Goal: Task Accomplishment & Management: Use online tool/utility

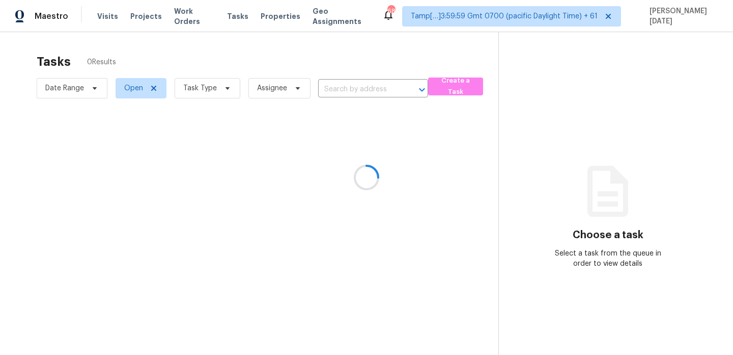
click at [344, 88] on div at bounding box center [366, 177] width 733 height 355
click at [217, 91] on div at bounding box center [366, 177] width 733 height 355
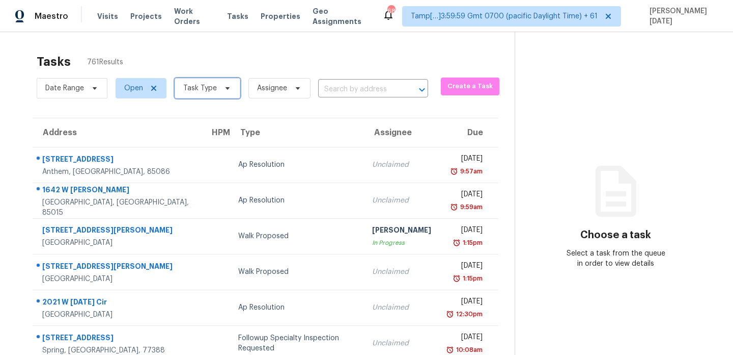
click at [209, 94] on span "Task Type" at bounding box center [208, 88] width 66 height 20
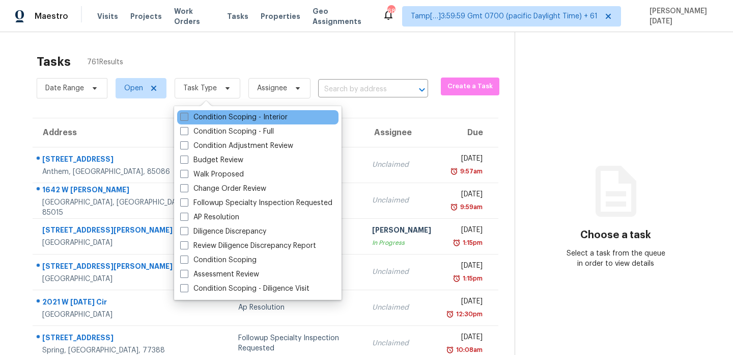
click at [196, 114] on label "Condition Scoping - Interior" at bounding box center [233, 117] width 107 height 10
click at [187, 114] on input "Condition Scoping - Interior" at bounding box center [183, 115] width 7 height 7
checkbox input "true"
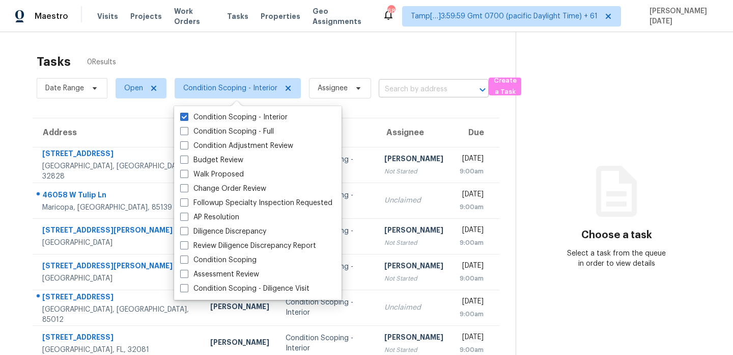
click at [393, 93] on input "text" at bounding box center [419, 89] width 81 height 16
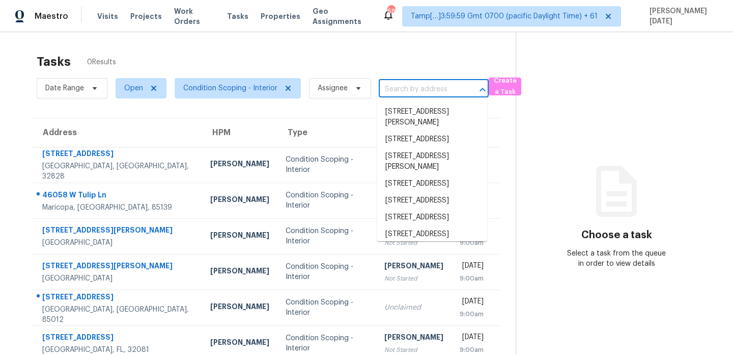
paste input "46058 W Tulip Ln Maricopa, AZ, 85139"
type input "46058 W Tulip Ln Maricopa, AZ, 85139"
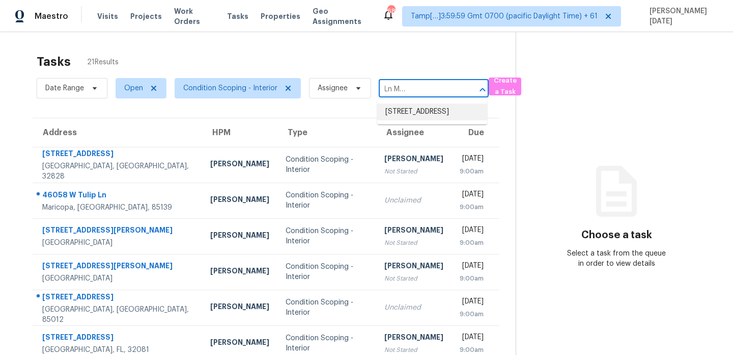
click at [406, 115] on li "46058 W Tulip Ln, Maricopa, AZ 85139" at bounding box center [432, 111] width 110 height 17
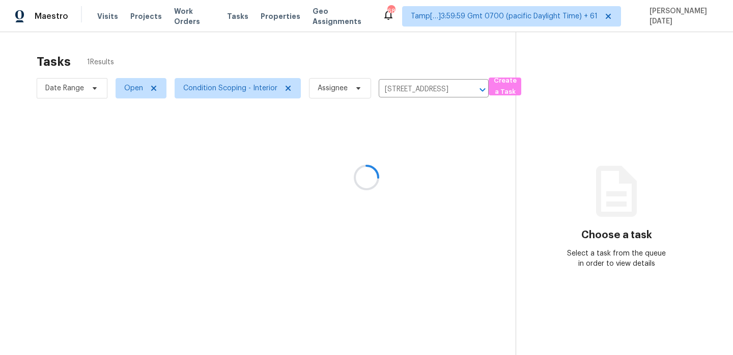
click at [406, 166] on div at bounding box center [366, 177] width 733 height 355
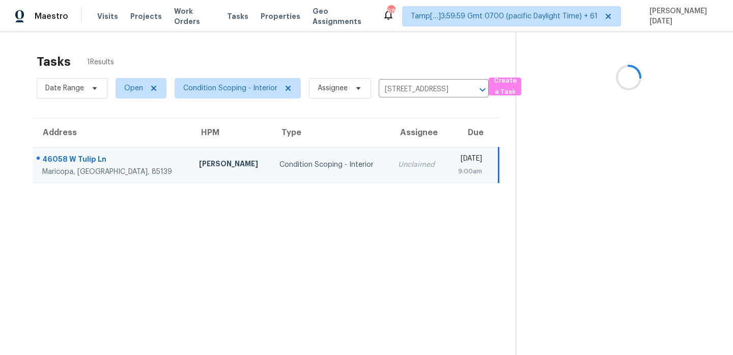
click at [447, 166] on td "Wed, Oct 8th 2025 9:00am" at bounding box center [473, 165] width 52 height 36
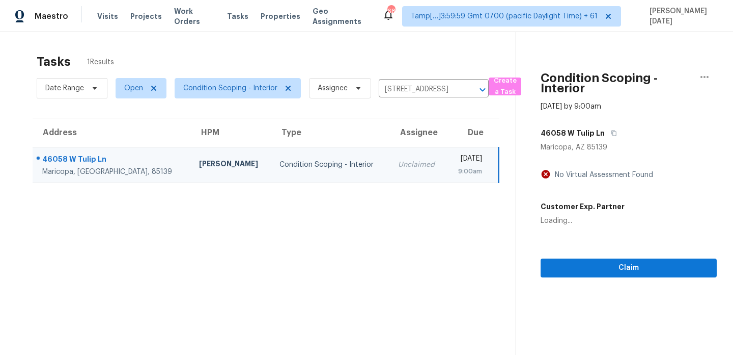
scroll to position [32, 0]
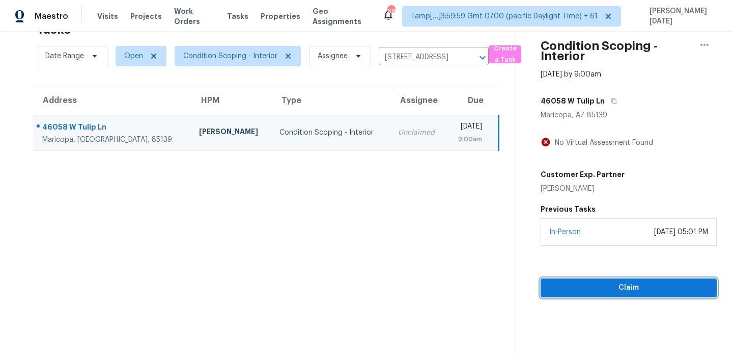
click at [559, 291] on span "Claim" at bounding box center [629, 287] width 160 height 13
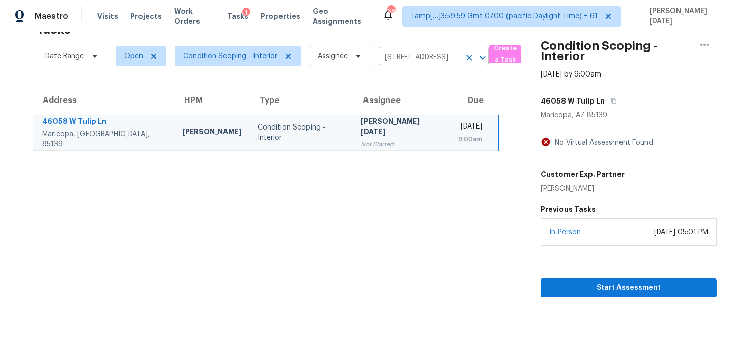
click at [413, 61] on input "46058 W Tulip Ln, Maricopa, AZ 85139" at bounding box center [419, 57] width 81 height 16
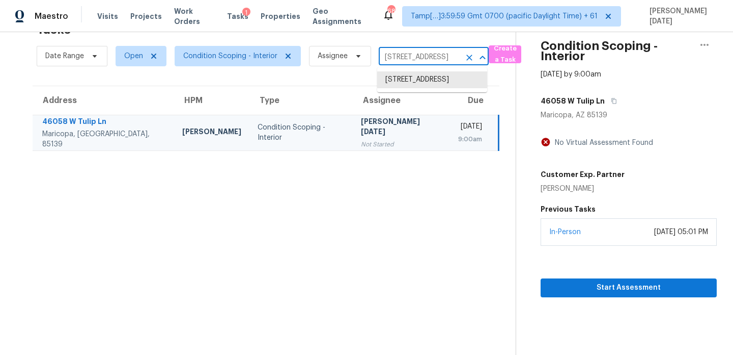
paste input "[STREET_ADDRESS]"
type input "[STREET_ADDRESS]"
click at [423, 88] on li "[STREET_ADDRESS]" at bounding box center [432, 79] width 110 height 17
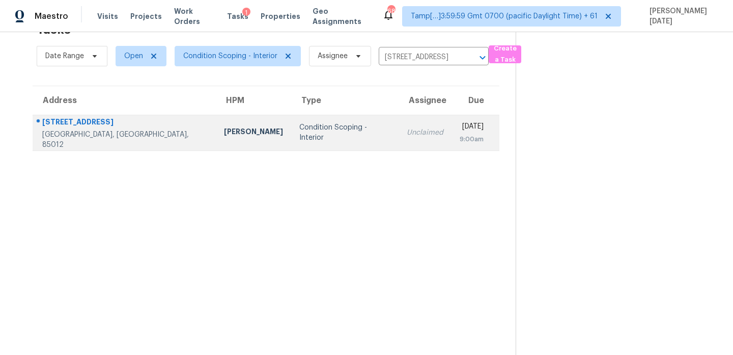
click at [403, 131] on td "Unclaimed" at bounding box center [425, 133] width 53 height 36
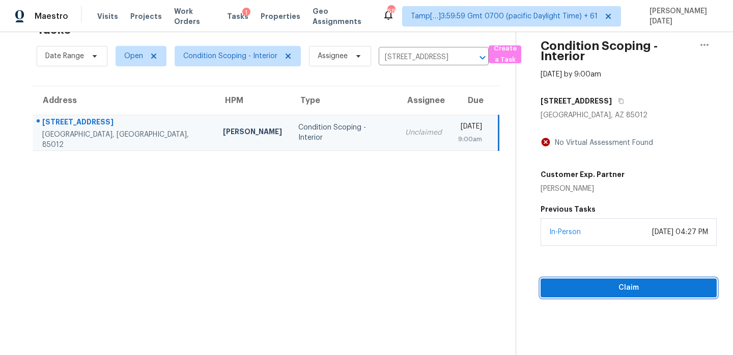
click at [559, 281] on span "Claim" at bounding box center [629, 287] width 160 height 13
click at [420, 57] on input "[STREET_ADDRESS]" at bounding box center [419, 57] width 81 height 16
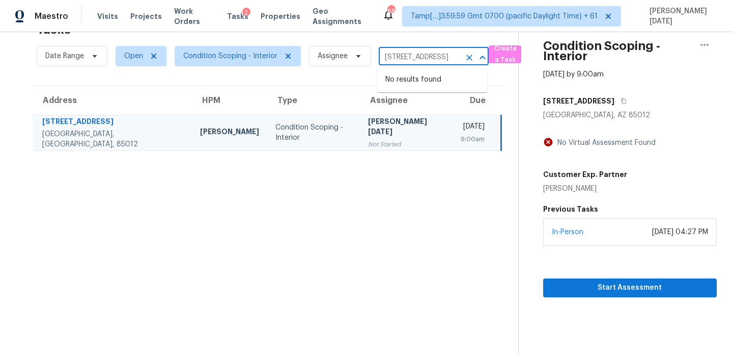
paste input "2 Berkeley Way Dallas, GA, 30157"
type input "2 Berkeley Way Dallas, GA, 30157"
click at [420, 57] on input "2 Berkeley Way Dallas, GA, 30157" at bounding box center [419, 57] width 81 height 16
click at [421, 88] on li "[STREET_ADDRESS]" at bounding box center [432, 79] width 110 height 17
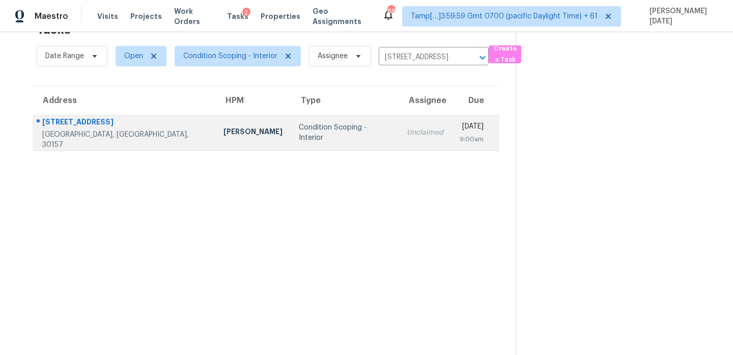
click at [399, 141] on td "Unclaimed" at bounding box center [425, 133] width 53 height 36
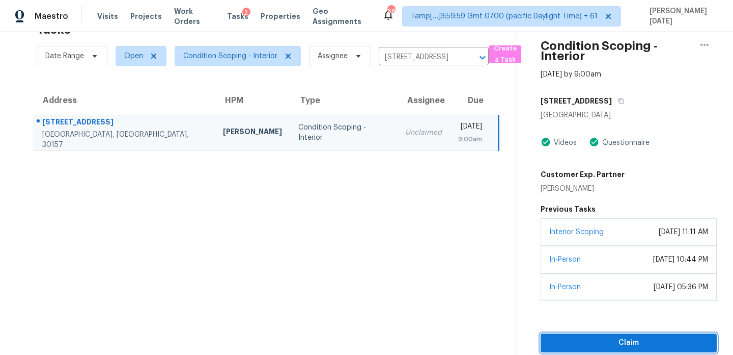
click at [569, 340] on span "Claim" at bounding box center [629, 342] width 160 height 13
click at [423, 59] on input "[STREET_ADDRESS]" at bounding box center [419, 57] width 81 height 16
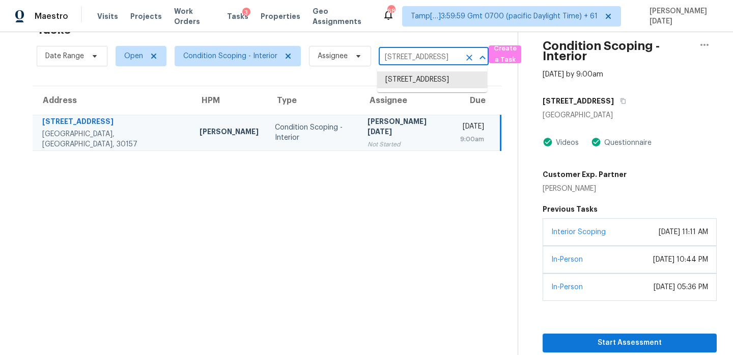
paste input "[STREET_ADDRESS][PERSON_NAME]"
type input "[STREET_ADDRESS][PERSON_NAME]"
click at [423, 86] on li "[STREET_ADDRESS]" at bounding box center [432, 79] width 110 height 17
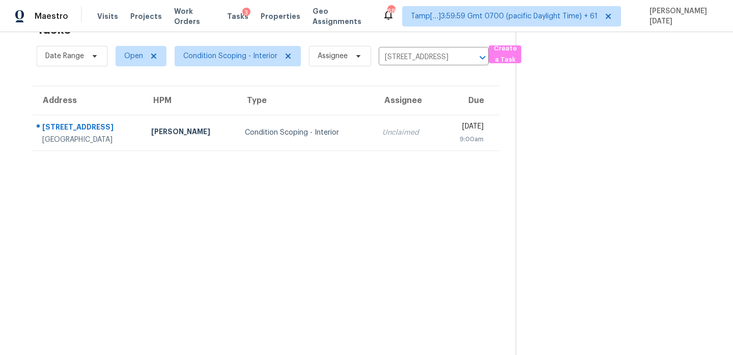
click at [401, 105] on th "Assignee" at bounding box center [407, 100] width 66 height 29
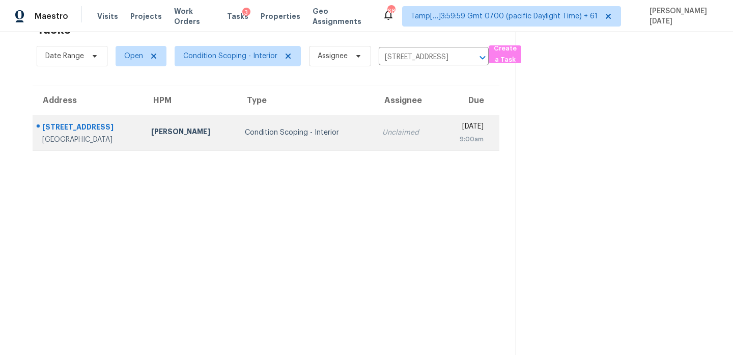
click at [399, 121] on td "Unclaimed" at bounding box center [407, 133] width 66 height 36
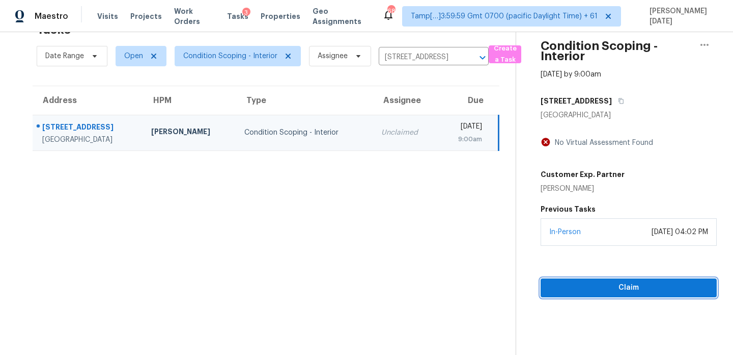
click at [576, 291] on span "Claim" at bounding box center [629, 287] width 160 height 13
click at [384, 55] on input "[STREET_ADDRESS]" at bounding box center [419, 57] width 81 height 16
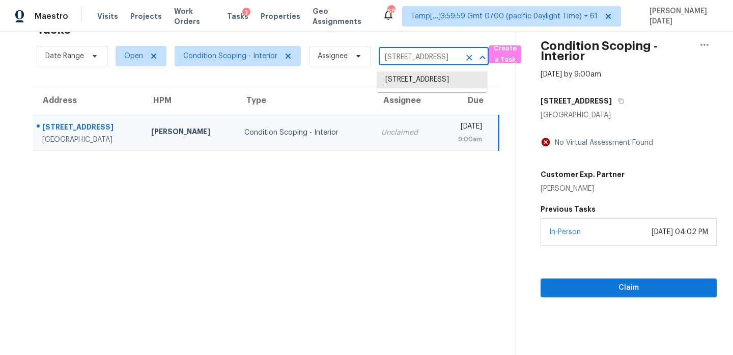
paste input "8834 Breaker Point Ct Elk Grove, CA, 95758"
type input "8834 Breaker Point Ct Elk Grove, CA, 95758"
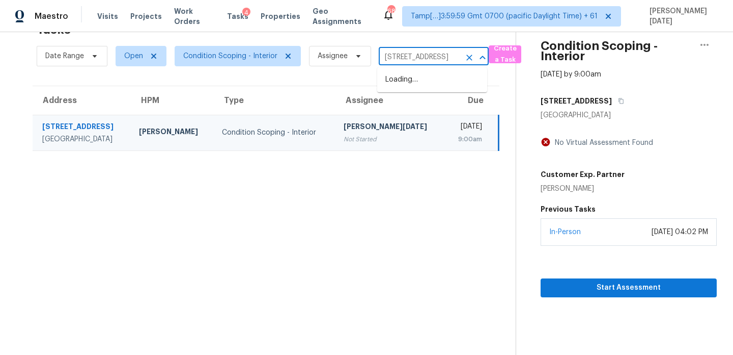
scroll to position [0, 69]
click at [414, 88] on li "8834 Breaker Point Ct, Elk Grove, CA 95758" at bounding box center [432, 79] width 110 height 17
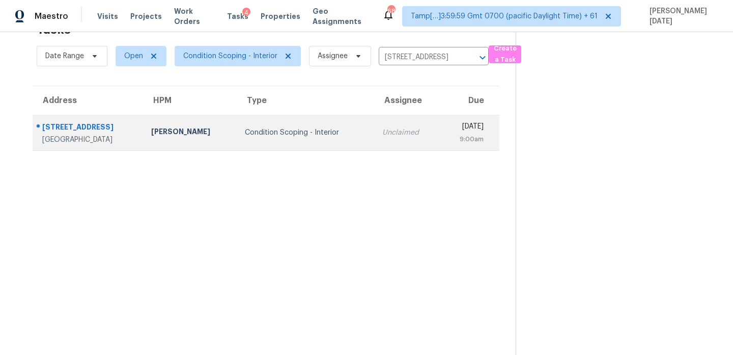
click at [388, 128] on div "Unclaimed" at bounding box center [407, 132] width 49 height 10
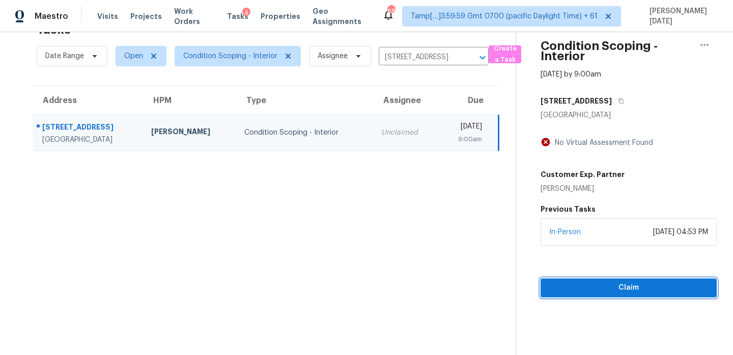
click at [563, 279] on button "Claim" at bounding box center [629, 287] width 176 height 19
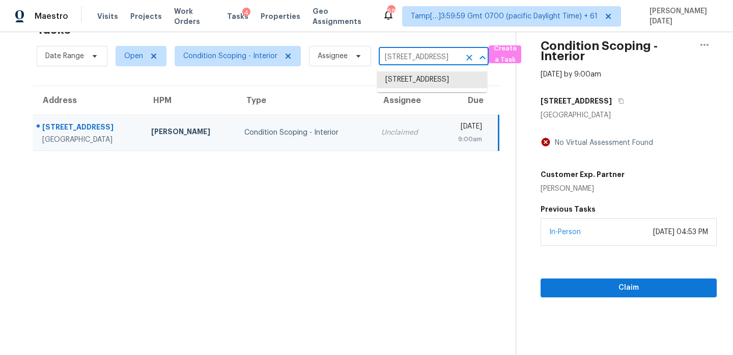
click at [424, 62] on input "8834 Breaker Point Ct, Elk Grove, CA 95758" at bounding box center [419, 57] width 81 height 16
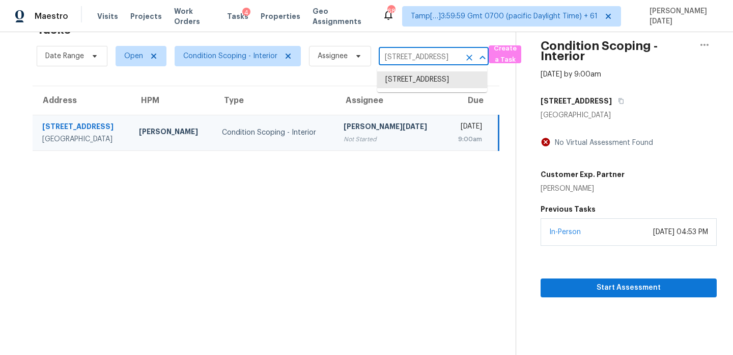
paste input "5849 Ridgeway Rd E Jacksonville, FL, 32244"
type input "5849 Ridgeway Rd E Jacksonville, FL, 32244"
click at [430, 83] on li "5849 Ridgeway Rd E, Jacksonville, FL 32244" at bounding box center [432, 85] width 110 height 28
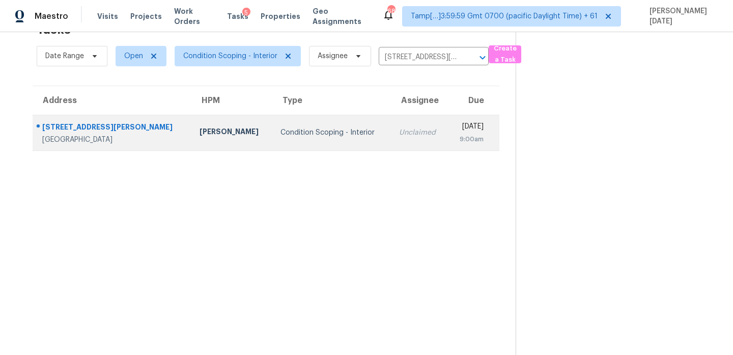
click at [399, 127] on div "Unclaimed" at bounding box center [419, 132] width 41 height 10
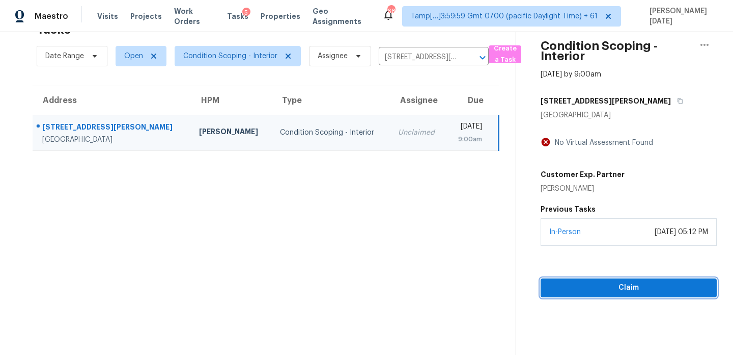
click at [614, 289] on span "Claim" at bounding box center [629, 287] width 160 height 13
click at [401, 63] on input "5849 Ridgeway Rd E, Jacksonville, FL 32244" at bounding box center [419, 57] width 81 height 16
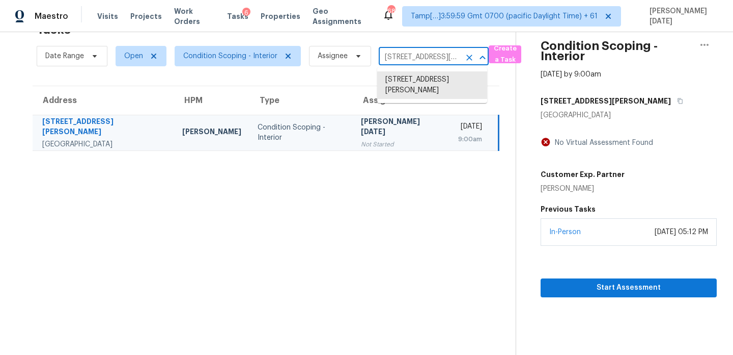
paste input "456 Saint Thomas Dr Westerville, OH, 43081"
type input "456 Saint Thomas Dr Westerville, OH, 43081"
click at [411, 84] on li "456 Saint Thomas Dr, Westerville, OH 43081" at bounding box center [432, 85] width 110 height 28
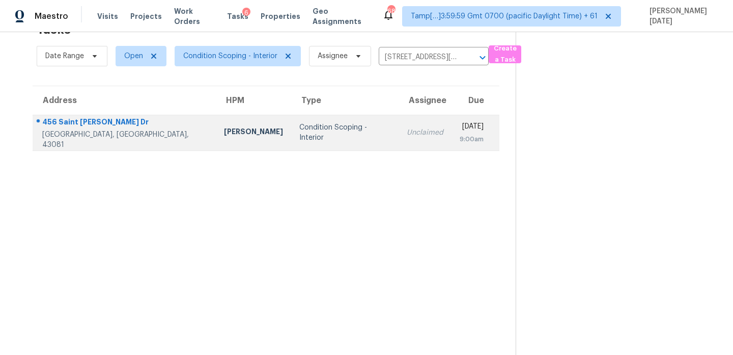
click at [460, 135] on div "9:00am" at bounding box center [472, 139] width 24 height 10
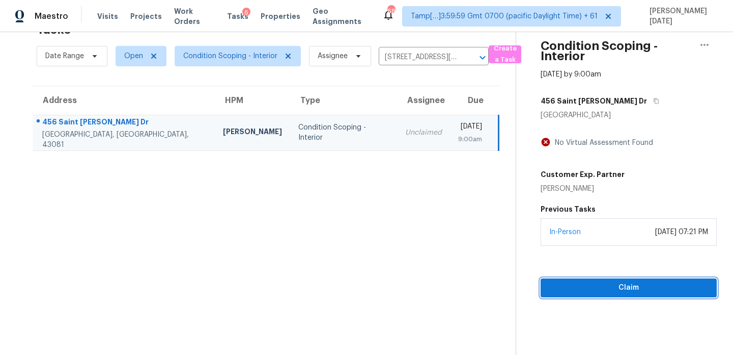
click at [569, 282] on span "Claim" at bounding box center [629, 287] width 160 height 13
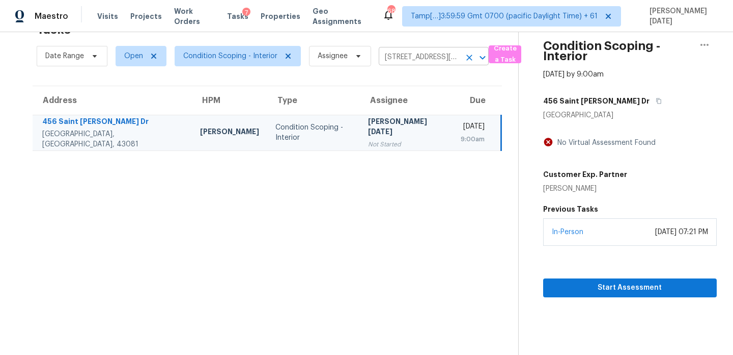
click at [424, 55] on input "456 Saint Thomas Dr, Westerville, OH 43081" at bounding box center [419, 57] width 81 height 16
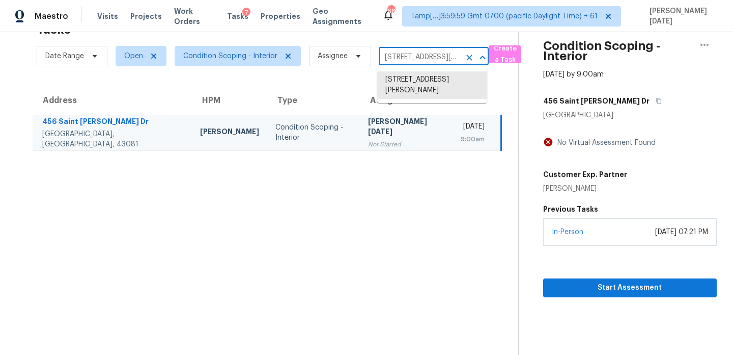
paste input "6058 W Tulip Ln Maricopa, AZ, 85139"
type input "46058 W Tulip Ln Maricopa, AZ, 85139"
click at [429, 80] on li "46058 W Tulip Ln, Maricopa, AZ 85139" at bounding box center [432, 79] width 110 height 17
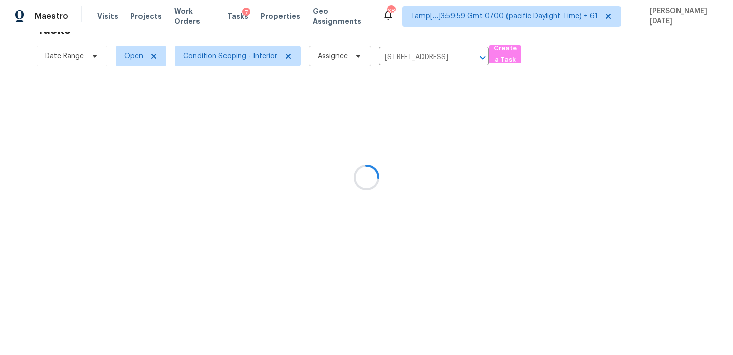
click at [433, 122] on div at bounding box center [366, 177] width 733 height 355
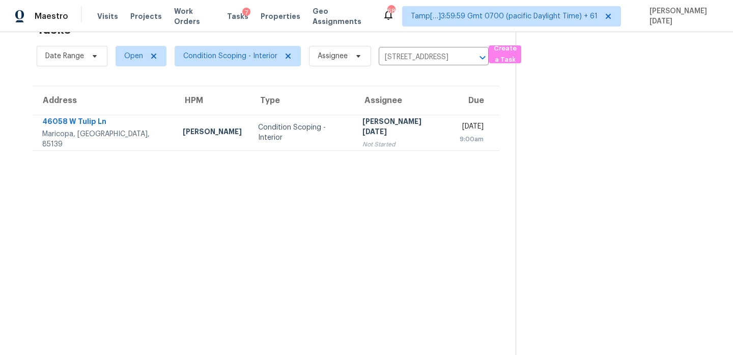
click at [460, 129] on div "[DATE]" at bounding box center [472, 127] width 24 height 13
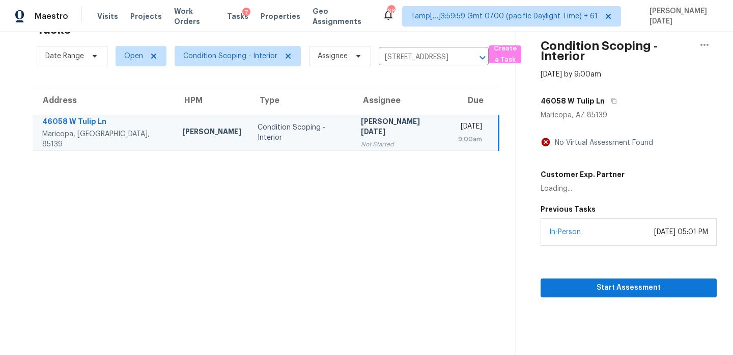
click at [458, 129] on div "[DATE]" at bounding box center [470, 127] width 24 height 13
click at [585, 291] on span "Start Assessment" at bounding box center [629, 287] width 160 height 13
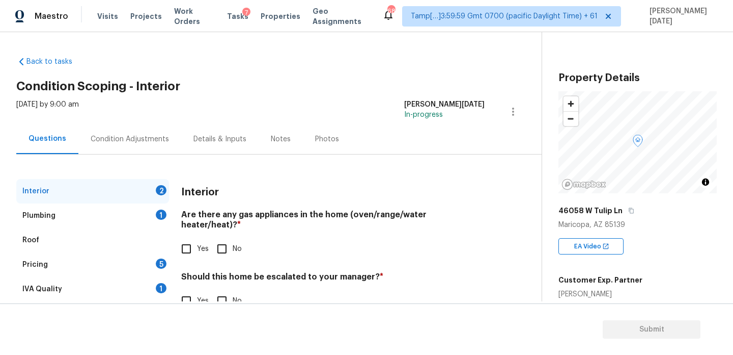
click at [156, 139] on div "Condition Adjustments" at bounding box center [130, 139] width 78 height 10
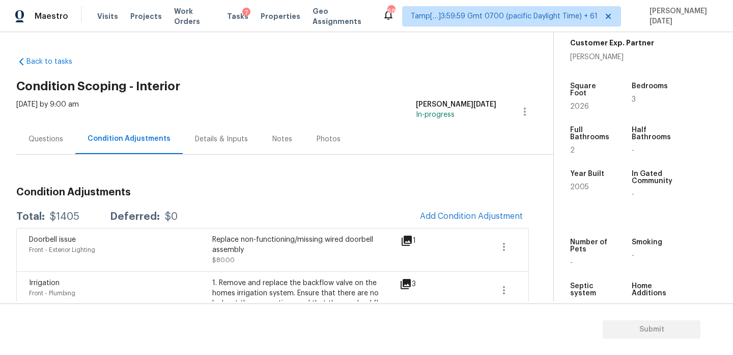
scroll to position [259, 0]
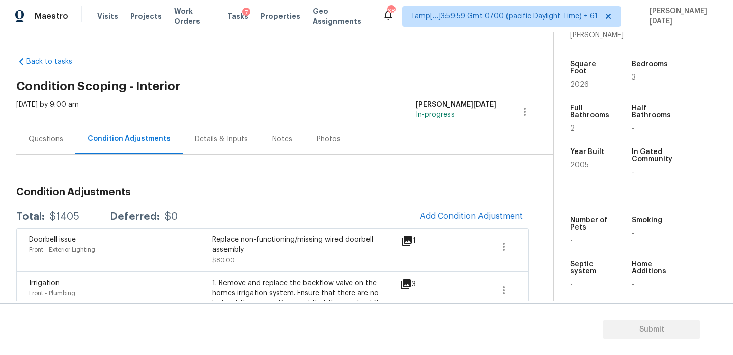
click at [275, 130] on div "Notes" at bounding box center [282, 139] width 44 height 30
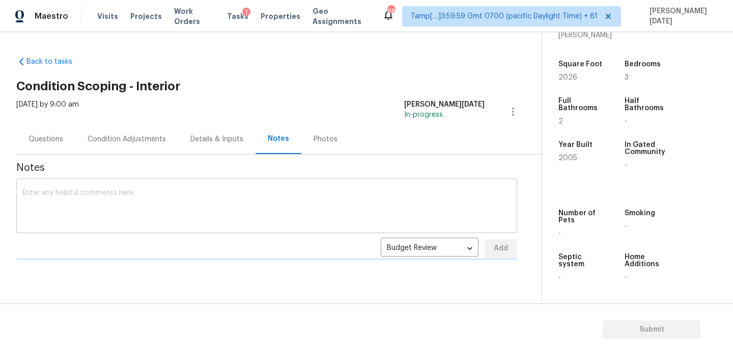
click at [156, 199] on textarea at bounding box center [266, 207] width 489 height 36
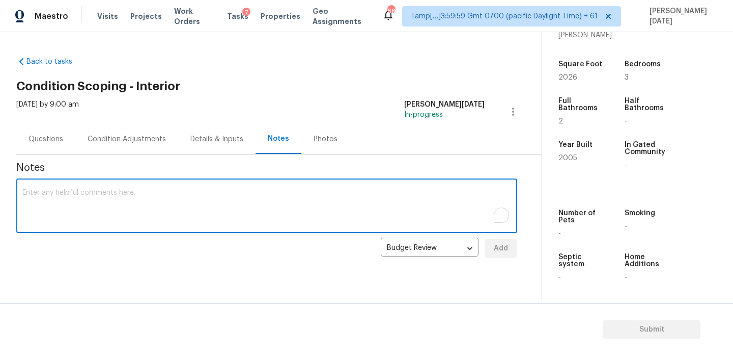
click at [156, 199] on textarea "To enrich screen reader interactions, please activate Accessibility in Grammarl…" at bounding box center [266, 207] width 489 height 36
paste textarea "IVA Completed"
type textarea "IVA Completed"
click at [481, 241] on div "Budget Review budget_review ​ Add" at bounding box center [266, 248] width 501 height 19
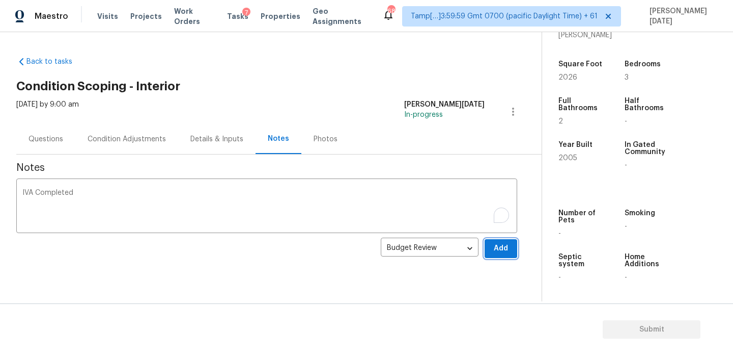
click at [497, 243] on span "Add" at bounding box center [501, 248] width 16 height 13
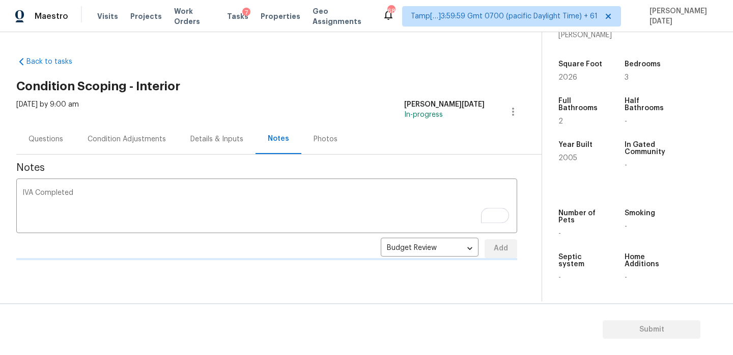
click at [139, 134] on div "Condition Adjustments" at bounding box center [127, 139] width 78 height 10
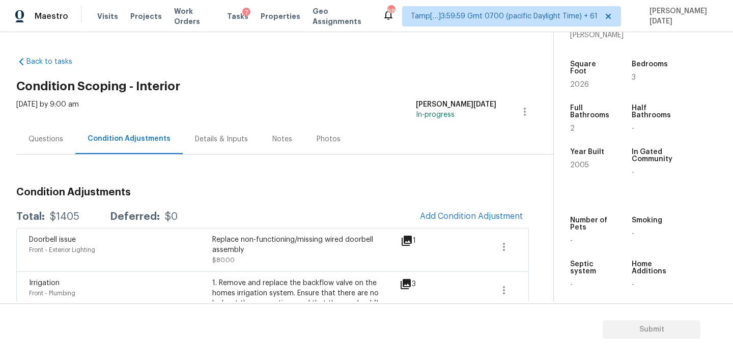
click at [576, 73] on div "Square Foot" at bounding box center [591, 71] width 42 height 20
click at [581, 81] on span "2026" at bounding box center [579, 84] width 19 height 7
copy span "2026"
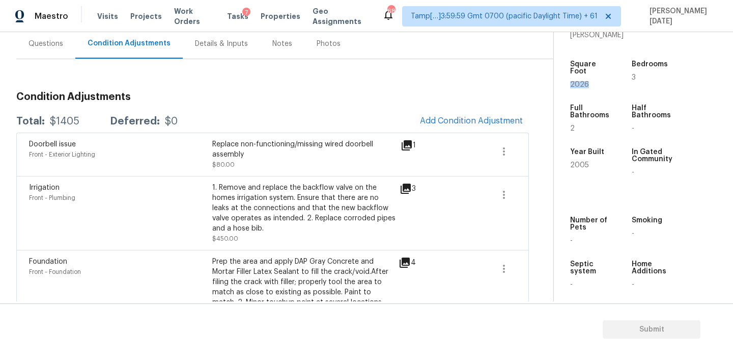
scroll to position [104, 0]
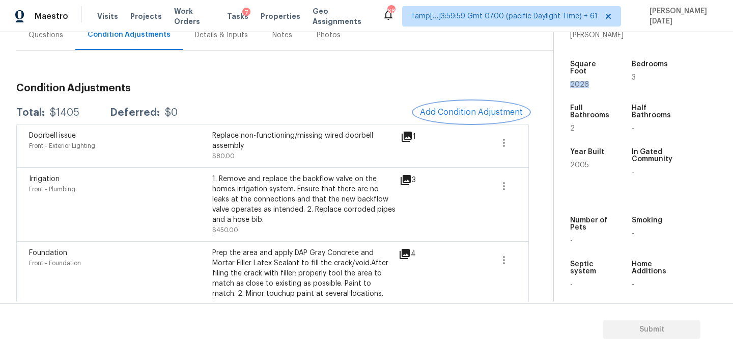
click at [435, 110] on span "Add Condition Adjustment" at bounding box center [471, 111] width 103 height 9
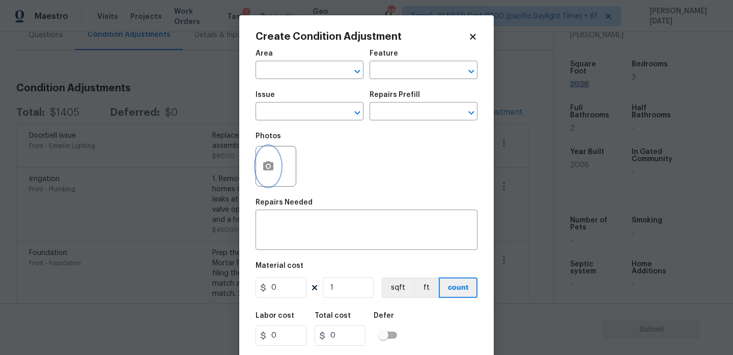
click at [276, 174] on button "button" at bounding box center [268, 166] width 24 height 40
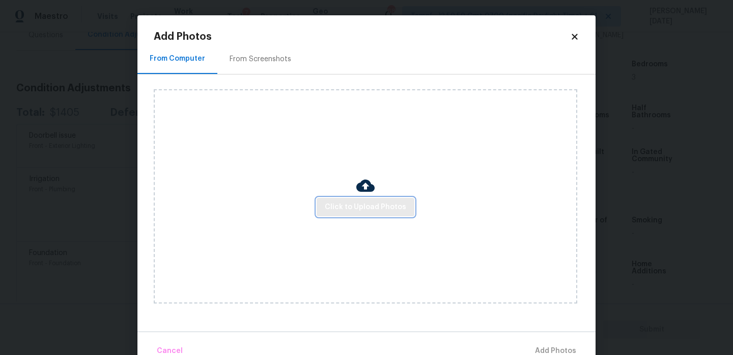
click at [382, 211] on span "Click to Upload Photos" at bounding box center [365, 207] width 81 height 13
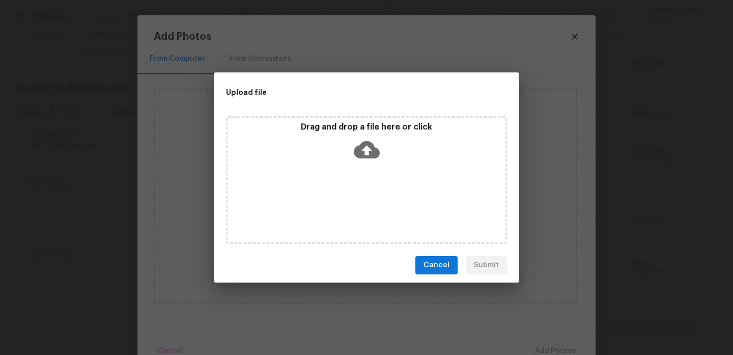
click at [382, 211] on div "Drag and drop a file here or click" at bounding box center [366, 179] width 281 height 127
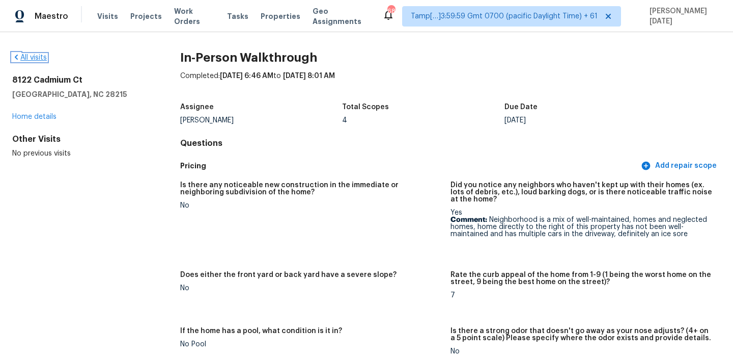
click at [28, 59] on link "All visits" at bounding box center [29, 57] width 35 height 7
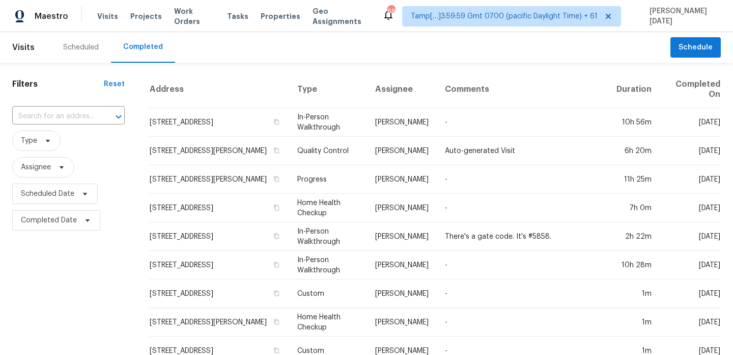
click at [69, 130] on span "Type" at bounding box center [68, 140] width 113 height 20
click at [72, 122] on input "text" at bounding box center [54, 116] width 84 height 16
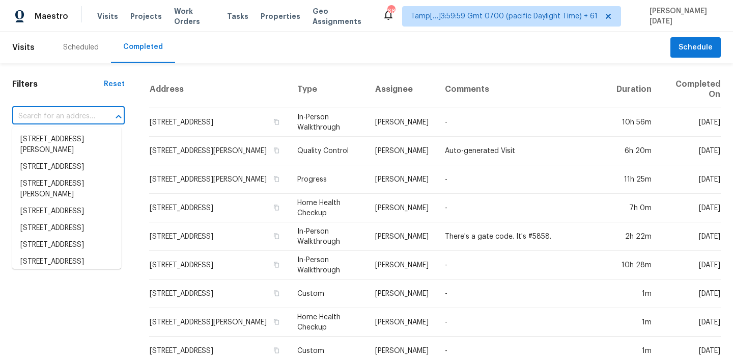
paste input "46058 W Tulip Ln Maricopa, AZ, 85139"
type input "46058 W Tulip Ln Maricopa, AZ, 85139"
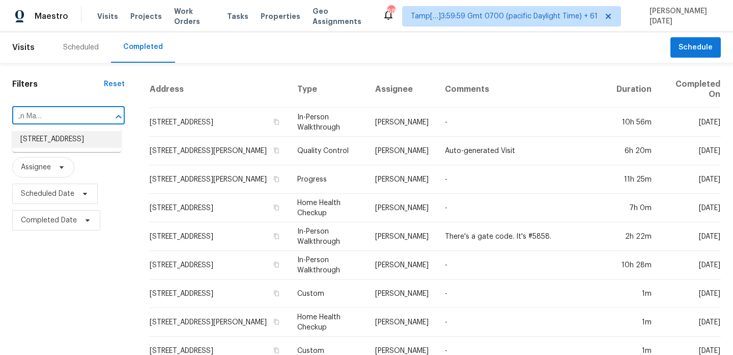
click at [70, 137] on li "46058 W Tulip Ln, Maricopa, AZ 85139" at bounding box center [66, 139] width 109 height 17
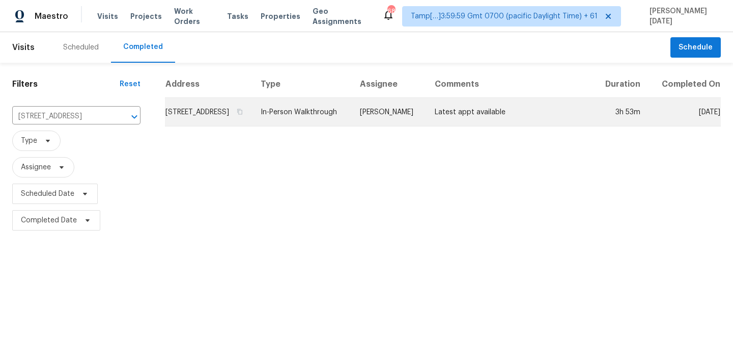
click at [313, 125] on td "In-Person Walkthrough" at bounding box center [302, 112] width 99 height 29
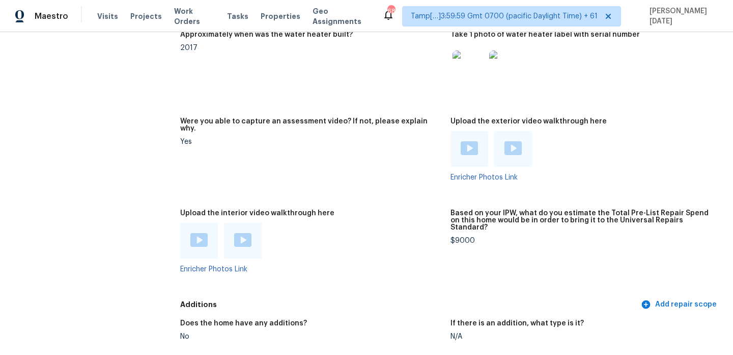
scroll to position [2303, 0]
click at [198, 234] on img at bounding box center [199, 241] width 17 height 14
click at [251, 234] on img at bounding box center [242, 241] width 17 height 14
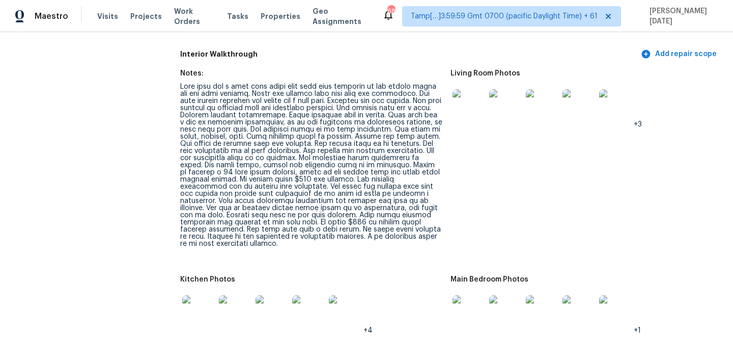
scroll to position [1205, 0]
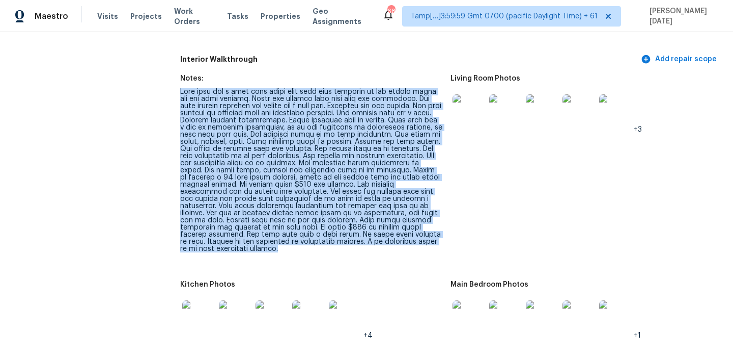
drag, startPoint x: 181, startPoint y: 82, endPoint x: 440, endPoint y: 241, distance: 303.5
click at [440, 241] on div at bounding box center [311, 170] width 262 height 164
copy div "This home has a nice open floor plan with high ceilings at the living areas and…"
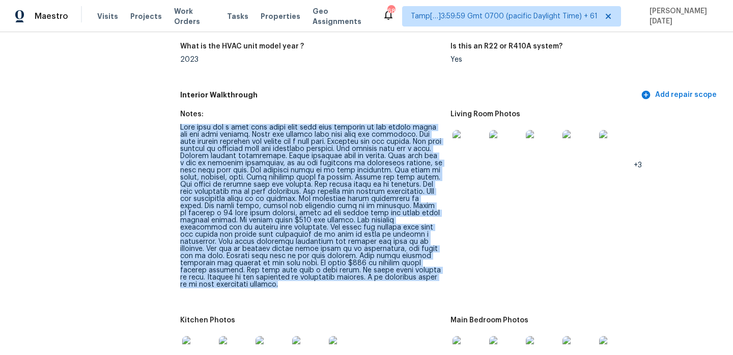
scroll to position [1290, 0]
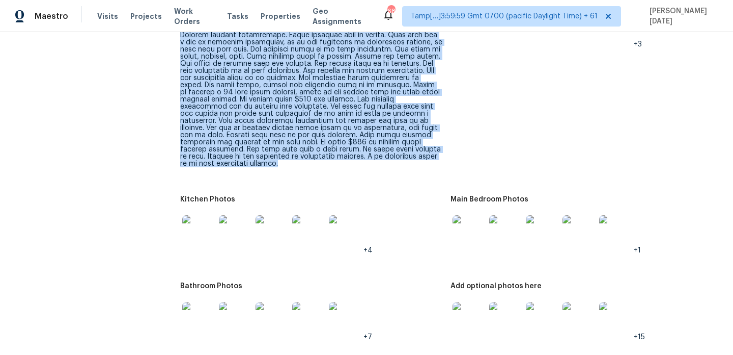
click at [508, 226] on img at bounding box center [505, 231] width 33 height 33
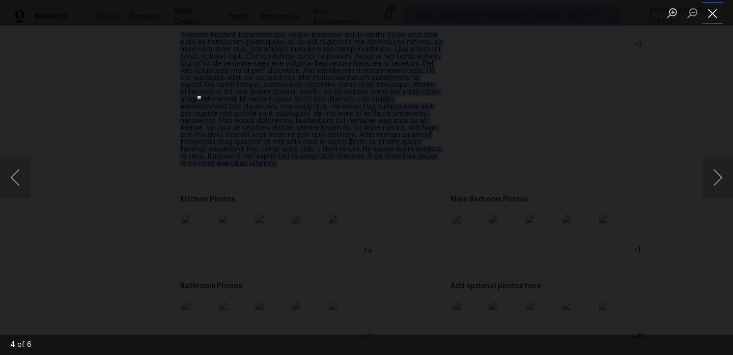
click at [709, 12] on button "Close lightbox" at bounding box center [713, 13] width 20 height 18
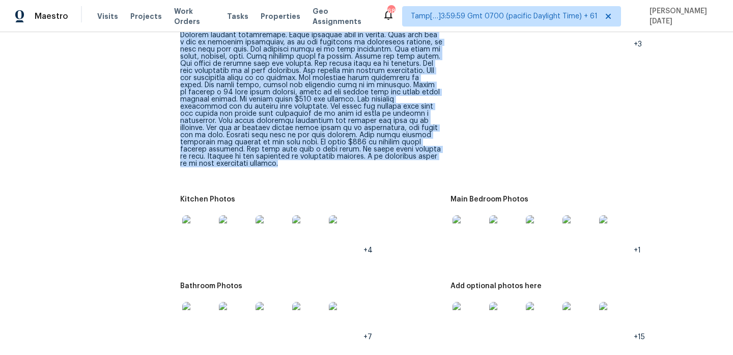
click at [544, 304] on img at bounding box center [542, 318] width 33 height 33
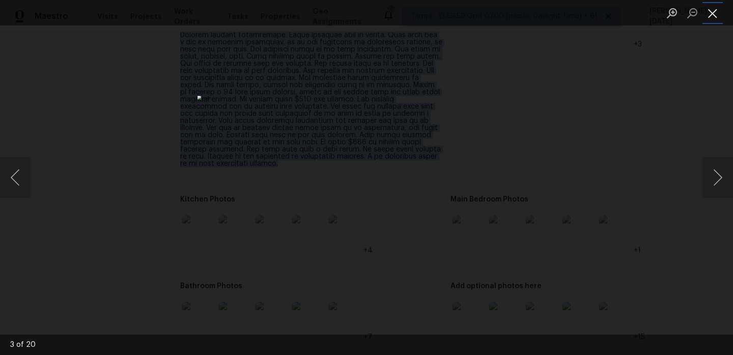
click at [718, 14] on button "Close lightbox" at bounding box center [713, 13] width 20 height 18
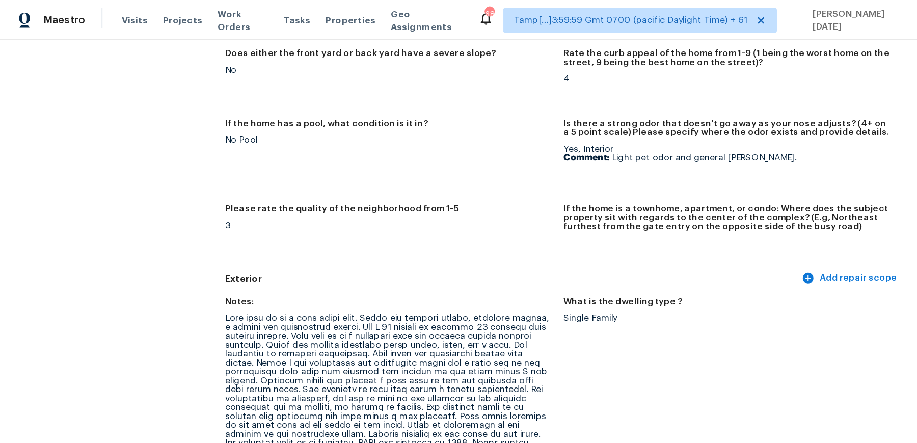
scroll to position [0, 0]
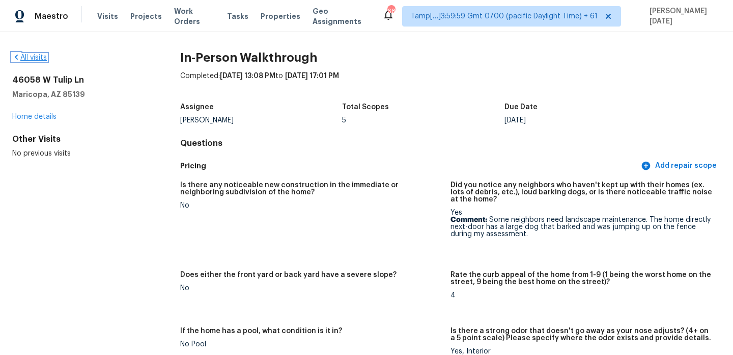
click at [37, 58] on link "All visits" at bounding box center [29, 57] width 35 height 7
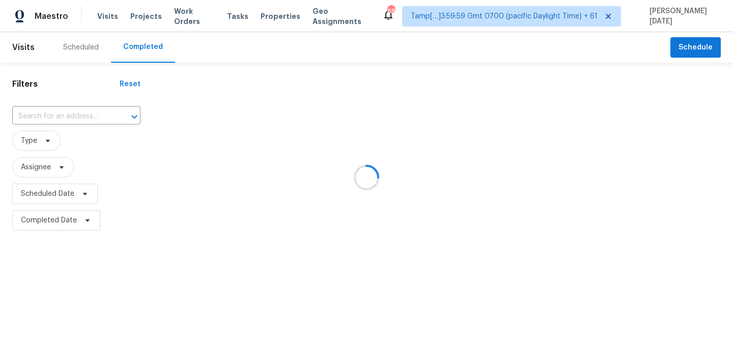
click at [54, 117] on div at bounding box center [366, 177] width 733 height 355
click at [58, 113] on div at bounding box center [366, 177] width 733 height 355
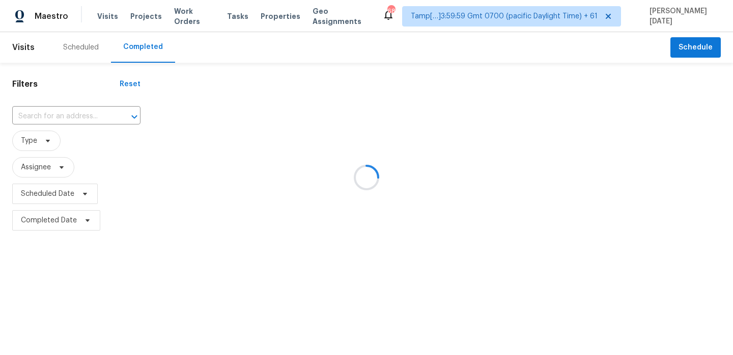
click at [58, 113] on div at bounding box center [366, 177] width 733 height 355
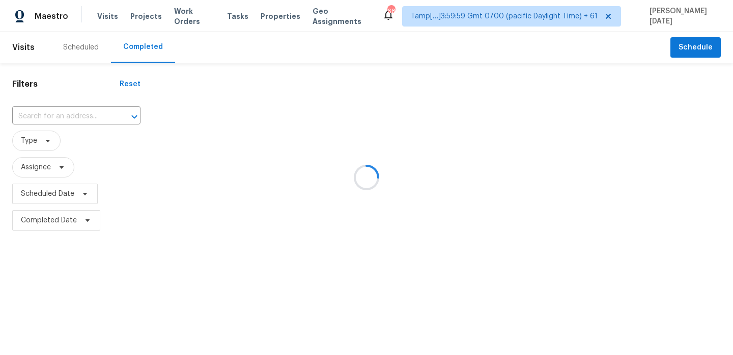
click at [58, 113] on div at bounding box center [366, 177] width 733 height 355
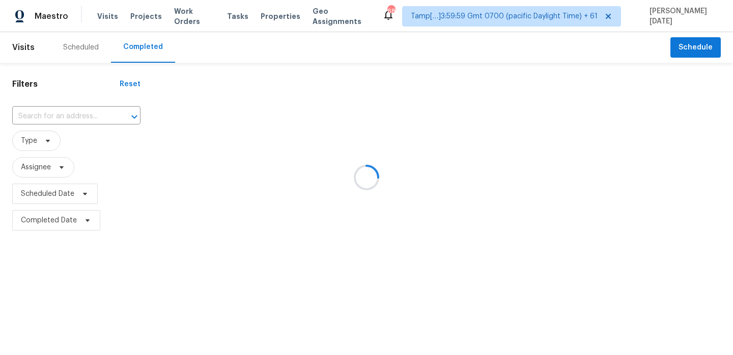
click at [58, 113] on div at bounding box center [366, 177] width 733 height 355
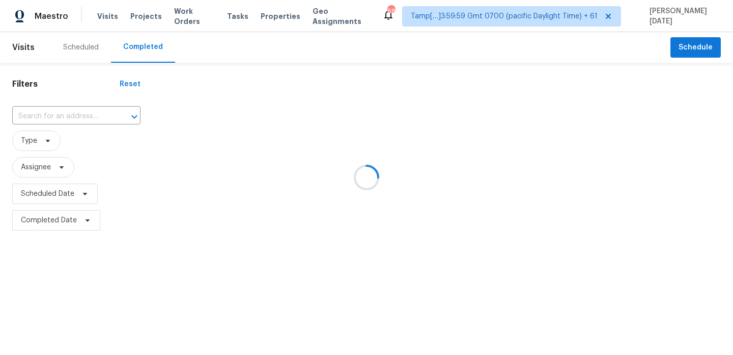
click at [58, 113] on div at bounding box center [366, 177] width 733 height 355
click at [58, 112] on div at bounding box center [366, 177] width 733 height 355
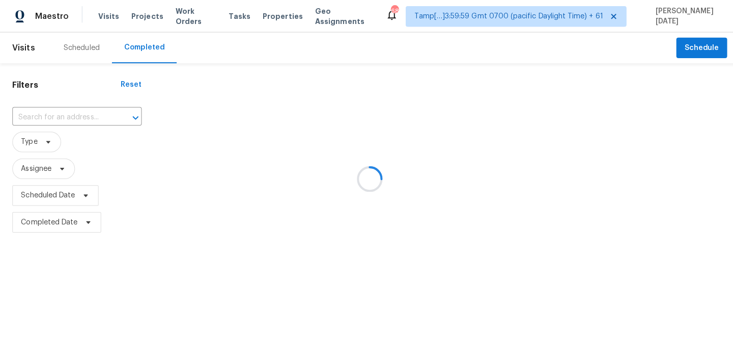
click at [58, 112] on div at bounding box center [366, 177] width 733 height 355
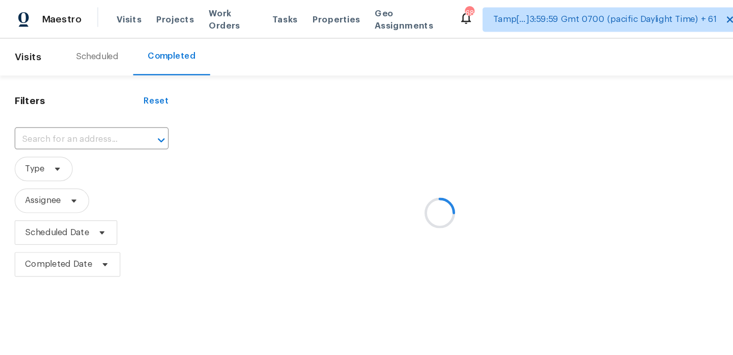
click at [48, 94] on div at bounding box center [366, 177] width 733 height 355
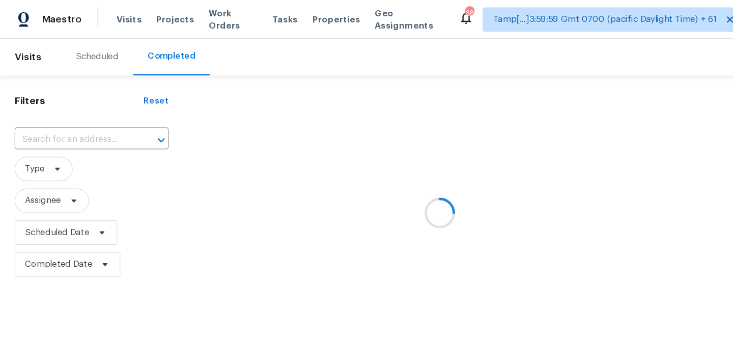
click at [47, 106] on div at bounding box center [366, 177] width 733 height 355
click at [49, 114] on div at bounding box center [366, 177] width 733 height 355
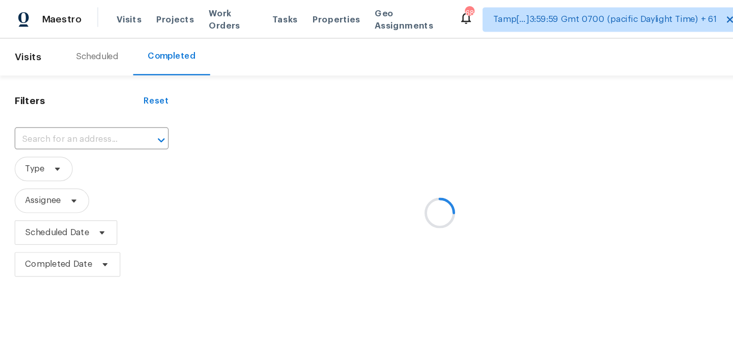
click at [49, 114] on div at bounding box center [366, 177] width 733 height 355
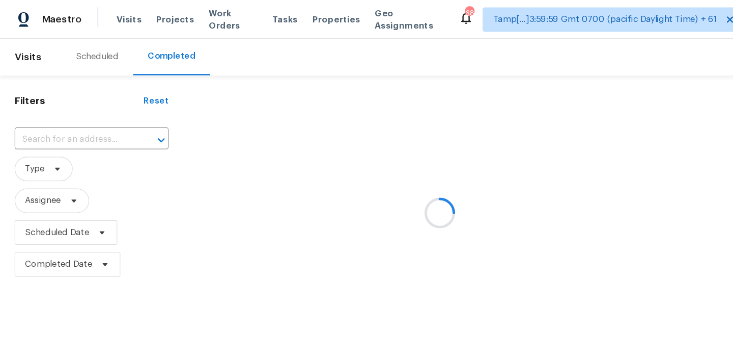
click at [49, 114] on div at bounding box center [366, 177] width 733 height 355
click at [49, 117] on div at bounding box center [366, 177] width 733 height 355
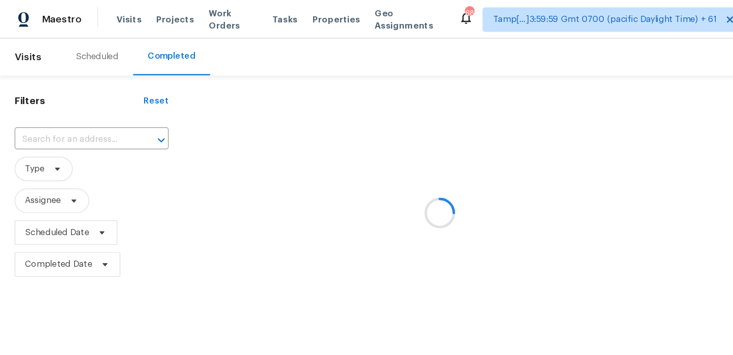
click at [49, 117] on div at bounding box center [366, 177] width 733 height 355
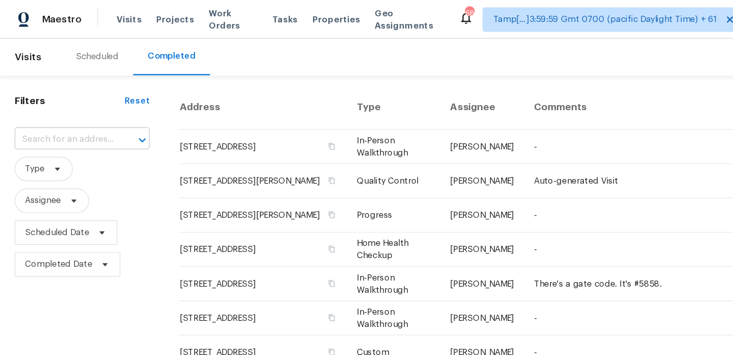
click at [49, 117] on input "text" at bounding box center [54, 116] width 84 height 16
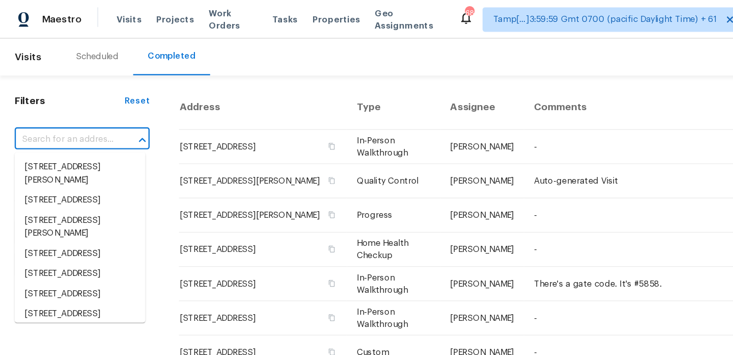
click at [49, 117] on input "text" at bounding box center [54, 116] width 84 height 16
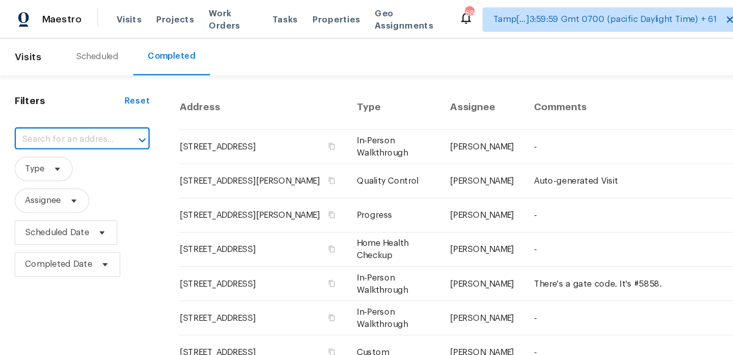
paste input "6502 N Central Ave"
type input "6502 N Central Ave"
click at [58, 145] on li "6502 N Central Ave Unit C103, Phoenix, AZ 85012" at bounding box center [66, 139] width 109 height 17
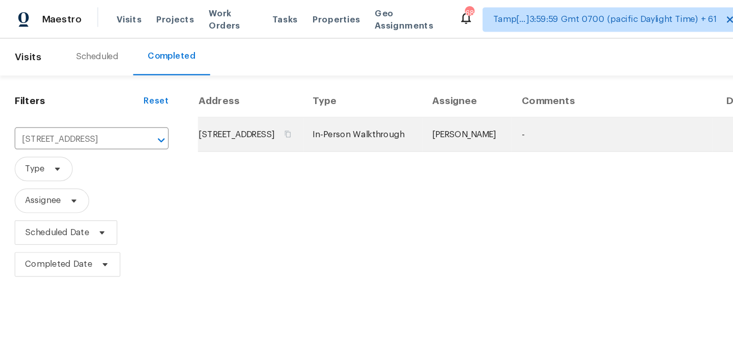
click at [310, 115] on td "In-Person Walkthrough" at bounding box center [302, 112] width 99 height 29
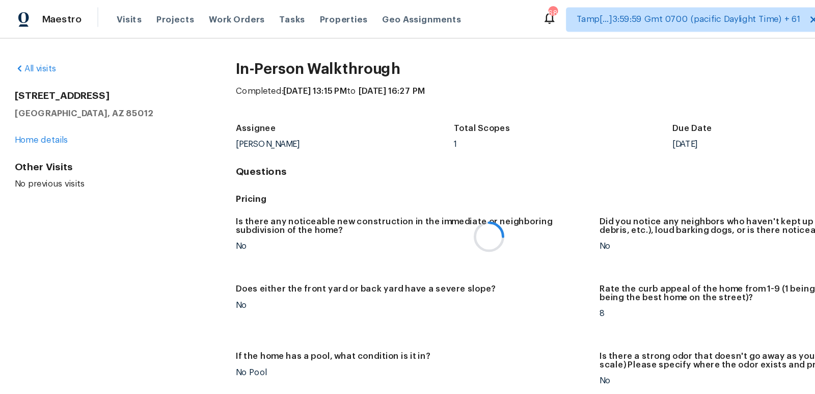
click at [434, 111] on div at bounding box center [407, 197] width 815 height 394
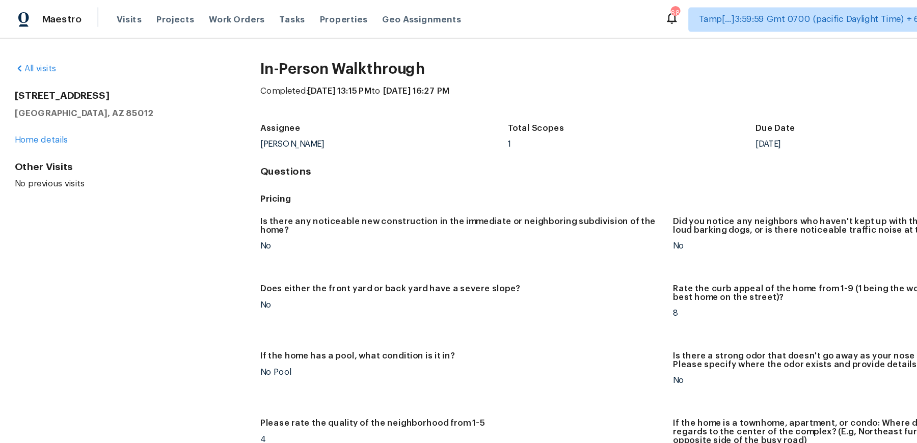
click at [493, 166] on h5 "Pricing" at bounding box center [520, 165] width 606 height 11
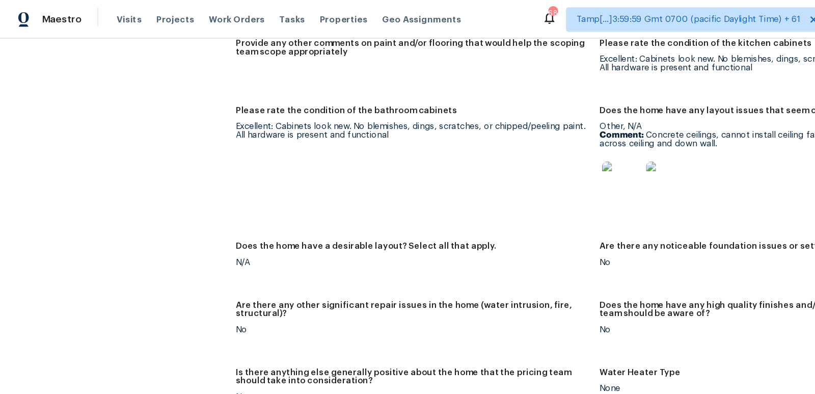
scroll to position [1640, 0]
click at [461, 193] on div "Notes: 2bedrooms/2bath. Well maintained, some paint onsite for touchups. Laundr…" at bounding box center [500, 97] width 606 height 969
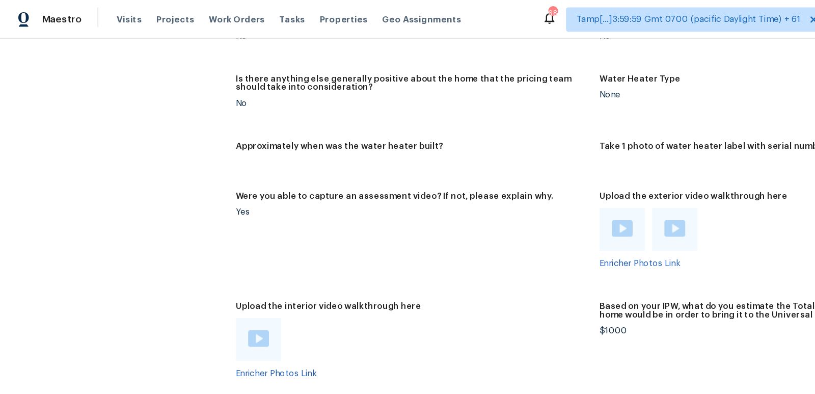
scroll to position [2057, 0]
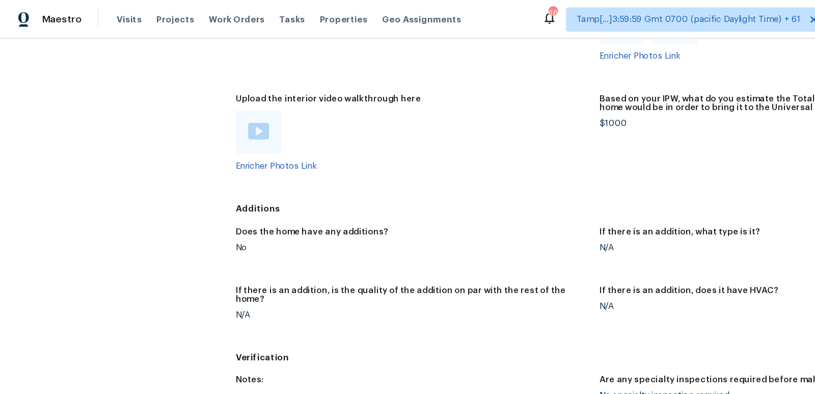
click at [198, 97] on div at bounding box center [216, 110] width 38 height 36
click at [210, 103] on img at bounding box center [215, 109] width 17 height 14
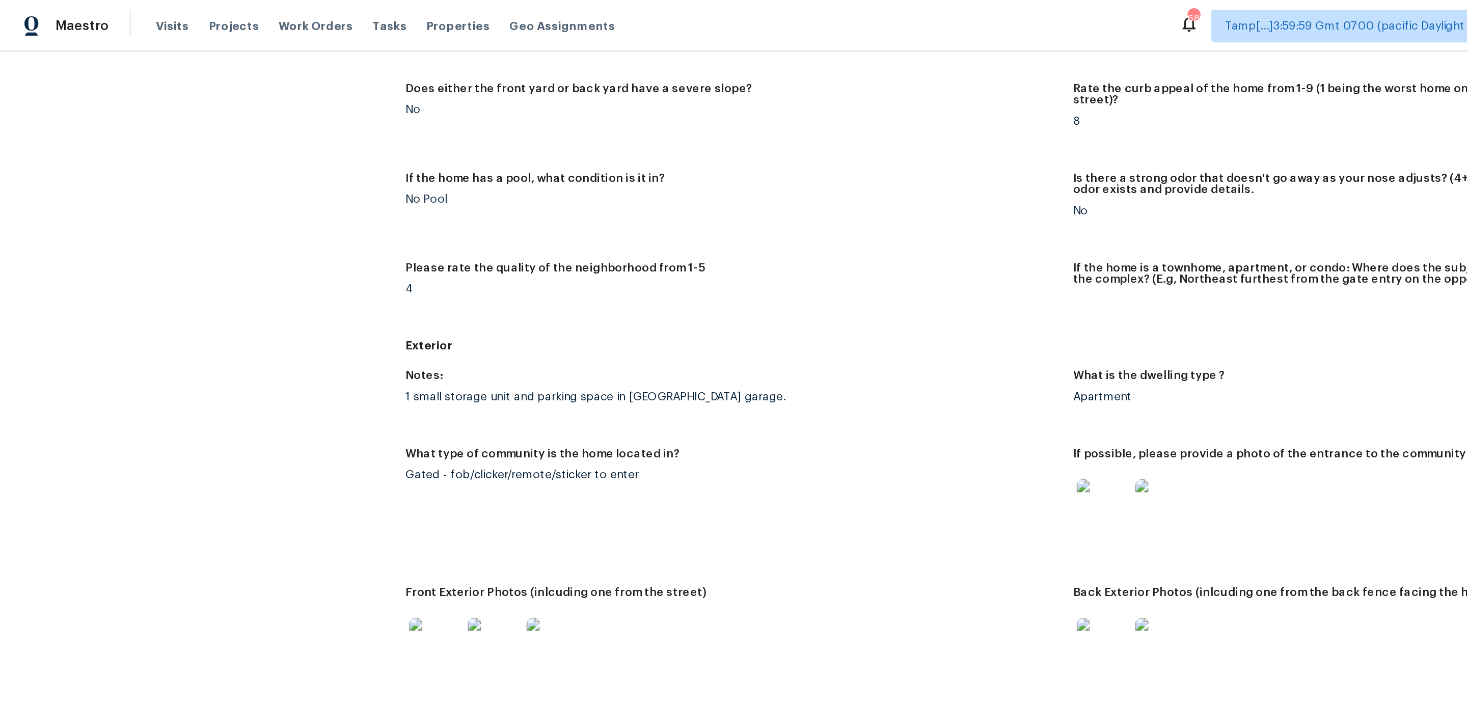
scroll to position [186, 0]
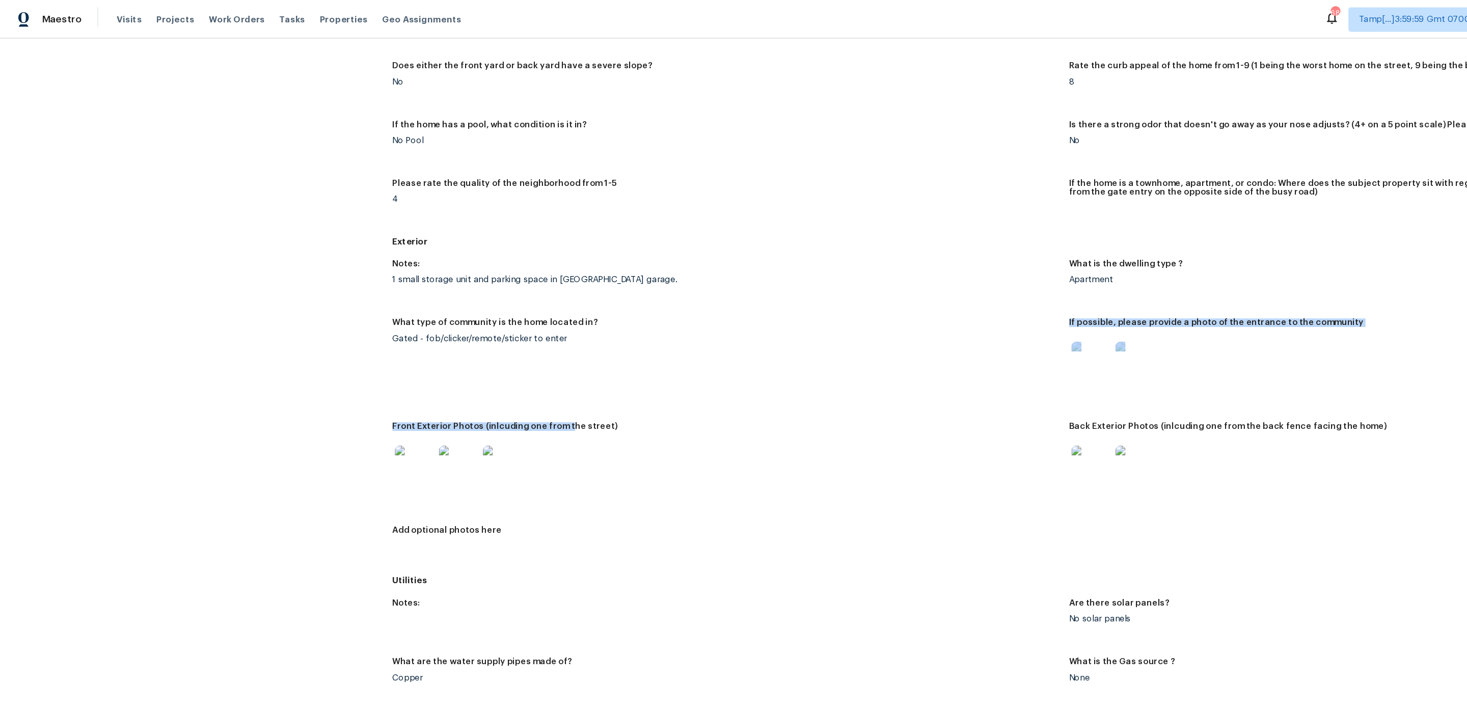
drag, startPoint x: 765, startPoint y: 302, endPoint x: 473, endPoint y: 345, distance: 295.1
click at [473, 345] on div "Notes: 1 small storage unit and parking space in Parkin garage. What is the dwe…" at bounding box center [891, 342] width 1128 height 264
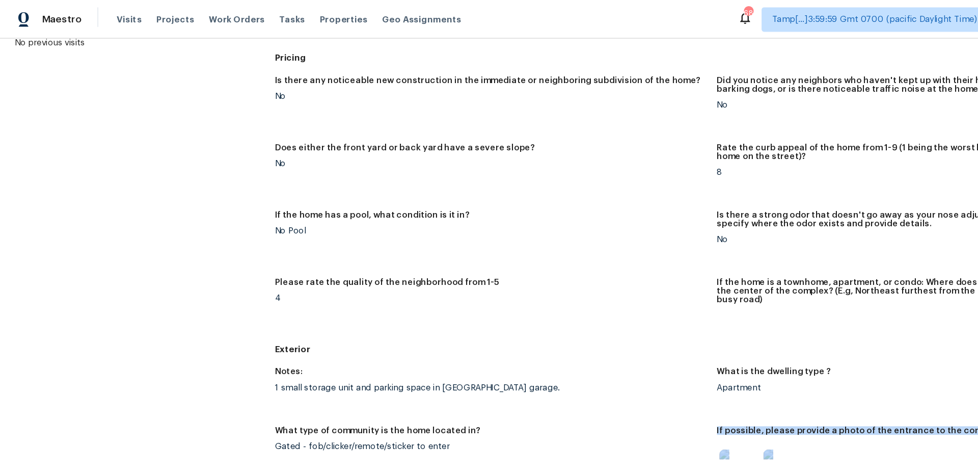
scroll to position [0, 0]
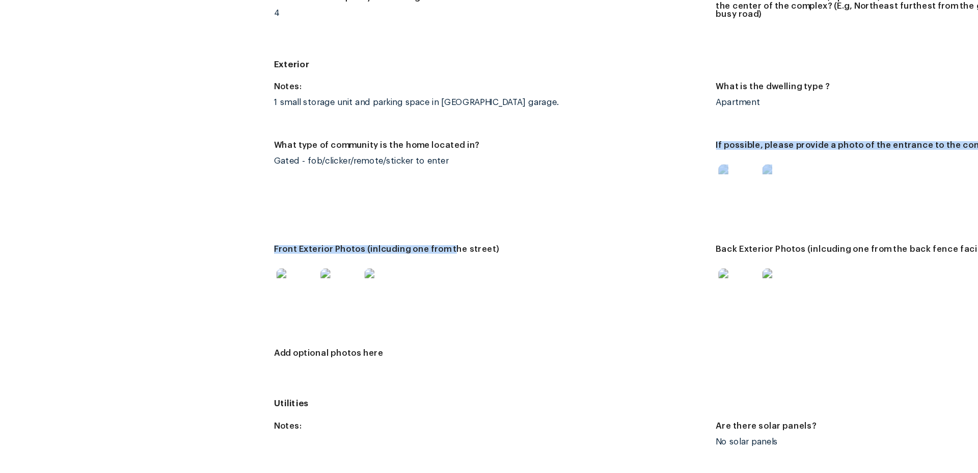
click at [521, 311] on div at bounding box center [409, 318] width 360 height 45
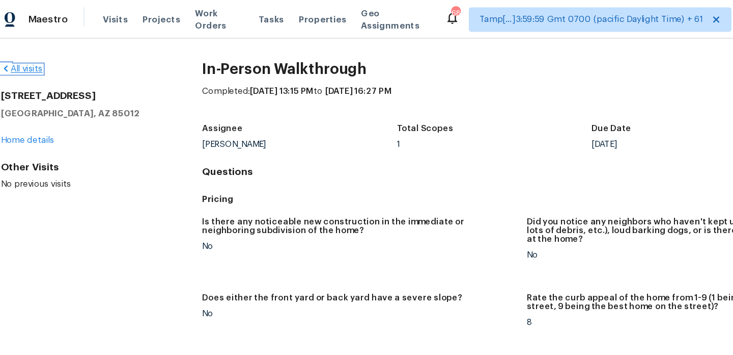
click at [39, 56] on link "All visits" at bounding box center [29, 57] width 35 height 7
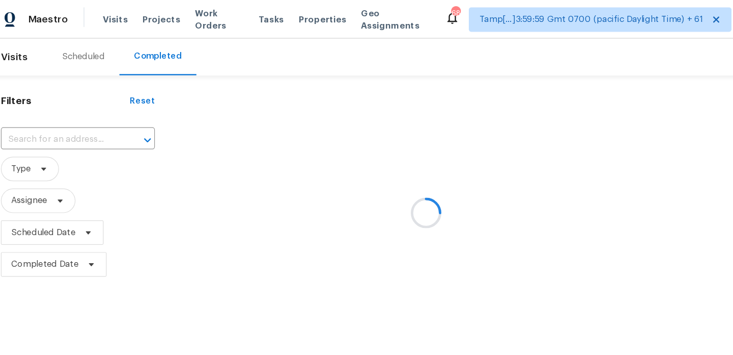
click at [94, 110] on div at bounding box center [366, 177] width 733 height 355
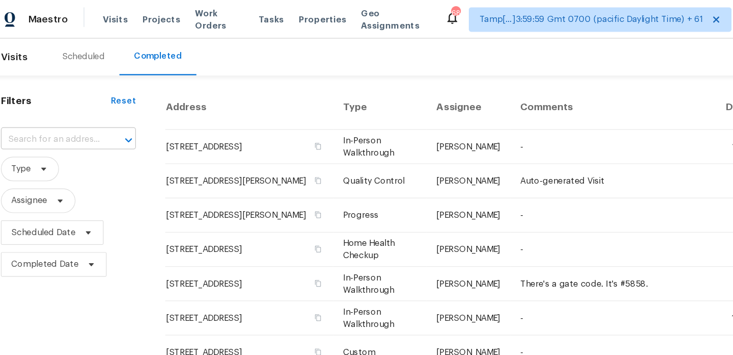
click at [76, 116] on input "text" at bounding box center [54, 116] width 84 height 16
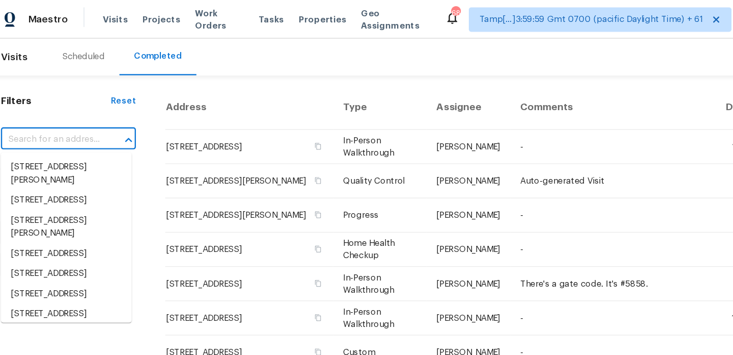
paste input "2 Berkeley Way, Dallas, GA 30157"
type input "2 Berkeley Way, Dallas, GA 30157"
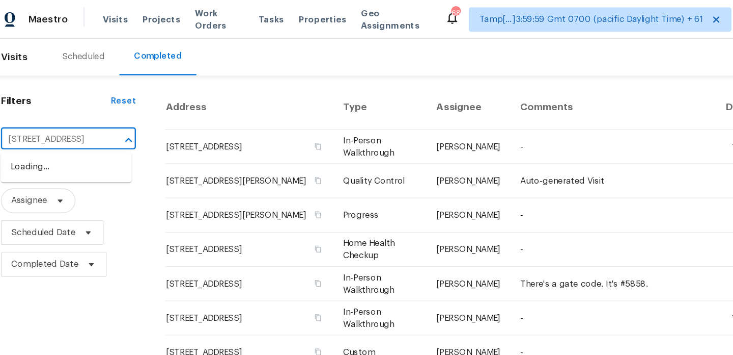
scroll to position [0, 34]
click at [71, 145] on li "2 Berkeley Way, Dallas, GA 30157" at bounding box center [66, 139] width 109 height 17
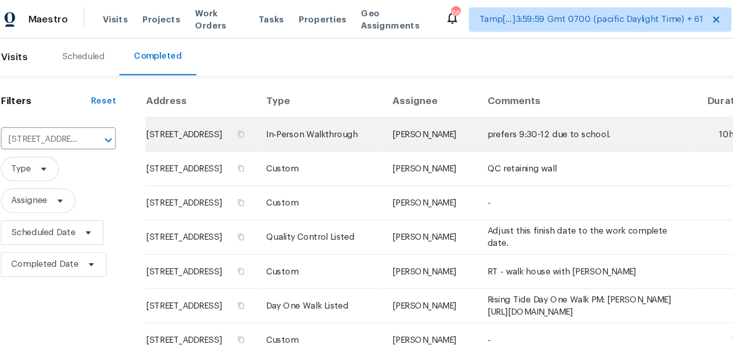
click at [410, 121] on td "prefers 9:30-12 due to school." at bounding box center [498, 112] width 177 height 29
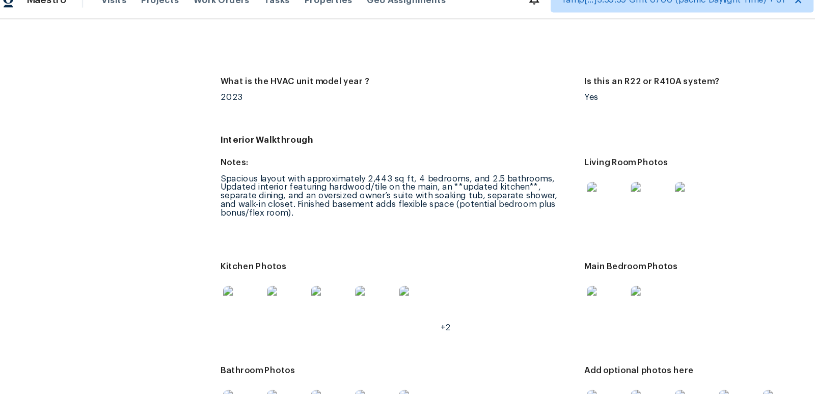
scroll to position [1065, 0]
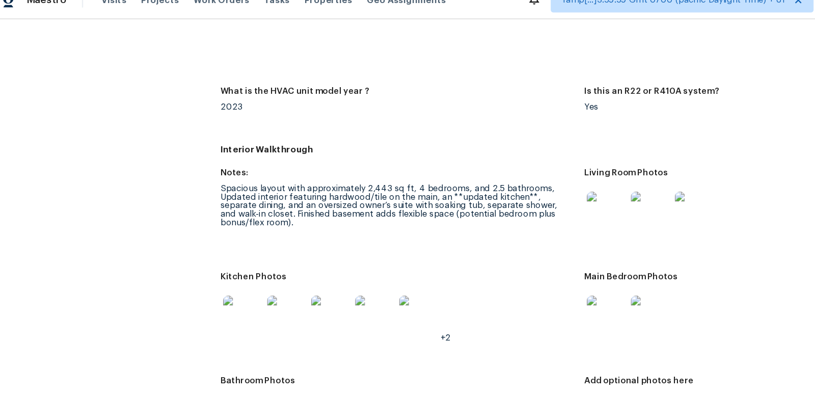
click at [551, 191] on img at bounding box center [554, 192] width 33 height 33
click at [523, 284] on img at bounding box center [518, 278] width 33 height 33
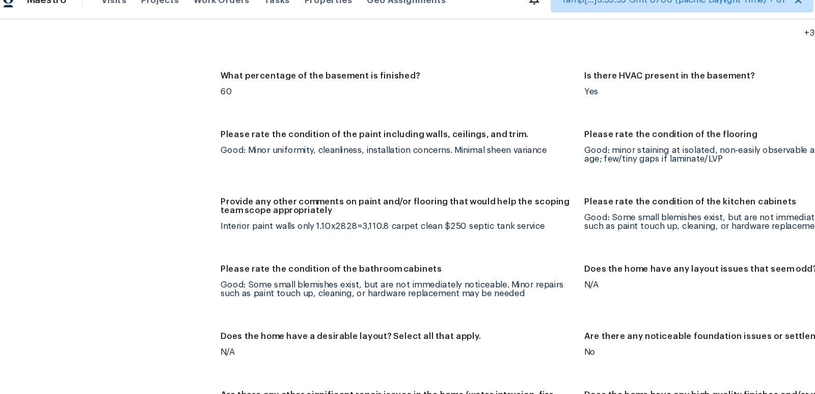
scroll to position [1509, 0]
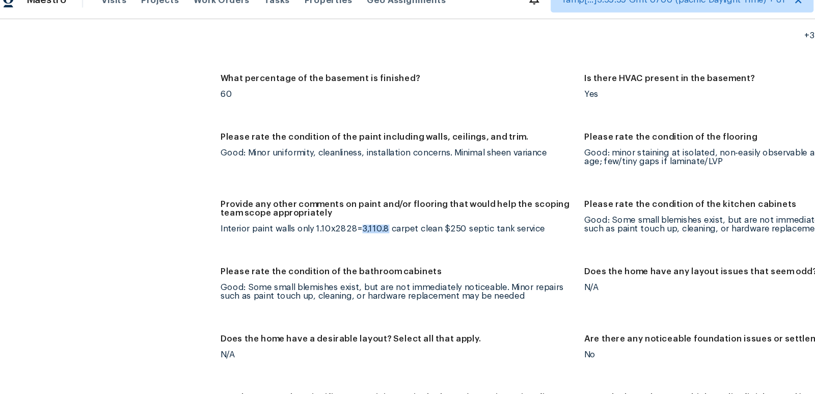
drag, startPoint x: 333, startPoint y: 205, endPoint x: 312, endPoint y: 206, distance: 20.9
click at [312, 206] on div "Interior paint walls only 1.10x2828=3,110.8 carpet clean $250 septic tank servi…" at bounding box center [344, 206] width 295 height 7
copy div "3,110.8"
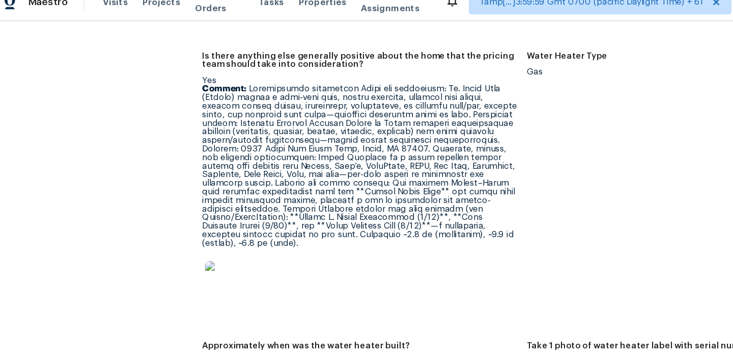
scroll to position [0, 0]
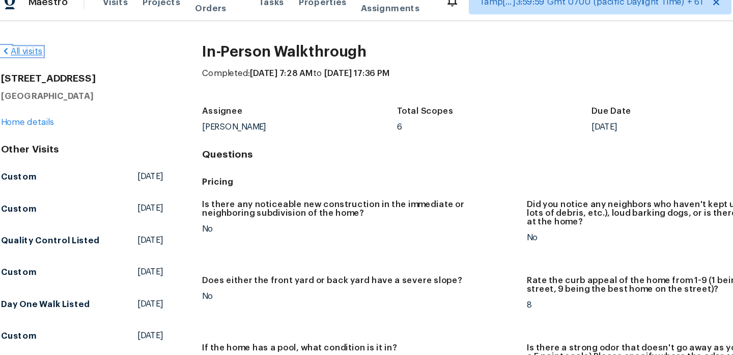
click at [41, 59] on link "All visits" at bounding box center [29, 57] width 35 height 7
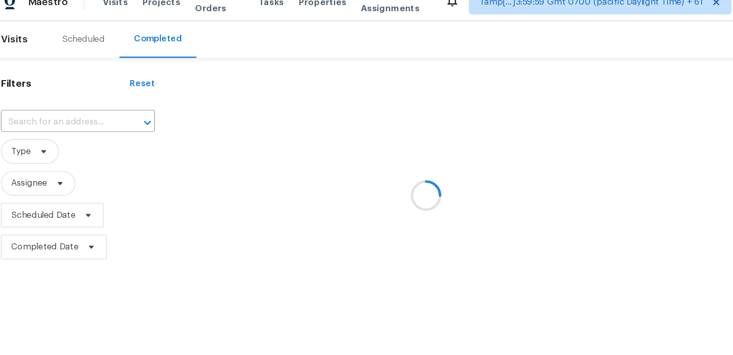
click at [80, 127] on div "​" at bounding box center [76, 116] width 128 height 22
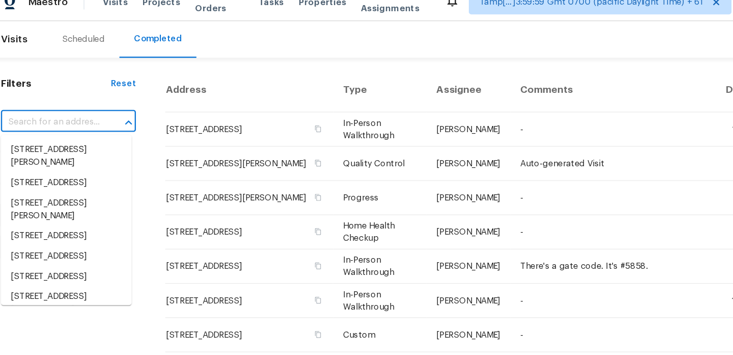
click at [89, 122] on input "text" at bounding box center [54, 116] width 84 height 16
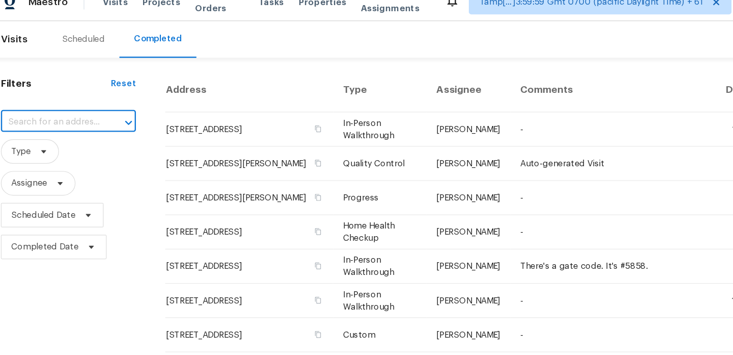
paste input "3411 W Frankfurt Dr Chandler, AZ, 85226"
type input "3411 W Frankfurt Dr Chandler, AZ, 85226"
click at [80, 147] on li "3411 W Frankfurt Dr, Chandler, AZ 85226" at bounding box center [66, 139] width 109 height 17
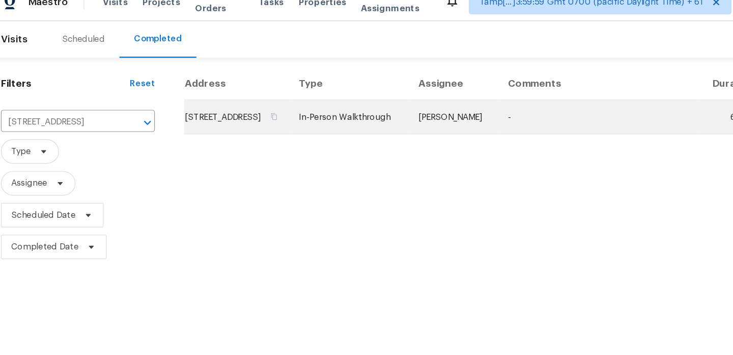
click at [333, 122] on td "In-Person Walkthrough" at bounding box center [302, 112] width 99 height 29
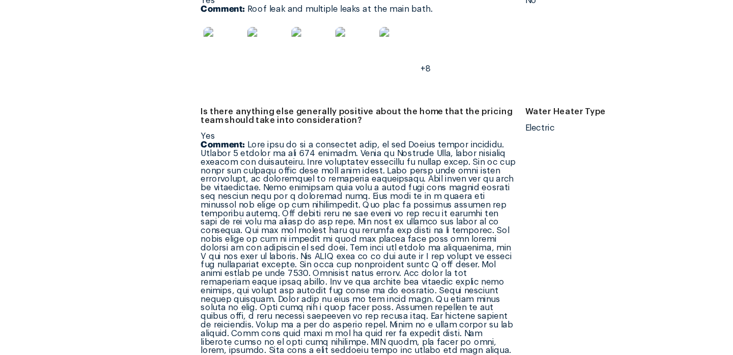
scroll to position [2176, 0]
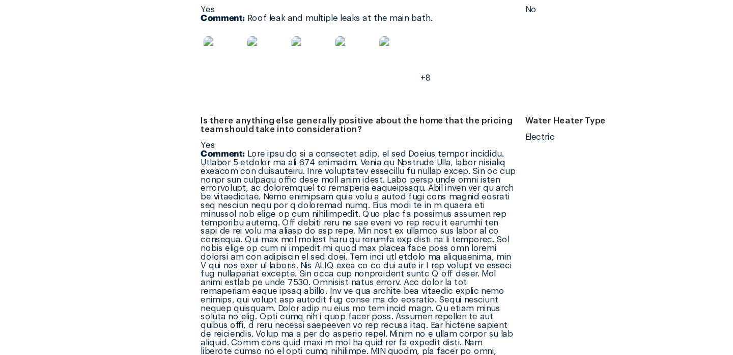
drag, startPoint x: 221, startPoint y: 157, endPoint x: 436, endPoint y: 377, distance: 307.2
click at [436, 354] on html "Maestro Visits Projects Work Orders Tasks Properties Geo Assignments 683 Tamp[……" at bounding box center [366, 177] width 733 height 355
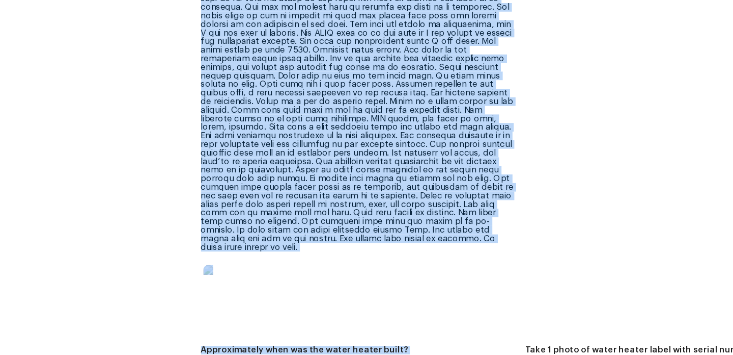
scroll to position [2489, 0]
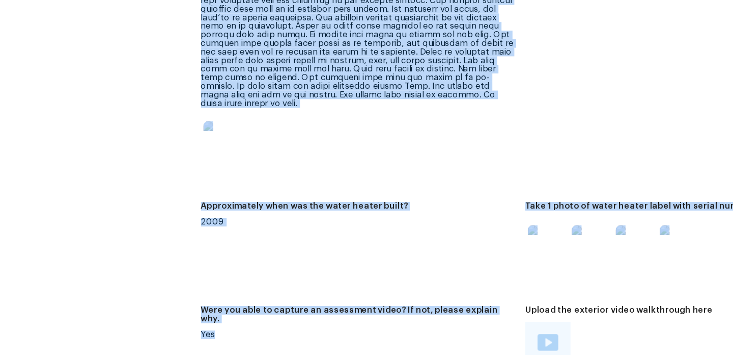
drag, startPoint x: 219, startPoint y: 80, endPoint x: 368, endPoint y: 373, distance: 328.5
click at [368, 354] on html "Maestro Visits Projects Work Orders Tasks Properties Geo Assignments 683 Tamp[……" at bounding box center [366, 177] width 733 height 355
click at [267, 154] on div at bounding box center [311, 176] width 262 height 45
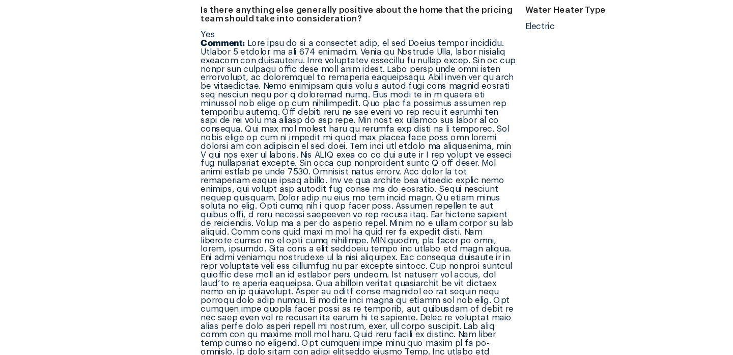
scroll to position [2266, 0]
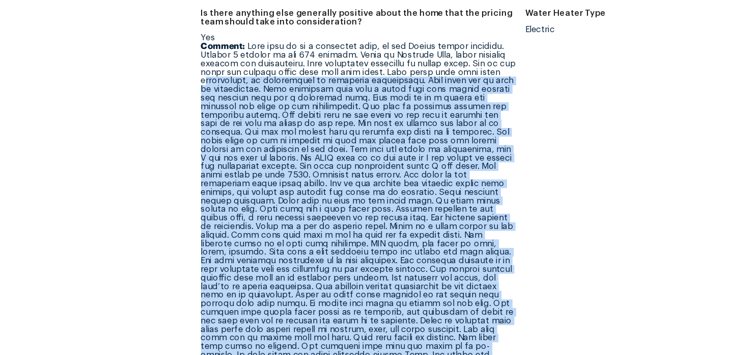
drag, startPoint x: 182, startPoint y: 98, endPoint x: 393, endPoint y: 335, distance: 317.1
click at [393, 335] on p "Comment:" at bounding box center [311, 233] width 262 height 278
copy p "andscaping, no landscaping or overgrown landscaping. Many homes are in need of …"
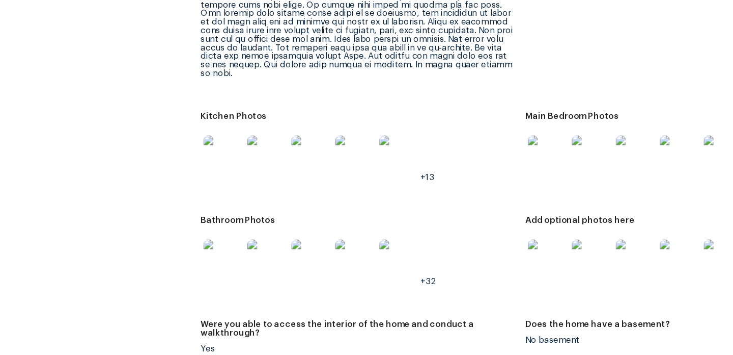
scroll to position [1555, 0]
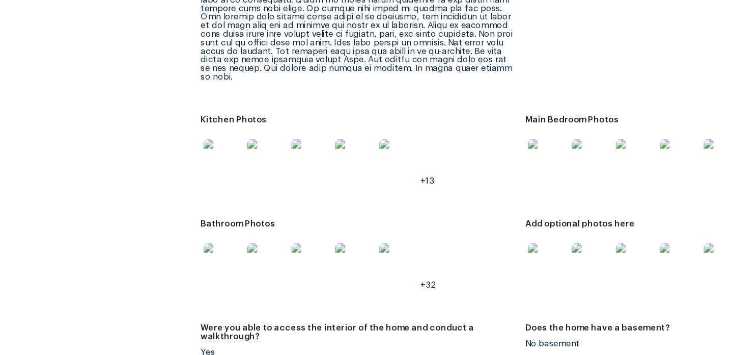
click at [505, 175] on img at bounding box center [505, 191] width 33 height 33
click at [534, 261] on img at bounding box center [542, 277] width 33 height 33
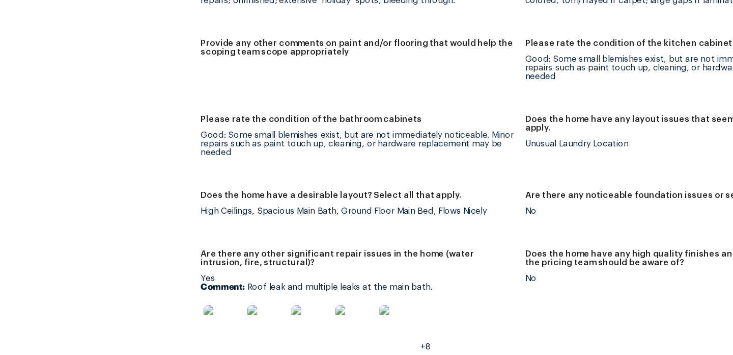
scroll to position [1953, 0]
click at [197, 312] on img at bounding box center [198, 328] width 33 height 33
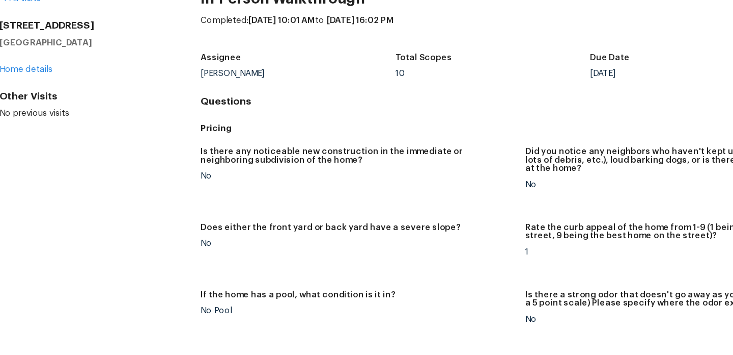
scroll to position [0, 0]
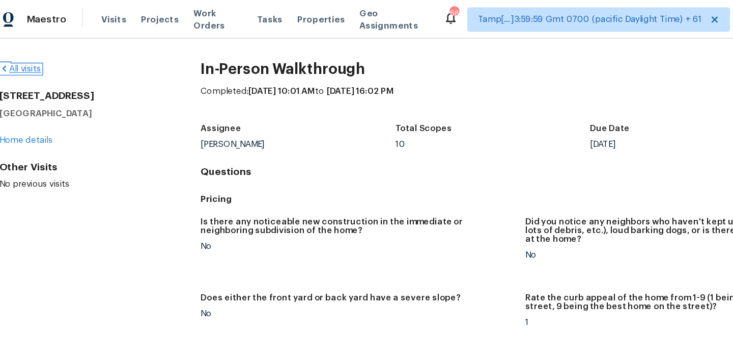
click at [38, 59] on link "All visits" at bounding box center [29, 57] width 35 height 7
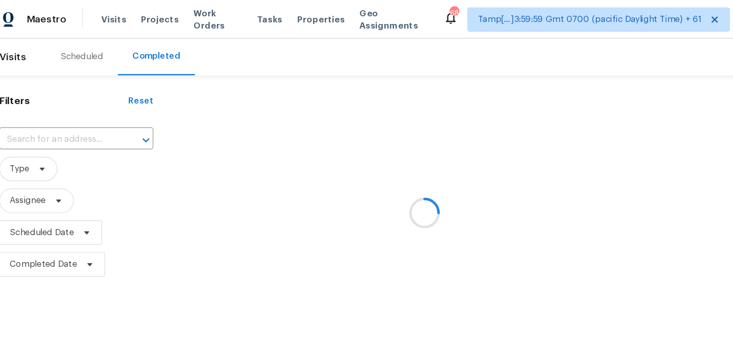
click at [92, 114] on div at bounding box center [366, 177] width 733 height 355
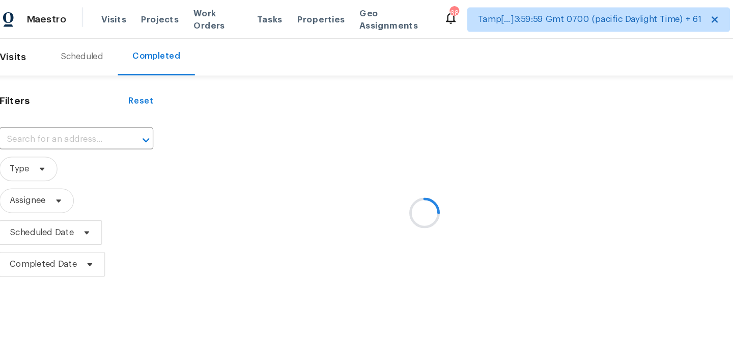
click at [92, 114] on div at bounding box center [366, 177] width 733 height 355
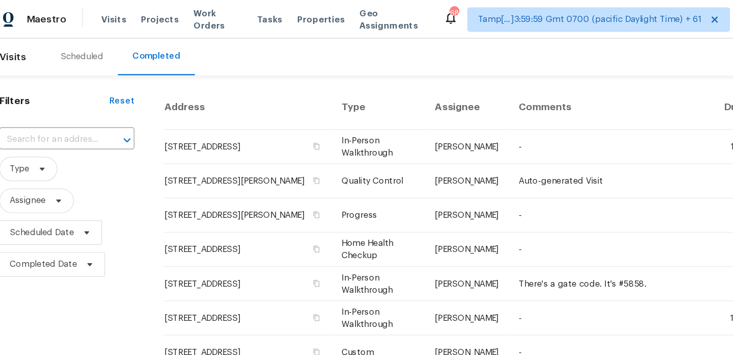
click at [92, 114] on input "text" at bounding box center [54, 116] width 84 height 16
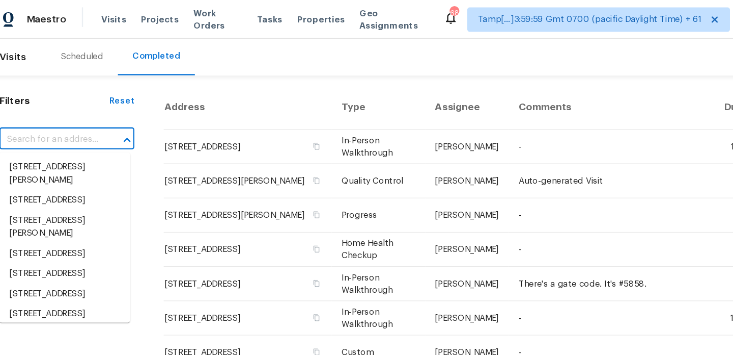
click at [92, 114] on input "text" at bounding box center [54, 116] width 84 height 16
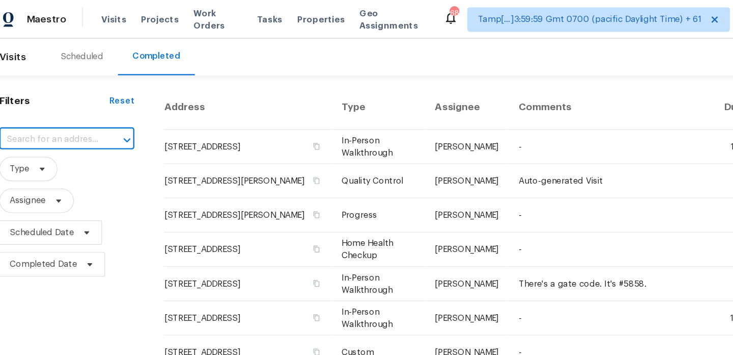
click at [92, 114] on input "text" at bounding box center [54, 116] width 84 height 16
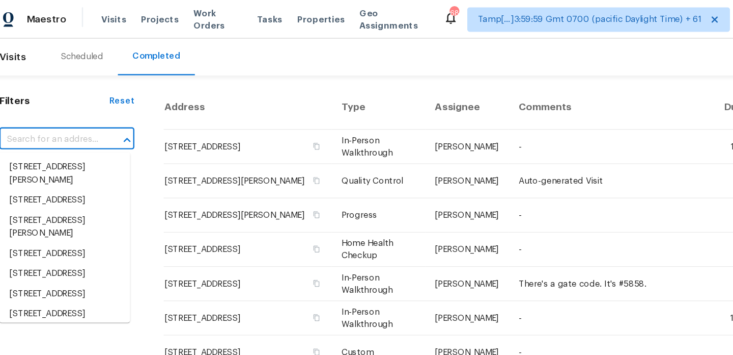
paste input "[STREET_ADDRESS]"
type input "[STREET_ADDRESS]"
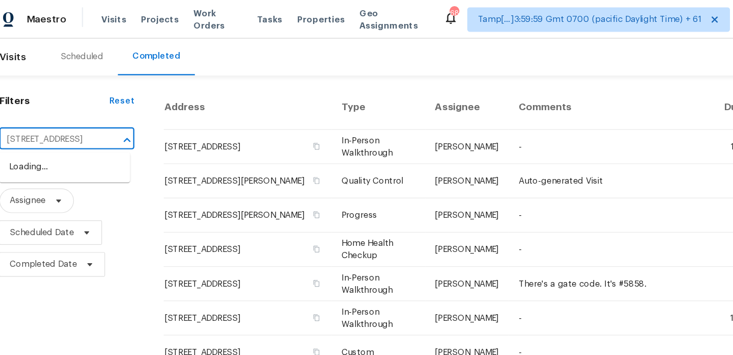
scroll to position [0, 70]
click at [78, 148] on li "[STREET_ADDRESS]" at bounding box center [66, 139] width 109 height 17
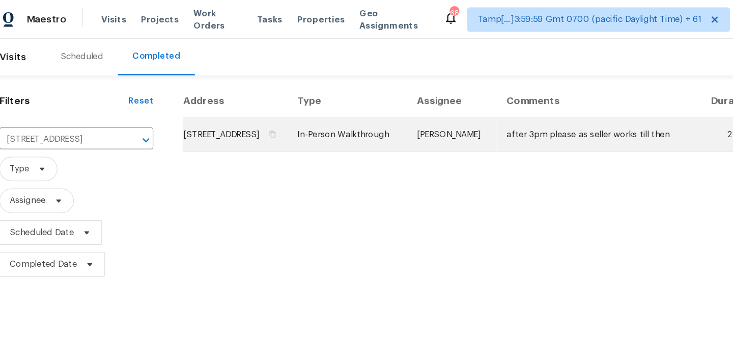
click at [246, 118] on td "[STREET_ADDRESS]" at bounding box center [209, 112] width 88 height 29
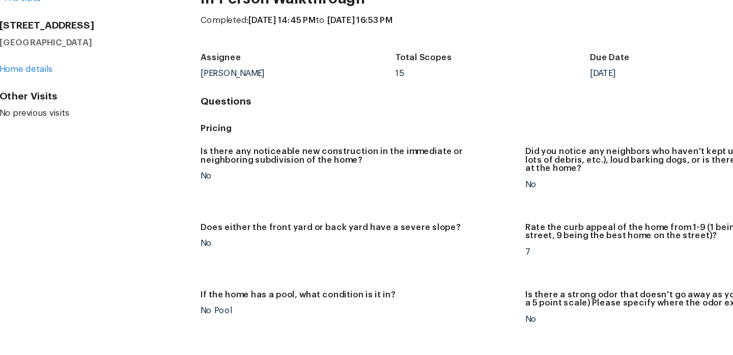
click at [355, 242] on div "Is there any noticeable new construction in the immediate or neighboring subdiv…" at bounding box center [450, 290] width 541 height 231
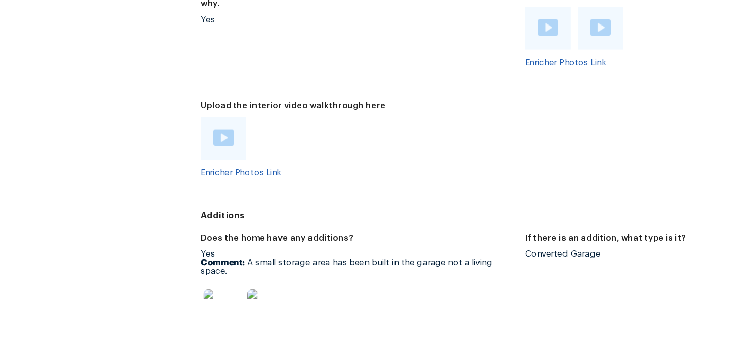
scroll to position [2714, 0]
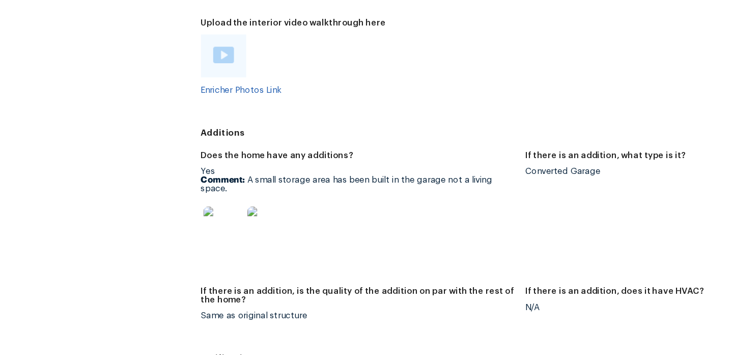
click at [241, 231] on img at bounding box center [235, 247] width 33 height 33
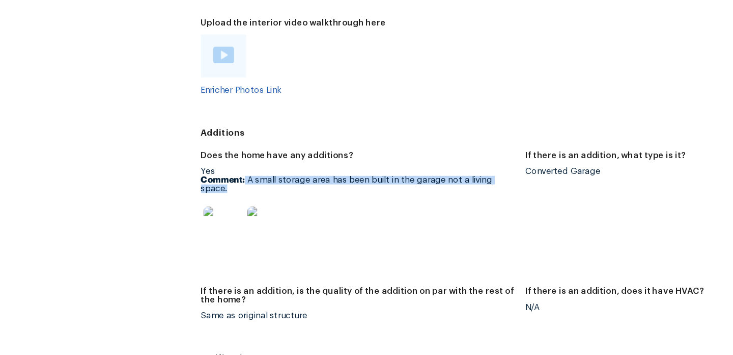
drag, startPoint x: 216, startPoint y: 184, endPoint x: 248, endPoint y: 193, distance: 32.1
click at [248, 205] on p "Comment: A small storage area has been built in the garage not a living space." at bounding box center [311, 212] width 262 height 14
copy p "A small storage area has been built in the garage not a living space."
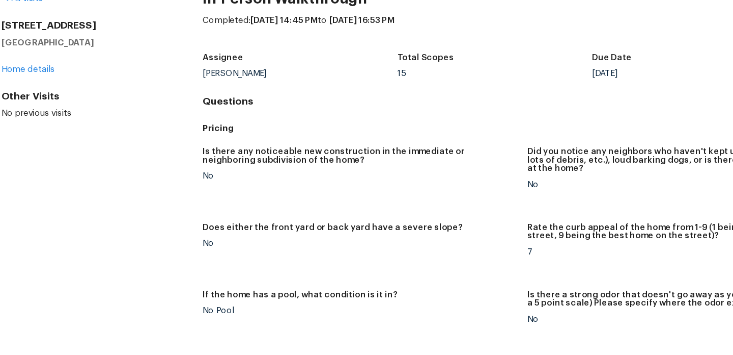
scroll to position [0, 0]
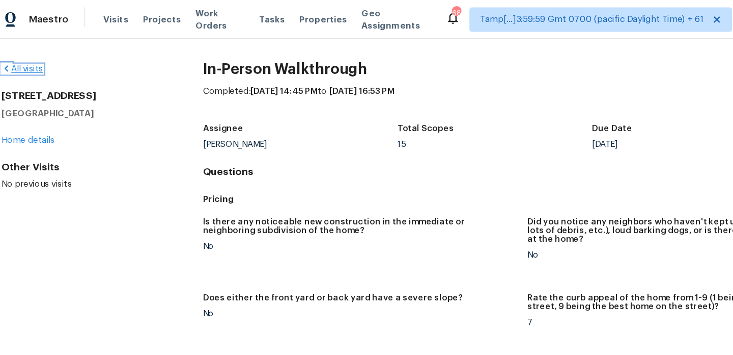
click at [43, 54] on link "All visits" at bounding box center [29, 57] width 35 height 7
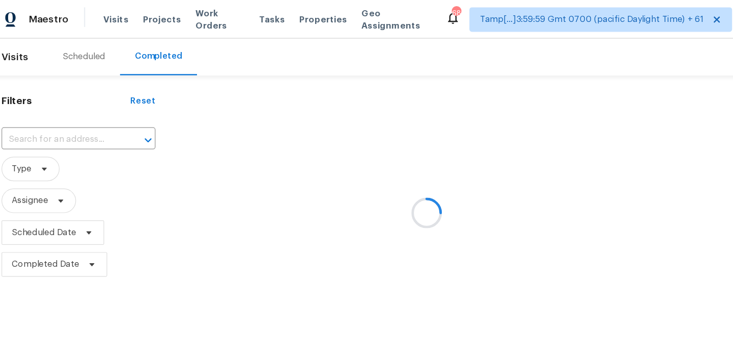
click at [44, 115] on div at bounding box center [366, 177] width 733 height 355
click at [53, 116] on div at bounding box center [366, 177] width 733 height 355
click at [53, 116] on input "text" at bounding box center [62, 116] width 100 height 16
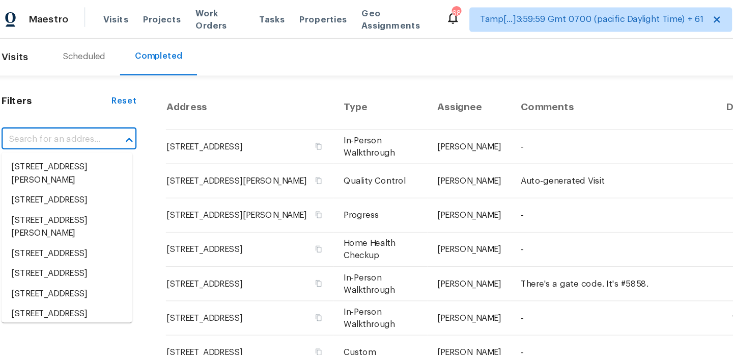
click at [53, 116] on input "text" at bounding box center [54, 116] width 84 height 16
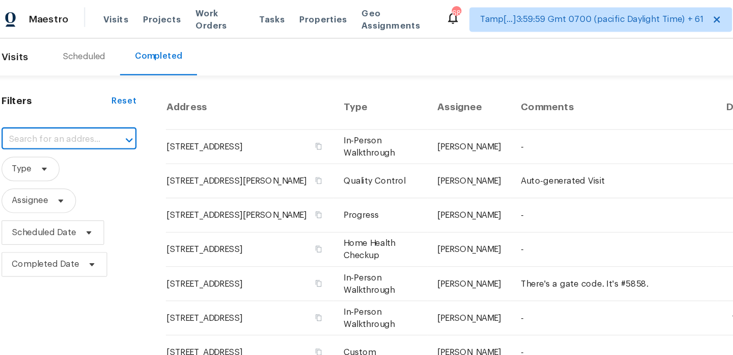
click at [53, 116] on input "text" at bounding box center [54, 116] width 84 height 16
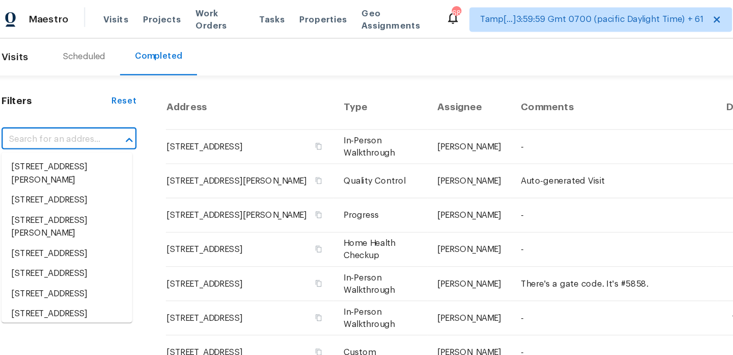
click at [53, 116] on input "text" at bounding box center [54, 116] width 84 height 16
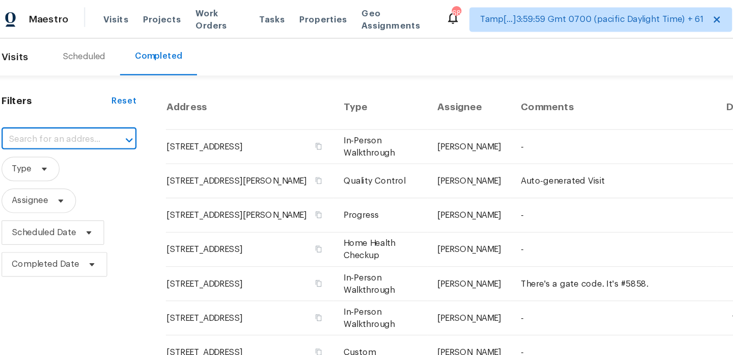
click at [53, 116] on input "text" at bounding box center [54, 116] width 84 height 16
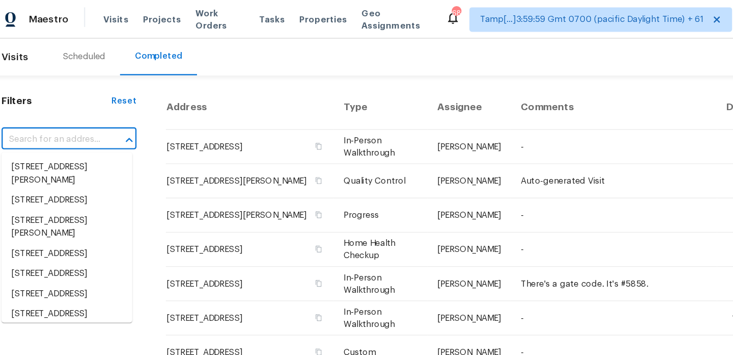
click at [53, 116] on input "text" at bounding box center [54, 116] width 84 height 16
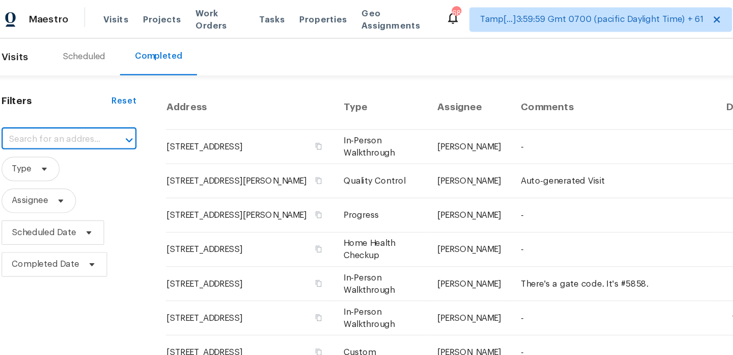
click at [53, 116] on input "text" at bounding box center [54, 116] width 84 height 16
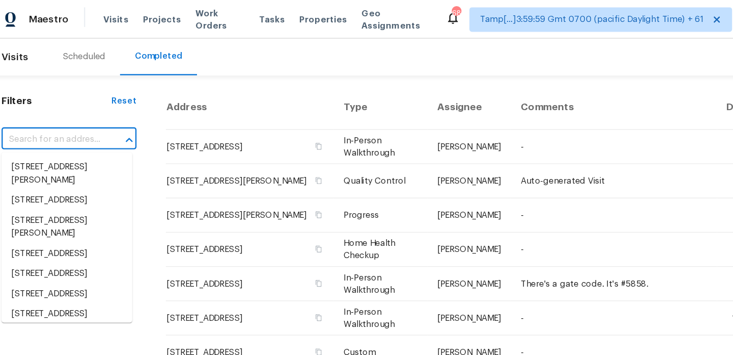
click at [53, 116] on input "text" at bounding box center [54, 116] width 84 height 16
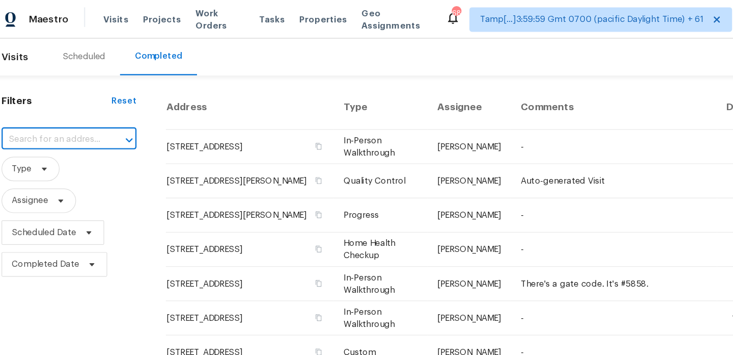
click at [53, 116] on input "text" at bounding box center [54, 116] width 84 height 16
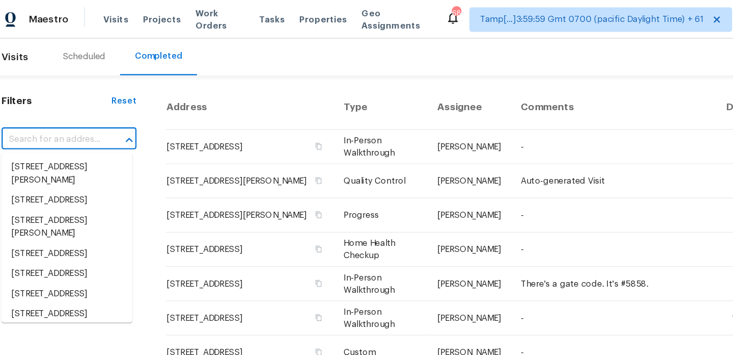
paste input "[STREET_ADDRESS][PERSON_NAME]"
type input "[STREET_ADDRESS][PERSON_NAME]"
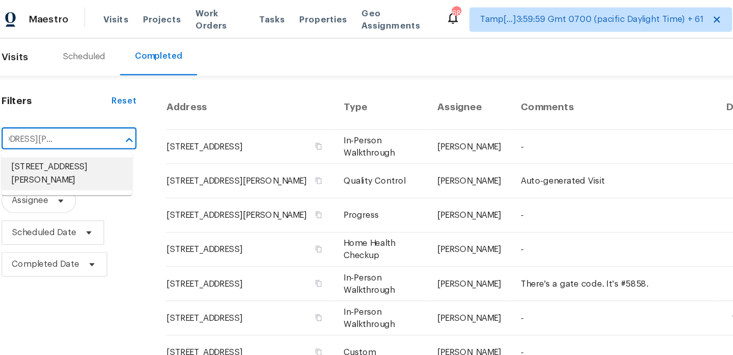
click at [62, 144] on li "[STREET_ADDRESS][PERSON_NAME]" at bounding box center [66, 145] width 109 height 28
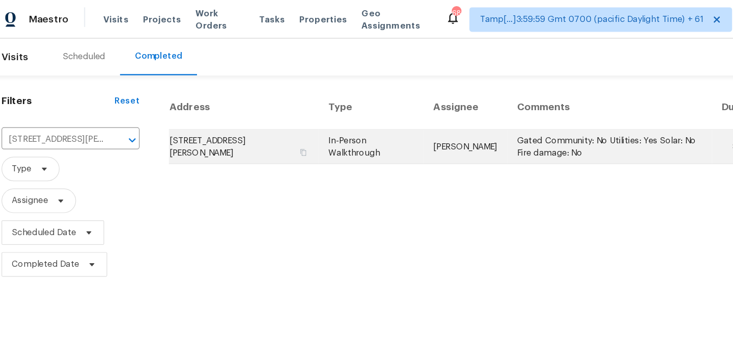
click at [363, 116] on td "In-Person Walkthrough" at bounding box center [321, 122] width 88 height 29
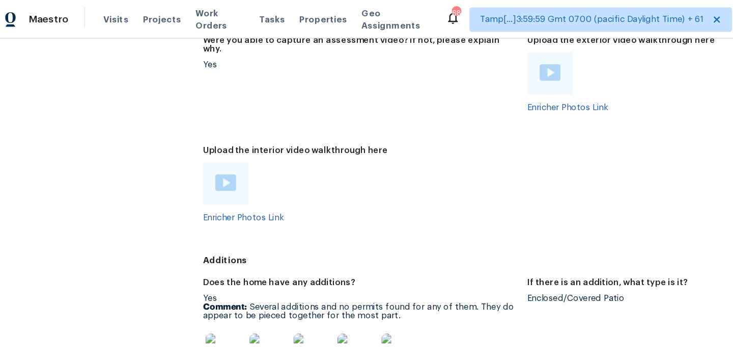
scroll to position [2323, 0]
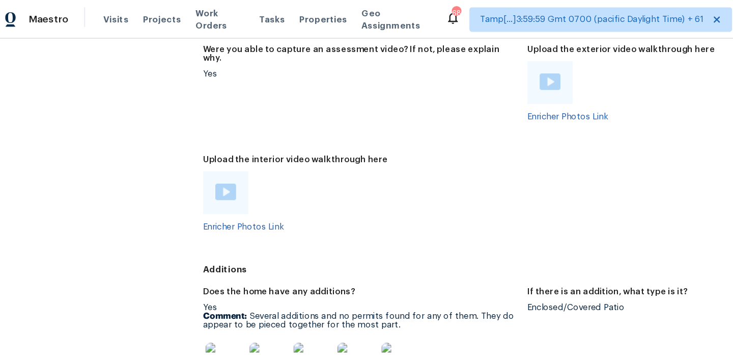
click at [196, 153] on img at bounding box center [199, 160] width 17 height 14
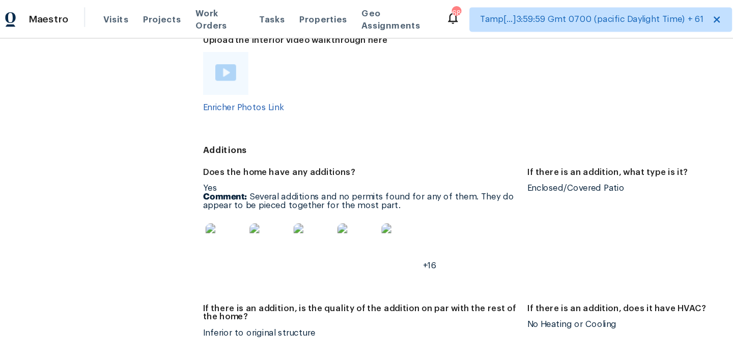
scroll to position [2423, 0]
click at [205, 186] on img at bounding box center [198, 202] width 33 height 33
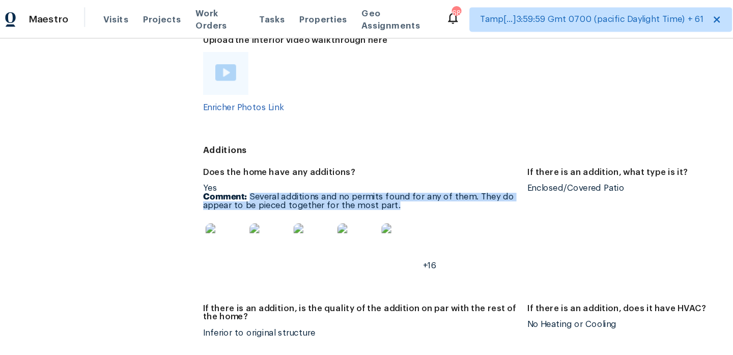
drag, startPoint x: 221, startPoint y: 141, endPoint x: 347, endPoint y: 151, distance: 127.2
click at [347, 160] on p "Comment: Several additions and no permits found for any of them. They do appear…" at bounding box center [311, 167] width 262 height 14
copy p "Several additions and no permits found for any of them. They do appear to be pi…"
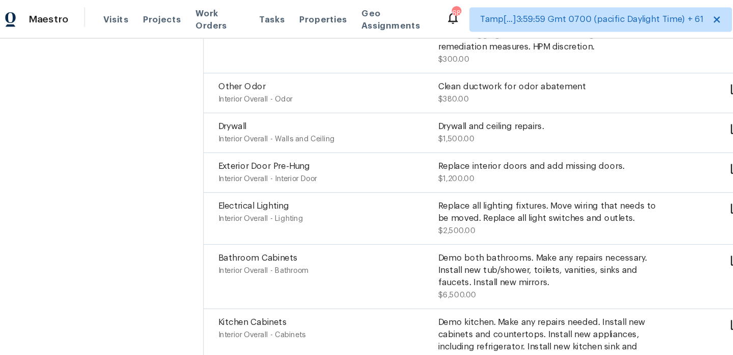
scroll to position [14, 0]
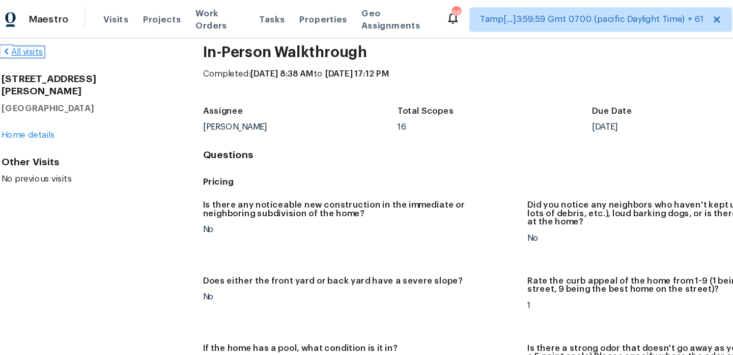
click at [37, 43] on link "All visits" at bounding box center [29, 43] width 35 height 7
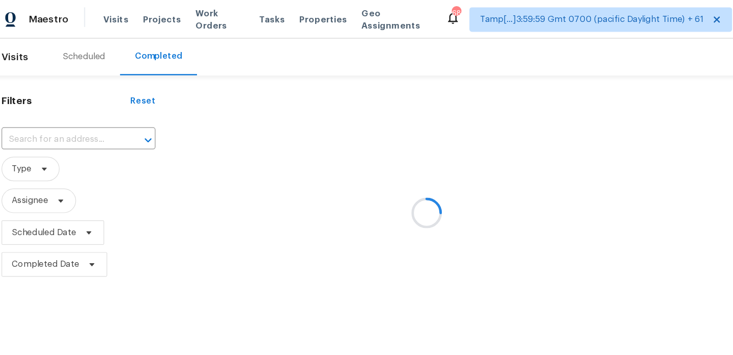
click at [43, 116] on div at bounding box center [366, 177] width 733 height 355
click at [41, 117] on div at bounding box center [366, 177] width 733 height 355
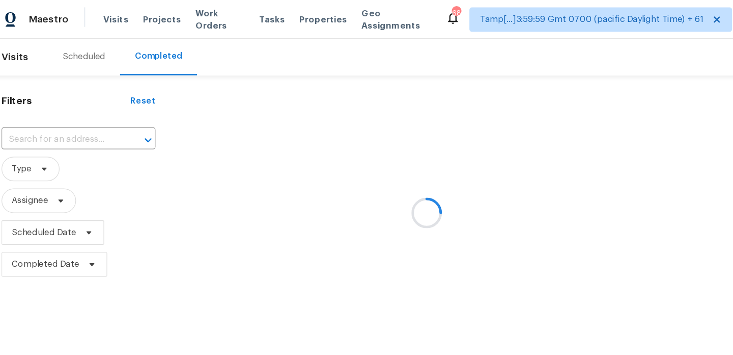
click at [41, 117] on div at bounding box center [366, 177] width 733 height 355
click at [41, 117] on input "text" at bounding box center [62, 116] width 100 height 16
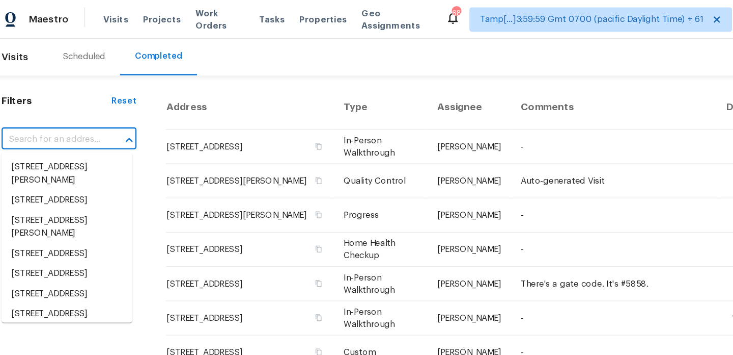
click at [41, 117] on input "text" at bounding box center [54, 116] width 84 height 16
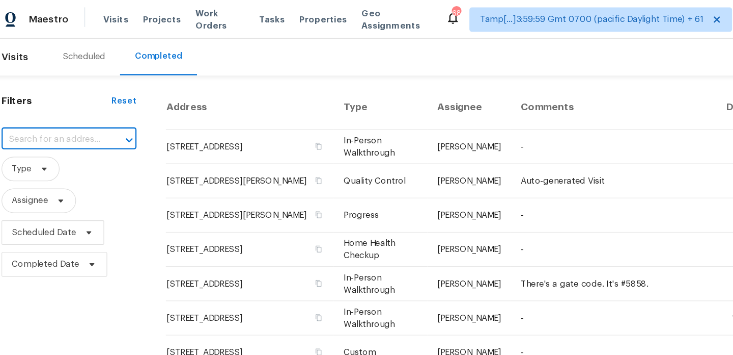
click at [41, 117] on input "text" at bounding box center [54, 116] width 84 height 16
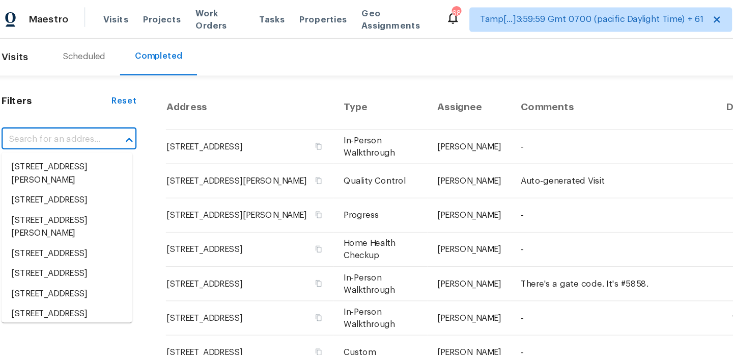
click at [41, 117] on input "text" at bounding box center [54, 116] width 84 height 16
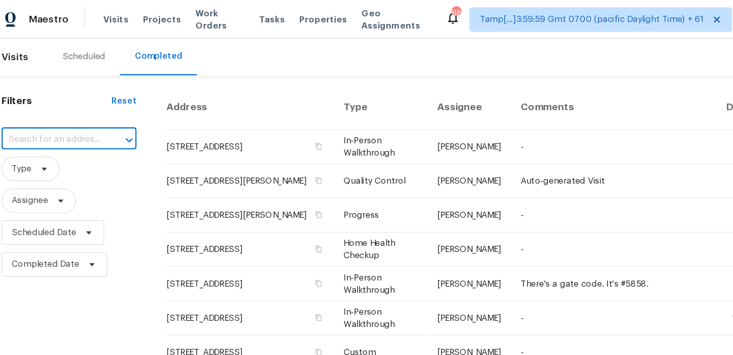
click at [41, 117] on input "text" at bounding box center [54, 116] width 84 height 16
paste input "[STREET_ADDRESS][PERSON_NAME][PERSON_NAME]"
type input "[STREET_ADDRESS][PERSON_NAME][PERSON_NAME]"
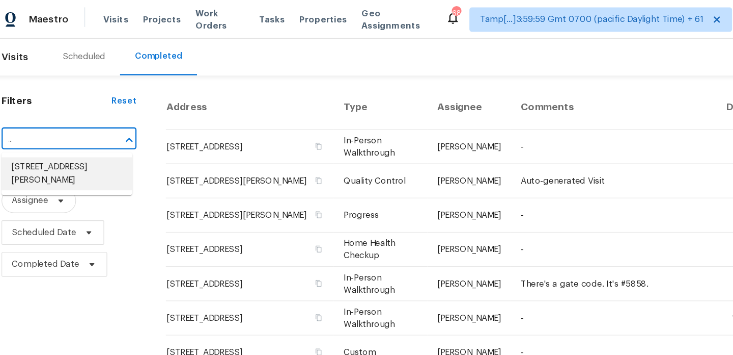
click at [53, 144] on li "456 Saint Thomas Dr, Westerville, OH 43081" at bounding box center [66, 145] width 109 height 28
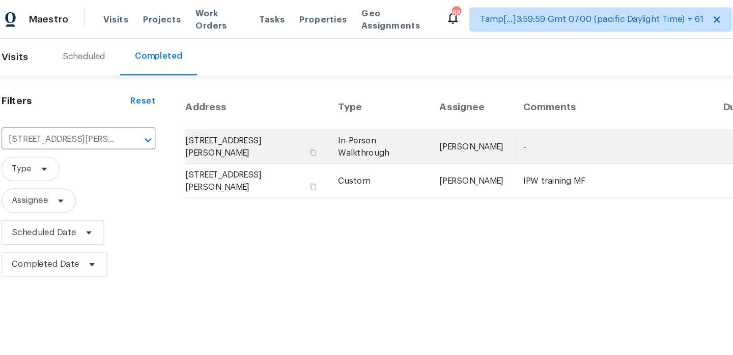
click at [371, 122] on td "Michael Foley" at bounding box center [404, 122] width 70 height 29
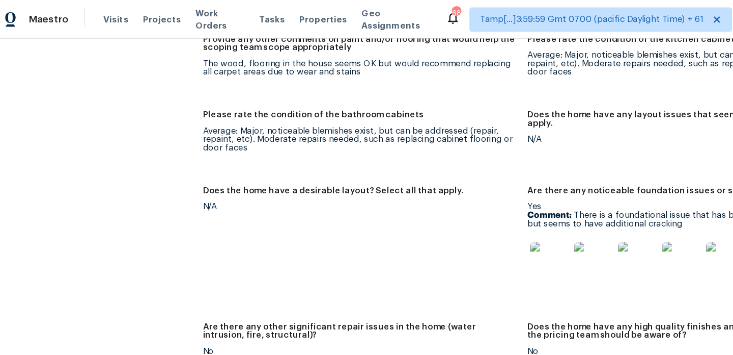
scroll to position [1718, 0]
click at [465, 211] on img at bounding box center [469, 217] width 33 height 33
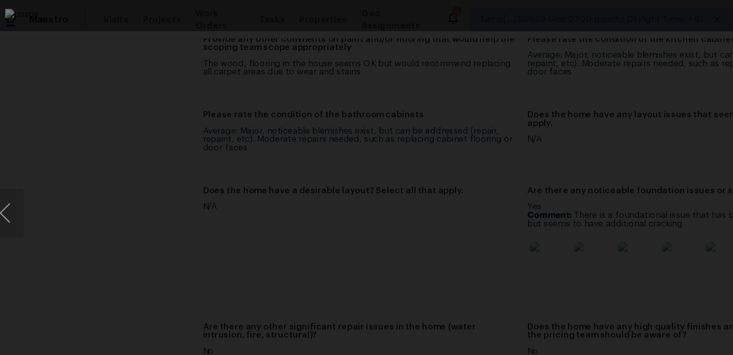
click at [428, 130] on img "Lightbox" at bounding box center [366, 177] width 703 height 340
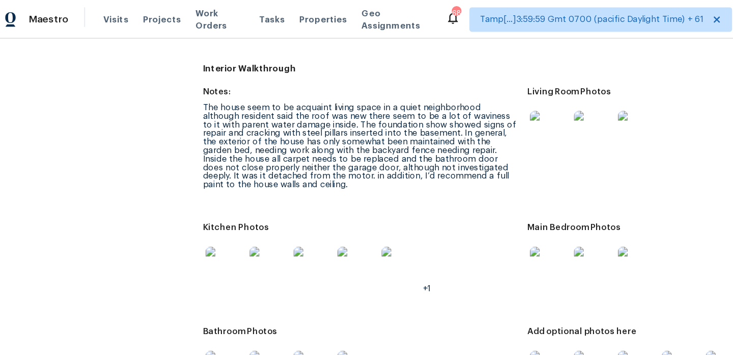
scroll to position [1166, 0]
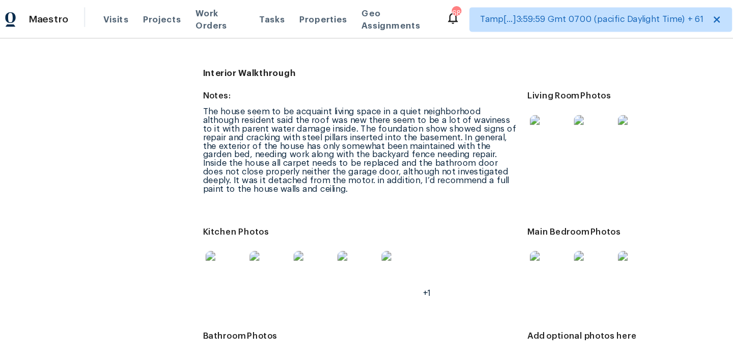
click at [502, 103] on img at bounding box center [505, 112] width 33 height 33
click at [531, 226] on img at bounding box center [542, 225] width 33 height 33
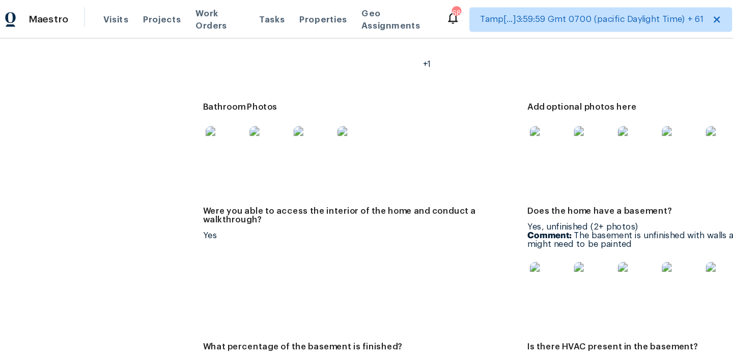
scroll to position [1355, 0]
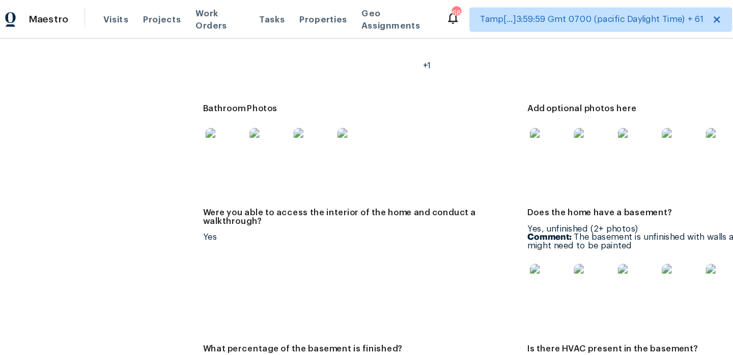
click at [213, 122] on img at bounding box center [198, 122] width 33 height 33
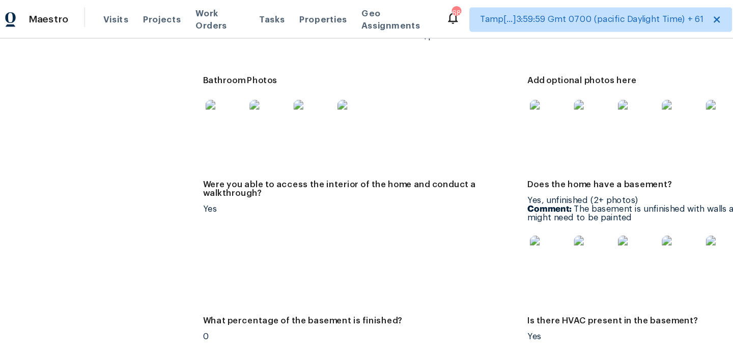
scroll to position [1394, 0]
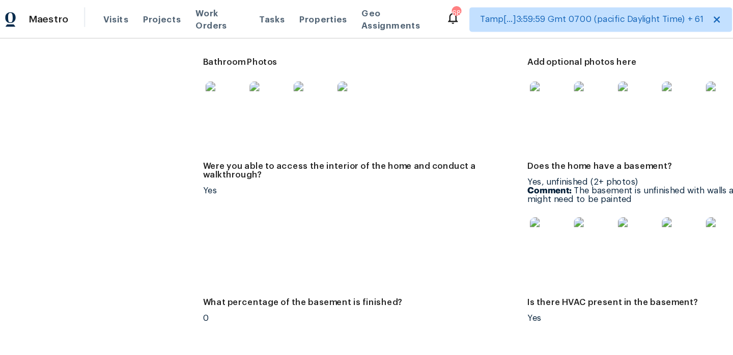
click at [313, 79] on img at bounding box center [308, 84] width 33 height 33
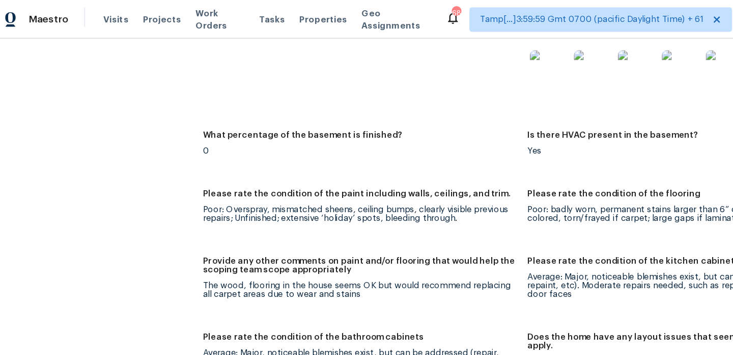
click at [491, 174] on div "Poor: badly worn, permanent stains larger than 6” diameter, unusually colored, …" at bounding box center [582, 178] width 262 height 14
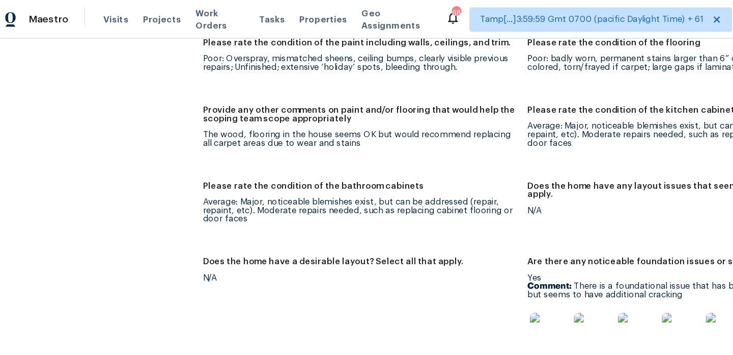
scroll to position [1688, 0]
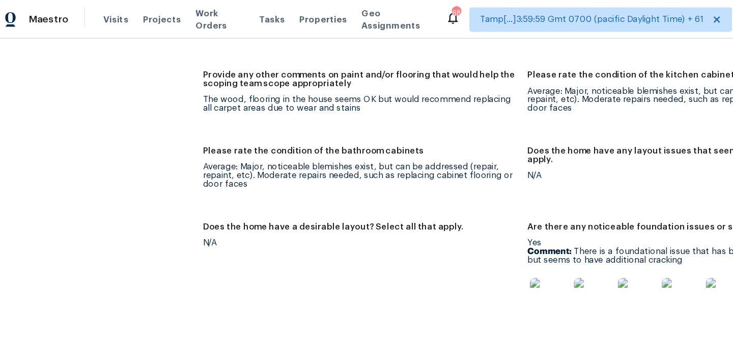
drag, startPoint x: 488, startPoint y: 204, endPoint x: 587, endPoint y: 207, distance: 99.4
click at [587, 207] on p "Comment: There is a foundational issue that has been addressed in the past, but…" at bounding box center [582, 213] width 262 height 14
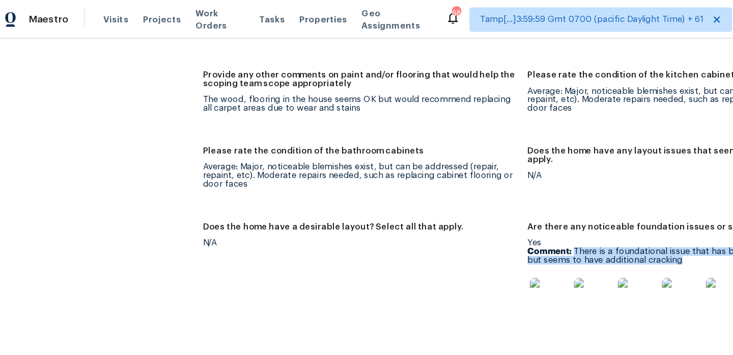
drag, startPoint x: 490, startPoint y: 202, endPoint x: 582, endPoint y: 209, distance: 92.0
click at [582, 209] on p "Comment: There is a foundational issue that has been addressed in the past, but…" at bounding box center [582, 213] width 262 height 14
copy p "There is a foundational issue that has been addressed in the past, but seems to…"
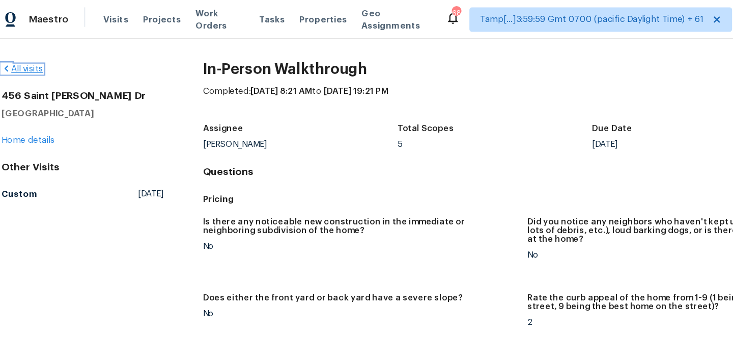
click at [42, 58] on link "All visits" at bounding box center [29, 57] width 35 height 7
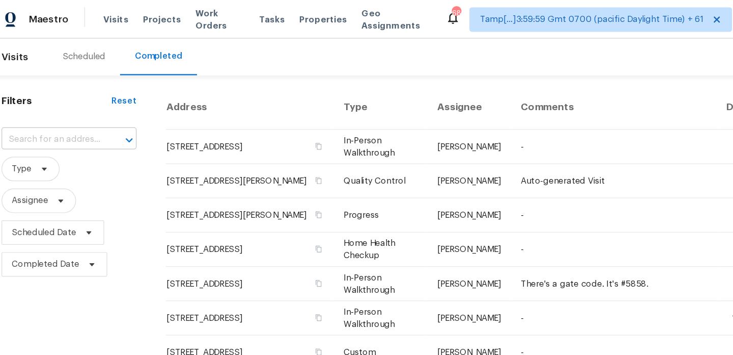
click at [74, 119] on input "text" at bounding box center [54, 116] width 84 height 16
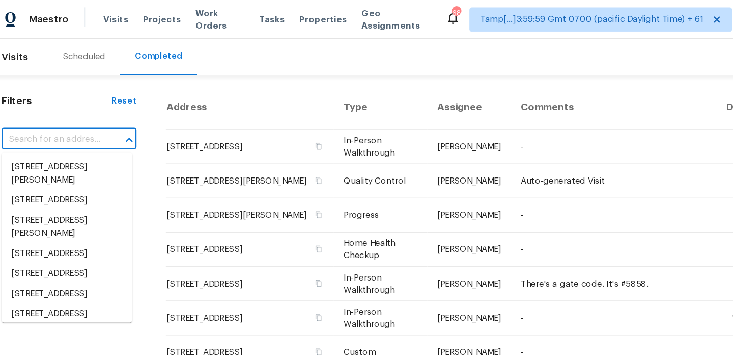
paste input "1851 23rd Avenue Ct, Greeley, CO 80634"
type input "1851 23rd Avenue Ct, Greeley, CO 80634"
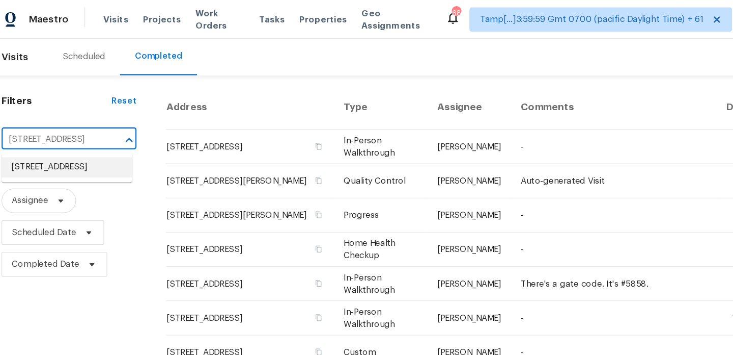
click at [69, 146] on li "1851 23rd Avenue Ct, Greeley, CO 80634" at bounding box center [66, 139] width 109 height 17
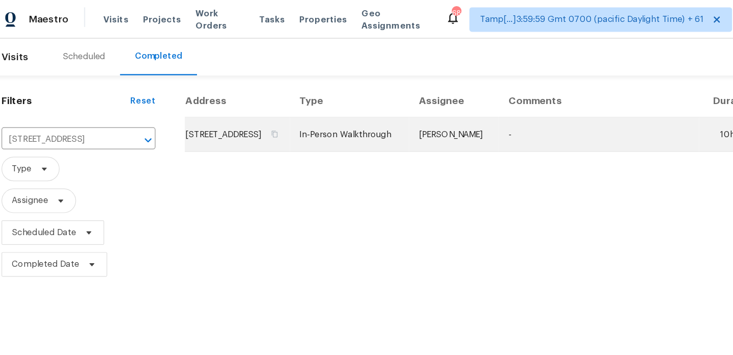
click at [352, 118] on td "In-Person Walkthrough" at bounding box center [302, 112] width 99 height 29
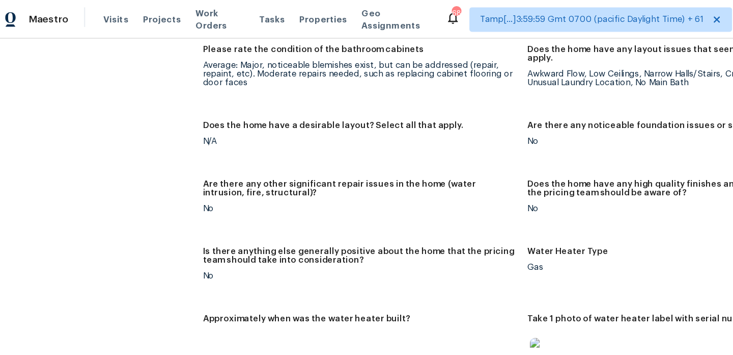
scroll to position [1679, 0]
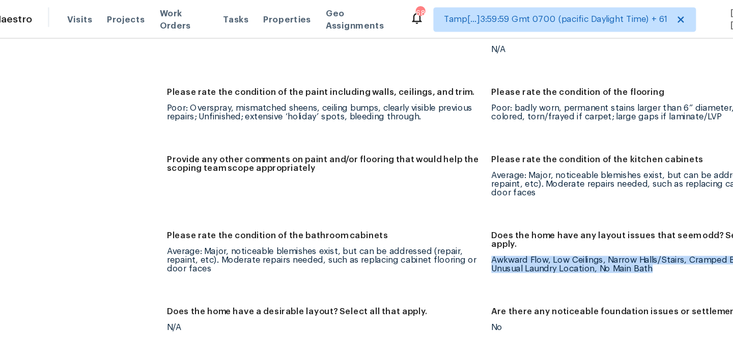
drag, startPoint x: 451, startPoint y: 195, endPoint x: 589, endPoint y: 202, distance: 138.8
click at [589, 213] on div "Awkward Flow, Low Ceilings, Narrow Halls/Stairs, Cramped Bedrooms, Unusual Laun…" at bounding box center [582, 220] width 262 height 14
copy div "Awkward Flow, Low Ceilings, Narrow Halls/Stairs, Cramped Bedrooms, Unusual Laun…"
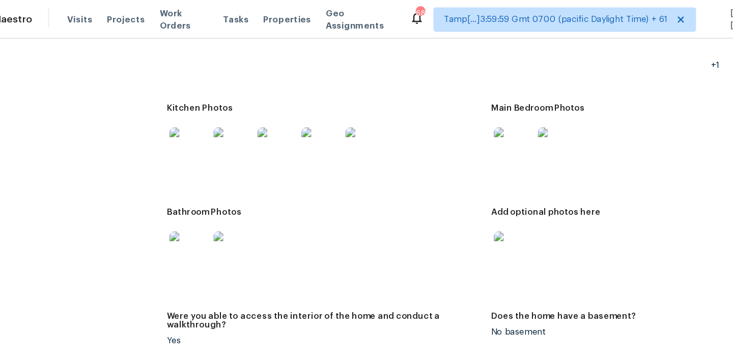
scroll to position [1387, 0]
click at [195, 208] on img at bounding box center [198, 209] width 33 height 33
click at [212, 122] on img at bounding box center [198, 122] width 33 height 33
click at [480, 122] on img at bounding box center [469, 122] width 33 height 33
click at [475, 202] on img at bounding box center [469, 209] width 33 height 33
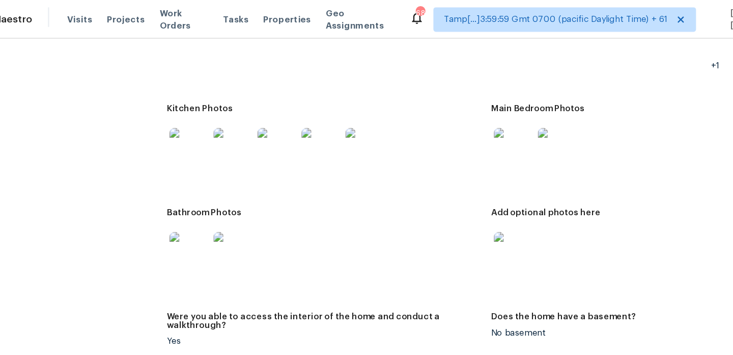
scroll to position [1301, 0]
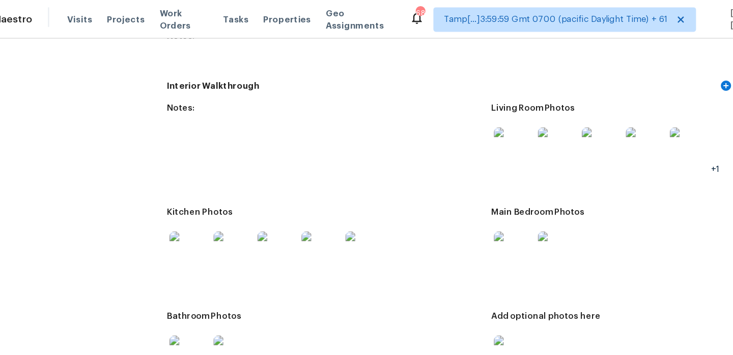
click at [470, 125] on img at bounding box center [469, 122] width 33 height 33
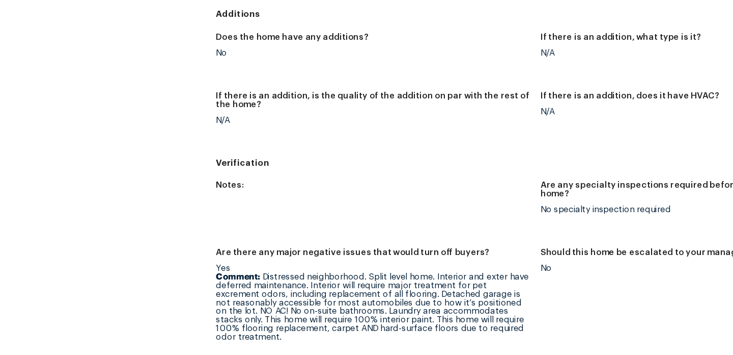
scroll to position [2332, 0]
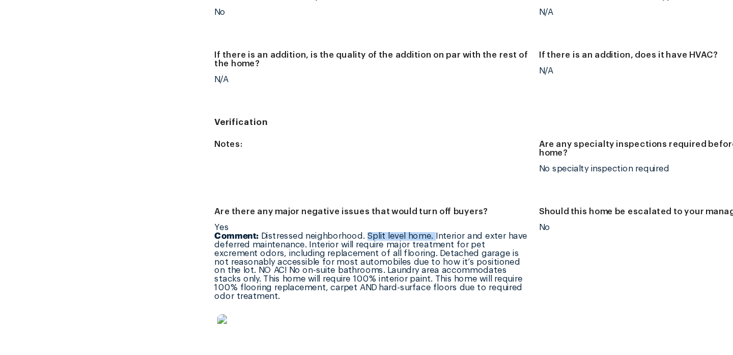
drag, startPoint x: 308, startPoint y: 240, endPoint x: 364, endPoint y: 240, distance: 56.0
click at [364, 252] on p "Comment: Distressed neighborhood. Split level home. Interior and exter have def…" at bounding box center [311, 280] width 262 height 57
copy p "Split level home."
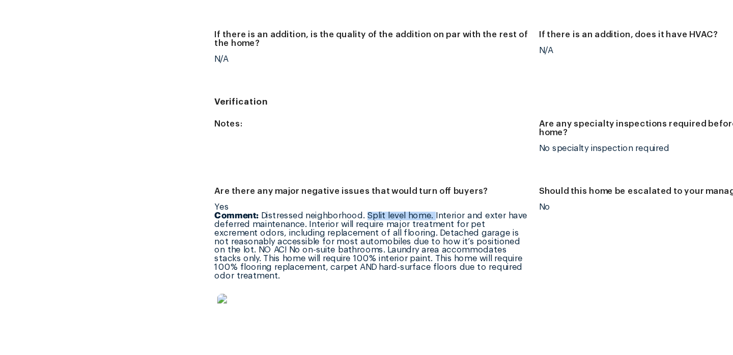
scroll to position [2349, 0]
click at [364, 247] on p "Comment: Distressed neighborhood. Split level home. Interior and exter have def…" at bounding box center [311, 263] width 262 height 57
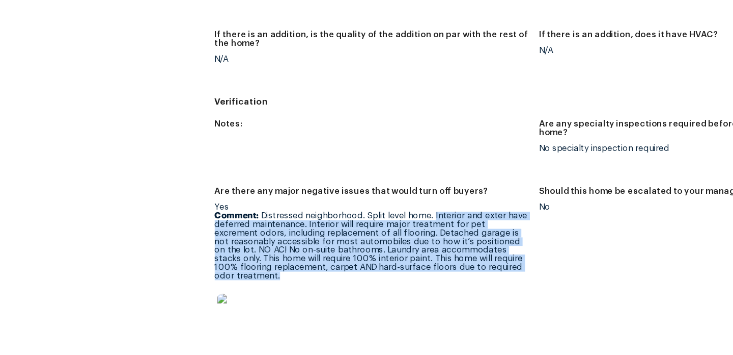
drag, startPoint x: 365, startPoint y: 222, endPoint x: 437, endPoint y: 271, distance: 87.5
click at [437, 271] on p "Comment: Distressed neighborhood. Split level home. Interior and exter have def…" at bounding box center [311, 263] width 262 height 57
copy p "Interior and exter have deferred maintenance. Interior will require major treat…"
click at [195, 304] on img at bounding box center [198, 320] width 33 height 33
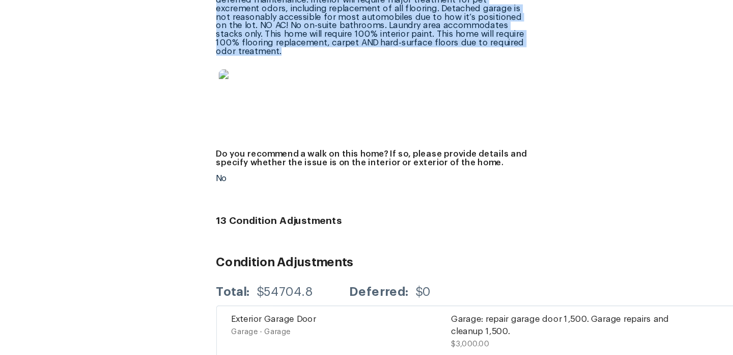
scroll to position [2535, 0]
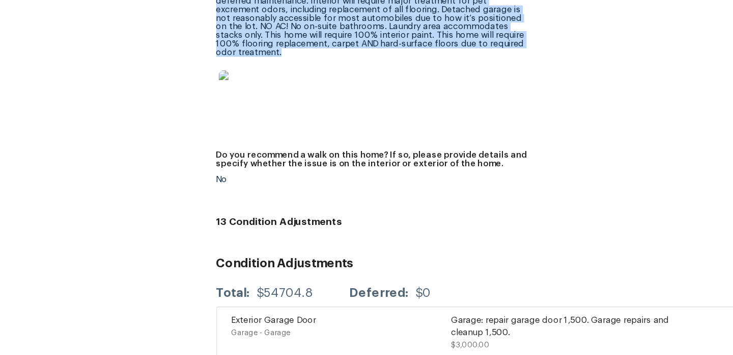
click at [197, 126] on img at bounding box center [198, 134] width 33 height 33
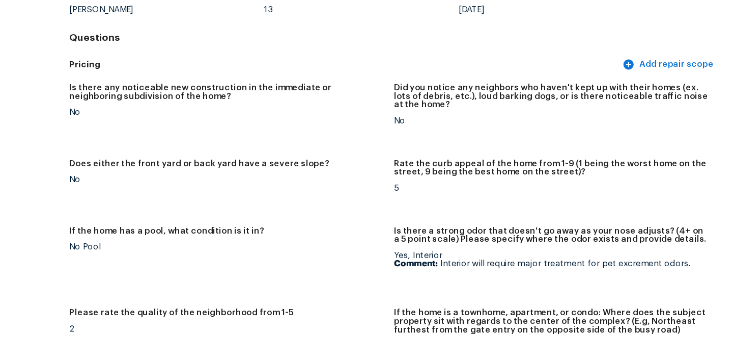
scroll to position [53, 0]
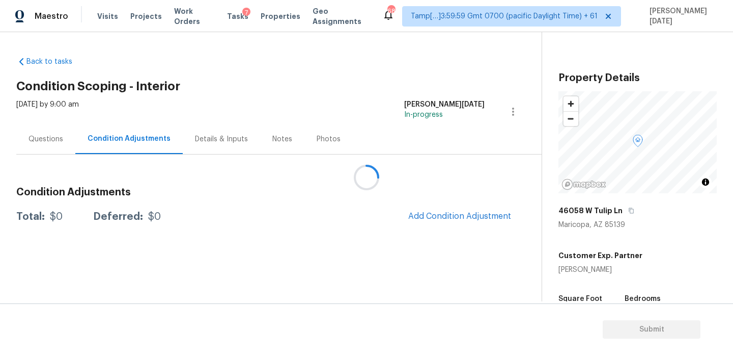
click at [455, 213] on div at bounding box center [366, 177] width 733 height 355
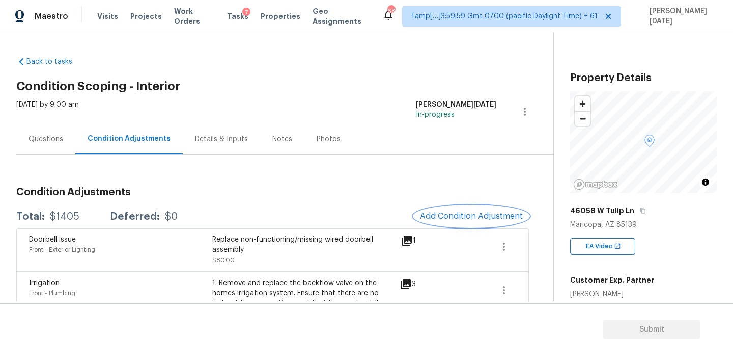
click at [460, 207] on button "Add Condition Adjustment" at bounding box center [471, 215] width 115 height 21
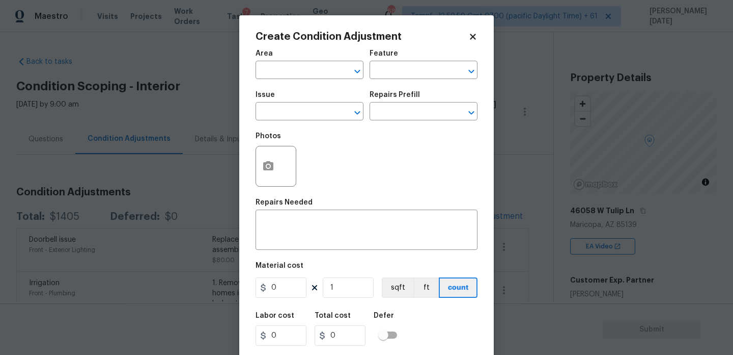
click at [460, 207] on div "Repairs Needed" at bounding box center [367, 205] width 222 height 13
click at [277, 74] on input "text" at bounding box center [295, 71] width 79 height 16
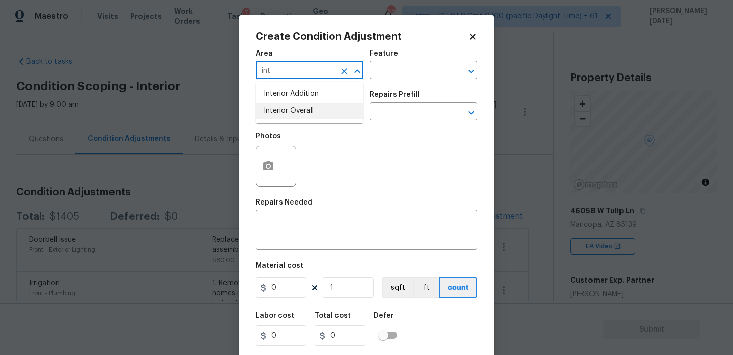
click at [293, 102] on li "Interior Overall" at bounding box center [310, 110] width 108 height 17
type input "Interior Overall"
click at [293, 106] on input "text" at bounding box center [295, 112] width 79 height 16
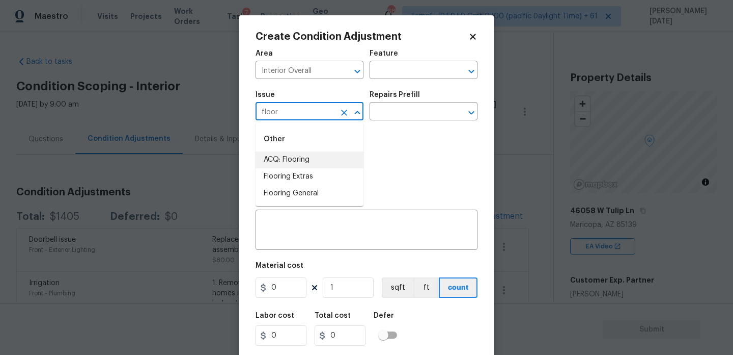
click at [300, 159] on li "ACQ: Flooring" at bounding box center [310, 159] width 108 height 17
type input "ACQ: Flooring"
click at [410, 102] on div "Repairs Prefill" at bounding box center [424, 97] width 108 height 13
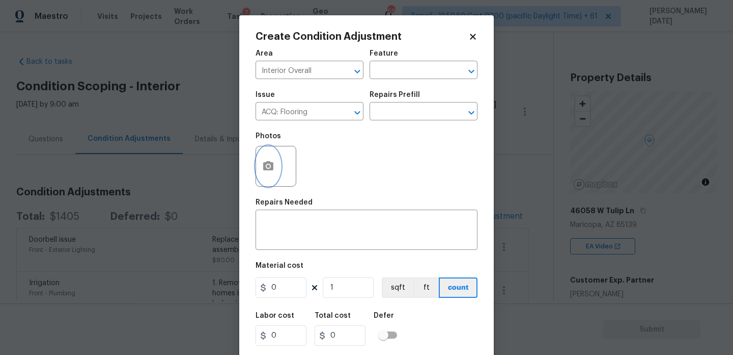
click at [264, 169] on icon "button" at bounding box center [268, 165] width 10 height 9
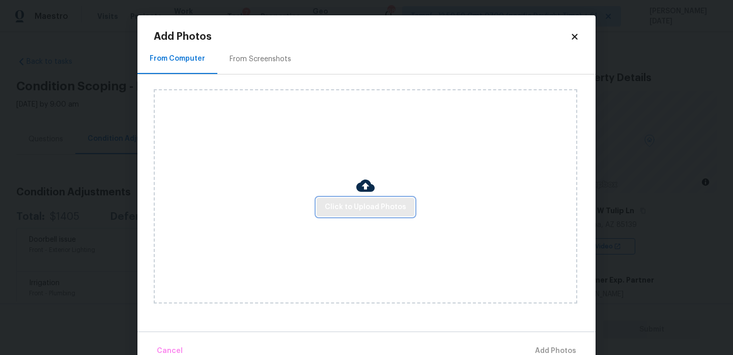
click at [371, 208] on span "Click to Upload Photos" at bounding box center [365, 207] width 81 height 13
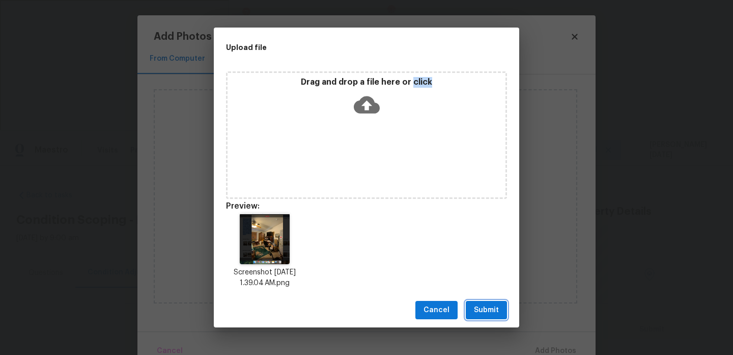
click at [498, 313] on span "Submit" at bounding box center [486, 310] width 25 height 13
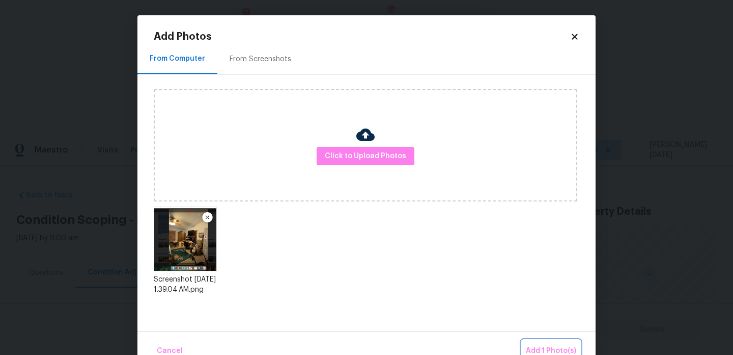
click at [551, 343] on button "Add 1 Photo(s)" at bounding box center [551, 351] width 59 height 22
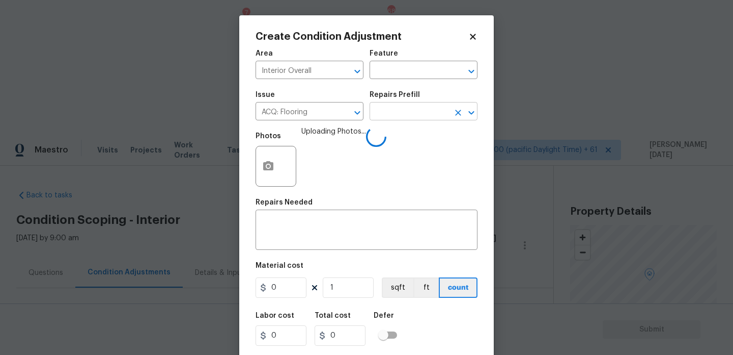
click at [403, 119] on input "text" at bounding box center [409, 112] width 79 height 16
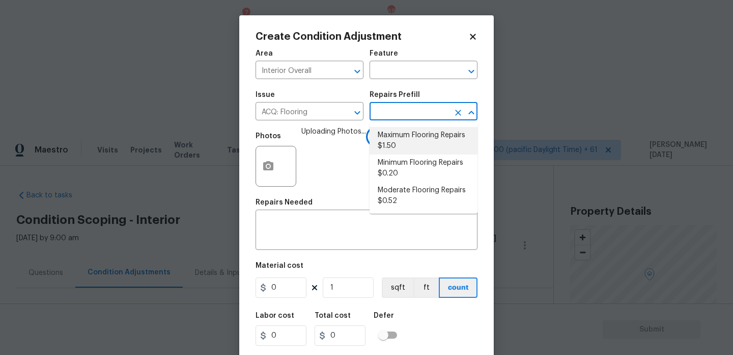
click at [421, 143] on li "Maximum Flooring Repairs $1.50" at bounding box center [424, 141] width 108 height 28
type input "Acquisition"
type textarea "Acquisition Scope: Maximum flooring repairs"
type input "1.5"
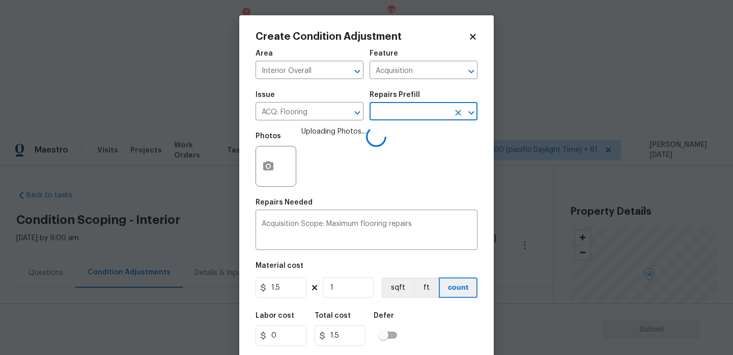
scroll to position [26, 0]
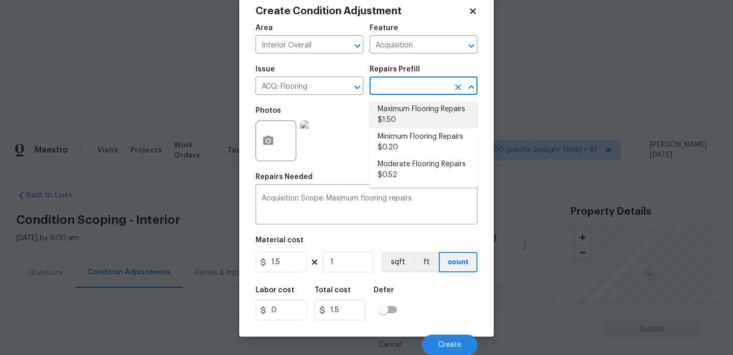
click at [418, 113] on li "Maximum Flooring Repairs $1.50" at bounding box center [424, 115] width 108 height 28
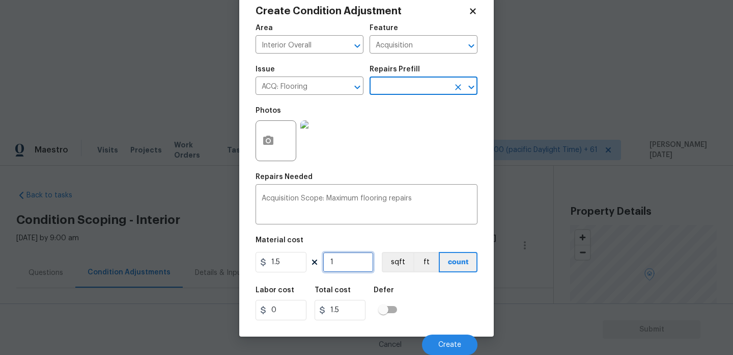
click at [354, 264] on input "1" at bounding box center [348, 262] width 51 height 20
type input "0"
paste input "60"
type input "600"
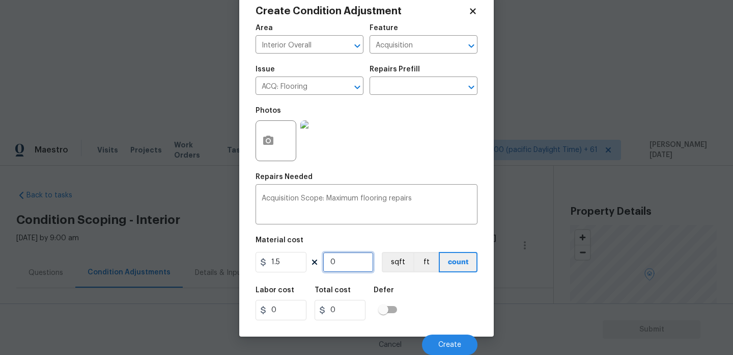
type input "900"
type input "60"
type input "90"
type input "6"
type input "9"
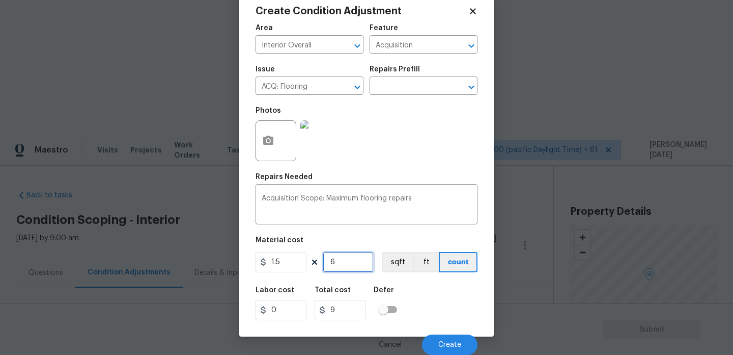
type input "0"
type input "1"
type input "1.5"
type input "11"
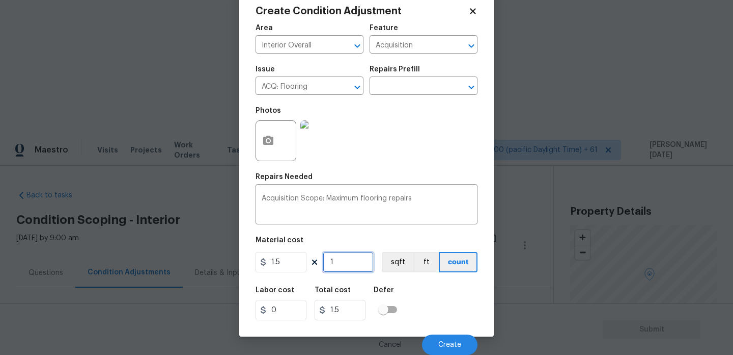
type input "16.5"
type input "111"
type input "166.5"
type input "111"
click at [440, 334] on button "Create" at bounding box center [450, 344] width 56 height 20
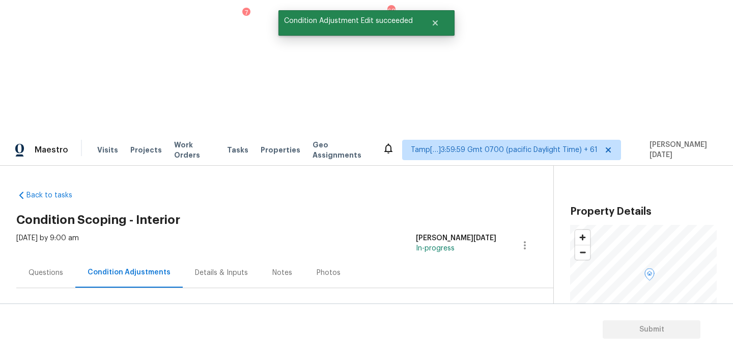
scroll to position [162, 0]
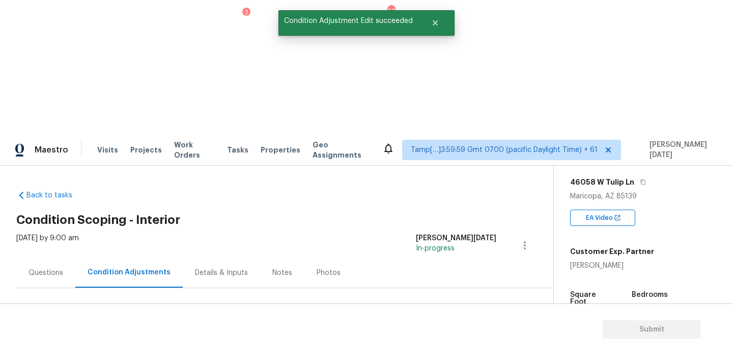
click at [582, 311] on span "2026" at bounding box center [579, 314] width 19 height 7
copy span "2026"
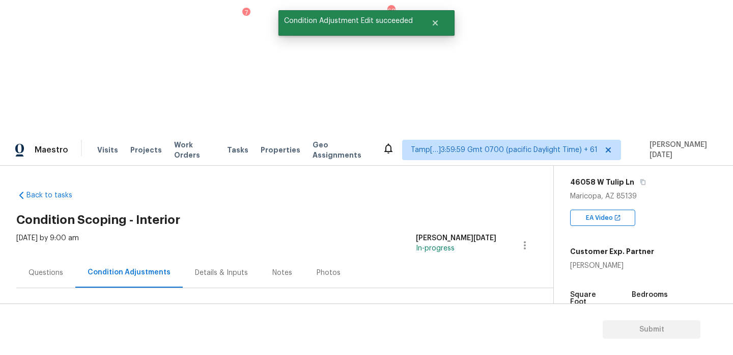
click at [537, 246] on div "Edit" at bounding box center [561, 244] width 79 height 10
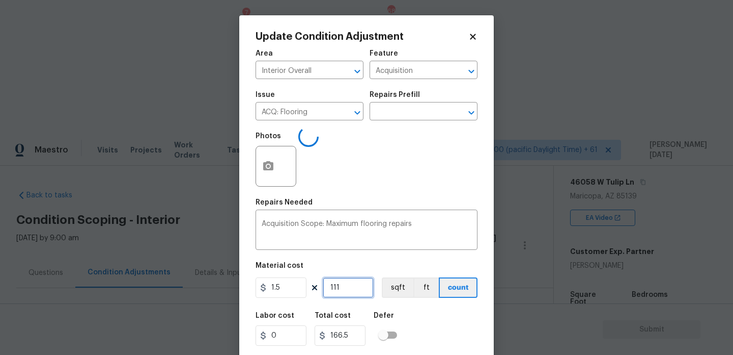
drag, startPoint x: 350, startPoint y: 284, endPoint x: 285, endPoint y: 284, distance: 64.7
click at [285, 284] on div "1.5 111 sqft ft count" at bounding box center [367, 287] width 222 height 20
paste input "2026"
type input "2026"
type input "3039"
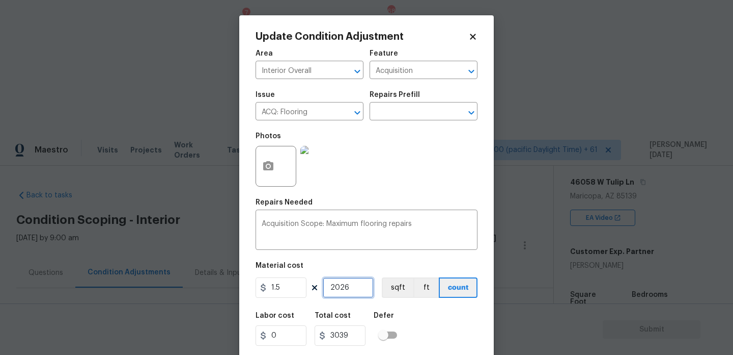
scroll to position [26, 0]
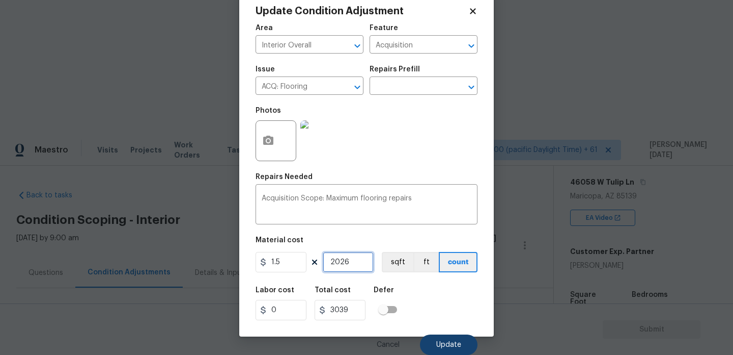
type input "2026"
click at [450, 347] on span "Update" at bounding box center [449, 345] width 25 height 8
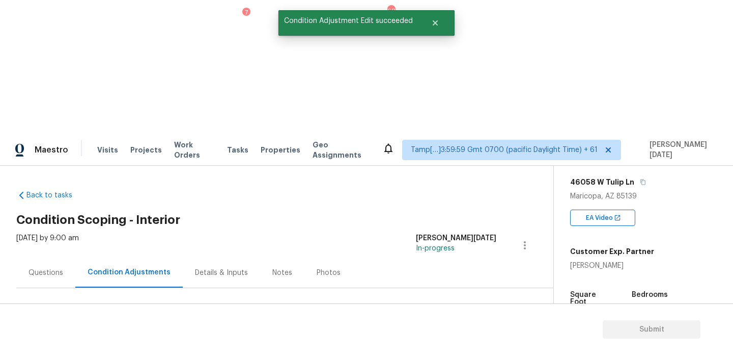
scroll to position [0, 0]
click at [465, 345] on span "Add Condition Adjustment" at bounding box center [471, 349] width 103 height 9
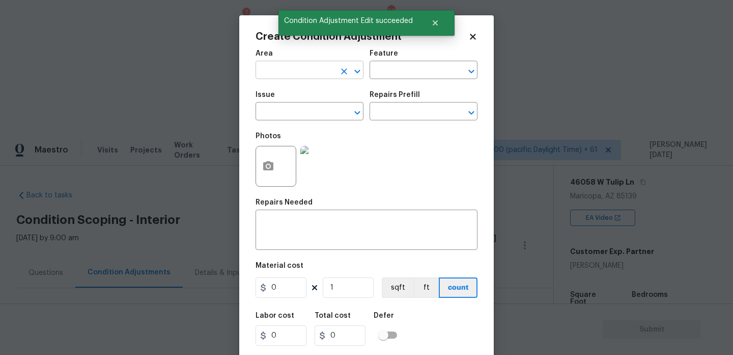
click at [274, 76] on input "text" at bounding box center [295, 71] width 79 height 16
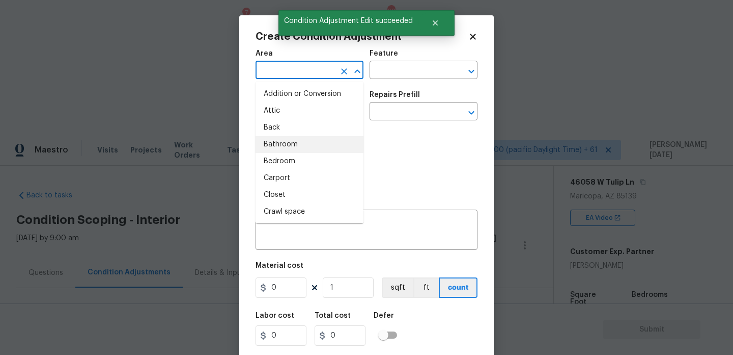
click at [417, 132] on div "Photos" at bounding box center [367, 159] width 222 height 66
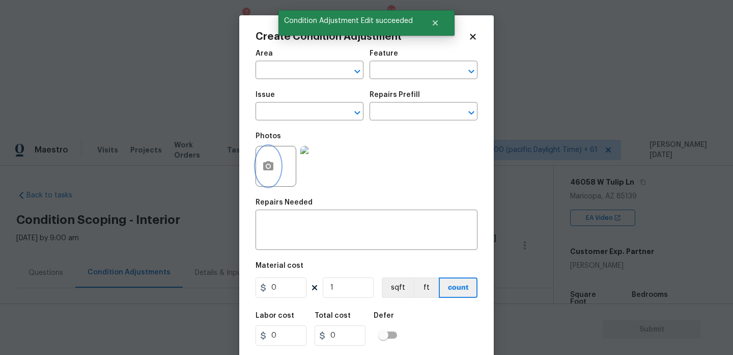
click at [268, 165] on circle "button" at bounding box center [268, 166] width 3 height 3
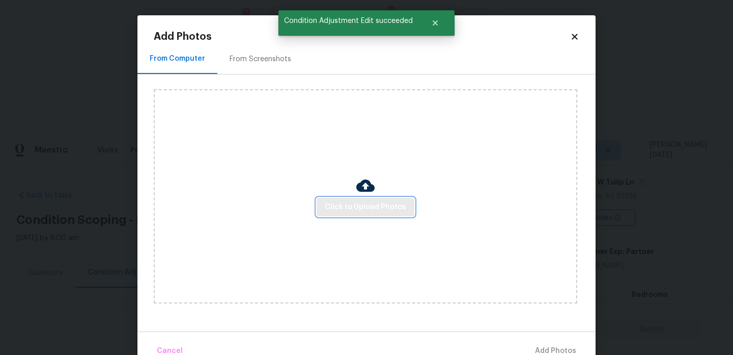
click at [343, 205] on span "Click to Upload Photos" at bounding box center [365, 207] width 81 height 13
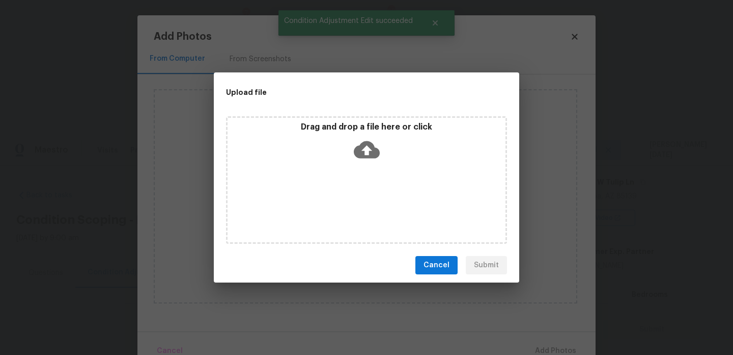
click at [343, 205] on div "Drag and drop a file here or click" at bounding box center [366, 179] width 281 height 127
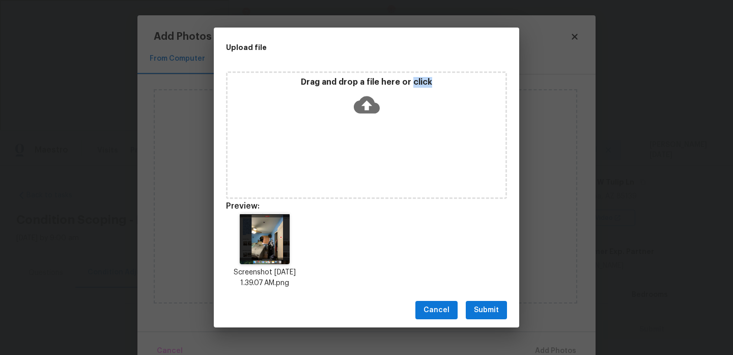
click at [499, 295] on div "Cancel Submit" at bounding box center [367, 309] width 306 height 35
click at [499, 300] on div "Cancel Submit" at bounding box center [367, 309] width 306 height 35
click at [488, 312] on span "Submit" at bounding box center [486, 310] width 25 height 13
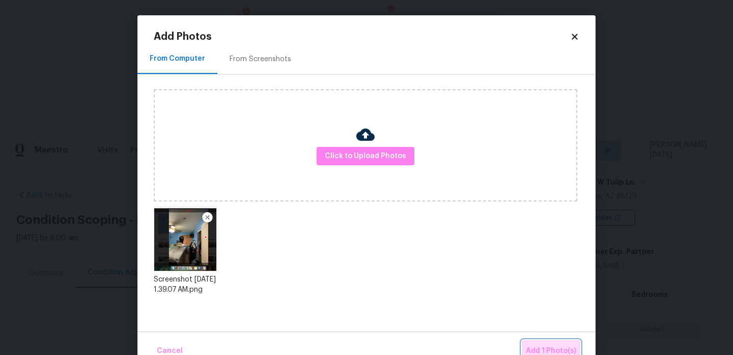
click at [543, 343] on button "Add 1 Photo(s)" at bounding box center [551, 351] width 59 height 22
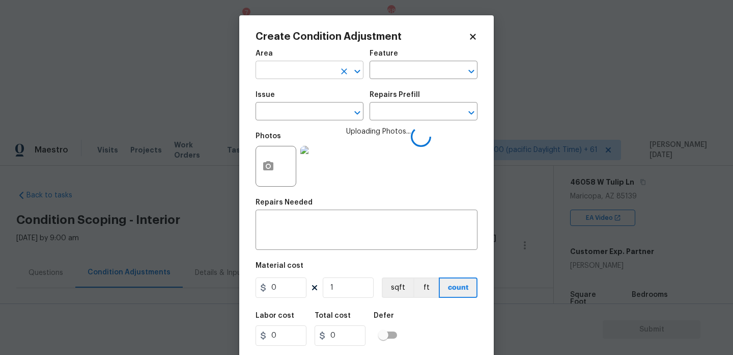
click at [278, 66] on input "text" at bounding box center [295, 71] width 79 height 16
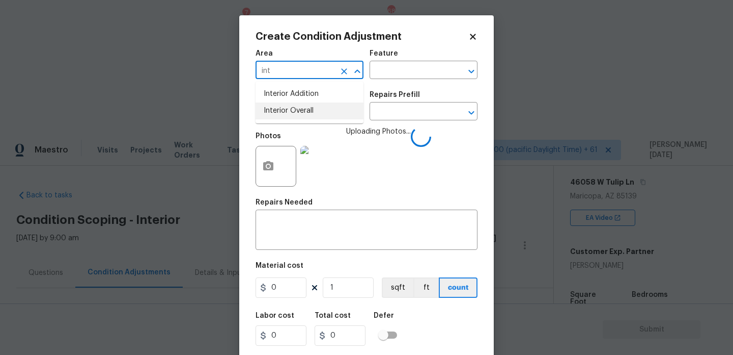
click at [295, 112] on li "Interior Overall" at bounding box center [310, 110] width 108 height 17
type input "Interior Overall"
click at [295, 112] on input "text" at bounding box center [295, 112] width 79 height 16
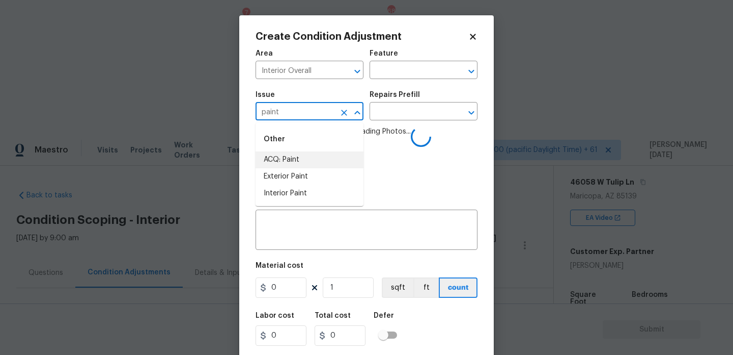
click at [298, 158] on li "ACQ: Paint" at bounding box center [310, 159] width 108 height 17
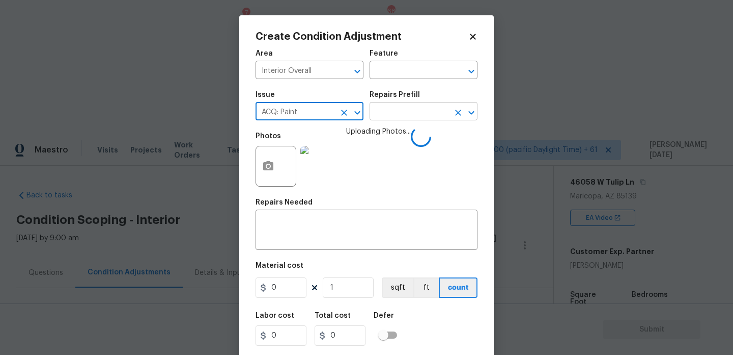
type input "ACQ: Paint"
click at [414, 109] on input "text" at bounding box center [409, 112] width 79 height 16
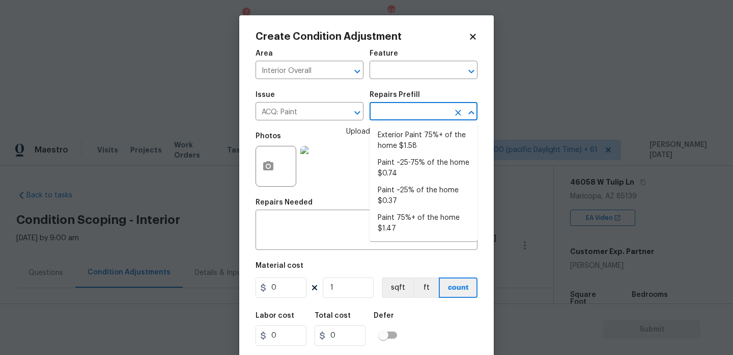
click at [428, 113] on input "text" at bounding box center [409, 112] width 79 height 16
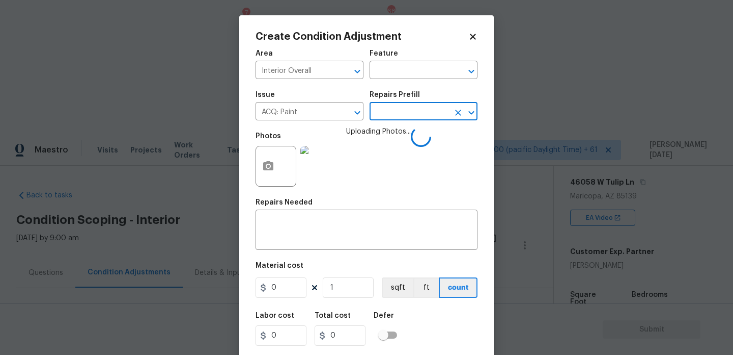
click at [428, 113] on input "text" at bounding box center [409, 112] width 79 height 16
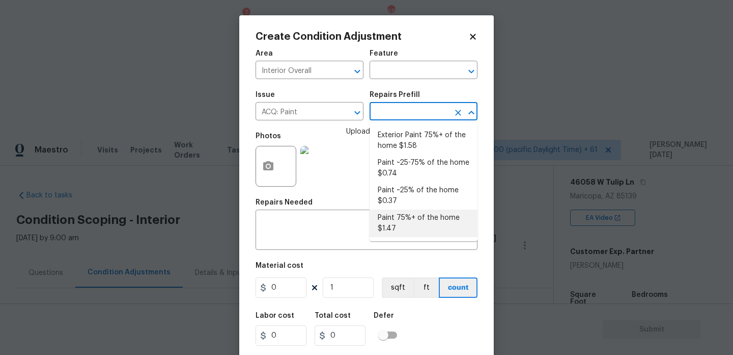
click at [414, 213] on li "Paint 75%+ of the home $1.47" at bounding box center [424, 223] width 108 height 28
type input "Acquisition"
type textarea "Acquisition Scope: 75%+ of the home will likely require interior paint"
type input "1.47"
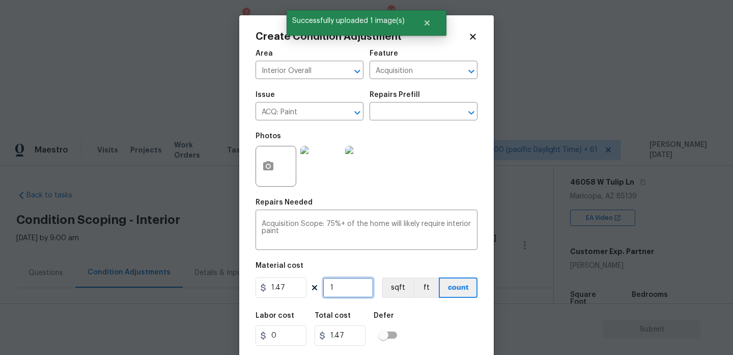
click at [360, 293] on input "1" at bounding box center [348, 287] width 51 height 20
type input "0"
paste input "2026"
type input "2026"
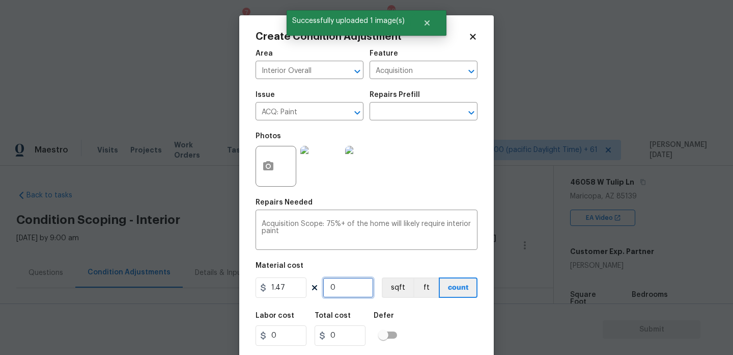
type input "2978.22"
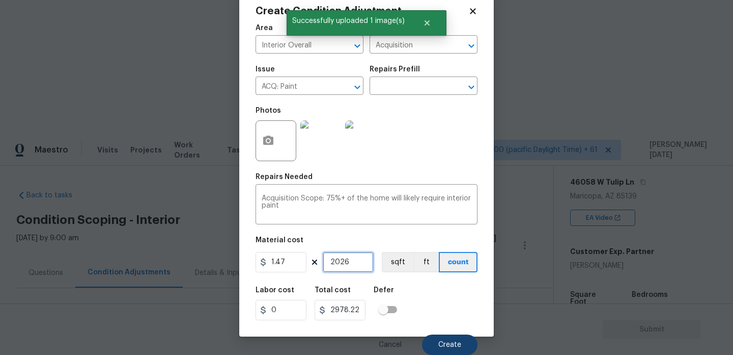
type input "2026"
click at [451, 345] on span "Create" at bounding box center [450, 345] width 23 height 8
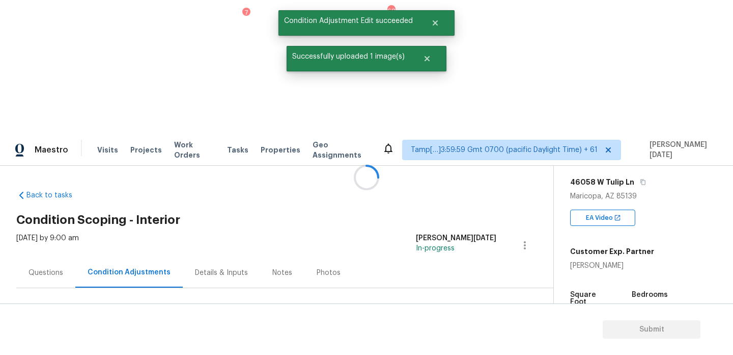
scroll to position [0, 0]
click at [459, 339] on button "Add Condition Adjustment" at bounding box center [471, 349] width 115 height 21
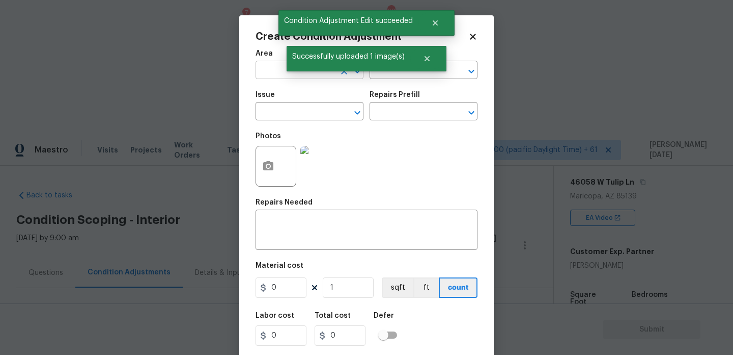
click at [279, 74] on input "text" at bounding box center [295, 71] width 79 height 16
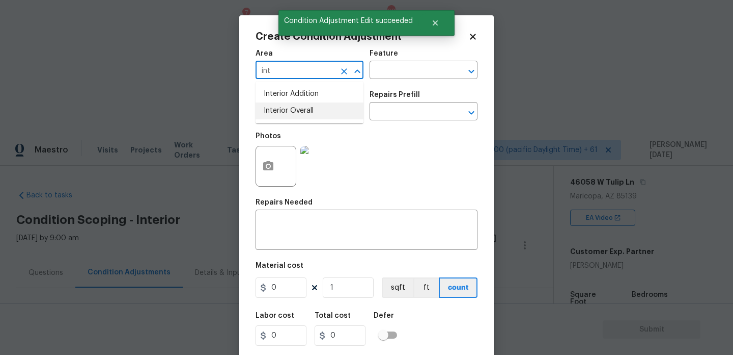
click at [294, 117] on li "Interior Overall" at bounding box center [310, 110] width 108 height 17
type input "Interior Overall"
click at [294, 117] on input "text" at bounding box center [295, 112] width 79 height 16
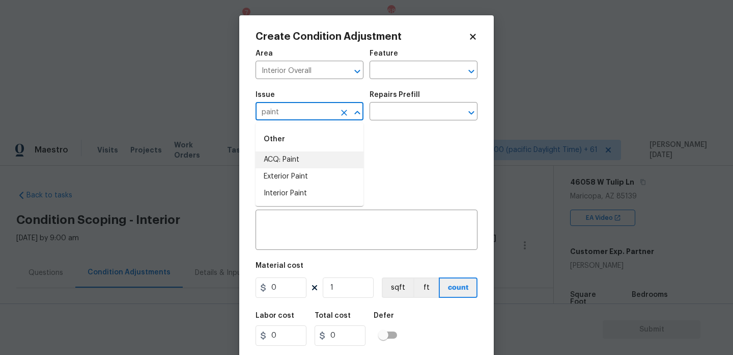
click at [302, 161] on li "ACQ: Paint" at bounding box center [310, 159] width 108 height 17
type input "ACQ: Paint"
click at [392, 110] on input "text" at bounding box center [409, 112] width 79 height 16
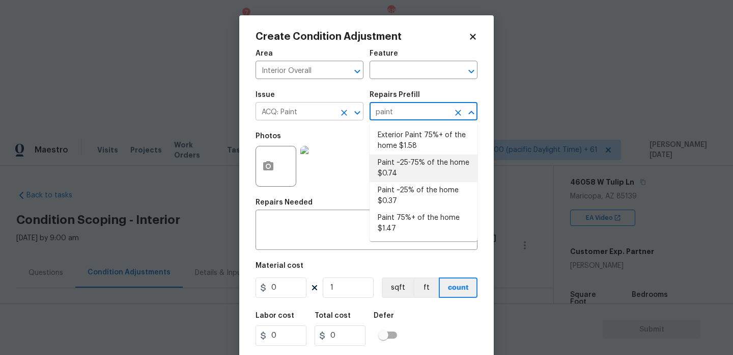
click at [342, 117] on icon "Clear" at bounding box center [344, 112] width 10 height 10
type input "paint"
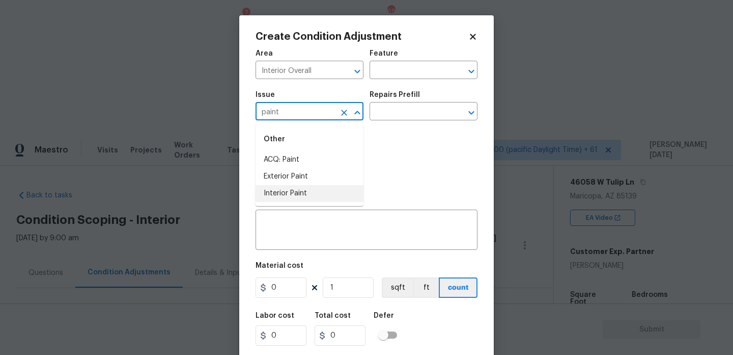
click at [310, 198] on li "Interior Paint" at bounding box center [310, 193] width 108 height 17
type input "Interior Paint"
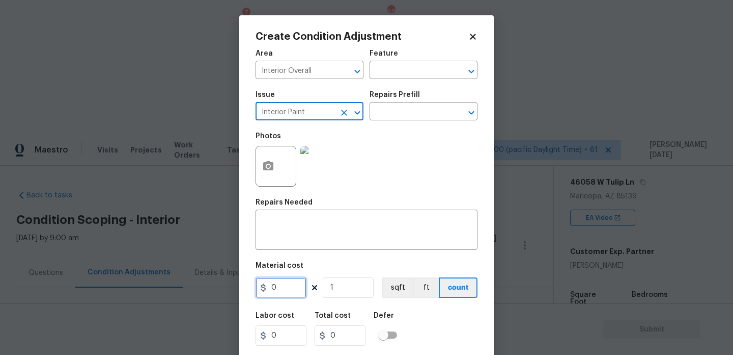
click at [282, 290] on input "0" at bounding box center [281, 287] width 51 height 20
type input "500"
click at [284, 232] on textarea at bounding box center [367, 230] width 210 height 21
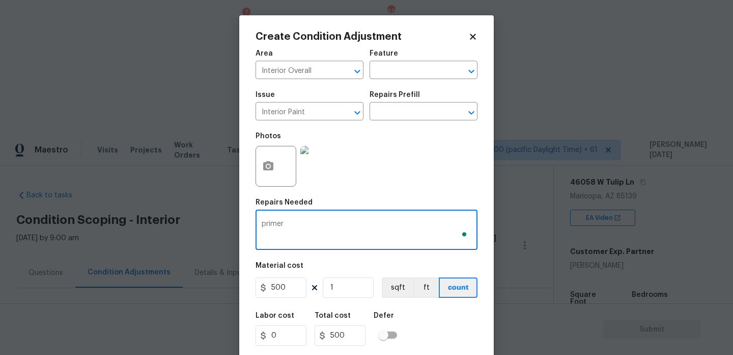
scroll to position [26, 0]
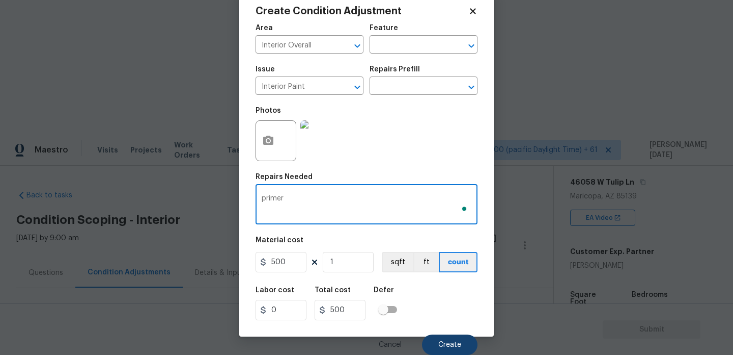
type textarea "primer"
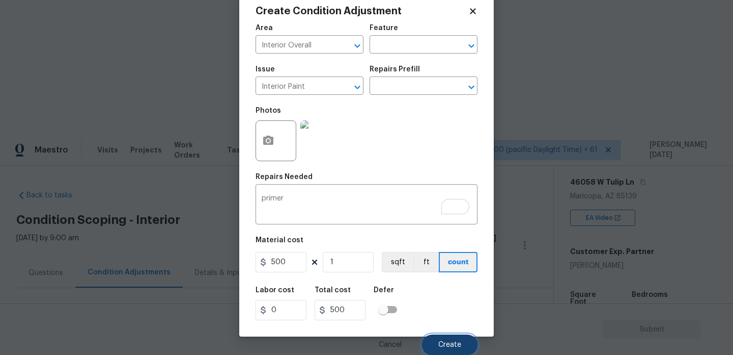
click at [436, 336] on button "Create" at bounding box center [450, 344] width 56 height 20
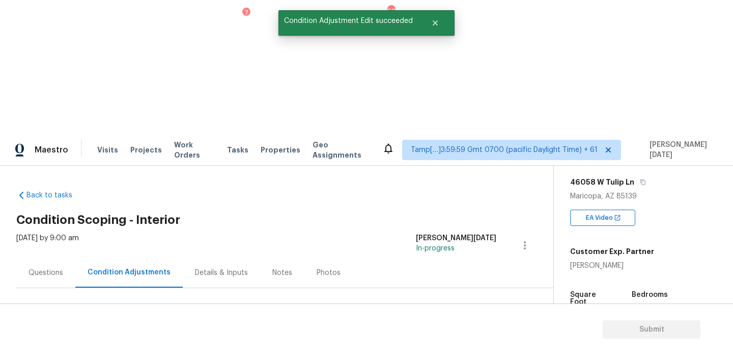
scroll to position [0, 0]
click at [450, 215] on div at bounding box center [366, 177] width 733 height 355
click at [459, 339] on button "Add Condition Adjustment" at bounding box center [471, 349] width 115 height 21
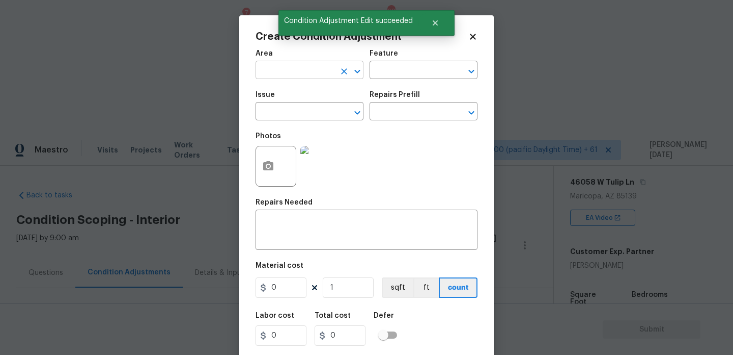
click at [287, 77] on input "text" at bounding box center [295, 71] width 79 height 16
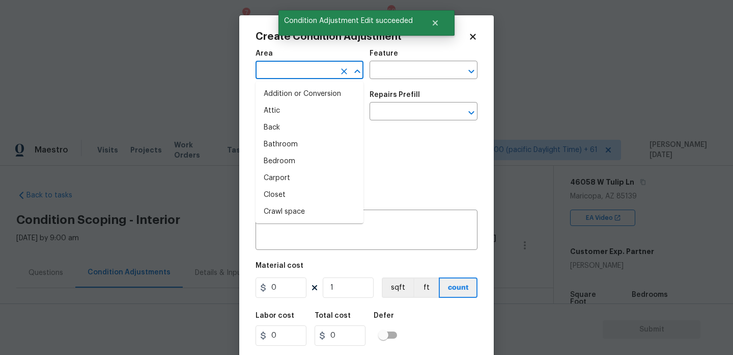
click at [287, 77] on input "text" at bounding box center [295, 71] width 79 height 16
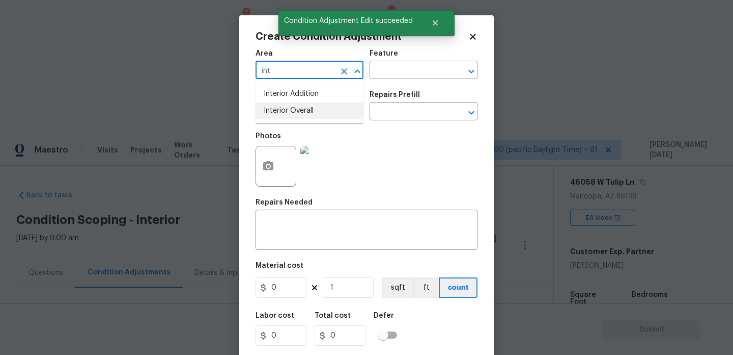
click at [312, 121] on ul "Interior Addition Interior Overall" at bounding box center [310, 102] width 108 height 42
click at [319, 119] on li "Interior Overall" at bounding box center [310, 110] width 108 height 17
type input "Interior Overall"
click at [319, 119] on input "text" at bounding box center [295, 112] width 79 height 16
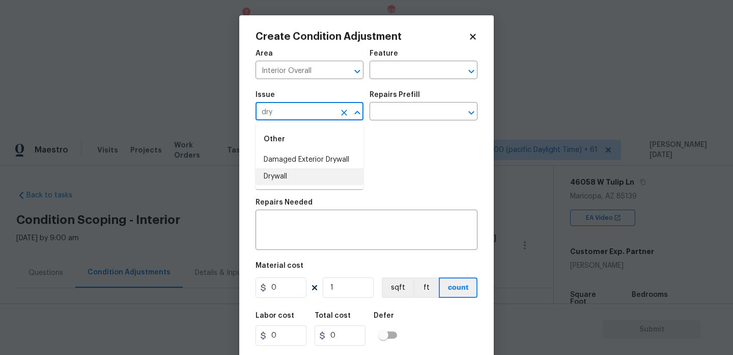
click at [304, 182] on li "Drywall" at bounding box center [310, 176] width 108 height 17
type input "Drywall"
click at [388, 81] on div "Area Interior Overall ​ Feature ​" at bounding box center [367, 64] width 222 height 41
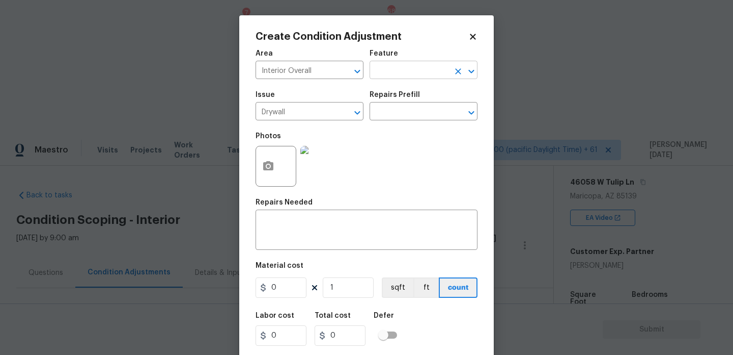
click at [390, 71] on input "text" at bounding box center [409, 71] width 79 height 16
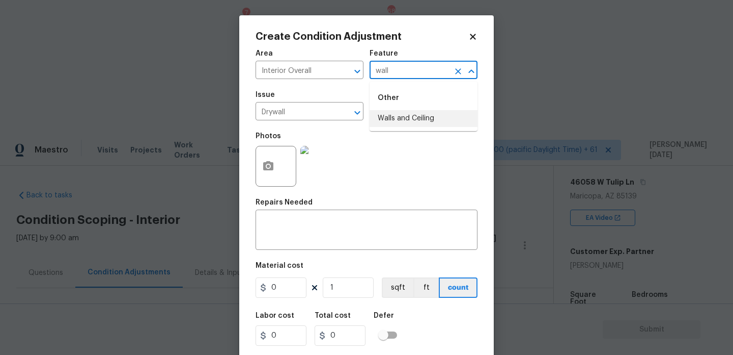
click at [393, 115] on li "Walls and Ceiling" at bounding box center [424, 118] width 108 height 17
type input "Walls and Ceiling"
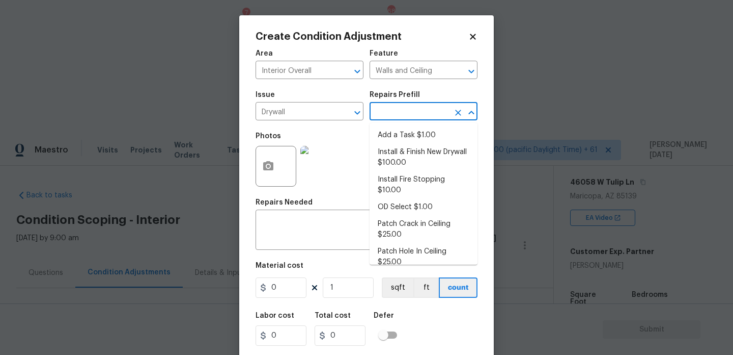
click at [403, 109] on input "text" at bounding box center [409, 112] width 79 height 16
click at [421, 165] on li "Install & Finish New Drywall $100.00" at bounding box center [424, 158] width 108 height 28
type textarea "Remove the existing damaged drywall and replace with new. Ensure that the new d…"
type input "100"
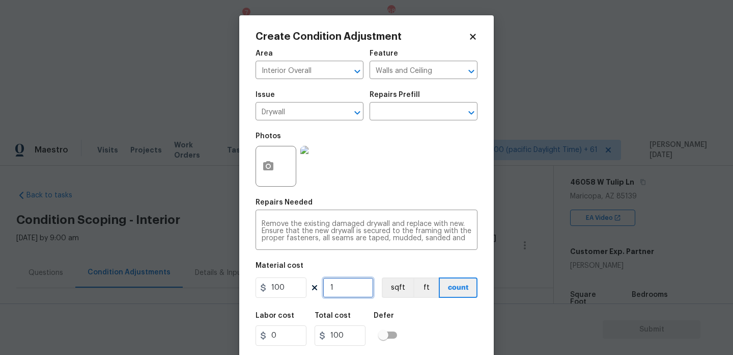
click at [360, 289] on input "1" at bounding box center [348, 287] width 51 height 20
type input "16"
type input "1600"
click at [332, 272] on div "Material cost" at bounding box center [367, 268] width 222 height 13
drag, startPoint x: 345, startPoint y: 287, endPoint x: 295, endPoint y: 285, distance: 50.0
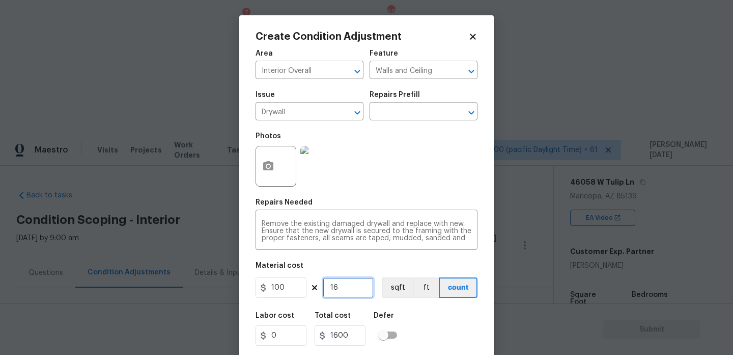
click at [295, 287] on div "100 16 sqft ft count" at bounding box center [367, 287] width 222 height 20
type input "6"
type input "600"
type input "6"
click at [458, 177] on div "Photos" at bounding box center [367, 159] width 222 height 66
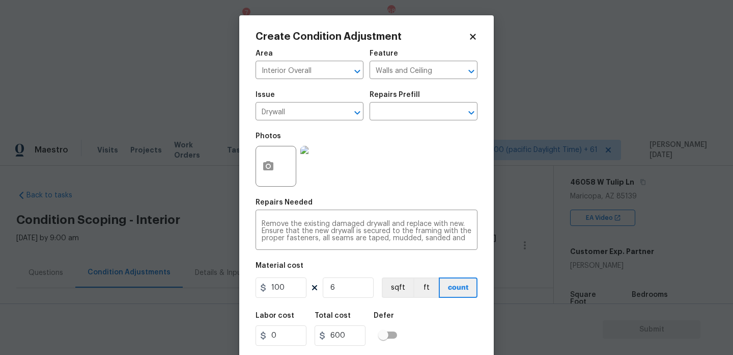
scroll to position [26, 0]
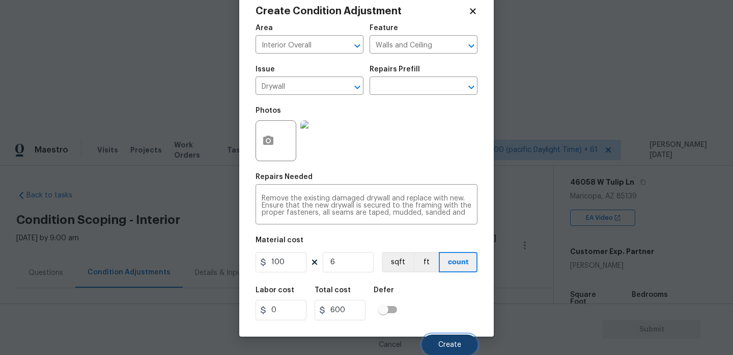
click at [464, 342] on button "Create" at bounding box center [450, 344] width 56 height 20
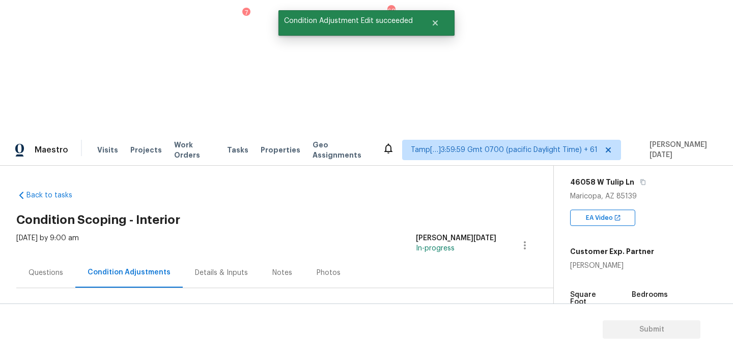
scroll to position [0, 0]
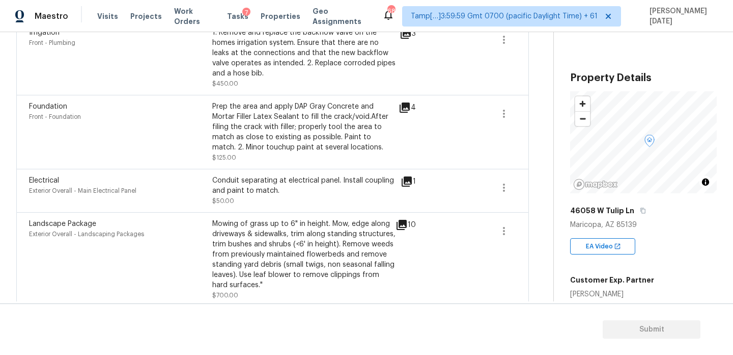
scroll to position [107, 0]
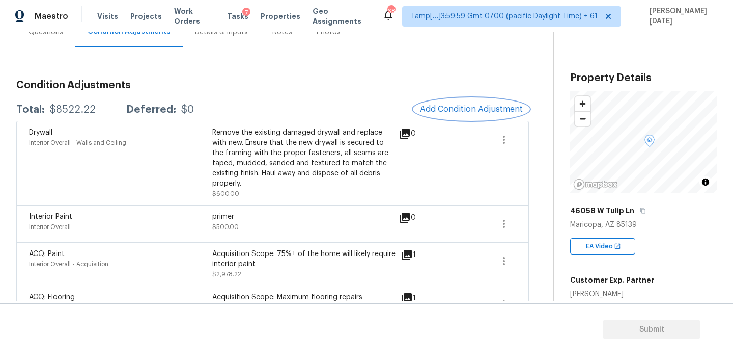
click at [465, 101] on button "Add Condition Adjustment" at bounding box center [471, 108] width 115 height 21
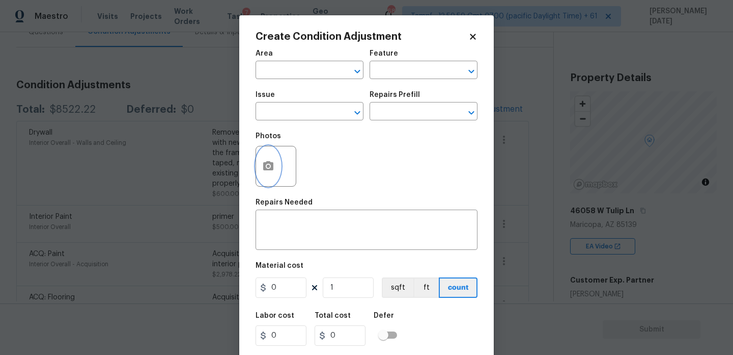
click at [271, 169] on icon "button" at bounding box center [268, 165] width 10 height 9
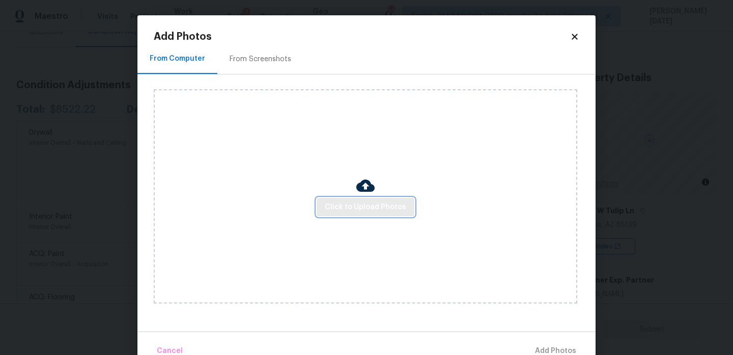
click at [379, 213] on button "Click to Upload Photos" at bounding box center [366, 207] width 98 height 19
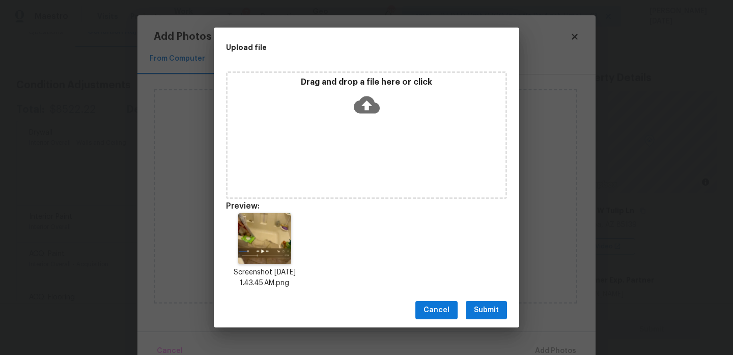
click at [486, 310] on span "Submit" at bounding box center [486, 310] width 25 height 13
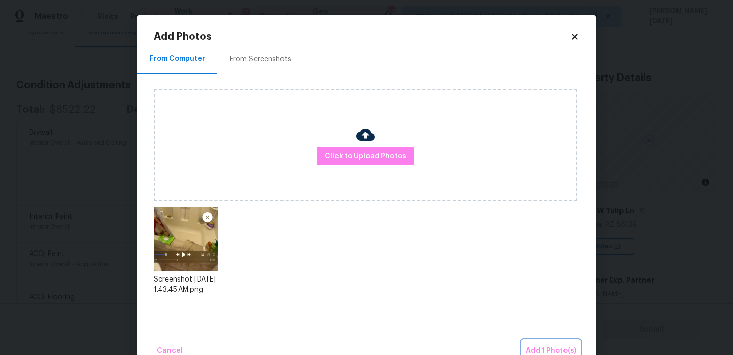
click at [534, 345] on span "Add 1 Photo(s)" at bounding box center [551, 350] width 50 height 13
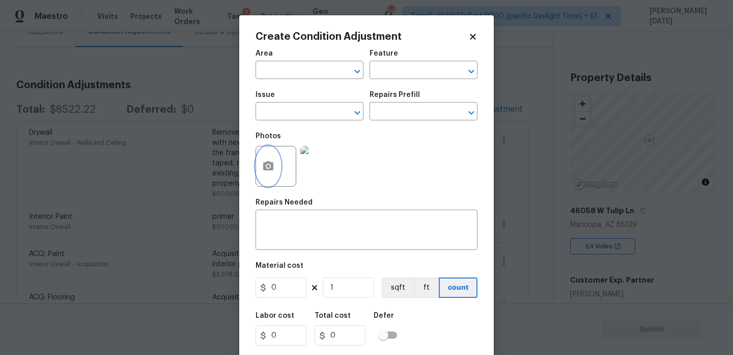
click at [271, 180] on button "button" at bounding box center [268, 166] width 24 height 40
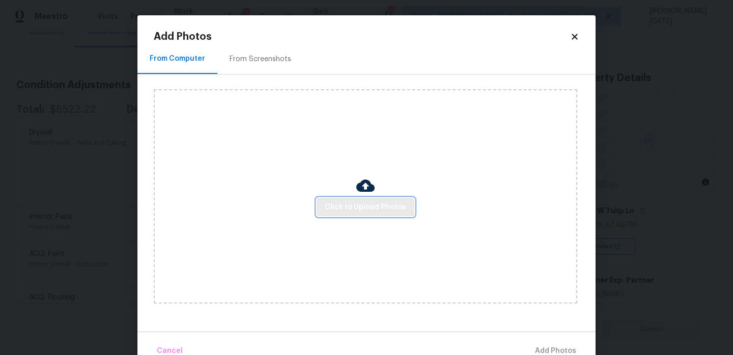
click at [346, 209] on span "Click to Upload Photos" at bounding box center [365, 207] width 81 height 13
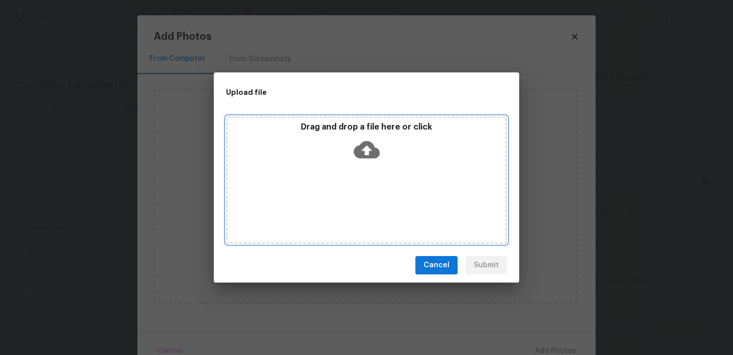
click at [346, 209] on div "Drag and drop a file here or click" at bounding box center [366, 179] width 281 height 127
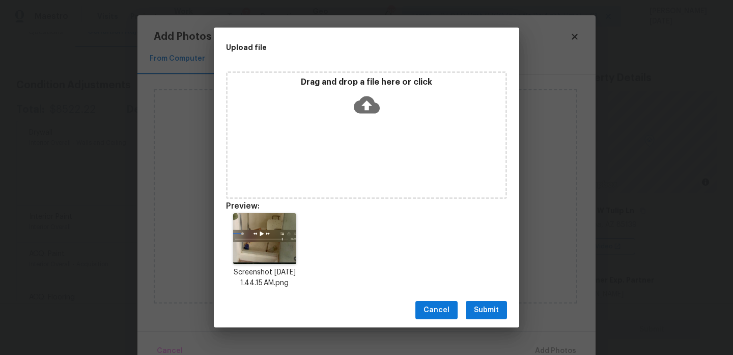
click at [490, 306] on span "Submit" at bounding box center [486, 310] width 25 height 13
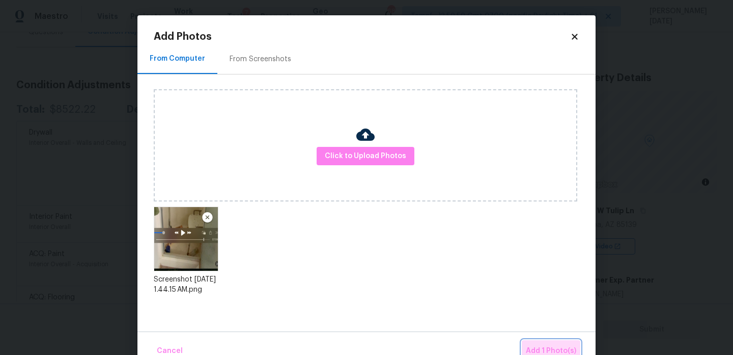
click at [538, 340] on button "Add 1 Photo(s)" at bounding box center [551, 351] width 59 height 22
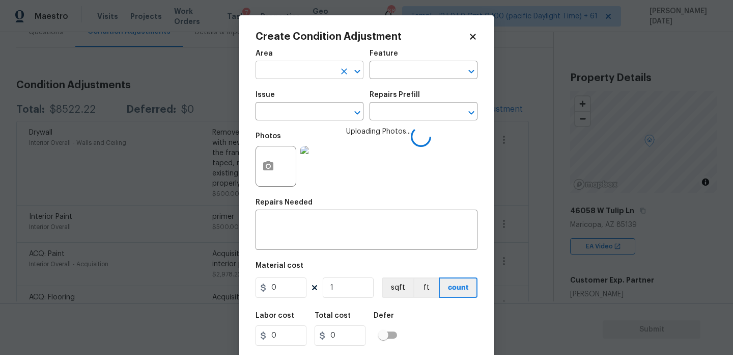
click at [281, 73] on input "text" at bounding box center [295, 71] width 79 height 16
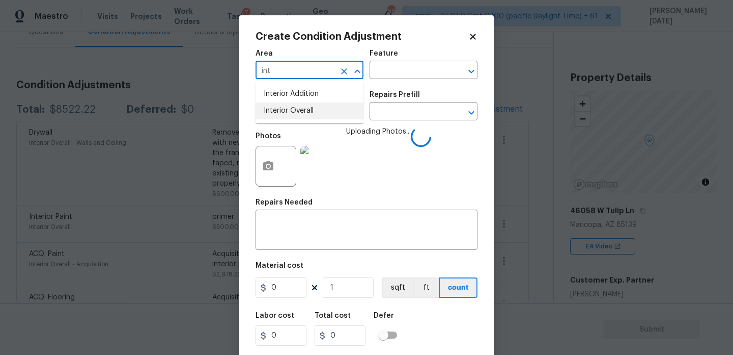
click at [304, 107] on li "Interior Overall" at bounding box center [310, 110] width 108 height 17
type input "Interior Overall"
click at [304, 107] on input "text" at bounding box center [295, 112] width 79 height 16
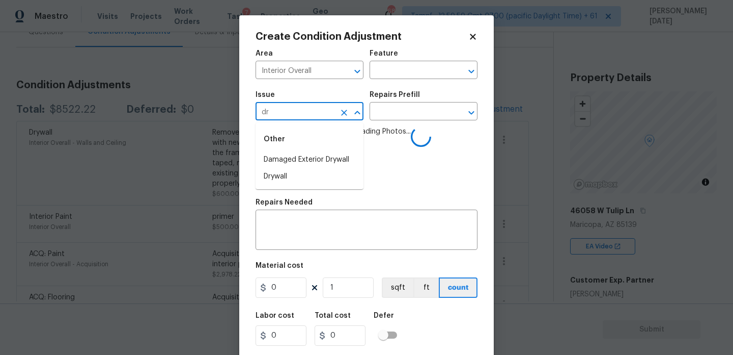
type input "dry"
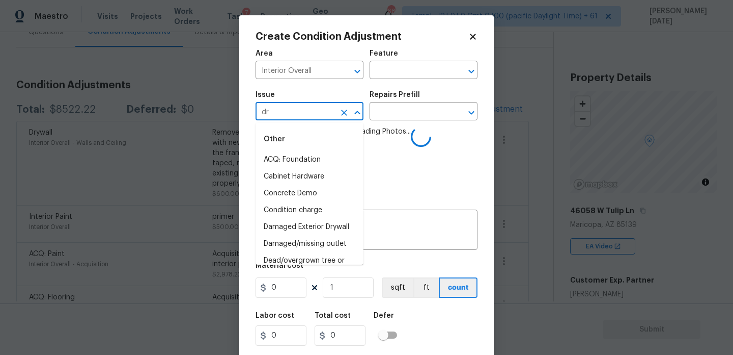
type input "dry"
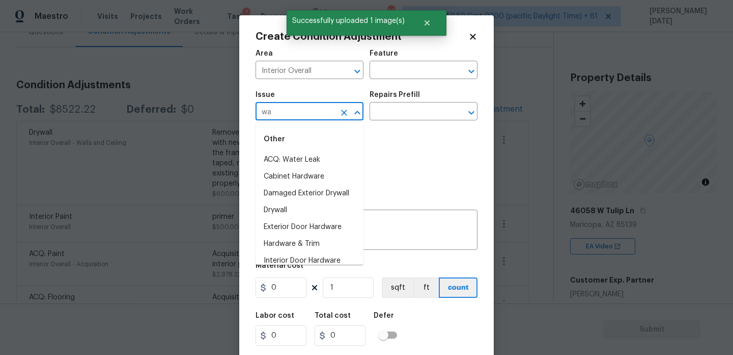
type input "w"
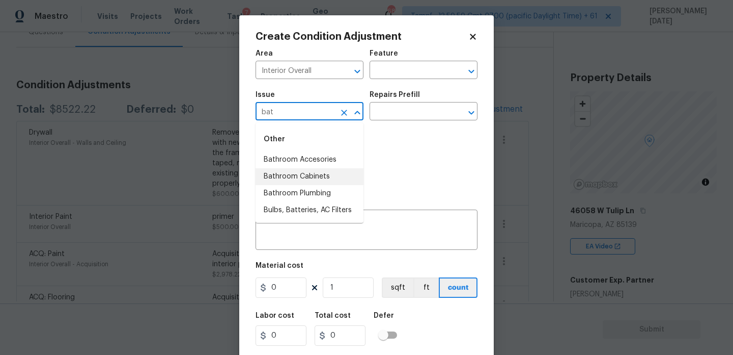
click at [315, 174] on li "Bathroom Cabinets" at bounding box center [310, 176] width 108 height 17
type input "Bathroom Cabinets"
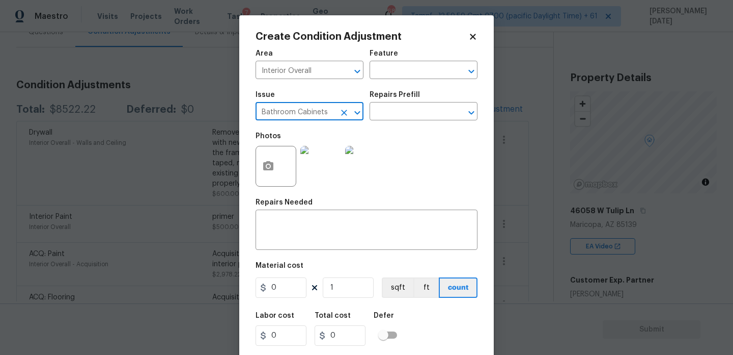
click at [341, 117] on icon "Clear" at bounding box center [344, 112] width 10 height 10
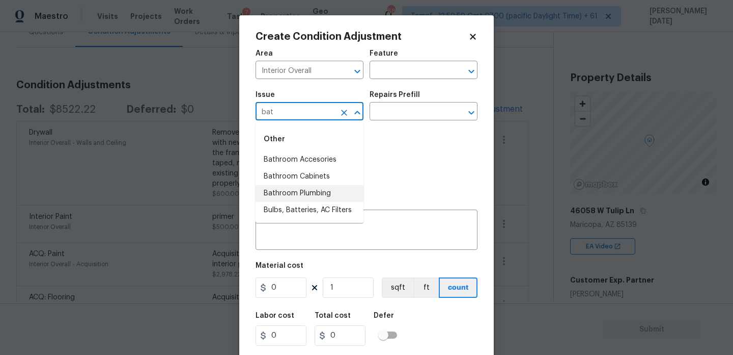
click at [306, 192] on li "Bathroom Plumbing" at bounding box center [310, 193] width 108 height 17
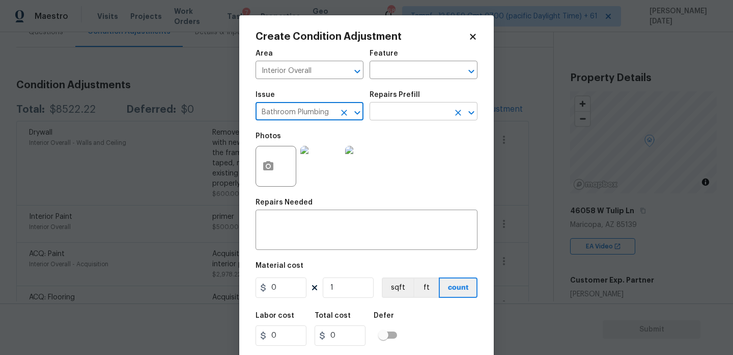
type input "Bathroom Plumbing"
click at [396, 119] on input "text" at bounding box center [409, 112] width 79 height 16
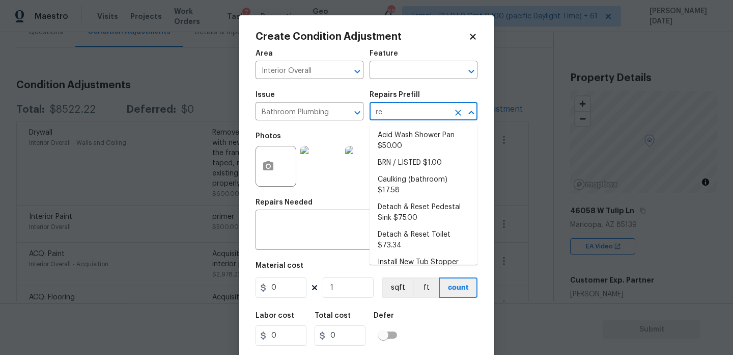
type input "ref"
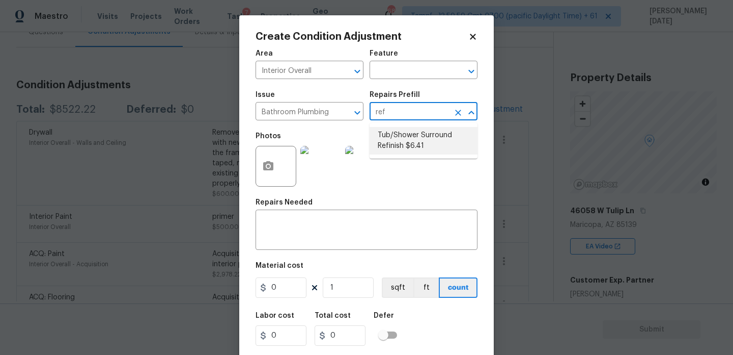
click at [402, 141] on li "Tub/Shower Surround Refinish $6.41" at bounding box center [424, 141] width 108 height 28
type input "Plumbing"
type textarea "Prep, mask, clean and refinish the tub/shower tile surround both all sides ensu…"
type input "6.41"
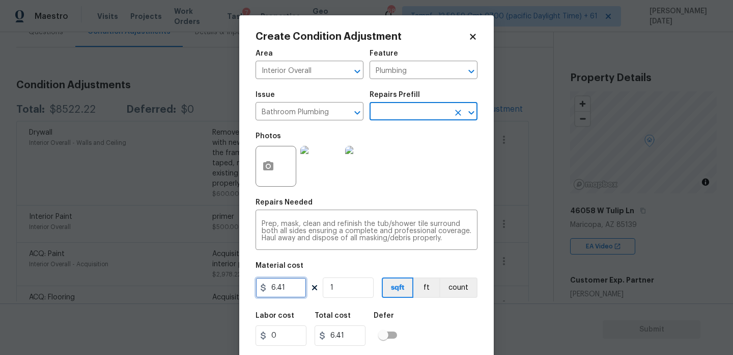
drag, startPoint x: 293, startPoint y: 289, endPoint x: 173, endPoint y: 276, distance: 121.4
click at [173, 276] on div "Create Condition Adjustment Area Interior Overall ​ Feature Plumbing ​ Issue Ba…" at bounding box center [366, 177] width 733 height 355
type input "350"
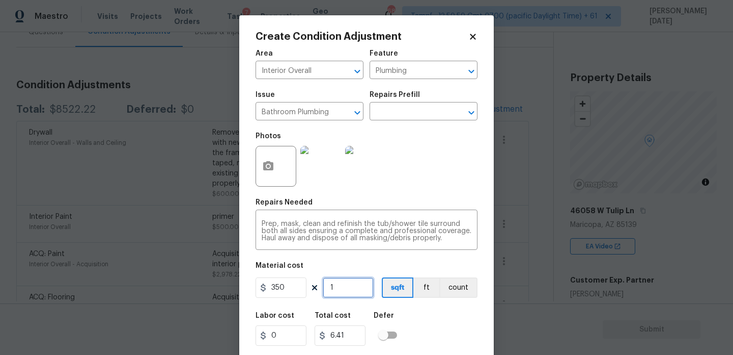
type input "350"
click at [340, 284] on input "1" at bounding box center [348, 287] width 51 height 20
type input "0"
type input "2"
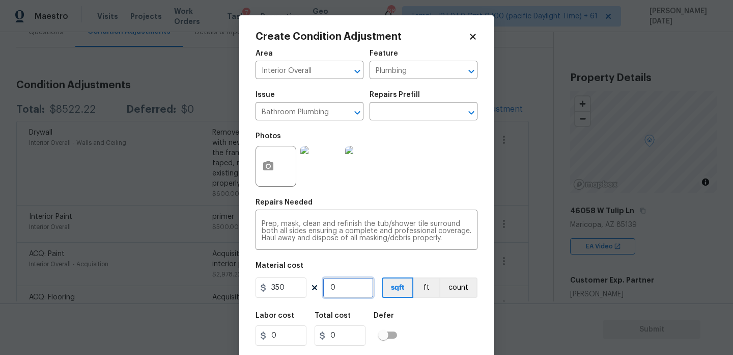
type input "700"
type input "2"
click at [428, 173] on div "Photos" at bounding box center [367, 159] width 222 height 66
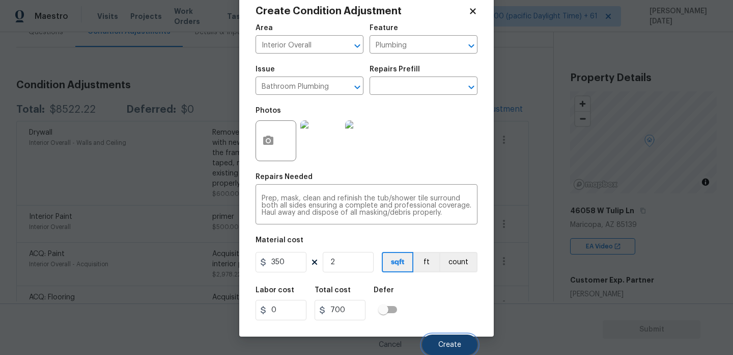
click at [448, 342] on span "Create" at bounding box center [450, 345] width 23 height 8
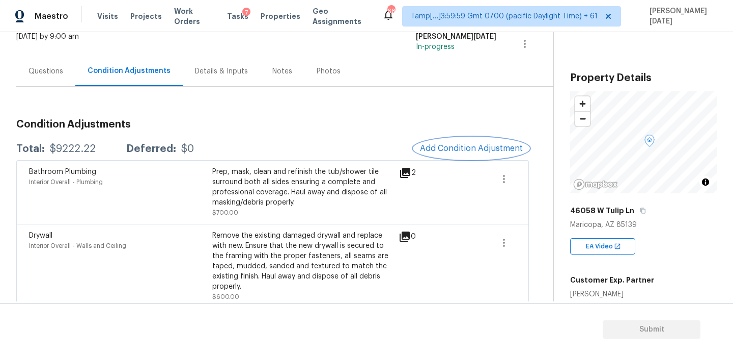
scroll to position [47, 0]
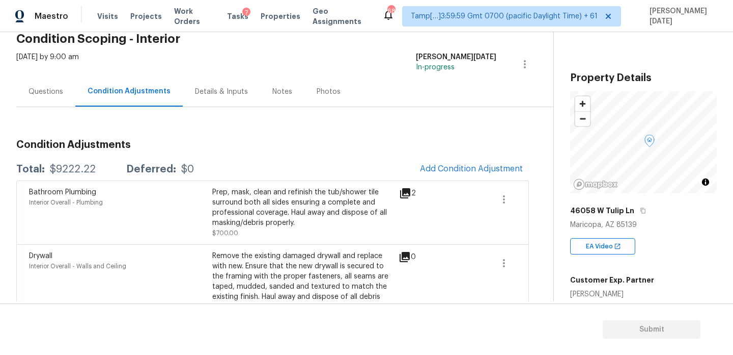
click at [15, 130] on div "Back to tasks Condition Scoping - Interior [DATE] by 9:00 am [PERSON_NAME][DATE…" at bounding box center [366, 166] width 733 height 269
drag, startPoint x: 51, startPoint y: 169, endPoint x: 95, endPoint y: 171, distance: 43.8
click at [95, 171] on div "Total: $9222.22 Deferred: $0" at bounding box center [105, 169] width 178 height 10
copy div "9222.22"
click at [23, 86] on div "Questions" at bounding box center [45, 91] width 59 height 30
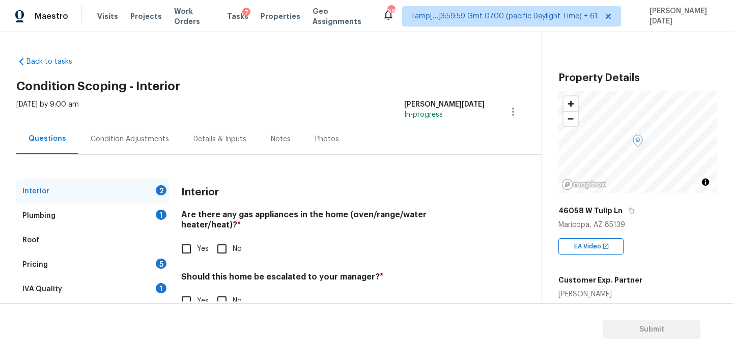
scroll to position [28, 0]
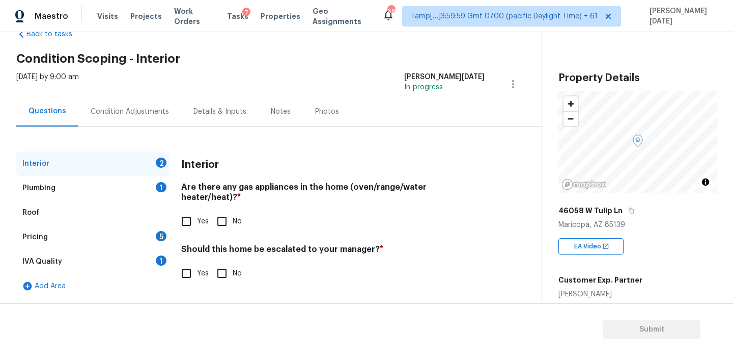
click at [188, 218] on input "Yes" at bounding box center [186, 220] width 21 height 21
checkbox input "true"
click at [232, 277] on input "No" at bounding box center [221, 273] width 21 height 21
checkbox input "true"
click at [149, 179] on div "Plumbing 1" at bounding box center [92, 188] width 153 height 24
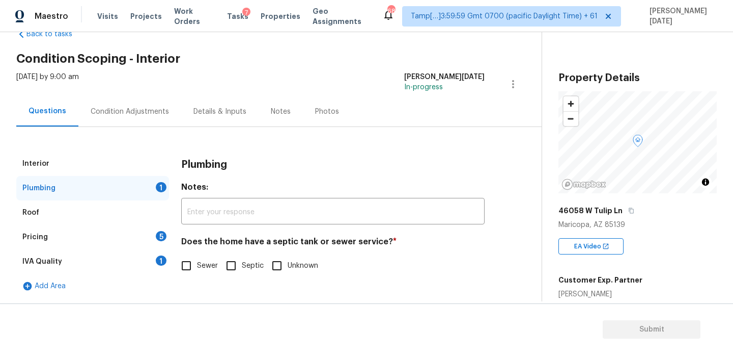
click at [196, 268] on input "Sewer" at bounding box center [186, 265] width 21 height 21
checkbox input "true"
click at [159, 240] on div "5" at bounding box center [161, 236] width 11 height 10
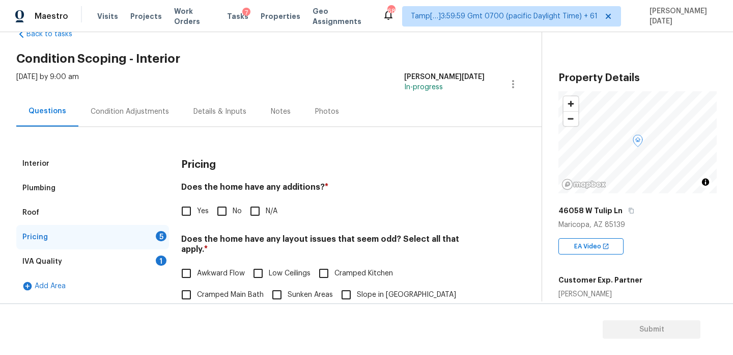
click at [226, 215] on input "No" at bounding box center [221, 210] width 21 height 21
checkbox input "true"
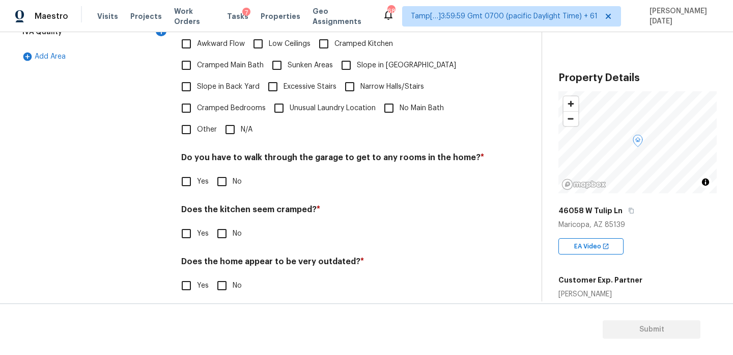
click at [230, 119] on input "N/A" at bounding box center [230, 129] width 21 height 21
checkbox input "true"
click at [225, 178] on input "No" at bounding box center [221, 181] width 21 height 21
checkbox input "true"
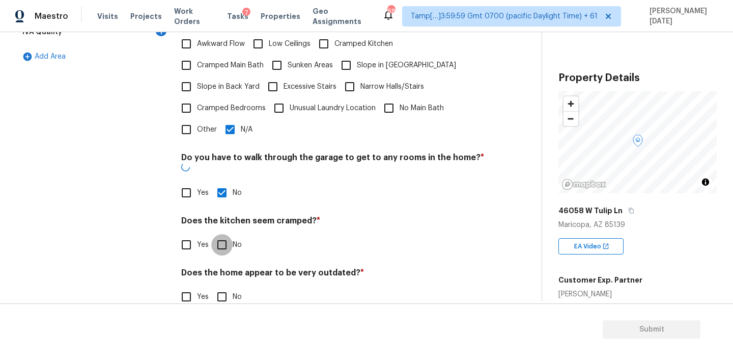
click at [225, 234] on input "No" at bounding box center [221, 244] width 21 height 21
checkbox input "true"
click at [227, 287] on input "No" at bounding box center [221, 297] width 21 height 21
checkbox input "true"
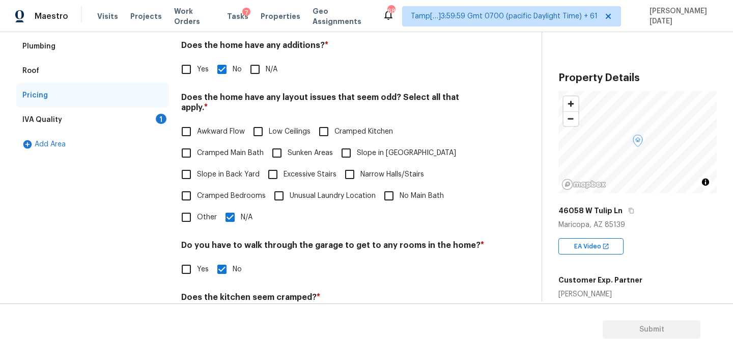
click at [158, 115] on div "1" at bounding box center [161, 119] width 11 height 10
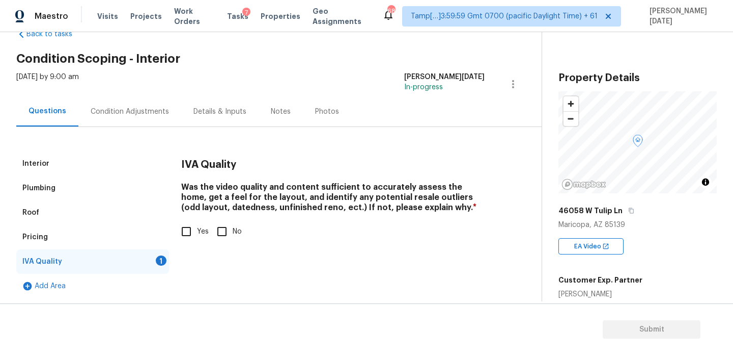
click at [185, 229] on input "Yes" at bounding box center [186, 231] width 21 height 21
checkbox input "true"
click at [144, 109] on div "Condition Adjustments" at bounding box center [130, 111] width 78 height 10
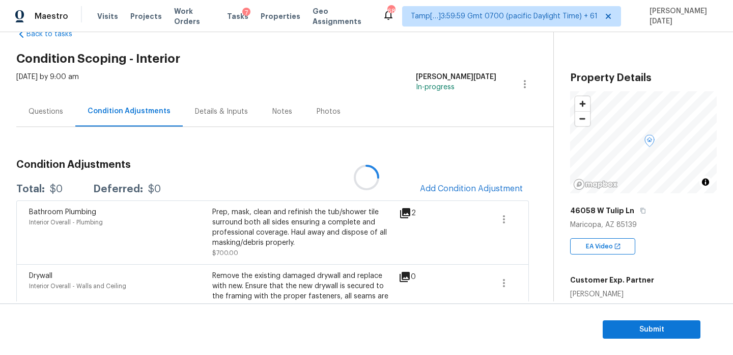
click at [448, 182] on div at bounding box center [366, 177] width 733 height 355
click at [477, 186] on span "Add Condition Adjustment" at bounding box center [471, 188] width 103 height 9
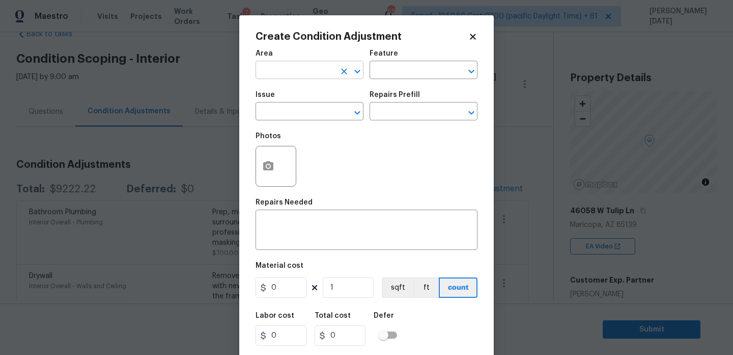
click at [263, 78] on input "text" at bounding box center [295, 71] width 79 height 16
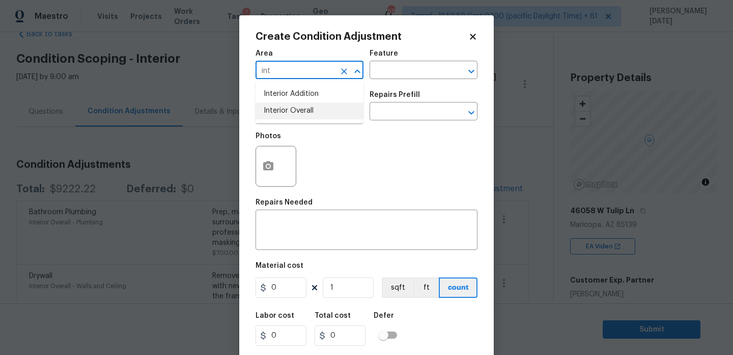
click at [286, 109] on li "Interior Overall" at bounding box center [310, 110] width 108 height 17
type input "Interior Overall"
click at [286, 112] on input "text" at bounding box center [295, 112] width 79 height 16
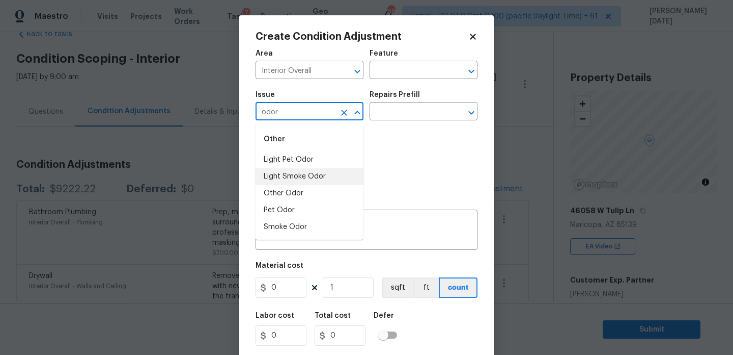
click at [306, 176] on li "Light Smoke Odor" at bounding box center [310, 176] width 108 height 17
type input "Light Smoke Odor"
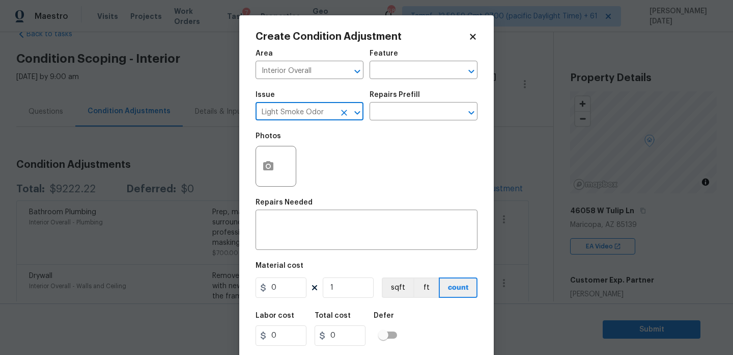
click at [345, 117] on icon "Clear" at bounding box center [344, 112] width 10 height 10
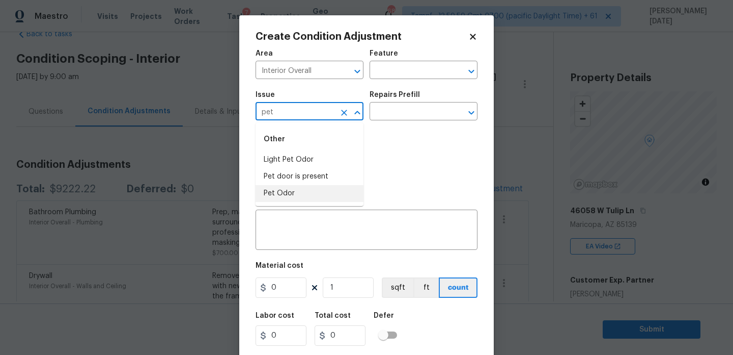
click at [290, 195] on li "Pet Odor" at bounding box center [310, 193] width 108 height 17
type input "Pet Odor"
click at [343, 113] on icon "Clear" at bounding box center [344, 113] width 6 height 6
click at [325, 157] on li "Light Pet Odor" at bounding box center [310, 159] width 108 height 17
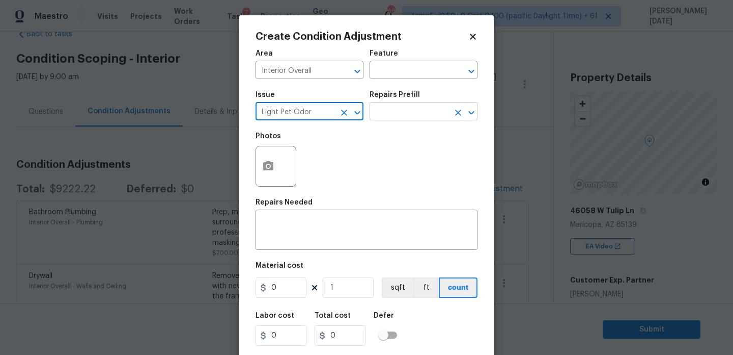
type input "Light Pet Odor"
click at [392, 110] on input "text" at bounding box center [409, 112] width 79 height 16
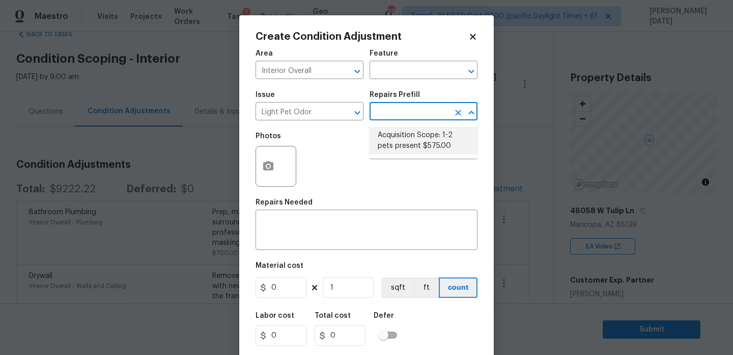
click at [411, 137] on li "Acquisition Scope: 1-2 pets present $575.00" at bounding box center [424, 141] width 108 height 28
type textarea "Acquisition Scope: 1-2 pets present"
type input "575"
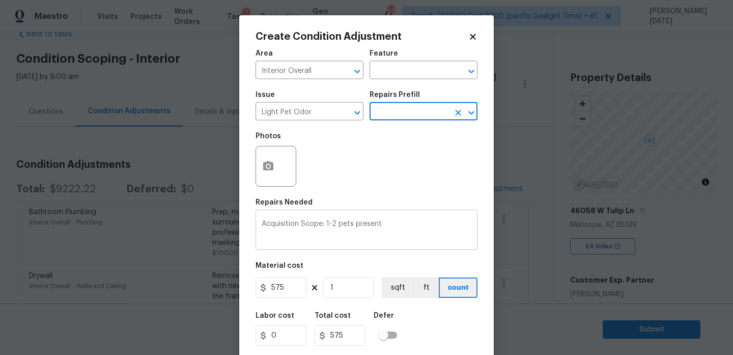
scroll to position [26, 0]
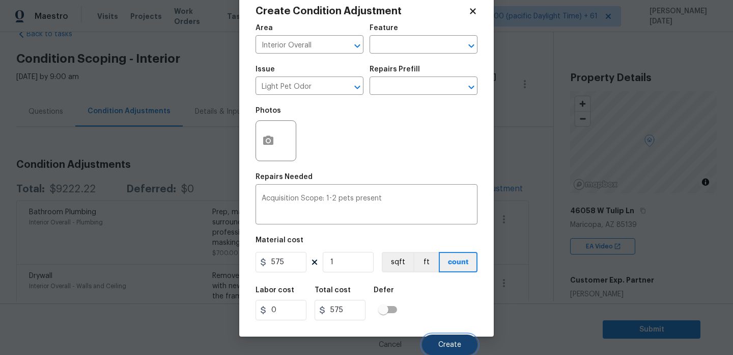
click at [445, 341] on span "Create" at bounding box center [450, 345] width 23 height 8
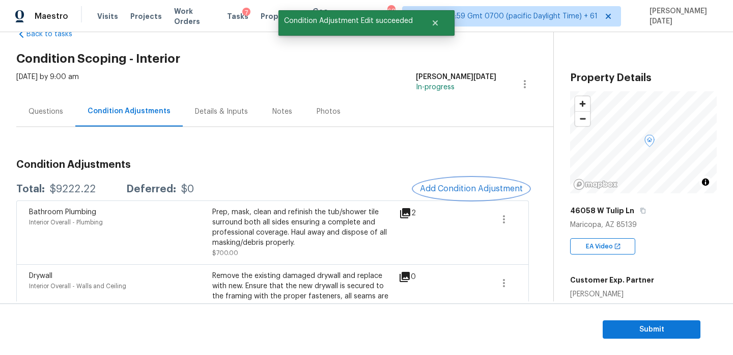
scroll to position [0, 0]
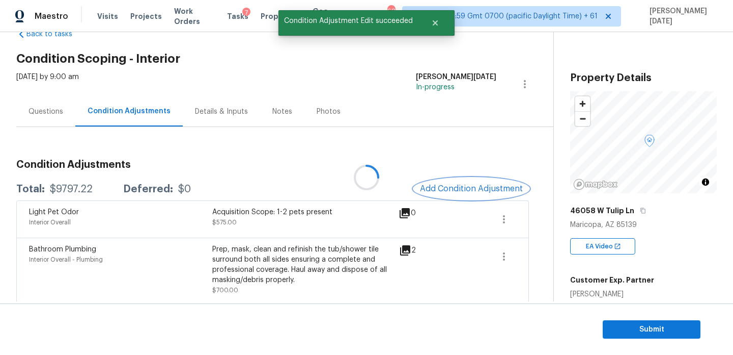
click at [456, 198] on button "Add Condition Adjustment" at bounding box center [471, 188] width 115 height 21
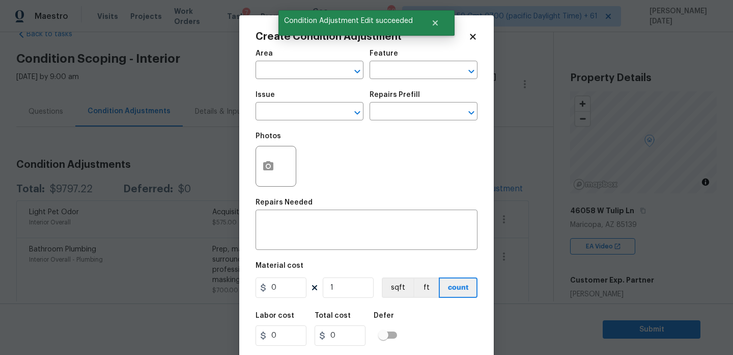
click at [469, 189] on div "Photos" at bounding box center [367, 159] width 222 height 66
click at [268, 69] on input "text" at bounding box center [295, 71] width 79 height 16
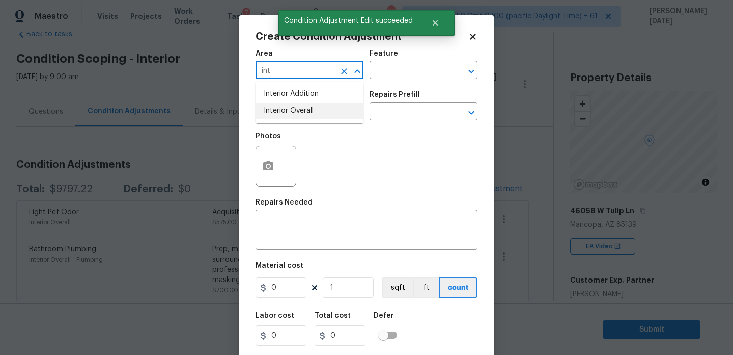
click at [296, 117] on li "Interior Overall" at bounding box center [310, 110] width 108 height 17
type input "Interior Overall"
click at [296, 117] on input "text" at bounding box center [295, 112] width 79 height 16
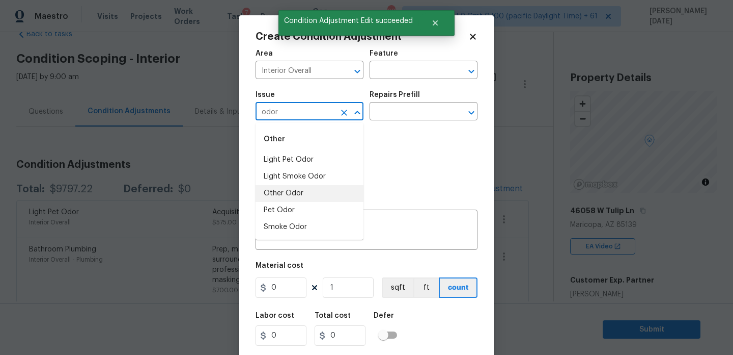
click at [297, 196] on li "Other Odor" at bounding box center [310, 193] width 108 height 17
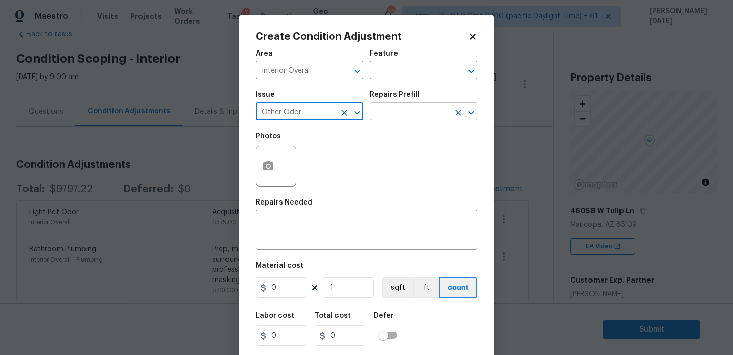
type input "Other Odor"
click at [409, 114] on input "text" at bounding box center [409, 112] width 79 height 16
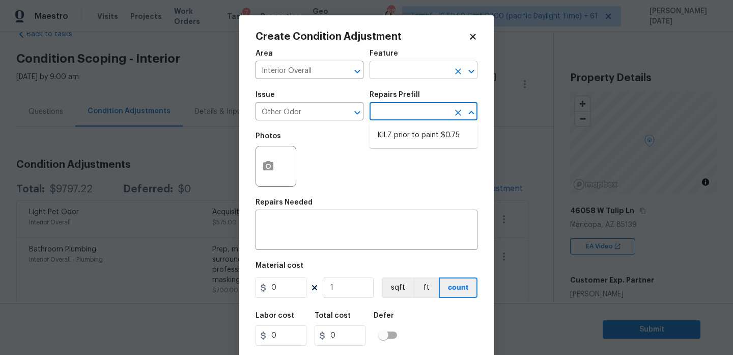
click at [404, 72] on input "text" at bounding box center [409, 71] width 79 height 16
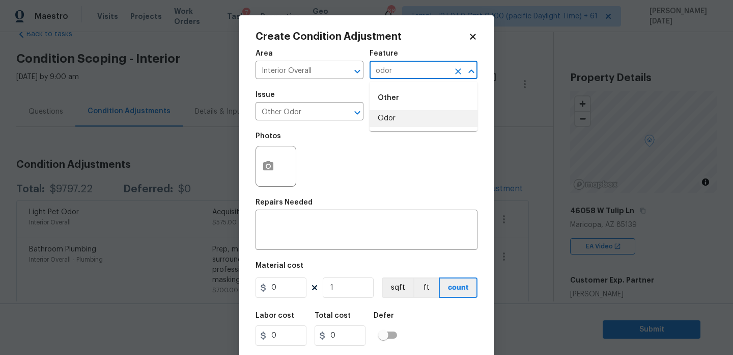
click at [400, 122] on li "Odor" at bounding box center [424, 118] width 108 height 17
type input "Odor"
click at [297, 296] on input "0" at bounding box center [281, 287] width 51 height 20
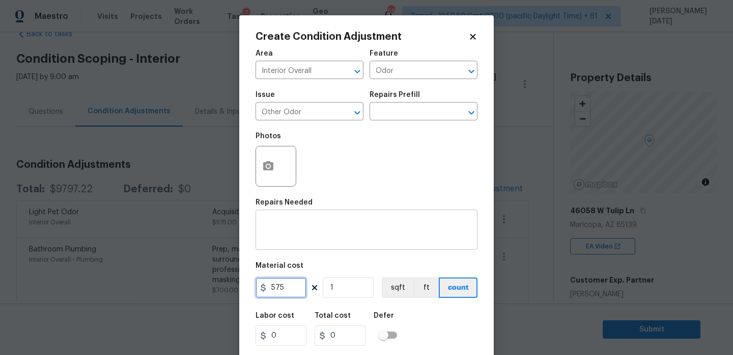
type input "575"
click at [295, 242] on div "x ​" at bounding box center [367, 231] width 222 height 38
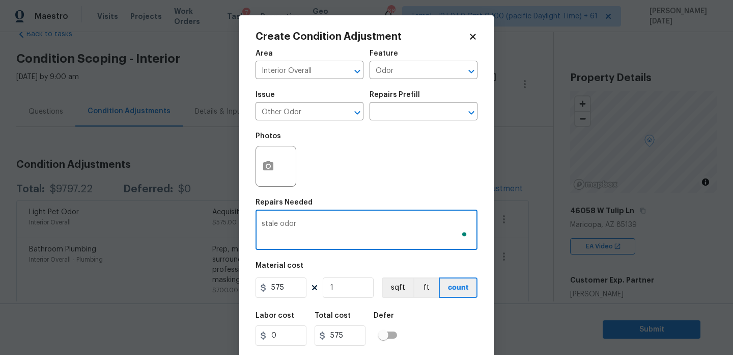
scroll to position [26, 0]
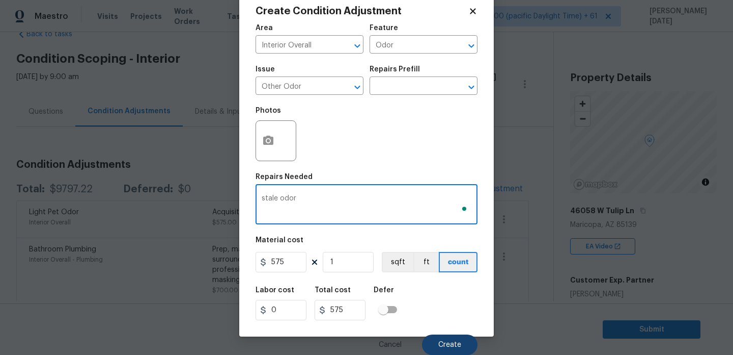
type textarea "stale odor"
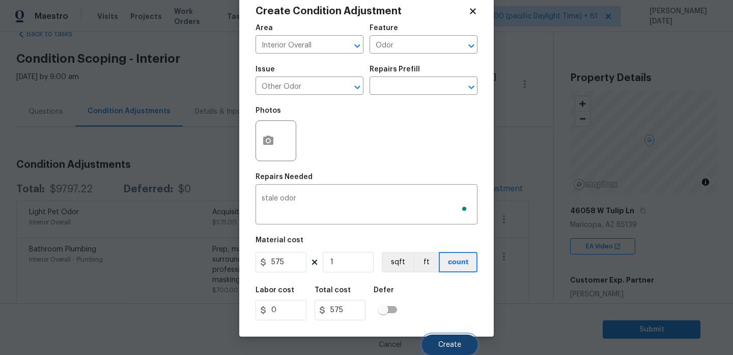
click at [457, 341] on span "Create" at bounding box center [450, 345] width 23 height 8
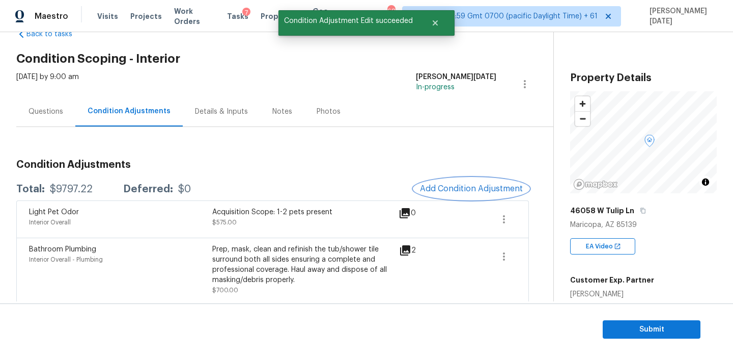
scroll to position [0, 0]
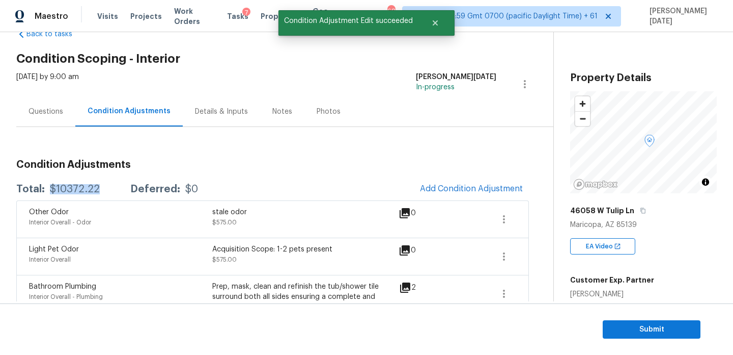
drag, startPoint x: 50, startPoint y: 190, endPoint x: 99, endPoint y: 190, distance: 48.9
click at [99, 190] on div "Total: $10372.22 Deferred: $0" at bounding box center [107, 189] width 182 height 10
copy div "$10372.22"
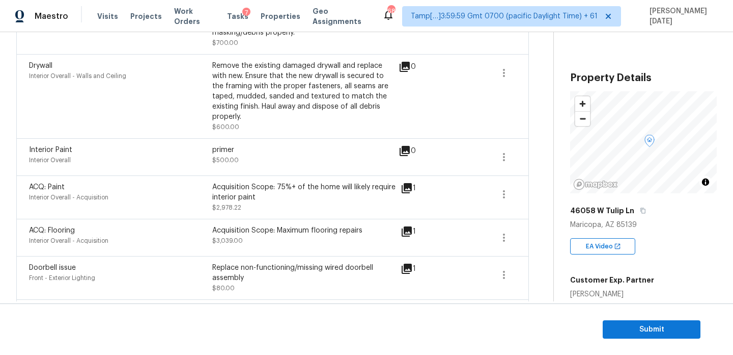
scroll to position [313, 0]
click at [658, 333] on span "Submit" at bounding box center [651, 329] width 81 height 13
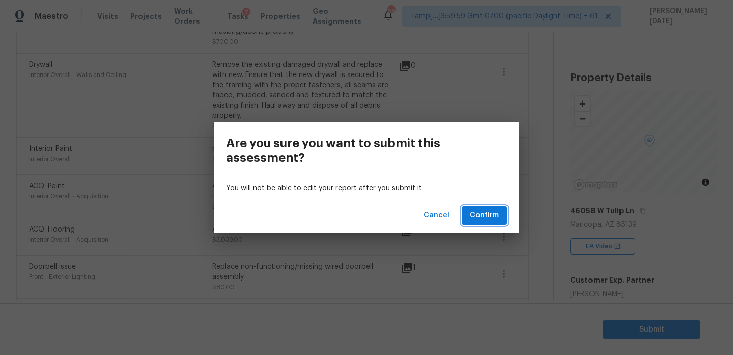
click at [489, 216] on span "Confirm" at bounding box center [484, 215] width 29 height 13
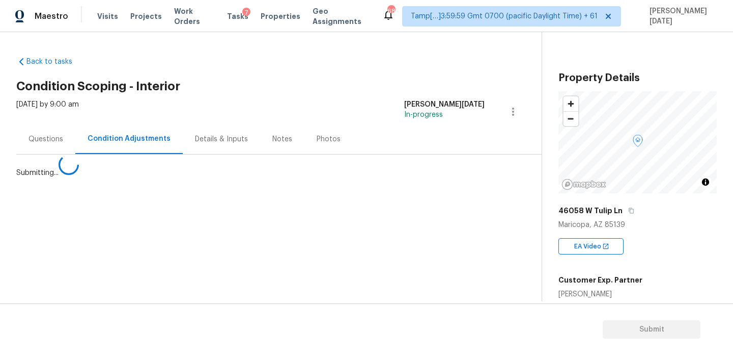
scroll to position [0, 0]
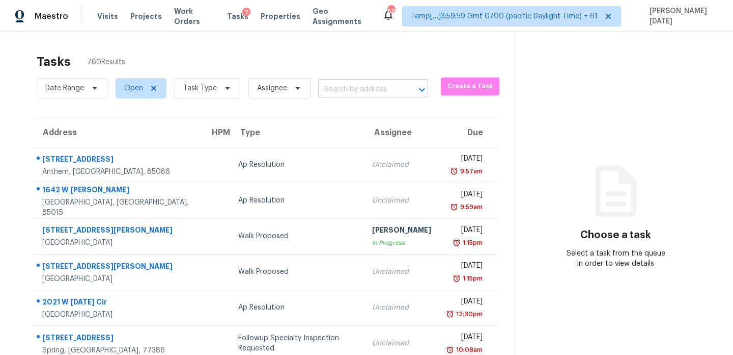
click at [338, 88] on input "text" at bounding box center [358, 89] width 81 height 16
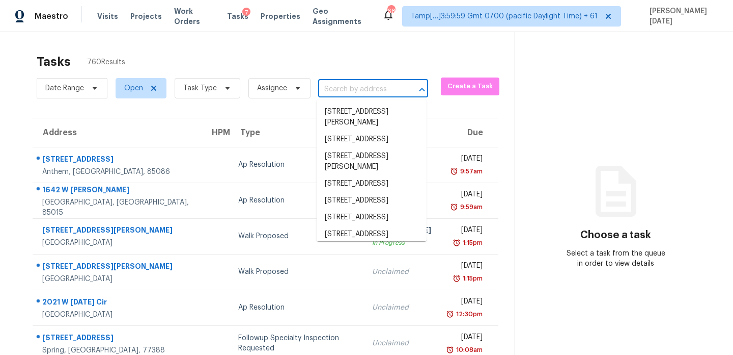
paste input "6502 N Central Ave"
type input "6502 N Central Ave"
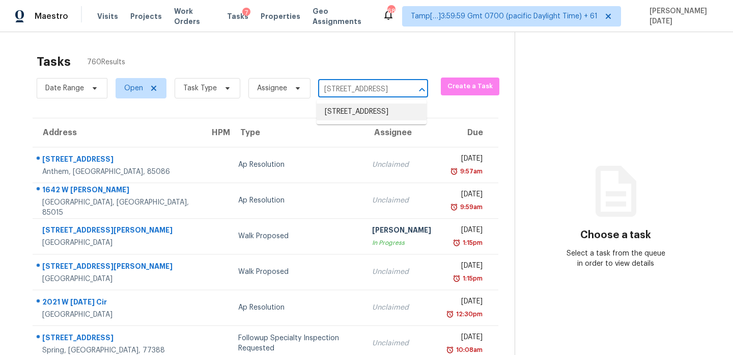
click at [353, 120] on li "6502 N Central Ave Unit C103, Phoenix, AZ 85012" at bounding box center [372, 111] width 110 height 17
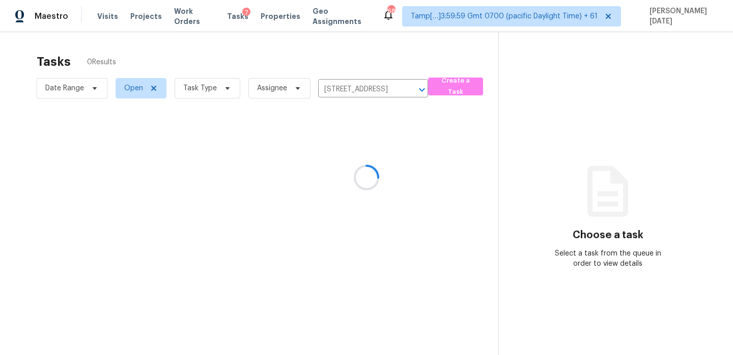
click at [364, 162] on div at bounding box center [366, 177] width 733 height 355
click at [364, 162] on icon at bounding box center [366, 177] width 30 height 30
click at [364, 162] on div at bounding box center [366, 177] width 733 height 355
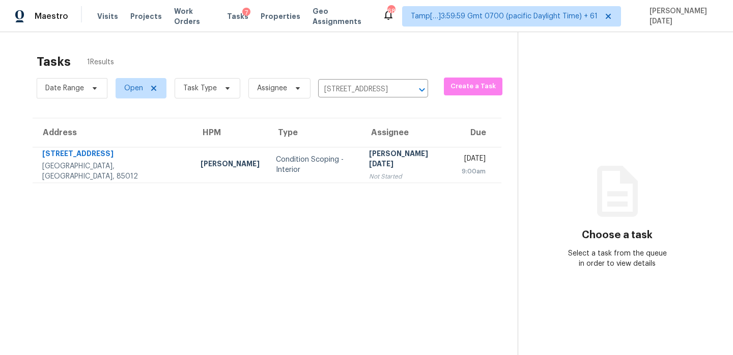
click at [369, 162] on div "[PERSON_NAME][DATE]" at bounding box center [407, 159] width 76 height 23
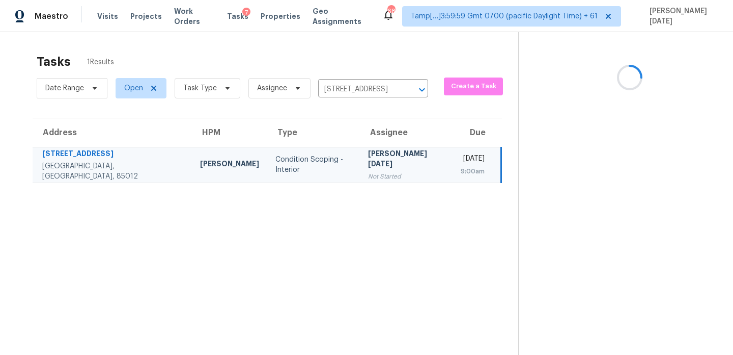
scroll to position [32, 0]
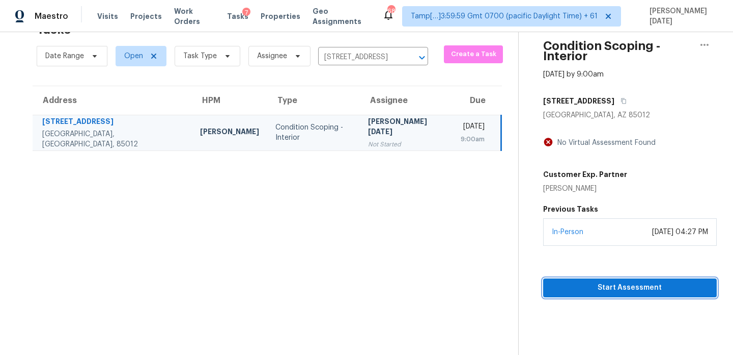
click at [569, 281] on span "Start Assessment" at bounding box center [630, 287] width 157 height 13
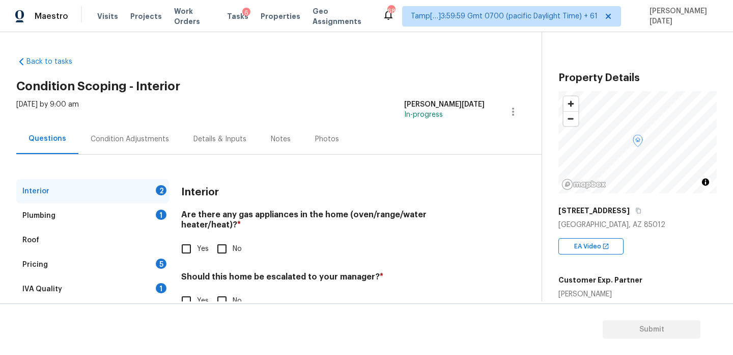
click at [227, 251] on div "Interior Are there any gas appliances in the home (oven/range/water heater/heat…" at bounding box center [333, 251] width 304 height 145
click at [228, 290] on input "No" at bounding box center [221, 300] width 21 height 21
checkbox input "true"
click at [225, 238] on input "No" at bounding box center [221, 248] width 21 height 21
checkbox input "true"
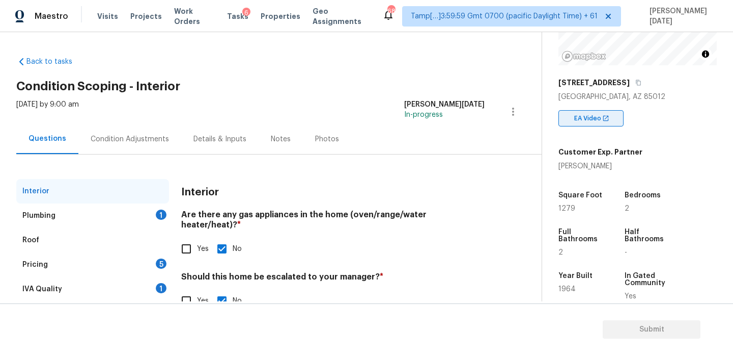
scroll to position [129, 0]
click at [568, 209] on span "1279" at bounding box center [567, 206] width 17 height 7
copy span "1279"
click at [138, 143] on div "Condition Adjustments" at bounding box center [130, 139] width 78 height 10
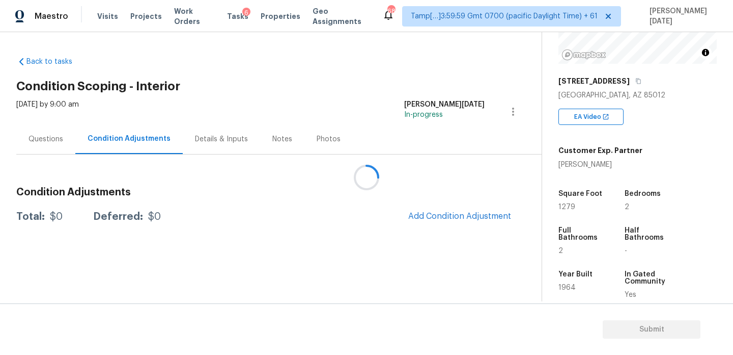
click at [437, 206] on div at bounding box center [366, 177] width 733 height 355
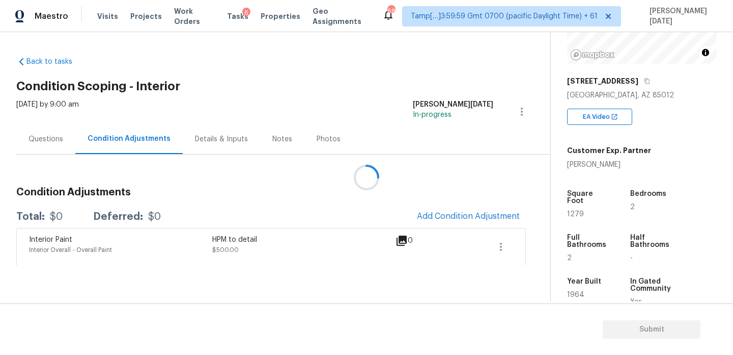
click at [449, 220] on div at bounding box center [366, 177] width 733 height 355
click at [469, 208] on div at bounding box center [366, 177] width 733 height 355
click at [477, 220] on span "Add Condition Adjustment" at bounding box center [468, 215] width 103 height 9
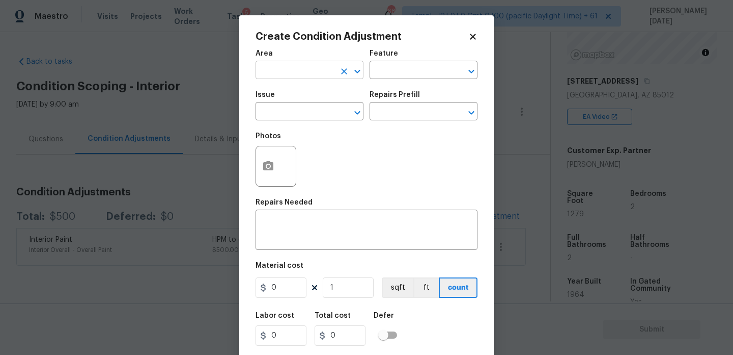
click at [289, 76] on input "text" at bounding box center [295, 71] width 79 height 16
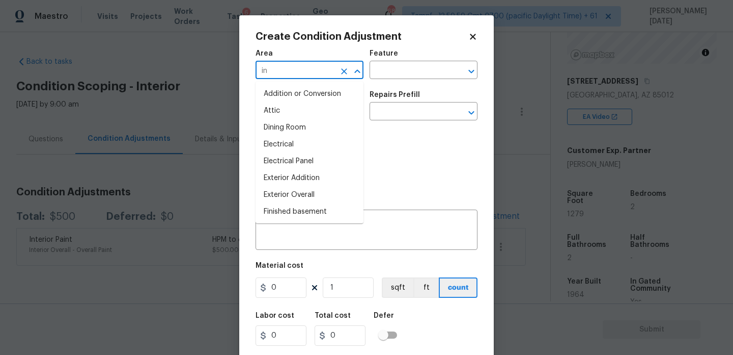
type input "int"
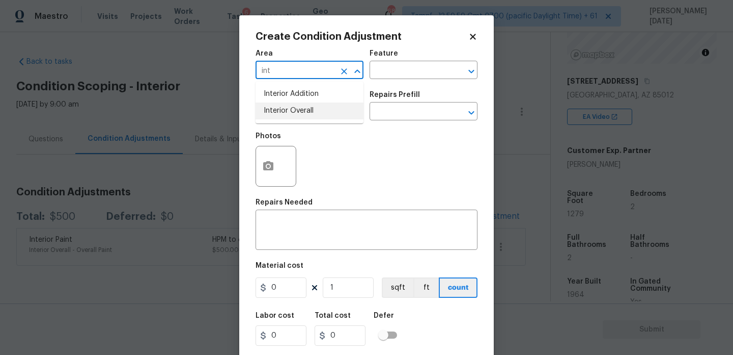
click at [294, 107] on li "Interior Overall" at bounding box center [310, 110] width 108 height 17
type input "Interior Overall"
click at [294, 107] on input "text" at bounding box center [295, 112] width 79 height 16
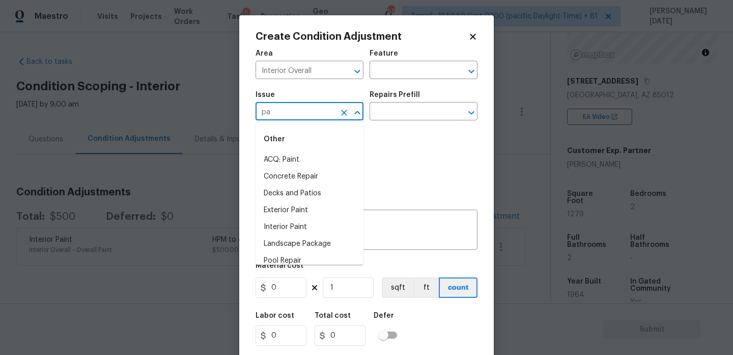
type input "p"
click at [313, 154] on li "ACQ: Flooring" at bounding box center [310, 159] width 108 height 17
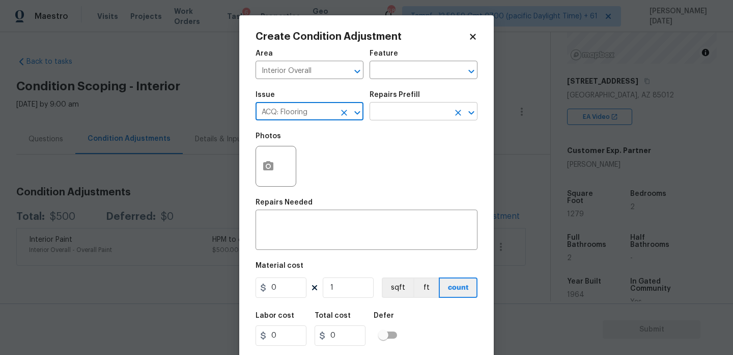
type input "ACQ: Flooring"
click at [390, 116] on input "text" at bounding box center [409, 112] width 79 height 16
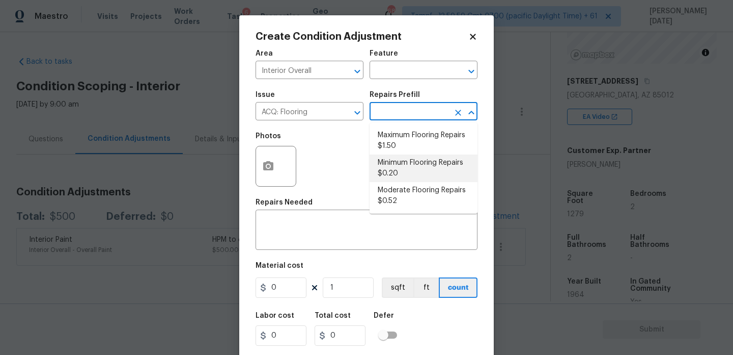
click at [407, 177] on li "Minimum Flooring Repairs $0.20" at bounding box center [424, 168] width 108 height 28
type input "Acquisition"
type textarea "Acquisition Scope: Minimum flooring repairs"
type input "0.2"
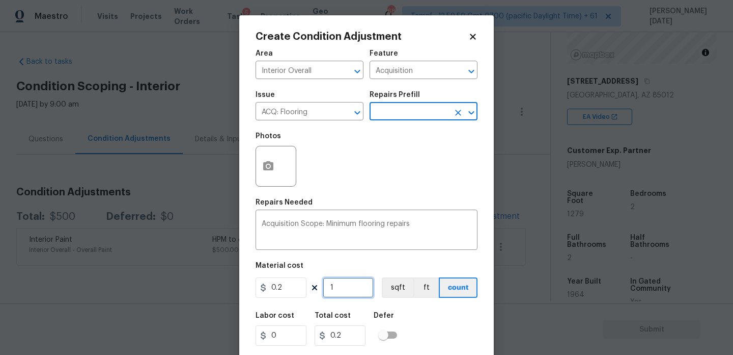
click at [350, 287] on input "1" at bounding box center [348, 287] width 51 height 20
type input "0"
paste input "1279"
type input "1279"
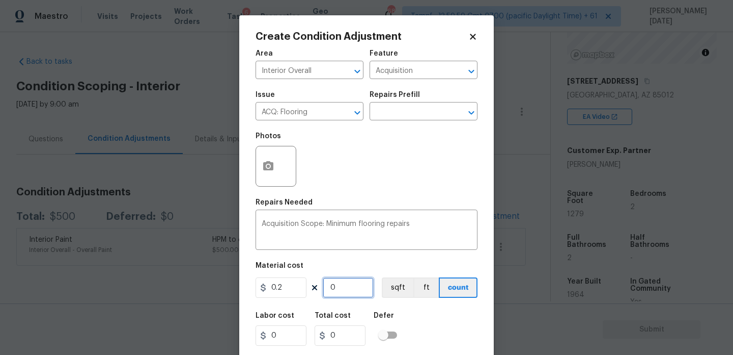
type input "255.8"
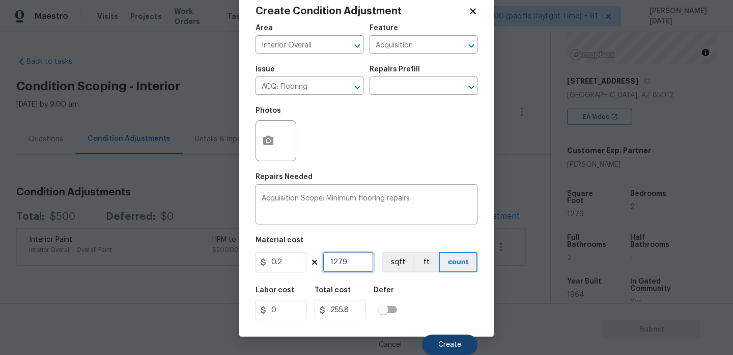
type input "1279"
click at [442, 338] on button "Create" at bounding box center [450, 344] width 56 height 20
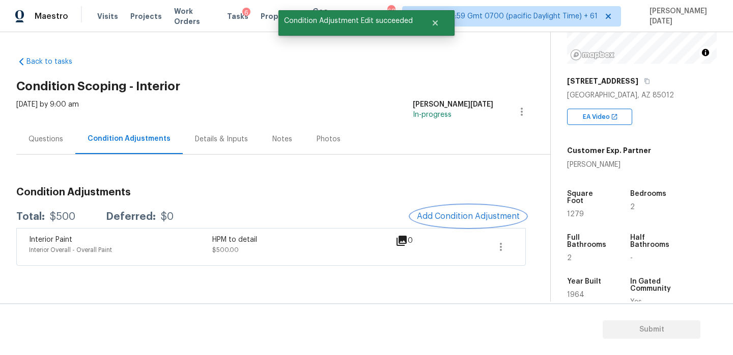
scroll to position [0, 0]
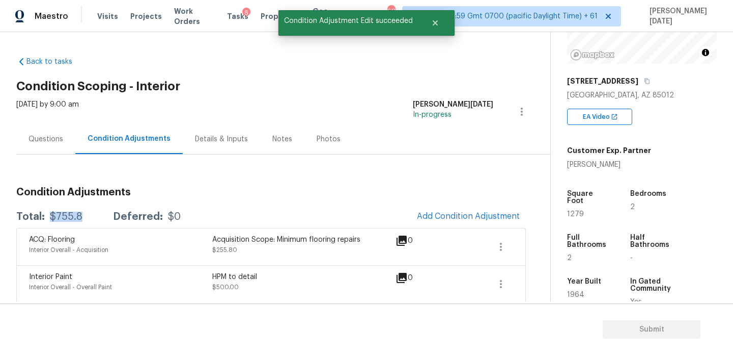
drag, startPoint x: 49, startPoint y: 215, endPoint x: 79, endPoint y: 215, distance: 29.5
click at [79, 215] on div "$755.8" at bounding box center [66, 216] width 33 height 10
copy div "$755.8"
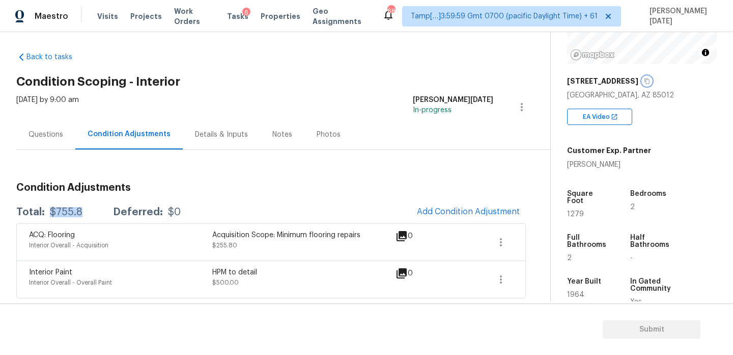
click at [644, 81] on icon "button" at bounding box center [647, 81] width 6 height 6
click at [36, 129] on div "Questions" at bounding box center [46, 134] width 35 height 10
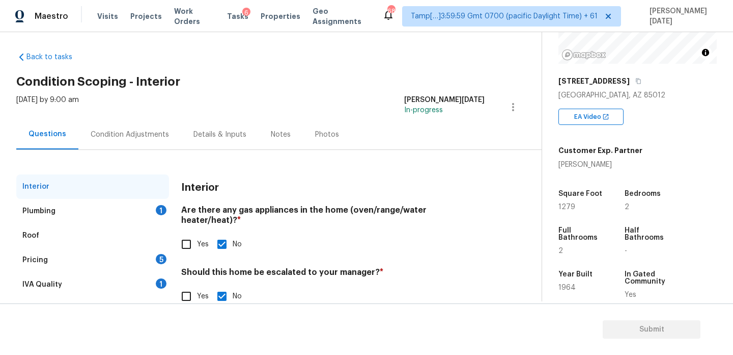
scroll to position [28, 0]
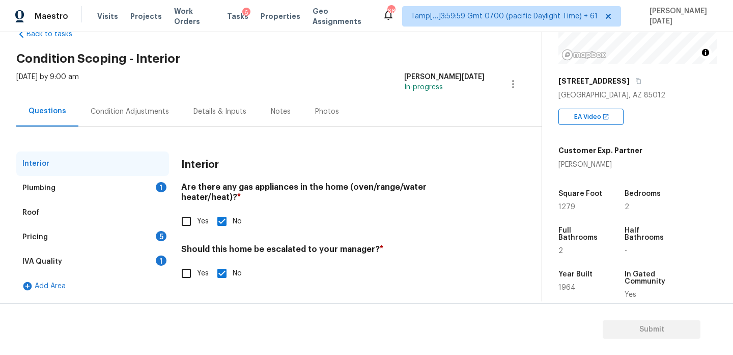
click at [142, 188] on div "Plumbing 1" at bounding box center [92, 188] width 153 height 24
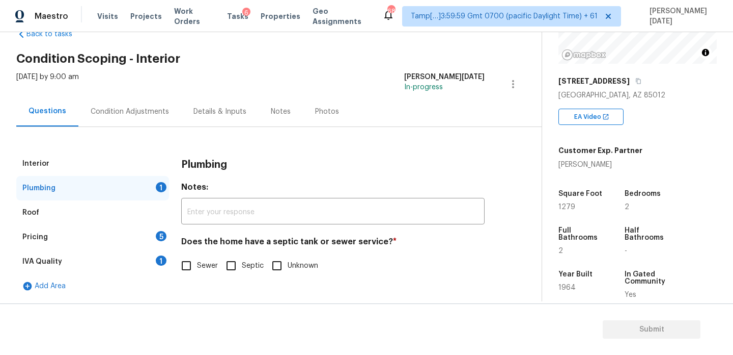
click at [196, 269] on input "Sewer" at bounding box center [186, 265] width 21 height 21
checkbox input "true"
click at [156, 239] on div "Pricing 5" at bounding box center [92, 237] width 153 height 24
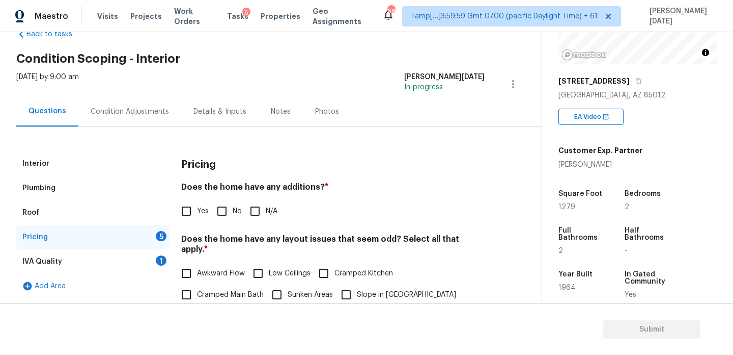
click at [231, 214] on input "No" at bounding box center [221, 210] width 21 height 21
checkbox input "true"
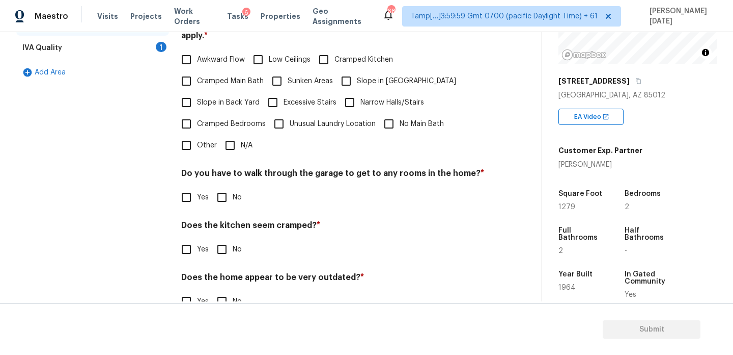
scroll to position [249, 0]
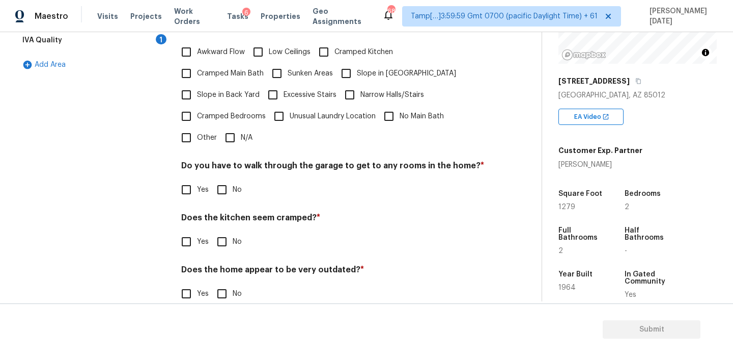
click at [228, 180] on input "No" at bounding box center [221, 189] width 21 height 21
checkbox input "true"
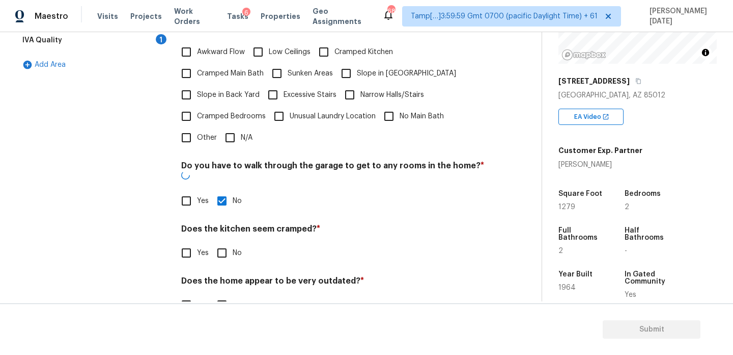
click at [235, 251] on div "Pricing Does the home have any additions? * Yes No N/A Does the home have any l…" at bounding box center [333, 128] width 304 height 397
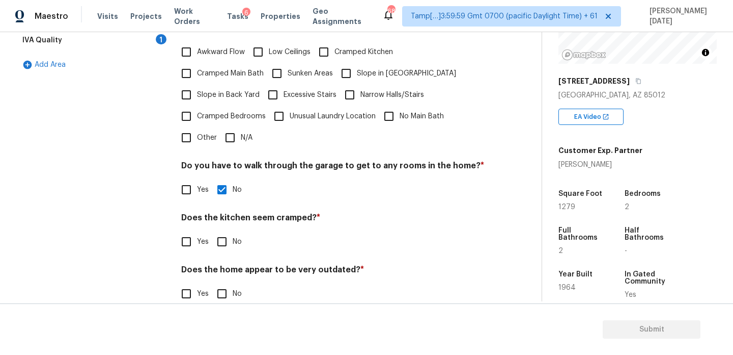
click at [233, 236] on span "No" at bounding box center [237, 241] width 9 height 11
click at [233, 232] on input "No" at bounding box center [221, 241] width 21 height 21
checkbox input "true"
click at [226, 284] on input "No" at bounding box center [221, 294] width 21 height 21
checkbox input "true"
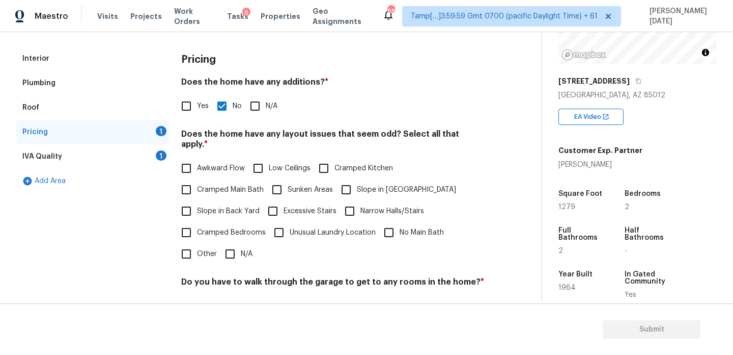
scroll to position [123, 0]
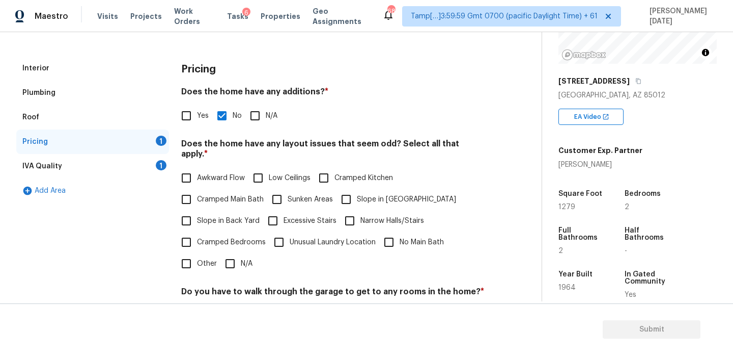
click at [154, 154] on div "IVA Quality 1" at bounding box center [92, 166] width 153 height 24
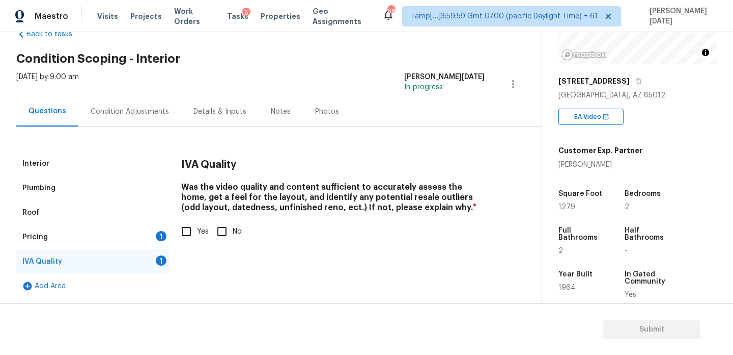
scroll to position [28, 0]
click at [218, 222] on input "No" at bounding box center [221, 231] width 21 height 21
checkbox input "true"
click at [158, 225] on div "Pricing 1" at bounding box center [92, 237] width 153 height 24
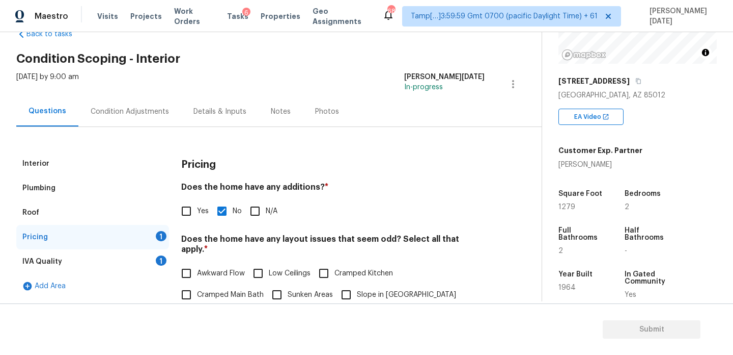
click at [159, 229] on div "Pricing 1" at bounding box center [92, 237] width 153 height 24
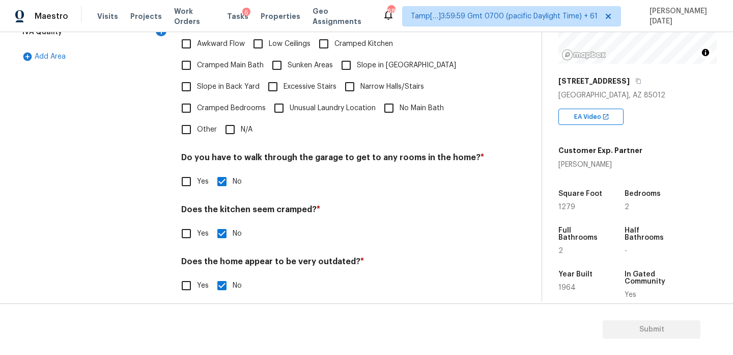
click at [232, 119] on input "N/A" at bounding box center [230, 129] width 21 height 21
checkbox input "true"
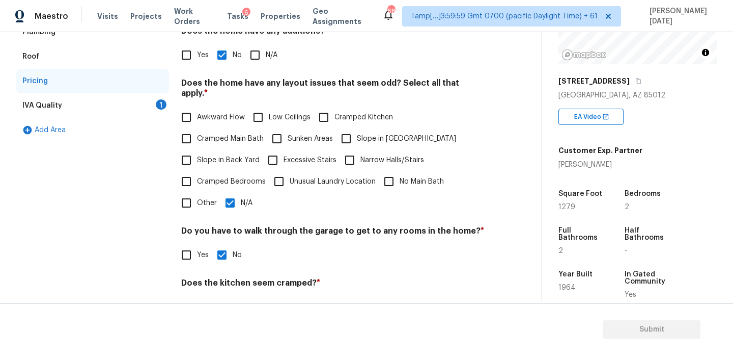
click at [152, 100] on div "IVA Quality 1" at bounding box center [92, 105] width 153 height 24
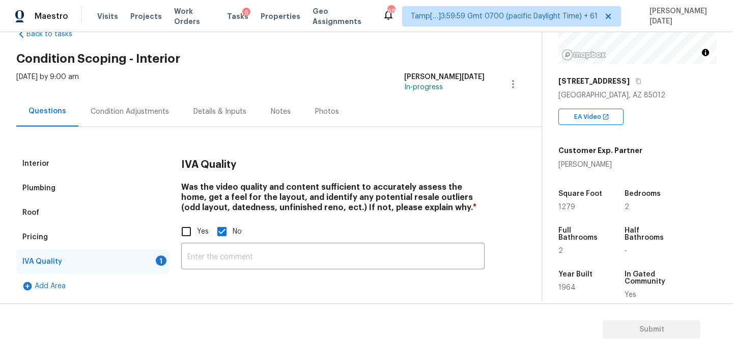
click at [184, 230] on input "Yes" at bounding box center [186, 231] width 21 height 21
checkbox input "true"
checkbox input "false"
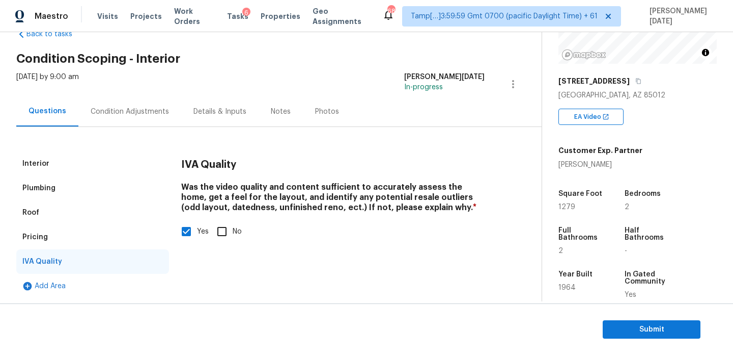
click at [130, 115] on div "Condition Adjustments" at bounding box center [130, 111] width 78 height 10
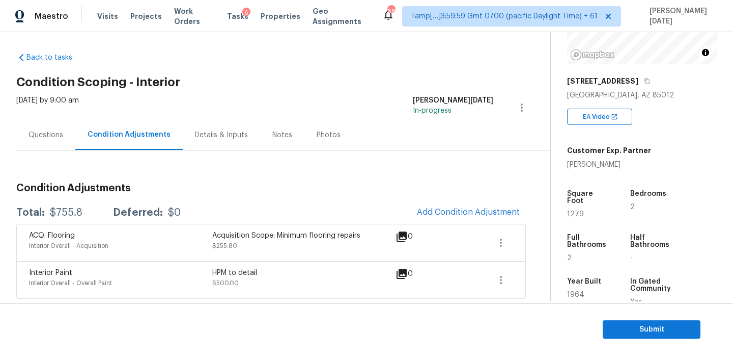
scroll to position [5, 0]
click at [386, 185] on h3 "Condition Adjustments" at bounding box center [271, 187] width 510 height 10
click at [621, 328] on span "Submit" at bounding box center [651, 329] width 81 height 13
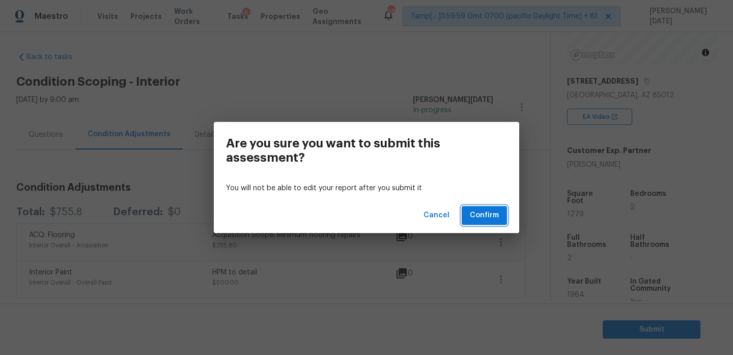
click at [492, 221] on span "Confirm" at bounding box center [484, 215] width 29 height 13
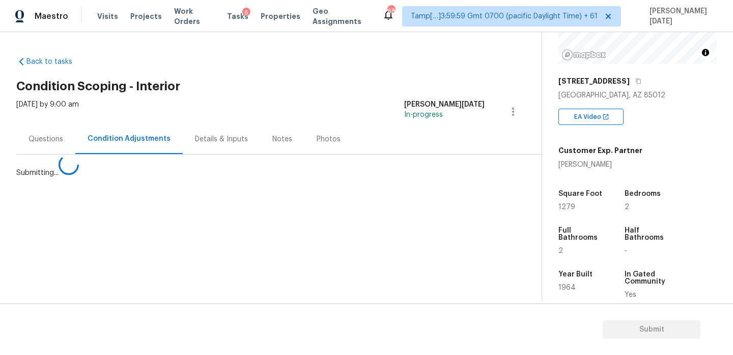
scroll to position [0, 0]
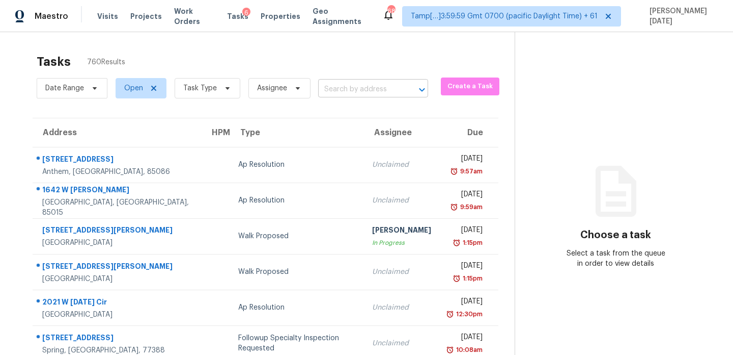
click at [347, 86] on input "text" at bounding box center [358, 89] width 81 height 16
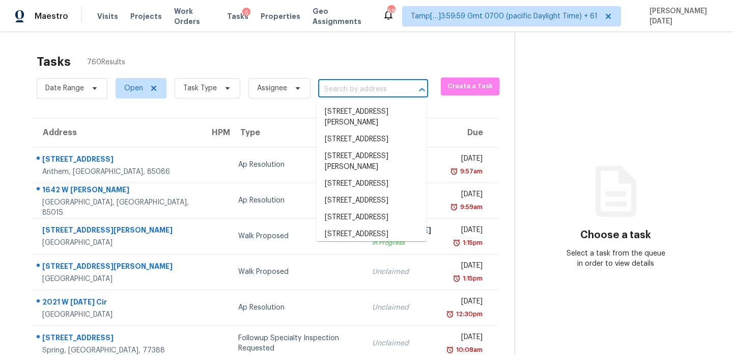
paste input "2 Berkeley Way, Dallas, GA 30157"
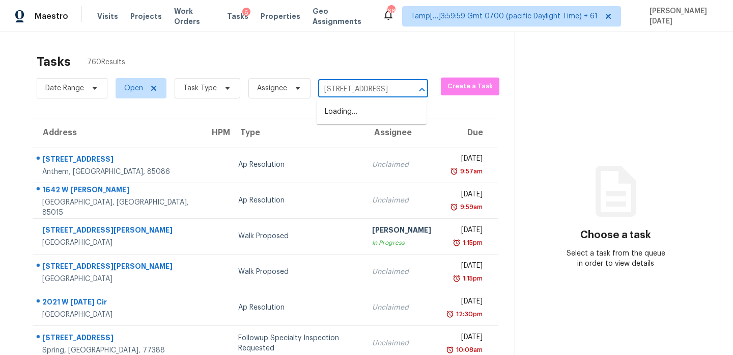
type input "2 Berkeley Way, Dallas, GA 30157"
click at [342, 90] on input "text" at bounding box center [358, 89] width 81 height 16
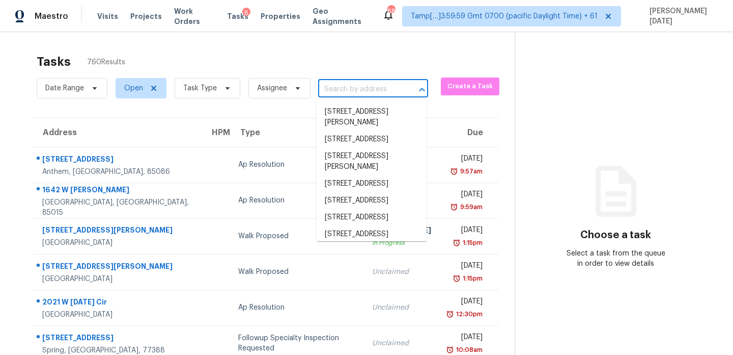
paste input "2 Berkeley Way, Dallas, GA 30157"
type input "2 Berkeley Way, Dallas, GA 30157"
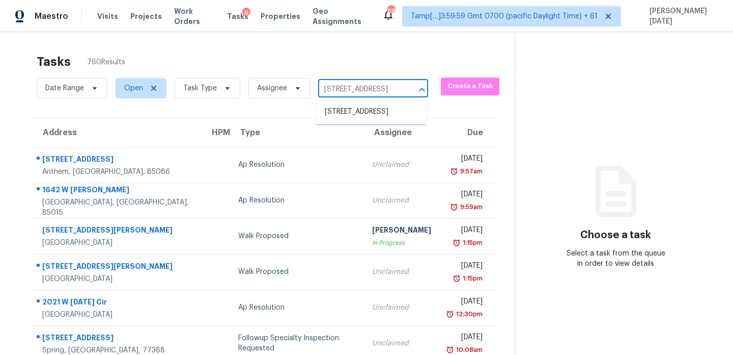
scroll to position [0, 33]
click at [364, 120] on li "2 Berkeley Way, Dallas, GA 30157" at bounding box center [372, 111] width 110 height 17
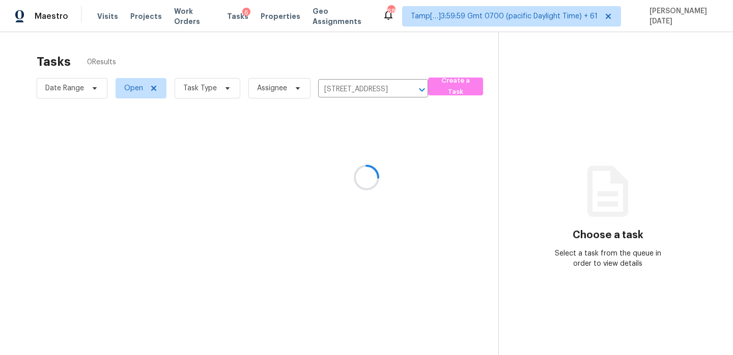
click at [367, 154] on div at bounding box center [366, 177] width 733 height 355
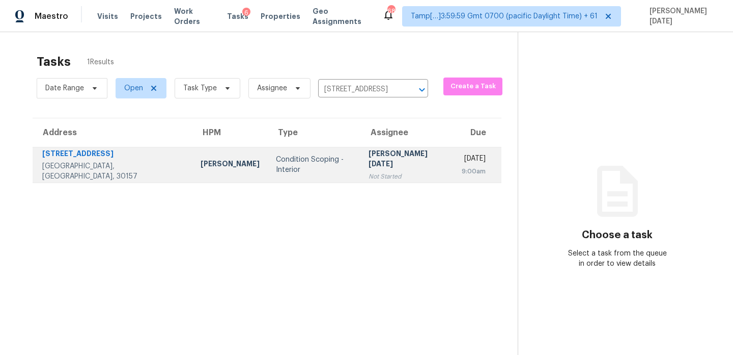
click at [369, 171] on div "Not Started" at bounding box center [407, 176] width 76 height 10
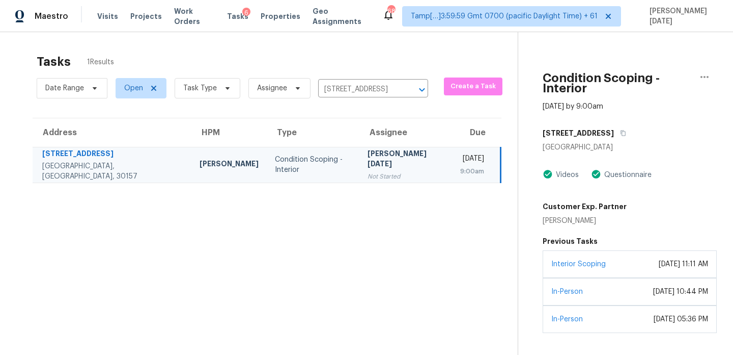
click at [585, 260] on div "Interior Scoping April 05, 2022 at 11:11 AM" at bounding box center [630, 264] width 174 height 28
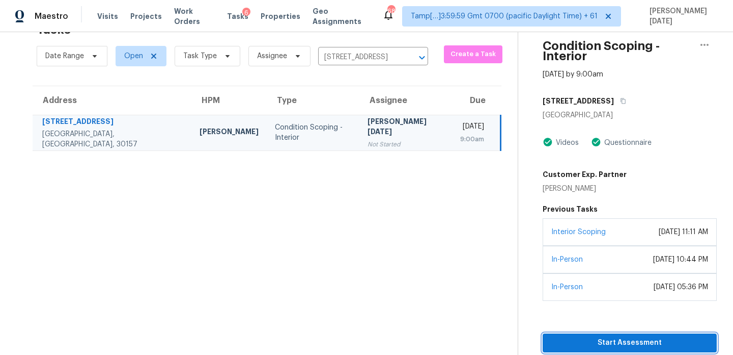
click at [588, 333] on button "Start Assessment" at bounding box center [630, 342] width 174 height 19
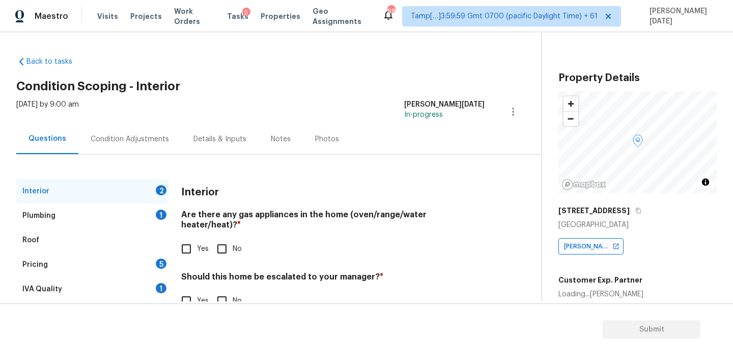
click at [131, 147] on div "Condition Adjustments" at bounding box center [129, 139] width 103 height 30
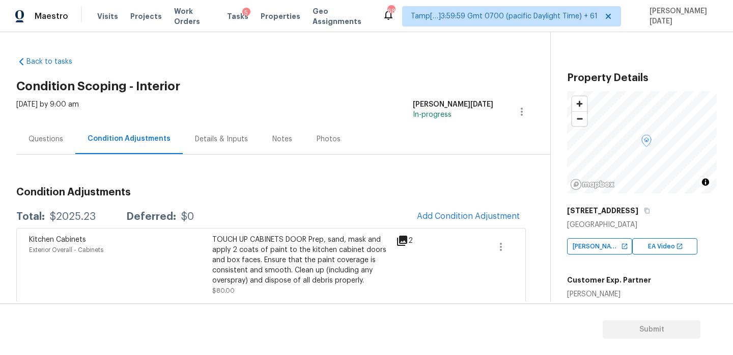
click at [367, 112] on div "[DATE] by 9:00 am [PERSON_NAME][DATE] In-progress" at bounding box center [283, 111] width 534 height 24
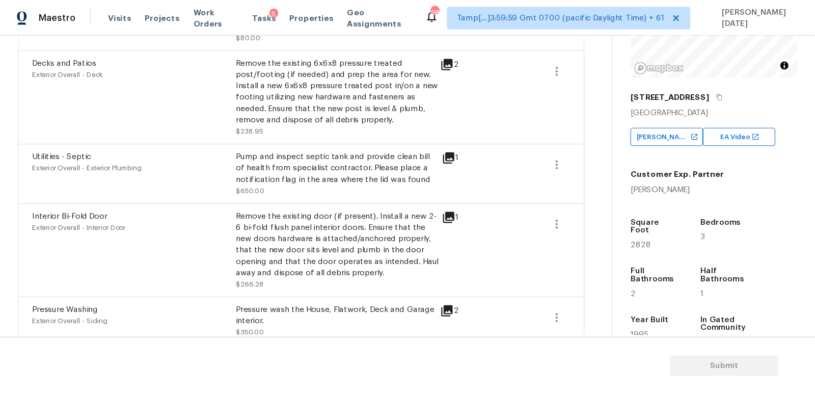
scroll to position [111, 0]
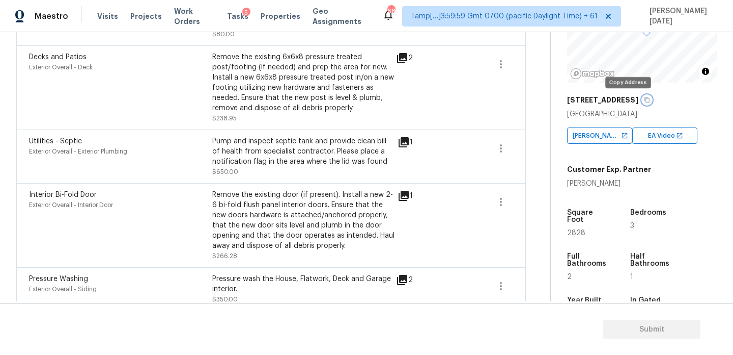
click at [644, 102] on icon "button" at bounding box center [647, 100] width 6 height 6
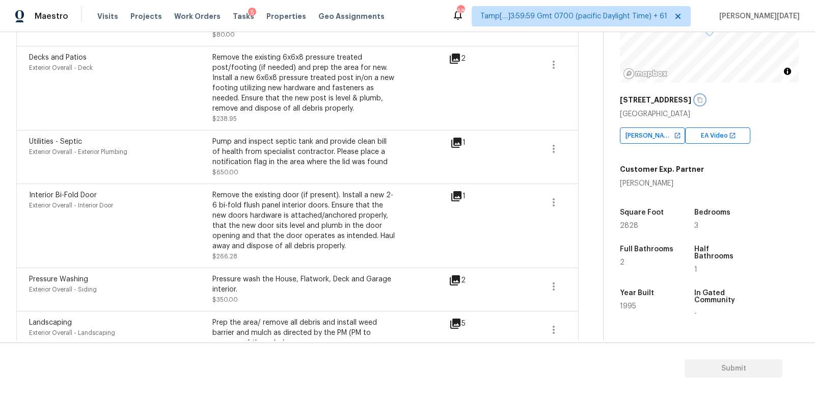
scroll to position [0, 0]
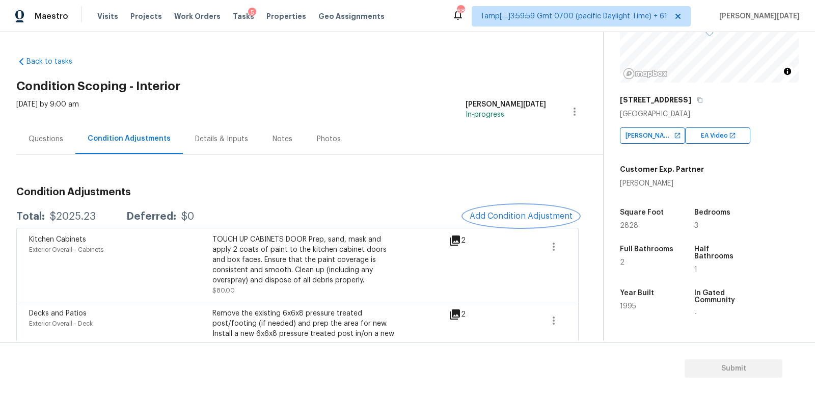
click at [508, 214] on span "Add Condition Adjustment" at bounding box center [521, 215] width 103 height 9
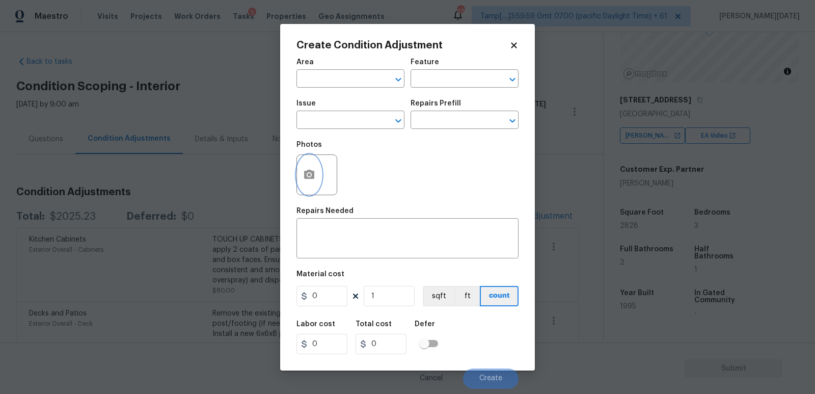
click at [304, 179] on icon "button" at bounding box center [309, 175] width 12 height 12
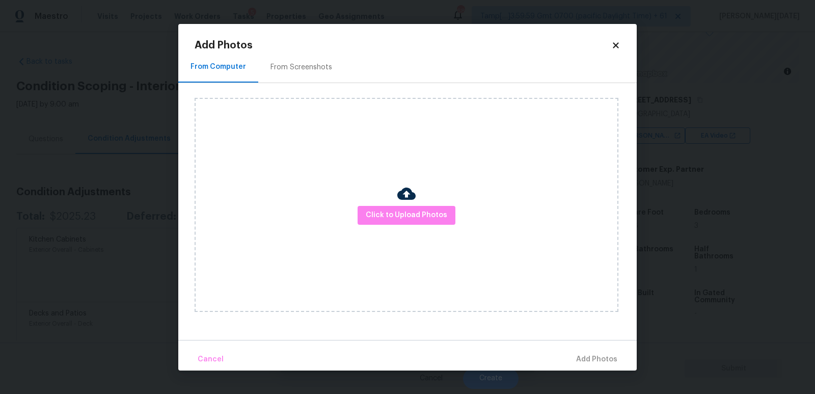
click at [398, 232] on div "Click to Upload Photos" at bounding box center [407, 205] width 424 height 214
click at [445, 189] on div "Click to Upload Photos" at bounding box center [407, 205] width 424 height 214
click at [426, 226] on div "Click to Upload Photos" at bounding box center [407, 205] width 424 height 214
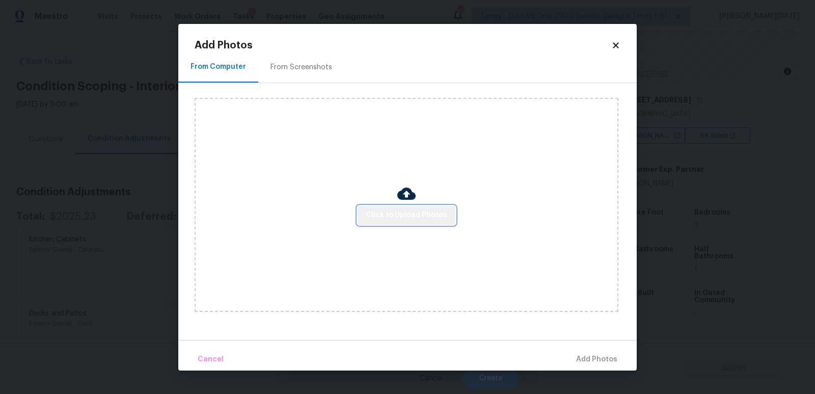
click at [424, 224] on button "Click to Upload Photos" at bounding box center [407, 215] width 98 height 19
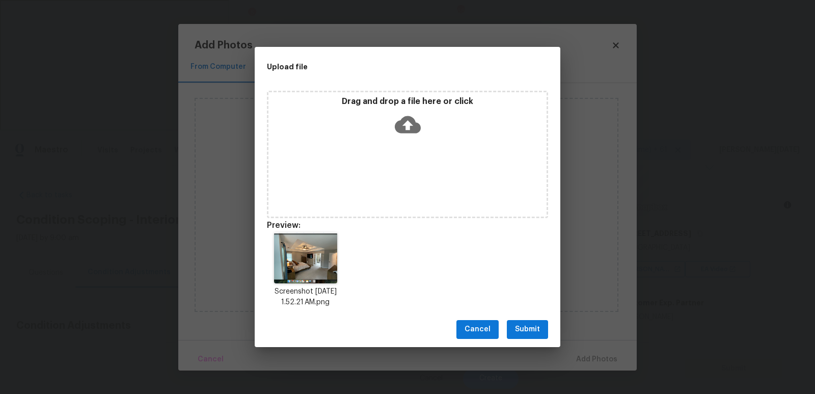
click at [515, 321] on button "Submit" at bounding box center [527, 329] width 41 height 19
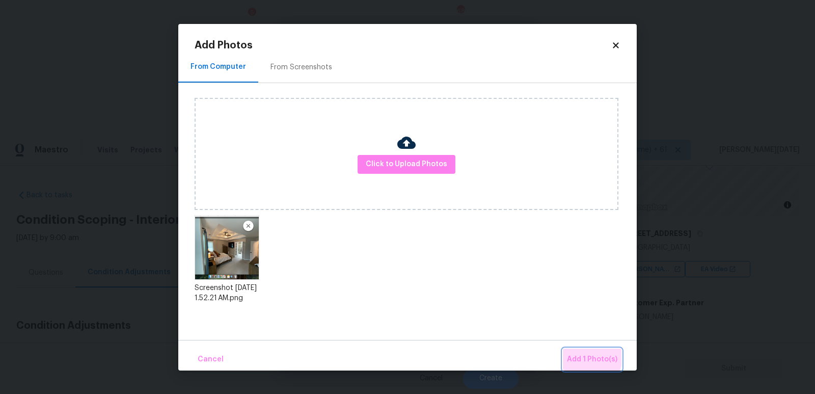
click at [568, 354] on button "Add 1 Photo(s)" at bounding box center [592, 359] width 59 height 22
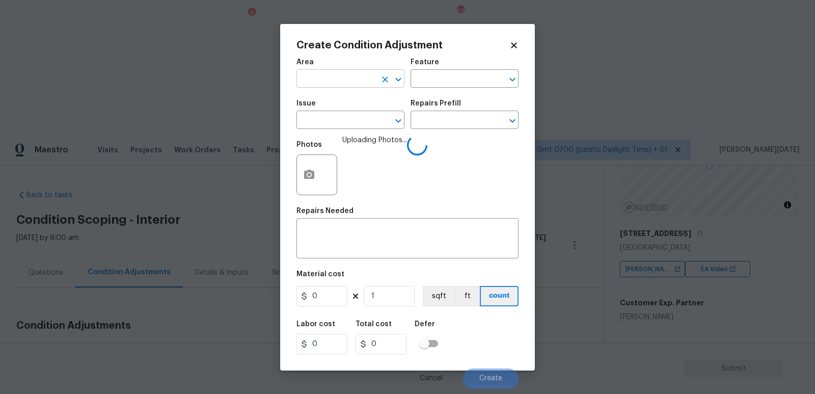
click at [335, 79] on input "text" at bounding box center [335, 80] width 79 height 16
click at [341, 120] on li "Interior Overall" at bounding box center [350, 119] width 108 height 17
type input "Interior Overall"
click at [341, 120] on input "text" at bounding box center [335, 121] width 79 height 16
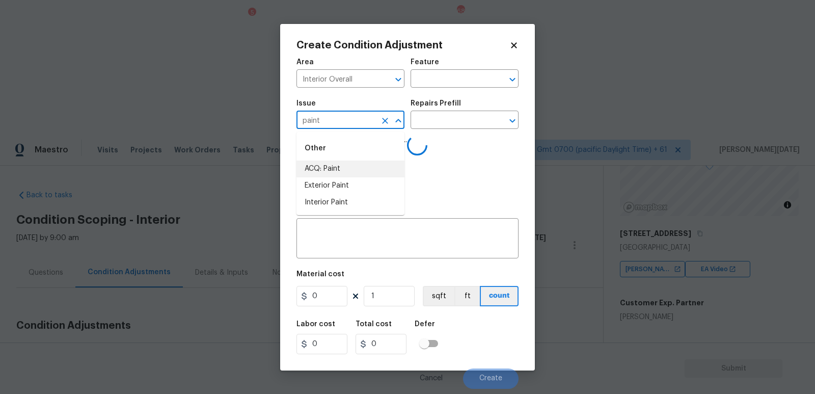
click at [340, 177] on li "Exterior Paint" at bounding box center [350, 185] width 108 height 17
type input "Exterior Paint"
click at [384, 120] on icon "Clear" at bounding box center [385, 121] width 6 height 6
type input "p"
type input "int"
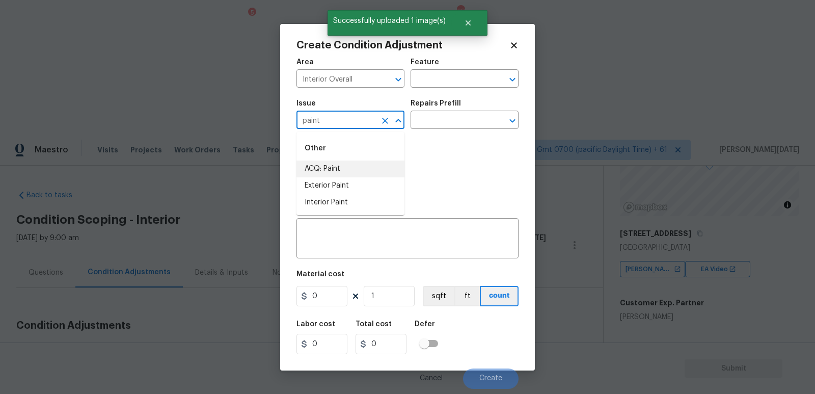
click at [376, 166] on li "ACQ: Paint" at bounding box center [350, 168] width 108 height 17
type input "ACQ: Paint"
click at [441, 124] on input "text" at bounding box center [450, 121] width 79 height 16
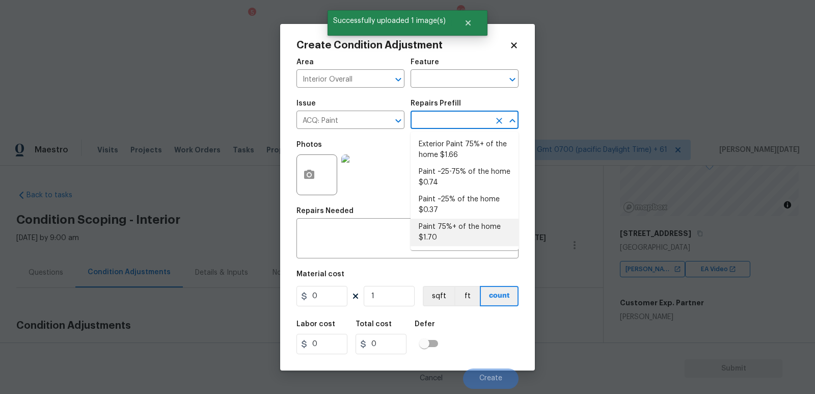
click at [448, 228] on li "Paint 75%+ of the home $1.70" at bounding box center [465, 233] width 108 height 28
type input "Acquisition"
type textarea "Acquisition Scope: 75%+ of the home will likely require interior paint"
type input "1.7"
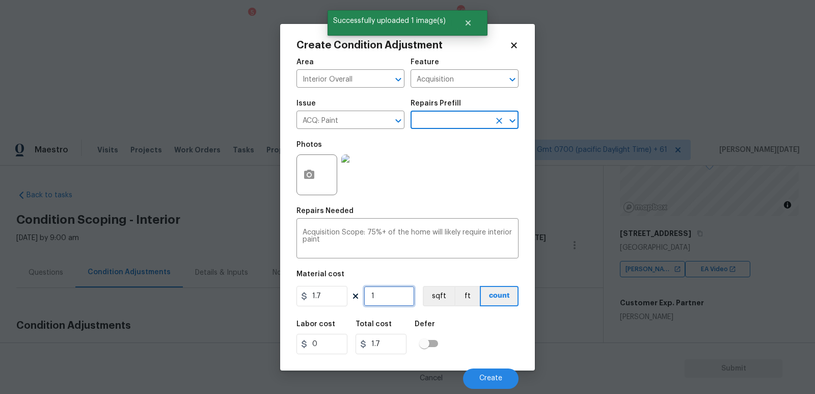
click at [404, 292] on input "1" at bounding box center [389, 296] width 51 height 20
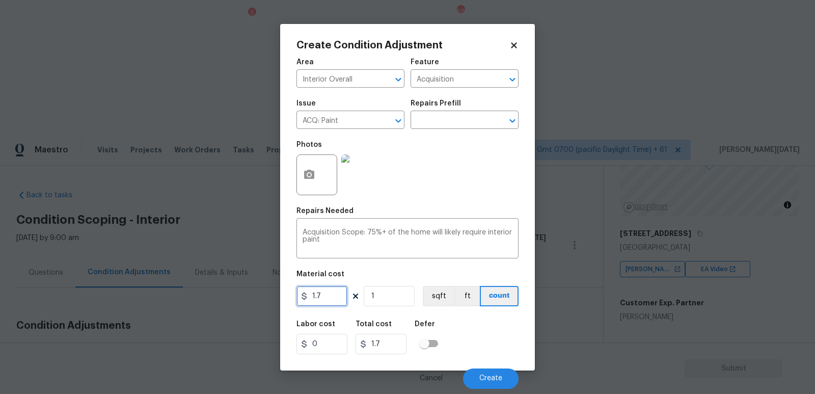
drag, startPoint x: 331, startPoint y: 298, endPoint x: 273, endPoint y: 297, distance: 58.1
click at [273, 297] on div "Create Condition Adjustment Area Interior Overall ​ Feature Acquisition ​ Issue…" at bounding box center [407, 197] width 815 height 394
type input "3118"
click at [498, 332] on div "Labor cost 0 Total cost 3118 Defer" at bounding box center [407, 337] width 222 height 46
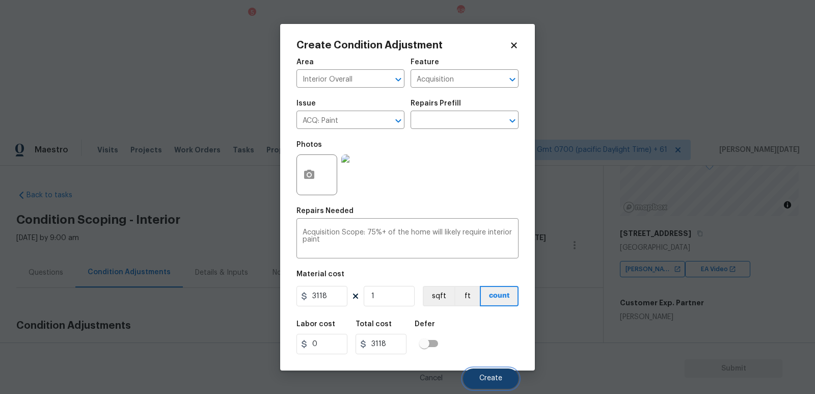
click at [491, 354] on button "Create" at bounding box center [491, 378] width 56 height 20
click at [491, 336] on div "Labor cost 0 Total cost 3118 Defer" at bounding box center [407, 337] width 222 height 46
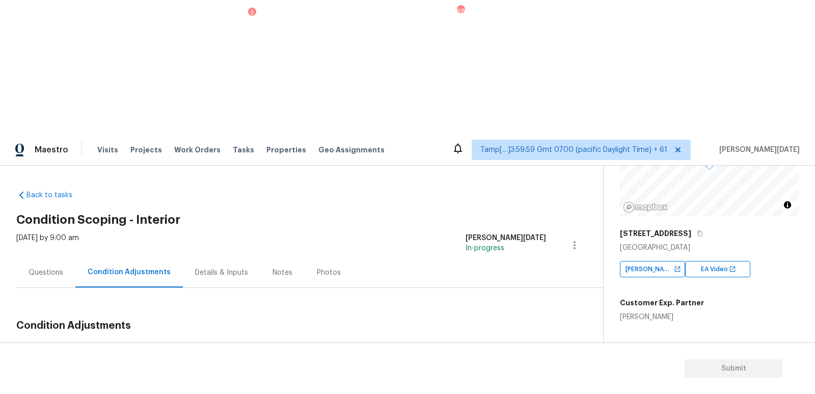
click at [549, 354] on icon "button" at bounding box center [554, 380] width 12 height 12
click at [599, 246] on div "Edit" at bounding box center [611, 244] width 79 height 10
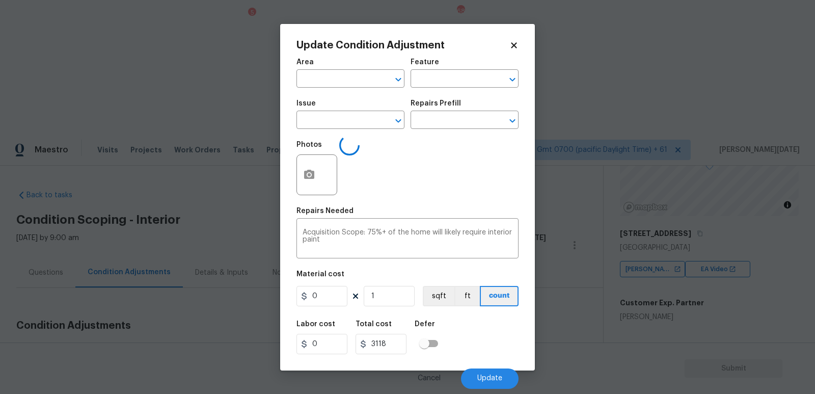
type input "Interior Overall"
type input "Acquisition"
type input "ACQ: Paint"
click at [339, 303] on input "3118" at bounding box center [321, 296] width 51 height 20
type input "3110"
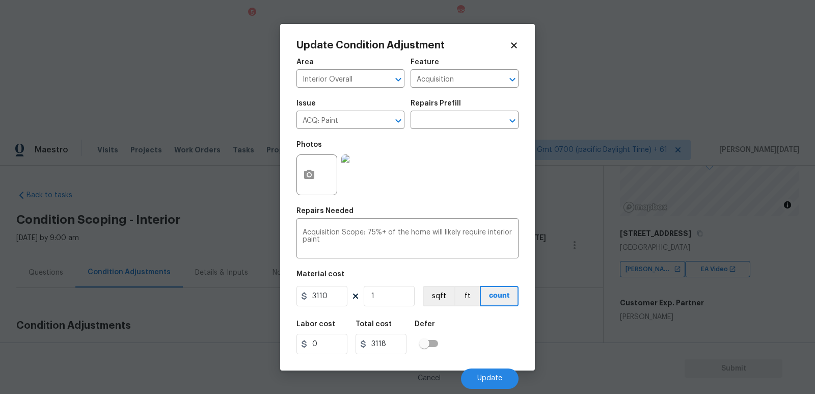
click at [459, 167] on div "Photos" at bounding box center [407, 168] width 222 height 66
type input "3110"
click at [488, 354] on button "Update" at bounding box center [490, 378] width 58 height 20
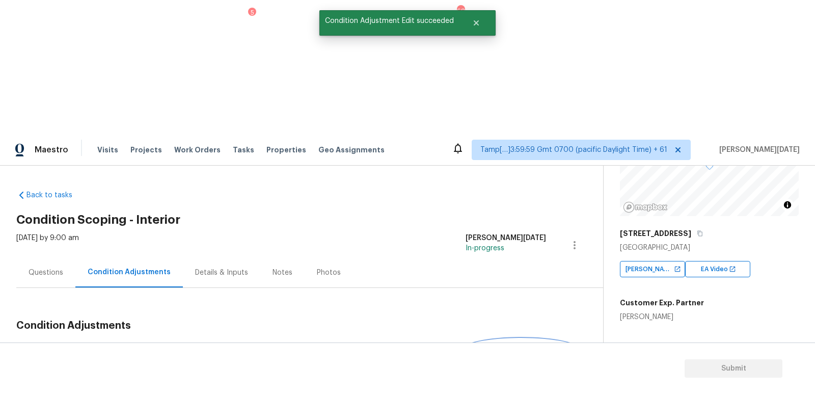
click at [500, 345] on span "Add Condition Adjustment" at bounding box center [521, 349] width 103 height 9
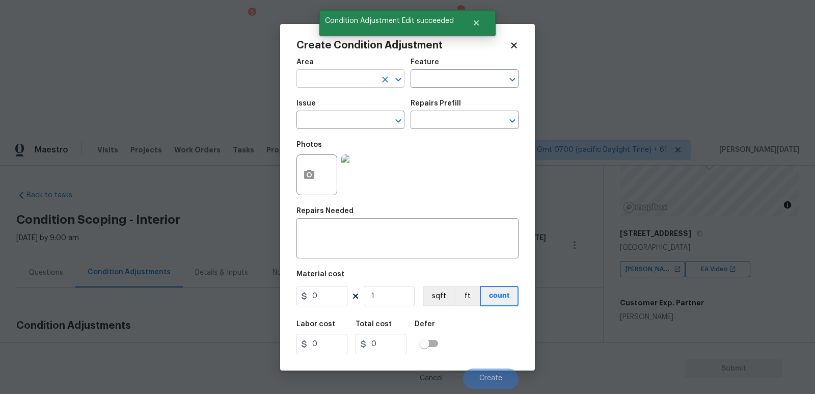
click at [307, 76] on input "text" at bounding box center [335, 80] width 79 height 16
click at [342, 117] on li "Interior Overall" at bounding box center [350, 119] width 108 height 17
type input "Interior Overall"
click at [342, 117] on input "text" at bounding box center [335, 121] width 79 height 16
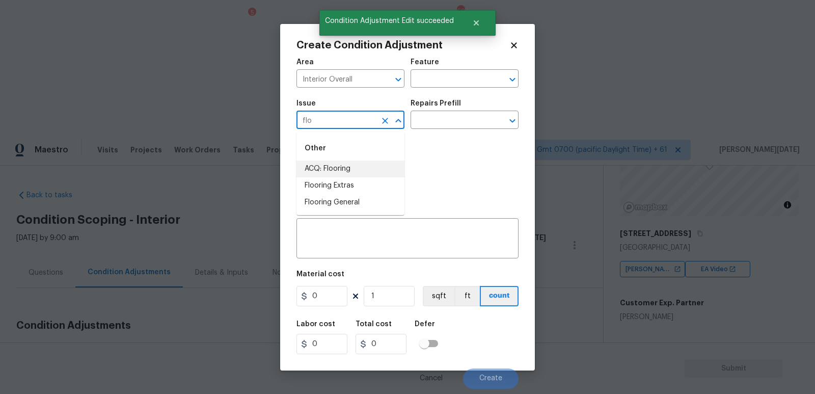
click at [342, 169] on li "ACQ: Flooring" at bounding box center [350, 168] width 108 height 17
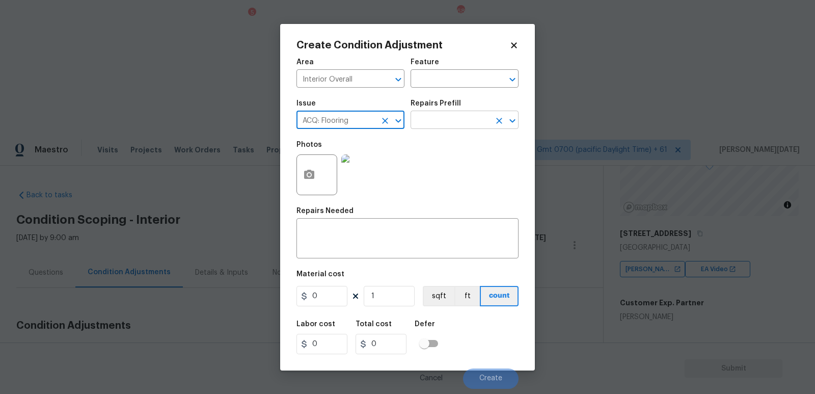
type input "ACQ: Flooring"
click at [445, 126] on input "text" at bounding box center [450, 121] width 79 height 16
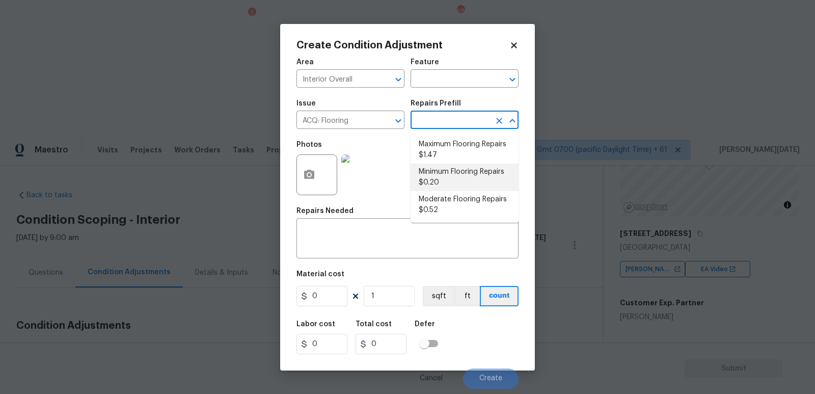
click at [466, 183] on li "Minimum Flooring Repairs $0.20" at bounding box center [465, 178] width 108 height 28
type input "Acquisition"
type textarea "Acquisition Scope: Minimum flooring repairs"
type input "0.2"
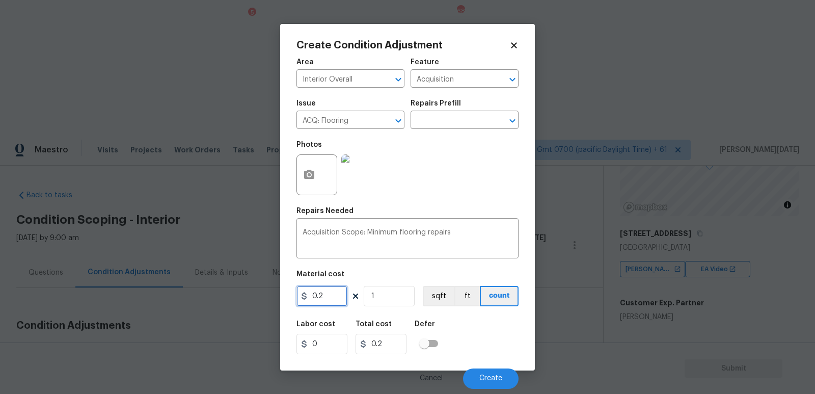
drag, startPoint x: 333, startPoint y: 305, endPoint x: 137, endPoint y: 298, distance: 196.7
click at [137, 298] on div "Create Condition Adjustment Area Interior Overall ​ Feature Acquisition ​ Issue…" at bounding box center [407, 197] width 815 height 394
type input "250"
click at [429, 180] on div "Photos" at bounding box center [407, 168] width 222 height 66
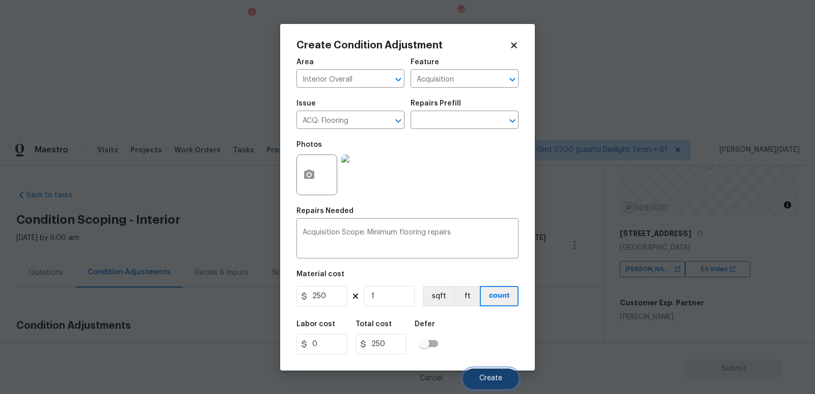
click at [498, 354] on button "Create" at bounding box center [491, 378] width 56 height 20
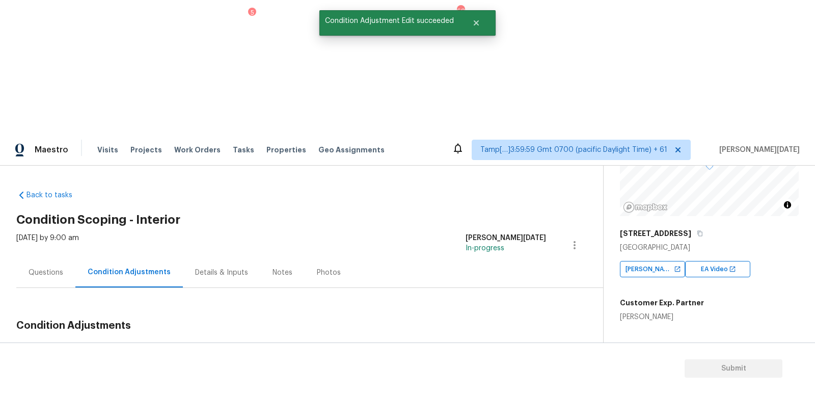
drag, startPoint x: 49, startPoint y: 213, endPoint x: 95, endPoint y: 213, distance: 46.4
click at [95, 345] on div "Total: $5385.23 Deferred: $0" at bounding box center [104, 350] width 177 height 10
copy div "$5385.23"
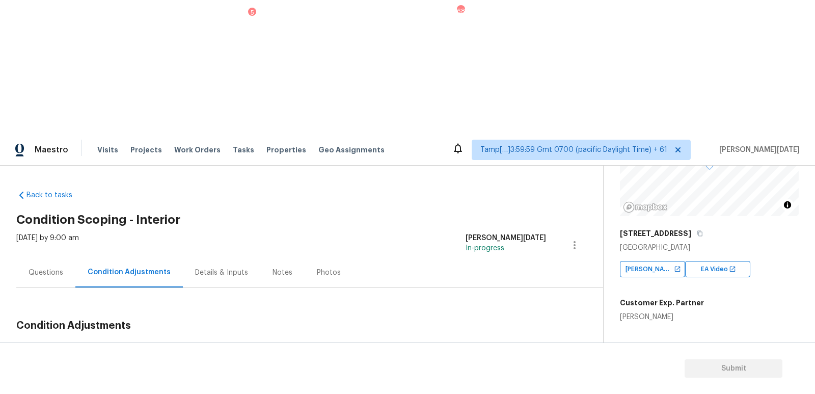
copy div "$5385.23"
click at [53, 267] on div "Questions" at bounding box center [46, 272] width 35 height 10
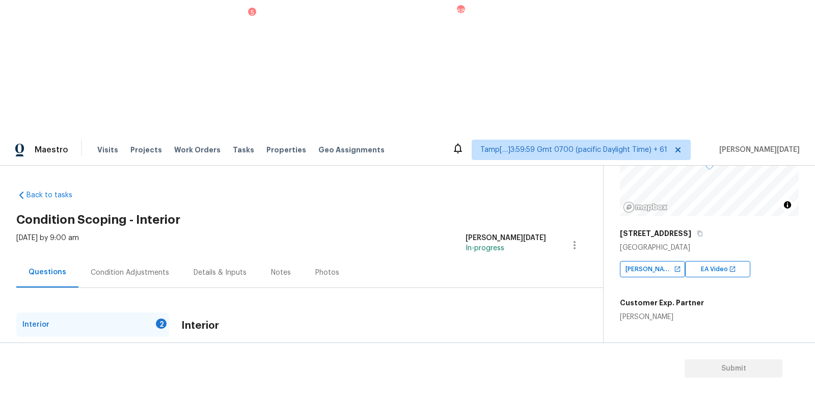
click at [194, 354] on input "Yes" at bounding box center [186, 371] width 21 height 21
checkbox input "true"
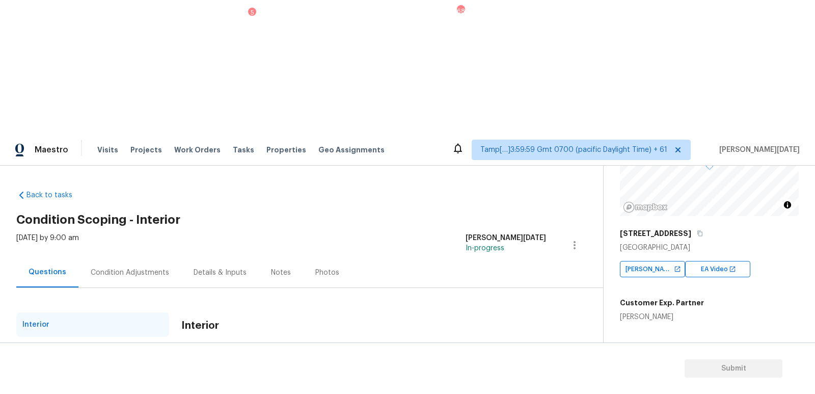
click at [161, 337] on div "Plumbing 1" at bounding box center [92, 349] width 153 height 24
checkbox input "true"
click at [152, 354] on div "Pricing 5" at bounding box center [92, 398] width 153 height 24
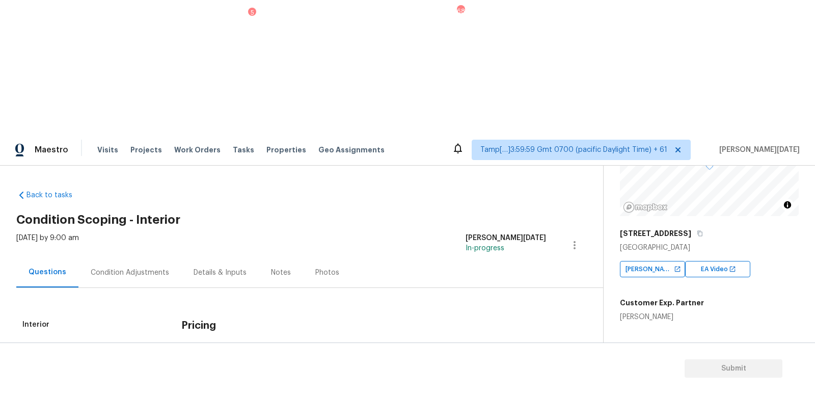
click at [214, 354] on input "No" at bounding box center [221, 371] width 21 height 21
checkbox input "true"
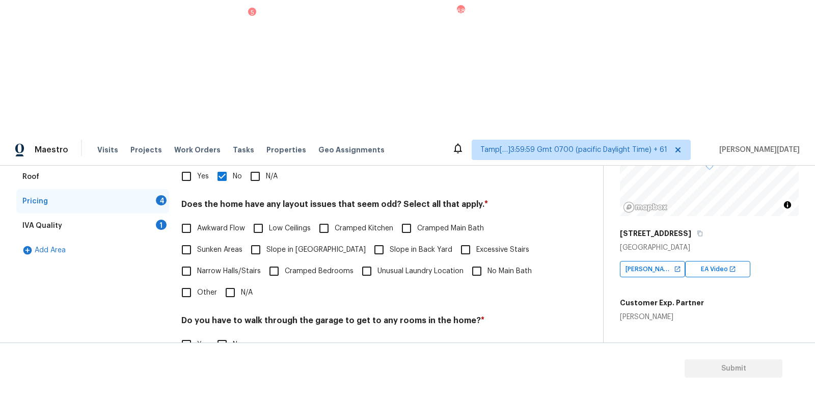
scroll to position [195, 0]
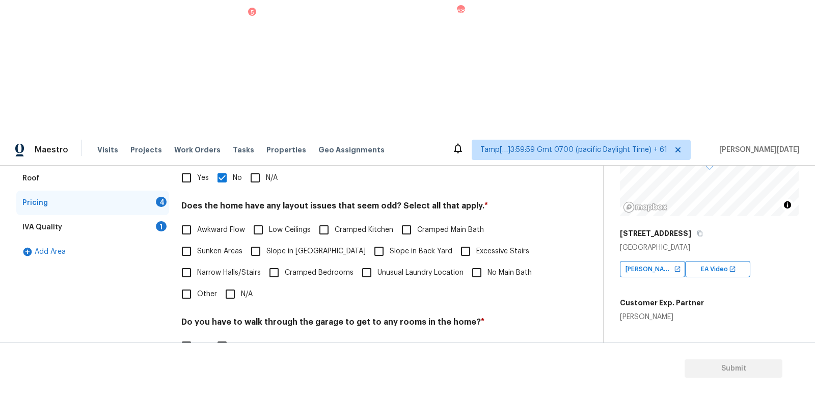
click at [233, 283] on input "N/A" at bounding box center [230, 293] width 21 height 21
checkbox input "true"
click at [232, 335] on input "No" at bounding box center [221, 345] width 21 height 21
checkbox input "true"
click at [232, 354] on input "No" at bounding box center [221, 397] width 21 height 21
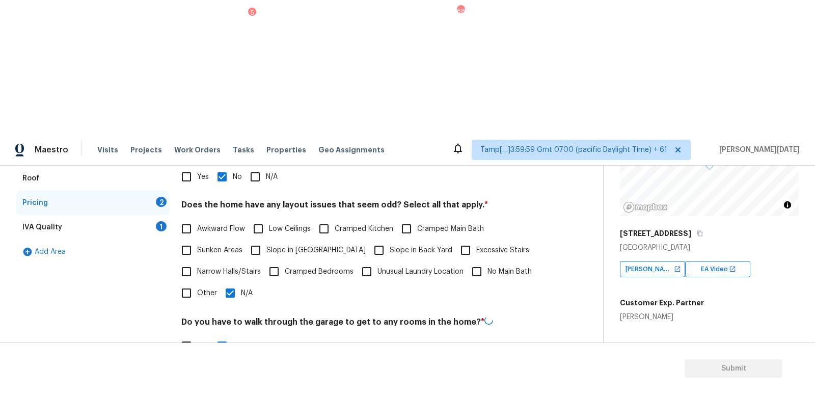
checkbox input "true"
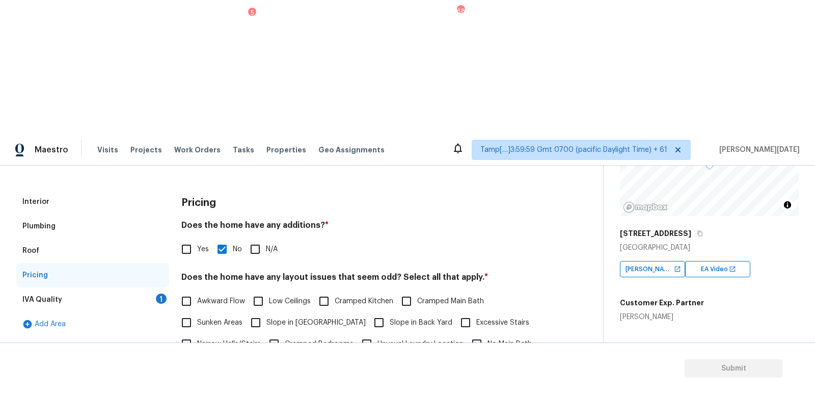
scroll to position [92, 0]
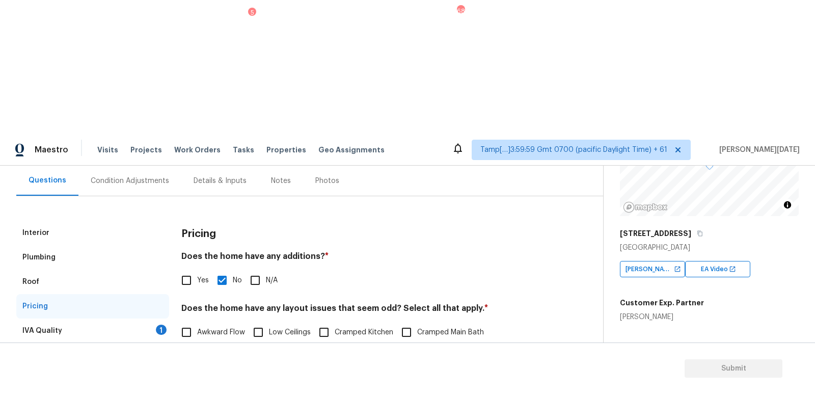
click at [164, 318] on div "IVA Quality 1" at bounding box center [92, 330] width 153 height 24
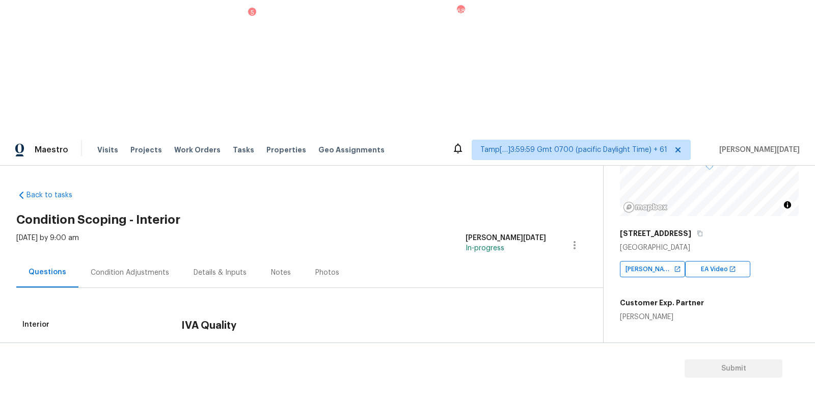
click at [188, 354] on input "Yes" at bounding box center [186, 392] width 21 height 21
checkbox input "true"
click at [138, 288] on div "Interior Plumbing Roof Pricing IVA Quality Add Area IVA Quality Was the video q…" at bounding box center [297, 373] width 562 height 171
click at [137, 257] on div "Condition Adjustments" at bounding box center [129, 272] width 103 height 30
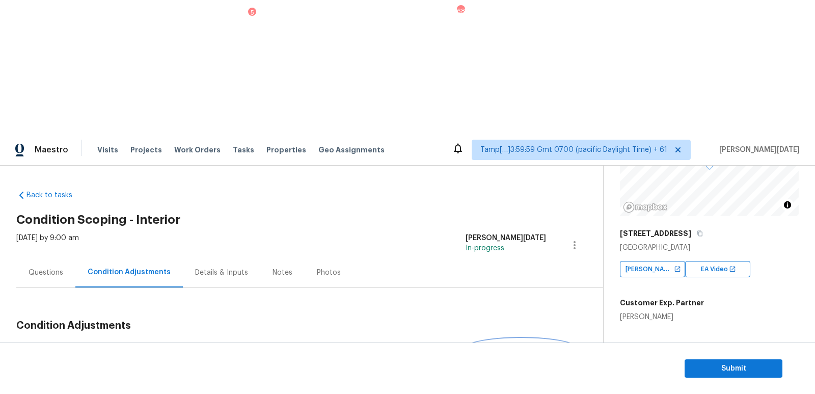
click at [514, 345] on span "Add Condition Adjustment" at bounding box center [521, 349] width 103 height 9
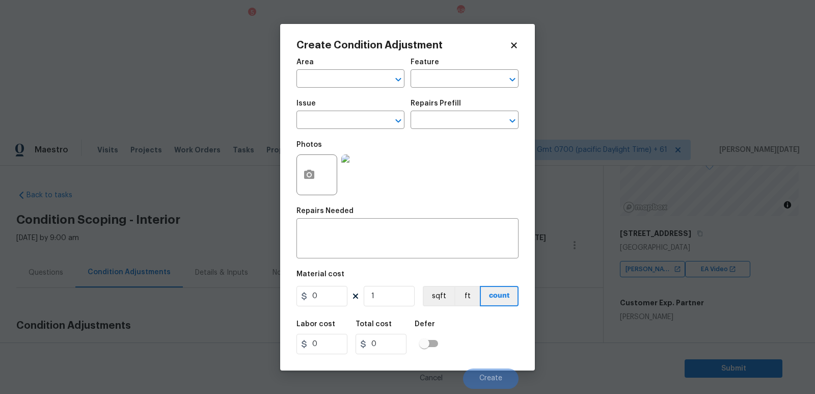
click at [235, 259] on body "Maestro Visits Projects Work Orders Tasks 5 Properties Geo Assignments 683 Tamp…" at bounding box center [407, 330] width 815 height 394
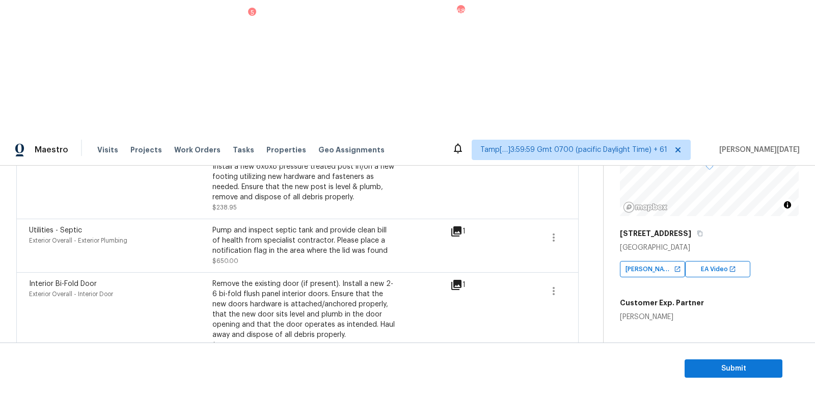
scroll to position [61, 0]
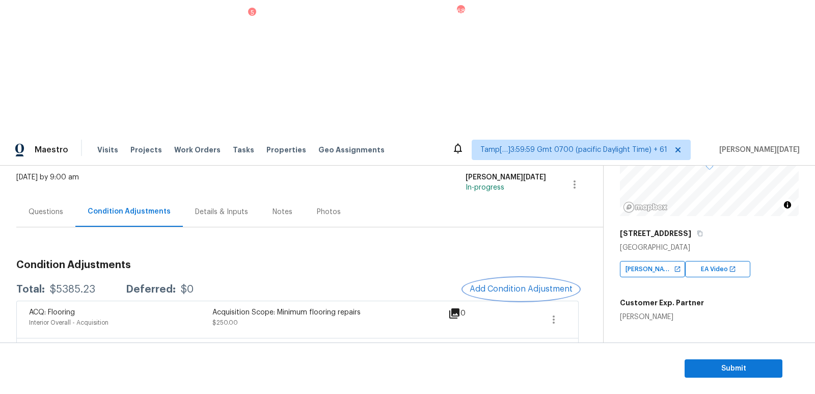
click at [539, 278] on button "Add Condition Adjustment" at bounding box center [521, 288] width 115 height 21
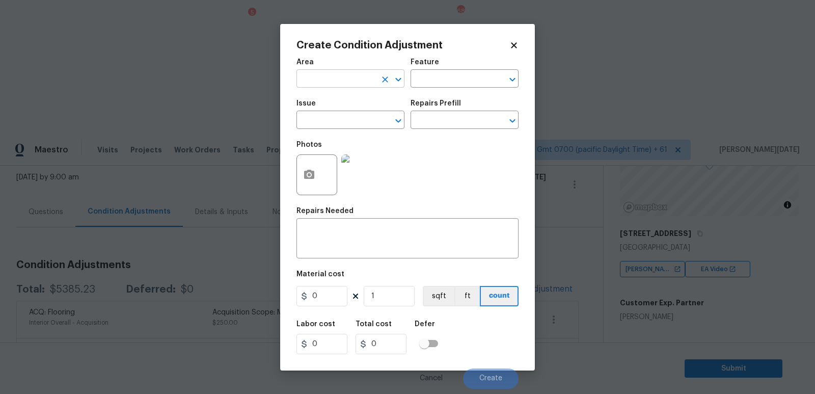
click at [318, 83] on input "text" at bounding box center [335, 80] width 79 height 16
click at [323, 119] on li "Interior Overall" at bounding box center [350, 119] width 108 height 17
type input "Interior Overall"
click at [323, 119] on input "text" at bounding box center [335, 121] width 79 height 16
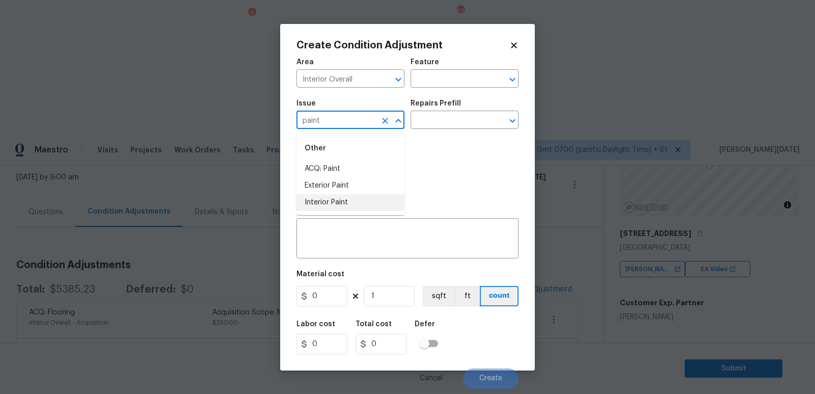
click at [338, 200] on li "Interior Paint" at bounding box center [350, 202] width 108 height 17
type input "Interior Paint"
click at [439, 114] on input "text" at bounding box center [450, 121] width 79 height 16
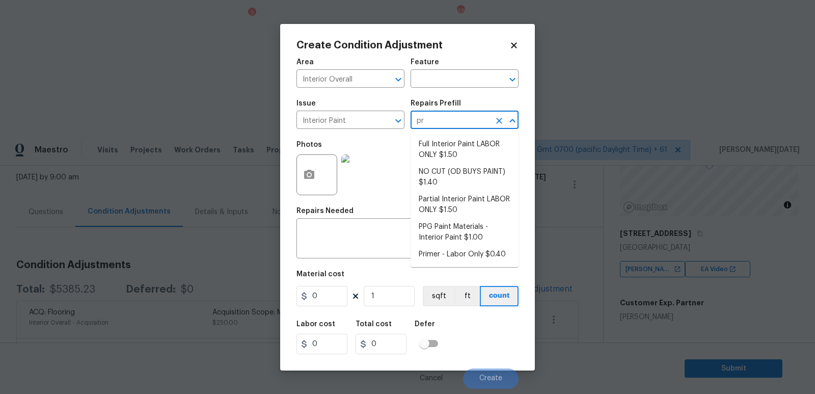
type input "pri"
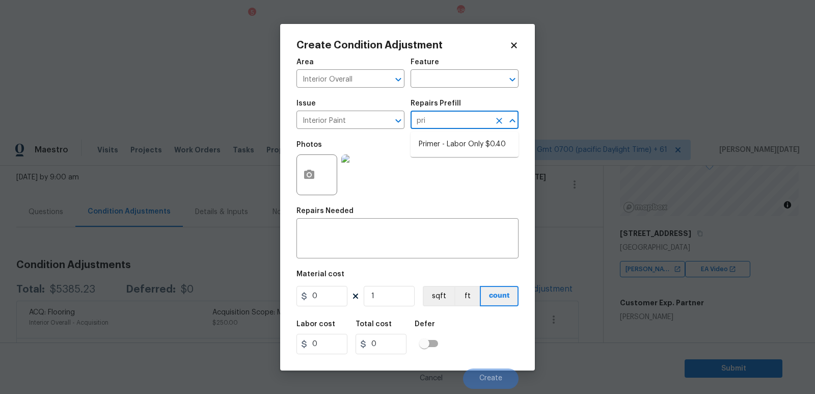
click at [445, 138] on li "Primer - Labor Only $0.40" at bounding box center [465, 144] width 108 height 17
type input "Overall Paint"
type textarea "Interior primer - PRIMER PROVIDED BY OPENDOOR - All nails, screws, drywall anch…"
type input "0.4"
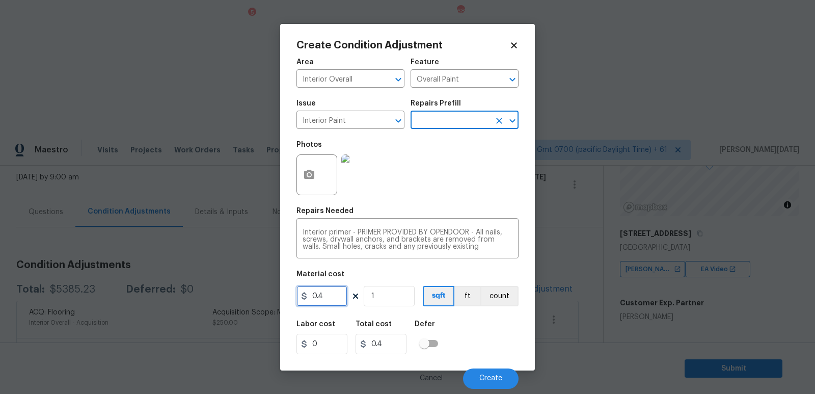
drag, startPoint x: 320, startPoint y: 294, endPoint x: 232, endPoint y: 279, distance: 89.5
click at [232, 279] on div "Create Condition Adjustment Area Interior Overall ​ Feature Overall Paint ​ Iss…" at bounding box center [407, 197] width 815 height 394
type input "300"
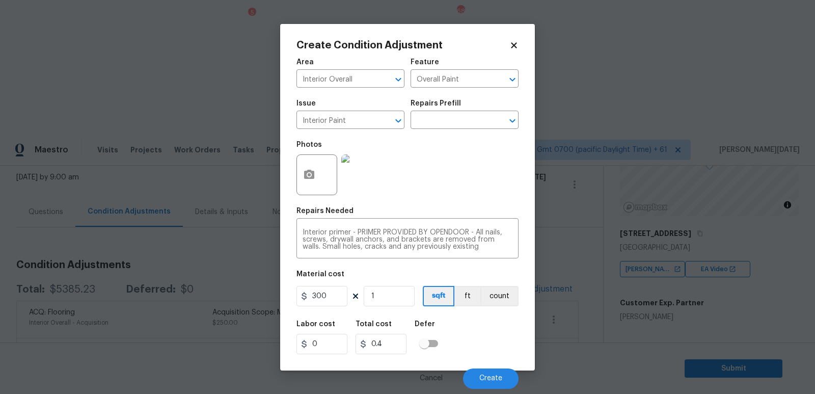
click at [455, 181] on div "Photos" at bounding box center [407, 168] width 222 height 66
type input "300"
click at [484, 354] on button "Create" at bounding box center [491, 378] width 56 height 20
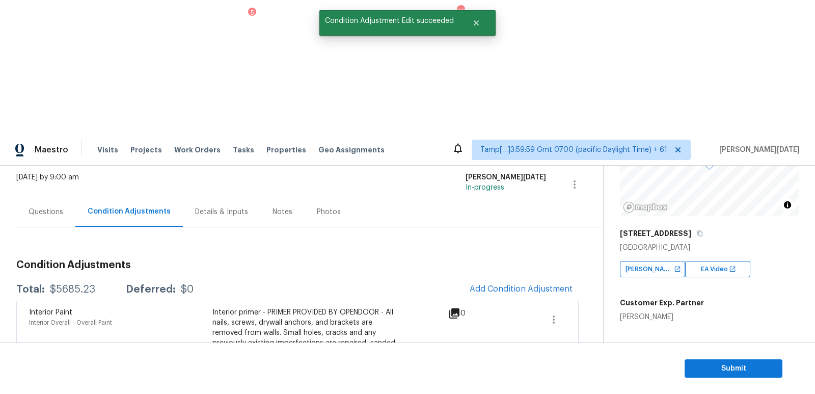
click at [51, 172] on div "[DATE] by 9:00 am" at bounding box center [47, 184] width 63 height 24
click at [43, 197] on div "Questions" at bounding box center [45, 212] width 59 height 30
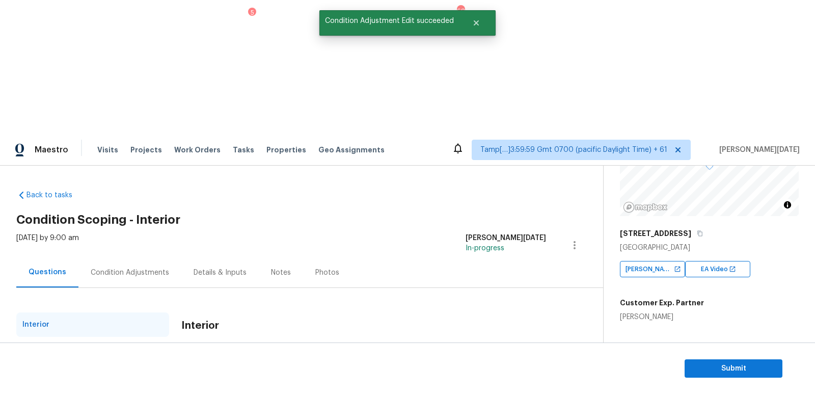
click at [61, 337] on div "Plumbing" at bounding box center [92, 349] width 153 height 24
checkbox input "true"
checkbox input "false"
click at [145, 257] on div "Condition Adjustments" at bounding box center [129, 272] width 103 height 30
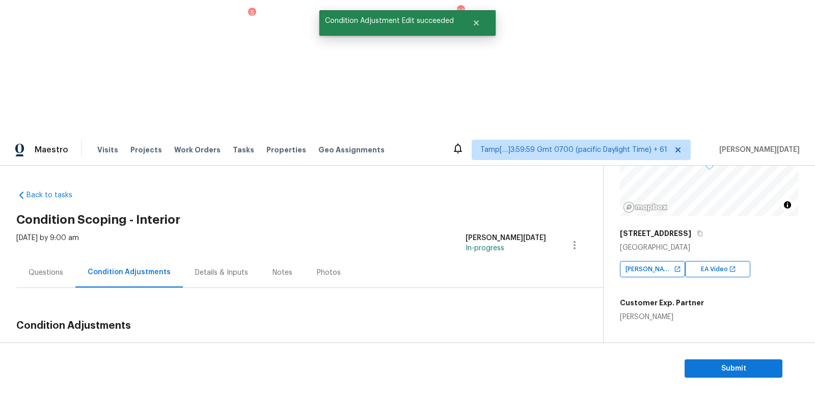
scroll to position [541, 0]
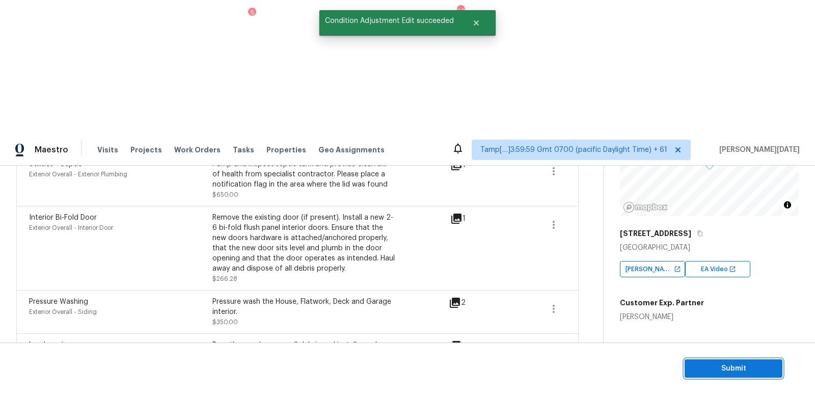
click at [722, 354] on span "Submit" at bounding box center [733, 368] width 81 height 13
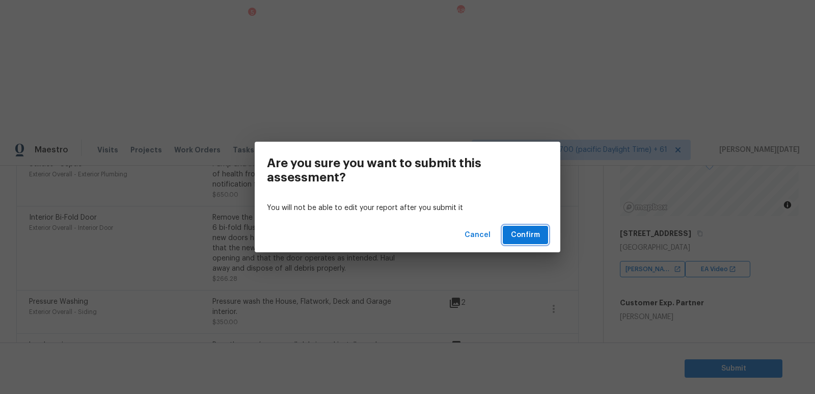
click at [531, 240] on span "Confirm" at bounding box center [525, 235] width 29 height 13
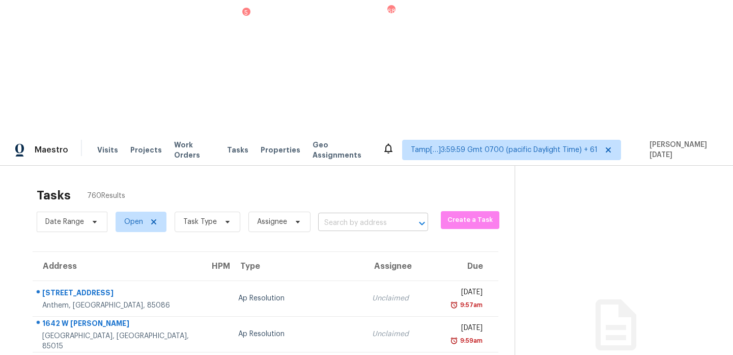
click at [368, 215] on input "text" at bounding box center [358, 223] width 81 height 16
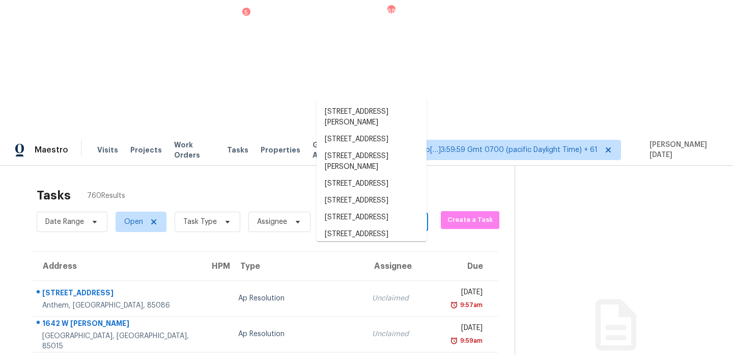
paste input "3411 W Frankfurt Dr Chandler, AZ, 85226"
type input "3411 W Frankfurt Dr Chandler, AZ, 85226"
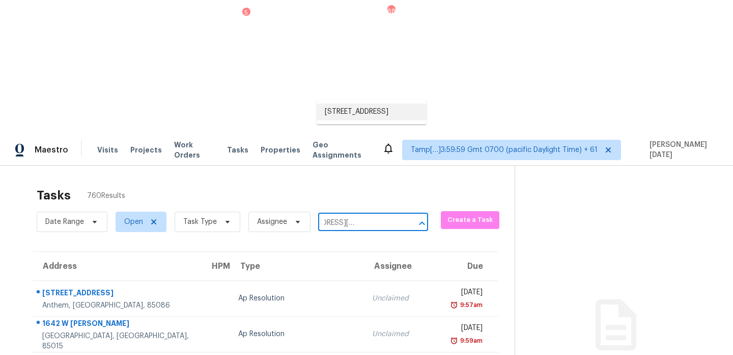
click at [366, 115] on li "3411 W Frankfurt Dr, Chandler, AZ 85226" at bounding box center [372, 111] width 110 height 17
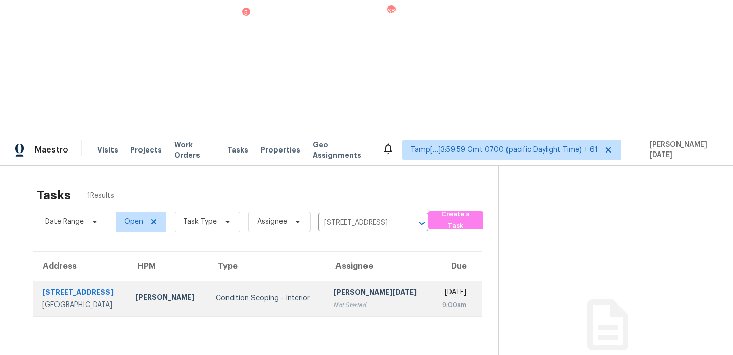
click at [440, 300] on div "9:00am" at bounding box center [453, 305] width 27 height 10
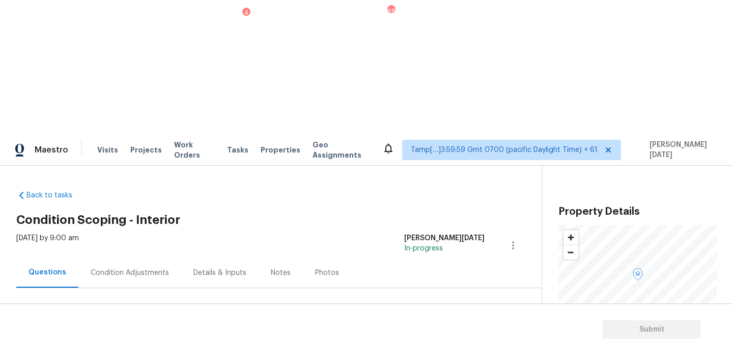
click at [132, 267] on div "Condition Adjustments" at bounding box center [130, 272] width 78 height 10
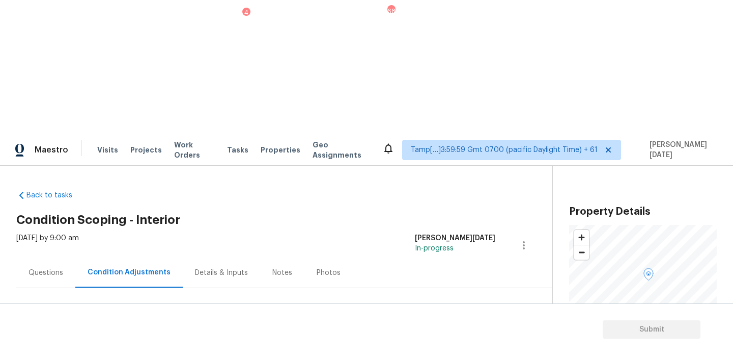
click at [267, 233] on div "[DATE] by 9:00 am [PERSON_NAME][DATE] In-progress" at bounding box center [284, 245] width 536 height 24
click at [277, 267] on div "Notes" at bounding box center [283, 272] width 20 height 10
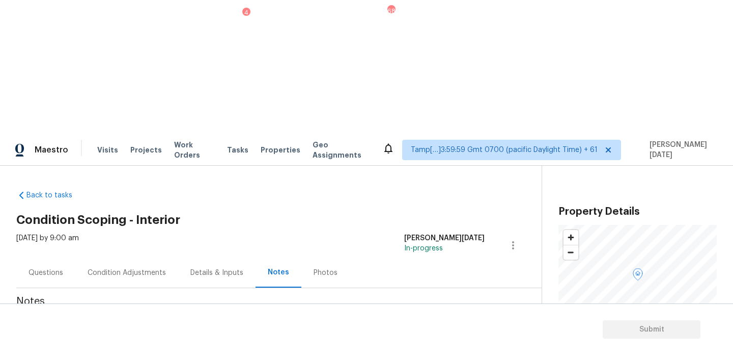
click at [198, 322] on textarea at bounding box center [266, 340] width 489 height 36
click at [198, 322] on textarea "To enrich screen reader interactions, please activate Accessibility in Grammarl…" at bounding box center [266, 340] width 489 height 36
type textarea "IVA completed"
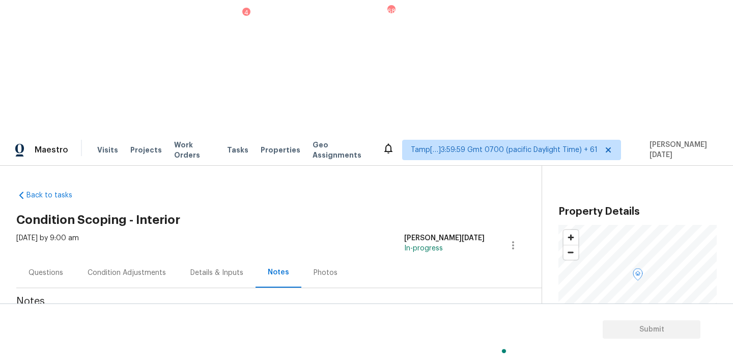
click at [143, 267] on div "Condition Adjustments" at bounding box center [127, 272] width 78 height 10
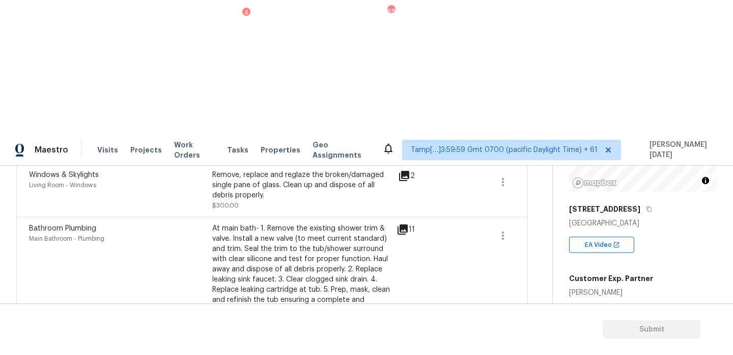
scroll to position [166, 0]
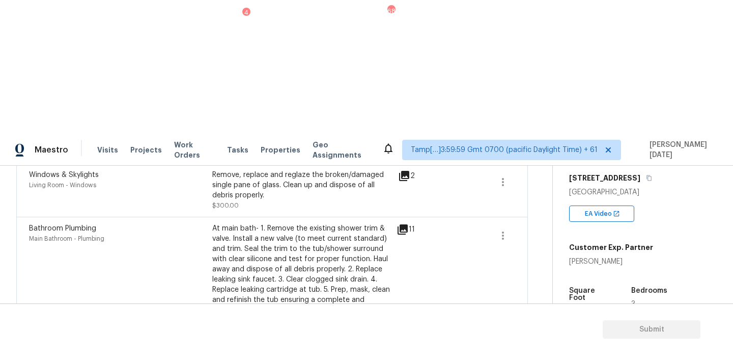
click at [580, 307] on span "1514" at bounding box center [576, 310] width 15 height 7
copy span "1514"
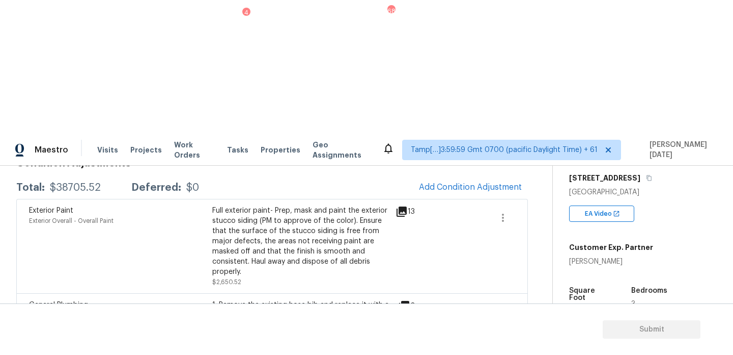
scroll to position [102, 0]
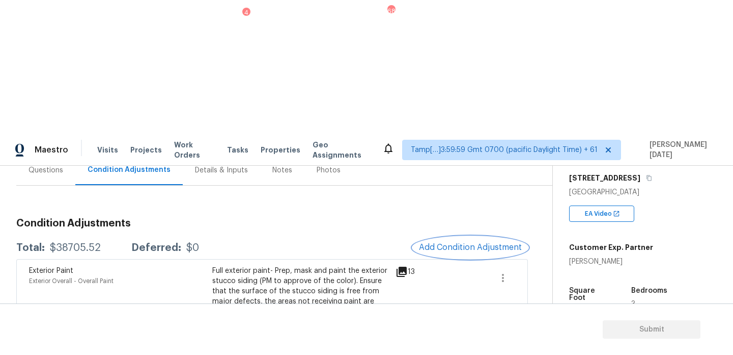
click at [457, 242] on span "Add Condition Adjustment" at bounding box center [470, 246] width 103 height 9
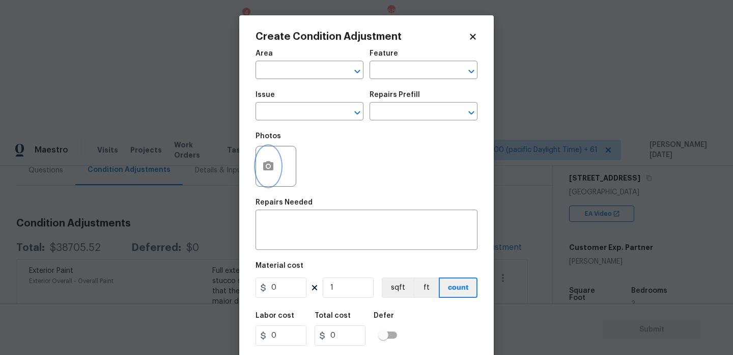
click at [264, 168] on icon "button" at bounding box center [268, 165] width 10 height 9
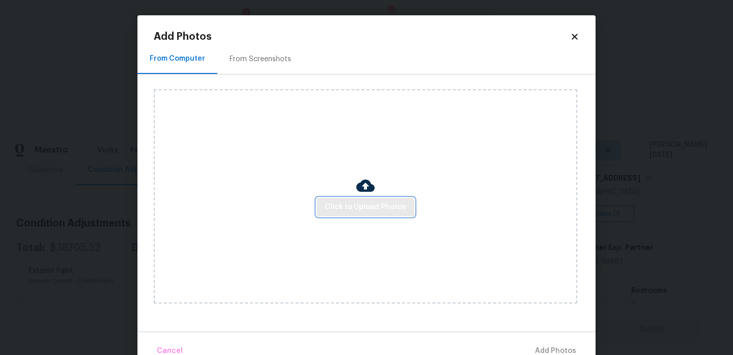
click at [365, 204] on span "Click to Upload Photos" at bounding box center [365, 207] width 81 height 13
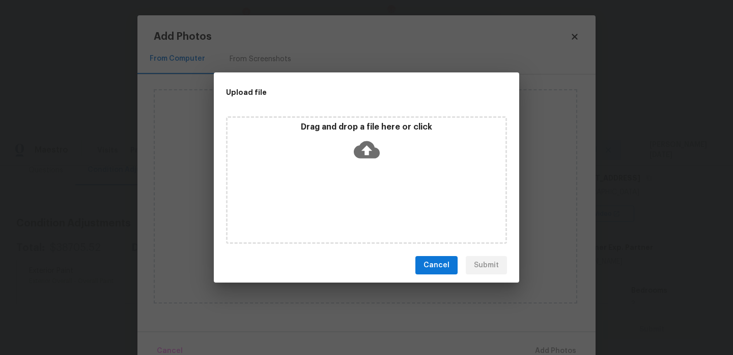
click at [365, 204] on div "Drag and drop a file here or click" at bounding box center [366, 179] width 281 height 127
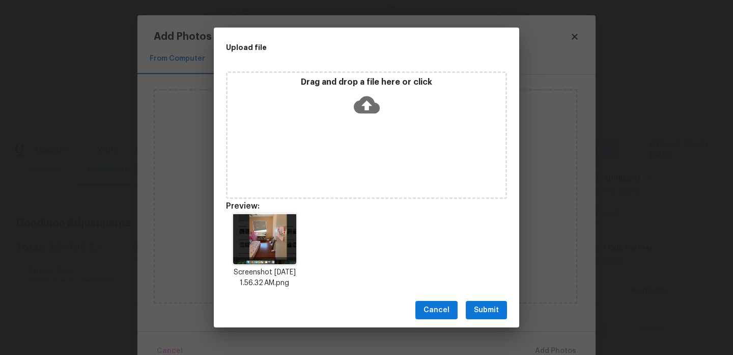
click at [490, 314] on span "Submit" at bounding box center [486, 310] width 25 height 13
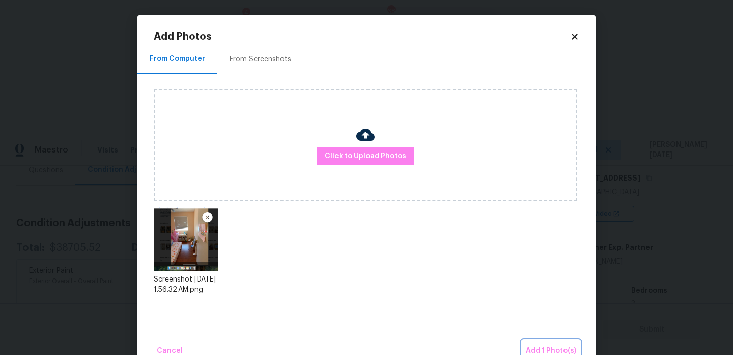
click at [536, 343] on button "Add 1 Photo(s)" at bounding box center [551, 351] width 59 height 22
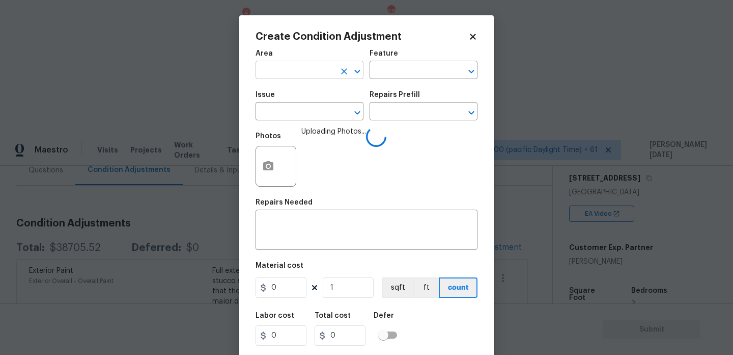
click at [285, 69] on input "text" at bounding box center [295, 71] width 79 height 16
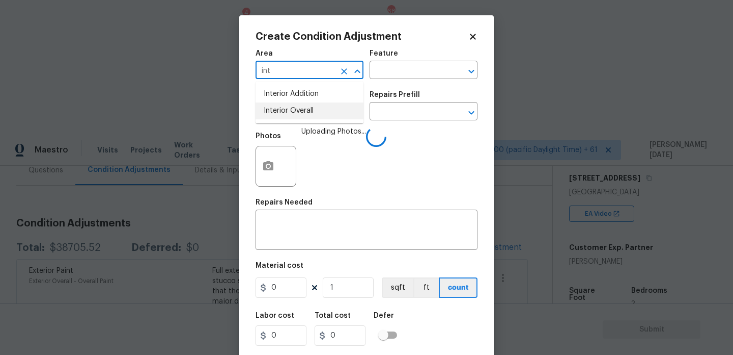
click at [300, 111] on li "Interior Overall" at bounding box center [310, 110] width 108 height 17
type input "Interior Overall"
click at [300, 111] on input "text" at bounding box center [295, 112] width 79 height 16
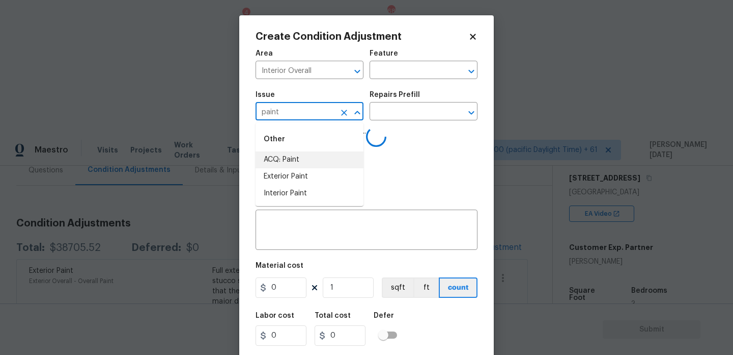
click at [304, 156] on li "ACQ: Paint" at bounding box center [310, 159] width 108 height 17
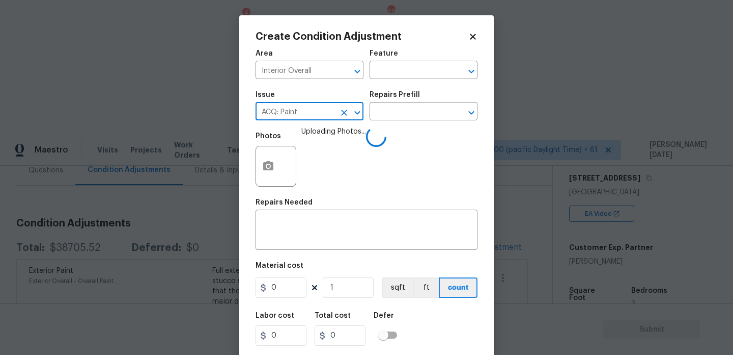
type input "ACQ: Paint"
click at [405, 101] on div "Repairs Prefill" at bounding box center [424, 97] width 108 height 13
click at [404, 112] on input "text" at bounding box center [409, 112] width 79 height 16
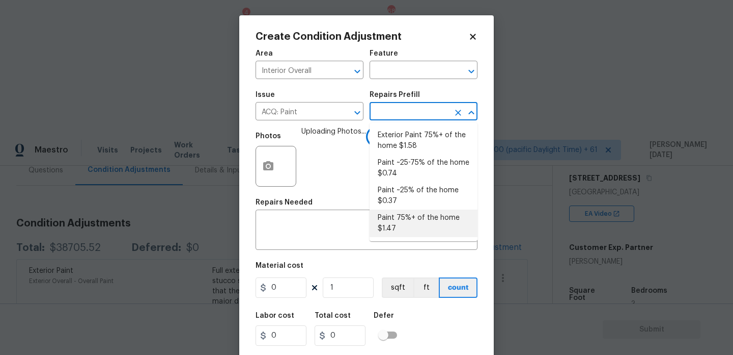
click at [405, 214] on li "Paint 75%+ of the home $1.47" at bounding box center [424, 223] width 108 height 28
type input "Acquisition"
type textarea "Acquisition Scope: 75%+ of the home will likely require interior paint"
type input "1.47"
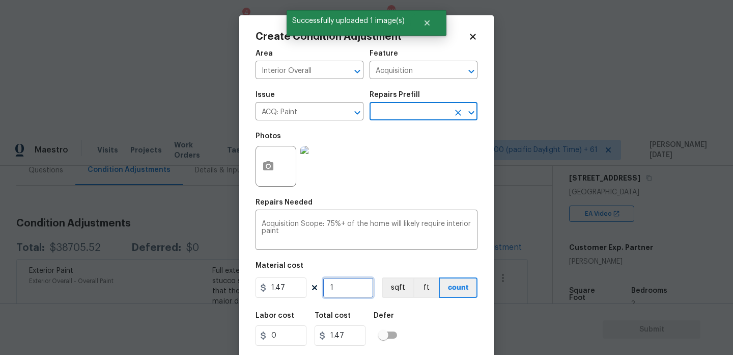
click at [359, 287] on input "1" at bounding box center [348, 287] width 51 height 20
type input "0"
paste input "1514"
type input "1514"
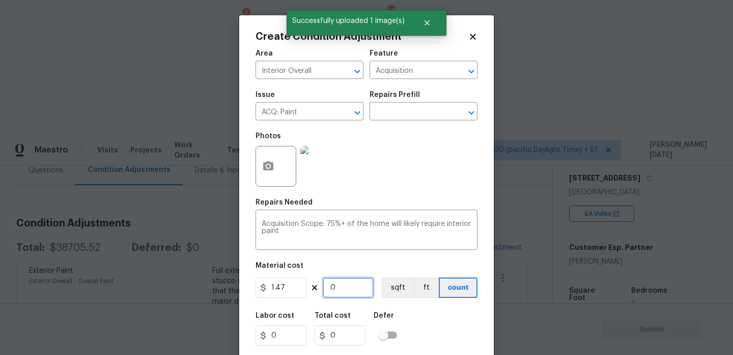
type input "2225.58"
type input "1514"
click at [435, 149] on div "Photos" at bounding box center [367, 159] width 222 height 66
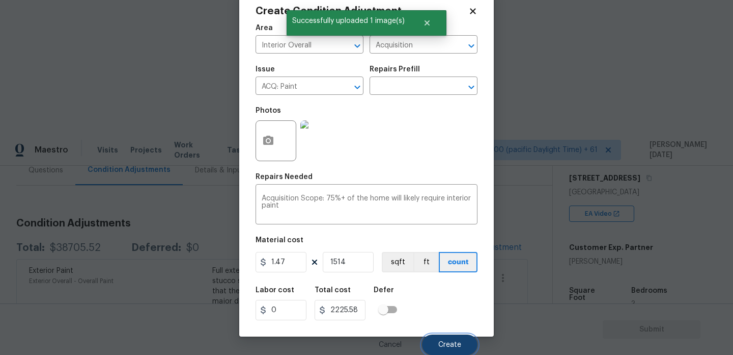
click at [460, 348] on button "Create" at bounding box center [450, 344] width 56 height 20
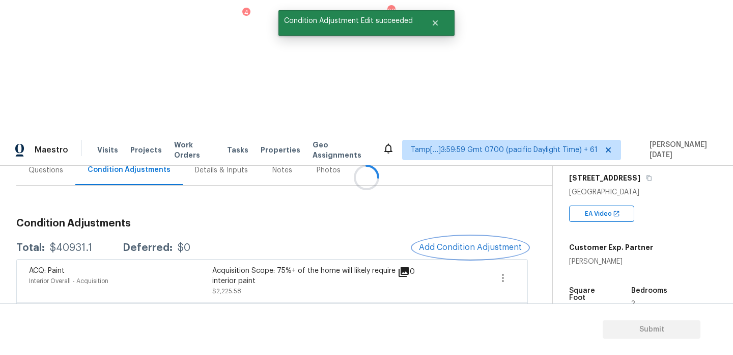
scroll to position [0, 0]
click at [481, 113] on div at bounding box center [366, 177] width 733 height 355
click at [470, 242] on span "Add Condition Adjustment" at bounding box center [470, 246] width 103 height 9
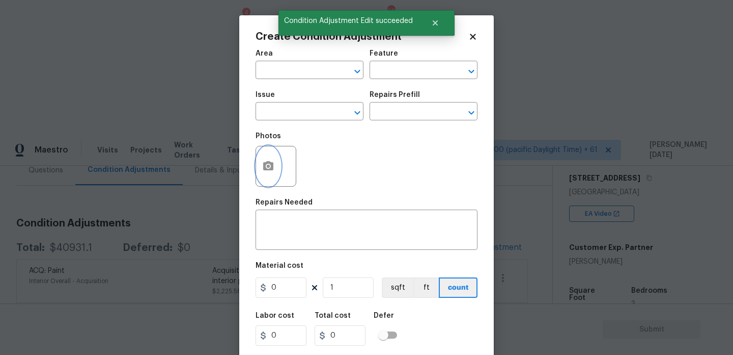
click at [268, 166] on circle "button" at bounding box center [268, 166] width 3 height 3
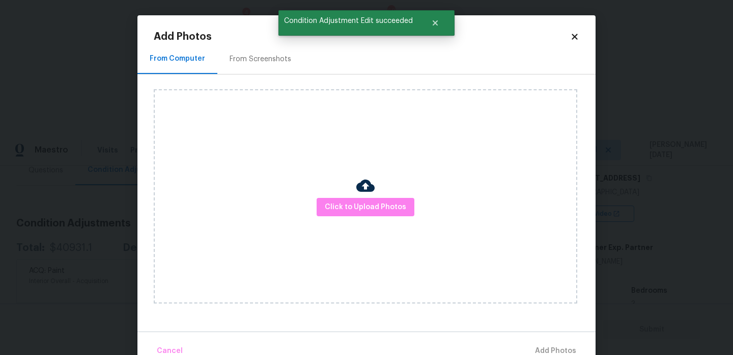
click at [370, 217] on div "Click to Upload Photos" at bounding box center [366, 196] width 424 height 214
click at [377, 211] on span "Click to Upload Photos" at bounding box center [365, 207] width 81 height 13
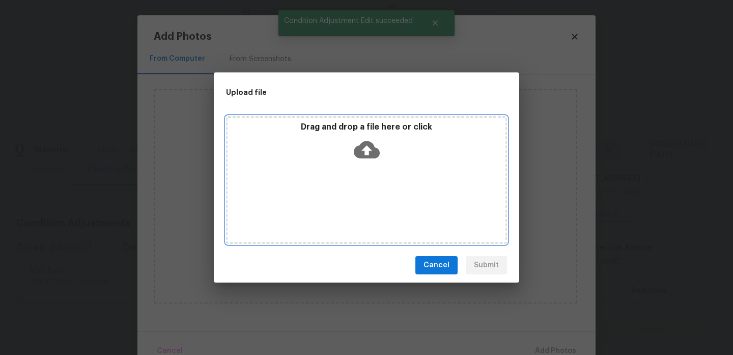
click at [377, 211] on div "Drag and drop a file here or click" at bounding box center [366, 179] width 281 height 127
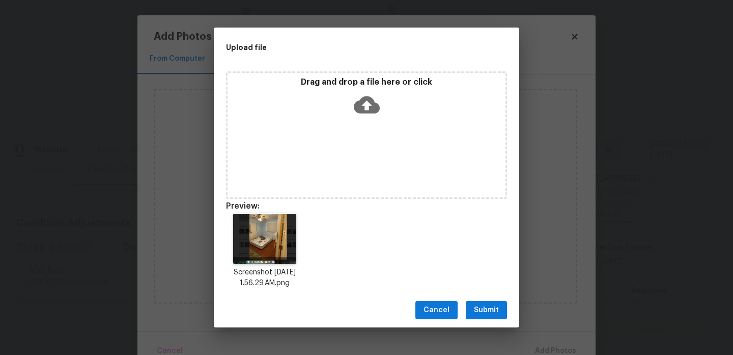
click at [498, 320] on div "Cancel Submit" at bounding box center [367, 309] width 306 height 35
click at [495, 313] on span "Submit" at bounding box center [486, 310] width 25 height 13
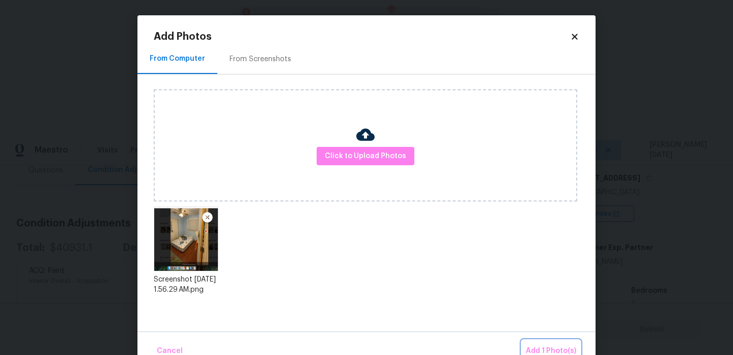
click at [537, 343] on button "Add 1 Photo(s)" at bounding box center [551, 351] width 59 height 22
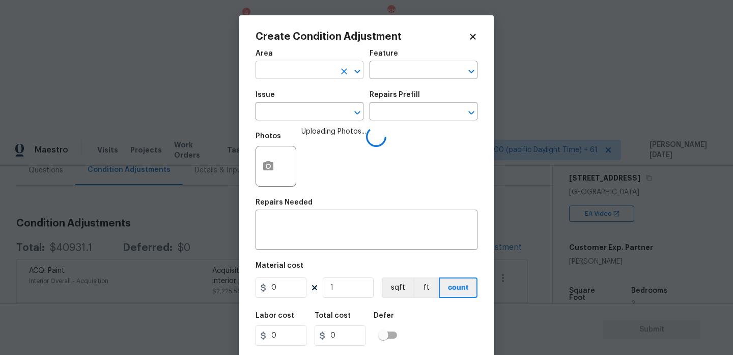
click at [285, 77] on input "text" at bounding box center [295, 71] width 79 height 16
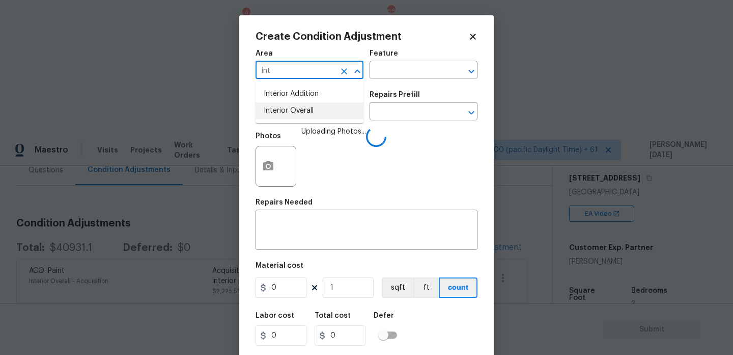
click at [300, 109] on li "Interior Overall" at bounding box center [310, 110] width 108 height 17
type input "Interior Overall"
click at [300, 109] on input "text" at bounding box center [295, 112] width 79 height 16
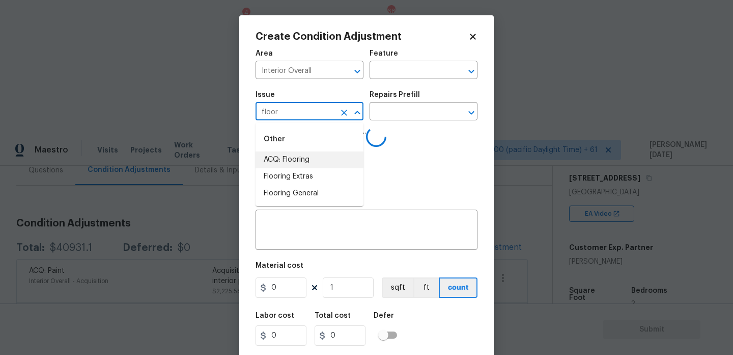
click at [307, 155] on li "ACQ: Flooring" at bounding box center [310, 159] width 108 height 17
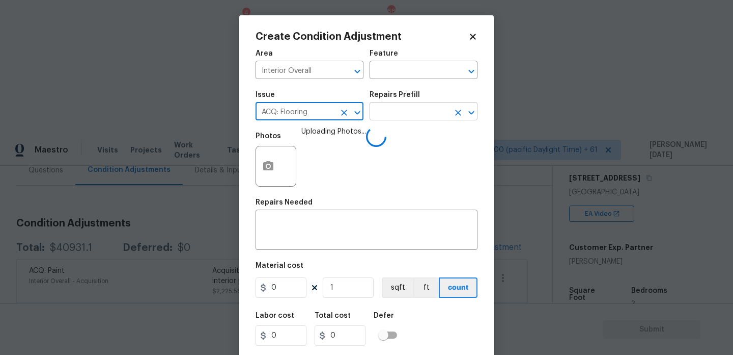
type input "ACQ: Flooring"
click at [391, 110] on input "text" at bounding box center [409, 112] width 79 height 16
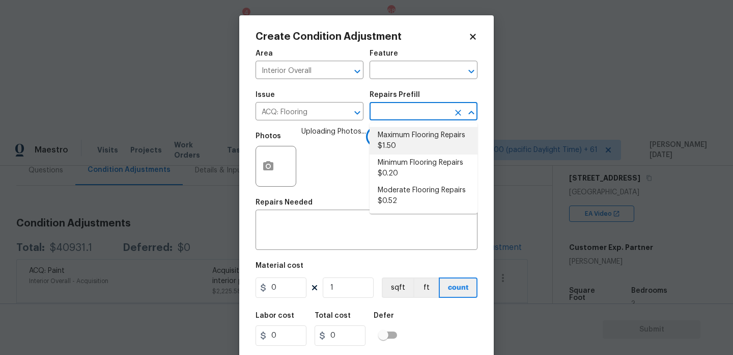
click at [404, 142] on li "Maximum Flooring Repairs $1.50" at bounding box center [424, 141] width 108 height 28
type input "Acquisition"
type textarea "Acquisition Scope: Maximum flooring repairs"
type input "1.5"
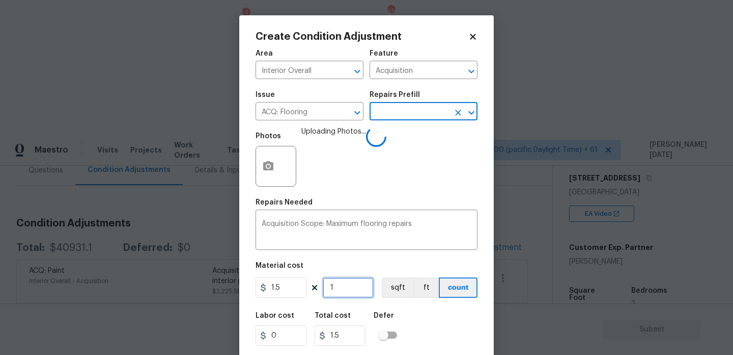
click at [340, 292] on input "1" at bounding box center [348, 287] width 51 height 20
type input "0"
paste input "1514"
type input "1514"
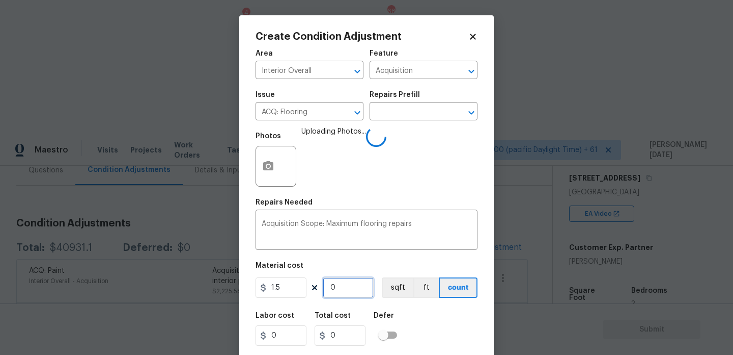
type input "2271"
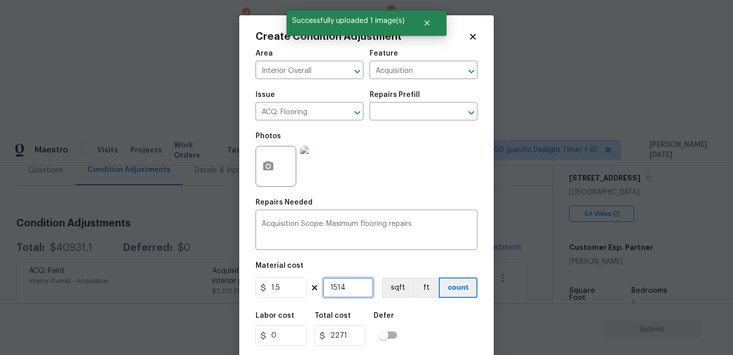
scroll to position [26, 0]
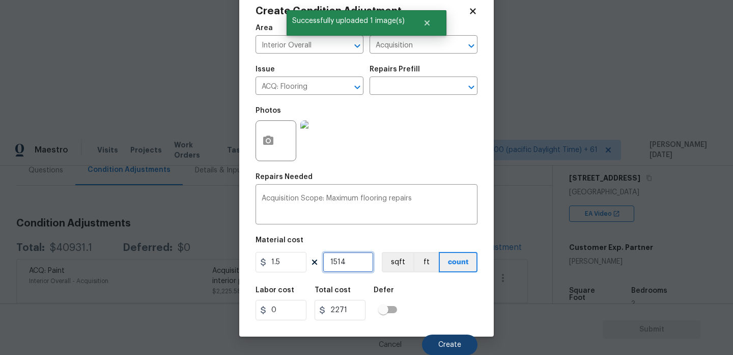
type input "1514"
click at [463, 335] on button "Create" at bounding box center [450, 344] width 56 height 20
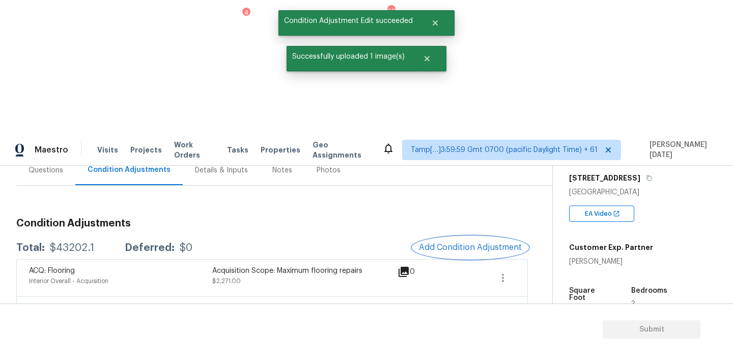
scroll to position [0, 0]
click at [464, 242] on span "Add Condition Adjustment" at bounding box center [470, 246] width 103 height 9
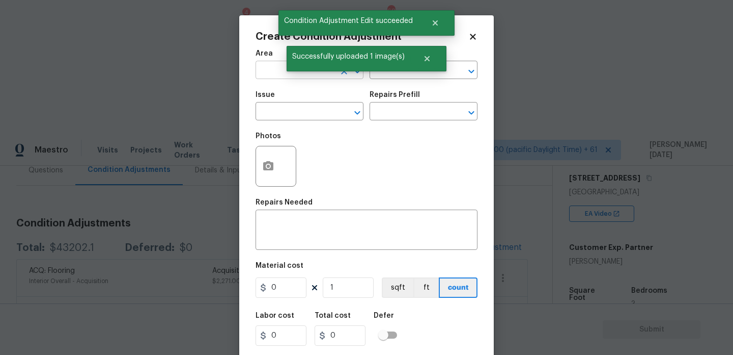
click at [266, 75] on input "text" at bounding box center [295, 71] width 79 height 16
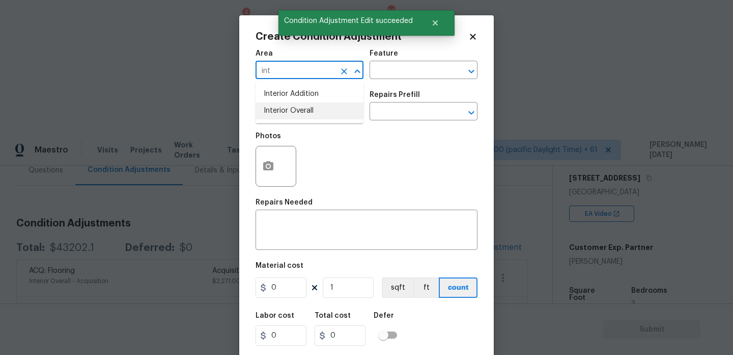
click at [275, 111] on li "Interior Overall" at bounding box center [310, 110] width 108 height 17
type input "Interior Overall"
click at [275, 111] on input "text" at bounding box center [295, 112] width 79 height 16
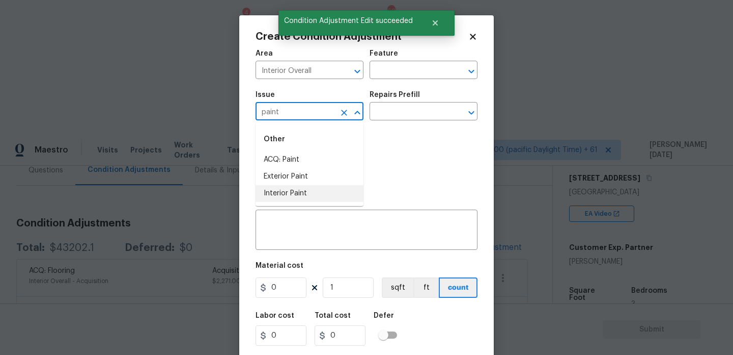
click at [288, 189] on li "Interior Paint" at bounding box center [310, 193] width 108 height 17
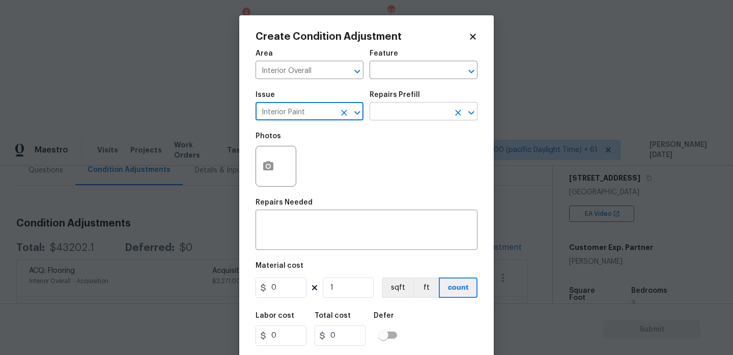
type input "Interior Paint"
click at [390, 120] on input "text" at bounding box center [409, 112] width 79 height 16
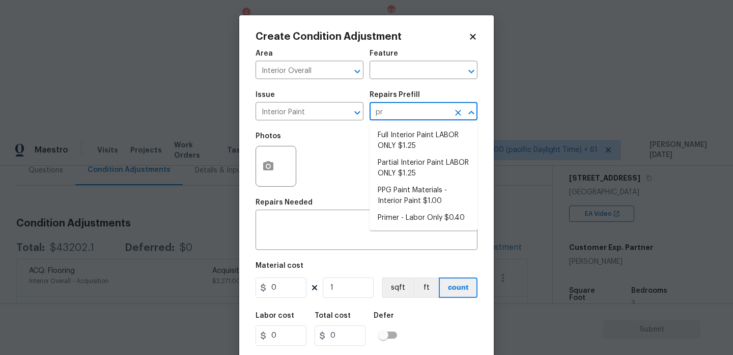
type input "pri"
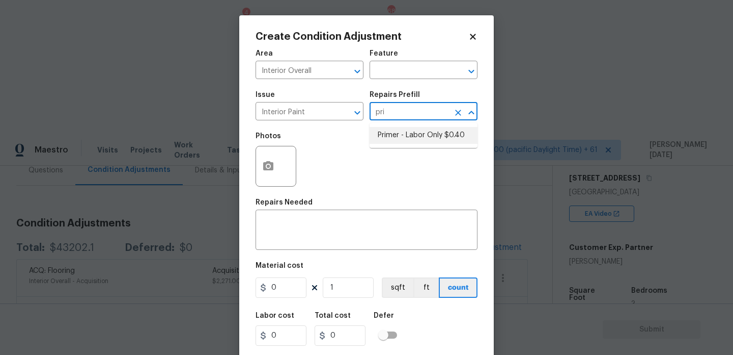
click at [417, 135] on li "Primer - Labor Only $0.40" at bounding box center [424, 135] width 108 height 17
type input "Overall Paint"
type textarea "Interior primer - PRIMER PROVIDED BY OPENDOOR - All nails, screws, drywall anch…"
type input "0.4"
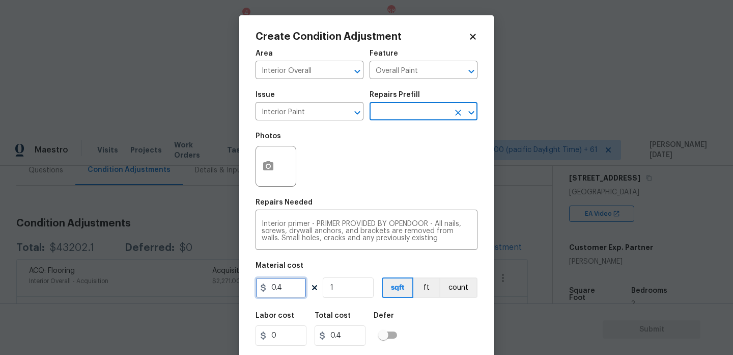
drag, startPoint x: 293, startPoint y: 294, endPoint x: 176, endPoint y: 287, distance: 117.4
click at [176, 287] on div "Create Condition Adjustment Area Interior Overall ​ Feature Overall Paint ​ Iss…" at bounding box center [366, 177] width 733 height 355
type input "500"
click at [328, 174] on div "Photos" at bounding box center [367, 159] width 222 height 66
type input "500"
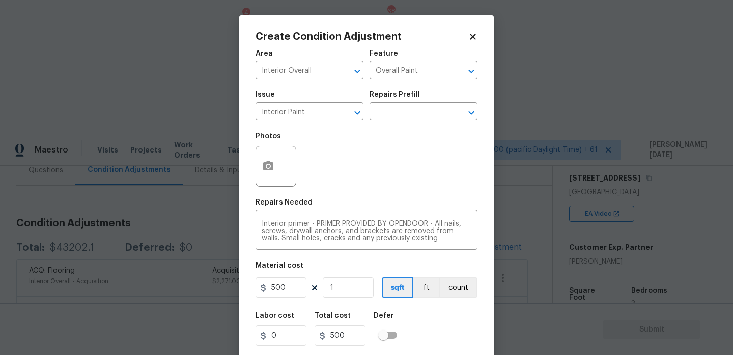
scroll to position [26, 0]
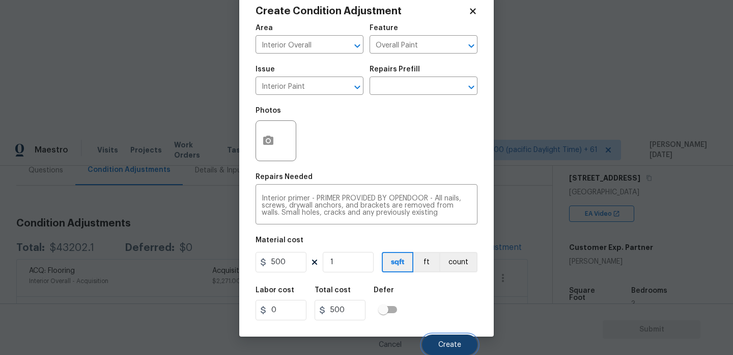
click at [453, 343] on span "Create" at bounding box center [450, 345] width 23 height 8
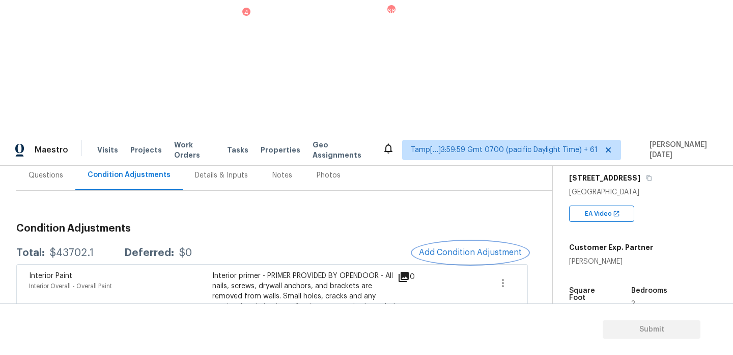
scroll to position [5, 0]
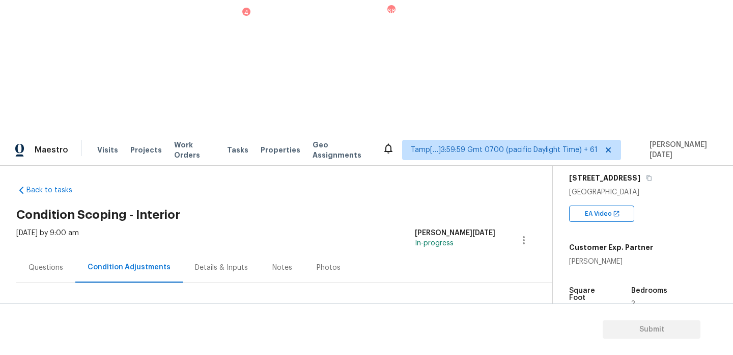
click at [450, 334] on button "Add Condition Adjustment" at bounding box center [470, 344] width 115 height 21
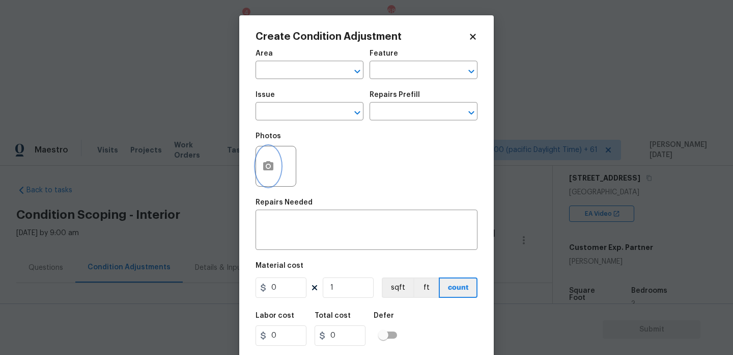
click at [265, 160] on icon "button" at bounding box center [268, 166] width 12 height 12
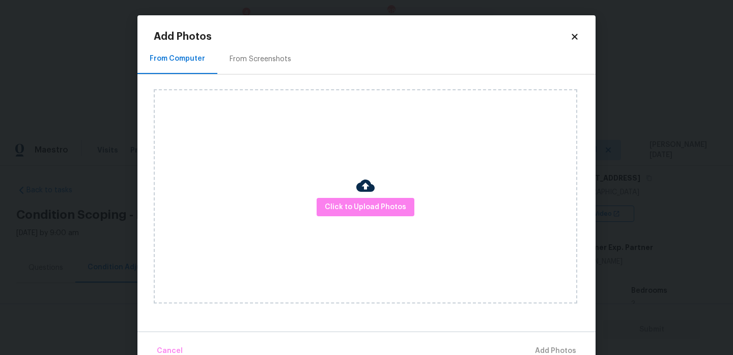
click at [358, 216] on div "Click to Upload Photos" at bounding box center [366, 196] width 424 height 214
click at [368, 205] on span "Click to Upload Photos" at bounding box center [365, 207] width 81 height 13
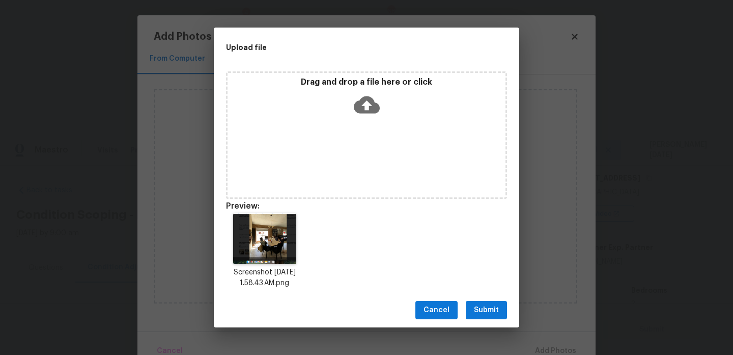
click at [487, 321] on div "Cancel Submit" at bounding box center [367, 309] width 306 height 35
click at [498, 310] on span "Submit" at bounding box center [486, 310] width 25 height 13
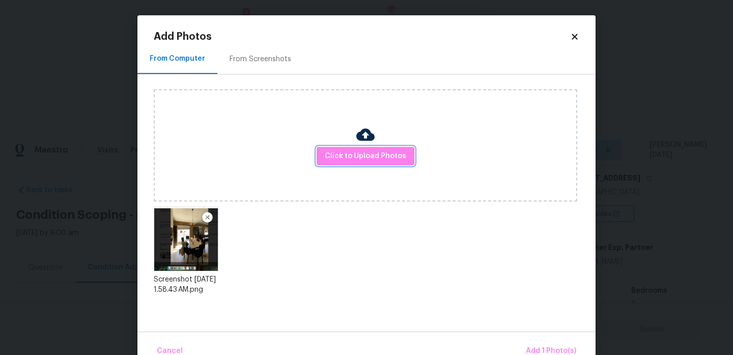
scroll to position [22, 0]
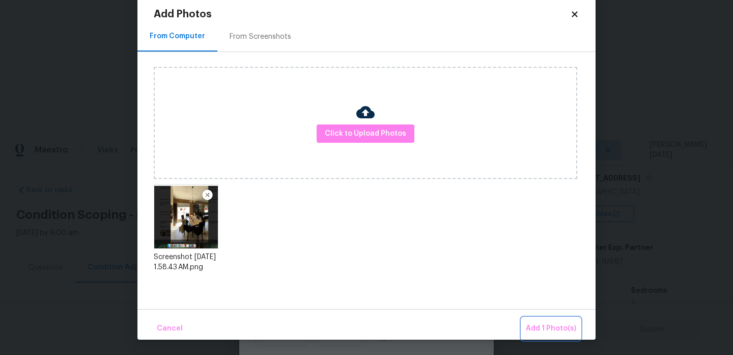
click at [560, 335] on button "Add 1 Photo(s)" at bounding box center [551, 328] width 59 height 22
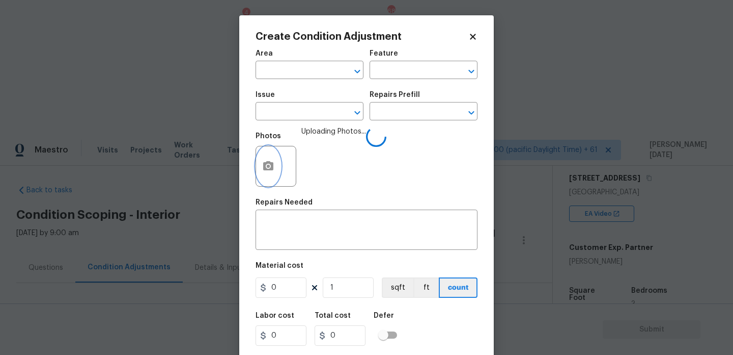
scroll to position [0, 0]
click at [285, 71] on input "text" at bounding box center [295, 71] width 79 height 16
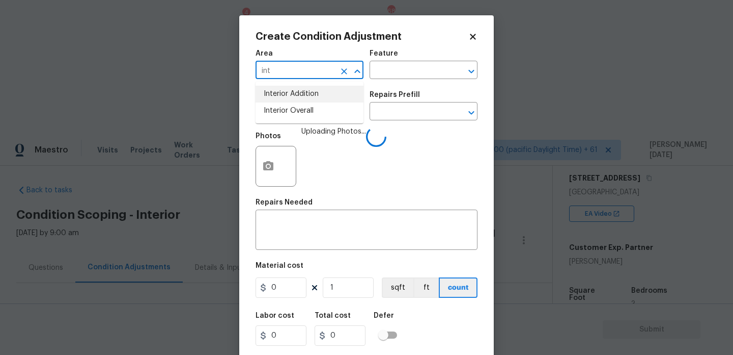
click at [304, 93] on li "Interior Addition" at bounding box center [310, 94] width 108 height 17
type input "Interior Addition"
click at [344, 70] on icon "Clear" at bounding box center [344, 71] width 6 height 6
click at [300, 117] on li "Interior Overall" at bounding box center [310, 110] width 108 height 17
type input "Interior Overall"
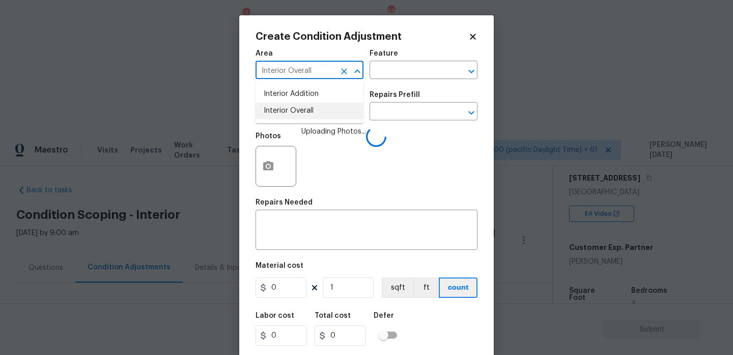
click at [300, 117] on input "text" at bounding box center [295, 112] width 79 height 16
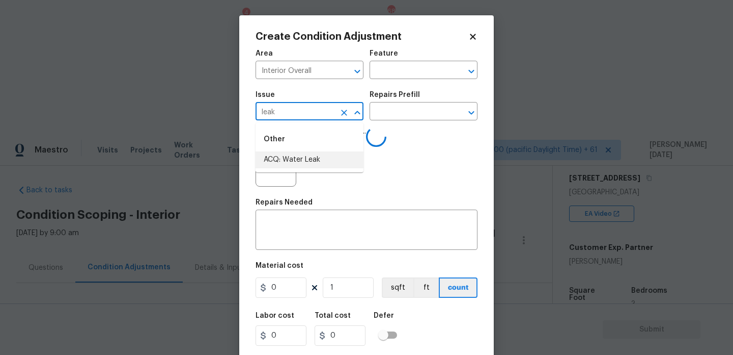
click at [301, 155] on li "ACQ: Water Leak" at bounding box center [310, 159] width 108 height 17
type input "ACQ: Water Leak"
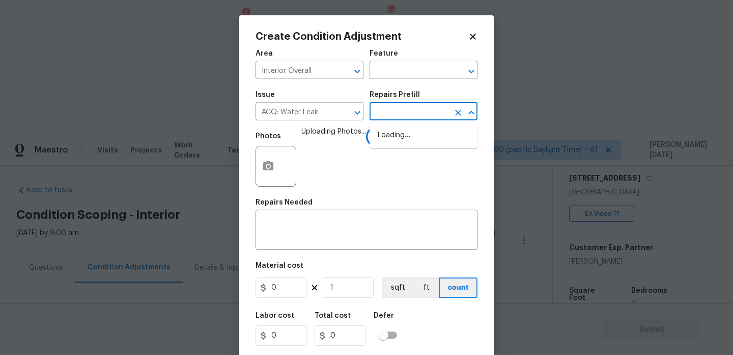
click at [424, 118] on input "text" at bounding box center [409, 112] width 79 height 16
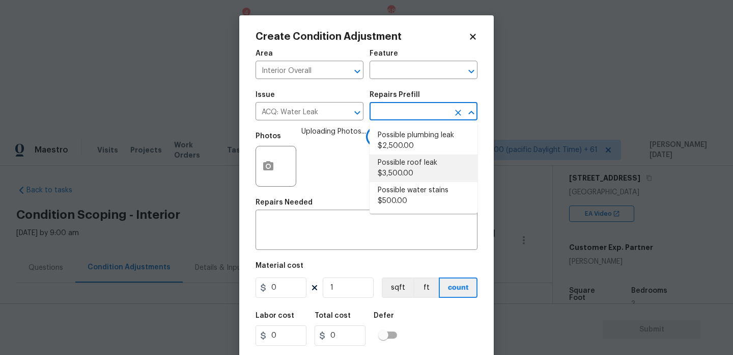
click at [417, 163] on li "Possible roof leak $3,500.00" at bounding box center [424, 168] width 108 height 28
type input "Acquisition"
type textarea "Acquisition Scope: Possible roof leak"
type input "3500"
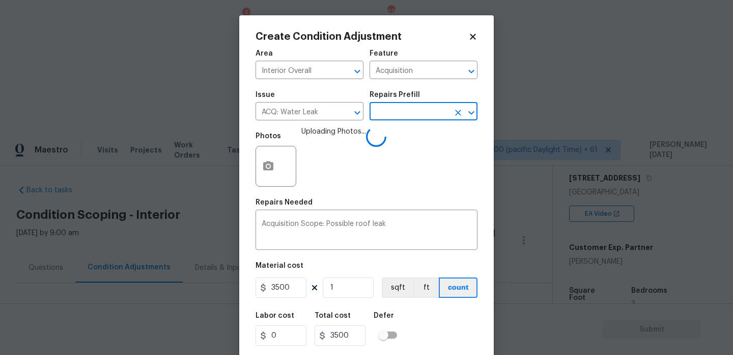
scroll to position [26, 0]
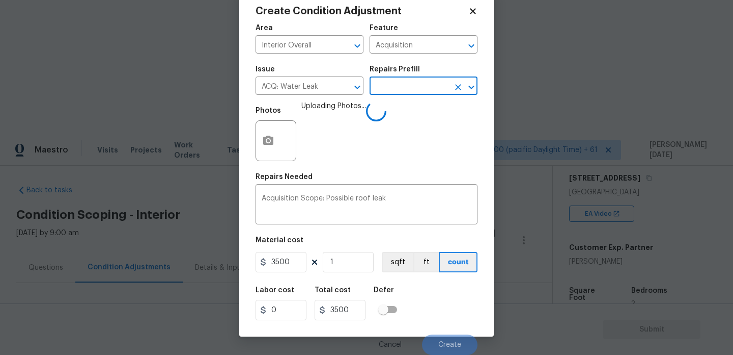
click at [448, 310] on div "Labor cost 0 Total cost 3500 Defer" at bounding box center [367, 303] width 222 height 46
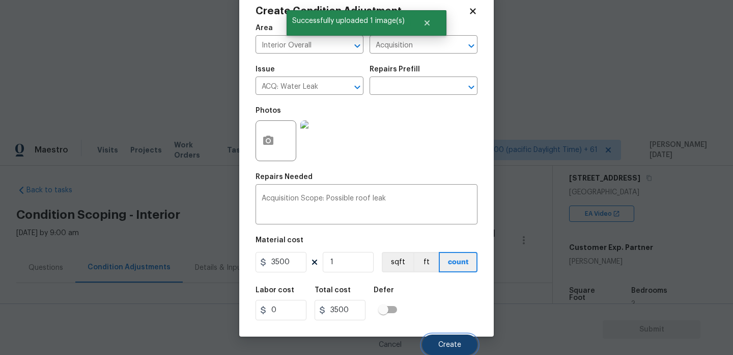
click at [452, 345] on span "Create" at bounding box center [450, 345] width 23 height 8
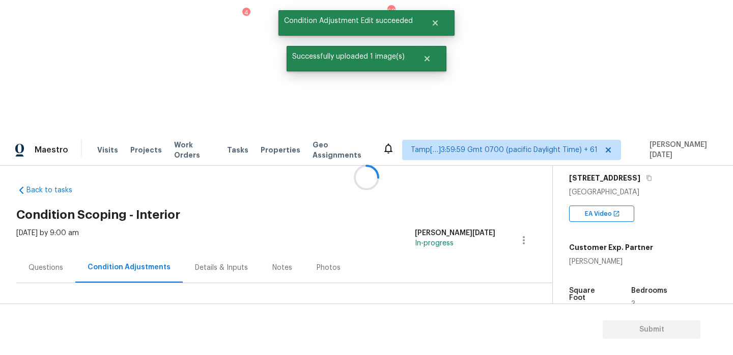
scroll to position [0, 0]
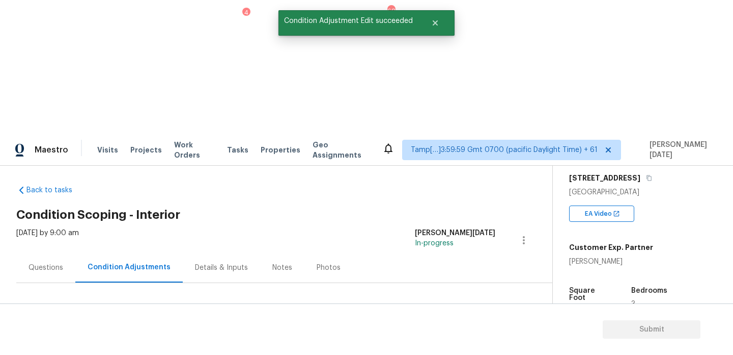
drag, startPoint x: 51, startPoint y: 208, endPoint x: 98, endPoint y: 207, distance: 46.9
click at [98, 340] on div "Total: $47202.1 Deferred: $0" at bounding box center [104, 345] width 176 height 10
copy div "$47202.1"
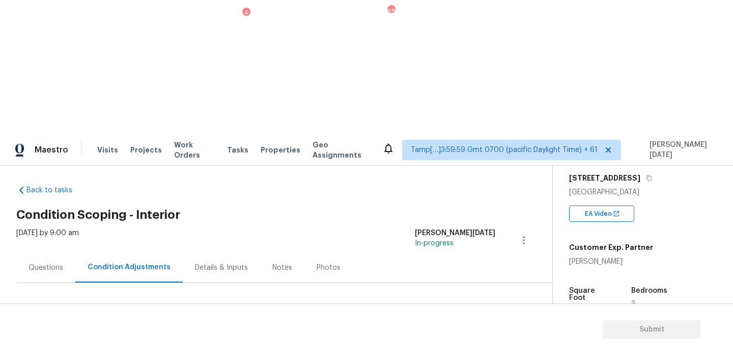
click at [262, 252] on div "Notes" at bounding box center [282, 267] width 44 height 30
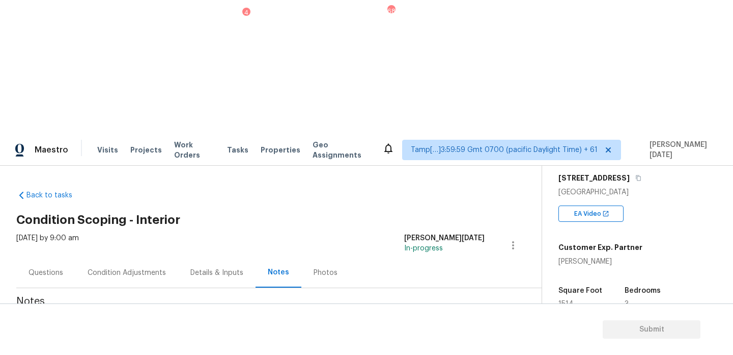
scroll to position [21, 0]
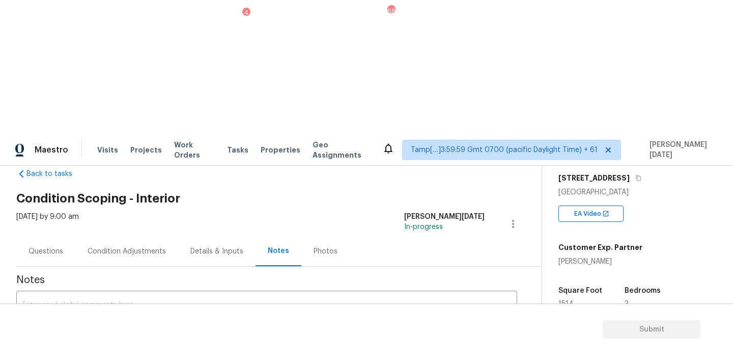
click at [134, 236] on div "Condition Adjustments" at bounding box center [126, 251] width 103 height 30
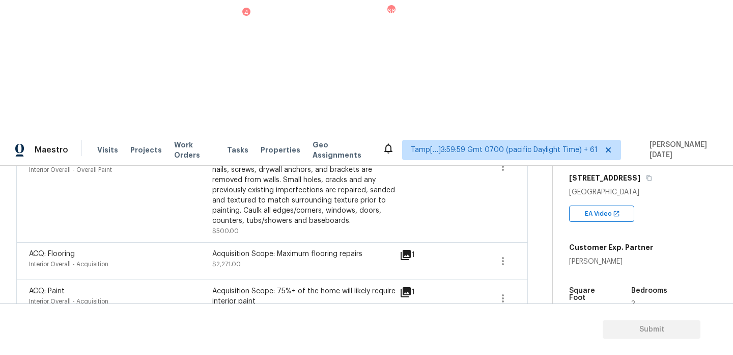
scroll to position [80, 0]
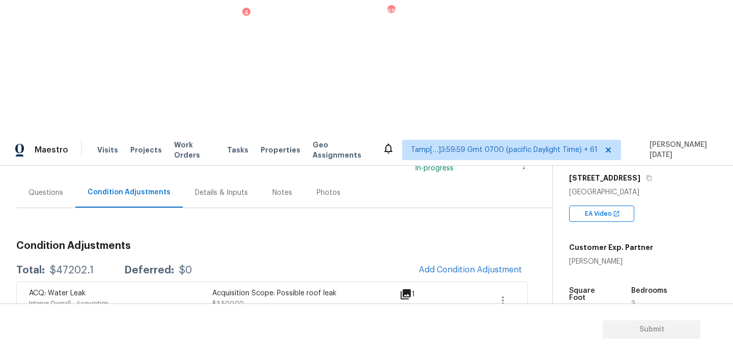
click at [48, 177] on div "Questions" at bounding box center [45, 192] width 59 height 30
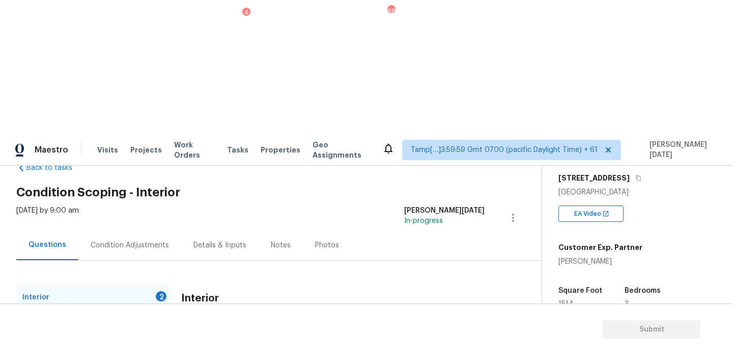
scroll to position [28, 0]
click at [185, 344] on input "Yes" at bounding box center [186, 354] width 21 height 21
checkbox input "true"
click at [233, 285] on div "Interior Are there any gas appliances in the home (oven/range/water heater/heat…" at bounding box center [333, 357] width 304 height 145
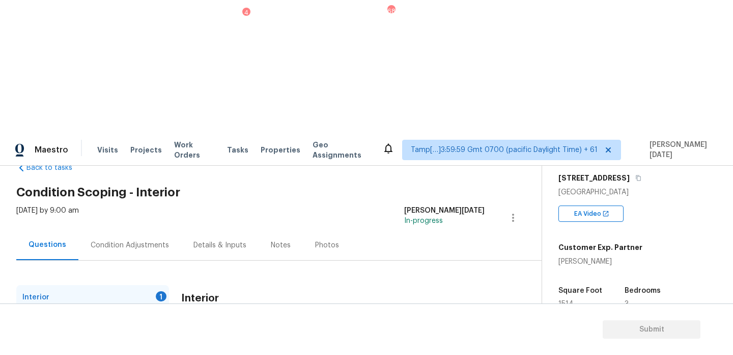
checkbox input "true"
click at [69, 309] on div "Plumbing 1" at bounding box center [92, 321] width 153 height 24
checkbox input "true"
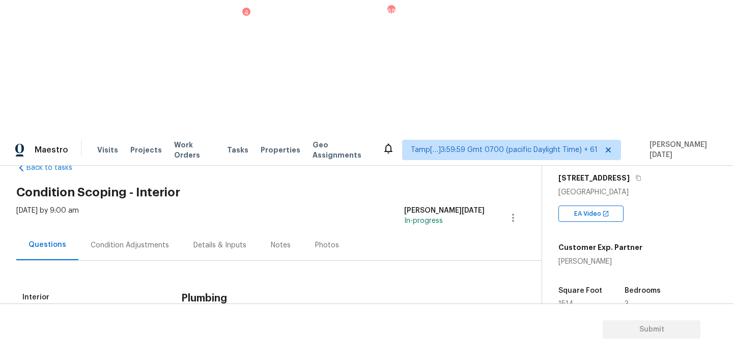
click at [221, 334] on input "No" at bounding box center [221, 344] width 21 height 21
checkbox input "true"
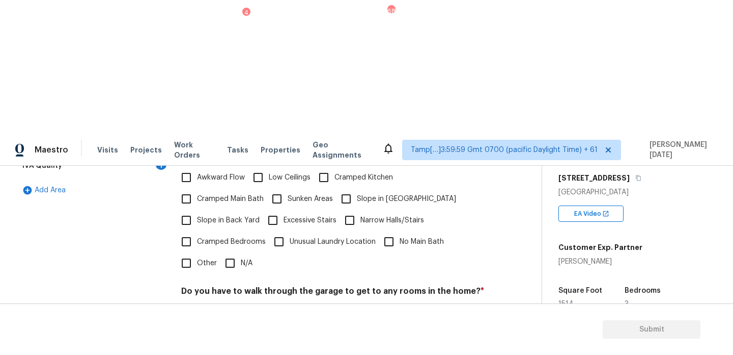
click at [237, 252] on input "N/A" at bounding box center [230, 262] width 21 height 21
click at [237, 253] on input "N/A" at bounding box center [230, 263] width 21 height 21
checkbox input "true"
click at [226, 304] on input "No" at bounding box center [221, 314] width 21 height 21
checkbox input "true"
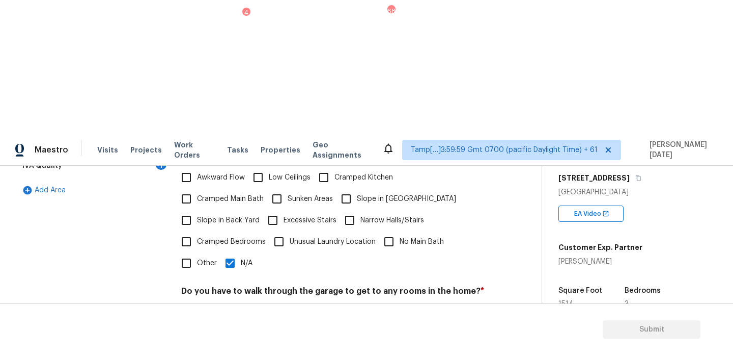
checkbox input "true"
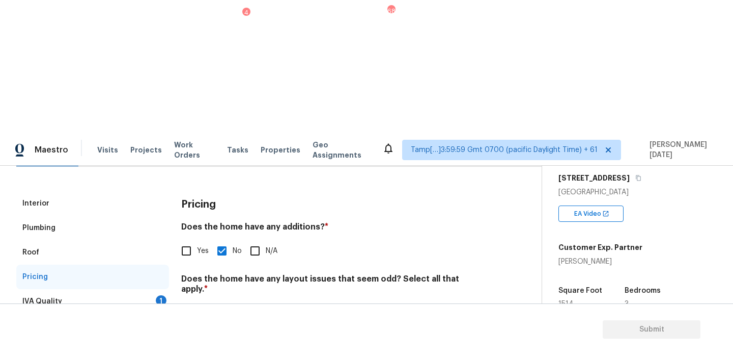
click at [158, 289] on div "IVA Quality 1" at bounding box center [92, 301] width 153 height 24
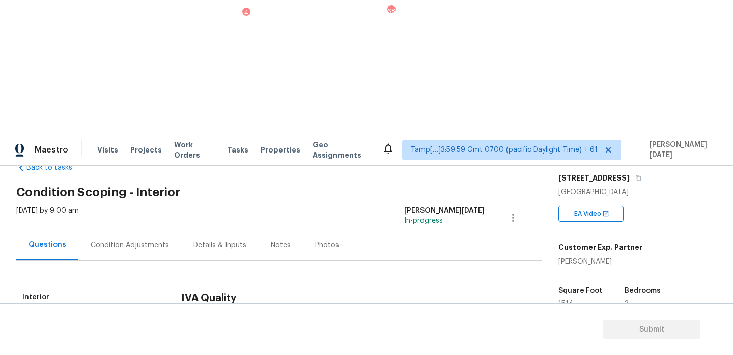
click at [183, 315] on div "Was the video quality and content sufficient to accurately assess the home, get…" at bounding box center [333, 345] width 304 height 60
checkbox input "true"
click at [131, 240] on div "Condition Adjustments" at bounding box center [130, 245] width 78 height 10
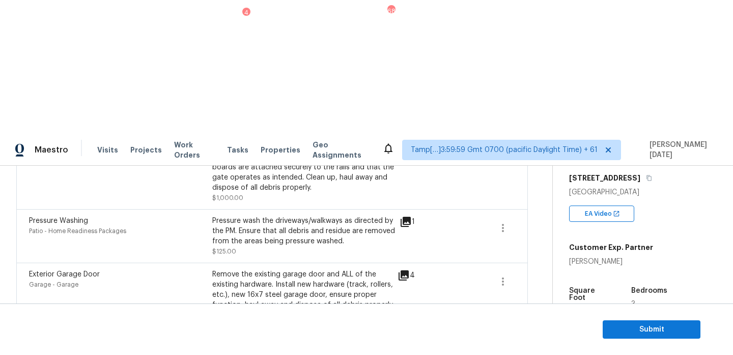
scroll to position [1037, 0]
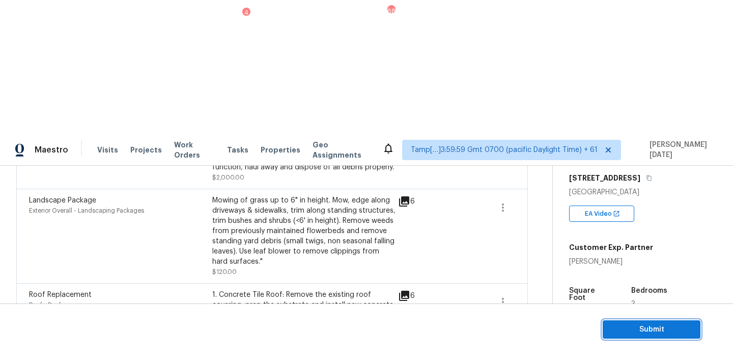
click at [610, 328] on button "Submit" at bounding box center [652, 329] width 98 height 19
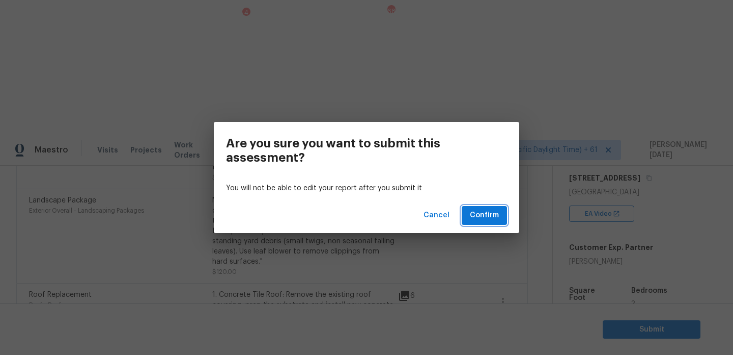
click at [496, 212] on span "Confirm" at bounding box center [484, 215] width 29 height 13
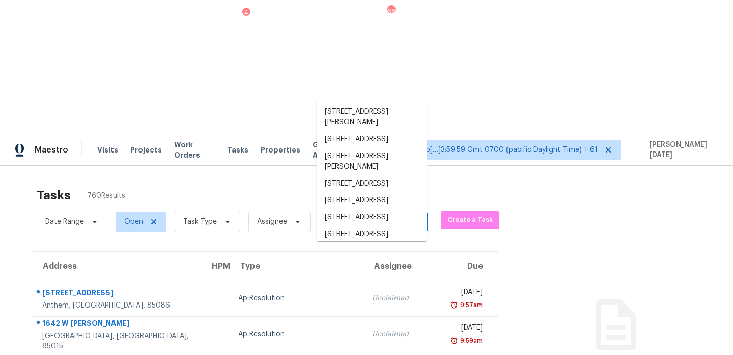
click at [374, 215] on input "text" at bounding box center [358, 223] width 81 height 16
paste input "[STREET_ADDRESS]"
type input "[STREET_ADDRESS]"
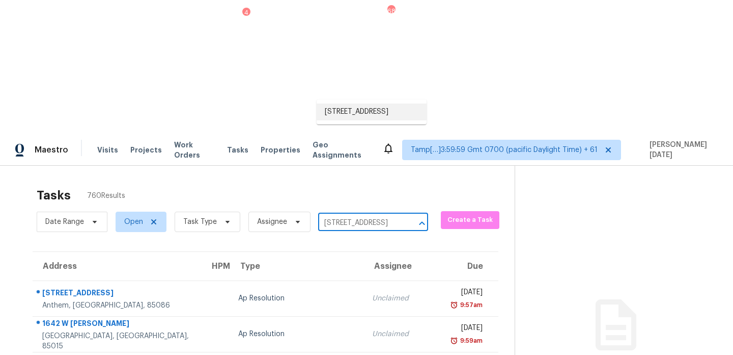
click at [377, 115] on li "[STREET_ADDRESS]" at bounding box center [372, 111] width 110 height 17
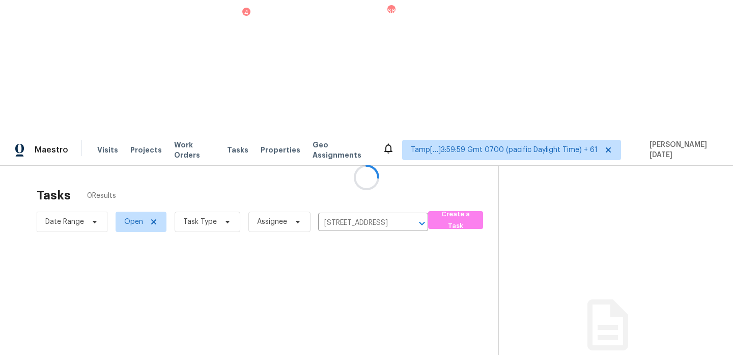
click at [395, 160] on div at bounding box center [366, 177] width 733 height 355
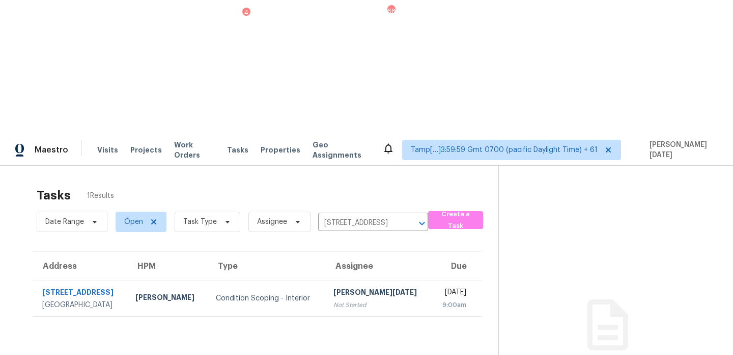
click at [431, 280] on td "Wed, Oct 8th 2025 9:00am" at bounding box center [456, 298] width 51 height 36
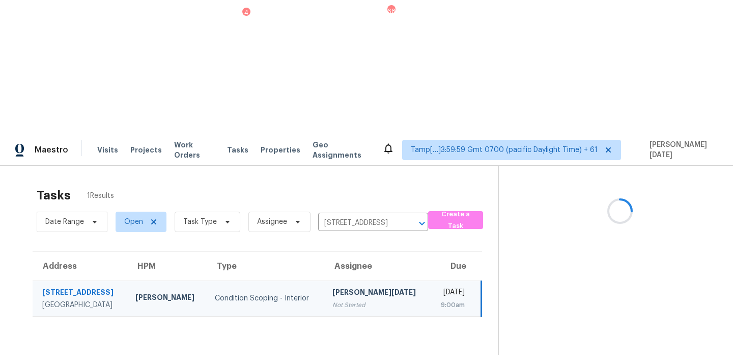
click at [430, 280] on td "Wed, Oct 8th 2025 9:00am" at bounding box center [455, 298] width 51 height 36
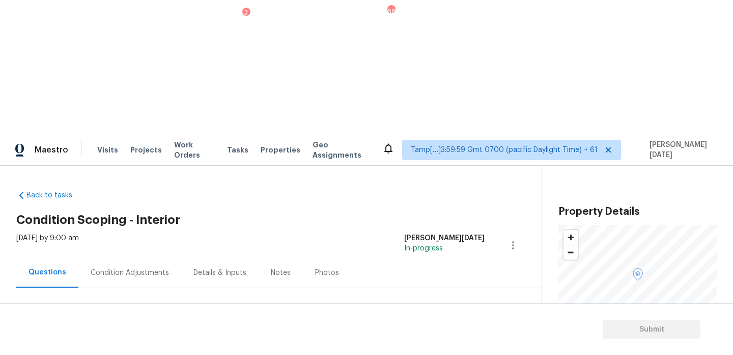
click at [264, 257] on div "Notes" at bounding box center [281, 272] width 44 height 30
click at [131, 322] on textarea at bounding box center [266, 340] width 489 height 36
paste textarea "IVA completed"
type textarea "IVA completed"
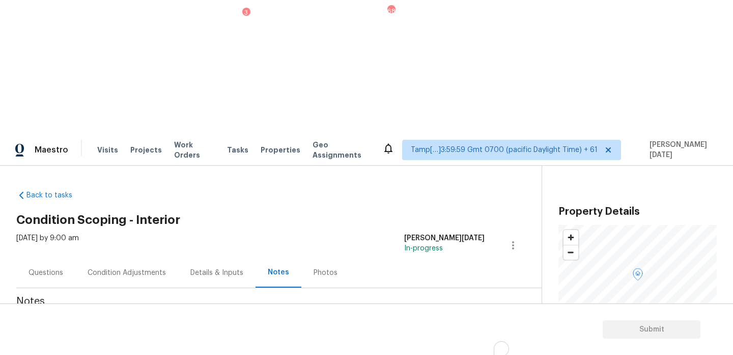
scroll to position [21, 0]
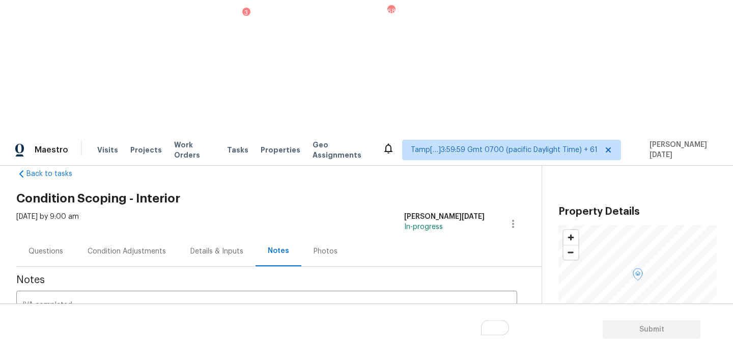
click at [113, 236] on div "Condition Adjustments" at bounding box center [126, 251] width 103 height 30
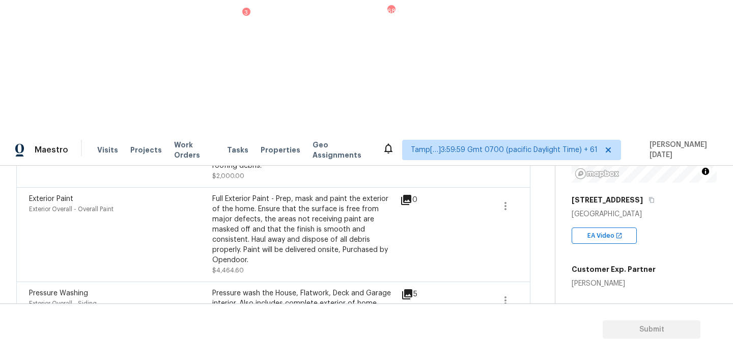
scroll to position [158, 0]
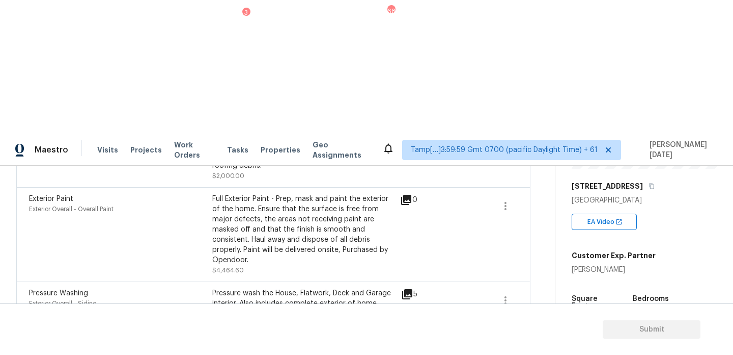
click at [578, 315] on span "2126" at bounding box center [580, 318] width 17 height 7
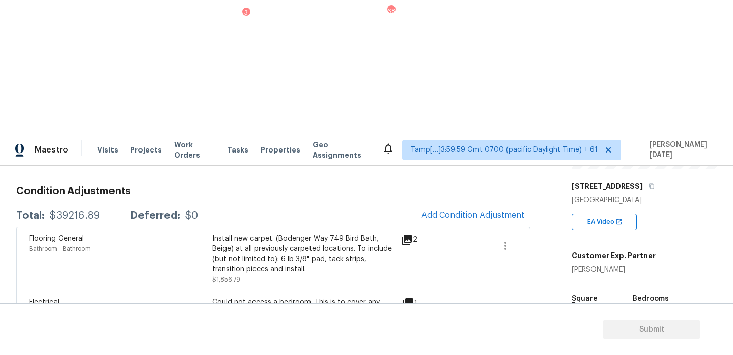
scroll to position [127, 0]
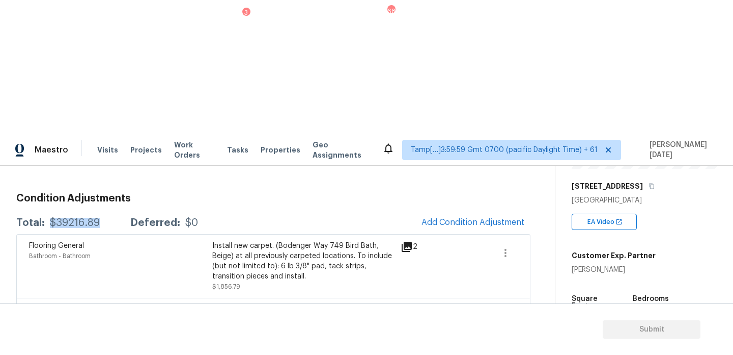
drag, startPoint x: 50, startPoint y: 88, endPoint x: 100, endPoint y: 88, distance: 49.9
click at [100, 217] on div "Total: $39216.89 Deferred: $0" at bounding box center [107, 222] width 182 height 10
copy div "$39216.89"
click at [655, 183] on icon "button" at bounding box center [652, 186] width 6 height 6
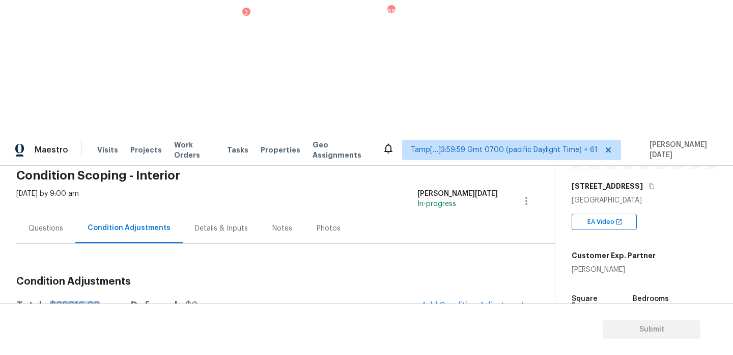
click at [46, 213] on div "Questions" at bounding box center [45, 228] width 59 height 30
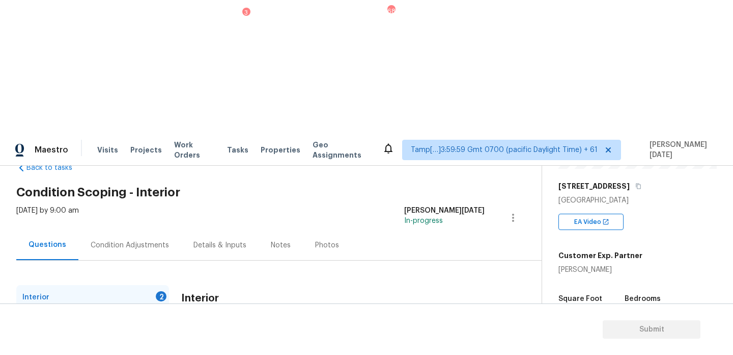
scroll to position [28, 0]
click at [193, 344] on input "Yes" at bounding box center [186, 354] width 21 height 21
checkbox input "true"
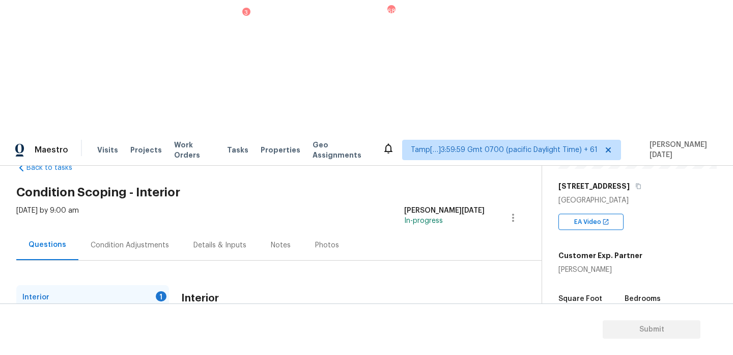
checkbox input "true"
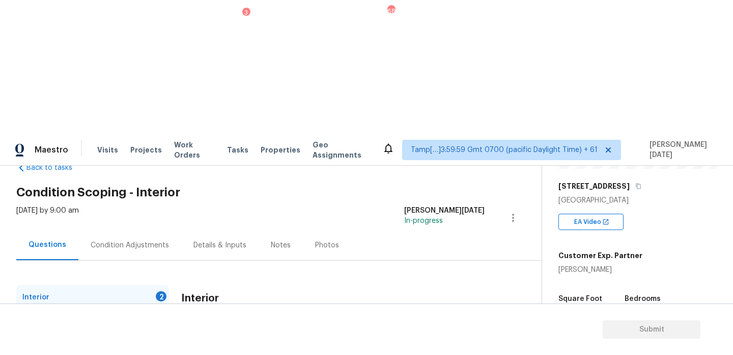
checkbox input "false"
click at [161, 315] on div "1" at bounding box center [161, 320] width 11 height 10
checkbox input "true"
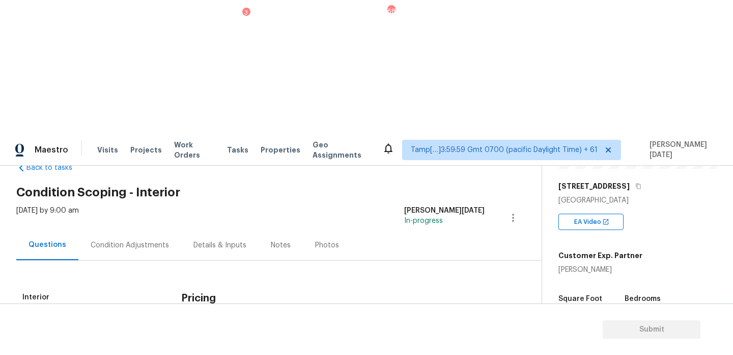
click at [199, 334] on label "Yes" at bounding box center [192, 344] width 33 height 21
click at [197, 334] on input "Yes" at bounding box center [186, 344] width 21 height 21
checkbox input "true"
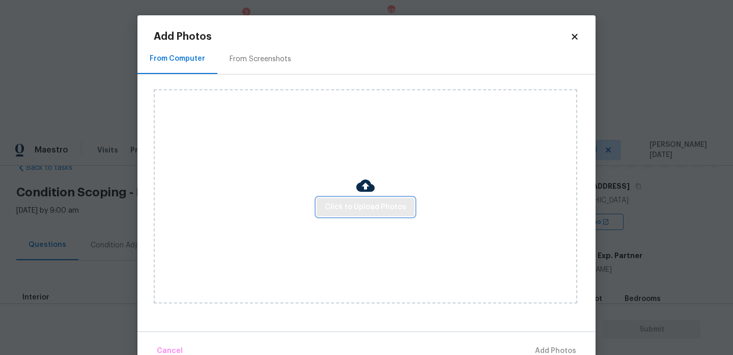
click at [341, 204] on span "Click to Upload Photos" at bounding box center [365, 207] width 81 height 13
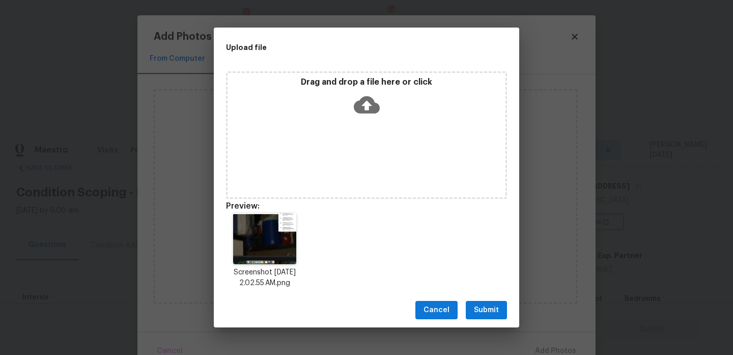
click at [493, 303] on button "Submit" at bounding box center [486, 310] width 41 height 19
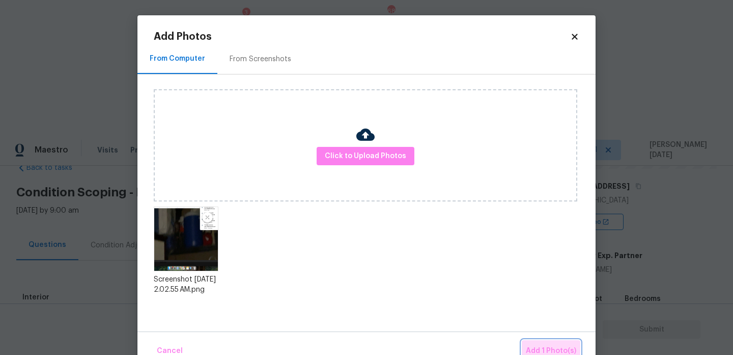
click at [532, 344] on button "Add 1 Photo(s)" at bounding box center [551, 351] width 59 height 22
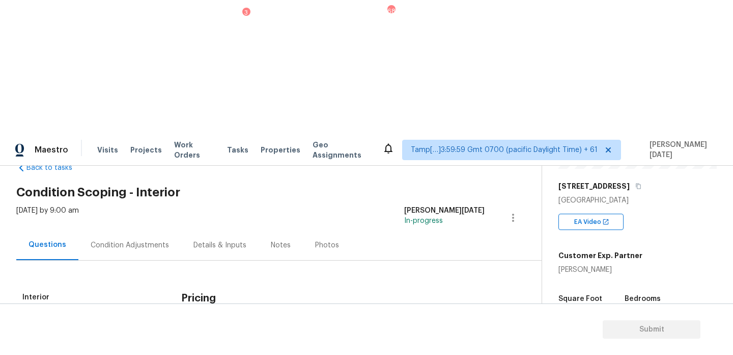
scroll to position [38, 0]
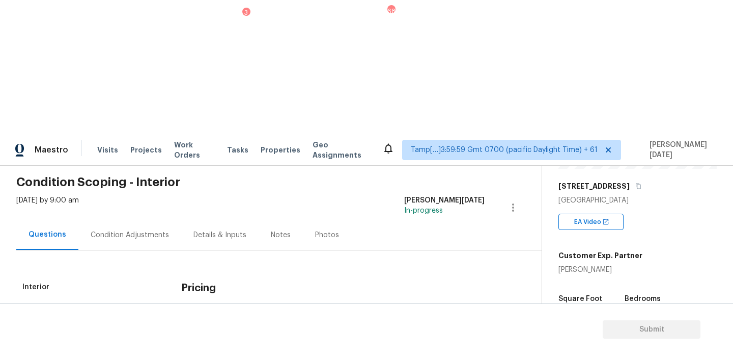
click at [275, 348] on input "text" at bounding box center [333, 360] width 304 height 24
paste input "A small storage area has been built in the garage not a living space."
type input "A small storage area has been built in the garage not a living space."
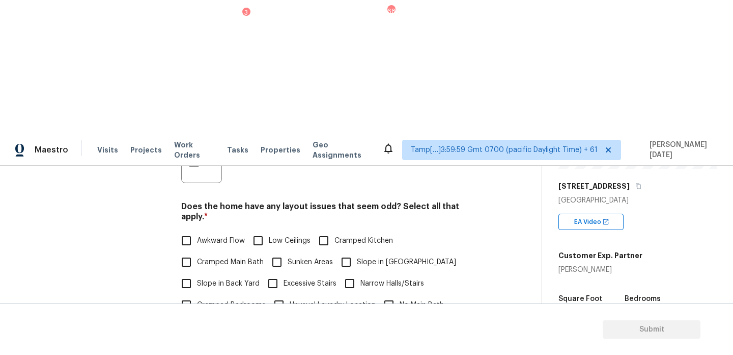
scroll to position [315, 0]
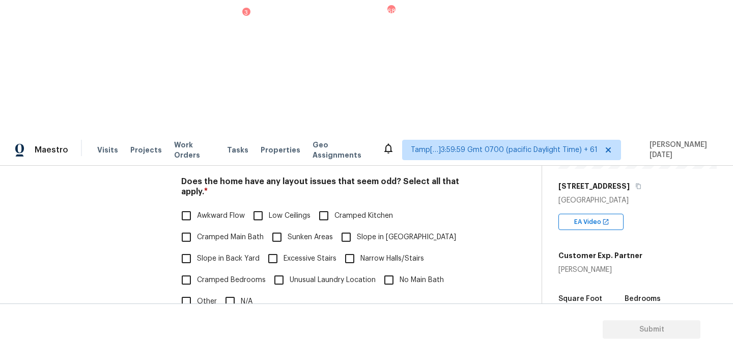
click at [238, 290] on input "N/A" at bounding box center [230, 300] width 21 height 21
checkbox input "true"
click at [228, 221] on div "Pricing Does the home have any additions? * Yes No N/A A small storage area has…" at bounding box center [333, 238] width 304 height 483
checkbox input "true"
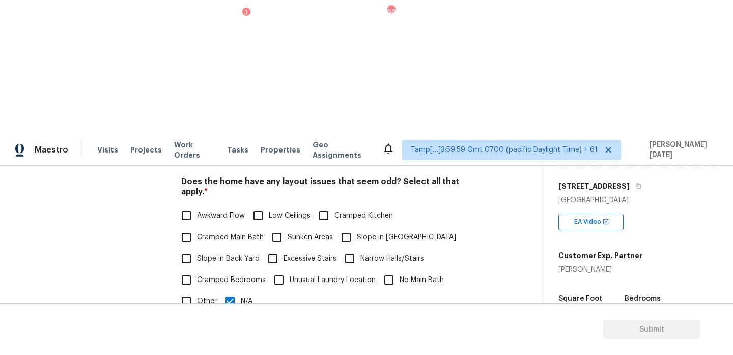
click at [229, 342] on input "No" at bounding box center [221, 352] width 21 height 21
checkbox input "true"
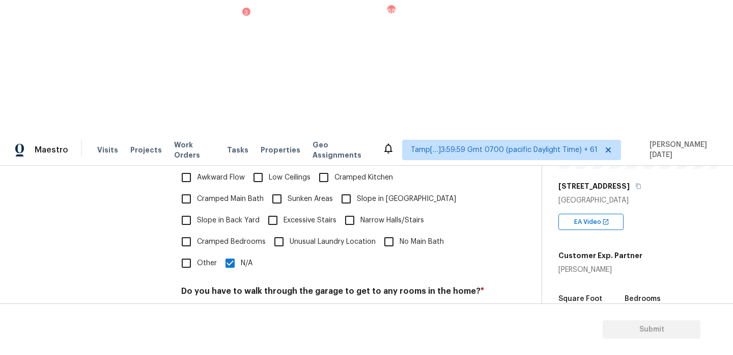
checkbox input "true"
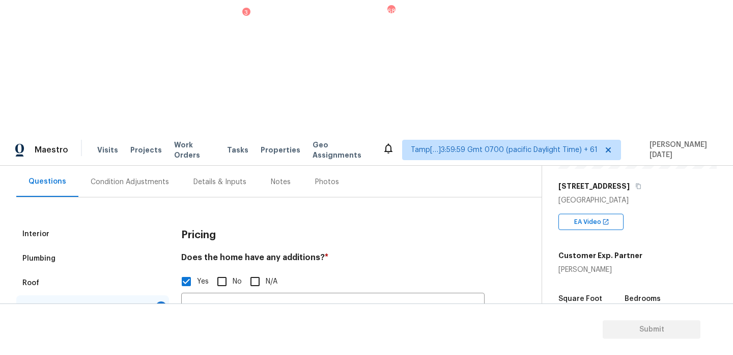
scroll to position [98, 0]
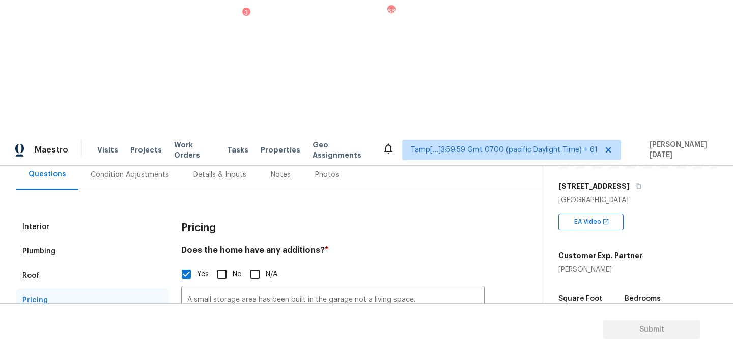
click at [154, 312] on div "IVA Quality 1" at bounding box center [92, 324] width 153 height 24
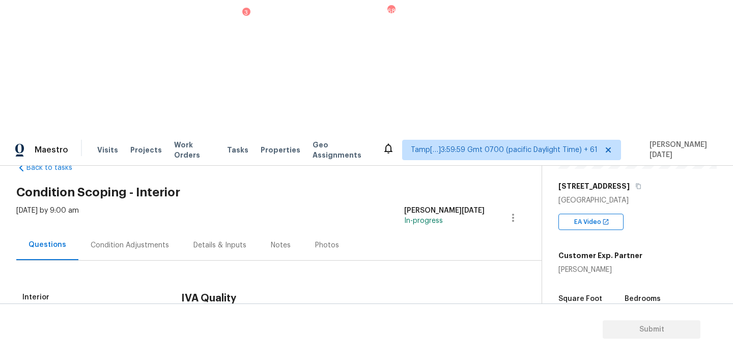
scroll to position [28, 0]
checkbox input "true"
click at [140, 230] on div "Condition Adjustments" at bounding box center [129, 245] width 103 height 30
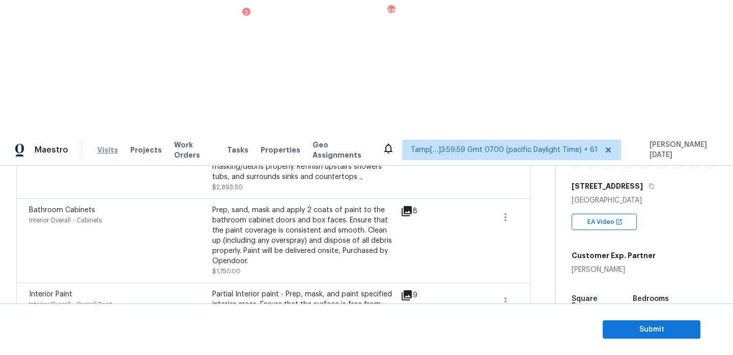
scroll to position [346, 0]
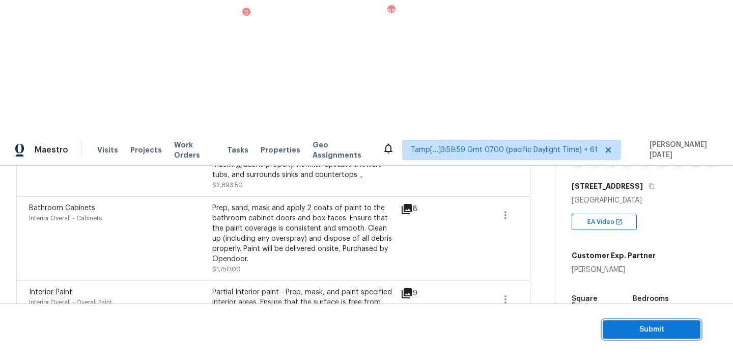
click at [635, 325] on span "Submit" at bounding box center [651, 329] width 81 height 13
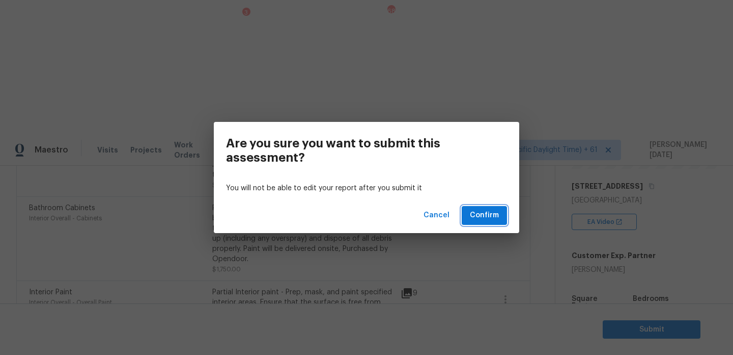
click at [493, 221] on button "Confirm" at bounding box center [484, 215] width 45 height 19
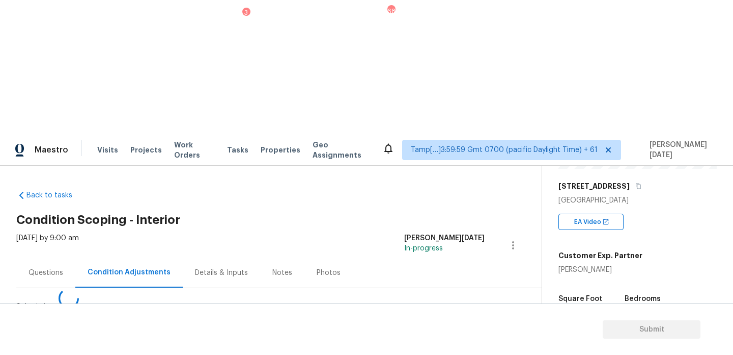
scroll to position [0, 0]
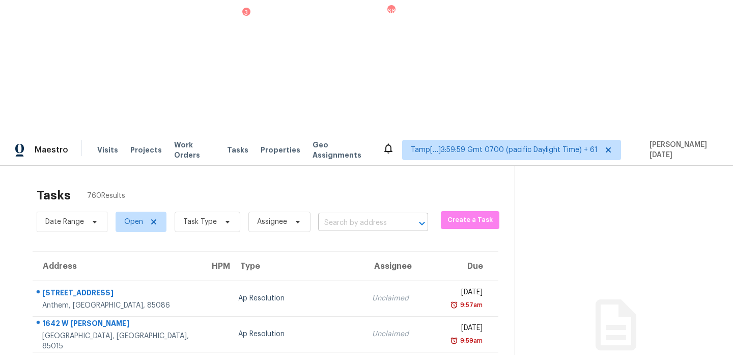
click at [336, 215] on input "text" at bounding box center [358, 223] width 81 height 16
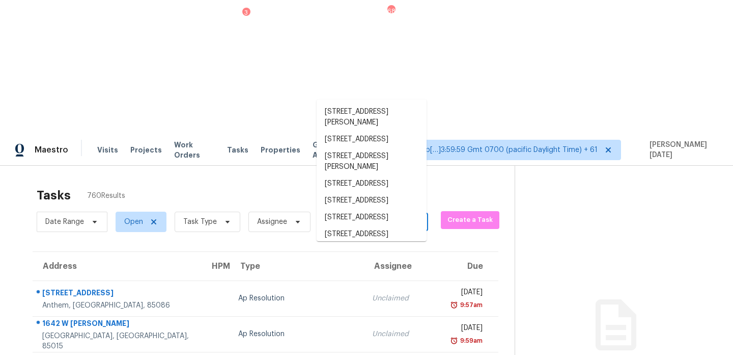
paste input "5849 Ridgeway Rd E Jacksonville, FL, 32244"
type input "5849 Ridgeway Rd E Jacksonville, FL, 32244"
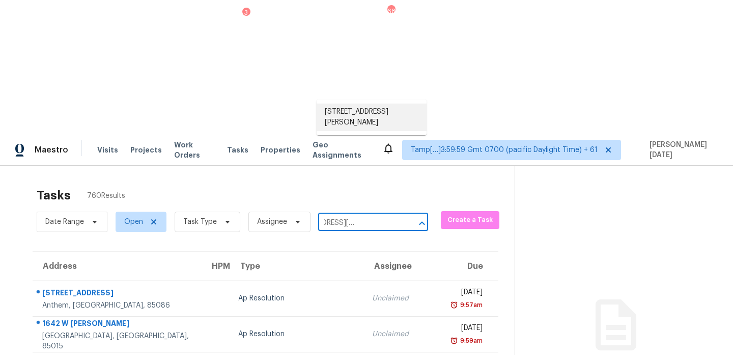
click at [355, 117] on li "5849 Ridgeway Rd E, Jacksonville, FL 32244" at bounding box center [372, 117] width 110 height 28
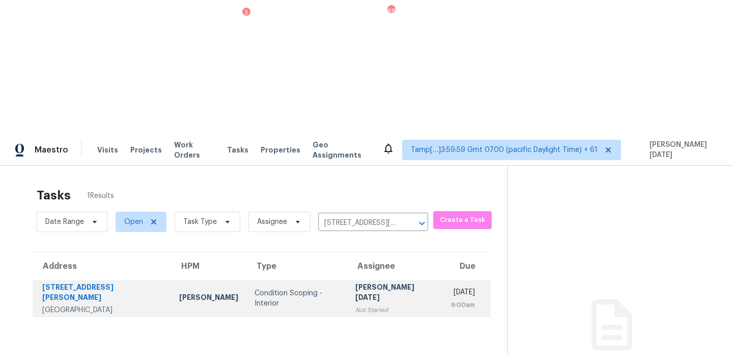
click at [376, 305] on div "Not Started" at bounding box center [395, 310] width 79 height 10
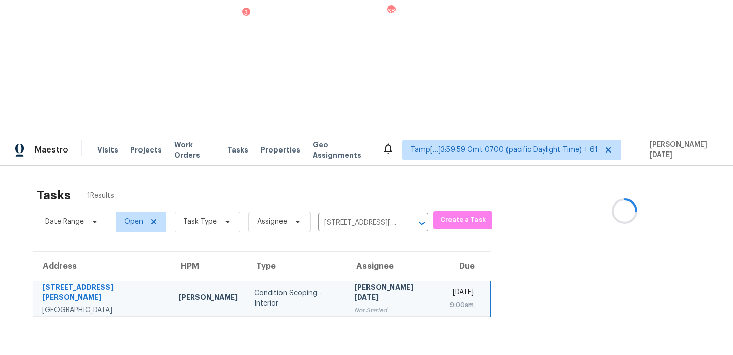
click at [376, 305] on div "Not Started" at bounding box center [394, 310] width 79 height 10
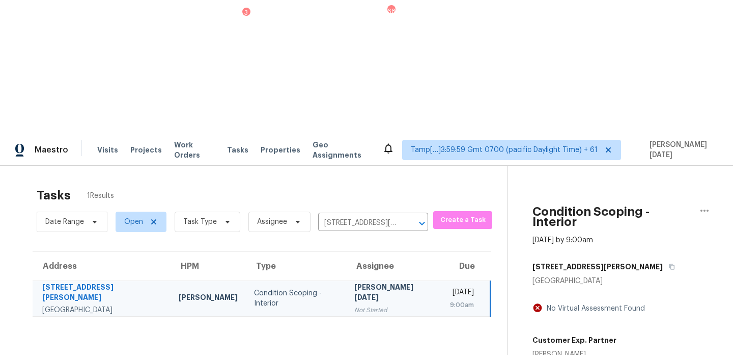
scroll to position [32, 0]
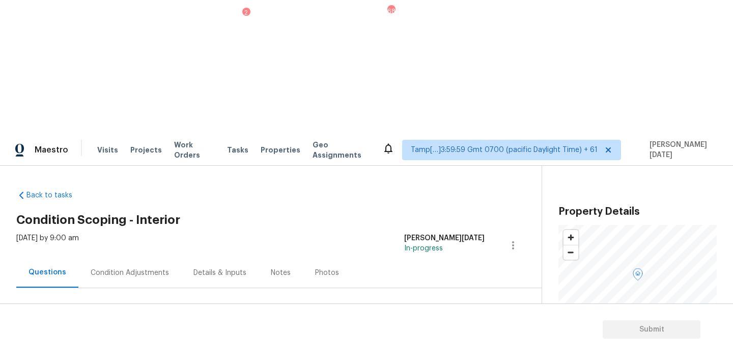
click at [271, 267] on div "Notes" at bounding box center [281, 272] width 20 height 10
click at [166, 322] on textarea at bounding box center [266, 340] width 489 height 36
click at [166, 322] on textarea "To enrich screen reader interactions, please activate Accessibility in Grammarl…" at bounding box center [266, 340] width 489 height 36
type textarea "U"
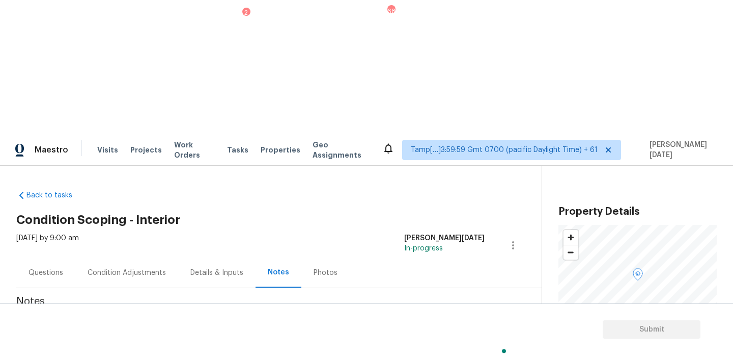
type textarea "IVA completed"
click at [139, 267] on div "Condition Adjustments" at bounding box center [127, 272] width 78 height 10
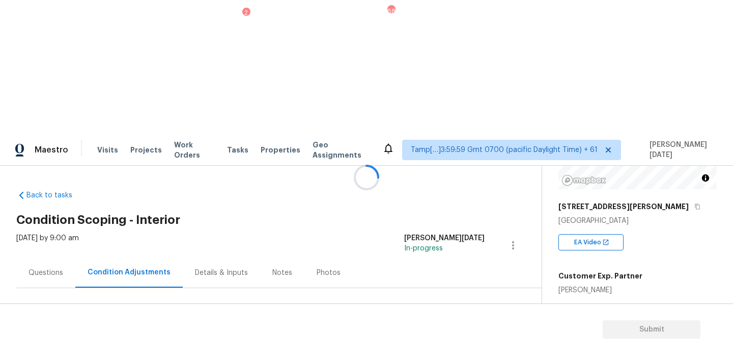
scroll to position [149, 0]
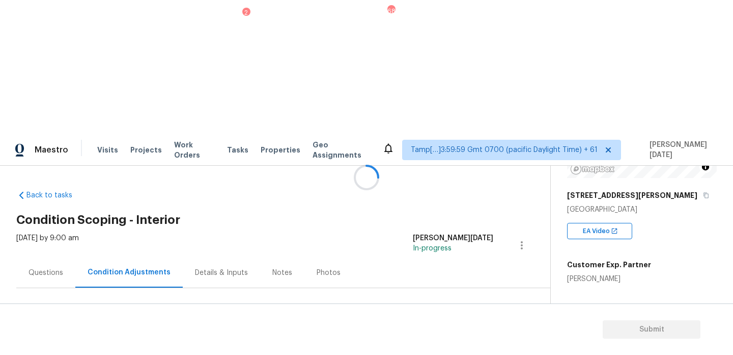
click at [569, 324] on span "1345" at bounding box center [575, 327] width 16 height 7
copy span "1345"
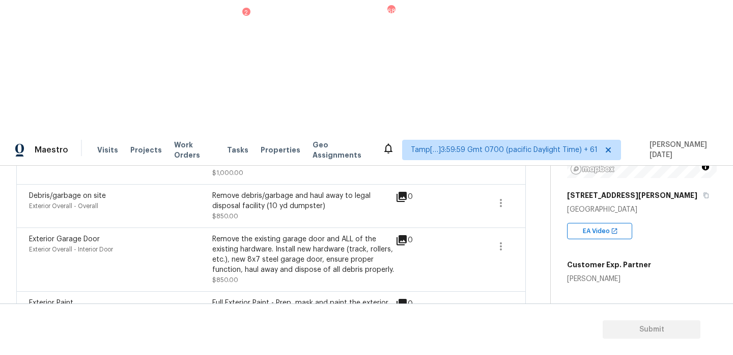
scroll to position [0, 0]
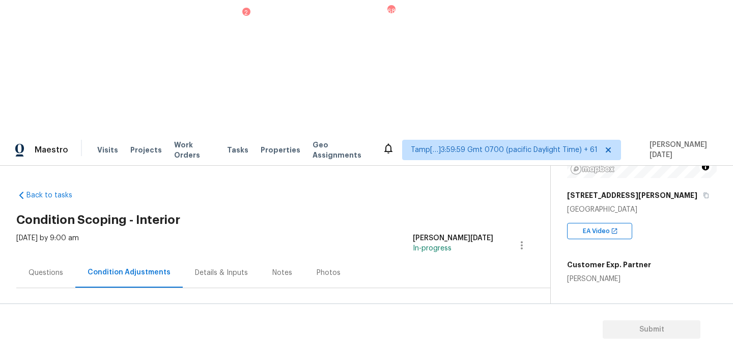
drag, startPoint x: 51, startPoint y: 213, endPoint x: 99, endPoint y: 213, distance: 47.9
click at [99, 345] on div "Total: $41505.93 Deferred: $0" at bounding box center [107, 350] width 182 height 10
copy div "$41505.93"
click at [703, 192] on icon "button" at bounding box center [706, 195] width 6 height 6
click at [44, 267] on div "Questions" at bounding box center [46, 272] width 35 height 10
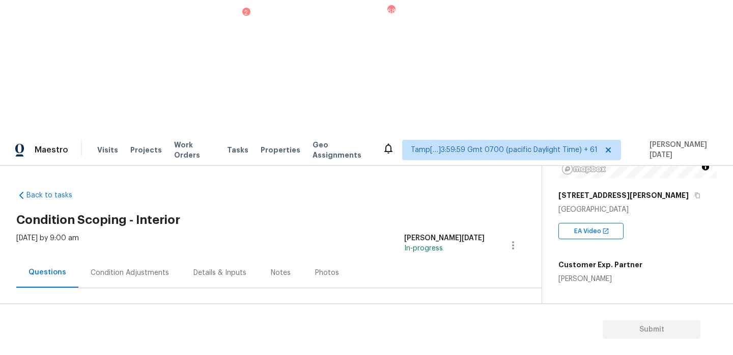
scroll to position [28, 0]
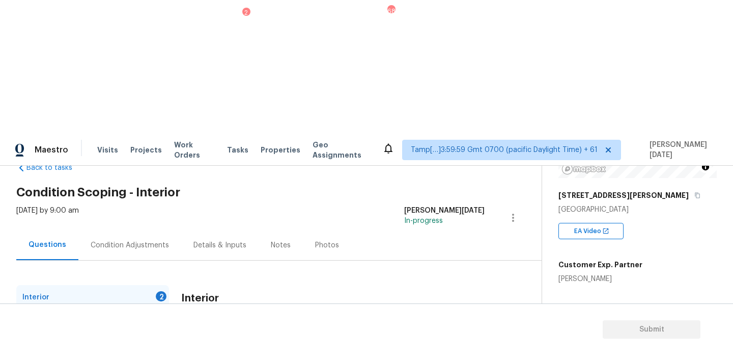
checkbox input "true"
click at [232, 344] on input "No" at bounding box center [221, 354] width 21 height 21
checkbox input "true"
click at [155, 309] on div "Plumbing 1" at bounding box center [92, 321] width 153 height 24
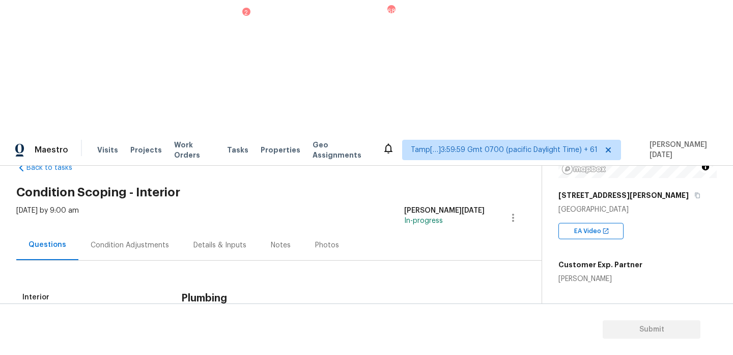
checkbox input "true"
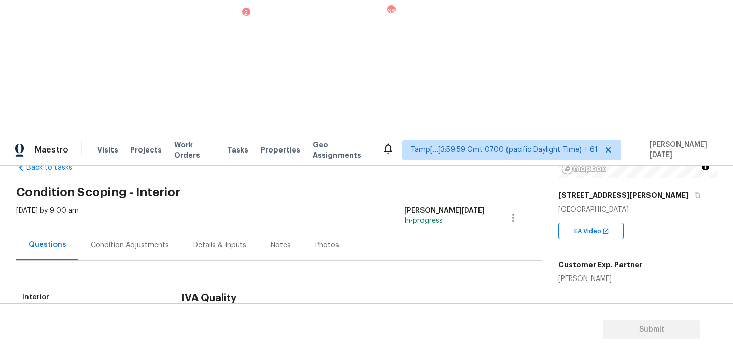
click at [193, 334] on input "Yes" at bounding box center [186, 344] width 21 height 21
checkbox input "true"
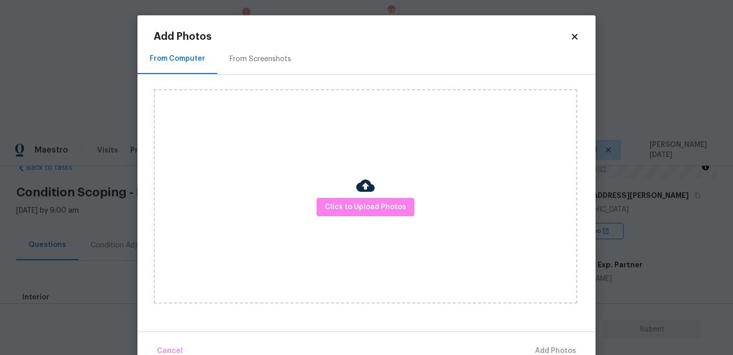
click at [364, 196] on div at bounding box center [366, 186] width 18 height 21
click at [363, 199] on button "Click to Upload Photos" at bounding box center [366, 207] width 98 height 19
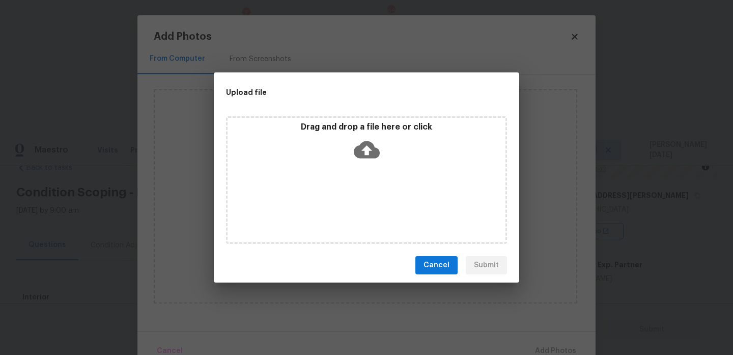
click at [363, 199] on div "Drag and drop a file here or click" at bounding box center [366, 179] width 281 height 127
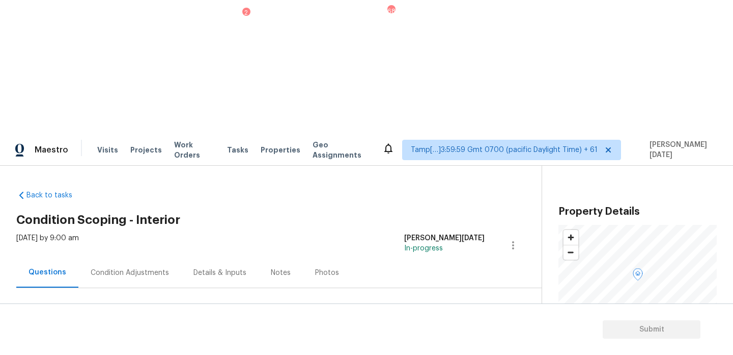
checkbox input "true"
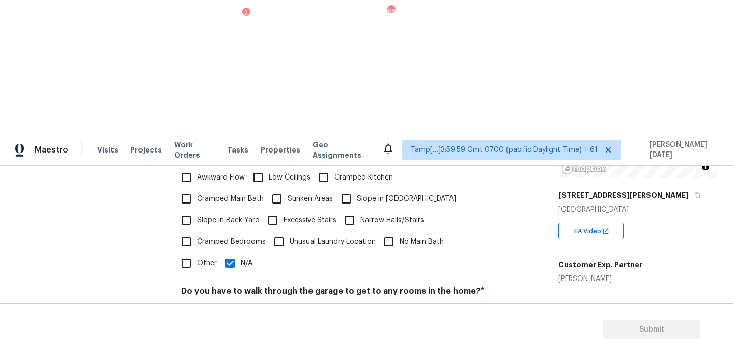
checkbox input "true"
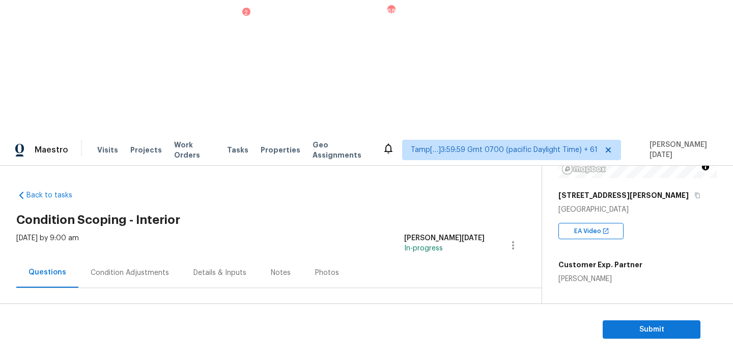
click at [125, 257] on div "Condition Adjustments" at bounding box center [129, 272] width 103 height 30
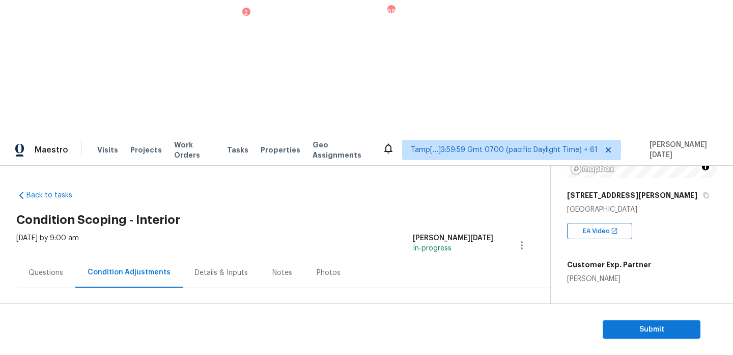
drag, startPoint x: 49, startPoint y: 216, endPoint x: 104, endPoint y: 216, distance: 55.5
click at [104, 345] on div "Total: $41505.93 Deferred: $0" at bounding box center [107, 350] width 182 height 10
copy div "$41505.93"
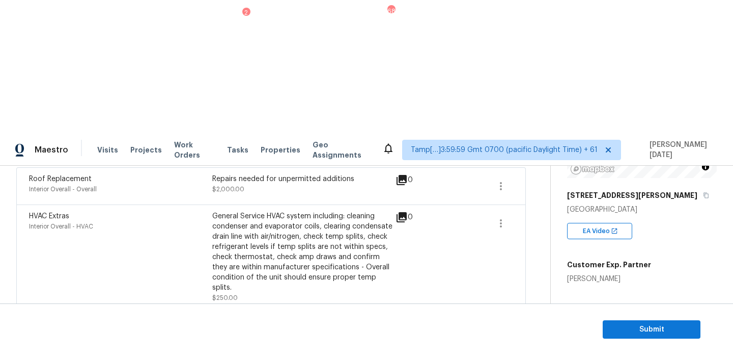
scroll to position [195, 0]
click at [704, 193] on icon "button" at bounding box center [706, 196] width 5 height 6
click at [629, 325] on span "Submit" at bounding box center [651, 329] width 81 height 13
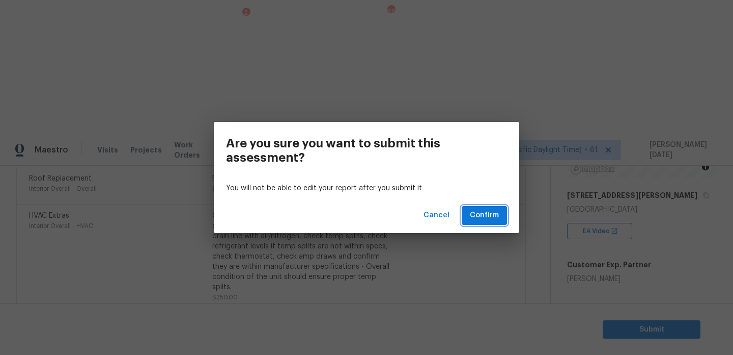
click at [492, 213] on span "Confirm" at bounding box center [484, 215] width 29 height 13
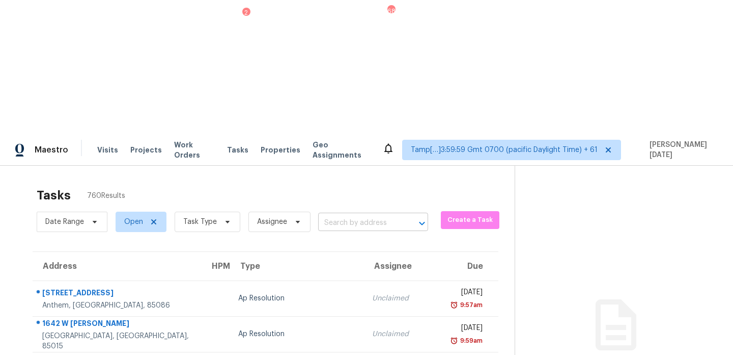
click at [343, 215] on input "text" at bounding box center [358, 223] width 81 height 16
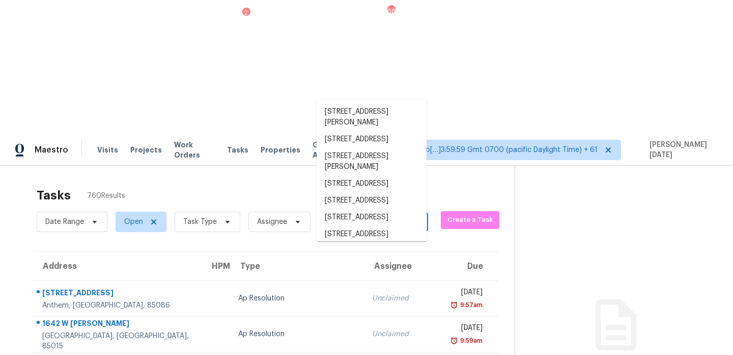
paste input "456 Saint Thomas Dr Westerville, OH, 43081"
type input "456 Saint Thomas Dr Westerville, OH, 43081"
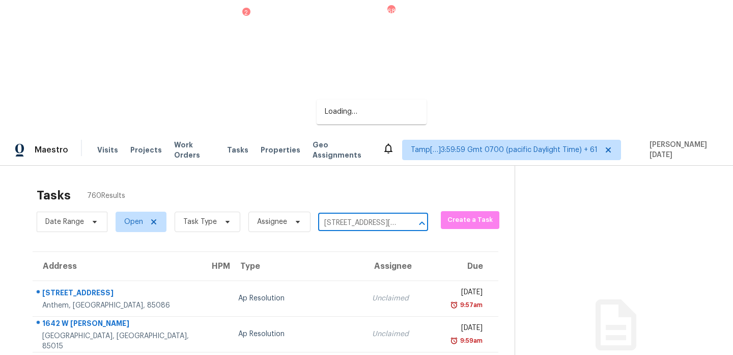
scroll to position [0, 72]
click at [355, 114] on li "456 Saint Thomas Dr, Westerville, OH 43081" at bounding box center [372, 117] width 110 height 28
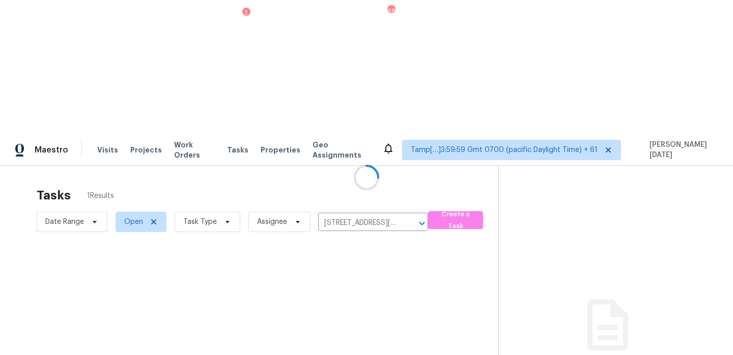
click at [382, 170] on div at bounding box center [366, 177] width 733 height 355
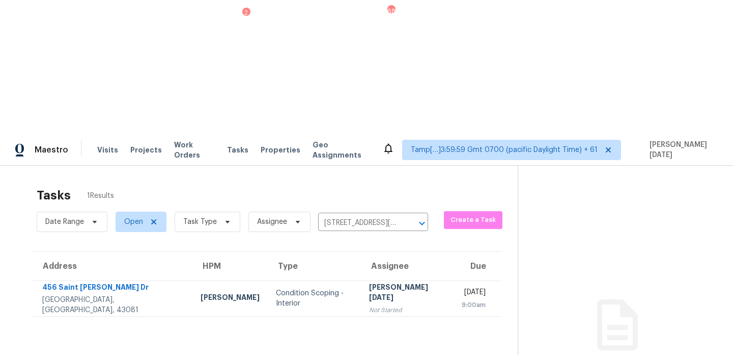
click at [462, 287] on div "Wed, Oct 8th 2025" at bounding box center [474, 293] width 24 height 13
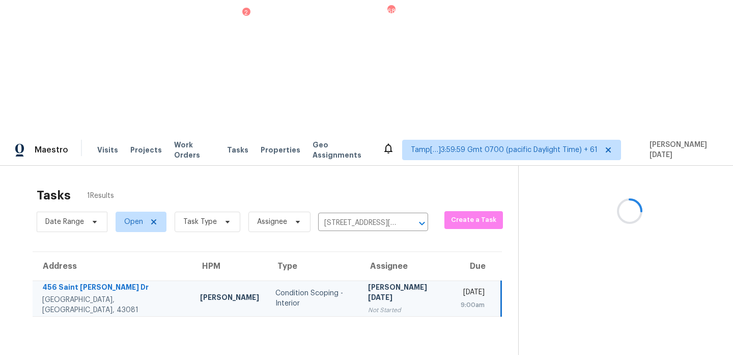
click at [461, 287] on div "Wed, Oct 8th 2025" at bounding box center [473, 293] width 24 height 13
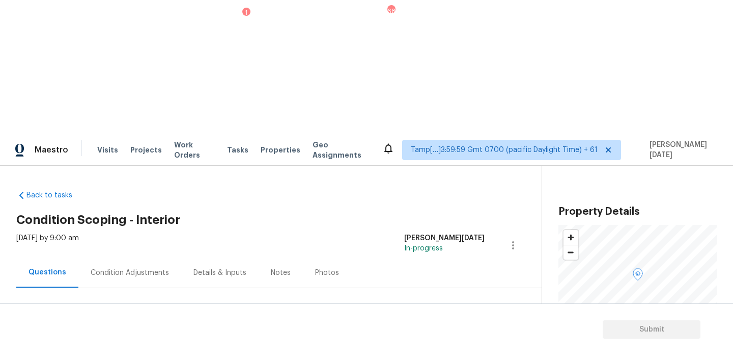
click at [181, 257] on div "Details & Inputs" at bounding box center [219, 272] width 77 height 30
click at [151, 267] on div "Condition Adjustments" at bounding box center [127, 272] width 78 height 10
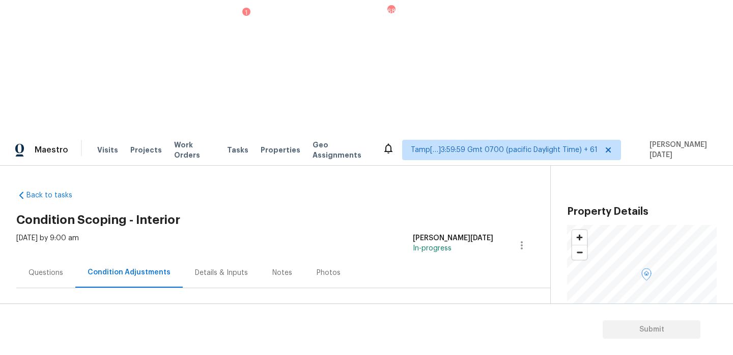
click at [378, 257] on div "Questions Condition Adjustments Details & Inputs Notes Photos" at bounding box center [283, 272] width 534 height 31
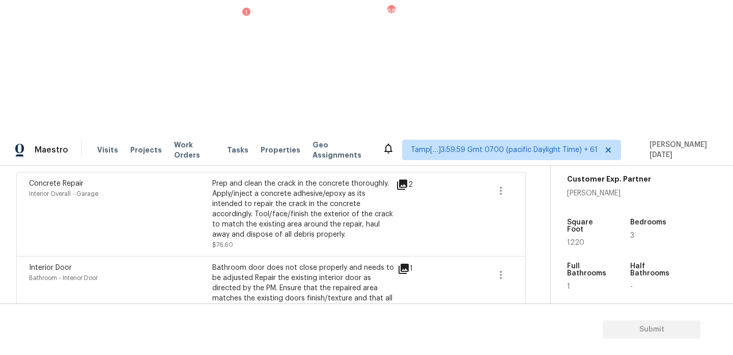
scroll to position [321, 0]
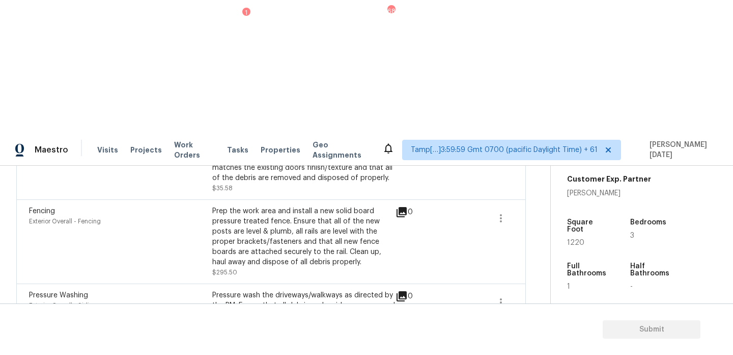
click at [576, 239] on span "1220" at bounding box center [575, 242] width 17 height 7
copy span "1220"
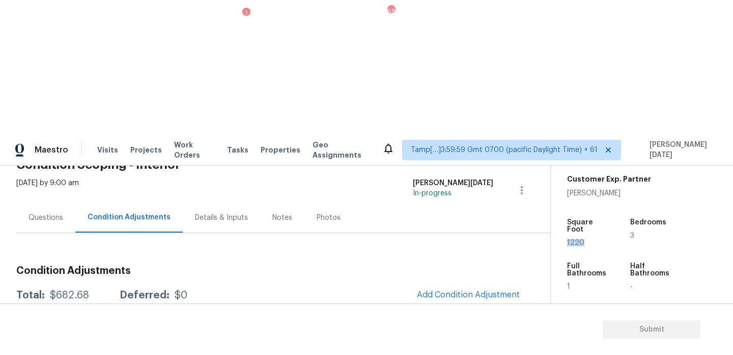
scroll to position [46, 0]
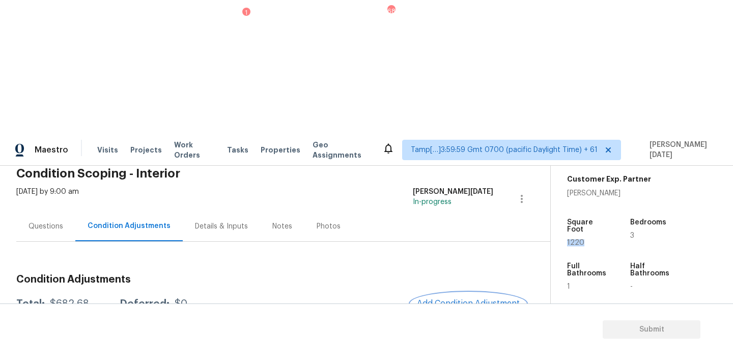
click at [455, 298] on span "Add Condition Adjustment" at bounding box center [468, 302] width 103 height 9
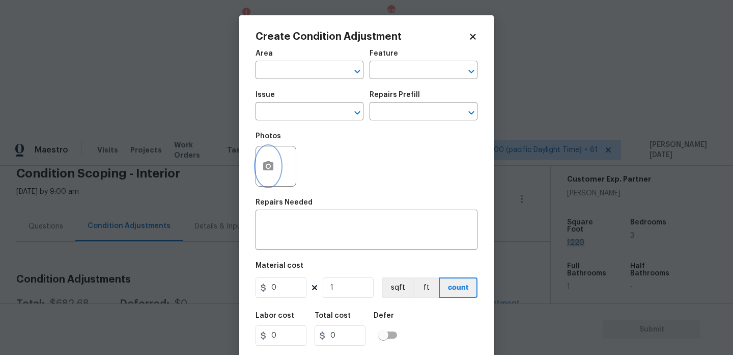
click at [261, 170] on button "button" at bounding box center [268, 166] width 24 height 40
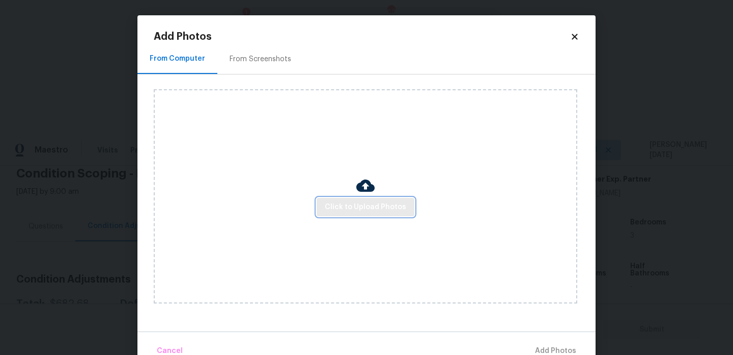
click at [350, 211] on span "Click to Upload Photos" at bounding box center [365, 207] width 81 height 13
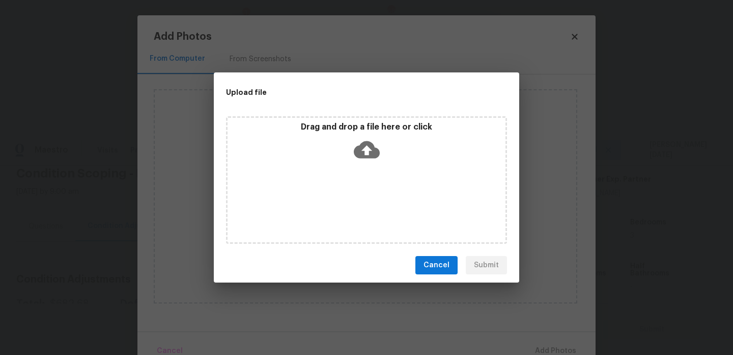
click at [350, 211] on div "Drag and drop a file here or click" at bounding box center [366, 179] width 281 height 127
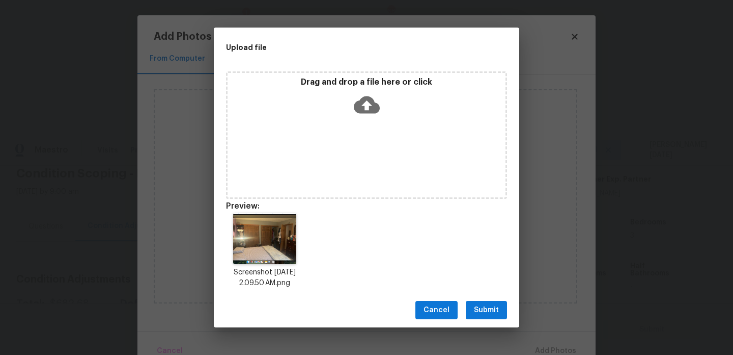
click at [485, 309] on span "Submit" at bounding box center [486, 310] width 25 height 13
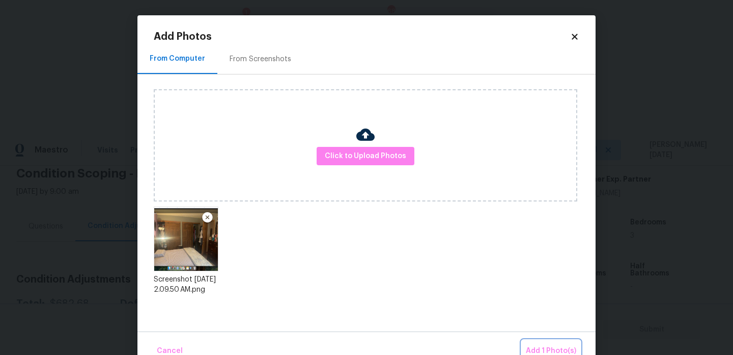
click at [537, 350] on span "Add 1 Photo(s)" at bounding box center [551, 350] width 50 height 13
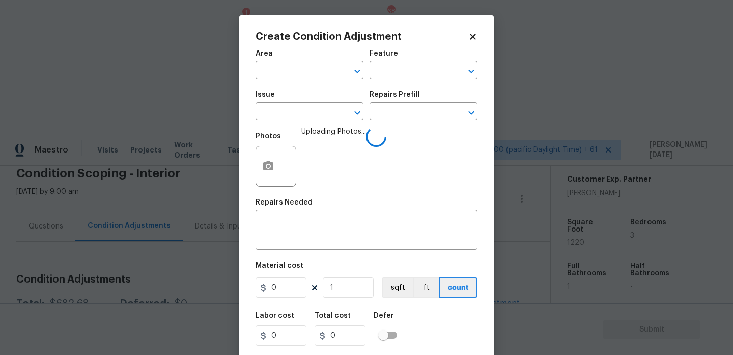
click at [277, 56] on div "Area" at bounding box center [310, 56] width 108 height 13
click at [275, 63] on input "text" at bounding box center [295, 71] width 79 height 16
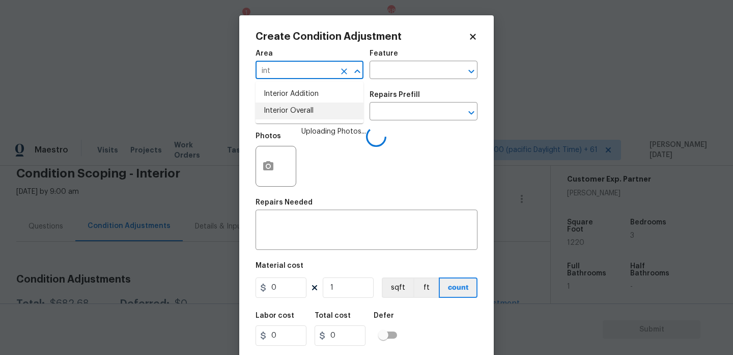
click at [277, 108] on li "Interior Overall" at bounding box center [310, 110] width 108 height 17
type input "Interior Overall"
click at [277, 108] on input "text" at bounding box center [295, 112] width 79 height 16
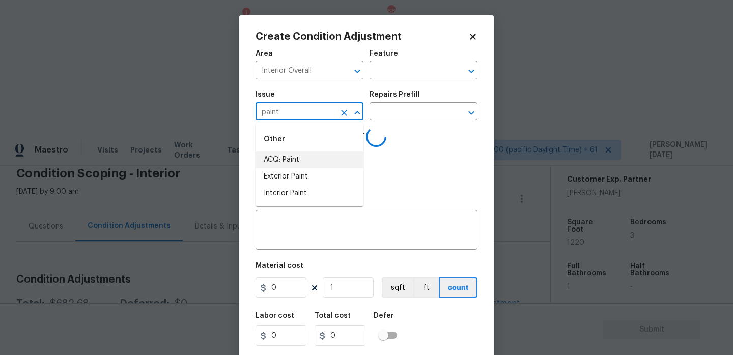
click at [293, 167] on li "ACQ: Paint" at bounding box center [310, 159] width 108 height 17
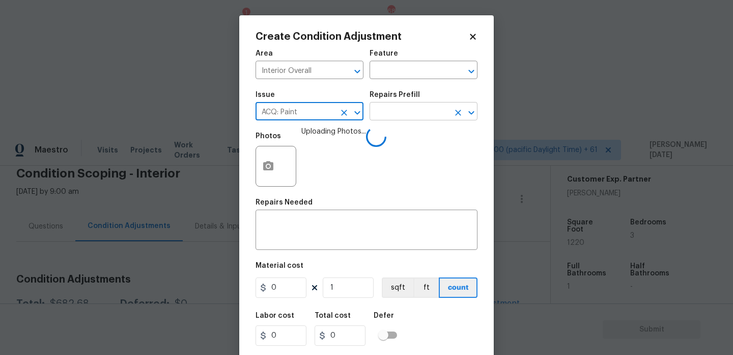
type input "ACQ: Paint"
click at [393, 114] on input "text" at bounding box center [409, 112] width 79 height 16
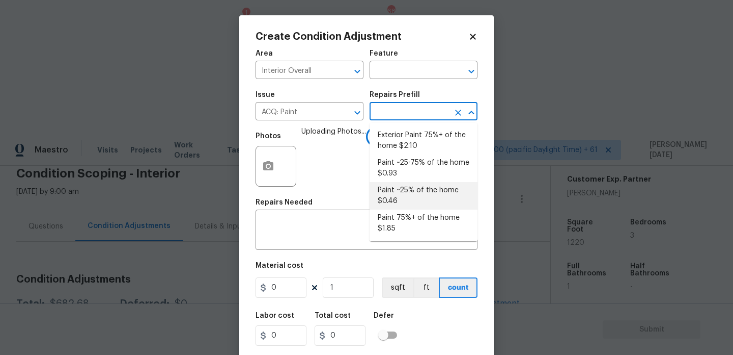
click at [414, 208] on li "Paint ~25% of the home $0.46" at bounding box center [424, 196] width 108 height 28
type input "Acquisition"
type textarea "Acquisition Scope: ~25% of the home needs interior paint"
type input "0.46"
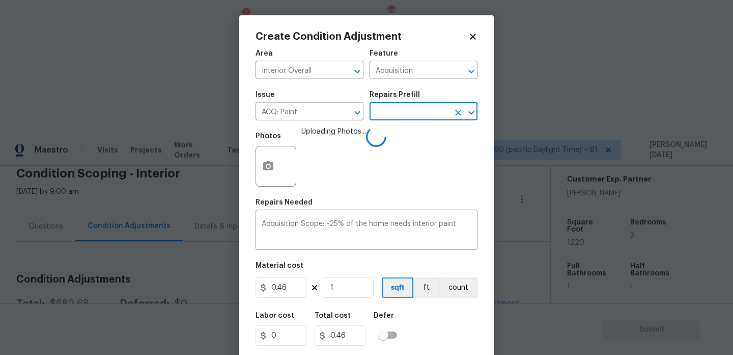
click at [412, 116] on input "text" at bounding box center [409, 112] width 79 height 16
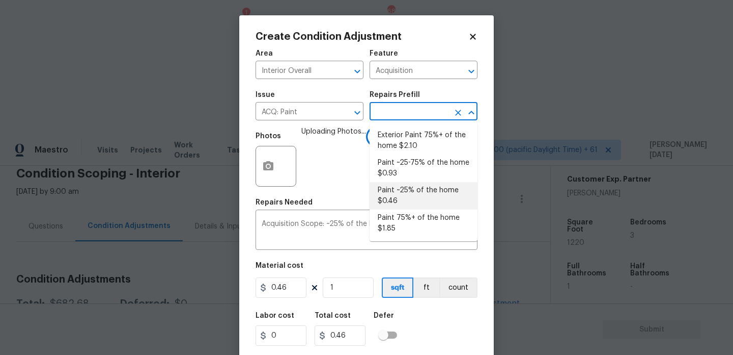
click at [416, 217] on li "Paint 75%+ of the home $1.85" at bounding box center [424, 223] width 108 height 28
type textarea "Acquisition Scope: 75%+ of the home will likely require interior paint"
type input "1.85"
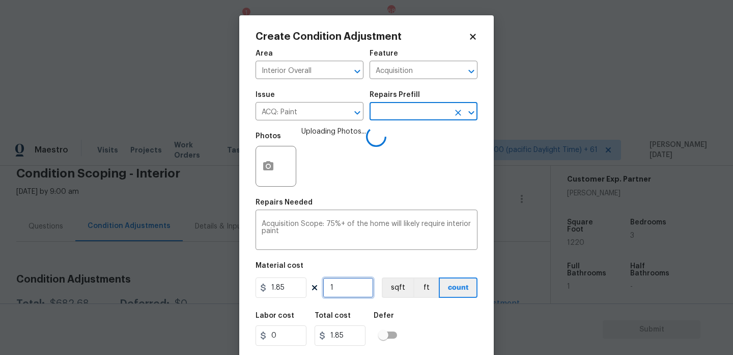
click at [359, 293] on input "1" at bounding box center [348, 287] width 51 height 20
type input "0"
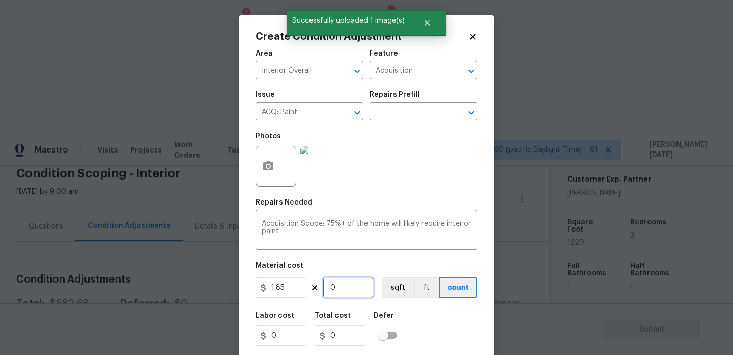
paste input "122"
type input "1220"
type input "2257"
type input "1220"
click at [426, 166] on div "Photos" at bounding box center [367, 159] width 222 height 66
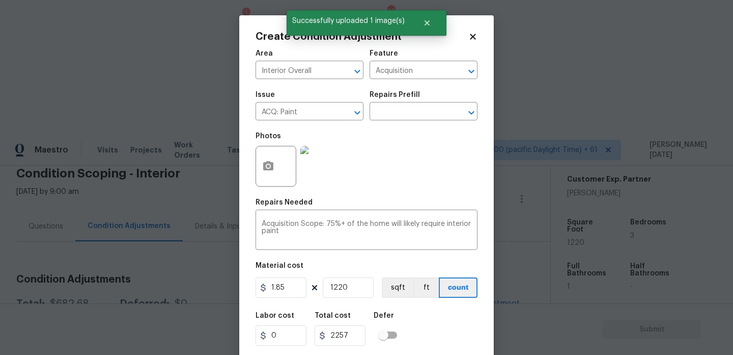
scroll to position [26, 0]
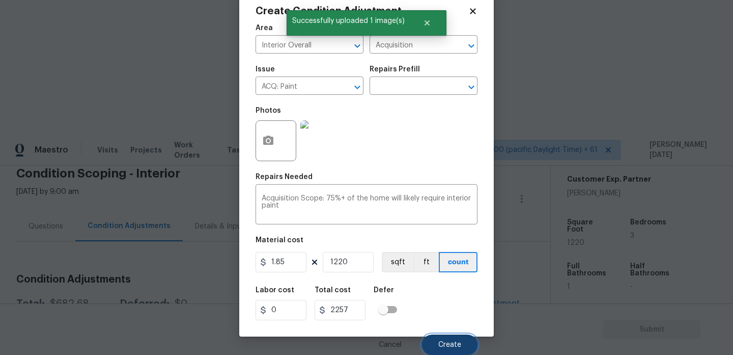
click at [449, 338] on button "Create" at bounding box center [450, 344] width 56 height 20
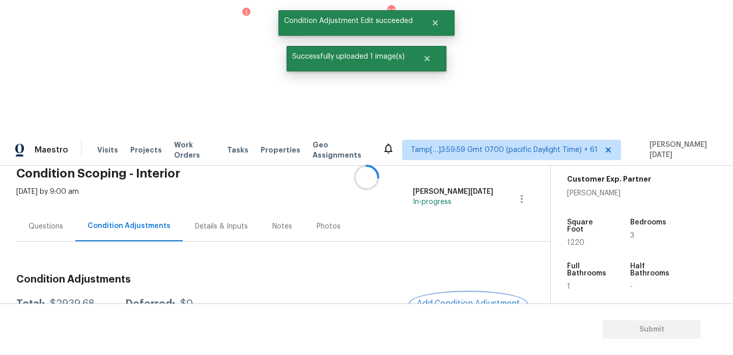
scroll to position [0, 0]
click at [463, 172] on div at bounding box center [366, 177] width 733 height 355
click at [466, 292] on button "Add Condition Adjustment" at bounding box center [468, 302] width 115 height 21
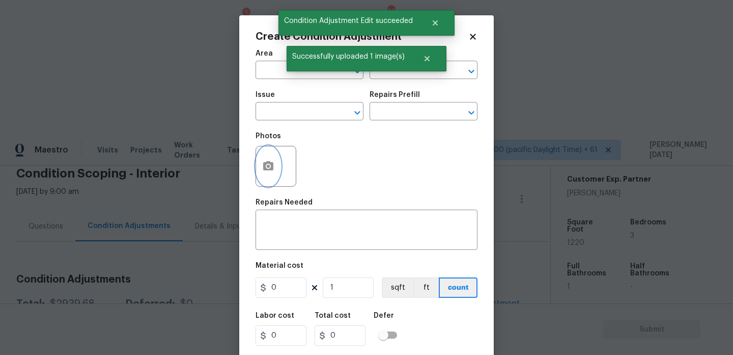
click at [267, 175] on button "button" at bounding box center [268, 166] width 24 height 40
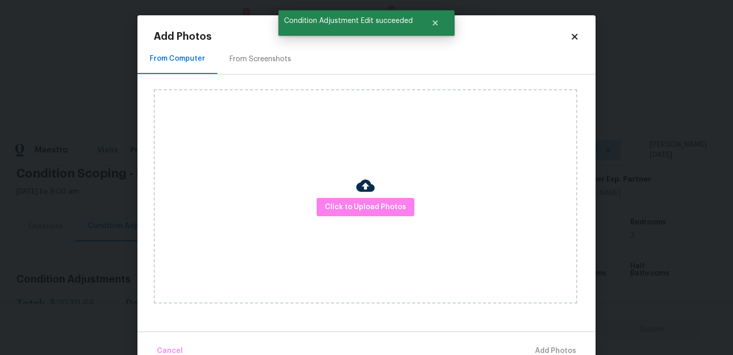
click at [370, 221] on div "Click to Upload Photos" at bounding box center [366, 196] width 424 height 214
click at [387, 207] on span "Click to Upload Photos" at bounding box center [365, 207] width 81 height 13
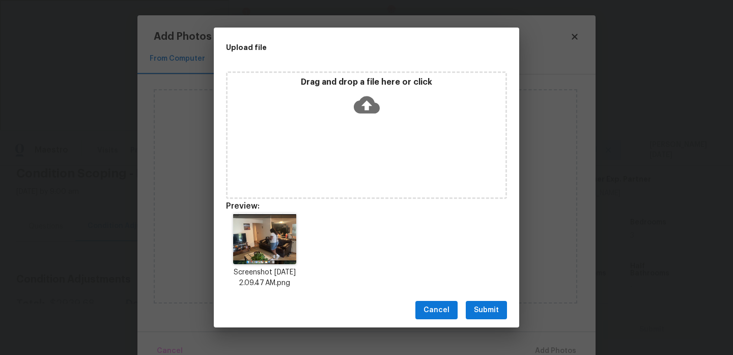
click at [496, 315] on span "Submit" at bounding box center [486, 310] width 25 height 13
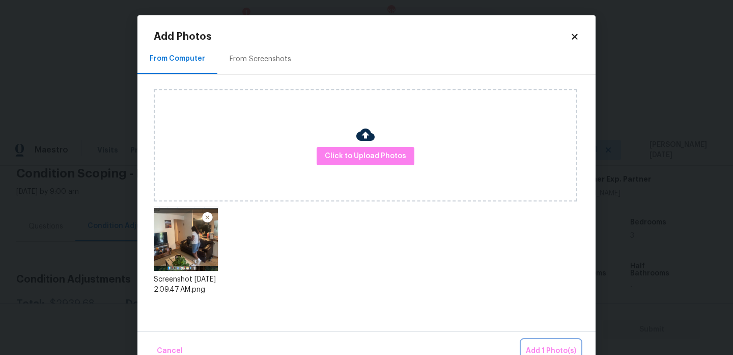
click at [550, 346] on span "Add 1 Photo(s)" at bounding box center [551, 350] width 50 height 13
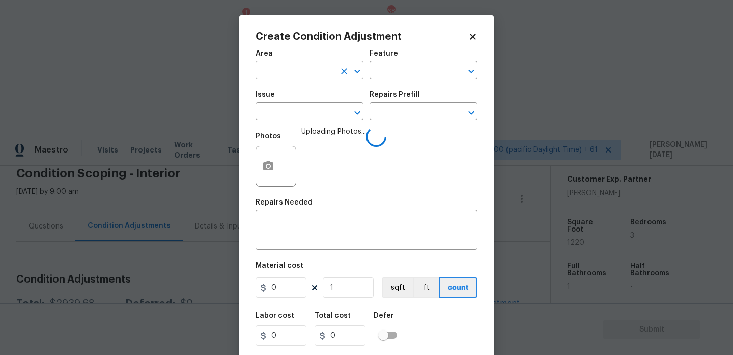
click at [265, 66] on input "text" at bounding box center [295, 71] width 79 height 16
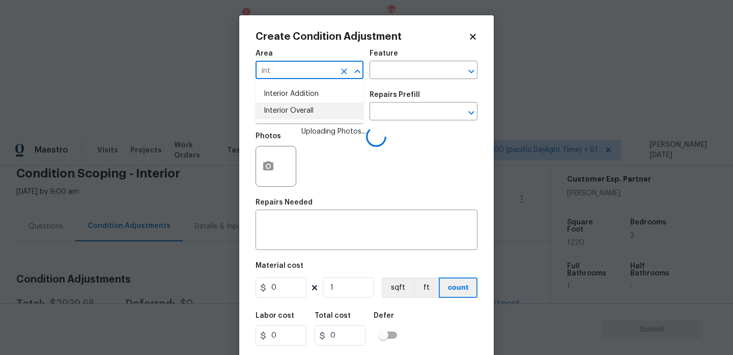
click at [287, 118] on li "Interior Overall" at bounding box center [310, 110] width 108 height 17
type input "Interior Overall"
click at [293, 114] on input "text" at bounding box center [295, 112] width 79 height 16
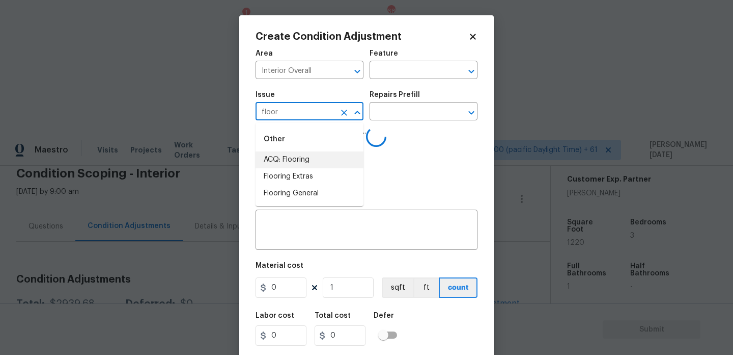
click at [305, 161] on li "ACQ: Flooring" at bounding box center [310, 159] width 108 height 17
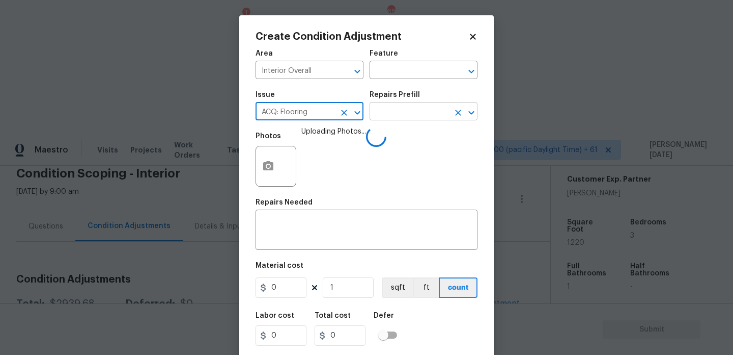
type input "ACQ: Flooring"
click at [431, 116] on input "text" at bounding box center [409, 112] width 79 height 16
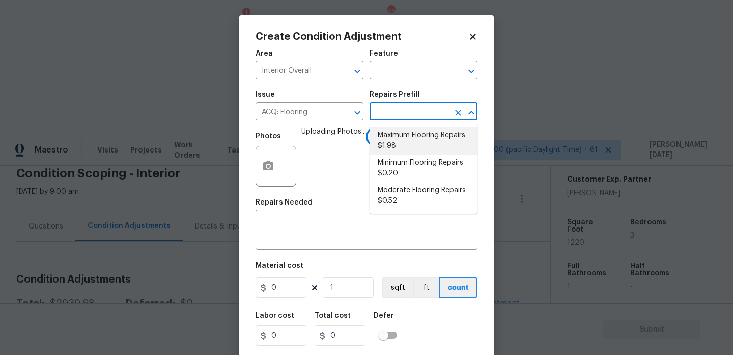
click at [419, 137] on li "Maximum Flooring Repairs $1.98" at bounding box center [424, 141] width 108 height 28
type input "Acquisition"
type textarea "Acquisition Scope: Maximum flooring repairs"
type input "1.98"
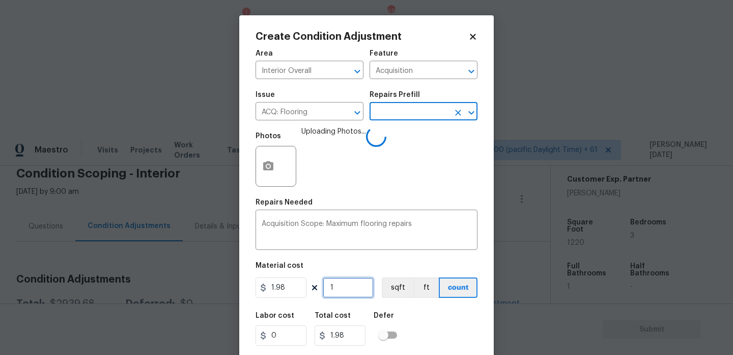
click at [342, 287] on input "1" at bounding box center [348, 287] width 51 height 20
type input "0"
paste input "122"
type input "1220"
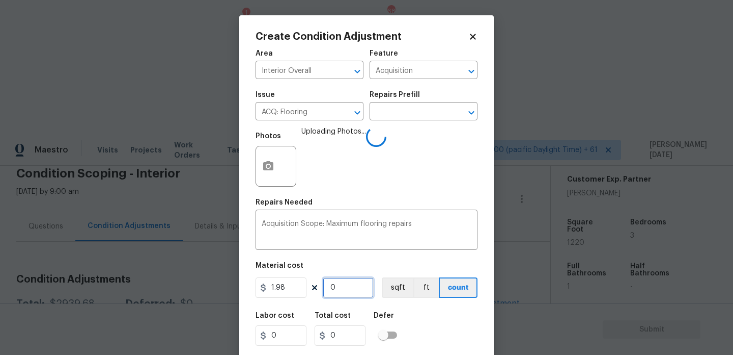
type input "2415.6"
type input "1220"
click at [385, 183] on div "Photos Uploading Photos..." at bounding box center [367, 159] width 222 height 66
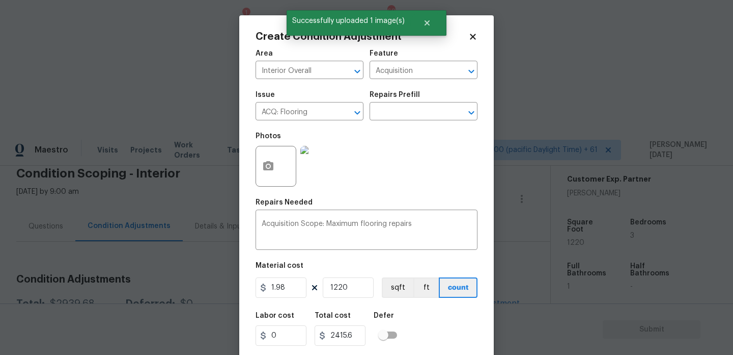
scroll to position [26, 0]
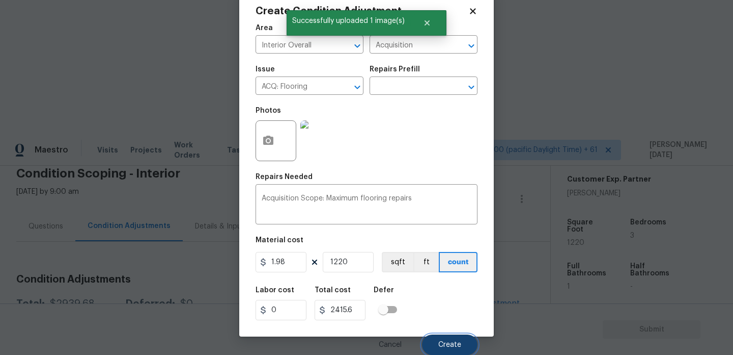
click at [450, 343] on span "Create" at bounding box center [450, 345] width 23 height 8
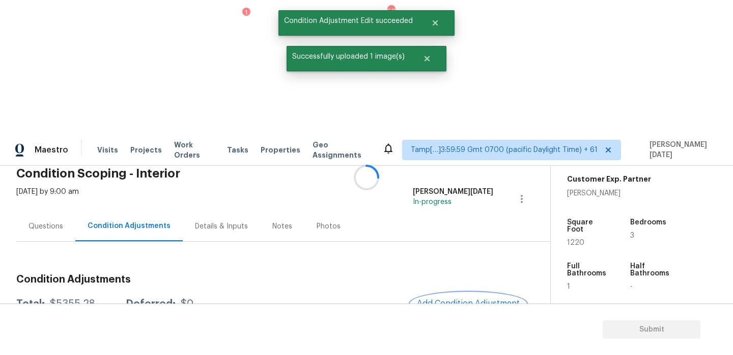
scroll to position [0, 0]
click at [448, 298] on span "Add Condition Adjustment" at bounding box center [468, 302] width 103 height 9
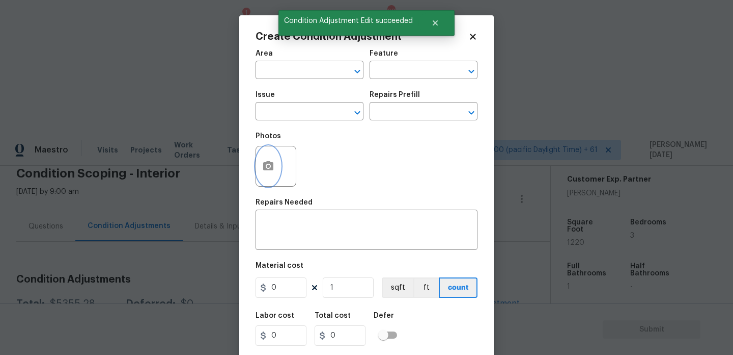
click at [266, 163] on icon "button" at bounding box center [268, 165] width 10 height 9
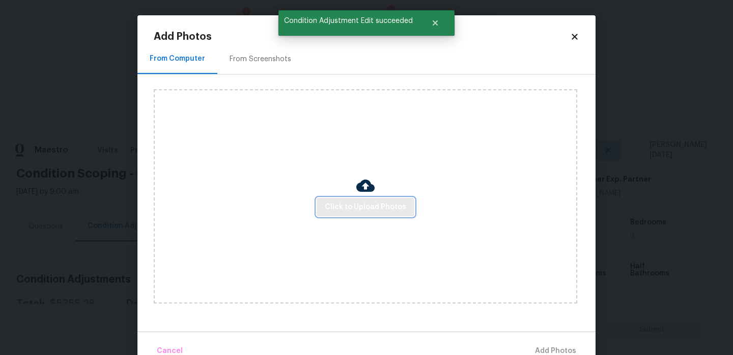
click at [340, 201] on span "Click to Upload Photos" at bounding box center [365, 207] width 81 height 13
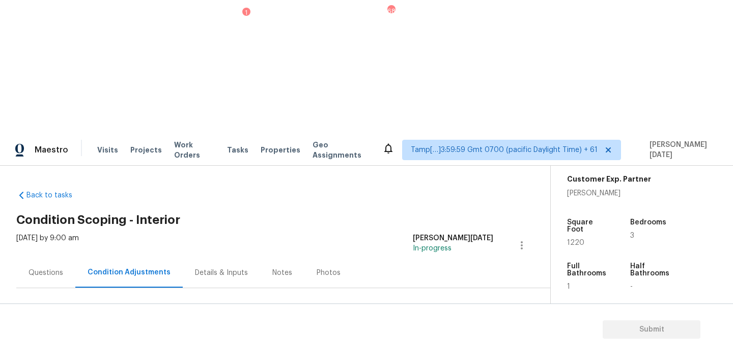
click at [450, 345] on span "Add Condition Adjustment" at bounding box center [468, 349] width 103 height 9
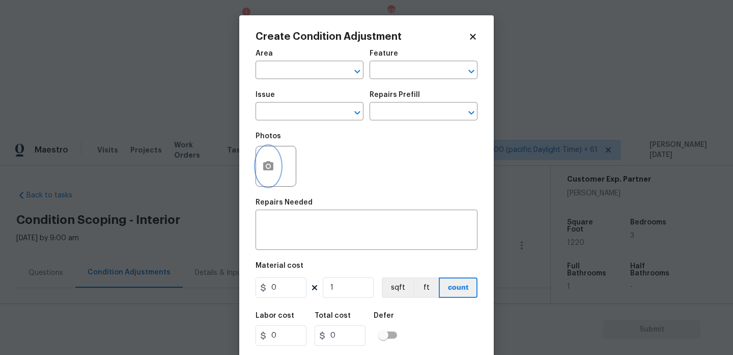
click at [264, 164] on icon "button" at bounding box center [268, 165] width 10 height 9
click at [273, 167] on icon "button" at bounding box center [268, 165] width 10 height 9
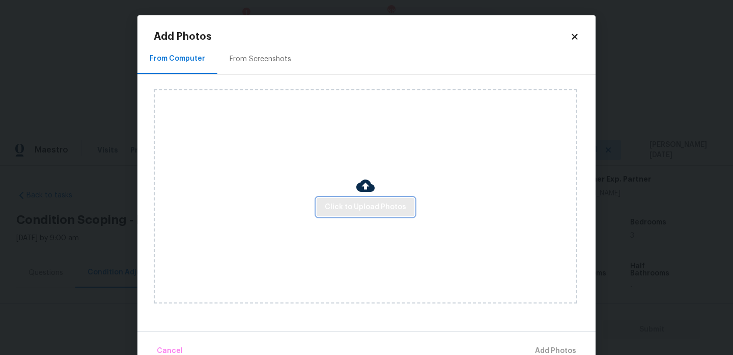
click at [371, 198] on button "Click to Upload Photos" at bounding box center [366, 207] width 98 height 19
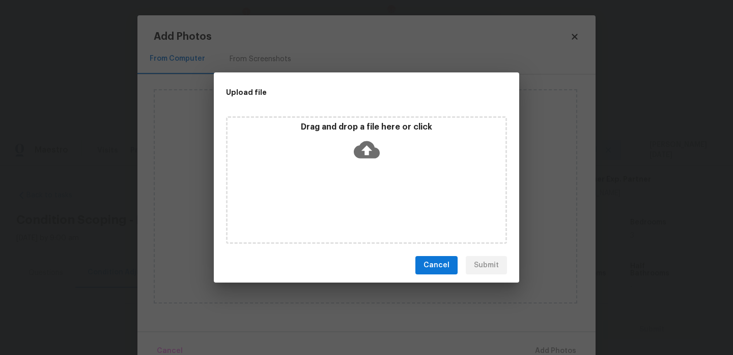
click at [371, 198] on div "Drag and drop a file here or click" at bounding box center [366, 179] width 281 height 127
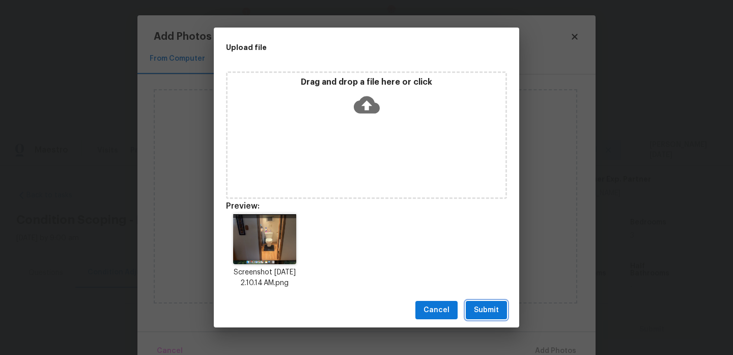
click at [476, 312] on span "Submit" at bounding box center [486, 310] width 25 height 13
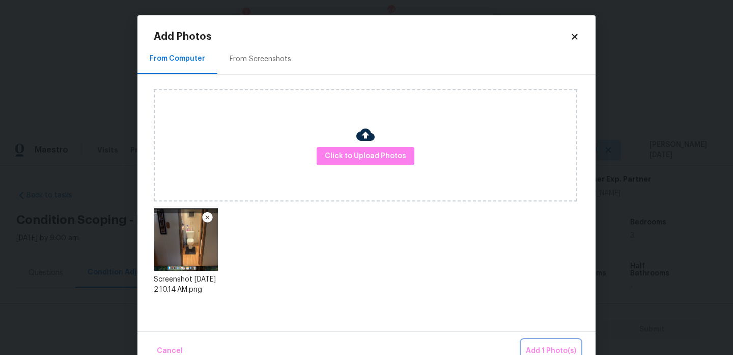
click at [549, 345] on span "Add 1 Photo(s)" at bounding box center [551, 350] width 50 height 13
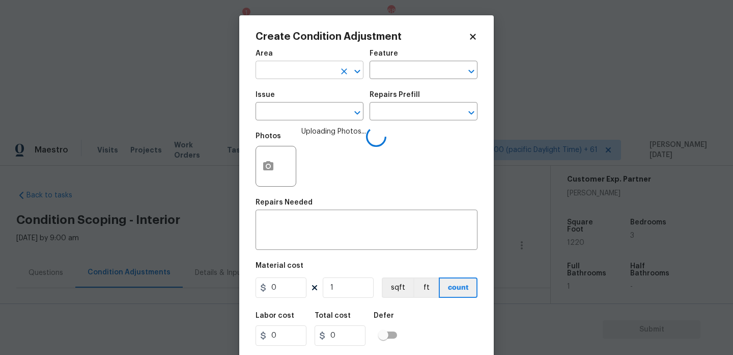
click at [295, 74] on input "text" at bounding box center [295, 71] width 79 height 16
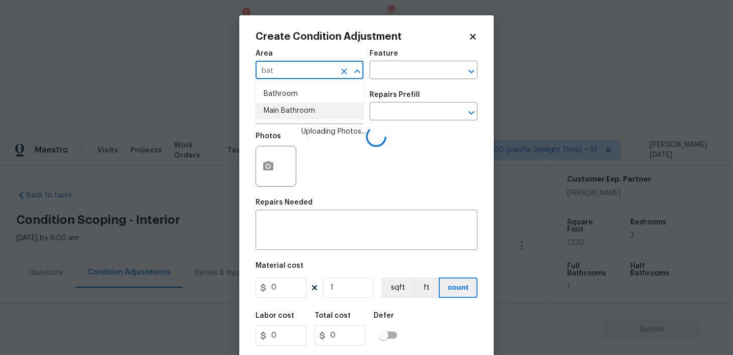
click at [288, 114] on li "Main Bathroom" at bounding box center [310, 110] width 108 height 17
type input "Main Bathroom"
click at [361, 72] on icon "Open" at bounding box center [357, 71] width 12 height 12
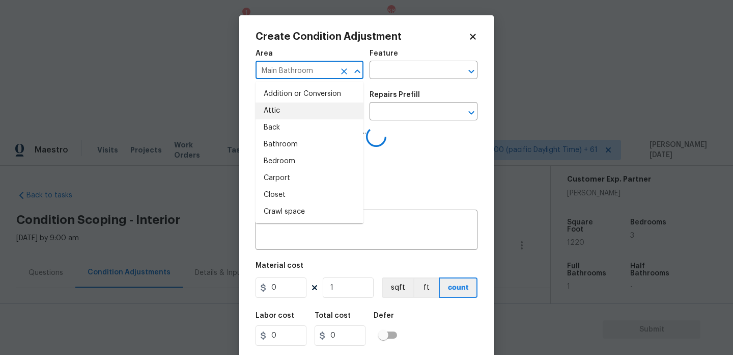
click at [324, 85] on ul "Addition or Conversion Attic Back Bathroom Bedroom Carport Closet Crawl space D…" at bounding box center [310, 152] width 108 height 142
click at [346, 65] on button "Clear" at bounding box center [344, 71] width 14 height 14
click at [304, 71] on input "b" at bounding box center [295, 71] width 79 height 16
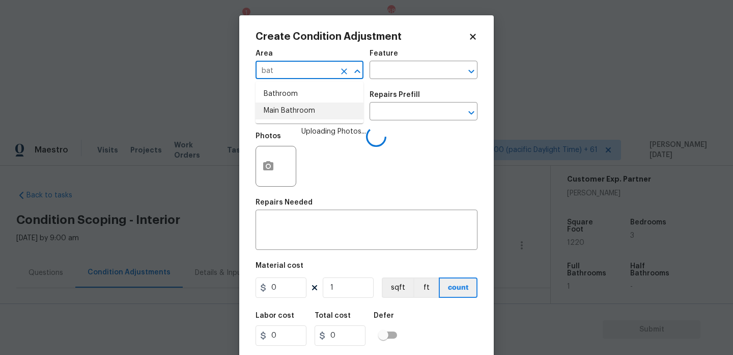
click at [297, 106] on li "Main Bathroom" at bounding box center [310, 110] width 108 height 17
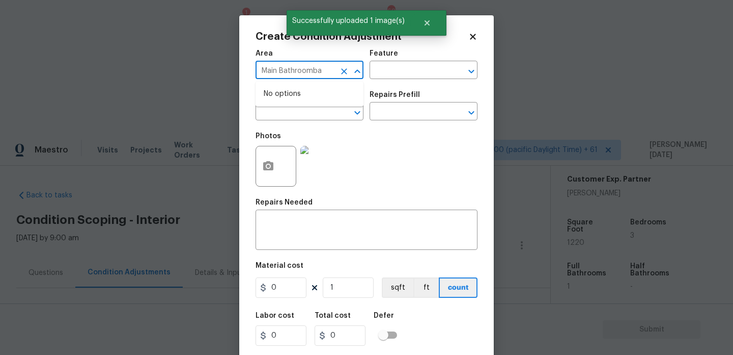
type input "Main Bathroombat"
click at [347, 68] on icon "Clear" at bounding box center [344, 71] width 10 height 10
click at [303, 89] on li "Bathroom" at bounding box center [310, 94] width 108 height 17
type input "Bathroom"
click at [303, 119] on input "text" at bounding box center [295, 112] width 79 height 16
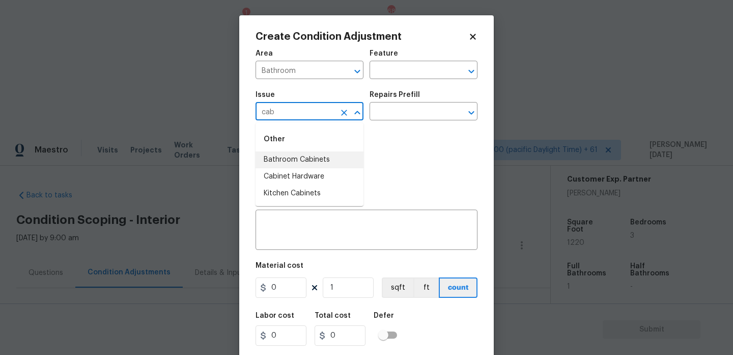
click at [302, 164] on li "Bathroom Cabinets" at bounding box center [310, 159] width 108 height 17
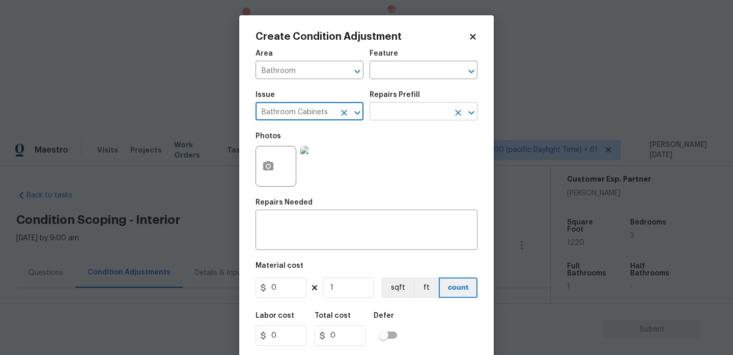
type input "Bathroom Cabinets"
click at [383, 115] on input "text" at bounding box center [409, 112] width 79 height 16
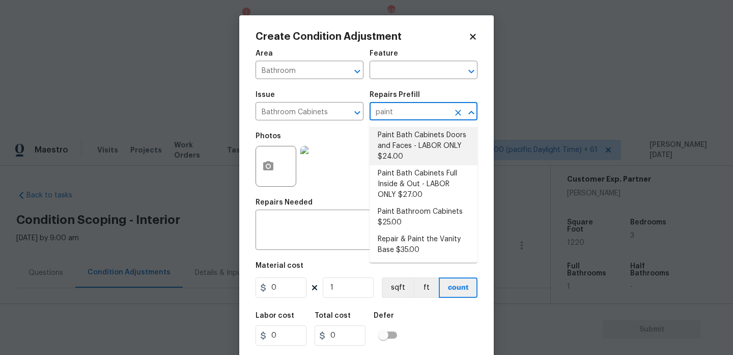
type input "paint"
click at [419, 98] on div "Repairs Prefill" at bounding box center [424, 97] width 108 height 13
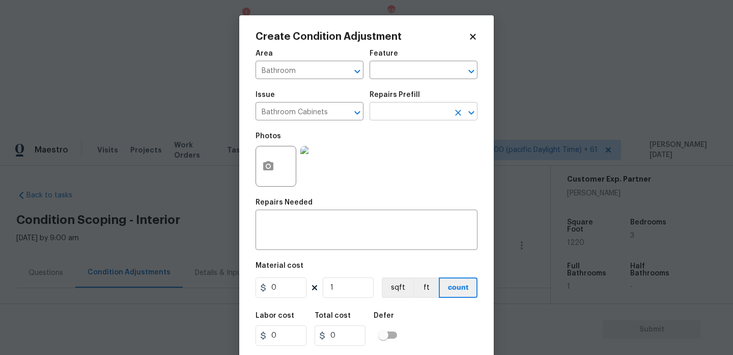
click at [411, 116] on input "text" at bounding box center [409, 112] width 79 height 16
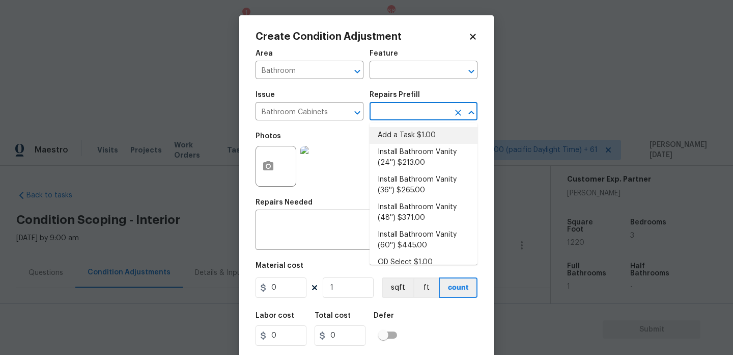
click at [394, 63] on div "Feature" at bounding box center [424, 56] width 108 height 13
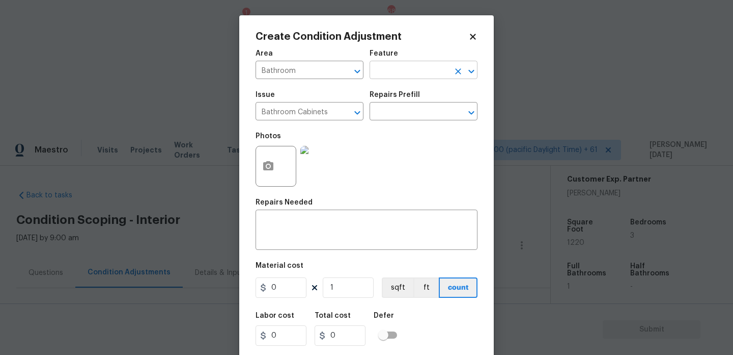
click at [389, 73] on input "text" at bounding box center [409, 71] width 79 height 16
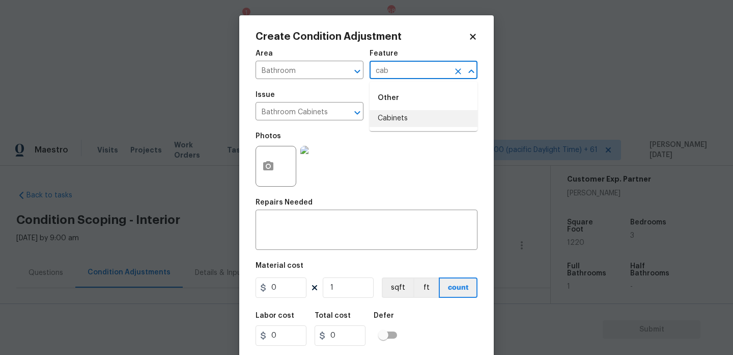
click at [410, 114] on li "Cabinets" at bounding box center [424, 118] width 108 height 17
type input "Cabinets"
click at [285, 288] on input "0" at bounding box center [281, 287] width 51 height 20
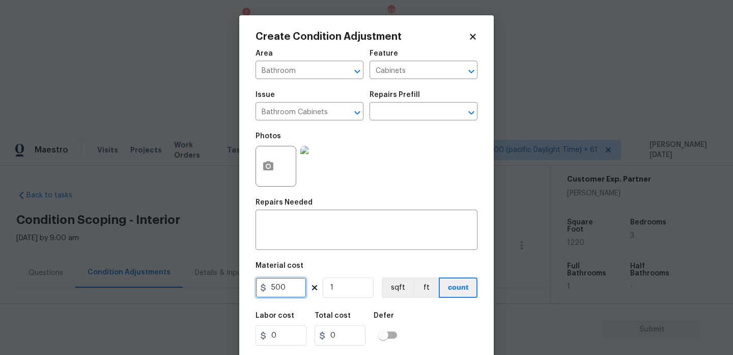
click at [285, 288] on input "500" at bounding box center [281, 287] width 51 height 20
type input "500"
click at [278, 232] on textarea at bounding box center [367, 230] width 210 height 21
type input "500"
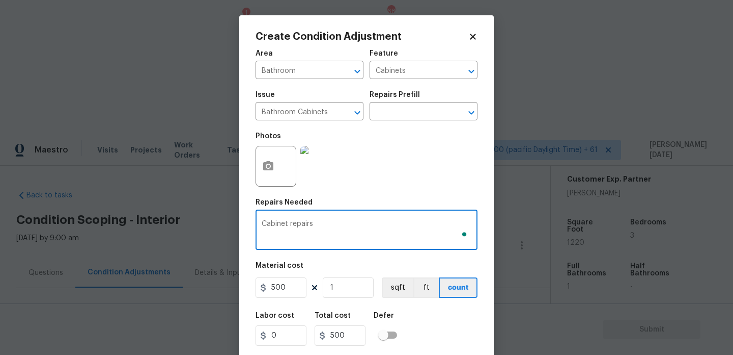
scroll to position [26, 0]
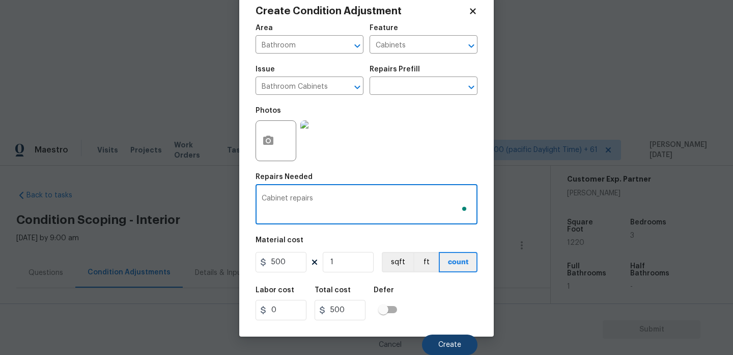
type textarea "Cabinet repairs"
click at [442, 339] on button "Create" at bounding box center [450, 344] width 56 height 20
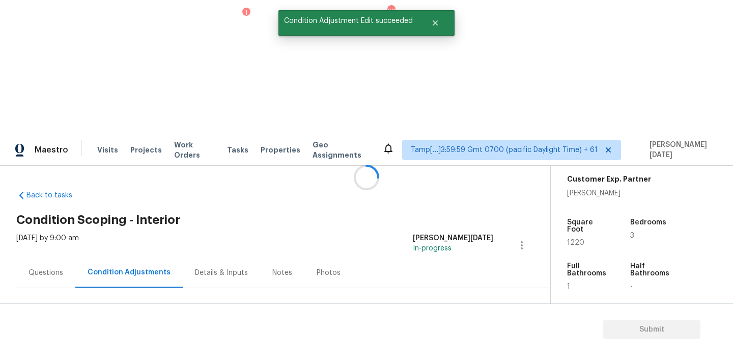
scroll to position [0, 0]
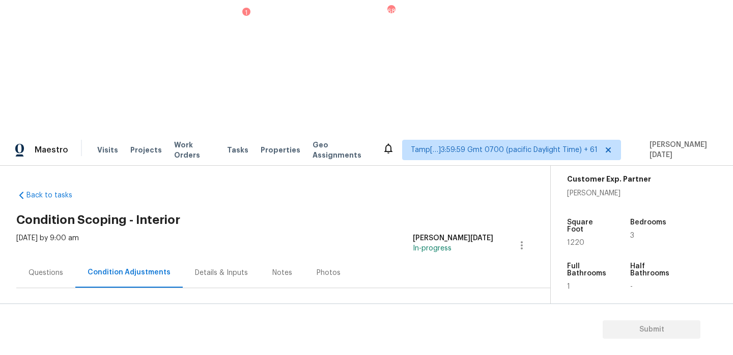
click at [60, 257] on div "Questions" at bounding box center [45, 272] width 59 height 30
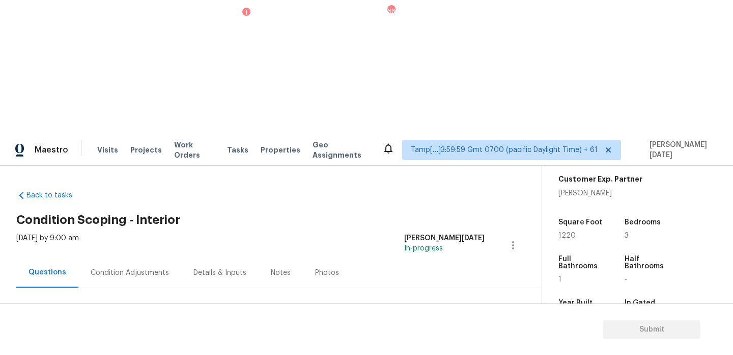
scroll to position [28, 0]
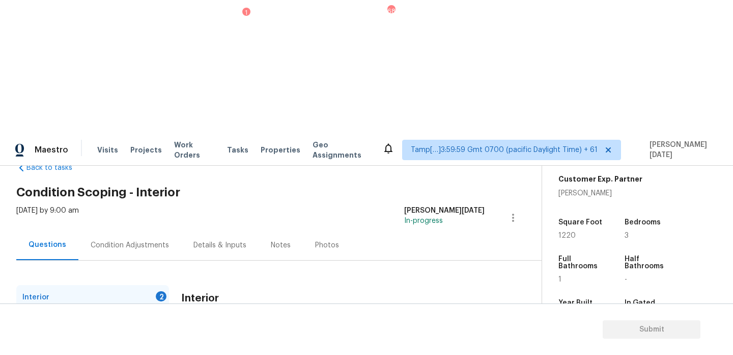
checkbox input "true"
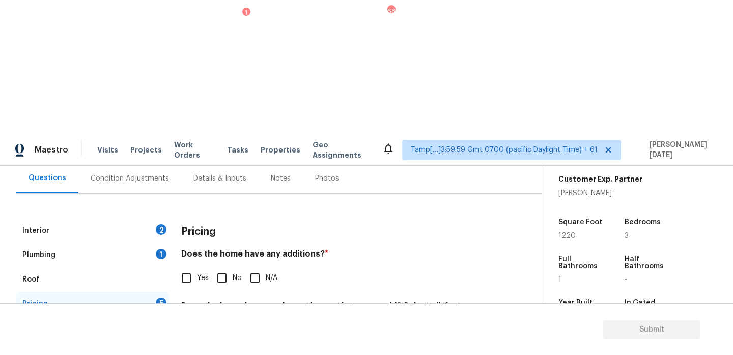
click at [191, 267] on input "Yes" at bounding box center [186, 277] width 21 height 21
checkbox input "true"
click at [197, 339] on button "button" at bounding box center [194, 359] width 24 height 40
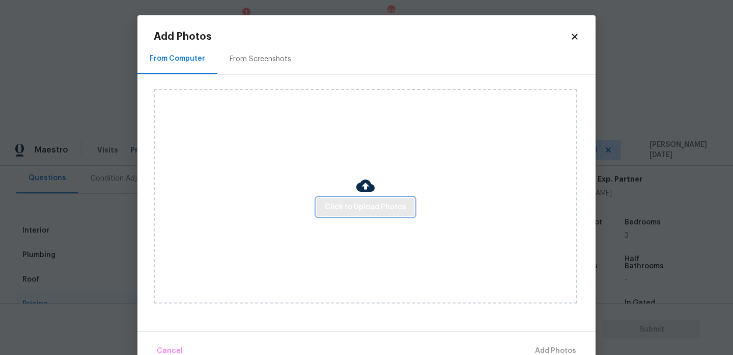
click at [350, 209] on span "Click to Upload Photos" at bounding box center [365, 207] width 81 height 13
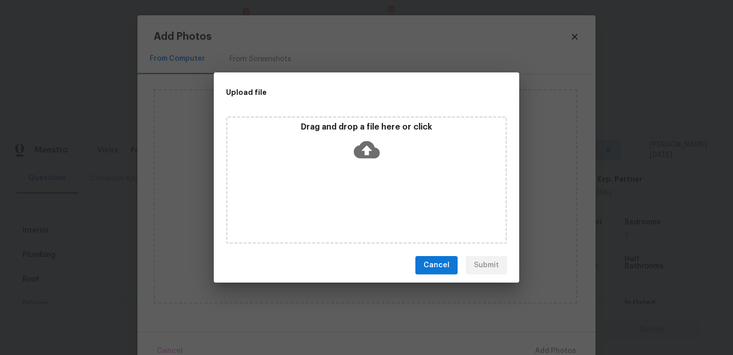
click at [350, 209] on div "Drag and drop a file here or click" at bounding box center [366, 179] width 281 height 127
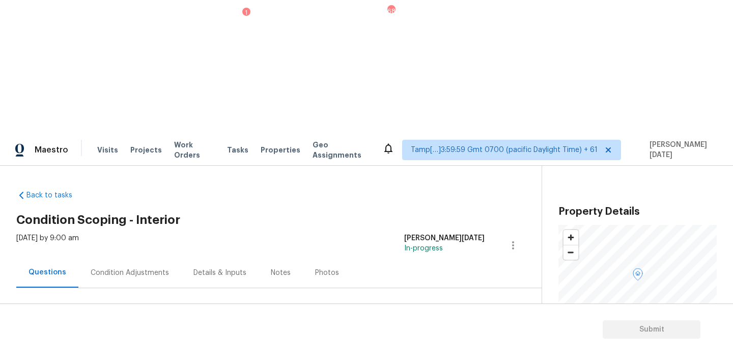
scroll to position [234, 0]
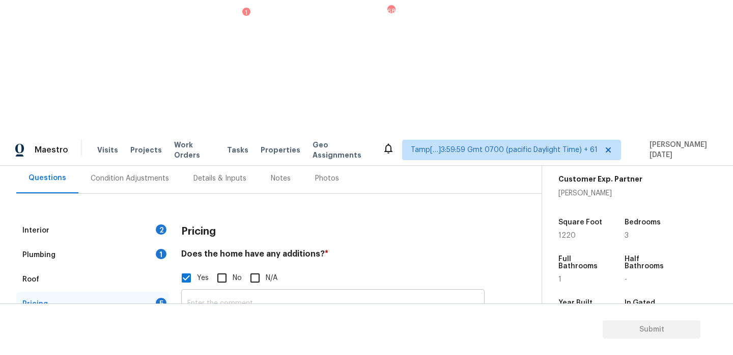
click at [258, 291] on input "text" at bounding box center [333, 303] width 304 height 24
paste input "There is a foundational issue that has been addressed in the past, but seems to…"
type input "There is a foundational issue that has been addressed in the past, but seems to…"
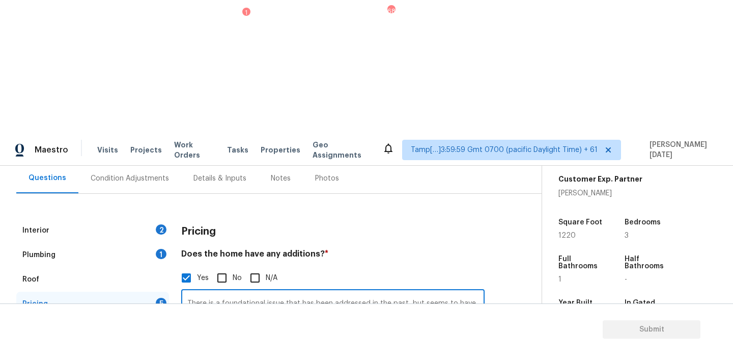
scroll to position [0, 55]
click at [227, 267] on input "No" at bounding box center [221, 277] width 21 height 21
checkbox input "true"
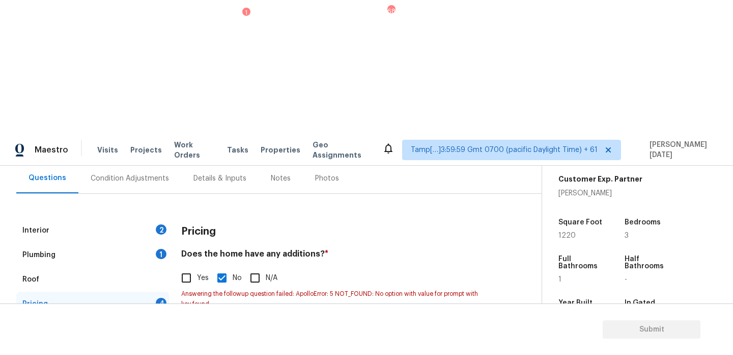
click at [199, 267] on label "Yes" at bounding box center [192, 277] width 33 height 21
click at [197, 267] on input "Yes" at bounding box center [186, 277] width 21 height 21
checkbox input "true"
checkbox input "false"
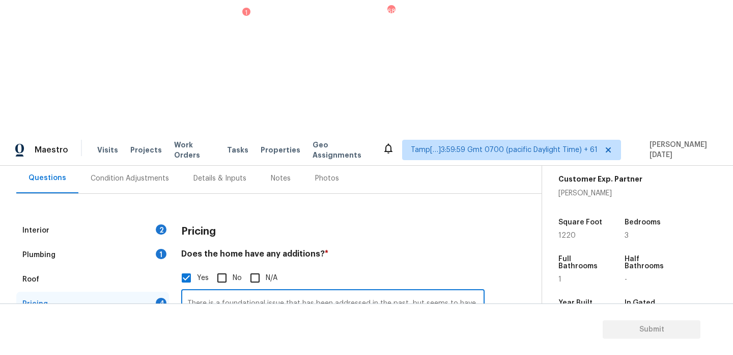
click at [246, 291] on input "There is a foundational issue that has been addressed in the past, but seems to…" at bounding box center [333, 303] width 304 height 24
click at [239, 338] on img at bounding box center [246, 358] width 41 height 41
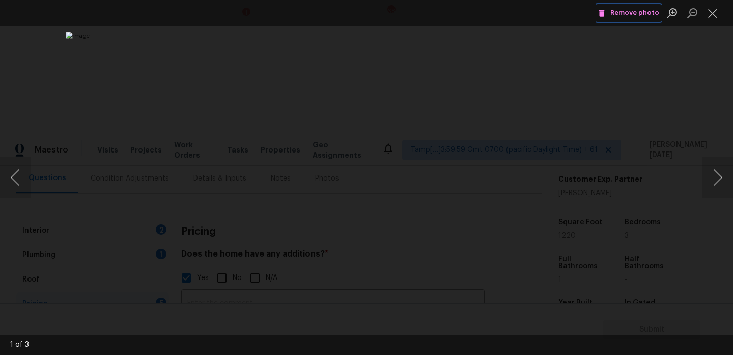
click at [637, 15] on span "Remove photo" at bounding box center [629, 13] width 61 height 12
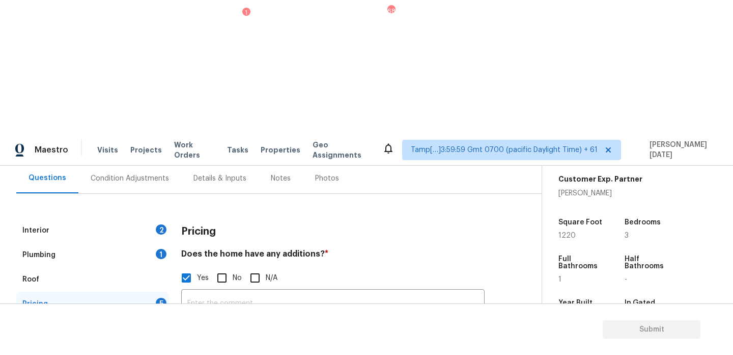
click at [234, 338] on img at bounding box center [246, 358] width 41 height 41
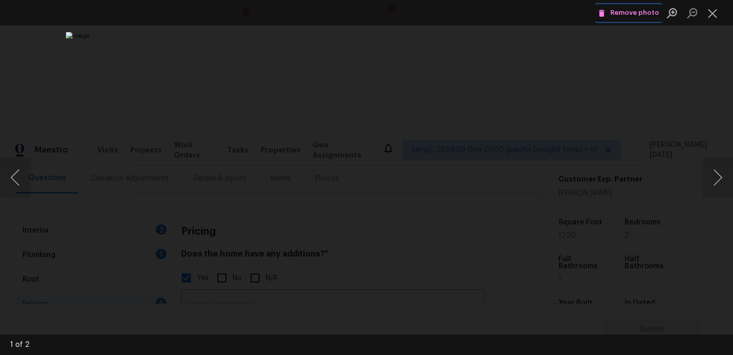
click at [607, 14] on icon "Lightbox" at bounding box center [601, 13] width 9 height 9
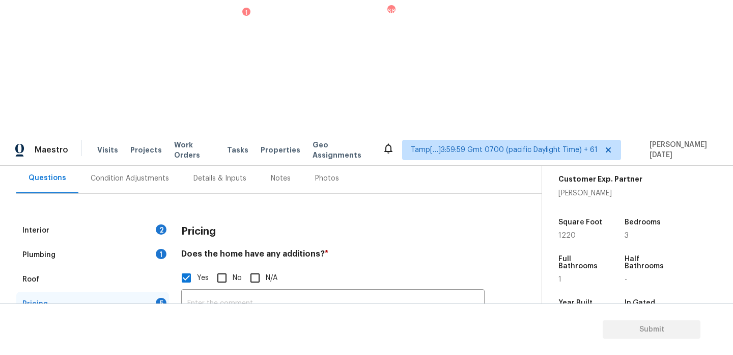
click at [257, 338] on img at bounding box center [246, 358] width 41 height 41
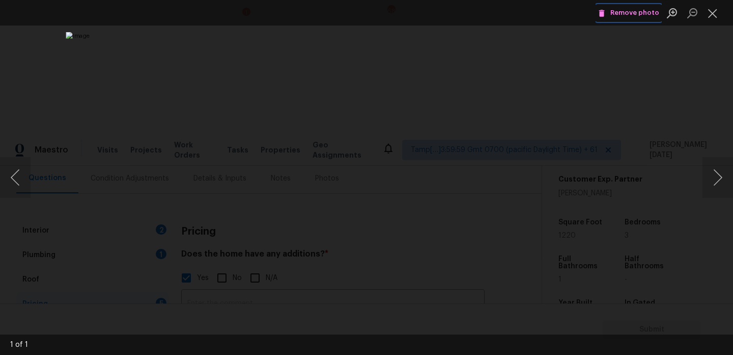
click at [619, 19] on button "Remove photo" at bounding box center [629, 13] width 66 height 16
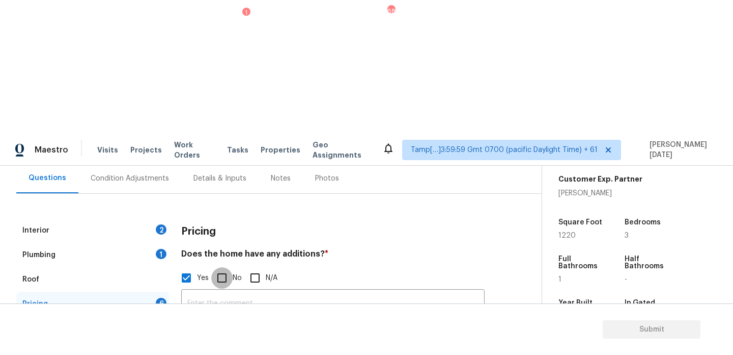
click at [223, 267] on input "No" at bounding box center [221, 277] width 21 height 21
checkbox input "true"
checkbox input "false"
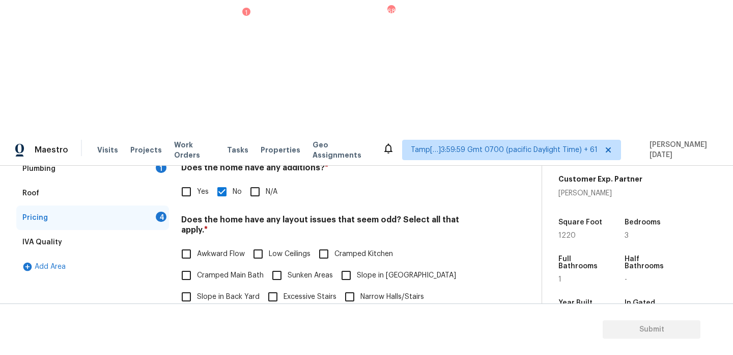
scroll to position [199, 0]
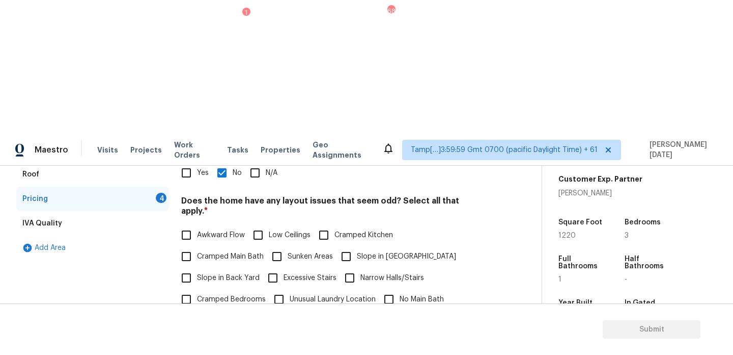
click at [231, 310] on input "N/A" at bounding box center [230, 320] width 21 height 21
checkbox input "true"
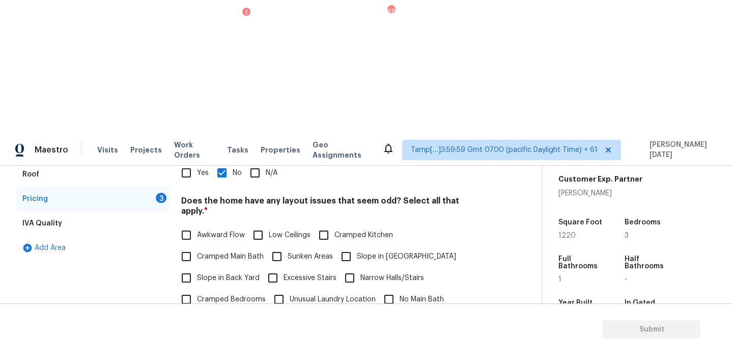
checkbox input "true"
checkbox input "false"
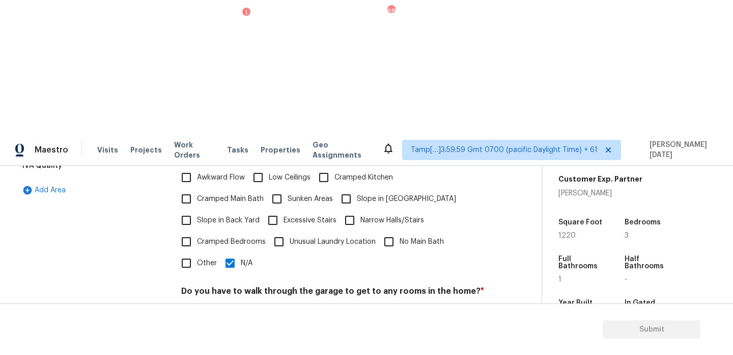
checkbox input "true"
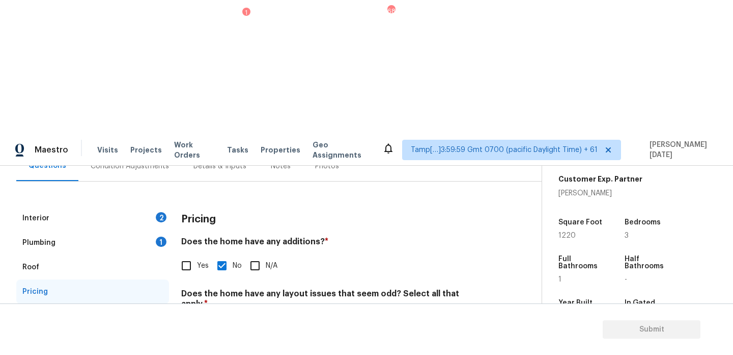
click at [157, 206] on div "Interior 2" at bounding box center [92, 218] width 153 height 24
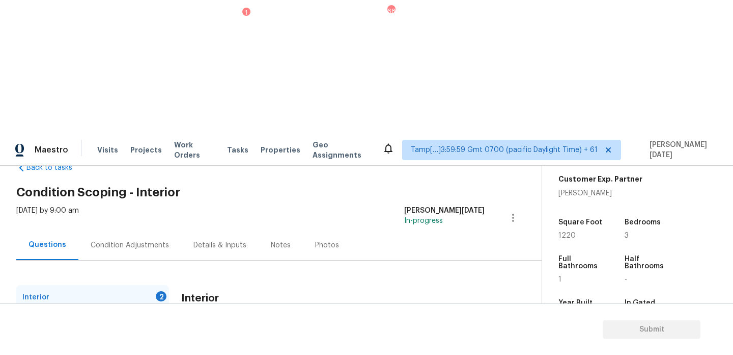
scroll to position [28, 0]
click at [194, 344] on input "Yes" at bounding box center [186, 354] width 21 height 21
checkbox input "true"
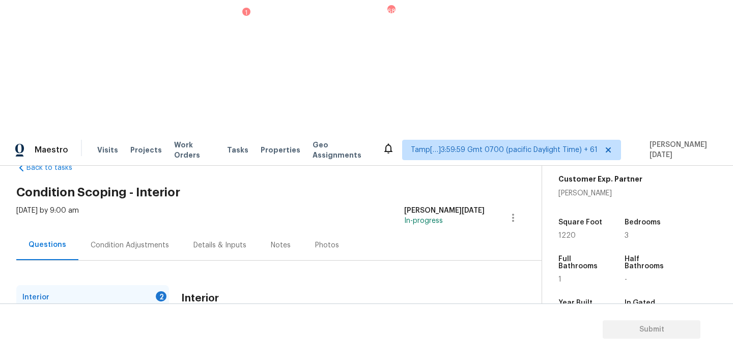
scroll to position [112, 0]
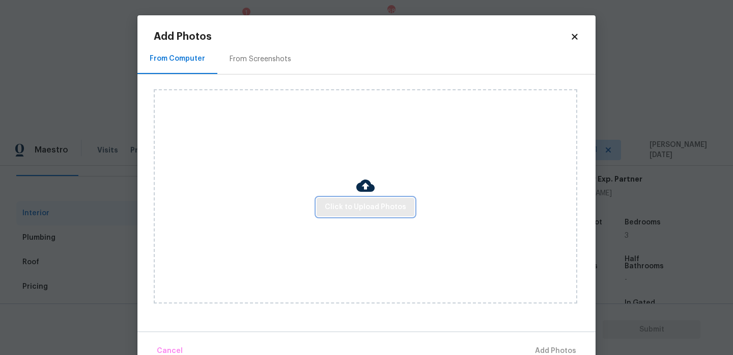
click at [338, 203] on span "Click to Upload Photos" at bounding box center [365, 207] width 81 height 13
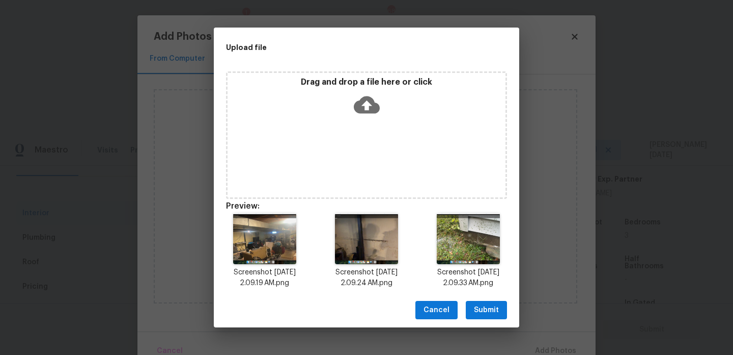
click at [492, 304] on span "Submit" at bounding box center [486, 310] width 25 height 13
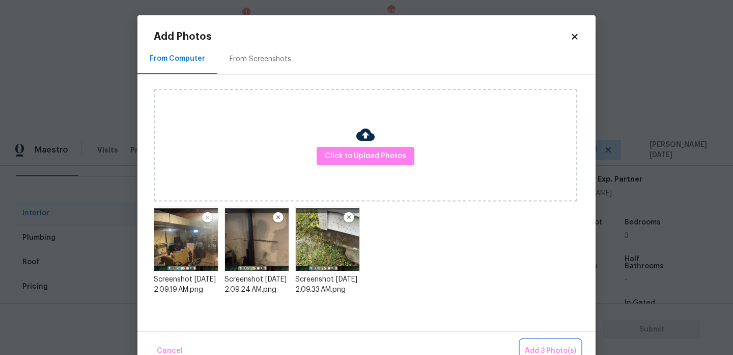
click at [540, 347] on span "Add 3 Photo(s)" at bounding box center [550, 350] width 51 height 13
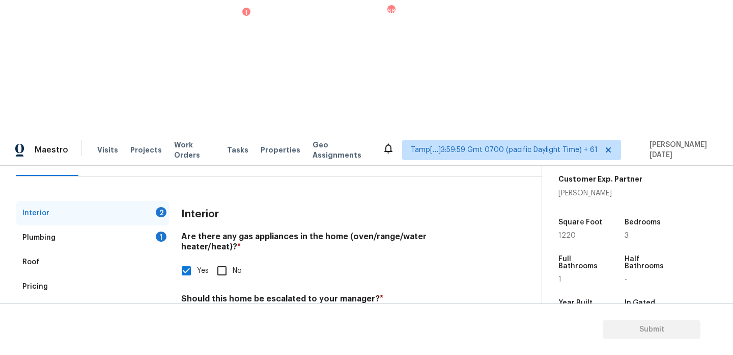
click at [282, 336] on input "text" at bounding box center [333, 348] width 304 height 24
paste input "There is a foundational issue that has been addressed in the past, but seems to…"
type input "There is a foundational issue that has been addressed in the past, but seems to…"
click at [305, 312] on div "Yes No" at bounding box center [333, 322] width 304 height 21
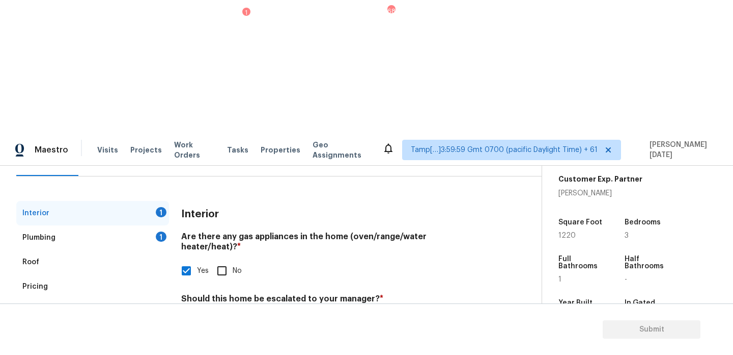
scroll to position [0, 0]
click at [162, 231] on div "1" at bounding box center [161, 236] width 11 height 10
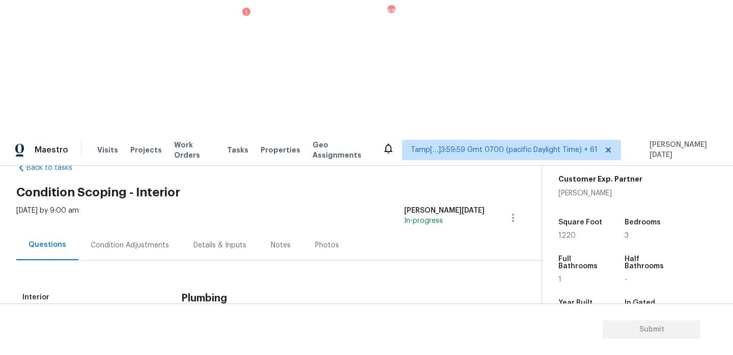
checkbox input "true"
click at [144, 240] on div "Condition Adjustments" at bounding box center [130, 245] width 78 height 10
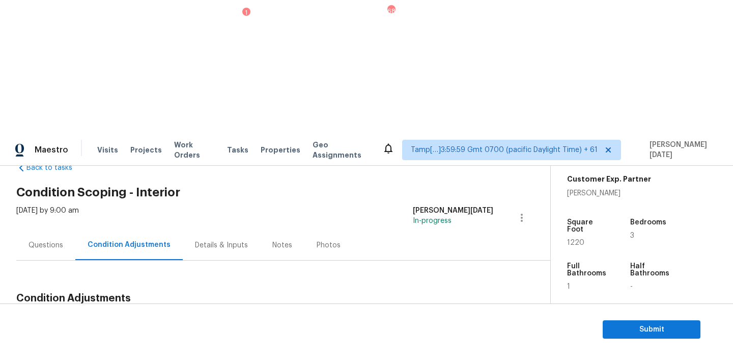
drag, startPoint x: 51, startPoint y: 189, endPoint x: 97, endPoint y: 189, distance: 45.8
click at [97, 317] on div "Total: $5855.28 Deferred: $0" at bounding box center [104, 322] width 177 height 10
copy div "$5855.28"
click at [268, 230] on div "Notes" at bounding box center [282, 245] width 44 height 30
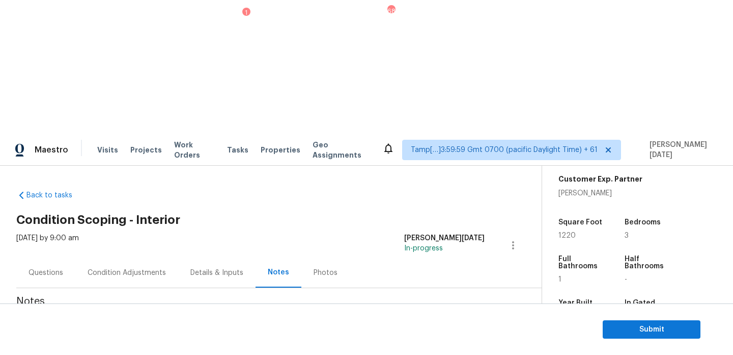
click at [145, 322] on textarea at bounding box center [266, 340] width 489 height 36
type textarea "O"
type textarea "IVA completed"
click at [137, 257] on div "Condition Adjustments" at bounding box center [126, 272] width 103 height 30
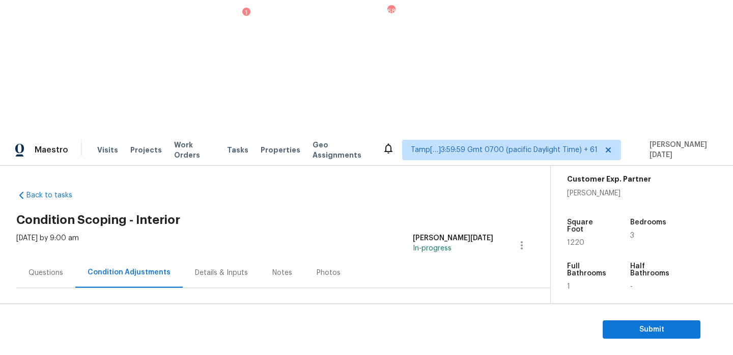
click at [42, 267] on div "Questions" at bounding box center [46, 272] width 35 height 10
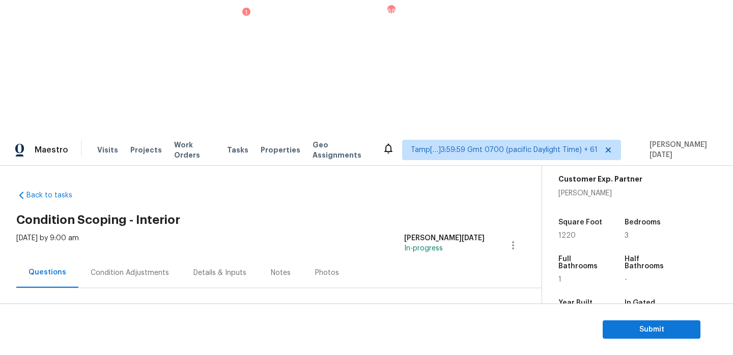
scroll to position [112, 0]
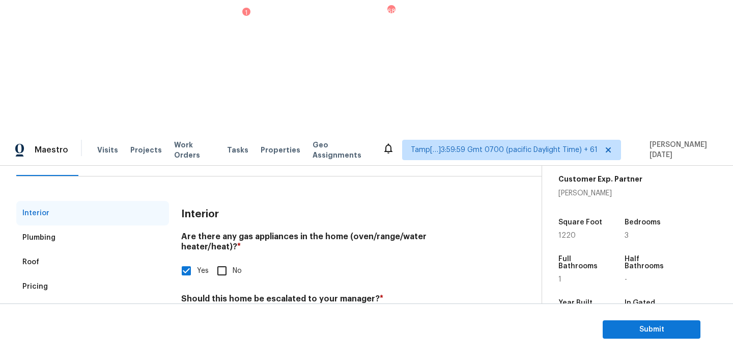
click at [223, 336] on input "There is a foundational issue that has been addressed in the past, but seems to…" at bounding box center [333, 348] width 304 height 24
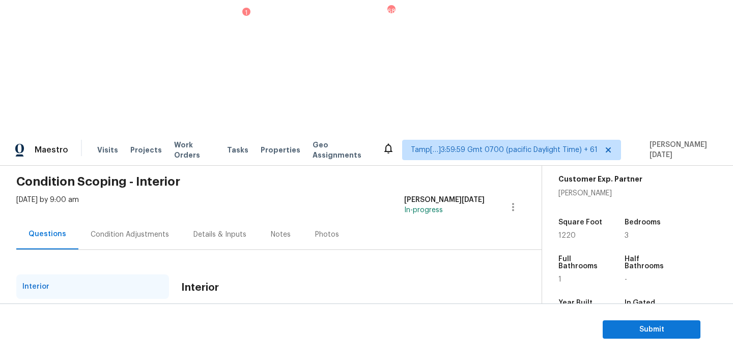
scroll to position [26, 0]
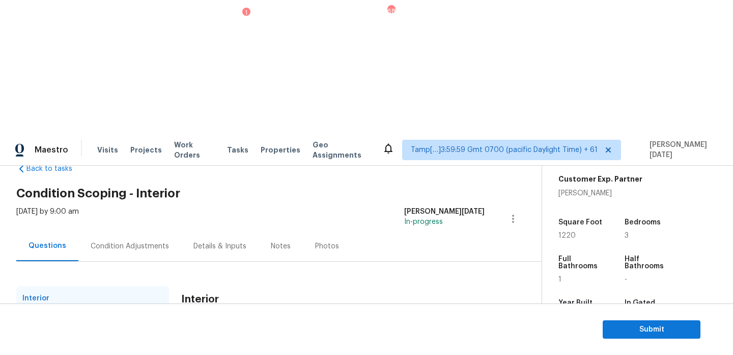
click at [271, 241] on div "Notes" at bounding box center [281, 246] width 20 height 10
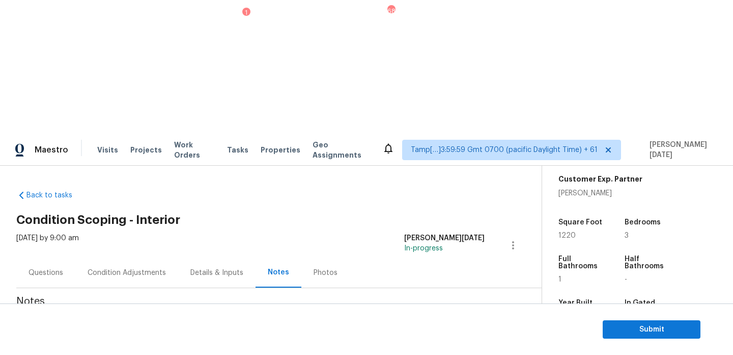
click at [213, 322] on textarea at bounding box center [266, 340] width 489 height 36
click at [213, 322] on textarea "To enrich screen reader interactions, please activate Accessibility in Grammarl…" at bounding box center [266, 340] width 489 height 36
paste textarea "There is a foundational issue that has been addressed in the past, but seems to…"
type textarea "There is a foundational issue that has been addressed in the past, but seems to…"
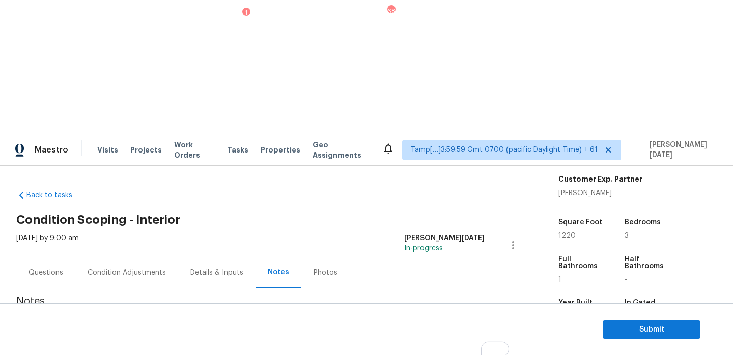
click at [141, 257] on div "Condition Adjustments" at bounding box center [126, 272] width 103 height 30
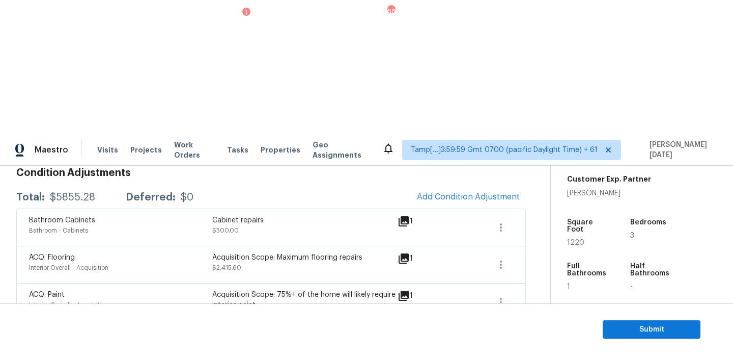
scroll to position [154, 0]
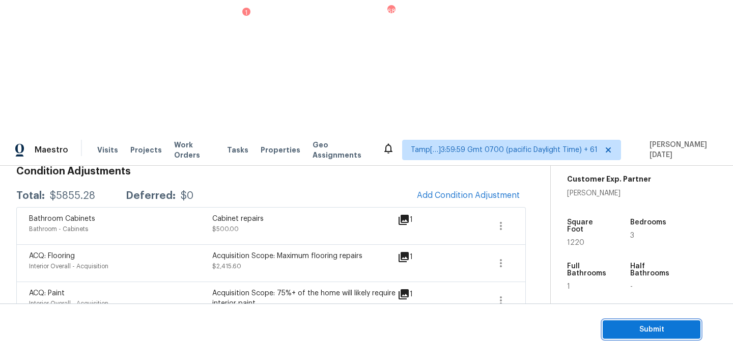
click at [620, 320] on button "Submit" at bounding box center [652, 329] width 98 height 19
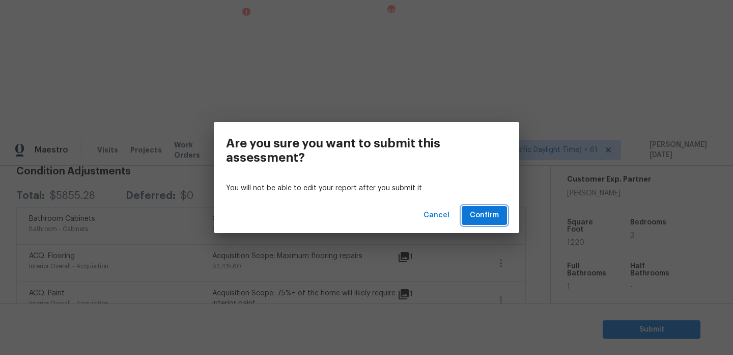
click at [493, 212] on span "Confirm" at bounding box center [484, 215] width 29 height 13
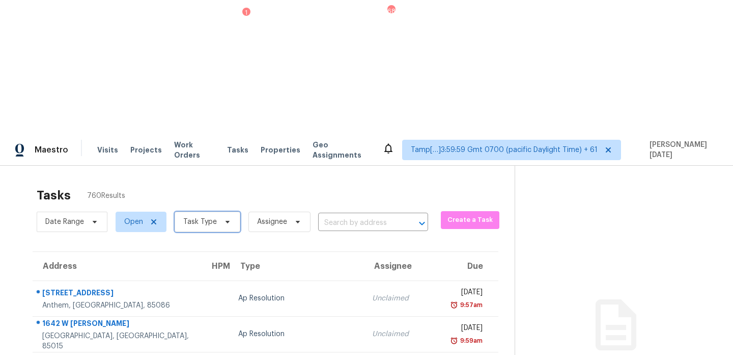
click at [216, 211] on span "Task Type" at bounding box center [208, 221] width 66 height 20
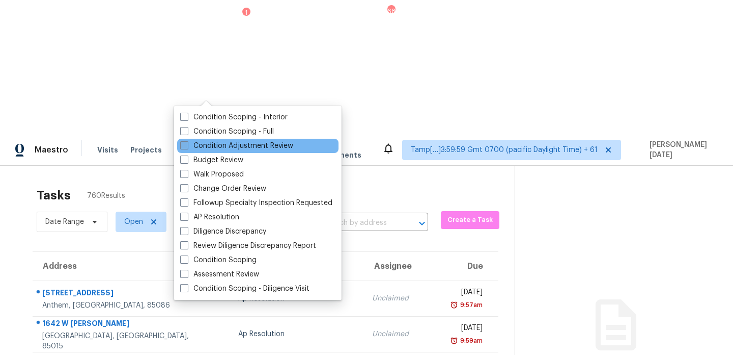
click at [202, 141] on label "Condition Adjustment Review" at bounding box center [236, 146] width 113 height 10
click at [187, 141] on input "Condition Adjustment Review" at bounding box center [183, 144] width 7 height 7
checkbox input "true"
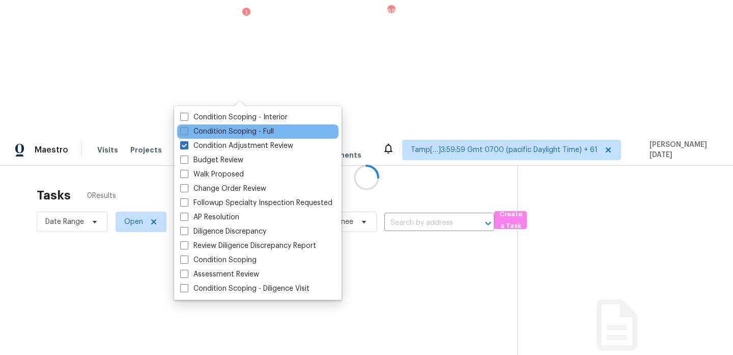
click at [205, 128] on label "Condition Scoping - Full" at bounding box center [227, 131] width 94 height 10
click at [187, 128] on input "Condition Scoping - Full" at bounding box center [183, 129] width 7 height 7
checkbox input "true"
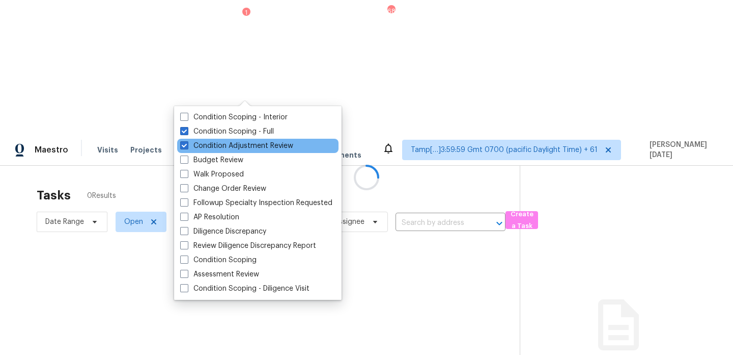
click at [205, 139] on div "Condition Adjustment Review" at bounding box center [257, 146] width 161 height 14
click at [214, 139] on div "Condition Adjustment Review" at bounding box center [257, 146] width 161 height 14
click at [212, 148] on label "Condition Adjustment Review" at bounding box center [236, 146] width 113 height 10
click at [187, 147] on input "Condition Adjustment Review" at bounding box center [183, 144] width 7 height 7
checkbox input "false"
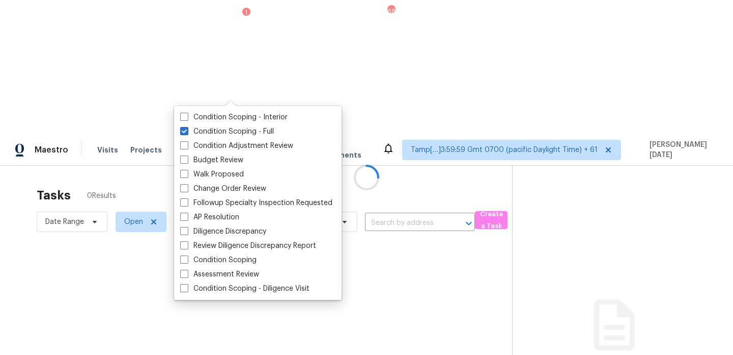
click at [304, 75] on div at bounding box center [366, 177] width 733 height 355
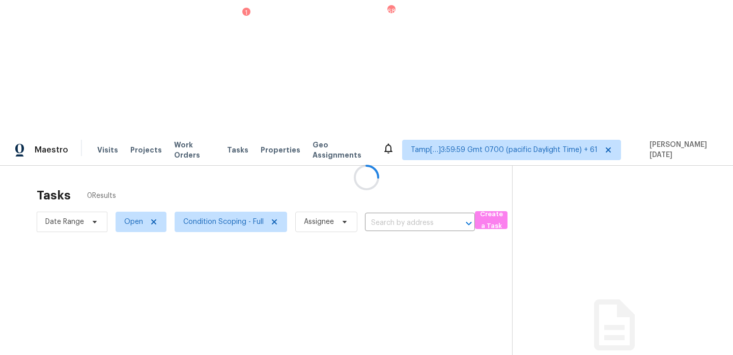
click at [341, 41] on div at bounding box center [366, 177] width 733 height 355
click at [239, 216] on span "Condition Scoping - Full" at bounding box center [223, 221] width 80 height 10
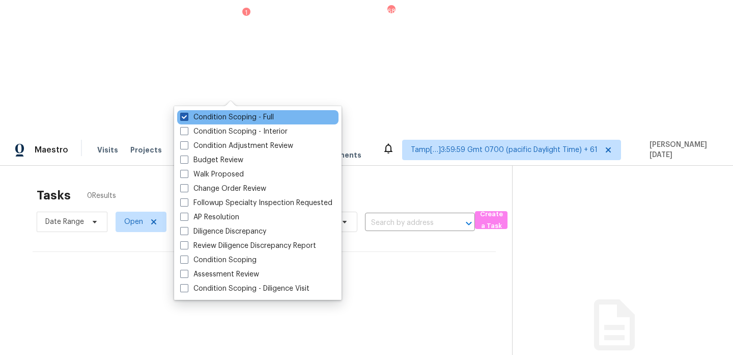
click at [233, 113] on label "Condition Scoping - Full" at bounding box center [227, 117] width 94 height 10
click at [187, 113] on input "Condition Scoping - Full" at bounding box center [183, 115] width 7 height 7
click at [233, 113] on label "Condition Scoping - Full" at bounding box center [227, 117] width 94 height 10
click at [187, 113] on input "Condition Scoping - Full" at bounding box center [183, 115] width 7 height 7
checkbox input "true"
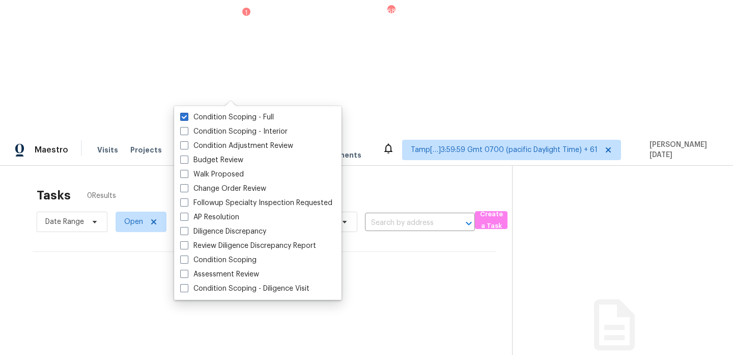
click at [357, 166] on div "Tasks 0 Results Date Range Open Condition Scoping - Full Assignee ​ Create a Ta…" at bounding box center [366, 343] width 733 height 355
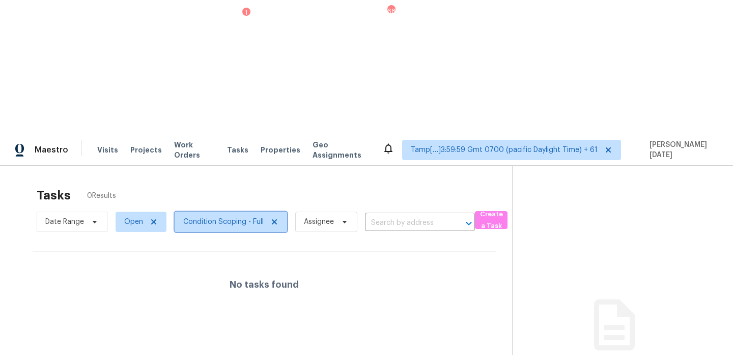
click at [235, 216] on span "Condition Scoping - Full" at bounding box center [223, 221] width 80 height 10
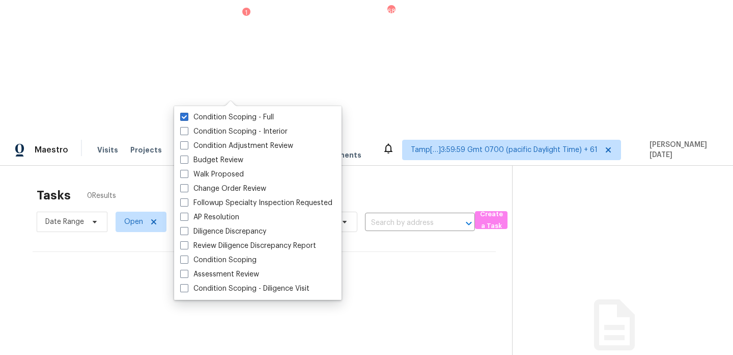
click at [295, 182] on div "Tasks 0 Results" at bounding box center [275, 195] width 476 height 26
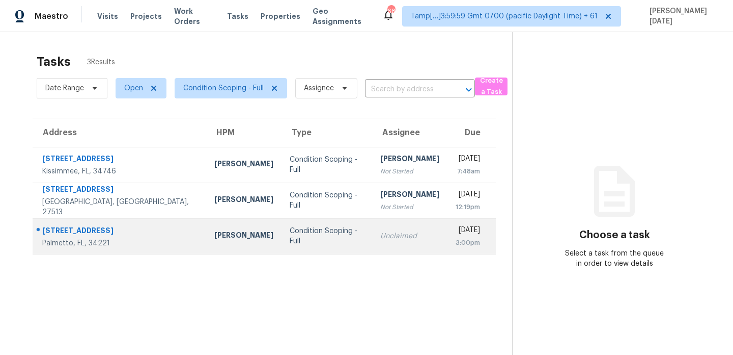
click at [372, 246] on td "Unclaimed" at bounding box center [409, 236] width 75 height 36
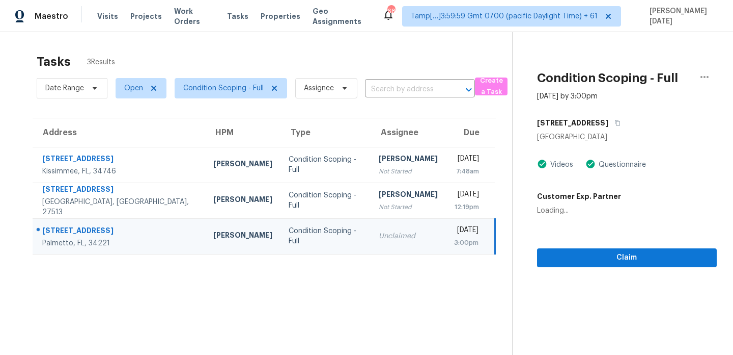
click at [394, 236] on div "Unclaimed" at bounding box center [408, 236] width 59 height 10
click at [620, 122] on icon "button" at bounding box center [617, 123] width 5 height 6
click at [597, 255] on span "Claim" at bounding box center [628, 257] width 164 height 13
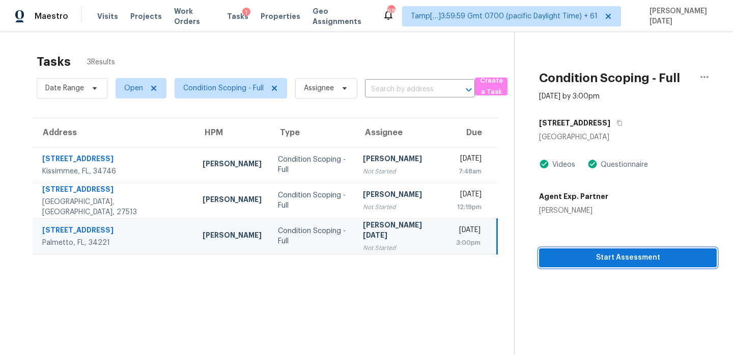
click at [589, 258] on span "Start Assessment" at bounding box center [628, 257] width 161 height 13
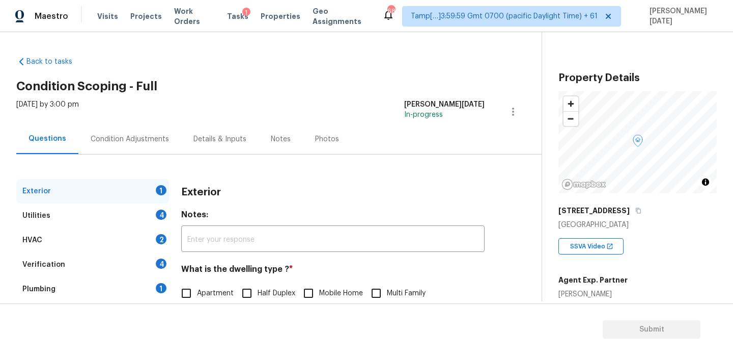
click at [124, 145] on div "Condition Adjustments" at bounding box center [129, 139] width 103 height 30
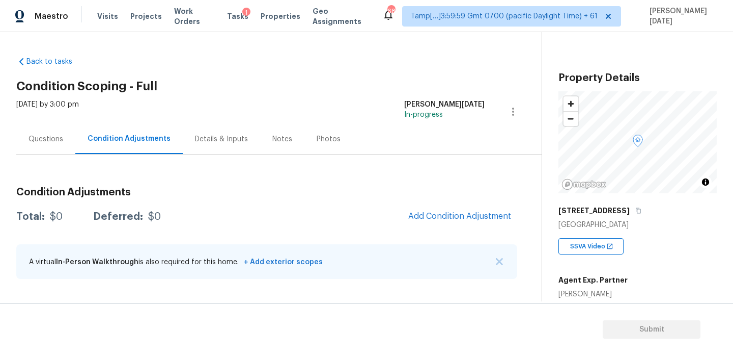
click at [53, 150] on div "Questions" at bounding box center [45, 139] width 59 height 30
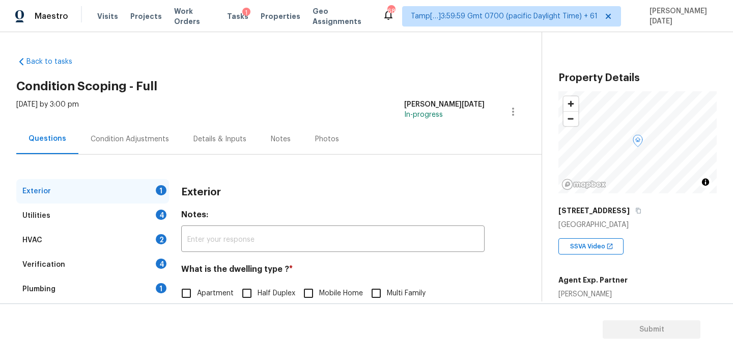
scroll to position [136, 0]
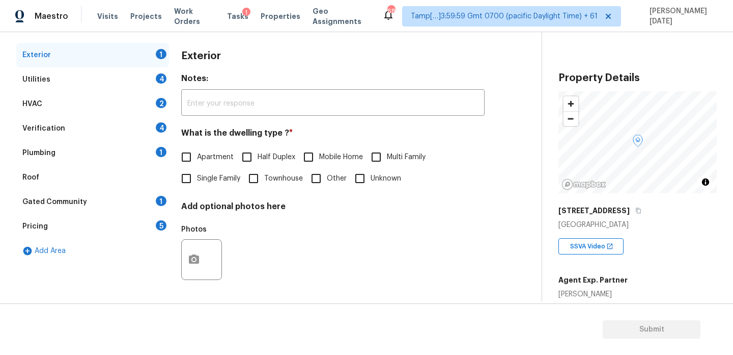
click at [153, 229] on div "Pricing 5" at bounding box center [92, 226] width 153 height 24
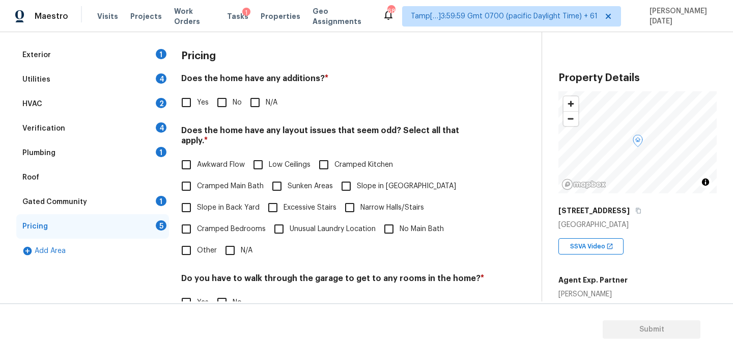
click at [195, 204] on input "Slope in Back Yard" at bounding box center [186, 207] width 21 height 21
checkbox input "true"
click at [355, 175] on input "Slope in [GEOGRAPHIC_DATA]" at bounding box center [346, 185] width 21 height 21
checkbox input "true"
click at [208, 105] on span "Yes" at bounding box center [203, 102] width 12 height 11
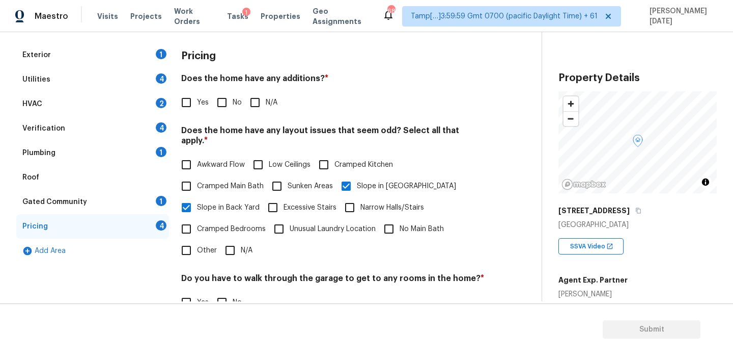
click at [197, 105] on input "Yes" at bounding box center [186, 102] width 21 height 21
checkbox input "true"
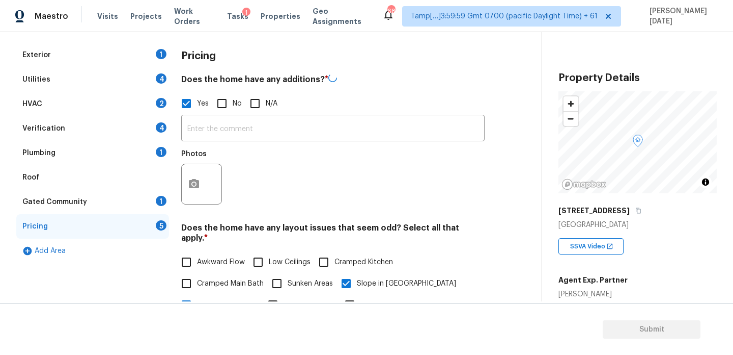
click at [233, 105] on span "No" at bounding box center [237, 103] width 9 height 11
click at [232, 105] on input "No" at bounding box center [221, 103] width 21 height 21
checkbox input "true"
checkbox input "false"
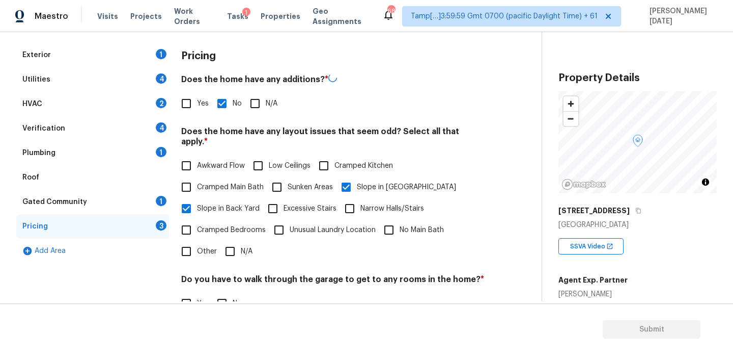
scroll to position [257, 0]
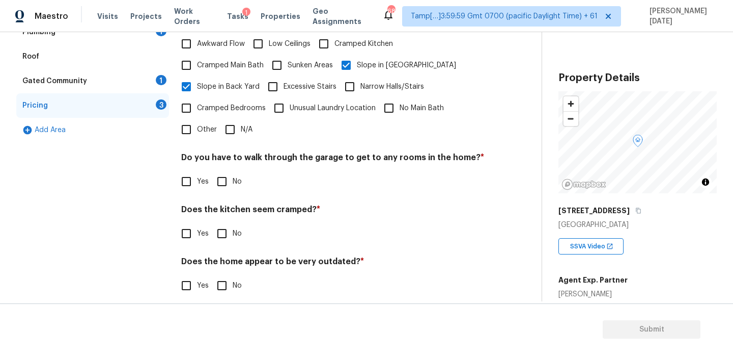
click at [223, 185] on div "Pricing Does the home have any additions? * Yes No N/A Does the home have any l…" at bounding box center [333, 115] width 304 height 386
click at [227, 177] on input "No" at bounding box center [221, 181] width 21 height 21
checkbox input "true"
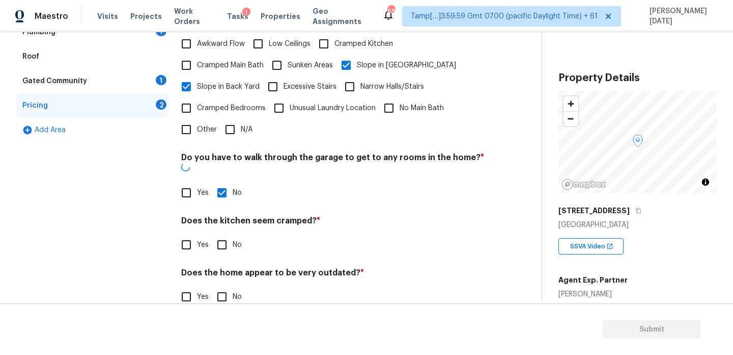
click at [228, 234] on input "No" at bounding box center [221, 244] width 21 height 21
checkbox input "true"
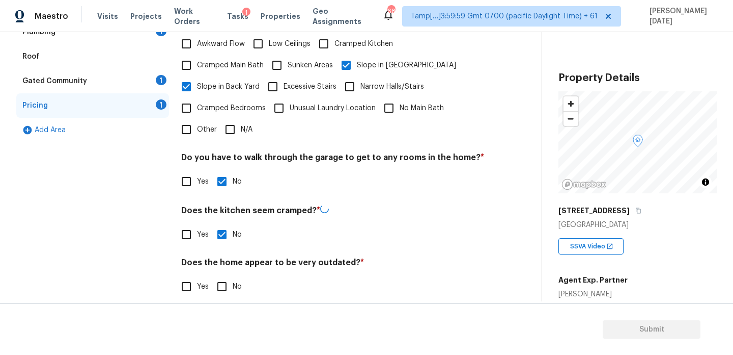
click at [227, 279] on input "No" at bounding box center [221, 286] width 21 height 21
checkbox input "true"
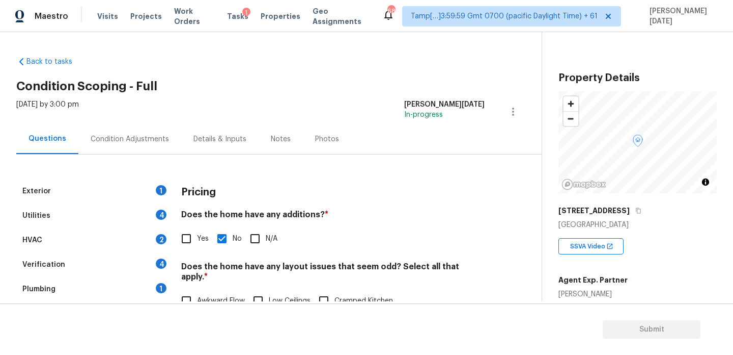
click at [140, 133] on div "Condition Adjustments" at bounding box center [129, 139] width 103 height 30
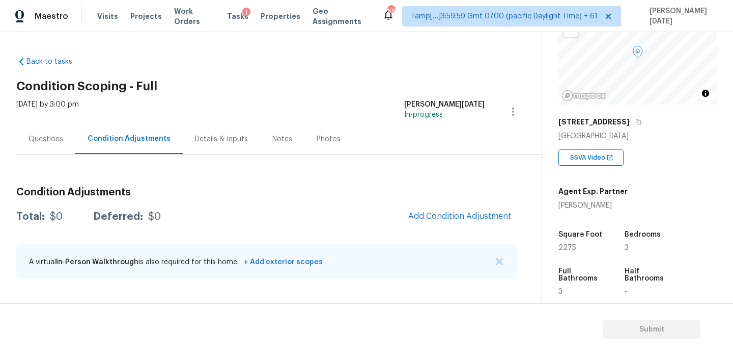
scroll to position [97, 0]
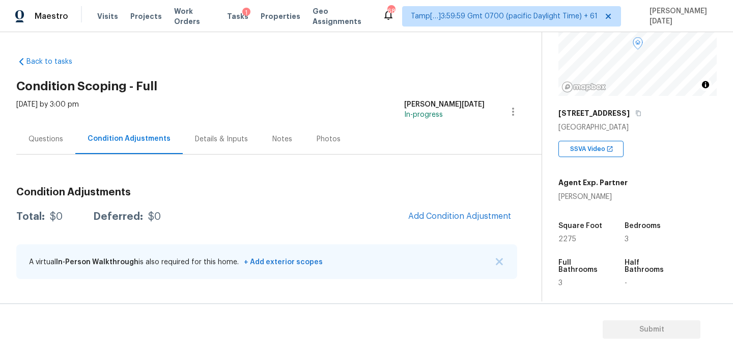
click at [567, 238] on span "2275" at bounding box center [568, 238] width 18 height 7
copy span "2275"
click at [438, 222] on button "Add Condition Adjustment" at bounding box center [459, 215] width 115 height 21
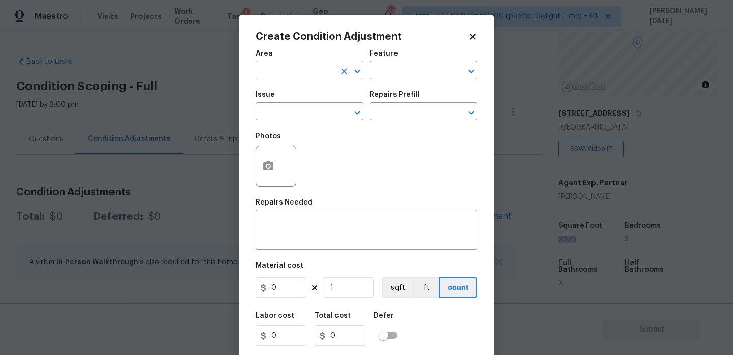
click at [274, 70] on input "text" at bounding box center [295, 71] width 79 height 16
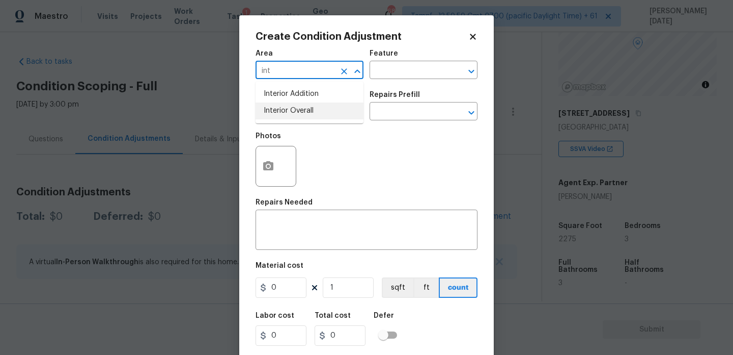
click at [284, 109] on li "Interior Overall" at bounding box center [310, 110] width 108 height 17
type input "Interior Overall"
click at [284, 109] on input "text" at bounding box center [295, 112] width 79 height 16
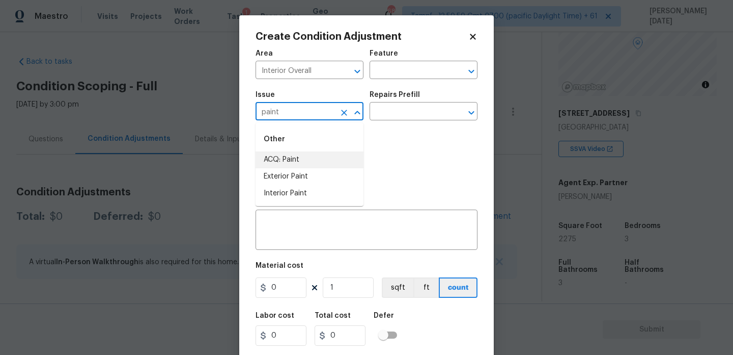
click at [301, 158] on li "ACQ: Paint" at bounding box center [310, 159] width 108 height 17
type input "ACQ: Paint"
click at [426, 102] on div "Repairs Prefill" at bounding box center [424, 97] width 108 height 13
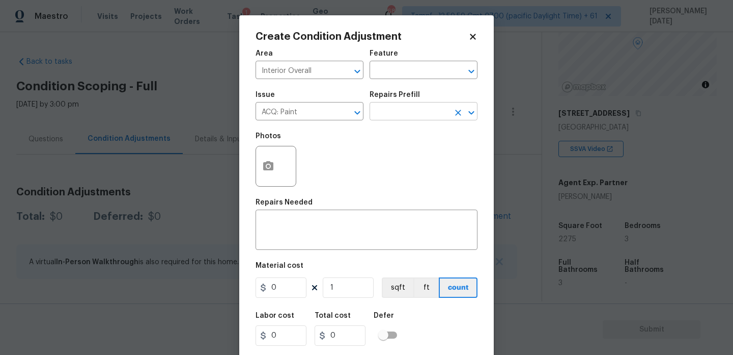
click at [419, 115] on input "text" at bounding box center [409, 112] width 79 height 16
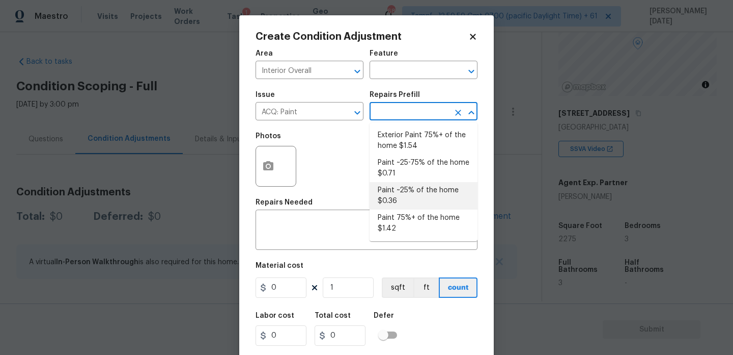
click at [423, 198] on li "Paint ~25% of the home $0.36" at bounding box center [424, 196] width 108 height 28
type input "Acquisition"
type textarea "Acquisition Scope: ~25% of the home needs interior paint"
type input "0.36"
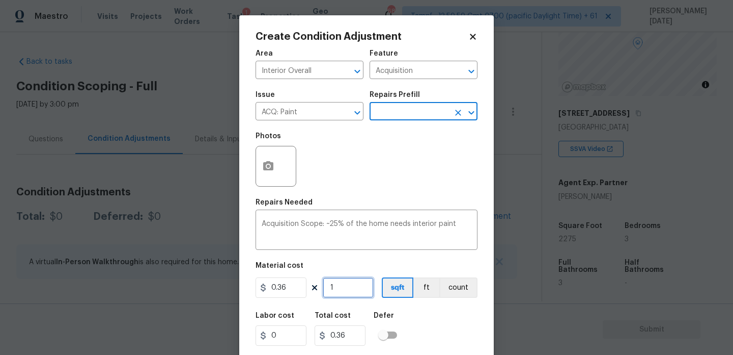
click at [348, 292] on input "1" at bounding box center [348, 287] width 51 height 20
type input "0"
paste input "2275"
type input "2275"
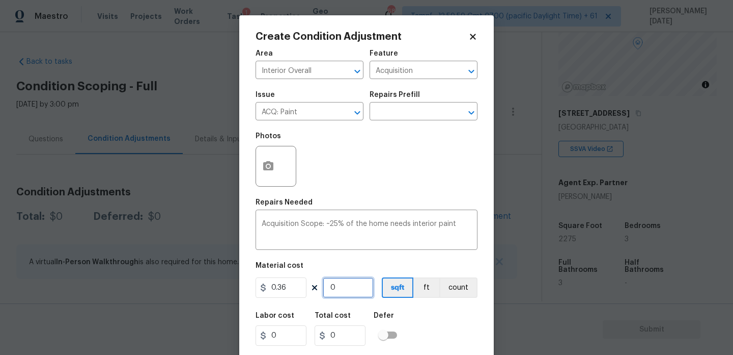
type input "819"
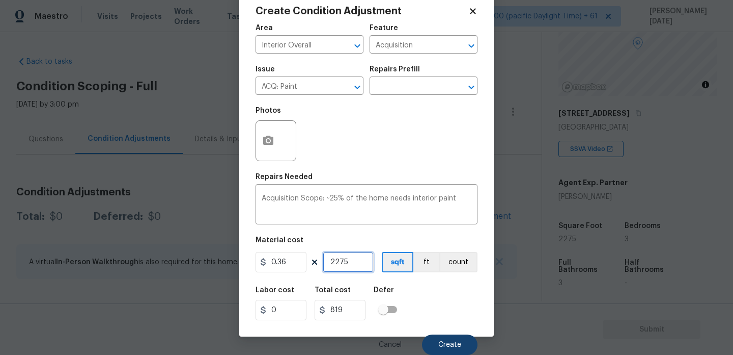
type input "2275"
click at [443, 342] on span "Create" at bounding box center [450, 345] width 23 height 8
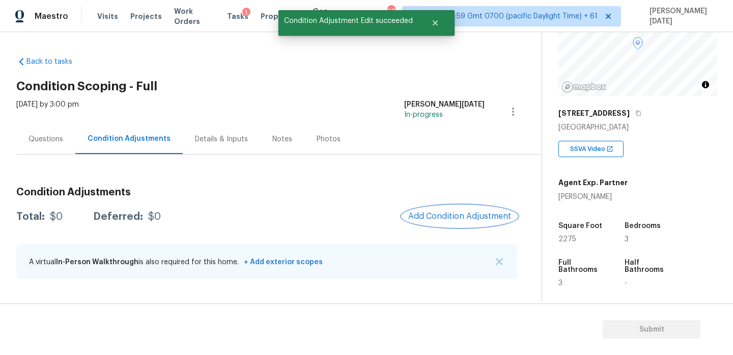
scroll to position [0, 0]
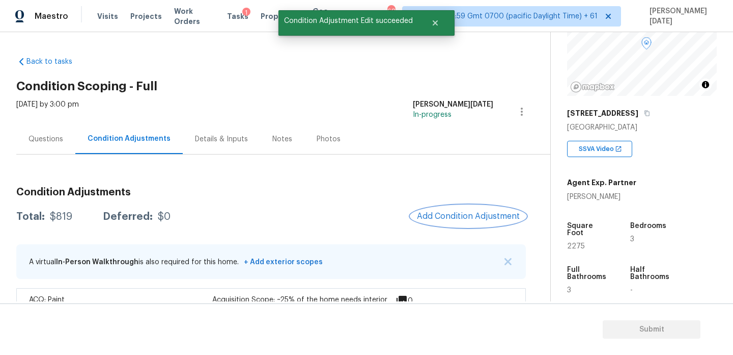
click at [466, 219] on span "Add Condition Adjustment" at bounding box center [468, 215] width 103 height 9
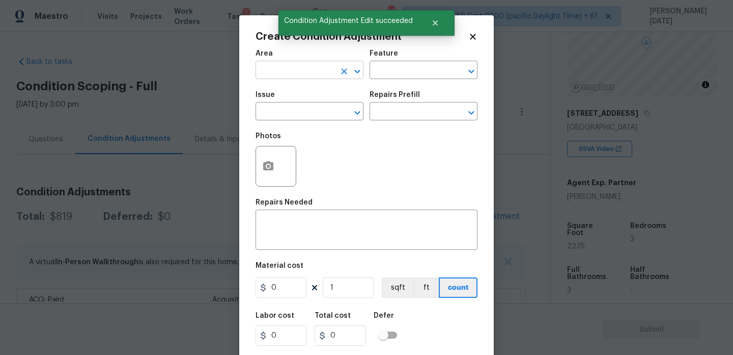
click at [286, 77] on input "text" at bounding box center [295, 71] width 79 height 16
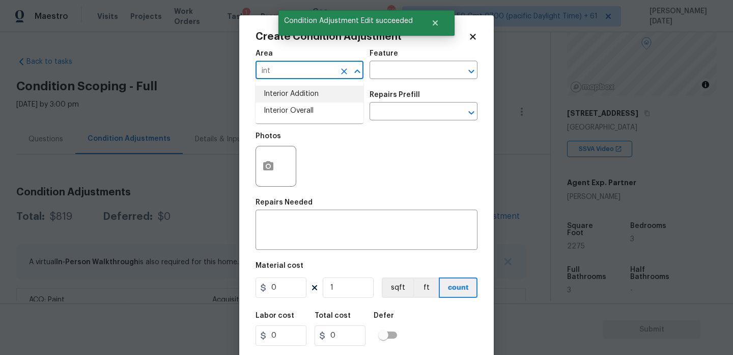
click at [293, 118] on li "Interior Overall" at bounding box center [310, 110] width 108 height 17
type input "Interior Overall"
click at [293, 118] on input "text" at bounding box center [295, 112] width 79 height 16
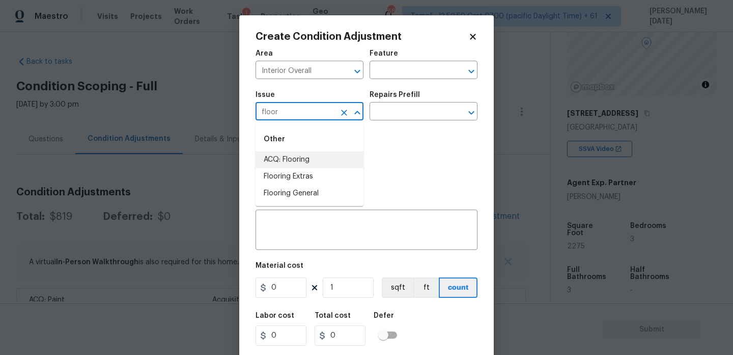
click at [300, 154] on li "ACQ: Flooring" at bounding box center [310, 159] width 108 height 17
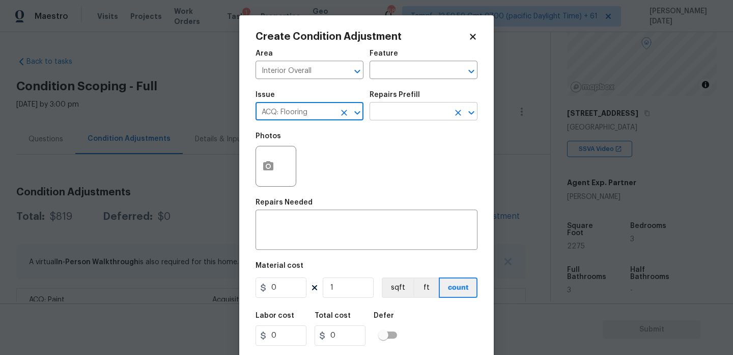
type input "ACQ: Flooring"
click at [437, 107] on input "text" at bounding box center [409, 112] width 79 height 16
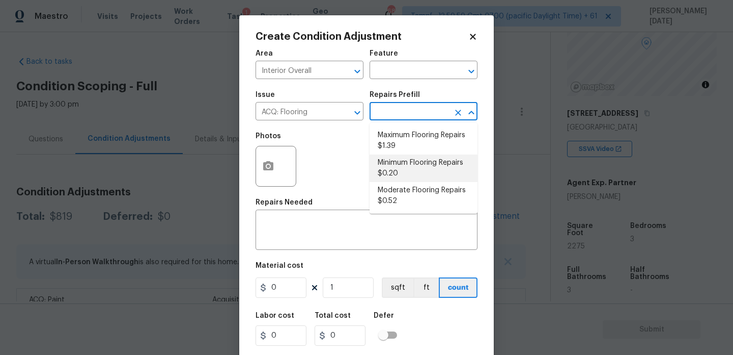
click at [415, 171] on li "Minimum Flooring Repairs $0.20" at bounding box center [424, 168] width 108 height 28
type input "Acquisition"
type textarea "Acquisition Scope: Minimum flooring repairs"
type input "0.2"
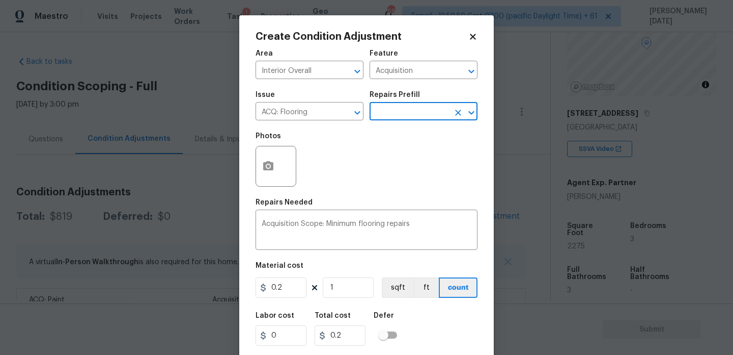
click at [353, 298] on figure "Material cost 0.2 1 sqft ft count" at bounding box center [367, 281] width 222 height 38
click at [358, 293] on input "1" at bounding box center [348, 287] width 51 height 20
type input "0"
paste input "2275"
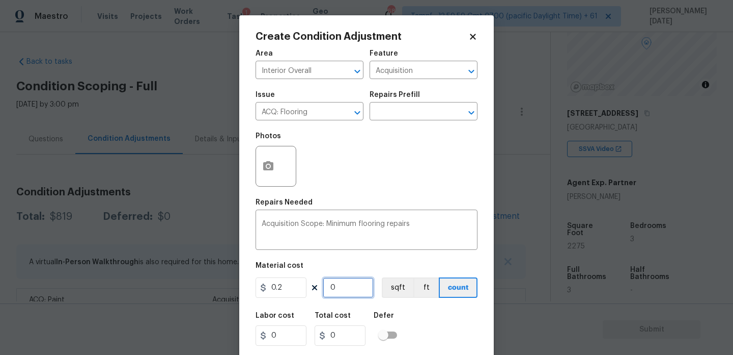
type input "2275"
type input "455"
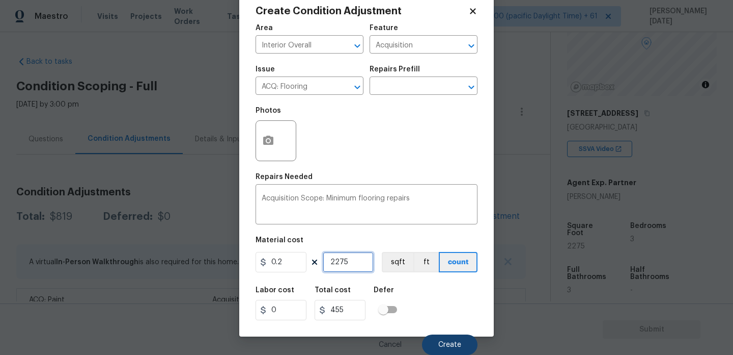
type input "2275"
click at [449, 340] on button "Create" at bounding box center [450, 344] width 56 height 20
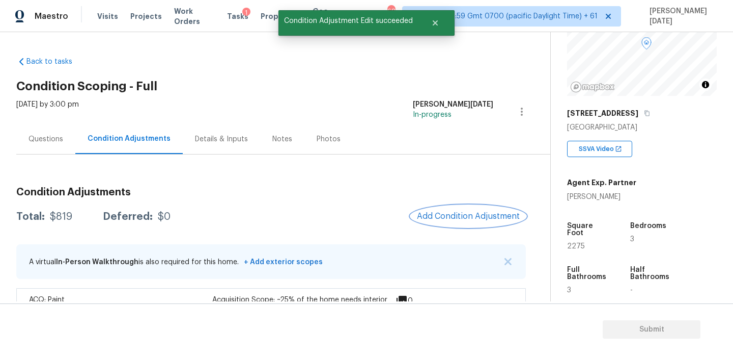
scroll to position [0, 0]
click at [460, 219] on div at bounding box center [366, 177] width 733 height 355
click at [460, 219] on span "Add Condition Adjustment" at bounding box center [468, 215] width 103 height 9
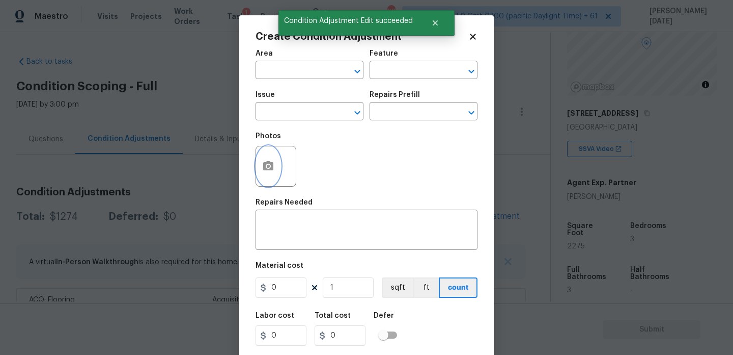
click at [267, 160] on icon "button" at bounding box center [268, 166] width 12 height 12
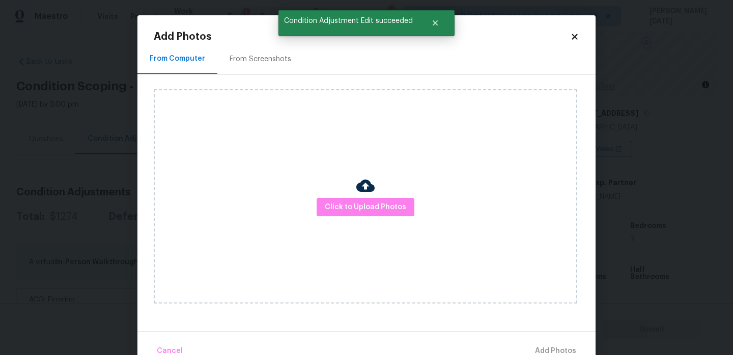
click at [353, 189] on div "Click to Upload Photos" at bounding box center [366, 196] width 424 height 214
click at [360, 209] on span "Click to Upload Photos" at bounding box center [365, 207] width 81 height 13
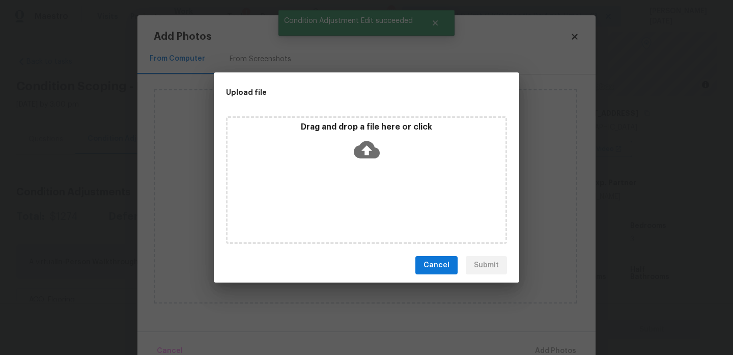
click at [360, 209] on div "Drag and drop a file here or click" at bounding box center [366, 179] width 281 height 127
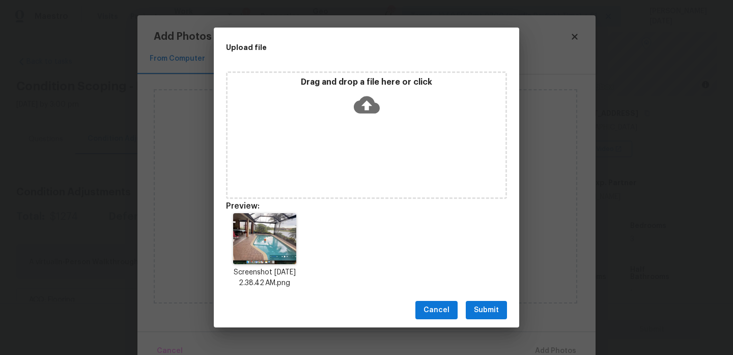
click at [488, 301] on button "Submit" at bounding box center [486, 310] width 41 height 19
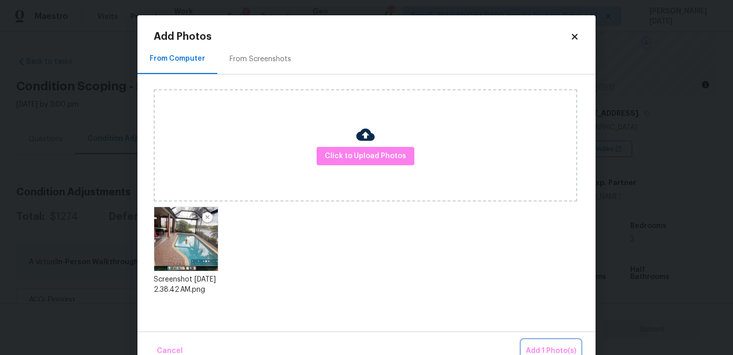
click at [538, 348] on span "Add 1 Photo(s)" at bounding box center [551, 350] width 50 height 13
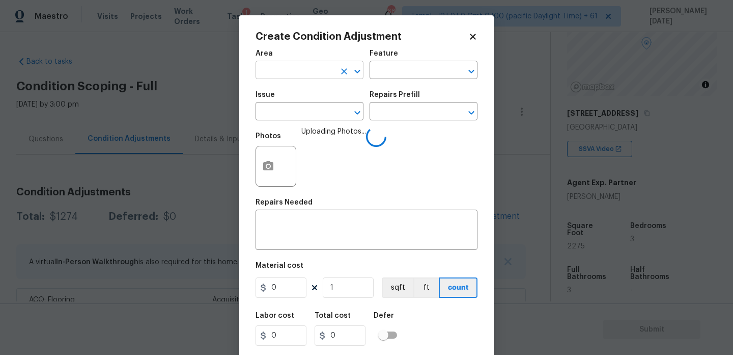
click at [282, 67] on input "text" at bounding box center [295, 71] width 79 height 16
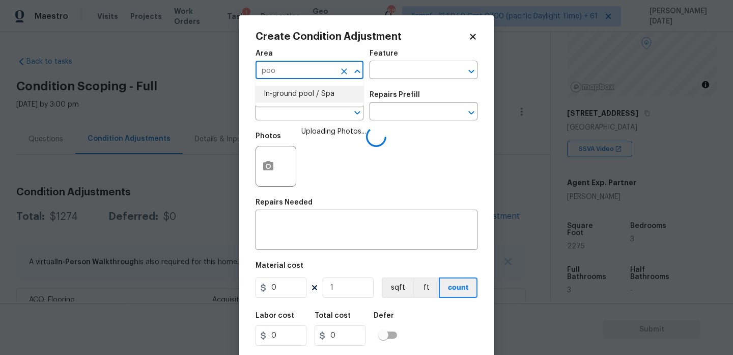
click at [283, 99] on li "In-ground pool / Spa" at bounding box center [310, 94] width 108 height 17
type input "In-ground pool / Spa"
click at [280, 121] on span "Issue ​" at bounding box center [310, 105] width 108 height 41
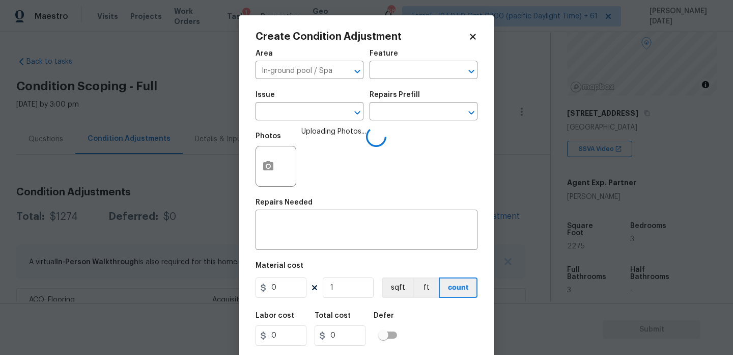
click at [291, 121] on span "Issue ​" at bounding box center [310, 105] width 108 height 41
click at [298, 121] on span "Issue ​" at bounding box center [310, 105] width 108 height 41
click at [268, 112] on input "text" at bounding box center [295, 112] width 79 height 16
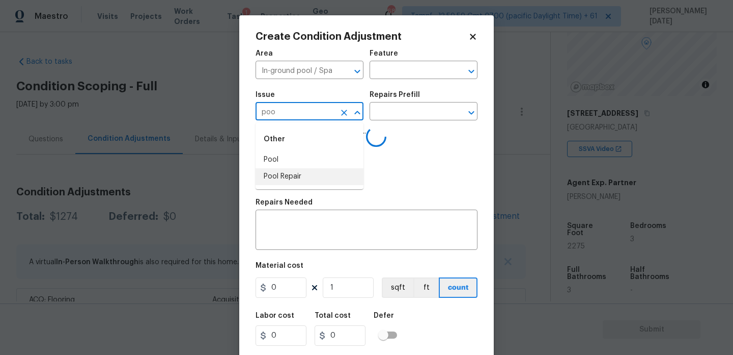
click at [273, 178] on li "Pool Repair" at bounding box center [310, 176] width 108 height 17
type input "Pool Repair"
click at [421, 115] on input "text" at bounding box center [409, 112] width 79 height 16
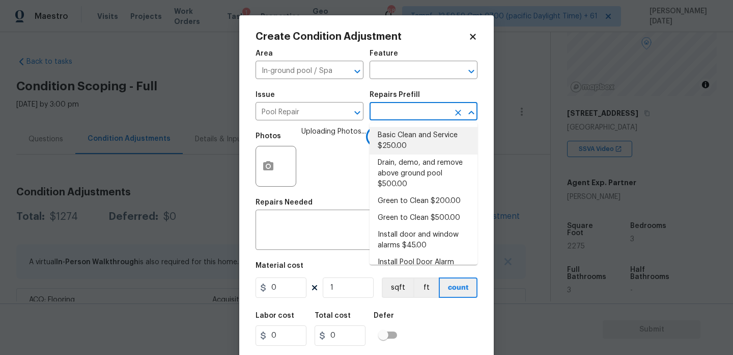
click at [420, 149] on li "Basic Clean and Service $250.00" at bounding box center [424, 141] width 108 height 28
type input "Pool"
type textarea "basic clean and service, balance chems, repair minor leaks at equipment, etc"
type input "250"
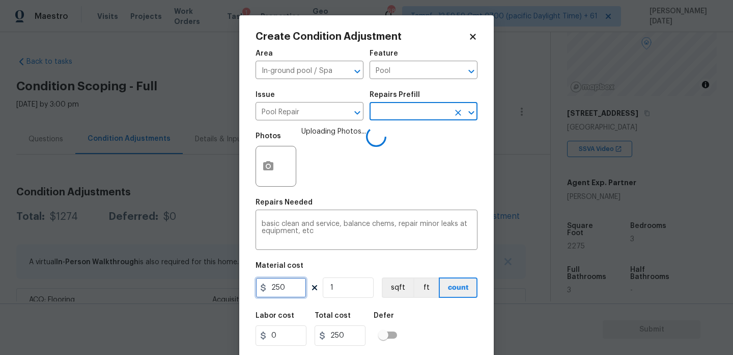
drag, startPoint x: 289, startPoint y: 287, endPoint x: 184, endPoint y: 287, distance: 104.4
click at [184, 287] on div "Create Condition Adjustment Area In-ground pool / Spa ​ Feature Pool ​ Issue Po…" at bounding box center [366, 177] width 733 height 355
type input "500"
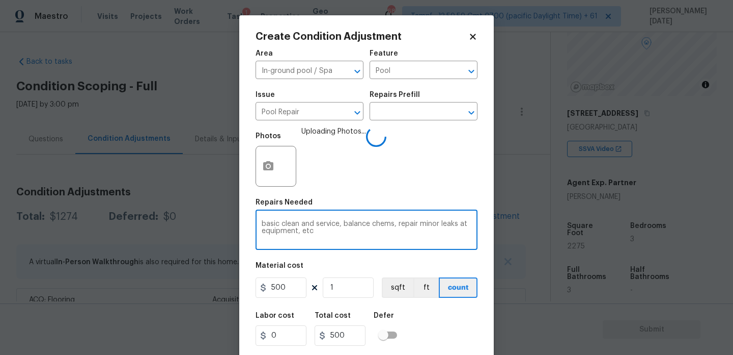
click at [388, 222] on textarea "basic clean and service, balance chems, repair minor leaks at equipment, etc" at bounding box center [367, 230] width 210 height 21
click at [424, 180] on div "Photos Uploading Photos..." at bounding box center [367, 159] width 222 height 66
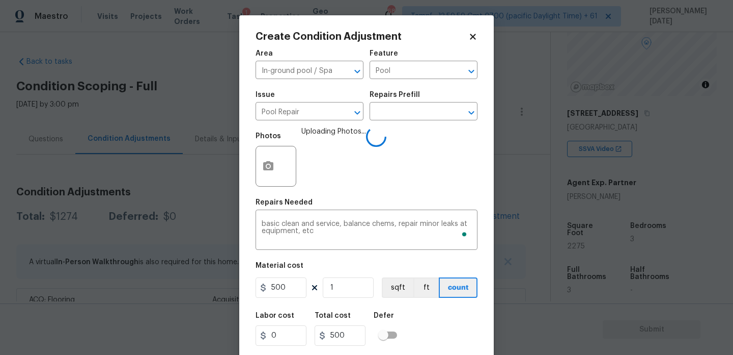
scroll to position [26, 0]
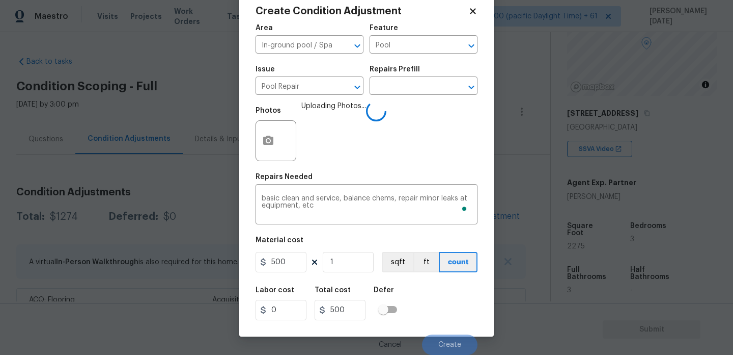
click at [437, 316] on div "Labor cost 0 Total cost 500 Defer" at bounding box center [367, 303] width 222 height 46
click at [457, 316] on div "Labor cost 0 Total cost 500 Defer" at bounding box center [367, 303] width 222 height 46
click at [460, 309] on div "Labor cost 0 Total cost 500 Defer" at bounding box center [367, 303] width 222 height 46
click at [454, 308] on div "Labor cost 0 Total cost 500 Defer" at bounding box center [367, 303] width 222 height 46
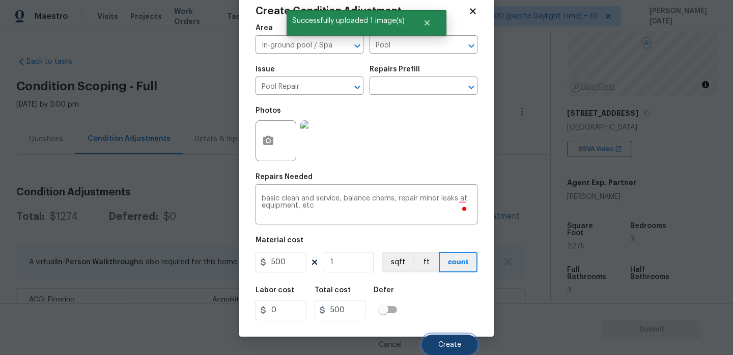
click at [445, 348] on button "Create" at bounding box center [450, 344] width 56 height 20
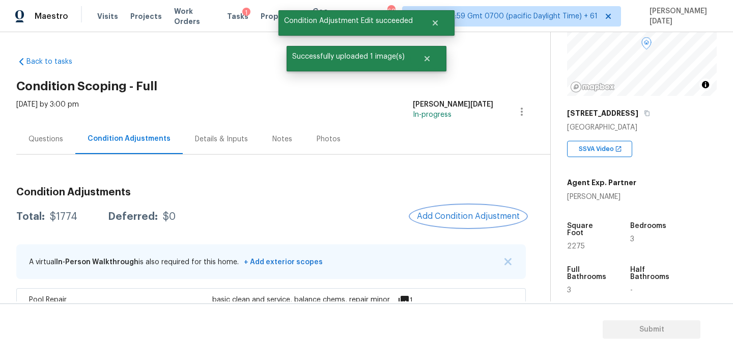
scroll to position [80, 0]
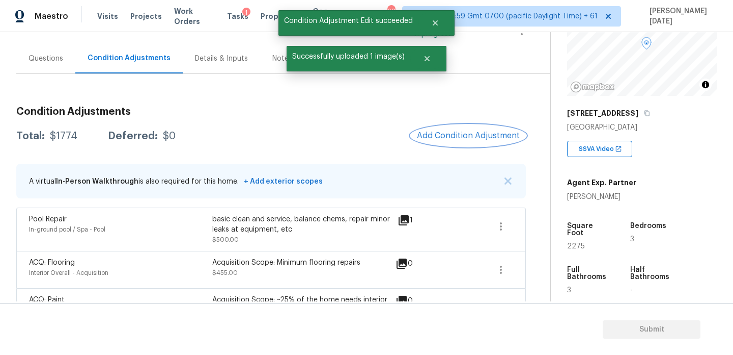
click at [457, 141] on button "Add Condition Adjustment" at bounding box center [468, 135] width 115 height 21
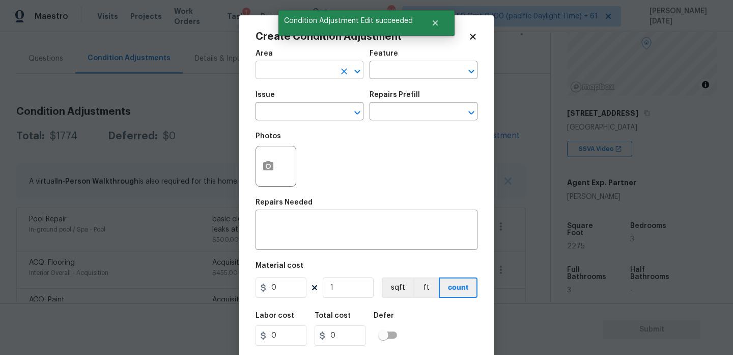
click at [275, 71] on input "text" at bounding box center [295, 71] width 79 height 16
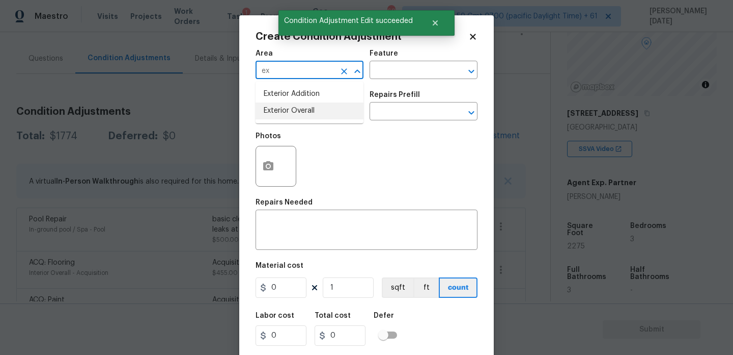
click at [286, 112] on li "Exterior Overall" at bounding box center [310, 110] width 108 height 17
type input "Exterior Overall"
click at [286, 112] on input "text" at bounding box center [295, 112] width 79 height 16
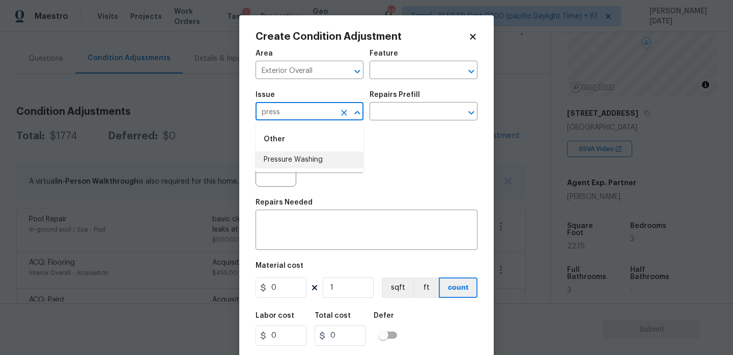
click at [299, 154] on li "Pressure Washing" at bounding box center [310, 159] width 108 height 17
type input "Pressure Washing"
click at [381, 116] on input "text" at bounding box center [409, 112] width 79 height 16
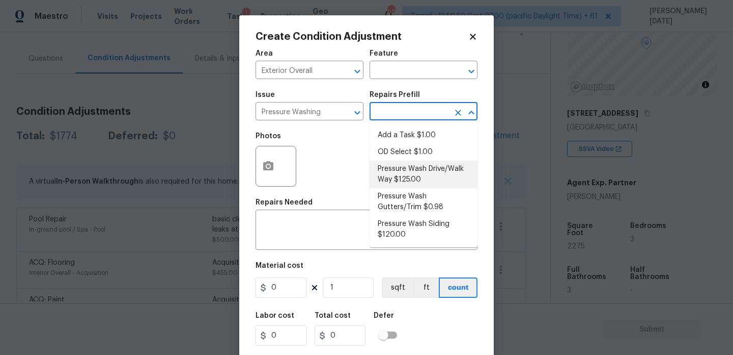
click at [406, 181] on li "Pressure Wash Drive/Walk Way $125.00" at bounding box center [424, 174] width 108 height 28
type input "Siding"
type textarea "Pressure wash the driveways/walkways as directed by the PM. Ensure that all deb…"
type input "125"
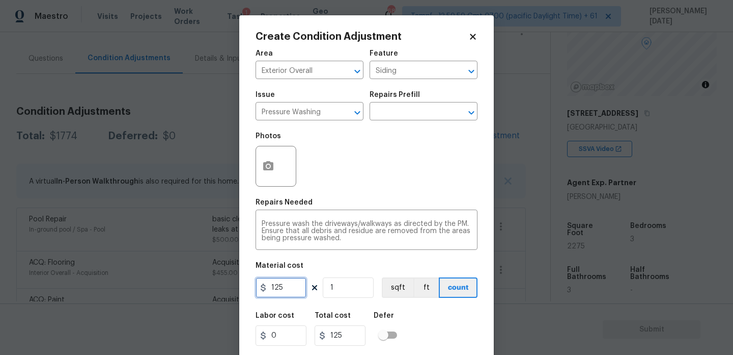
drag, startPoint x: 302, startPoint y: 285, endPoint x: 204, endPoint y: 294, distance: 98.2
click at [204, 294] on div "Create Condition Adjustment Area Exterior Overall ​ Feature Siding ​ Issue Pres…" at bounding box center [366, 177] width 733 height 355
type input "200"
click at [377, 181] on div "Photos" at bounding box center [367, 159] width 222 height 66
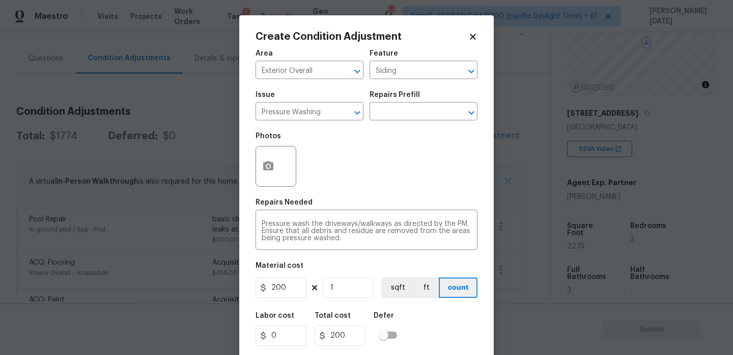
scroll to position [26, 0]
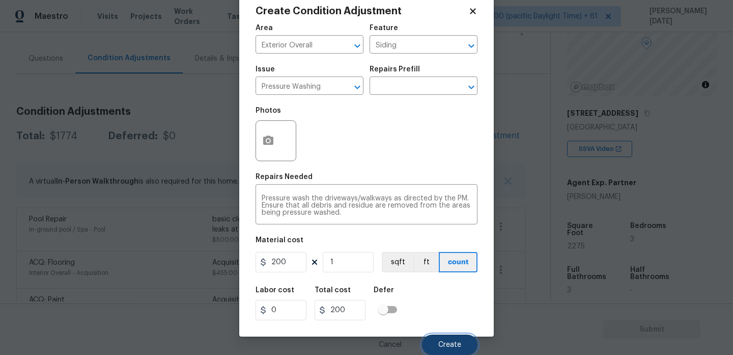
click at [428, 339] on button "Create" at bounding box center [450, 344] width 56 height 20
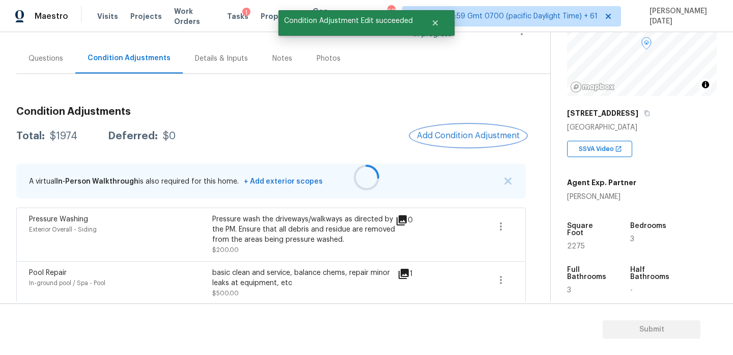
scroll to position [0, 0]
click at [461, 134] on span "Add Condition Adjustment" at bounding box center [468, 135] width 103 height 9
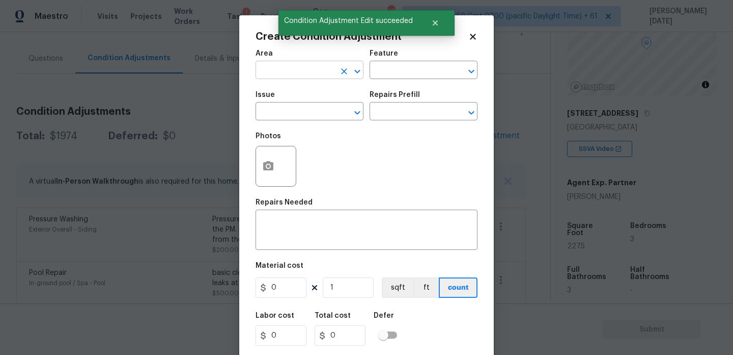
click at [275, 74] on input "text" at bounding box center [295, 71] width 79 height 16
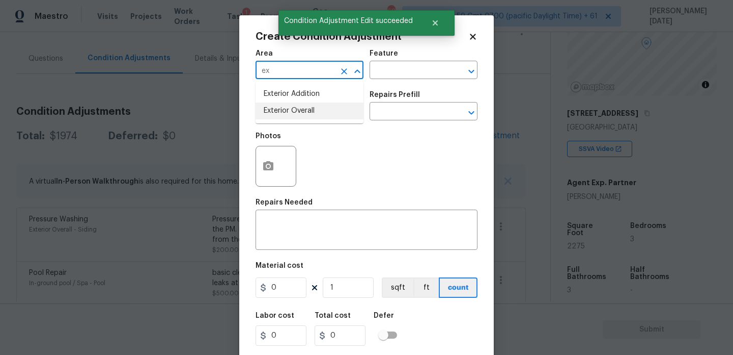
click at [287, 111] on li "Exterior Overall" at bounding box center [310, 110] width 108 height 17
type input "Exterior Overall"
click at [287, 111] on input "text" at bounding box center [295, 112] width 79 height 16
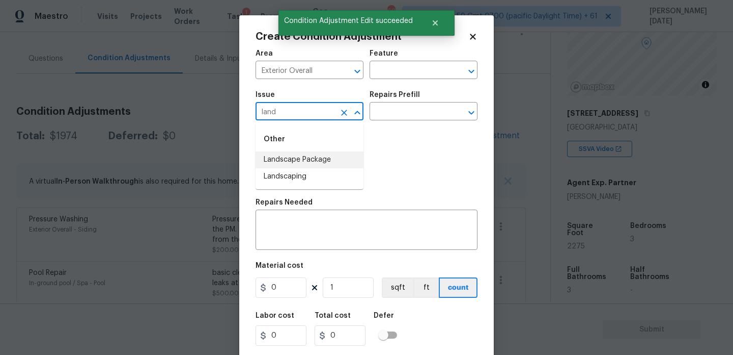
click at [316, 156] on li "Landscape Package" at bounding box center [310, 159] width 108 height 17
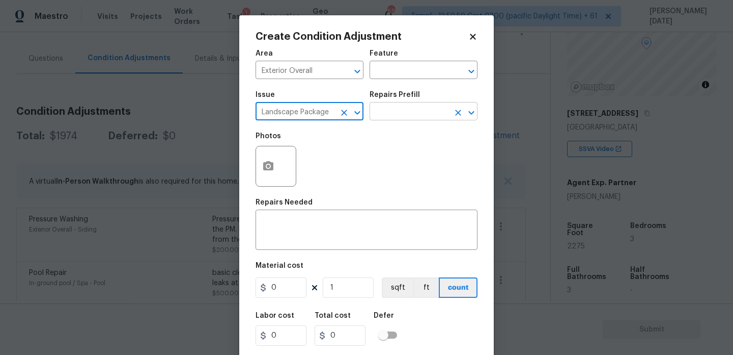
type input "Landscape Package"
click at [413, 106] on input "text" at bounding box center [409, 112] width 79 height 16
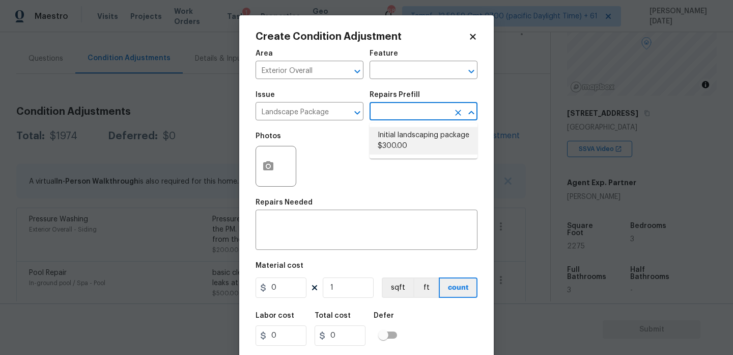
click at [411, 148] on li "Initial landscaping package $300.00" at bounding box center [424, 141] width 108 height 28
type input "Home Readiness Packages"
type textarea "Mowing of grass up to 6" in height. Mow, edge along driveways & sidewalks, trim…"
type input "300"
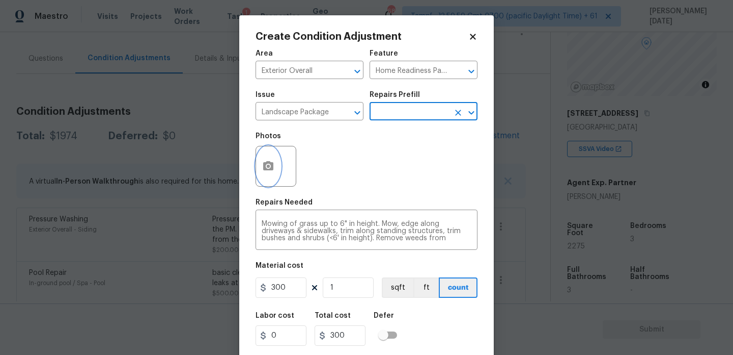
click at [273, 171] on icon "button" at bounding box center [268, 166] width 12 height 12
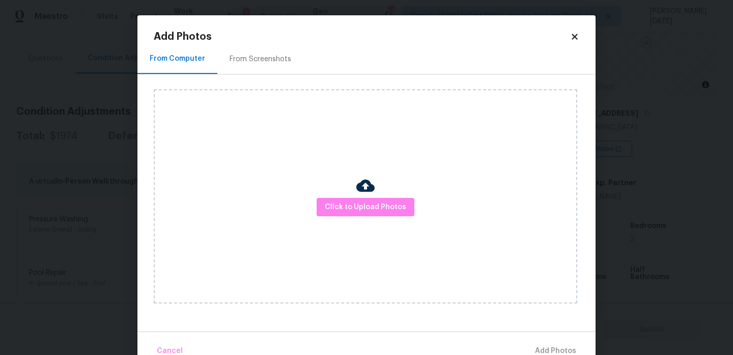
click at [254, 67] on div "From Screenshots" at bounding box center [260, 59] width 86 height 30
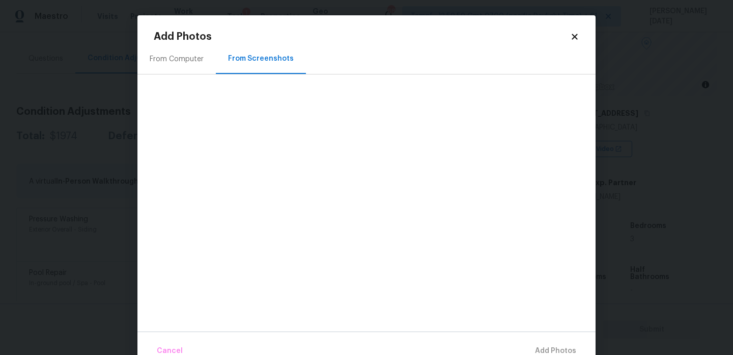
click at [209, 66] on div "From Computer" at bounding box center [177, 59] width 78 height 30
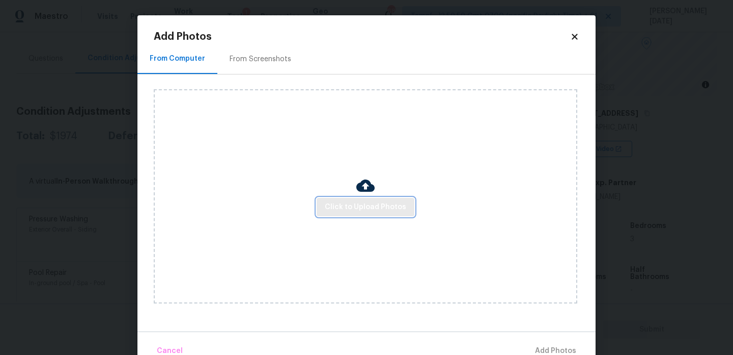
click at [377, 214] on button "Click to Upload Photos" at bounding box center [366, 207] width 98 height 19
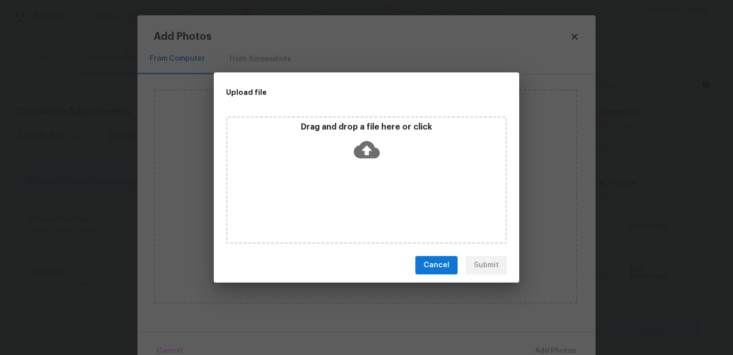
click at [377, 214] on div "Drag and drop a file here or click" at bounding box center [366, 179] width 281 height 127
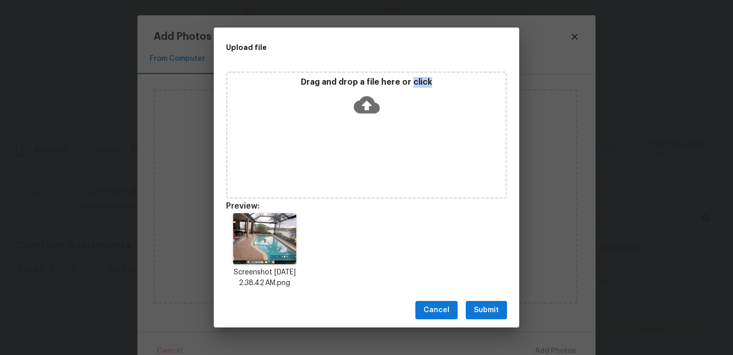
click at [506, 304] on button "Submit" at bounding box center [486, 310] width 41 height 19
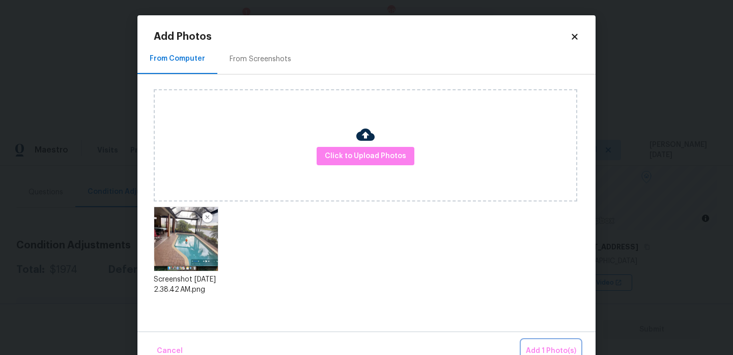
click at [550, 340] on button "Add 1 Photo(s)" at bounding box center [551, 351] width 59 height 22
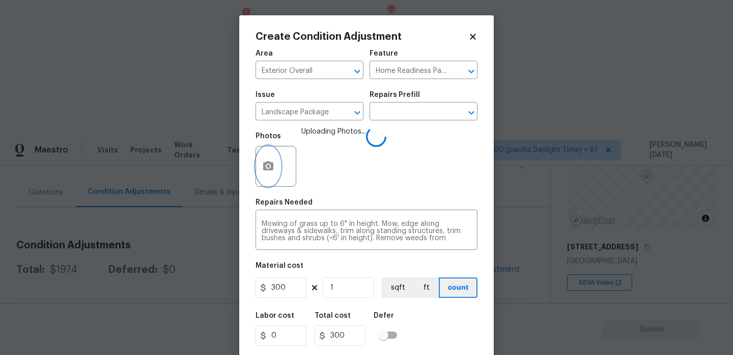
scroll to position [26, 0]
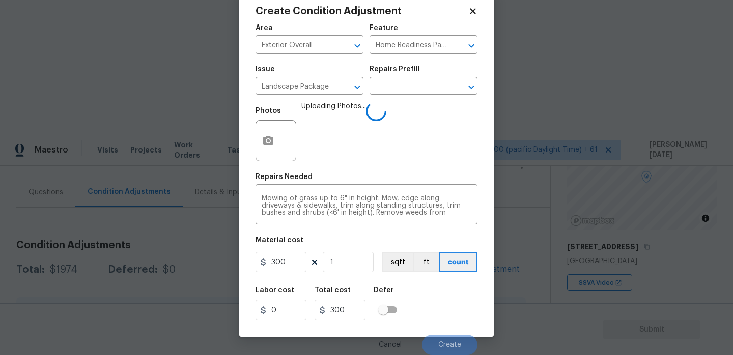
click at [457, 321] on div "Labor cost 0 Total cost 300 Defer" at bounding box center [367, 303] width 222 height 46
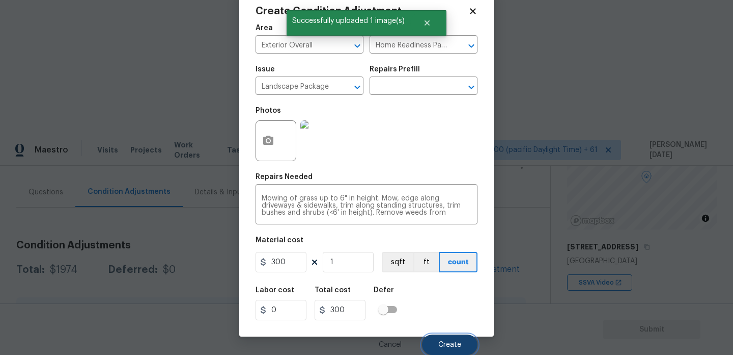
click at [447, 344] on span "Create" at bounding box center [450, 345] width 23 height 8
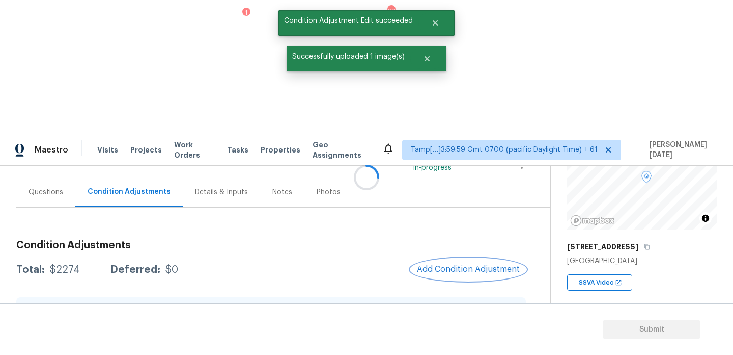
scroll to position [0, 0]
drag, startPoint x: 49, startPoint y: 135, endPoint x: 81, endPoint y: 135, distance: 32.1
click at [81, 264] on div "Total: $2274 Deferred: $0" at bounding box center [97, 269] width 162 height 10
copy div "$2274"
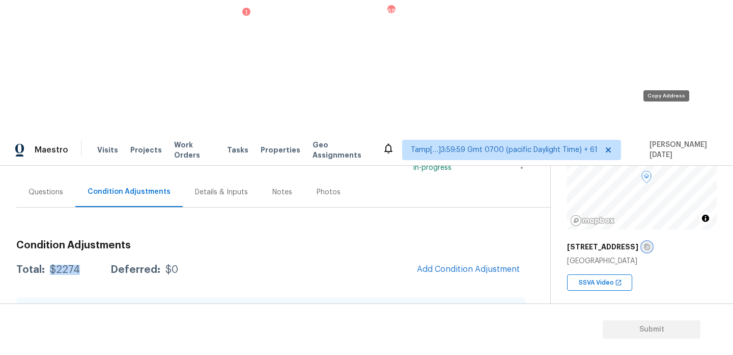
click at [650, 244] on icon "button" at bounding box center [647, 247] width 5 height 6
click at [39, 187] on div "Questions" at bounding box center [46, 192] width 35 height 10
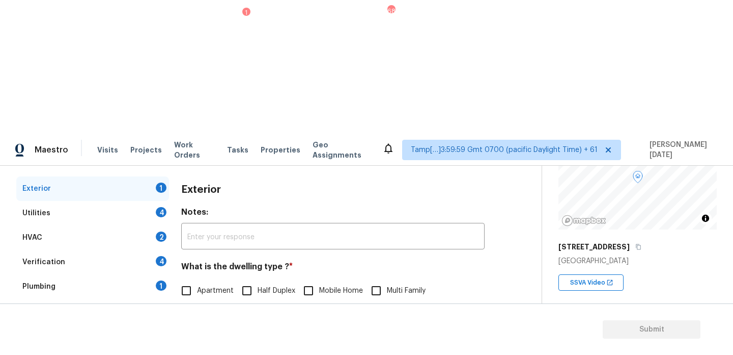
click at [163, 298] on div "Roof" at bounding box center [92, 310] width 153 height 24
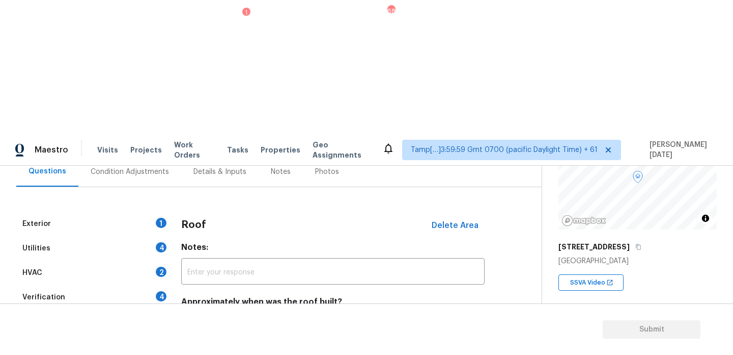
scroll to position [101, 0]
click at [155, 211] on div "Exterior 1" at bounding box center [92, 223] width 153 height 24
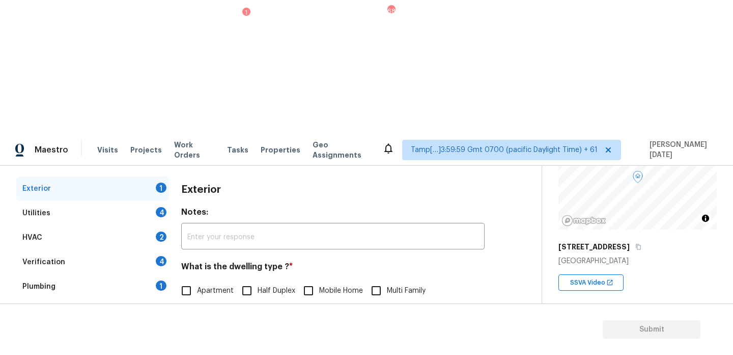
click at [193, 301] on input "Single Family" at bounding box center [186, 311] width 21 height 21
checkbox input "true"
click at [148, 201] on div "Utilities 4" at bounding box center [92, 213] width 153 height 24
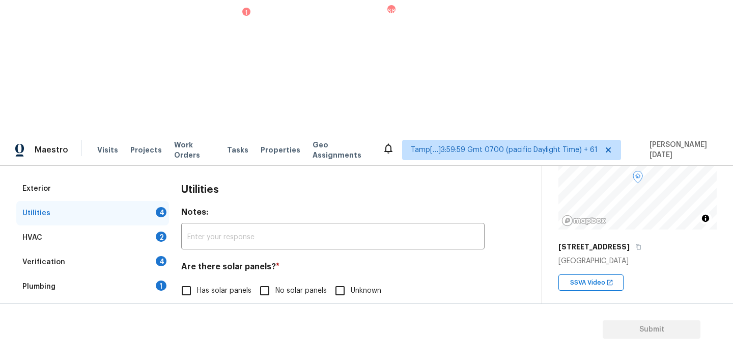
click at [274, 280] on input "No solar panels" at bounding box center [264, 290] width 21 height 21
checkbox input "true"
click at [369, 332] on input "None" at bounding box center [363, 342] width 21 height 21
checkbox input "true"
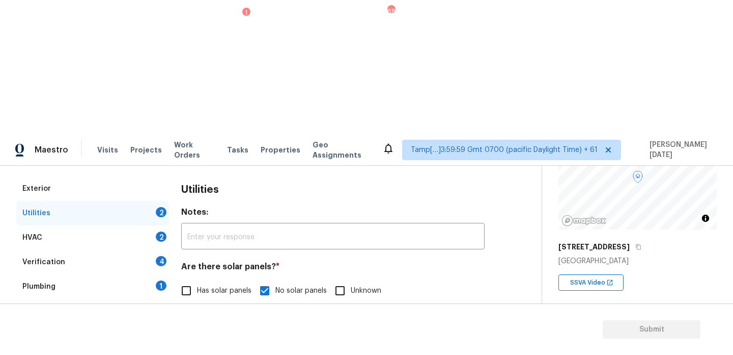
scroll to position [412, 0]
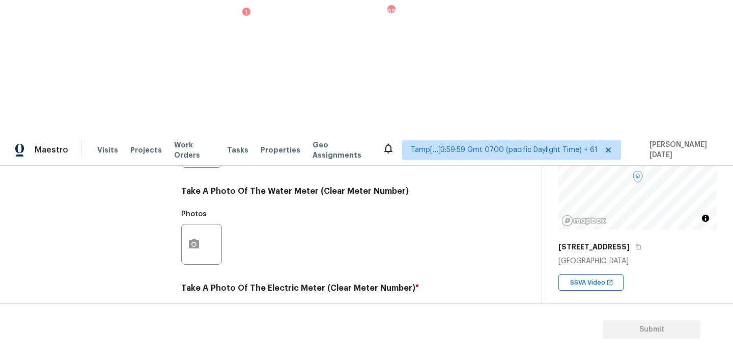
click at [211, 320] on div at bounding box center [201, 340] width 41 height 41
click at [193, 335] on icon "button" at bounding box center [194, 341] width 12 height 12
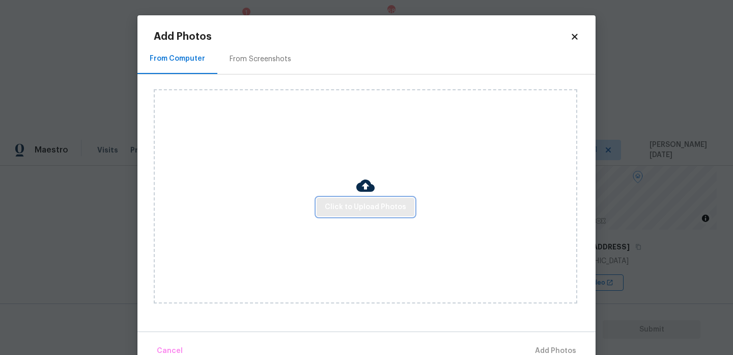
click at [350, 207] on span "Click to Upload Photos" at bounding box center [365, 207] width 81 height 13
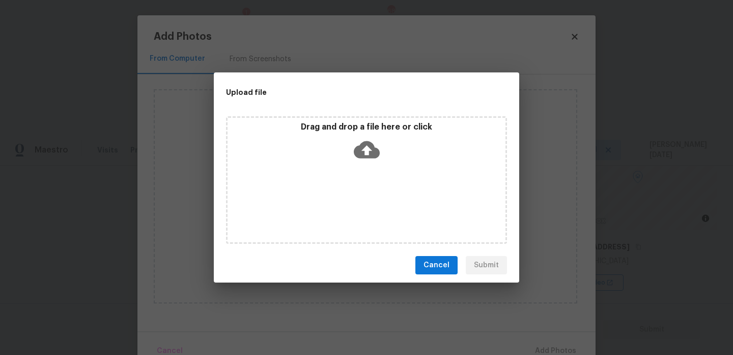
click at [350, 207] on div "Drag and drop a file here or click" at bounding box center [366, 179] width 281 height 127
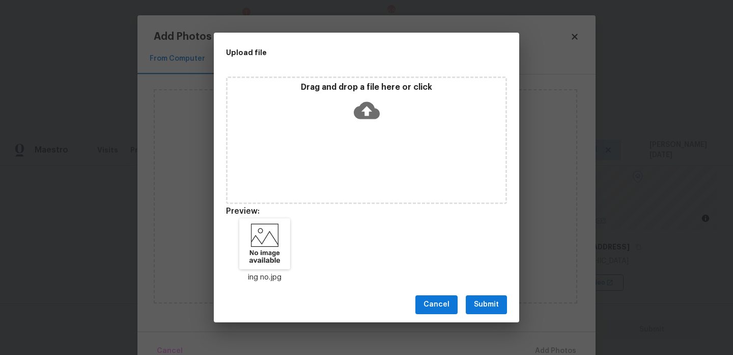
click at [485, 294] on div "Cancel Submit" at bounding box center [367, 304] width 306 height 35
click at [494, 309] on span "Submit" at bounding box center [486, 304] width 25 height 13
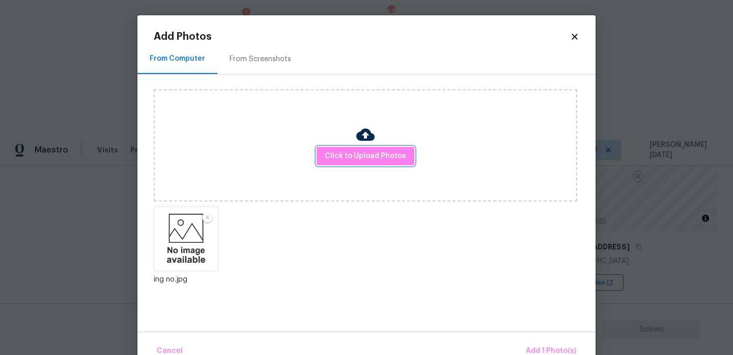
scroll to position [22, 0]
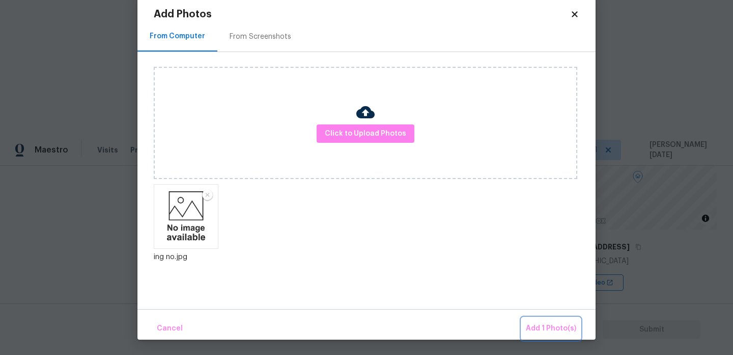
click at [549, 322] on span "Add 1 Photo(s)" at bounding box center [551, 328] width 50 height 13
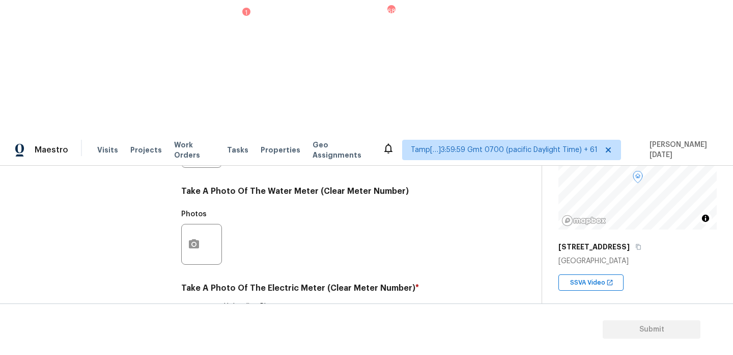
scroll to position [0, 0]
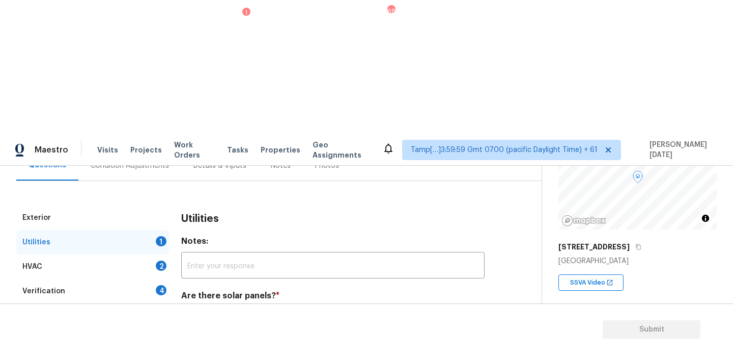
scroll to position [432, 0]
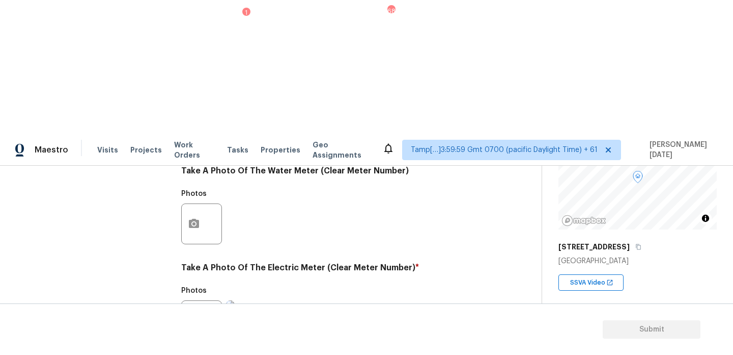
checkbox input "true"
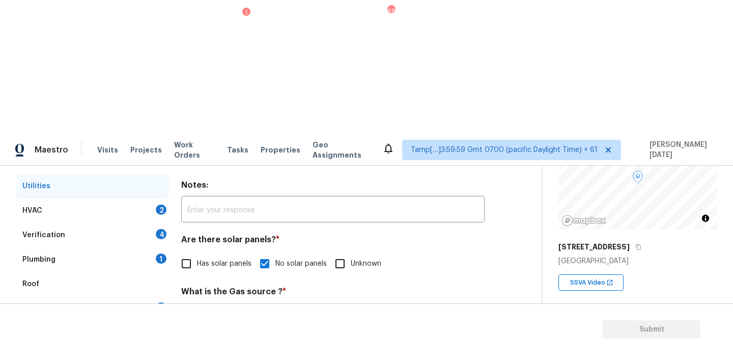
scroll to position [146, 0]
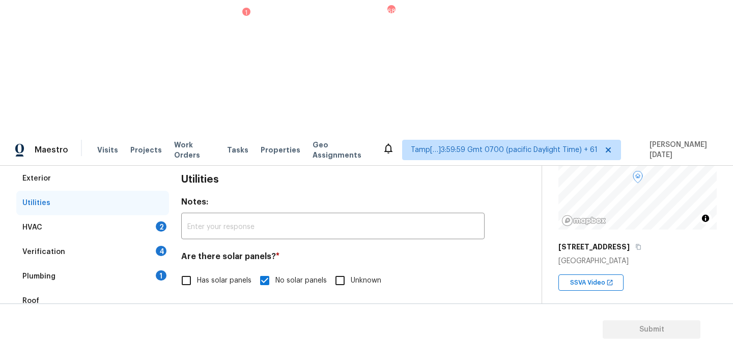
click at [156, 215] on div "HVAC 2" at bounding box center [92, 227] width 153 height 24
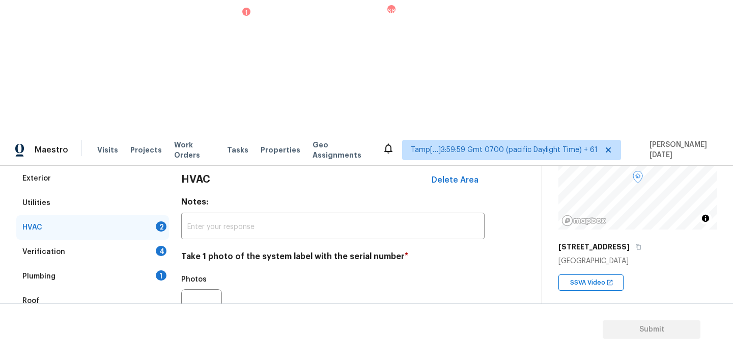
click at [180, 173] on div "Exterior Utilities HVAC 2 Verification 4 Plumbing 1 Roof Gated Community 1 Pric…" at bounding box center [266, 310] width 501 height 288
click at [196, 303] on icon "button" at bounding box center [194, 309] width 12 height 12
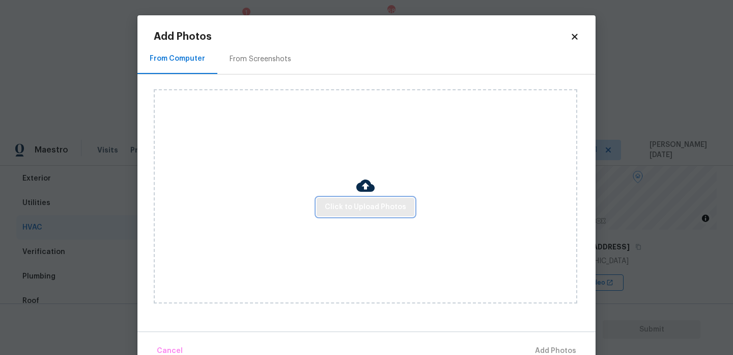
click at [364, 203] on span "Click to Upload Photos" at bounding box center [365, 207] width 81 height 13
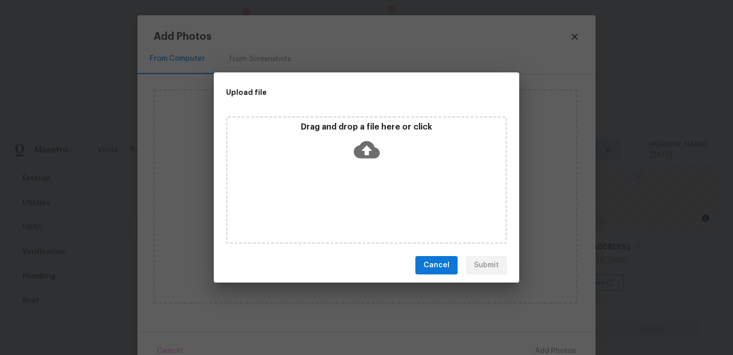
click at [364, 203] on div "Drag and drop a file here or click" at bounding box center [366, 179] width 281 height 127
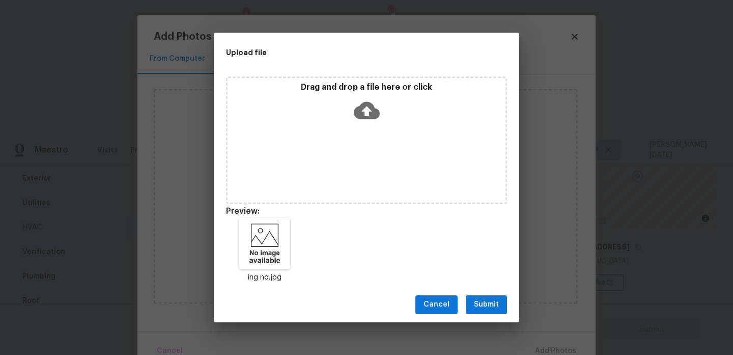
click at [495, 306] on span "Submit" at bounding box center [486, 304] width 25 height 13
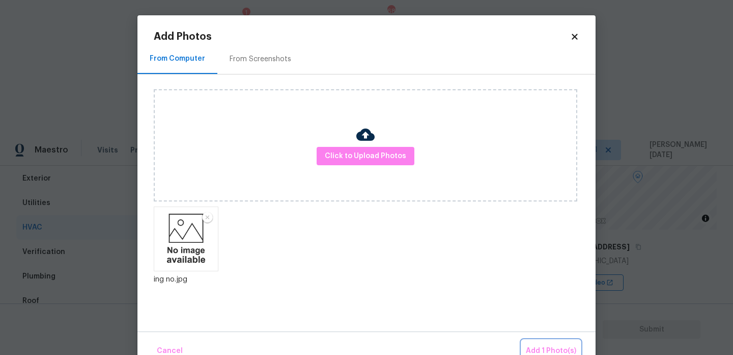
click at [546, 343] on button "Add 1 Photo(s)" at bounding box center [551, 351] width 59 height 22
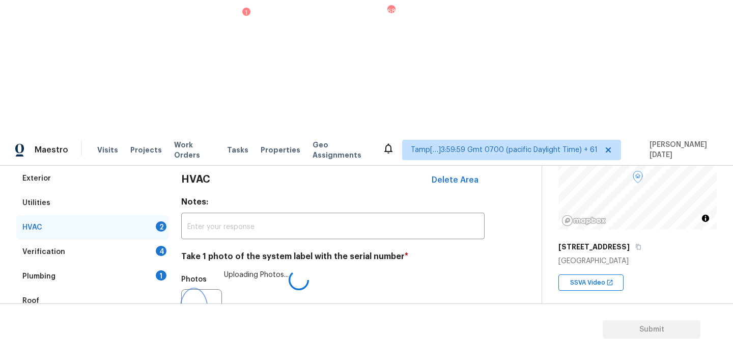
scroll to position [170, 0]
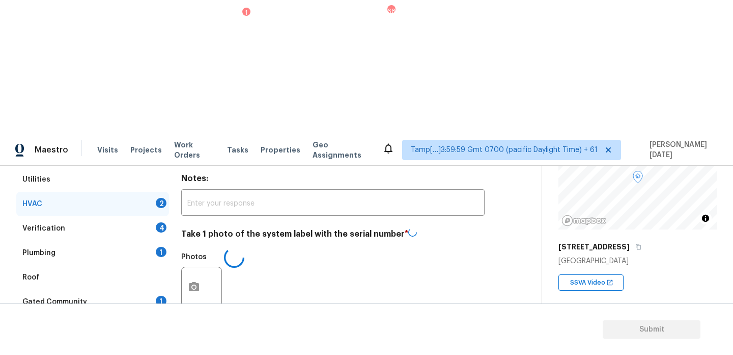
checkbox input "true"
click at [159, 223] on div "4" at bounding box center [161, 228] width 11 height 10
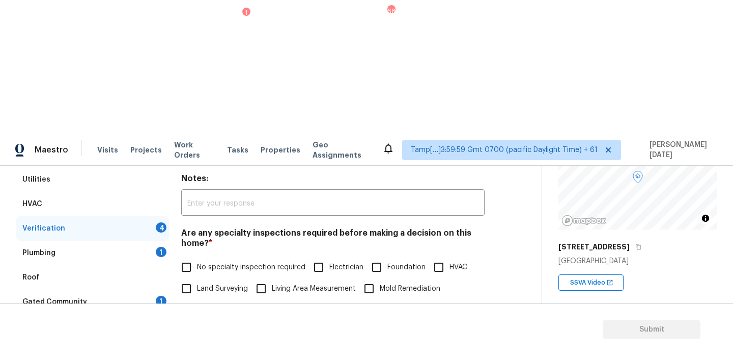
click at [199, 262] on span "No specialty inspection required" at bounding box center [251, 267] width 108 height 11
click at [197, 256] on input "No specialty inspection required" at bounding box center [186, 266] width 21 height 21
checkbox input "true"
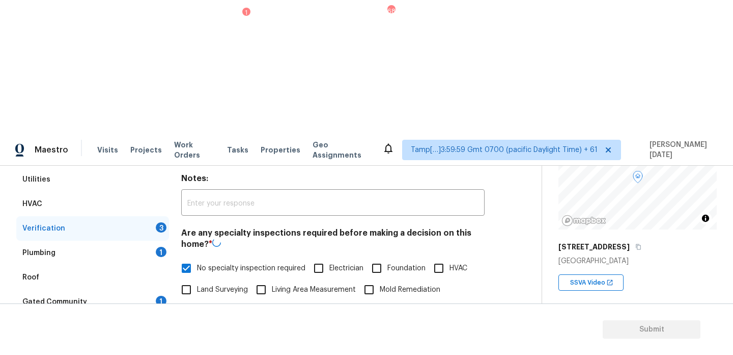
checkbox input "true"
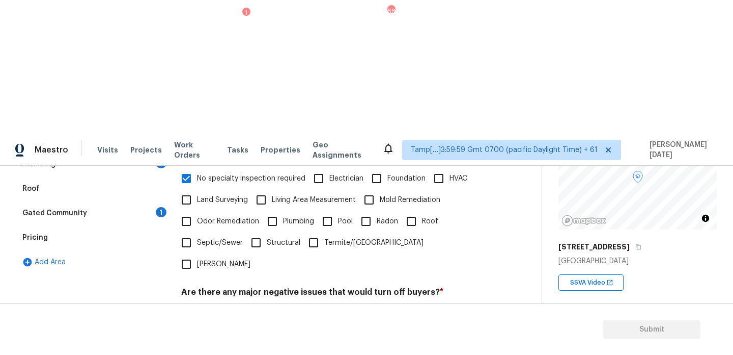
checkbox input "true"
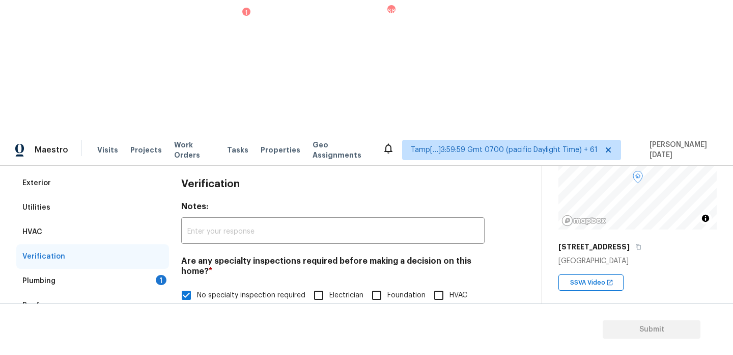
click at [146, 268] on div "Plumbing 1" at bounding box center [92, 280] width 153 height 24
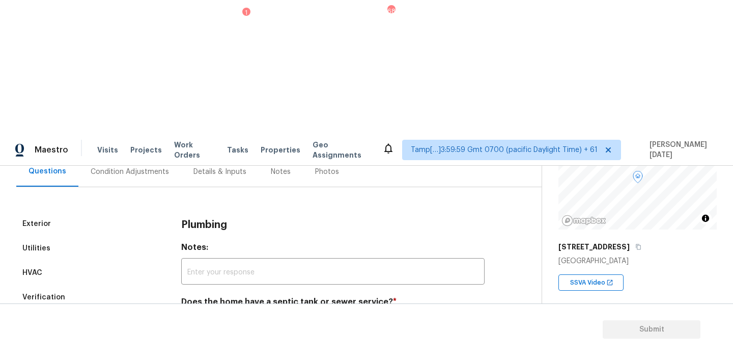
click at [190, 315] on input "Sewer" at bounding box center [186, 325] width 21 height 21
checkbox input "true"
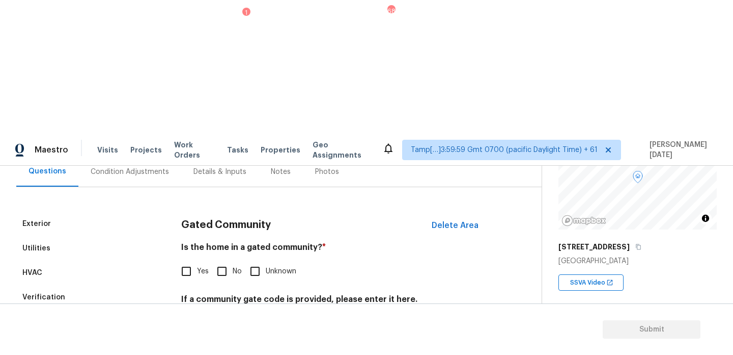
click at [230, 242] on h4 "Is the home in a gated community? *" at bounding box center [333, 249] width 304 height 14
click at [223, 260] on input "No" at bounding box center [221, 270] width 21 height 21
checkbox input "true"
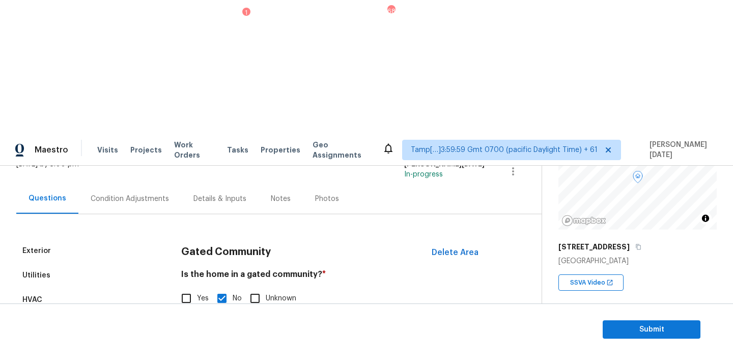
scroll to position [50, 0]
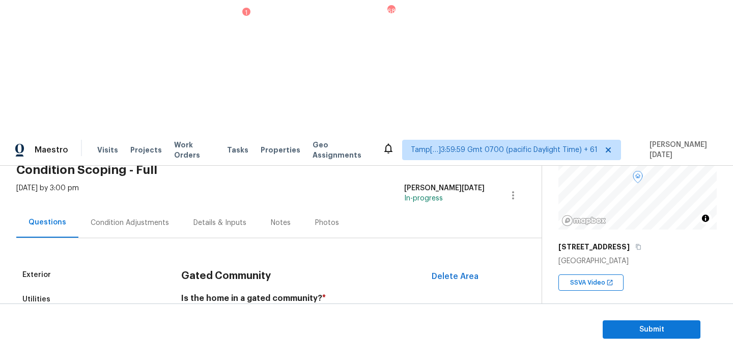
click at [125, 207] on div "Condition Adjustments" at bounding box center [129, 222] width 103 height 30
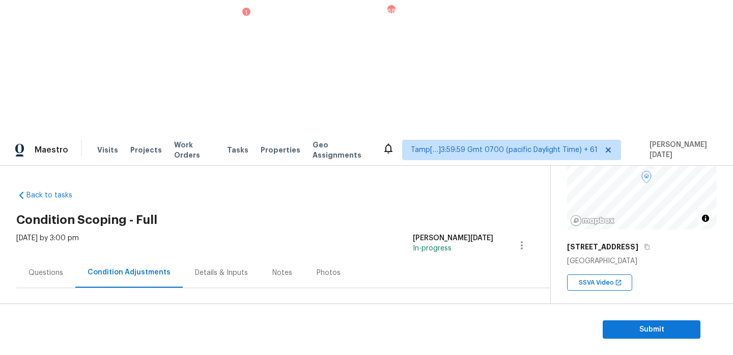
click at [34, 267] on div "Questions" at bounding box center [46, 272] width 35 height 10
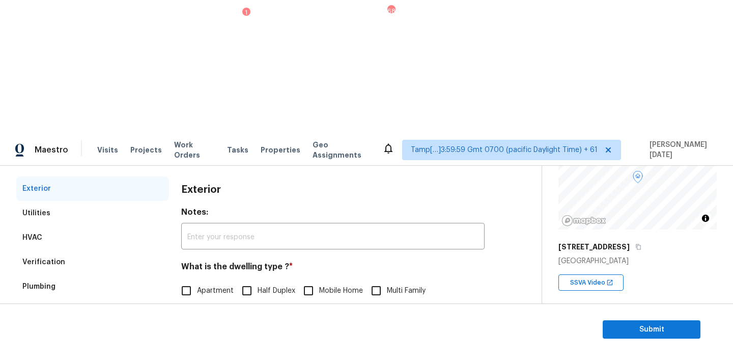
click at [81, 330] on div "Gated Community" at bounding box center [54, 335] width 65 height 10
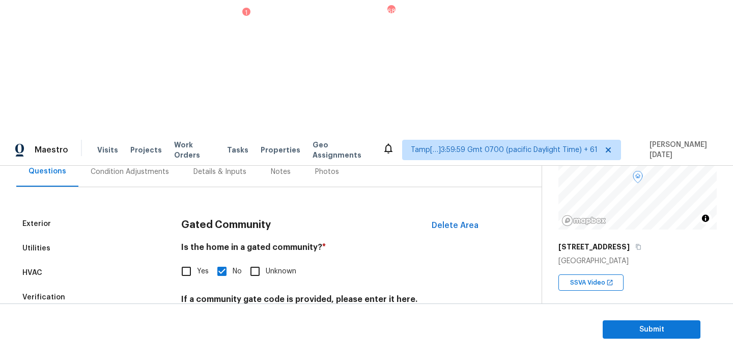
click at [192, 260] on input "Yes" at bounding box center [186, 270] width 21 height 21
checkbox input "true"
checkbox input "false"
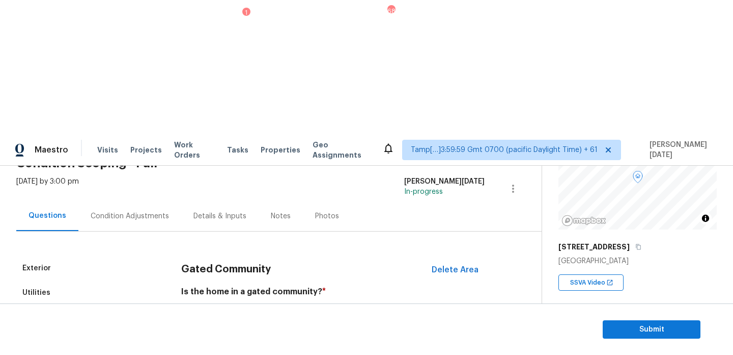
scroll to position [17, 0]
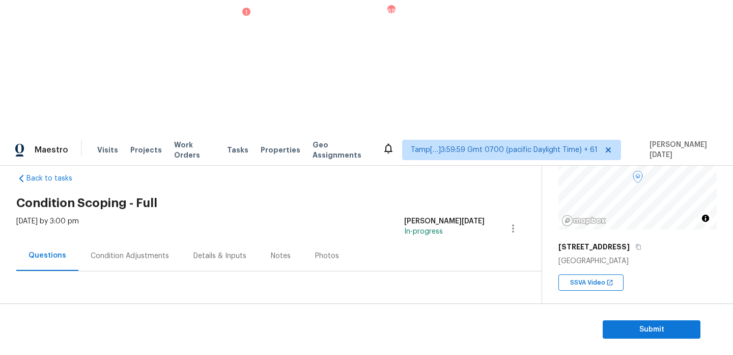
click at [120, 240] on div "Condition Adjustments" at bounding box center [129, 255] width 103 height 30
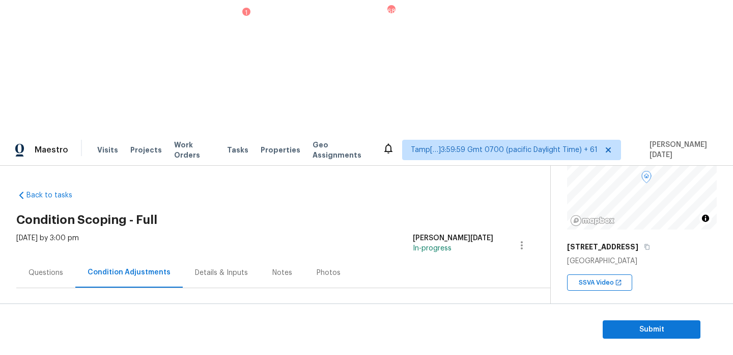
click at [48, 267] on div "Questions" at bounding box center [46, 272] width 35 height 10
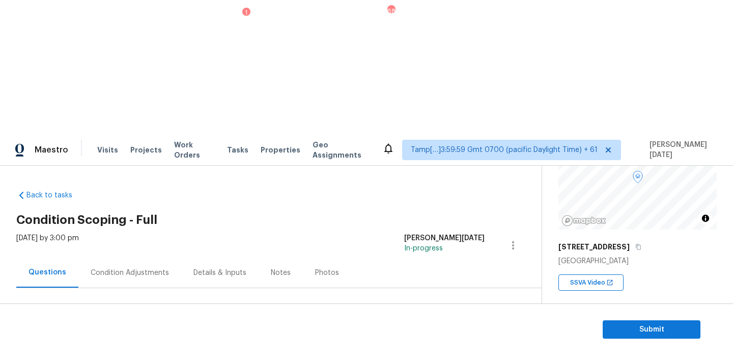
scroll to position [136, 0]
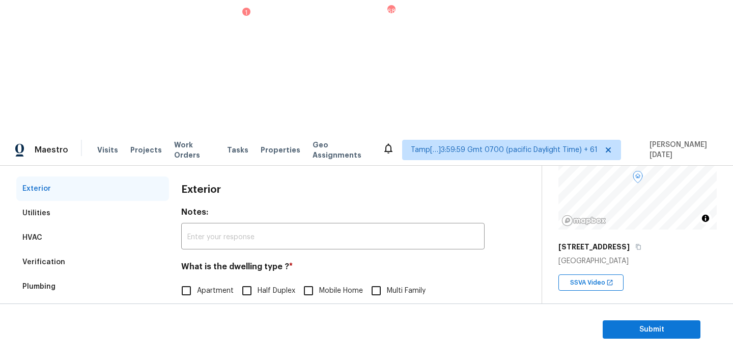
click at [68, 347] on div "Pricing" at bounding box center [92, 359] width 153 height 24
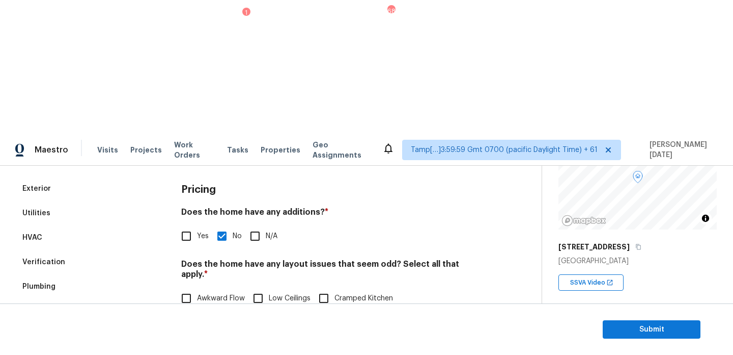
checkbox input "true"
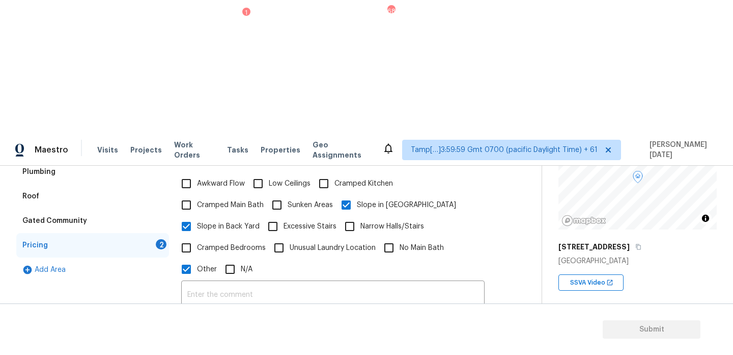
scroll to position [353, 0]
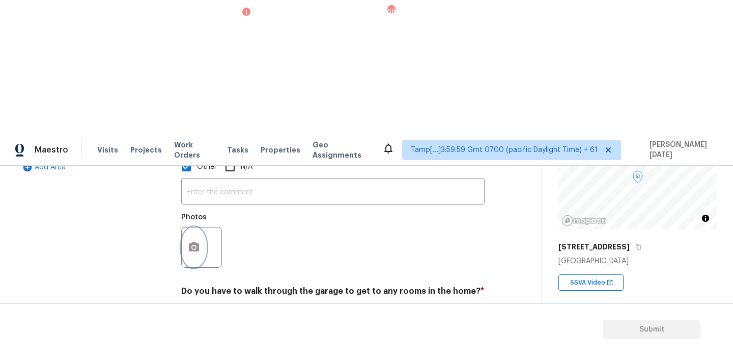
click at [195, 246] on circle "button" at bounding box center [194, 247] width 3 height 3
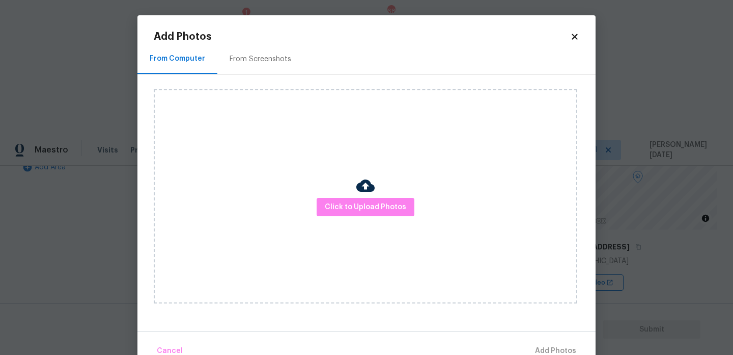
click at [232, 60] on div "From Screenshots" at bounding box center [261, 59] width 62 height 10
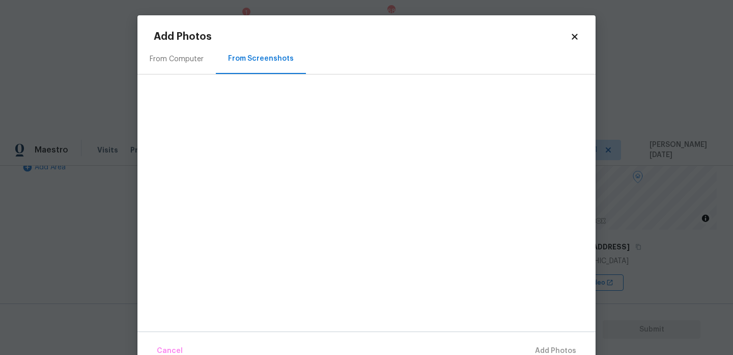
click at [192, 64] on div "From Computer" at bounding box center [177, 59] width 78 height 30
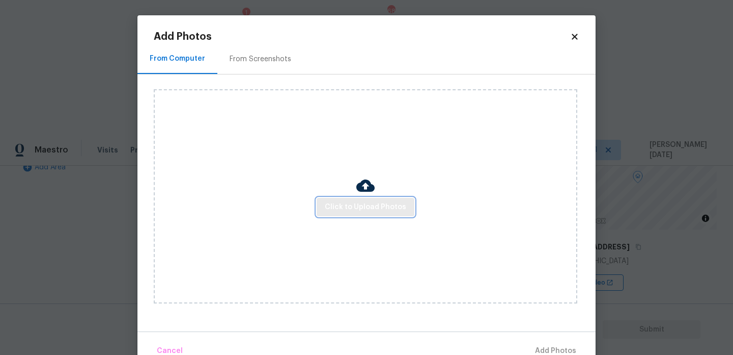
click at [387, 202] on span "Click to Upload Photos" at bounding box center [365, 207] width 81 height 13
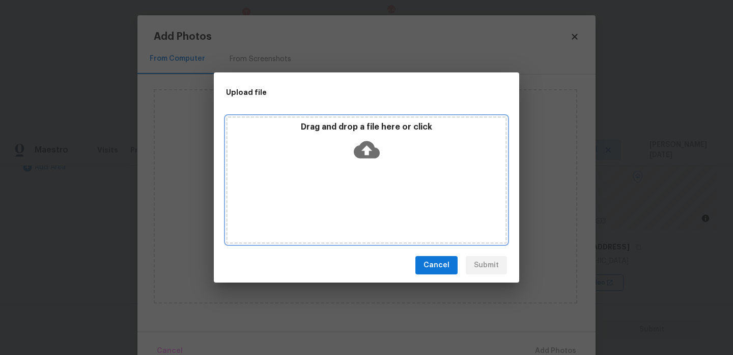
click at [387, 202] on div "Drag and drop a file here or click" at bounding box center [366, 179] width 281 height 127
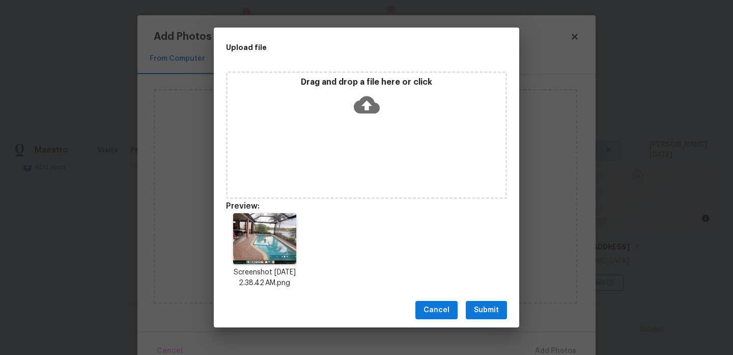
click at [486, 319] on div "Cancel Submit" at bounding box center [367, 309] width 306 height 35
click at [496, 306] on span "Submit" at bounding box center [486, 310] width 25 height 13
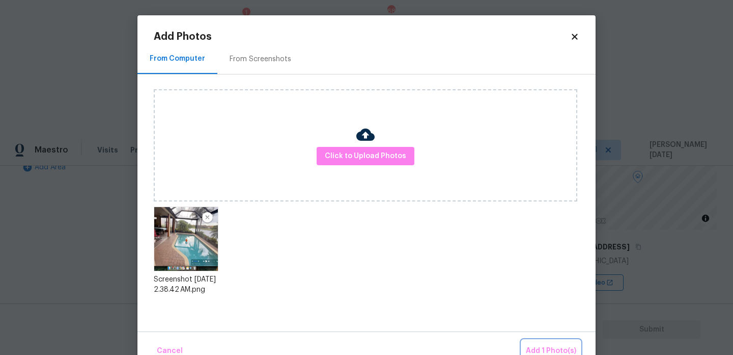
click at [550, 343] on button "Add 1 Photo(s)" at bounding box center [551, 351] width 59 height 22
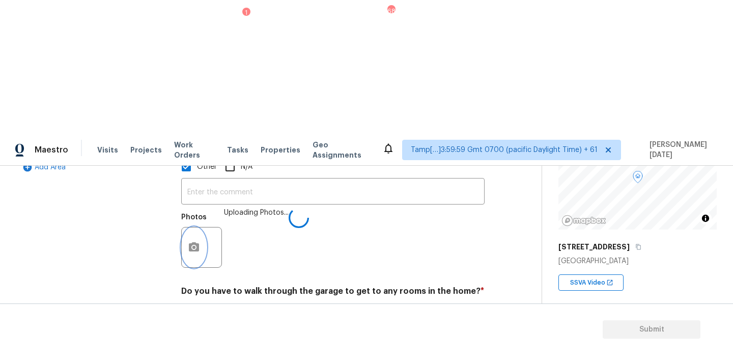
scroll to position [296, 0]
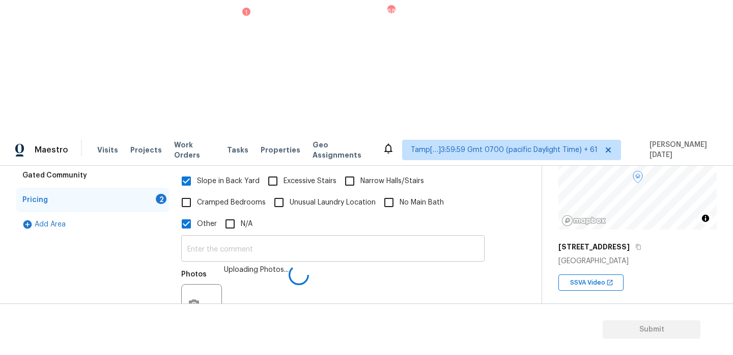
click at [241, 237] on input "text" at bounding box center [333, 249] width 304 height 24
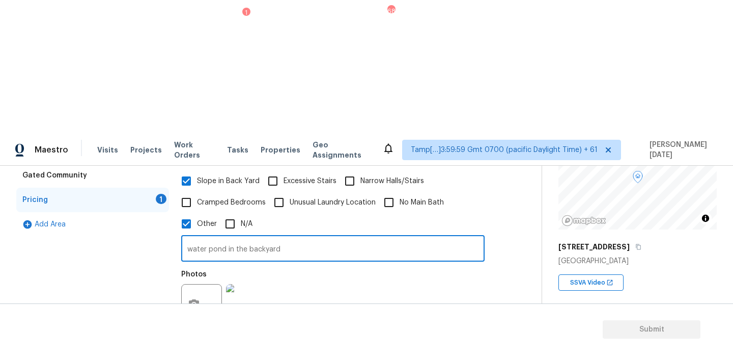
type input "water pond in the backyard"
click at [341, 264] on div "Photos" at bounding box center [333, 297] width 304 height 66
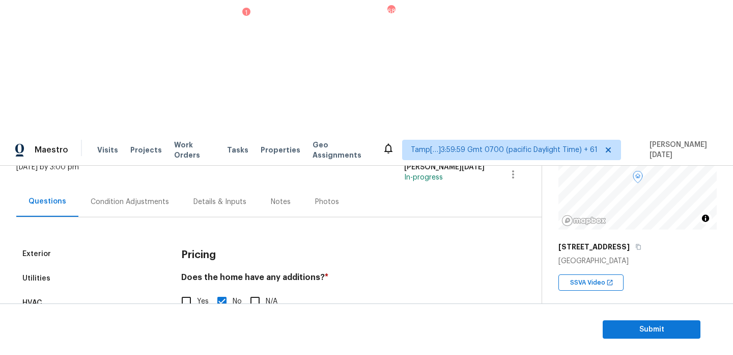
scroll to position [69, 0]
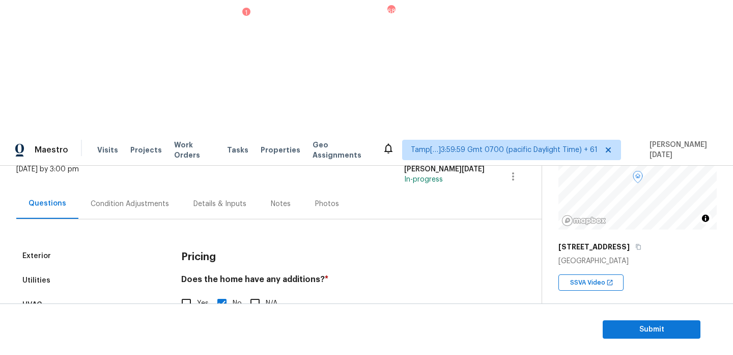
click at [141, 188] on div "Condition Adjustments" at bounding box center [129, 203] width 103 height 30
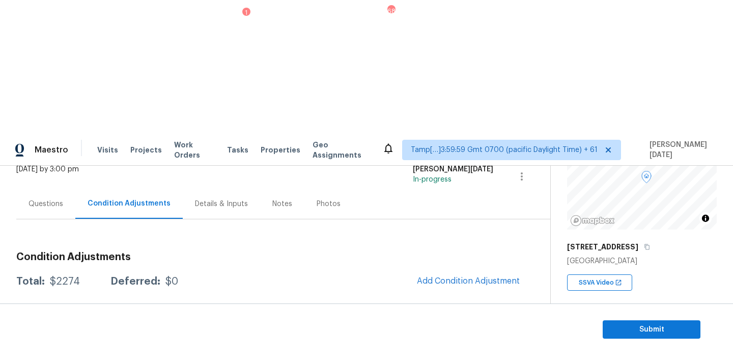
click at [55, 199] on div "Questions" at bounding box center [46, 204] width 35 height 10
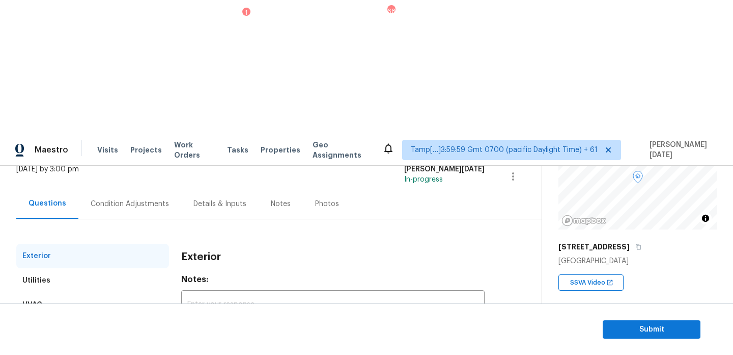
scroll to position [136, 0]
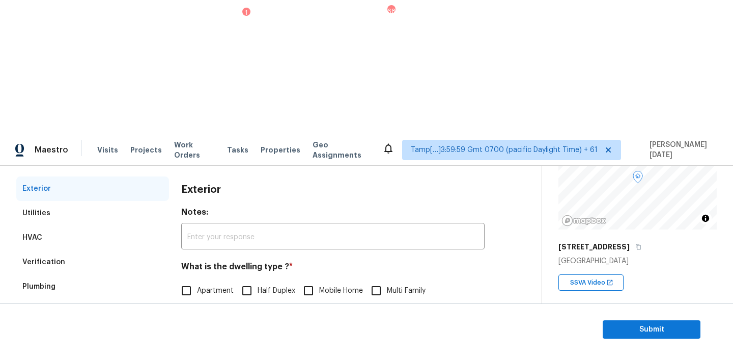
click at [80, 250] on div "Verification" at bounding box center [92, 262] width 153 height 24
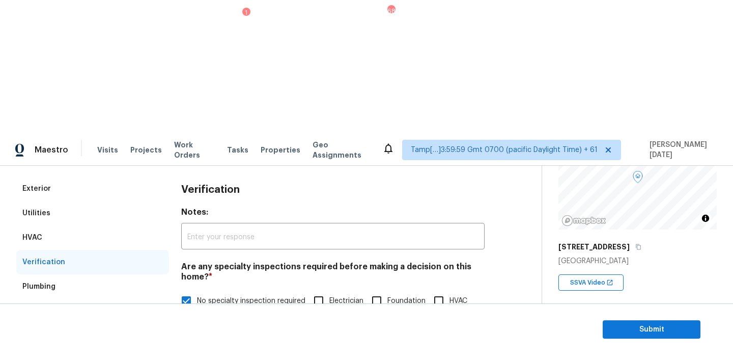
scroll to position [258, 0]
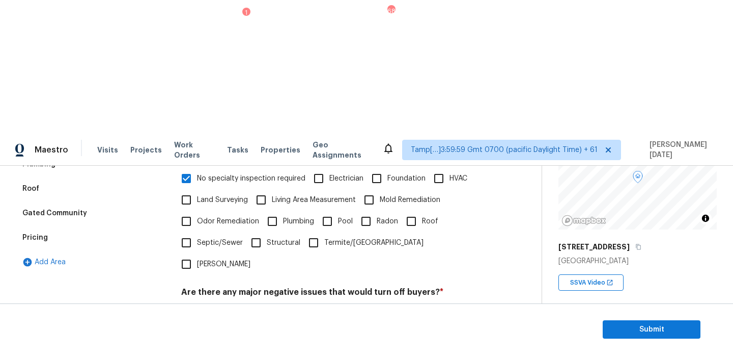
checkbox input "true"
checkbox input "false"
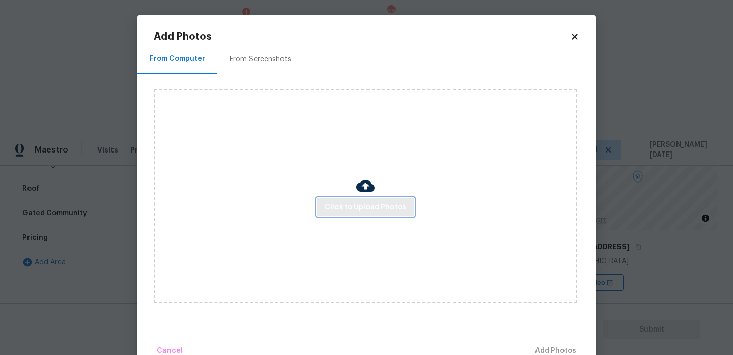
click at [374, 201] on span "Click to Upload Photos" at bounding box center [365, 207] width 81 height 13
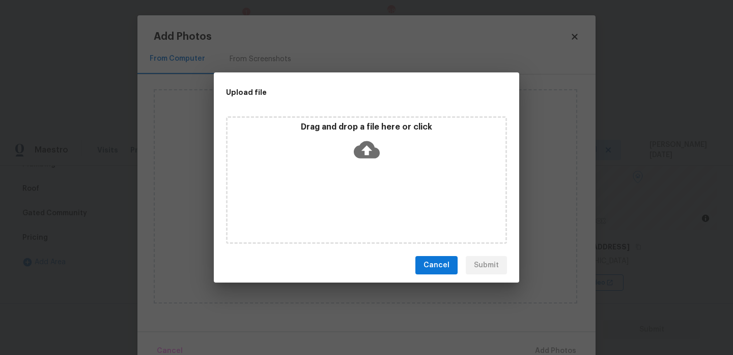
click at [374, 201] on div "Drag and drop a file here or click" at bounding box center [366, 179] width 281 height 127
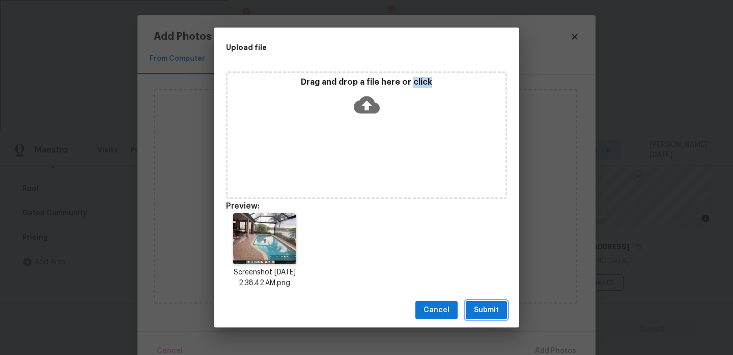
click at [499, 316] on button "Submit" at bounding box center [486, 310] width 41 height 19
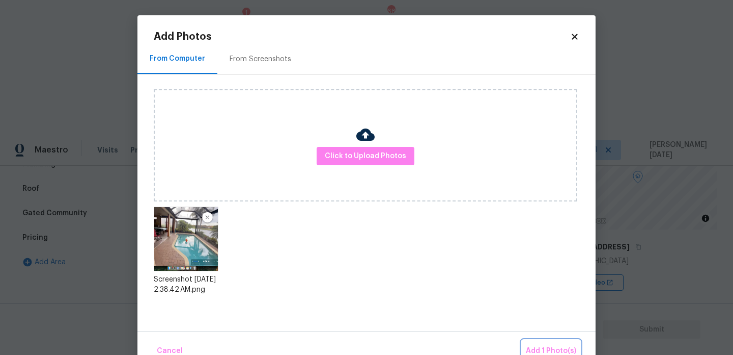
click at [528, 341] on button "Add 1 Photo(s)" at bounding box center [551, 351] width 59 height 22
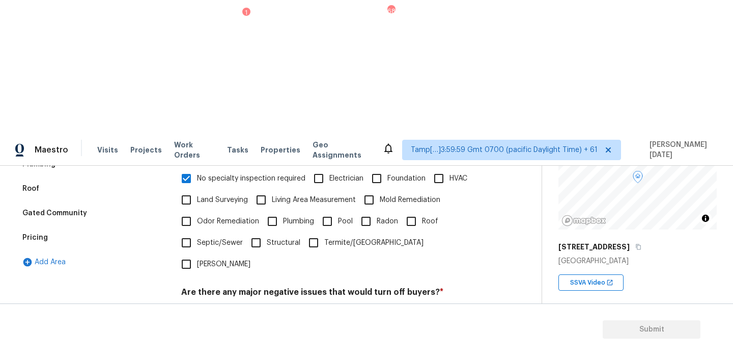
scroll to position [271, 0]
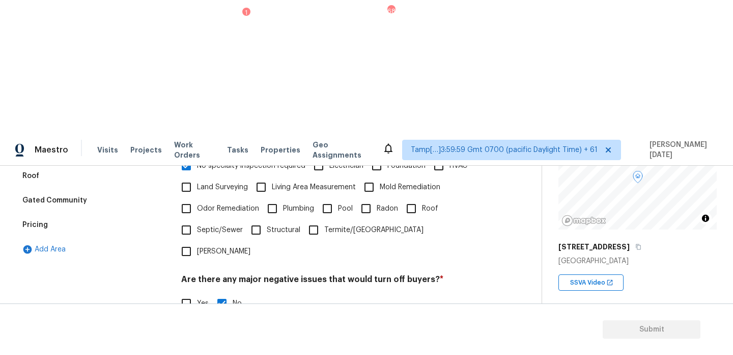
type input "@2: 27 - Pool needs review"
click at [533, 182] on div "Back to tasks Condition Scoping - Full Wed, Oct 08 2025 by 3:00 pm Prabhu Raja …" at bounding box center [279, 225] width 526 height 629
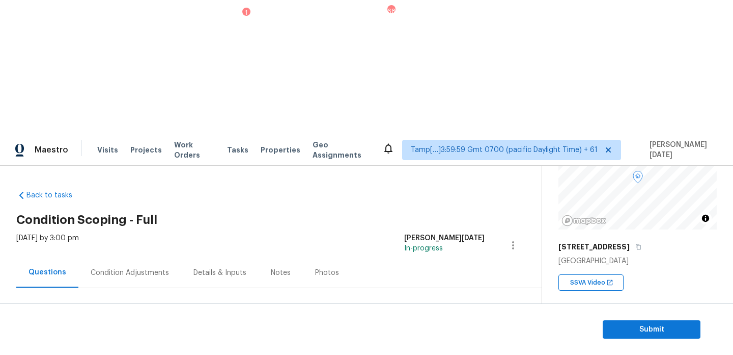
click at [141, 257] on div "Condition Adjustments" at bounding box center [129, 272] width 103 height 30
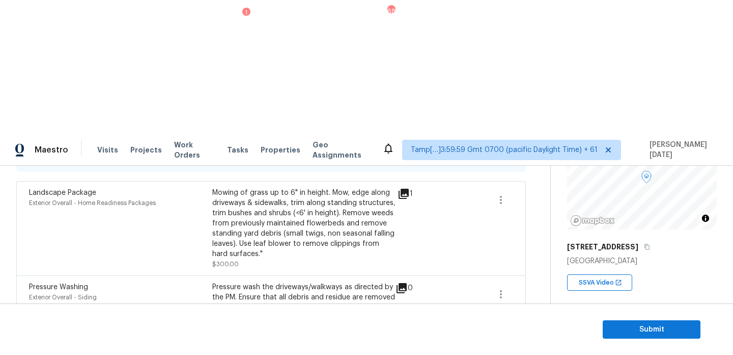
scroll to position [263, 0]
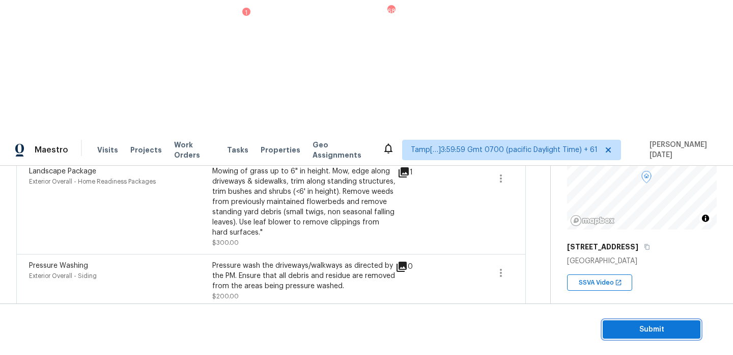
click at [626, 330] on span "Submit" at bounding box center [651, 329] width 81 height 13
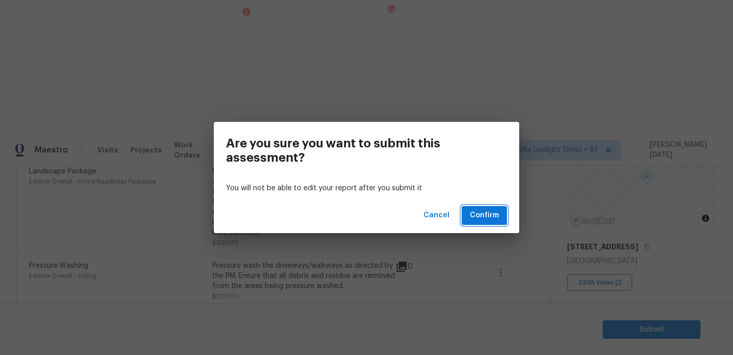
click at [494, 216] on span "Confirm" at bounding box center [484, 215] width 29 height 13
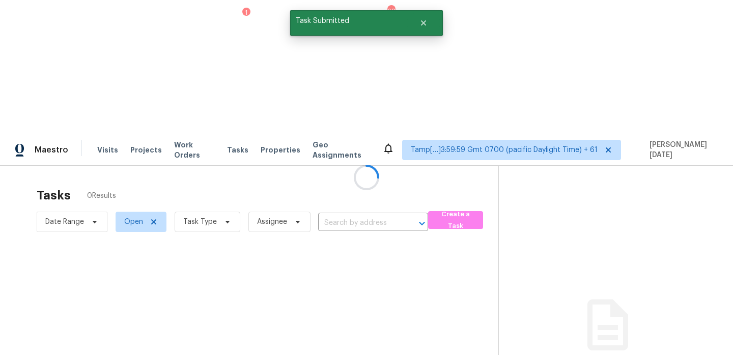
click at [210, 93] on div at bounding box center [366, 177] width 733 height 355
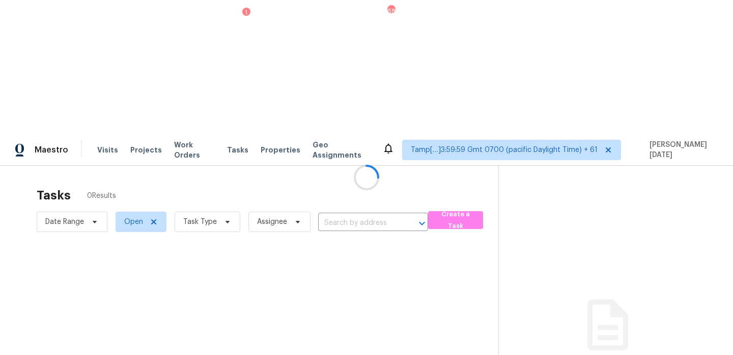
click at [210, 93] on div at bounding box center [366, 177] width 733 height 355
click at [210, 211] on span "Task Type" at bounding box center [208, 221] width 66 height 20
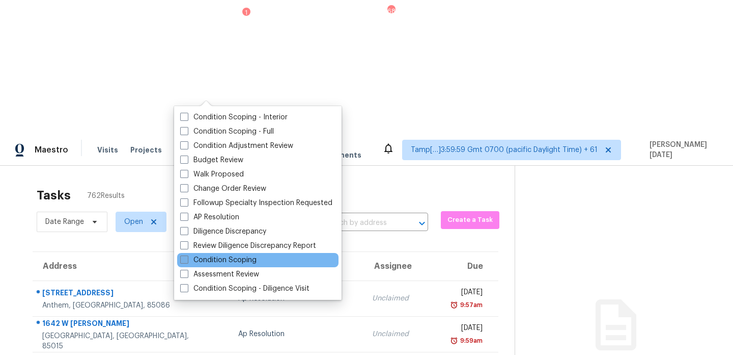
click at [213, 259] on label "Condition Scoping" at bounding box center [218, 260] width 76 height 10
click at [187, 259] on input "Condition Scoping" at bounding box center [183, 258] width 7 height 7
checkbox input "true"
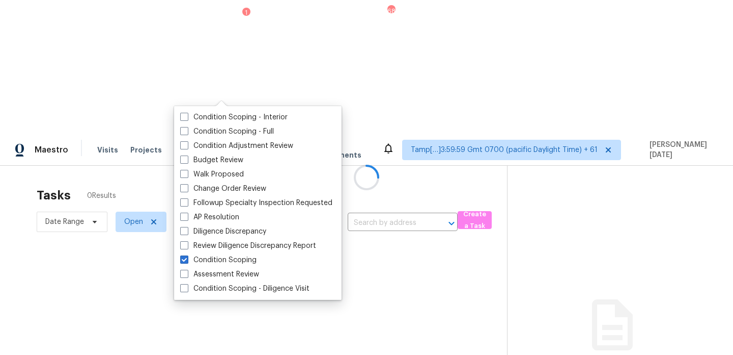
click at [284, 61] on div at bounding box center [366, 177] width 733 height 355
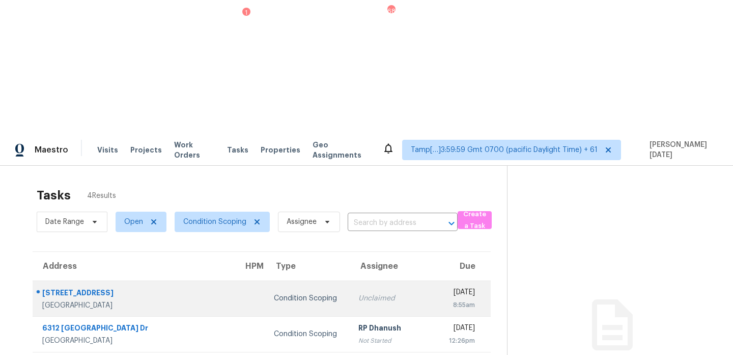
click at [359, 293] on div "Unclaimed" at bounding box center [394, 298] width 71 height 10
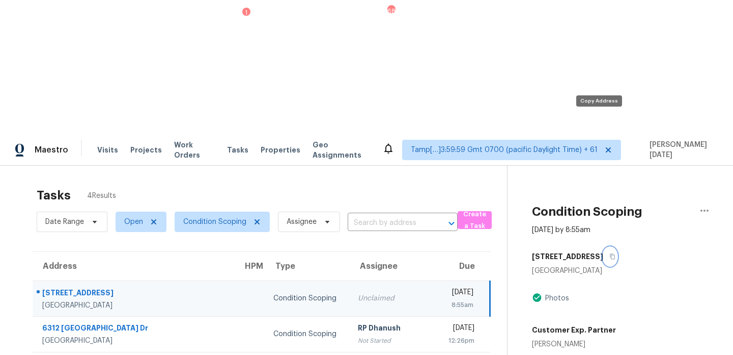
click at [610, 253] on icon "button" at bounding box center [613, 256] width 6 height 6
click at [445, 287] on div "Wed, Oct 8th 2025" at bounding box center [459, 293] width 29 height 13
click at [610, 253] on icon "button" at bounding box center [613, 256] width 6 height 6
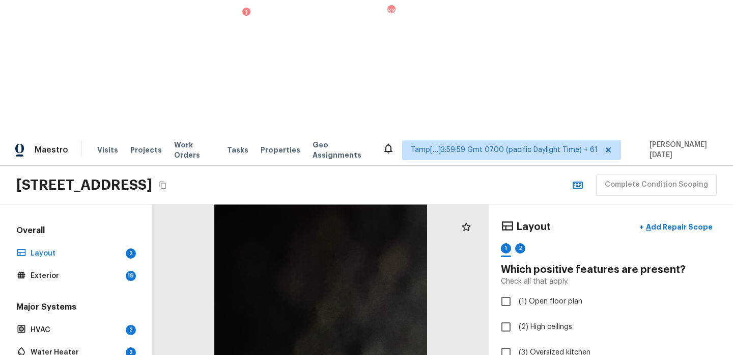
scroll to position [106, 0]
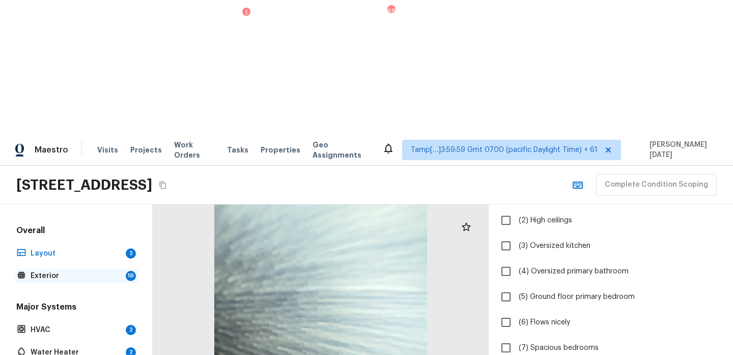
click at [52, 270] on p "Exterior" at bounding box center [76, 275] width 91 height 10
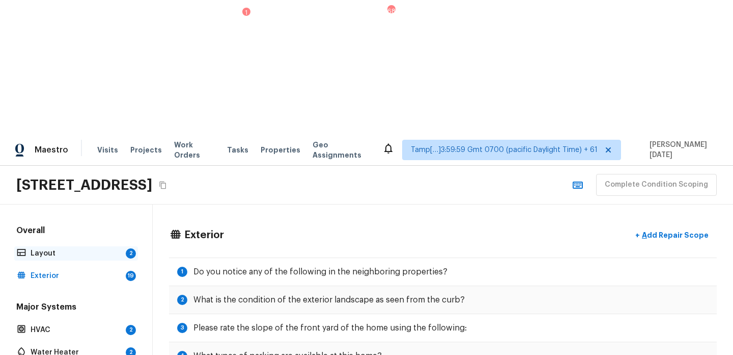
click at [93, 248] on p "Layout" at bounding box center [76, 253] width 91 height 10
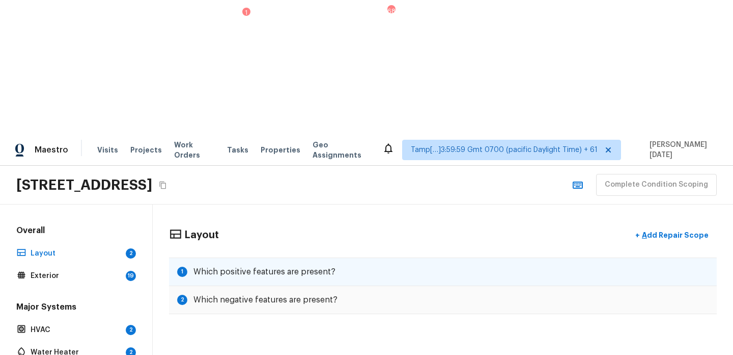
click at [306, 257] on div "1 Which positive features are present?" at bounding box center [443, 271] width 548 height 29
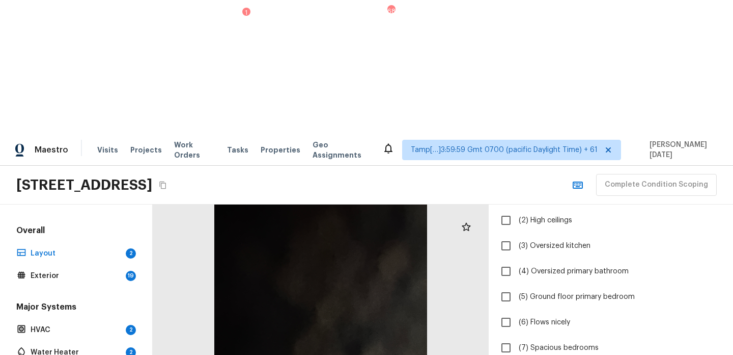
checkbox input "true"
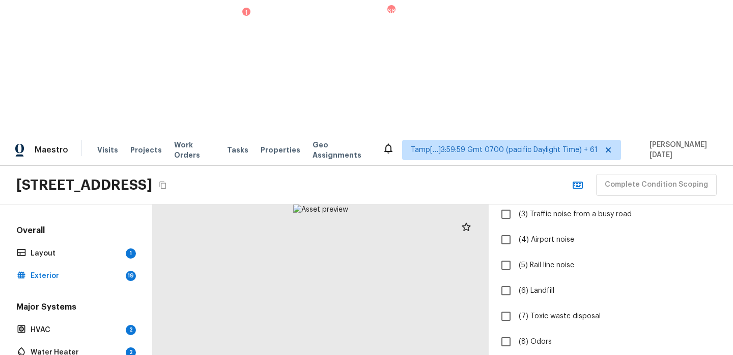
scroll to position [156, 0]
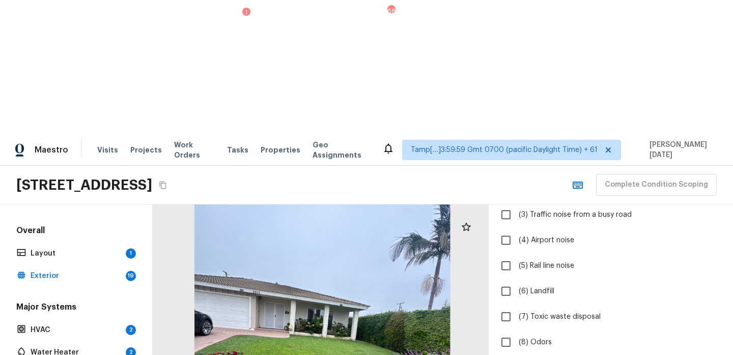
click at [301, 204] on div at bounding box center [323, 346] width 404 height 341
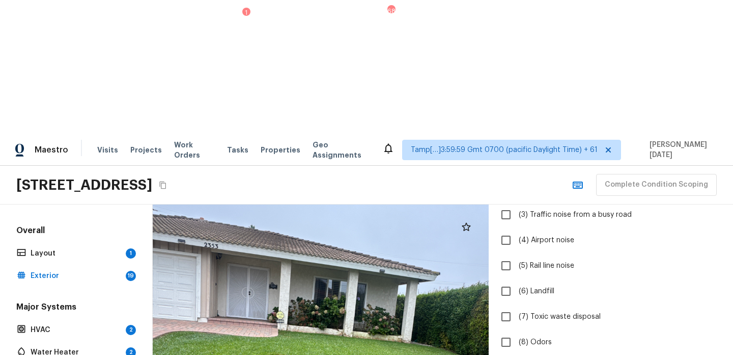
click at [357, 222] on div at bounding box center [343, 354] width 813 height 687
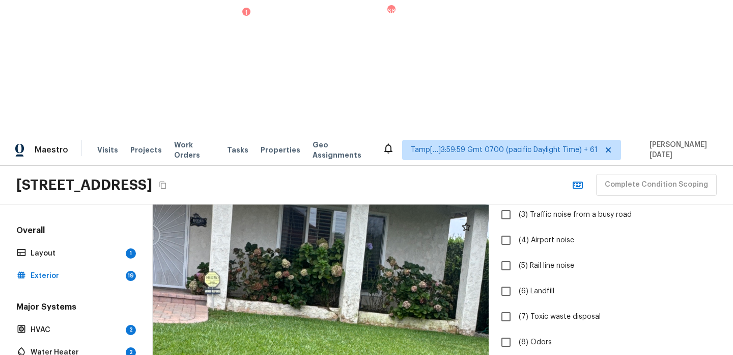
drag, startPoint x: 317, startPoint y: 202, endPoint x: 479, endPoint y: 384, distance: 243.5
click at [479, 354] on html "Maestro Visits Projects Work Orders Tasks 1 Properties Geo Assignments 683 Tamp…" at bounding box center [366, 244] width 733 height 488
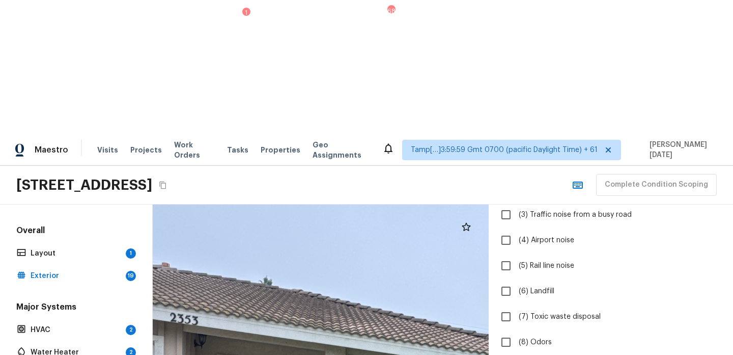
drag, startPoint x: 397, startPoint y: 296, endPoint x: 328, endPoint y: 271, distance: 73.5
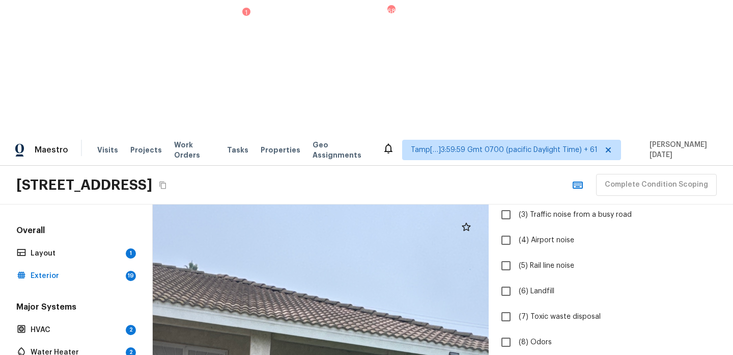
scroll to position [273, 0]
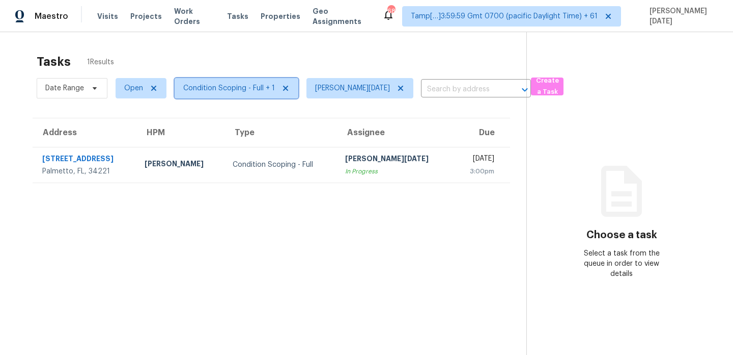
click at [245, 91] on span "Condition Scoping - Full + 1" at bounding box center [229, 88] width 92 height 10
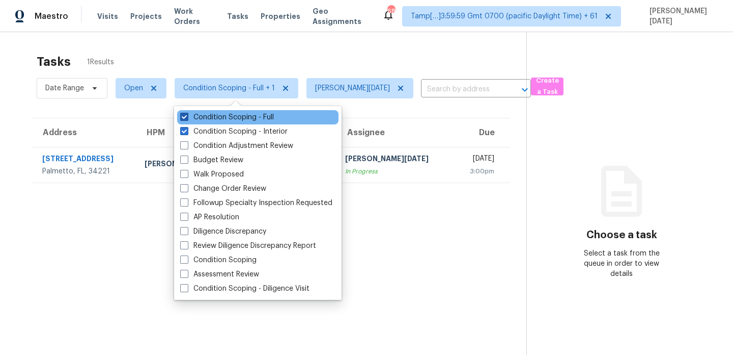
click at [232, 116] on label "Condition Scoping - Full" at bounding box center [227, 117] width 94 height 10
click at [187, 116] on input "Condition Scoping - Full" at bounding box center [183, 115] width 7 height 7
checkbox input "false"
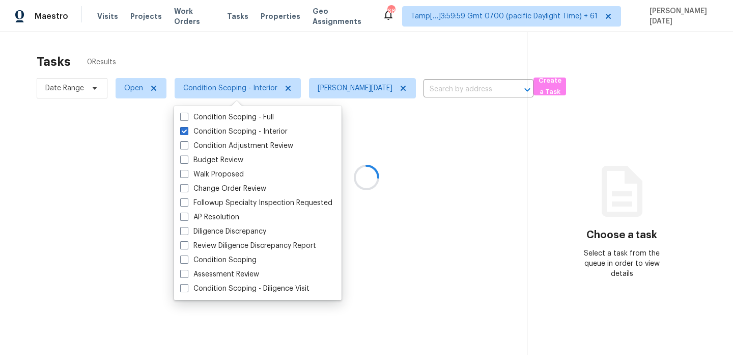
click at [306, 64] on div "Tasks 0 Results" at bounding box center [282, 61] width 491 height 26
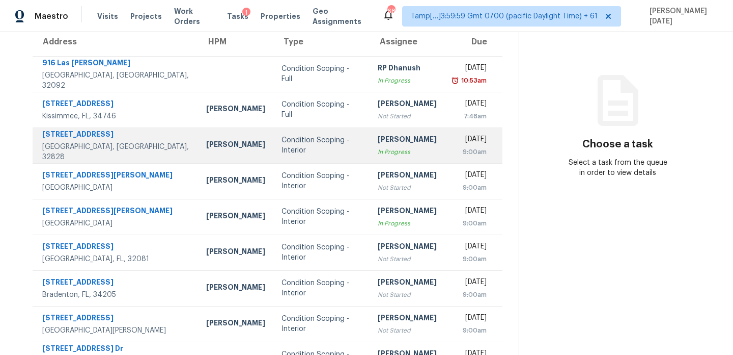
scroll to position [8, 0]
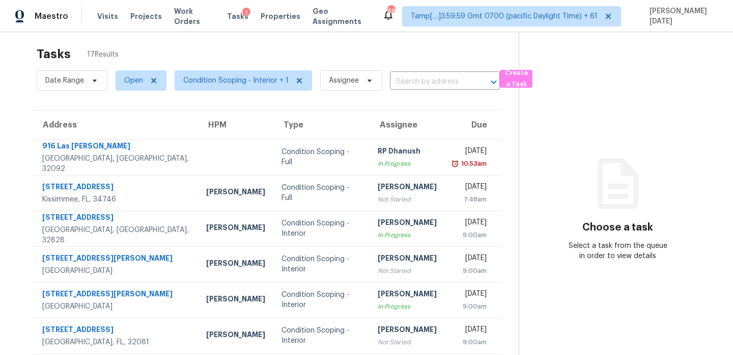
click at [254, 96] on section "Tasks 17 Results Date Range Open Condition Scoping - Interior + 1 Assignee ​ Cr…" at bounding box center [267, 282] width 503 height 482
click at [258, 89] on span "Condition Scoping - Interior + 1" at bounding box center [244, 80] width 138 height 20
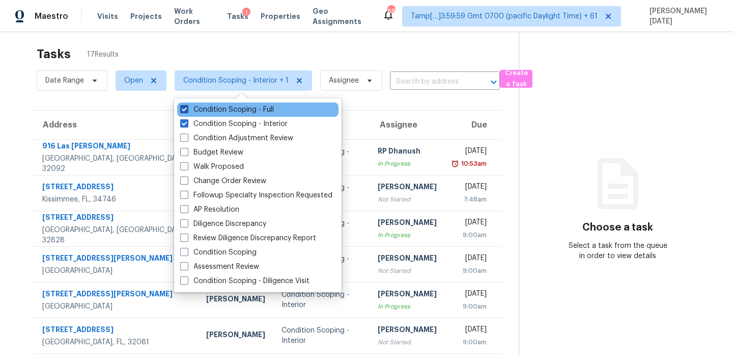
click at [249, 107] on label "Condition Scoping - Full" at bounding box center [227, 109] width 94 height 10
click at [187, 107] on input "Condition Scoping - Full" at bounding box center [183, 107] width 7 height 7
checkbox input "false"
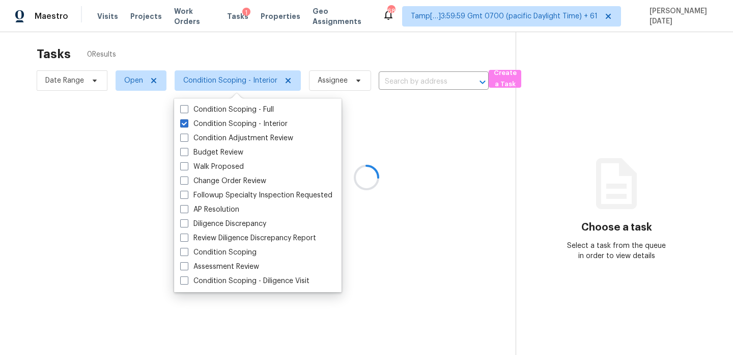
click at [312, 58] on div at bounding box center [366, 177] width 733 height 355
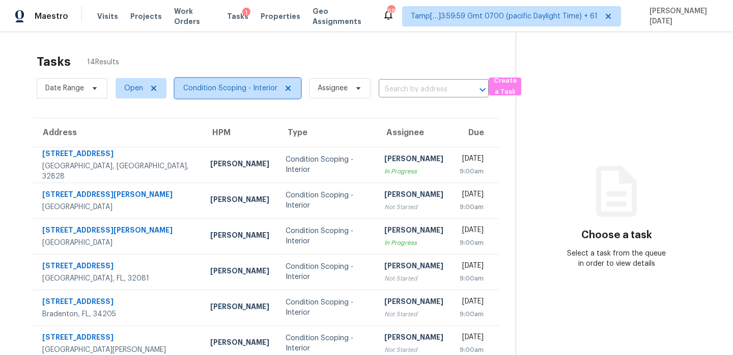
click at [259, 92] on span "Condition Scoping - Interior" at bounding box center [230, 88] width 94 height 10
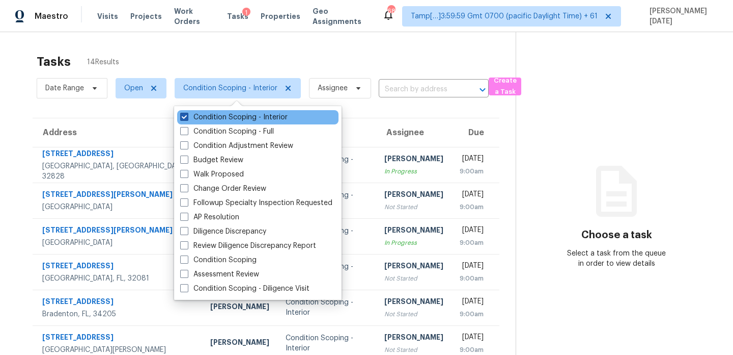
click at [254, 114] on label "Condition Scoping - Interior" at bounding box center [233, 117] width 107 height 10
click at [187, 114] on input "Condition Scoping - Interior" at bounding box center [183, 115] width 7 height 7
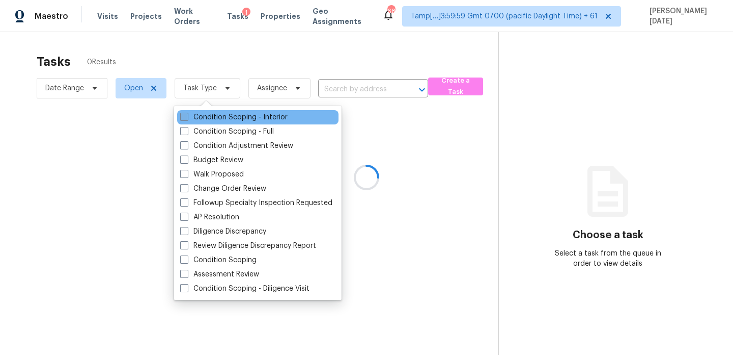
click at [254, 114] on label "Condition Scoping - Interior" at bounding box center [233, 117] width 107 height 10
click at [187, 114] on input "Condition Scoping - Interior" at bounding box center [183, 115] width 7 height 7
checkbox input "true"
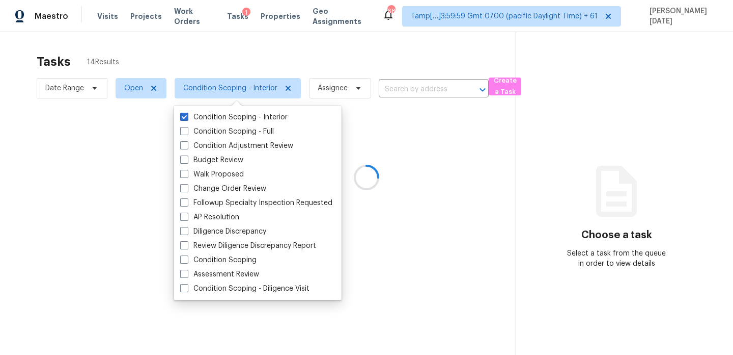
click at [317, 61] on div at bounding box center [366, 177] width 733 height 355
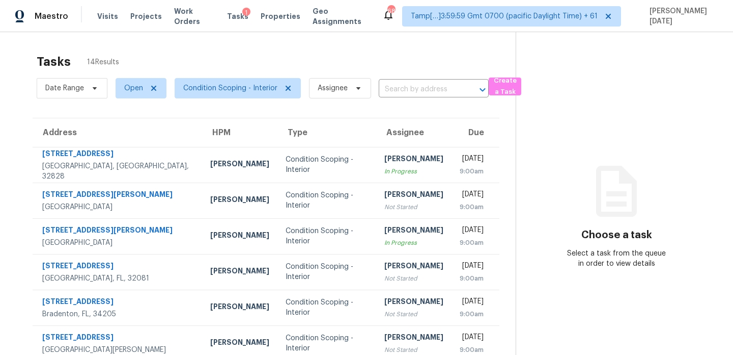
scroll to position [176, 0]
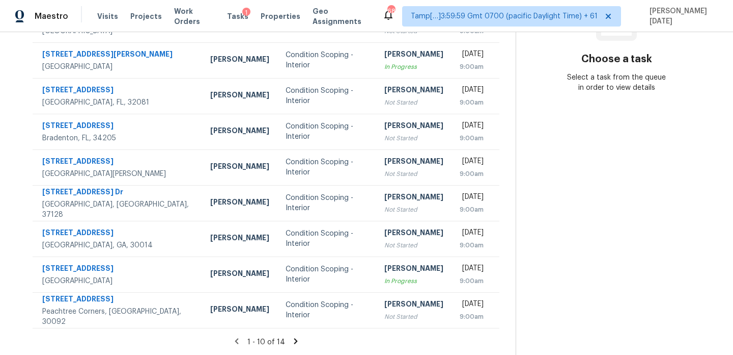
click at [291, 338] on icon at bounding box center [295, 340] width 9 height 9
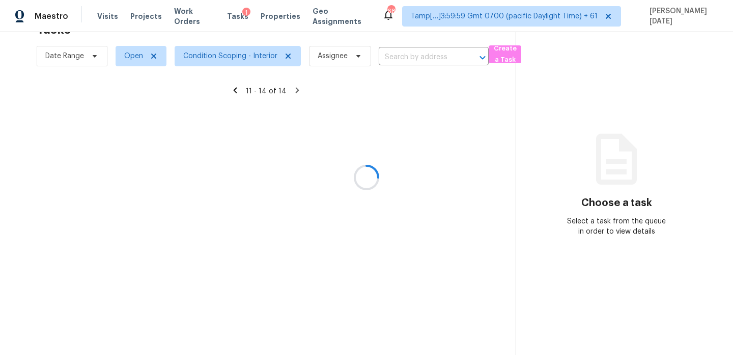
scroll to position [32, 0]
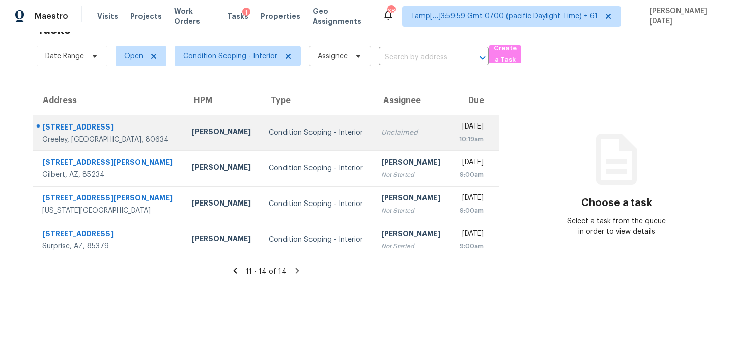
click at [373, 148] on td "Unclaimed" at bounding box center [411, 133] width 77 height 36
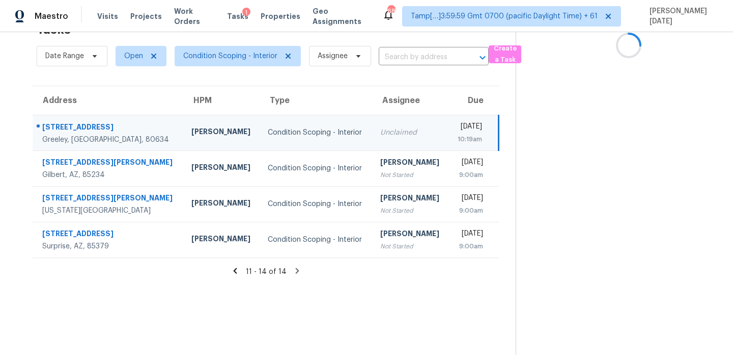
click at [377, 140] on td "Unclaimed" at bounding box center [410, 133] width 76 height 36
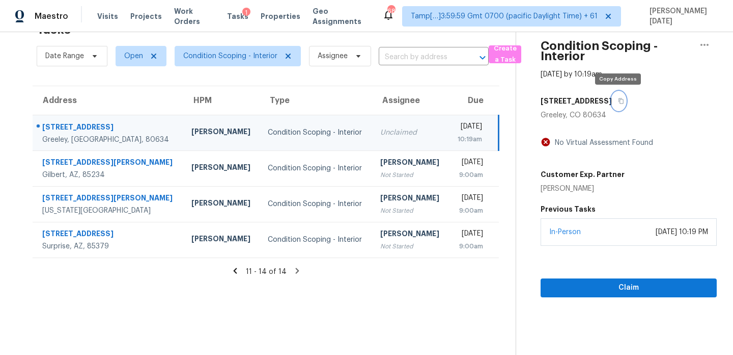
click at [622, 103] on icon "button" at bounding box center [621, 101] width 6 height 6
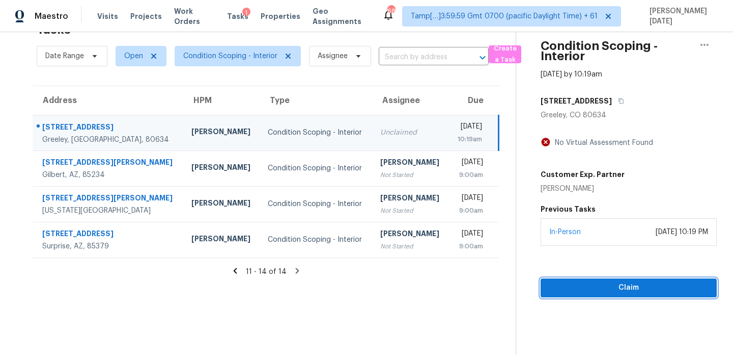
click at [611, 284] on span "Claim" at bounding box center [629, 287] width 160 height 13
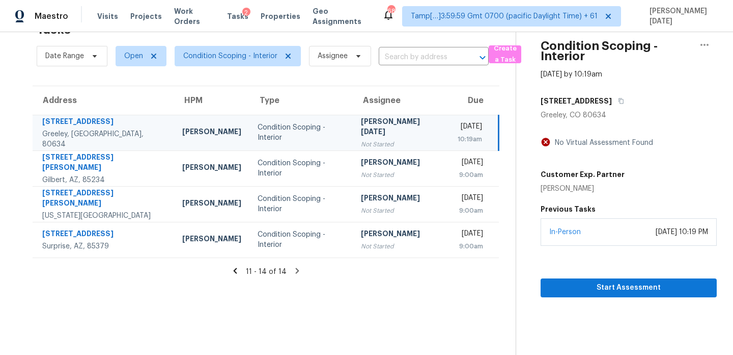
click at [458, 128] on div "[DATE]" at bounding box center [470, 127] width 24 height 13
click at [590, 277] on div "Start Assessment" at bounding box center [629, 271] width 176 height 51
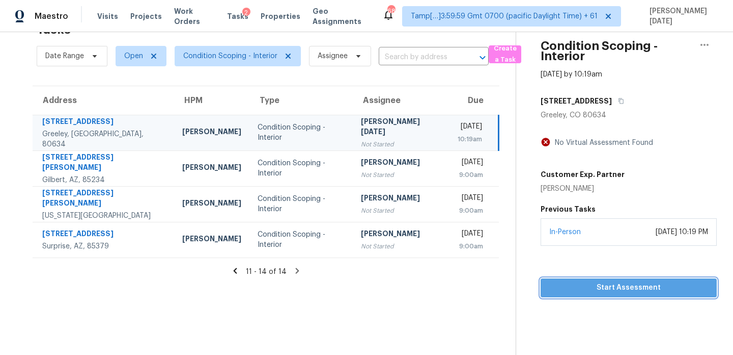
click at [580, 292] on span "Start Assessment" at bounding box center [629, 287] width 160 height 13
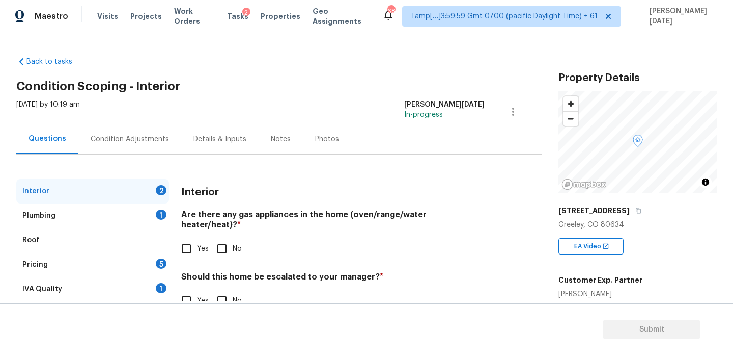
click at [159, 141] on div "Condition Adjustments" at bounding box center [130, 139] width 78 height 10
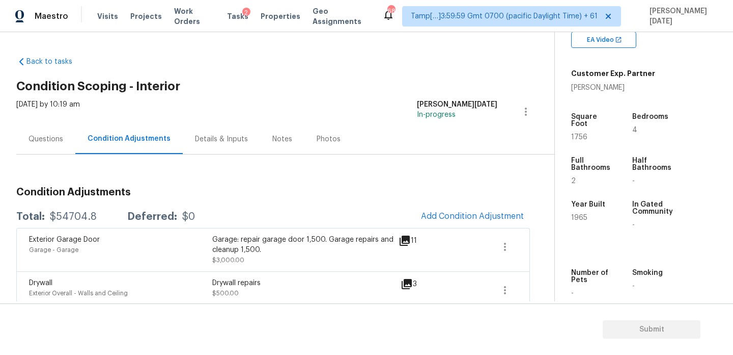
scroll to position [232, 0]
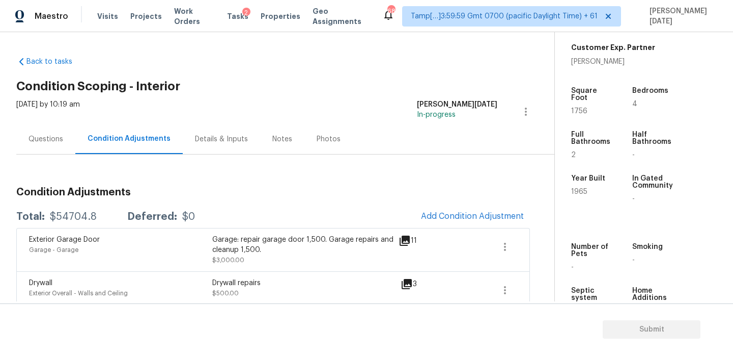
click at [283, 140] on div "Notes" at bounding box center [283, 139] width 20 height 10
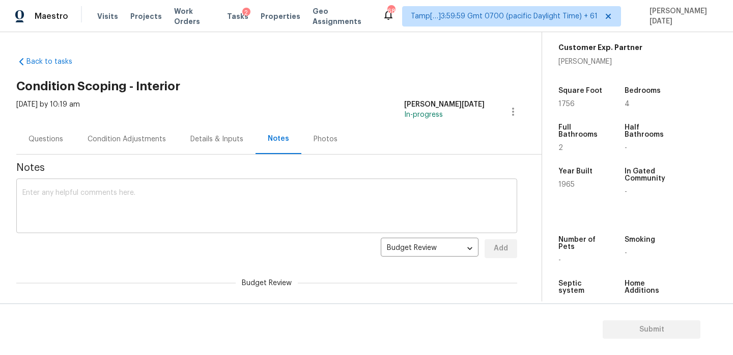
click at [193, 209] on textarea at bounding box center [266, 207] width 489 height 36
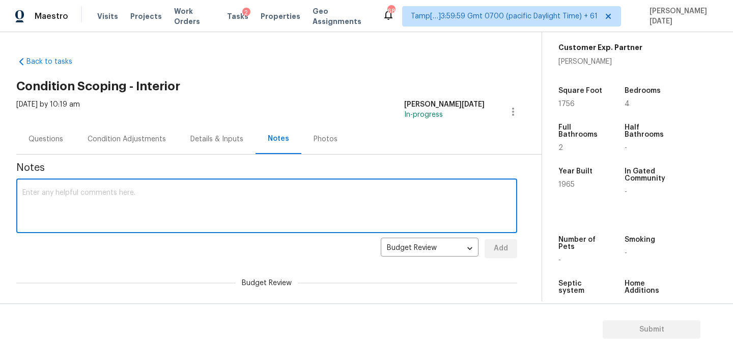
click at [193, 209] on textarea at bounding box center [266, 207] width 489 height 36
paste textarea "IVA Completed"
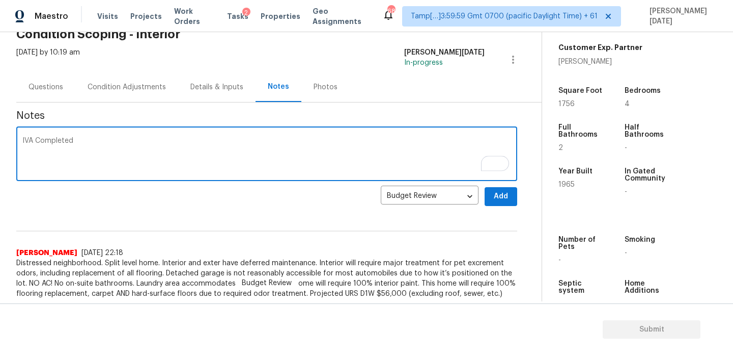
type textarea "IVA Completed"
click at [501, 200] on span "Add" at bounding box center [501, 196] width 16 height 13
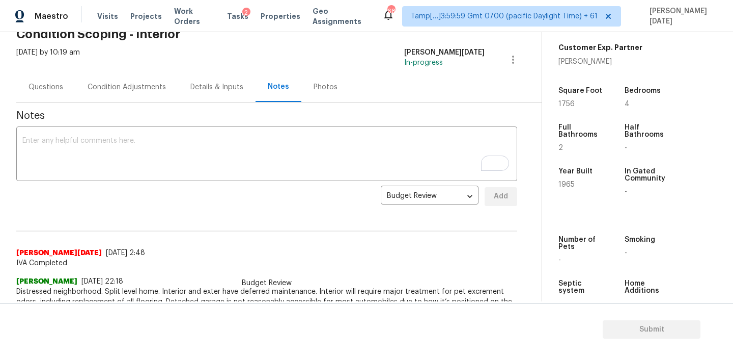
scroll to position [80, 0]
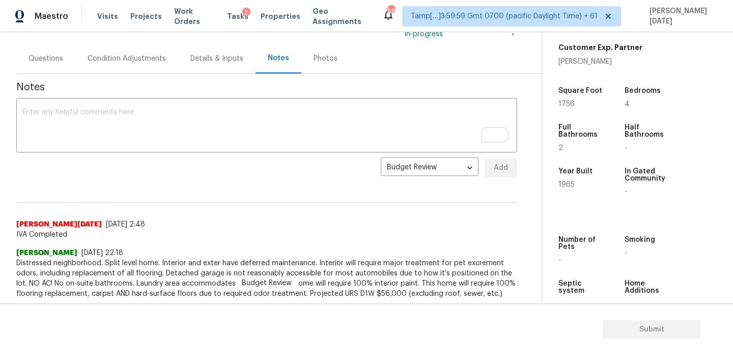
click at [107, 53] on div "Condition Adjustments" at bounding box center [127, 58] width 78 height 10
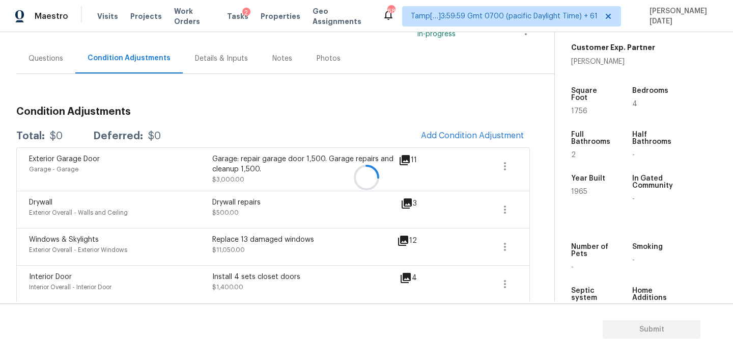
click at [46, 61] on div at bounding box center [366, 177] width 733 height 355
click at [40, 62] on div "Questions" at bounding box center [46, 58] width 35 height 10
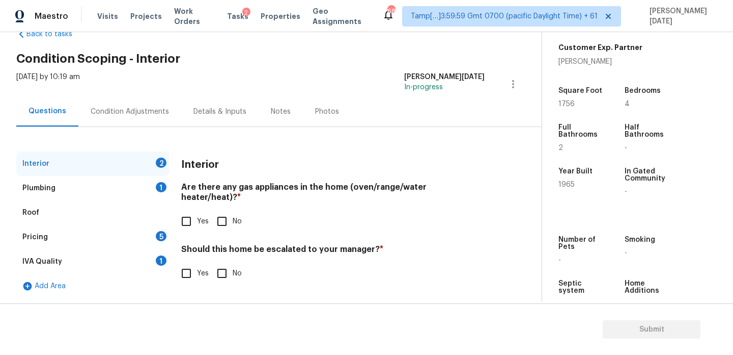
scroll to position [28, 0]
click at [130, 265] on div "IVA Quality 1" at bounding box center [92, 261] width 153 height 24
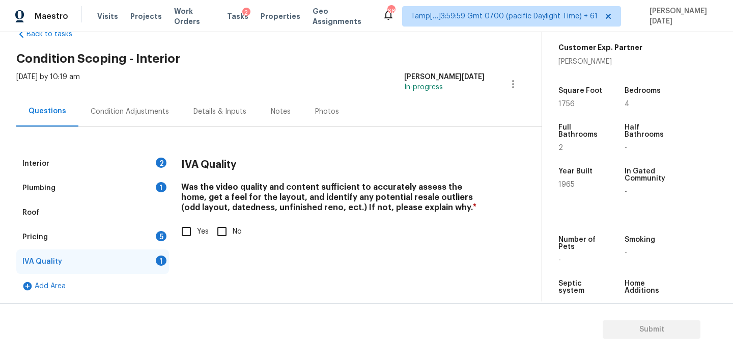
click at [176, 234] on input "Yes" at bounding box center [186, 231] width 21 height 21
checkbox input "true"
click at [154, 244] on div "Pricing 5" at bounding box center [92, 237] width 153 height 24
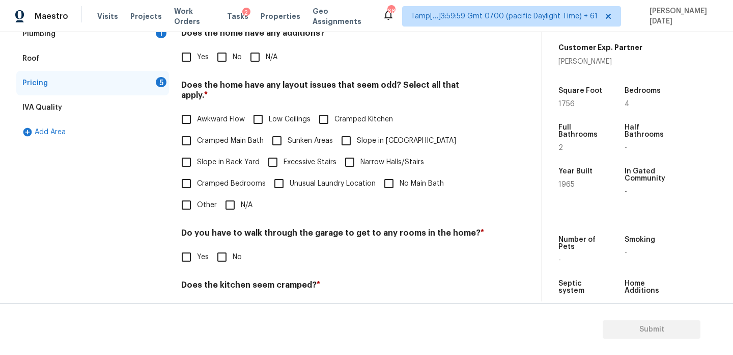
scroll to position [189, 0]
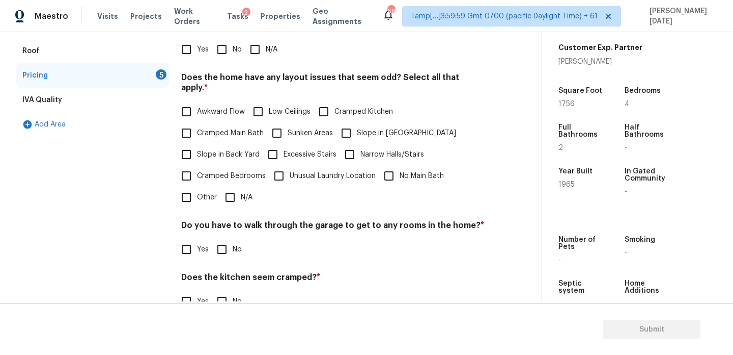
click at [197, 198] on div "Pricing Does the home have any additions? * Yes No N/A Does the home have any l…" at bounding box center [333, 183] width 304 height 386
click at [196, 195] on input "Other" at bounding box center [186, 196] width 21 height 21
checkbox input "true"
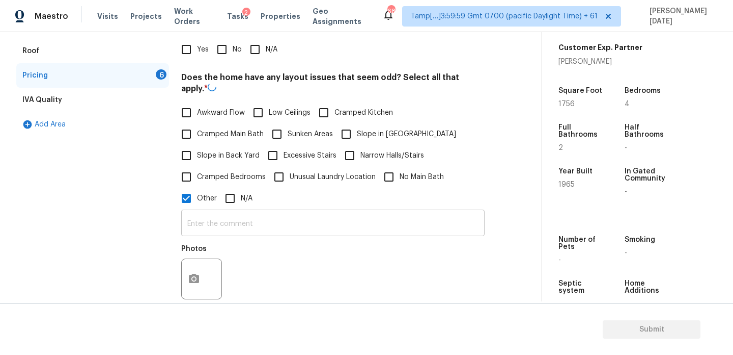
click at [209, 222] on input "text" at bounding box center [333, 224] width 304 height 24
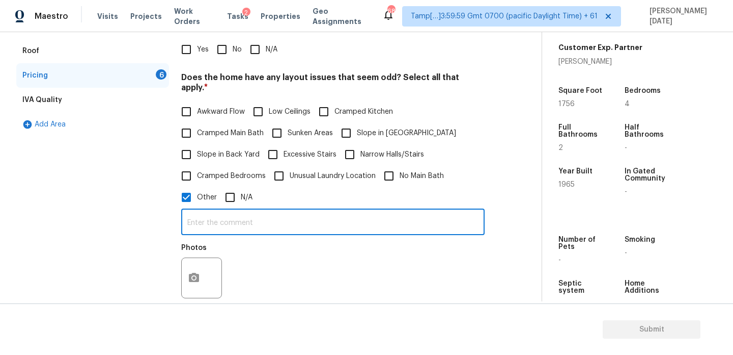
paste input "Awkward Flow, Low Ceilings, Narrow Halls/Stairs, Cramped Bedrooms, Unusual Laun…"
type input "Awkward Flow, Low Ceilings, Narrow Halls/Stairs, Cramped Bedrooms, Unusual Laun…"
click at [347, 299] on div "Pricing Does the home have any additions? * Yes No N/A Does the home have any l…" at bounding box center [333, 231] width 304 height 482
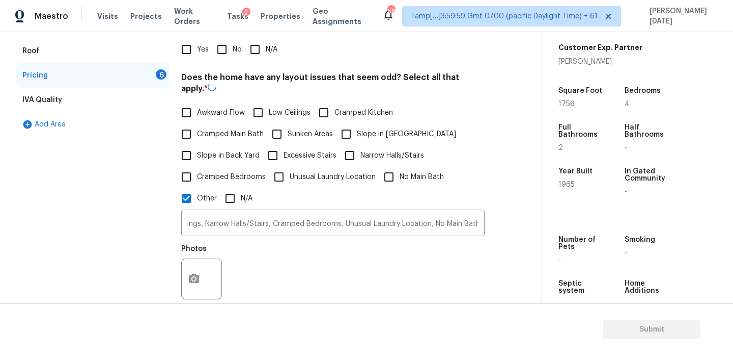
scroll to position [0, 0]
click at [188, 103] on input "Awkward Flow" at bounding box center [186, 111] width 21 height 21
checkbox input "true"
click at [277, 106] on span "Low Ceilings" at bounding box center [290, 111] width 42 height 11
click at [269, 101] on input "Low Ceilings" at bounding box center [258, 111] width 21 height 21
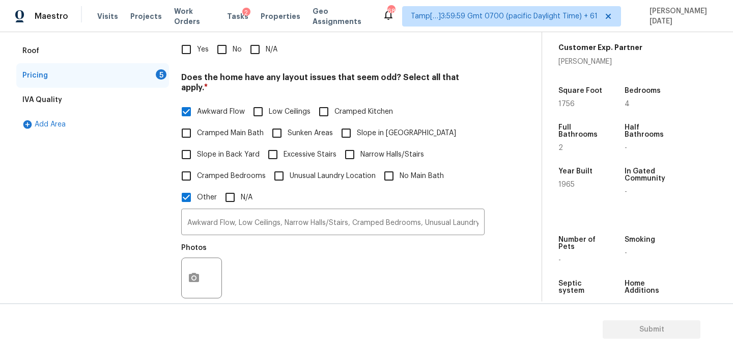
checkbox input "true"
click at [377, 149] on span "Narrow Halls/Stairs" at bounding box center [393, 154] width 64 height 11
click at [361, 144] on input "Narrow Halls/Stairs" at bounding box center [349, 154] width 21 height 21
checkbox input "true"
click at [215, 171] on span "Cramped Bedrooms" at bounding box center [231, 176] width 69 height 11
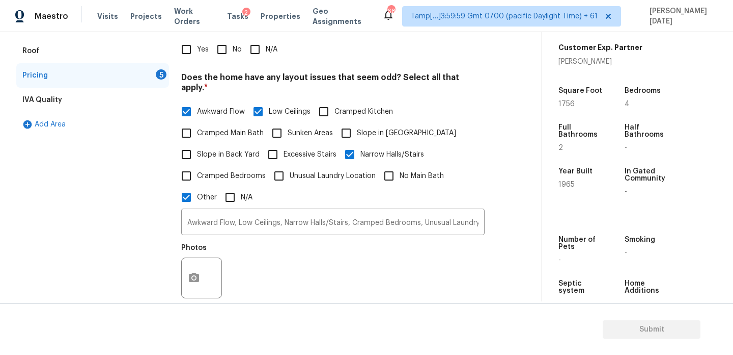
click at [197, 165] on input "Cramped Bedrooms" at bounding box center [186, 175] width 21 height 21
checkbox input "true"
click at [332, 171] on span "Unusual Laundry Location" at bounding box center [333, 176] width 86 height 11
click at [290, 166] on input "Unusual Laundry Location" at bounding box center [278, 175] width 21 height 21
checkbox input "true"
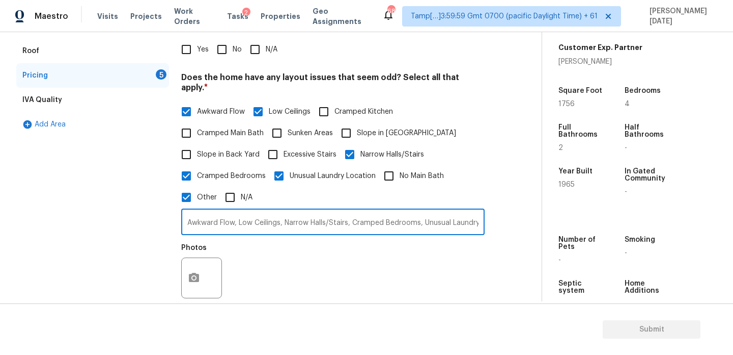
drag, startPoint x: 423, startPoint y: 213, endPoint x: 0, endPoint y: 211, distance: 422.8
click at [0, 211] on div "Back to tasks Condition Scoping - Interior [DATE] by 10:19 am Prabhu [DATE] In-…" at bounding box center [366, 166] width 733 height 269
type input "Unusual Laundry Location, No Main Bath"
drag, startPoint x: 328, startPoint y: 215, endPoint x: 102, endPoint y: 210, distance: 225.7
click at [102, 210] on div "Interior 2 Plumbing 1 Roof Pricing 5 IVA Quality Add Area Pricing Does the home…" at bounding box center [266, 231] width 501 height 482
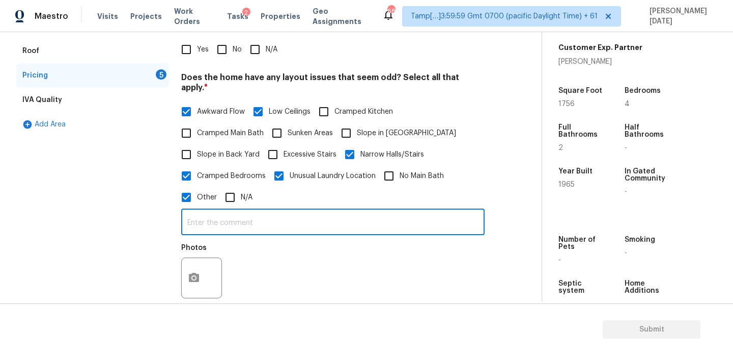
click at [186, 192] on input "Other" at bounding box center [186, 196] width 21 height 21
checkbox input "false"
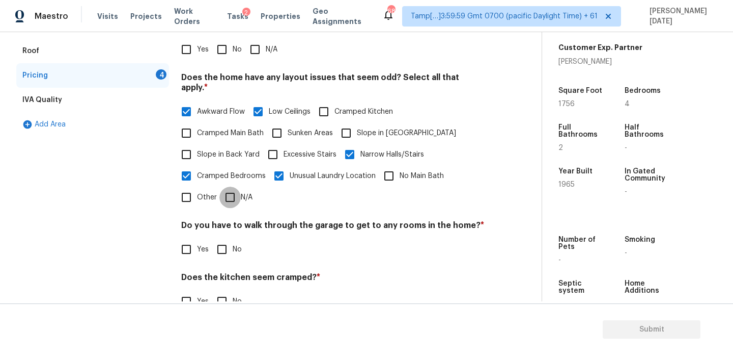
click at [233, 193] on input "N/A" at bounding box center [230, 196] width 21 height 21
checkbox input "true"
click at [400, 171] on span "No Main Bath" at bounding box center [422, 176] width 44 height 11
click at [400, 165] on input "No Main Bath" at bounding box center [388, 175] width 21 height 21
checkbox input "true"
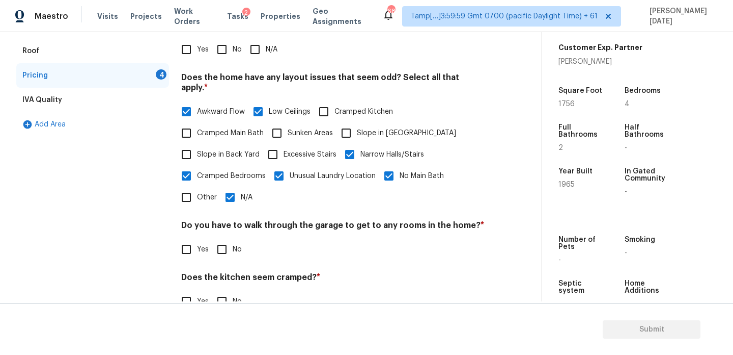
click at [235, 196] on input "N/A" at bounding box center [230, 196] width 21 height 21
checkbox input "false"
click at [225, 240] on input "No" at bounding box center [221, 249] width 21 height 21
checkbox input "true"
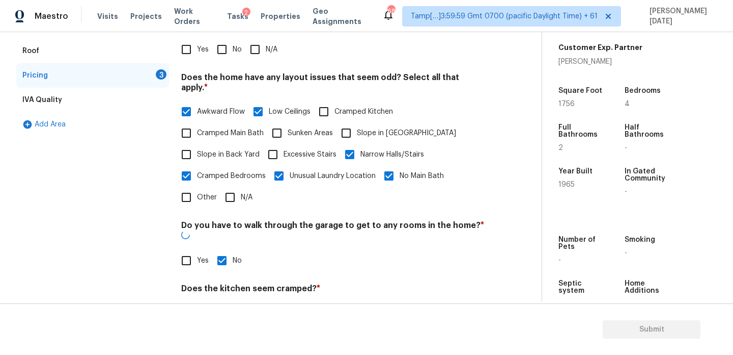
scroll to position [257, 0]
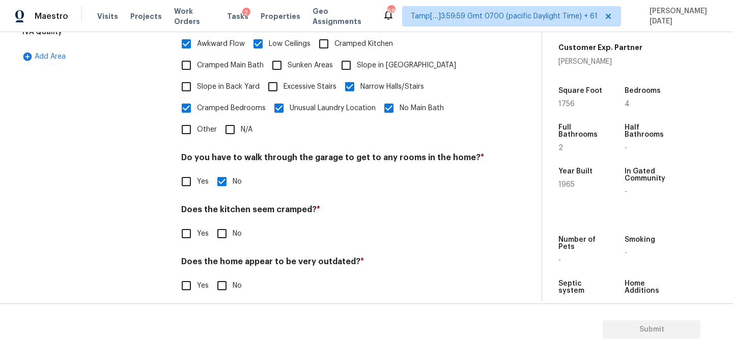
click at [228, 234] on div "Pricing Does the home have any additions? * Yes No N/A Does the home have any l…" at bounding box center [333, 115] width 304 height 386
click at [228, 225] on input "No" at bounding box center [221, 233] width 21 height 21
checkbox input "true"
click at [231, 276] on input "No" at bounding box center [221, 286] width 21 height 21
checkbox input "true"
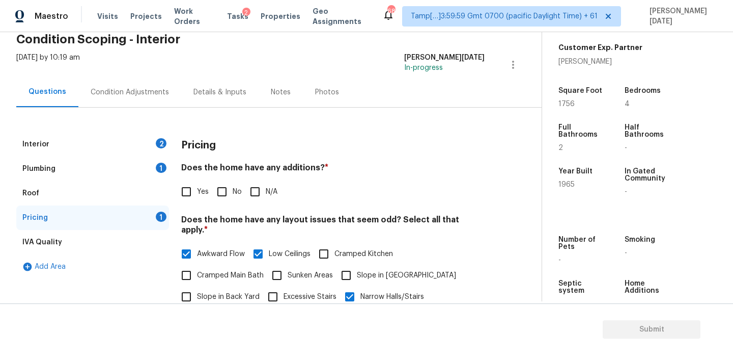
scroll to position [20, 0]
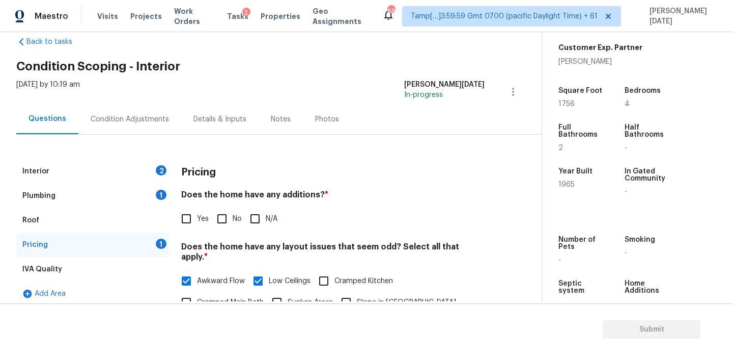
click at [139, 116] on div "Condition Adjustments" at bounding box center [130, 119] width 78 height 10
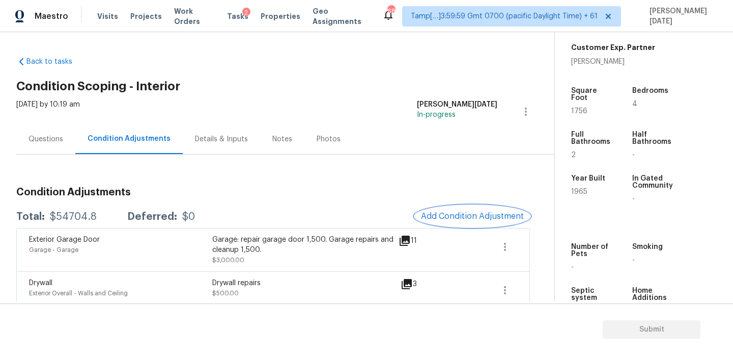
click at [481, 210] on button "Add Condition Adjustment" at bounding box center [472, 215] width 115 height 21
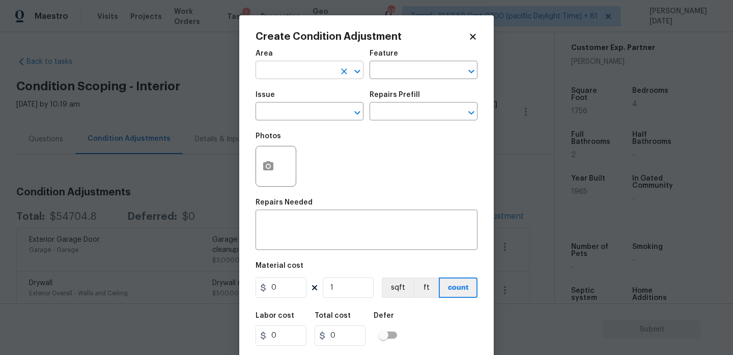
click at [274, 71] on input "text" at bounding box center [295, 71] width 79 height 16
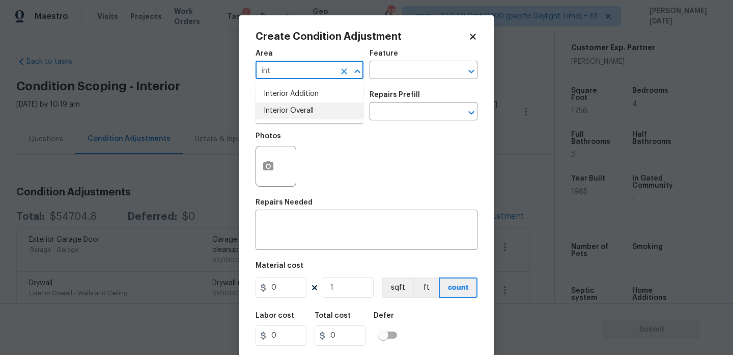
click at [303, 114] on li "Interior Overall" at bounding box center [310, 110] width 108 height 17
type input "Interior Overall"
click at [303, 114] on input "text" at bounding box center [295, 112] width 79 height 16
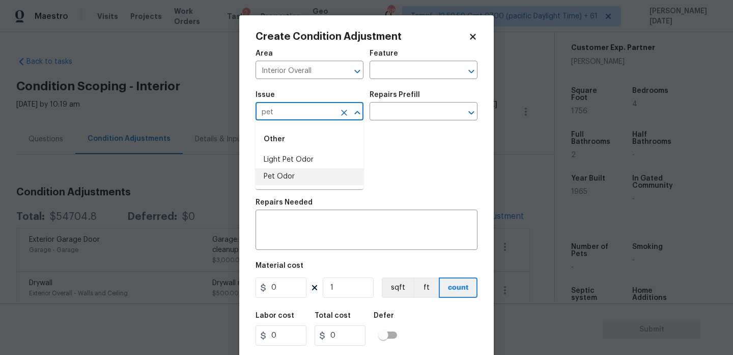
click at [312, 176] on li "Pet Odor" at bounding box center [310, 176] width 108 height 17
type input "Pet Odor"
click at [398, 117] on input "text" at bounding box center [409, 112] width 79 height 16
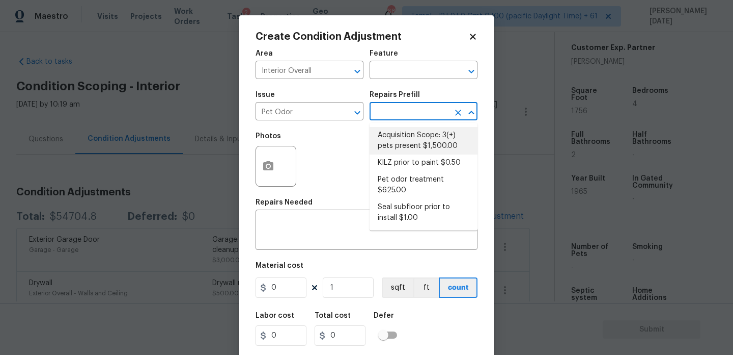
click at [407, 135] on li "Acquisition Scope: 3(+) pets present $1,500.00" at bounding box center [424, 141] width 108 height 28
type textarea "Acquisition Scope: 3(+) pets present"
type input "1500"
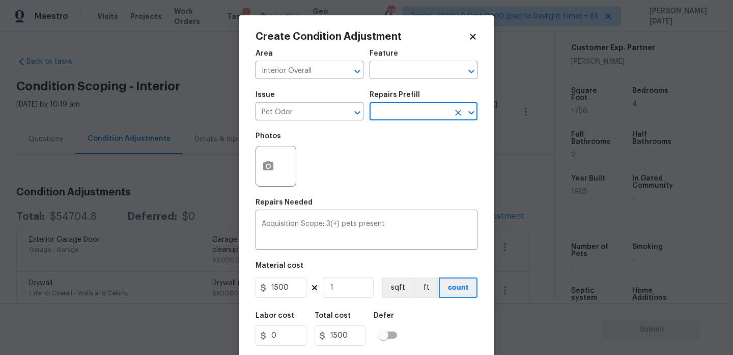
scroll to position [26, 0]
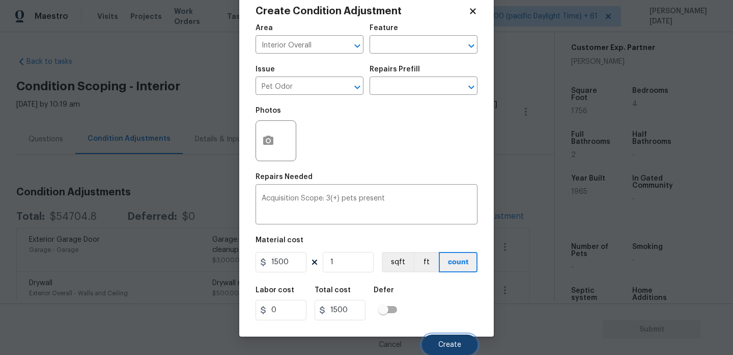
click at [447, 341] on span "Create" at bounding box center [450, 345] width 23 height 8
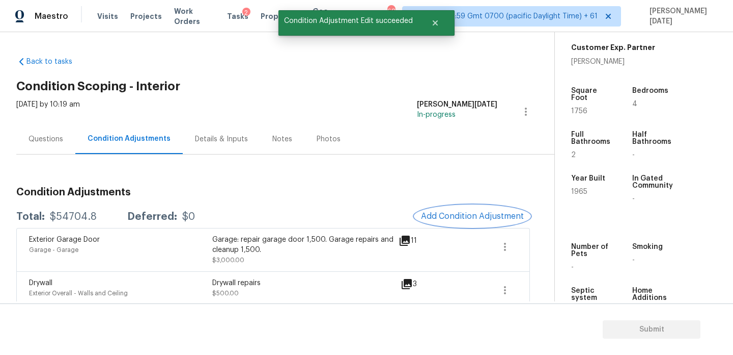
scroll to position [0, 0]
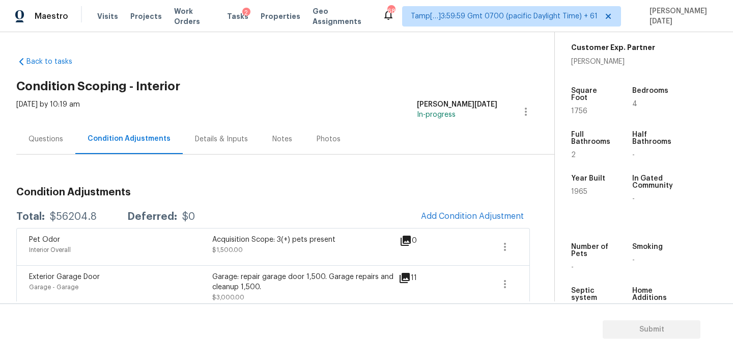
click at [35, 140] on div "Questions" at bounding box center [46, 139] width 35 height 10
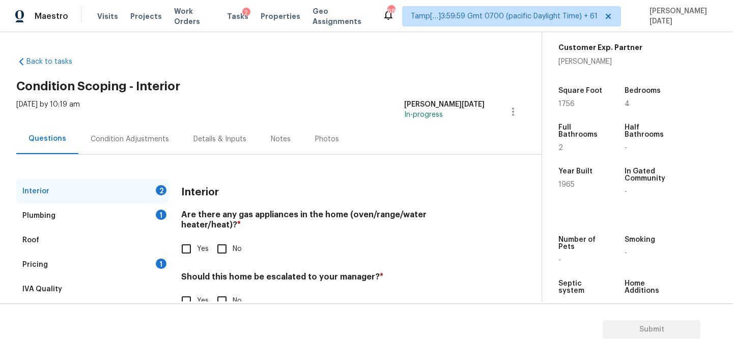
scroll to position [28, 0]
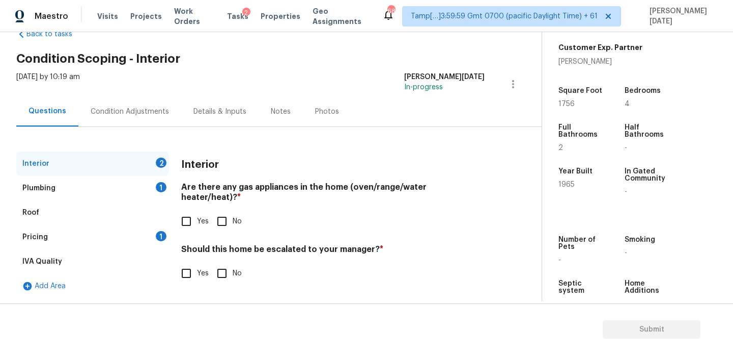
click at [93, 260] on div "IVA Quality" at bounding box center [92, 261] width 153 height 24
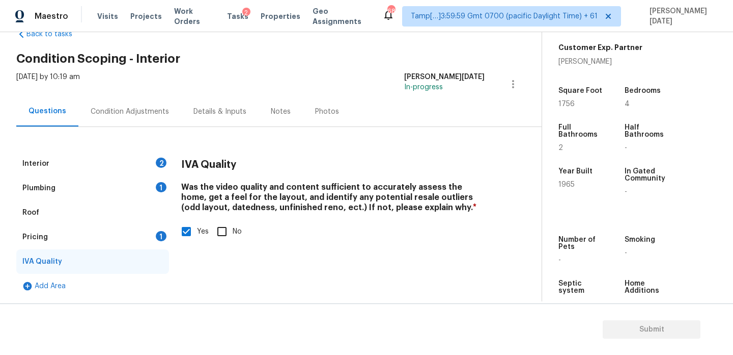
click at [147, 240] on div "Pricing 1" at bounding box center [92, 237] width 153 height 24
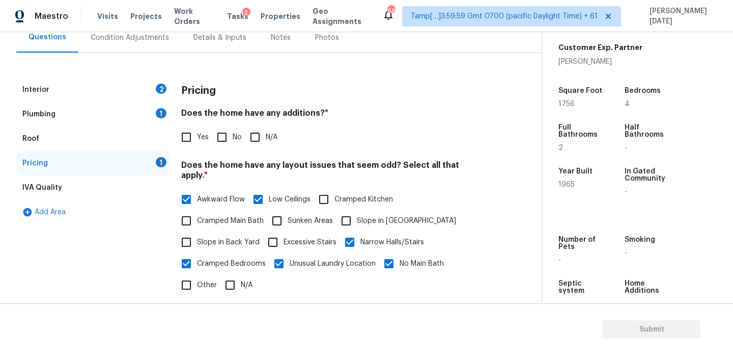
scroll to position [104, 0]
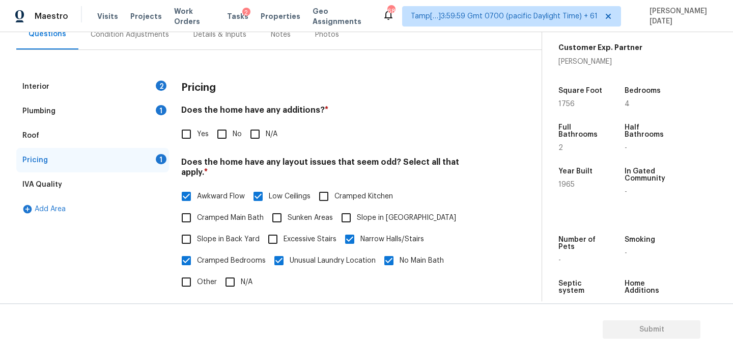
click at [193, 271] on input "Other" at bounding box center [186, 281] width 21 height 21
checkbox input "true"
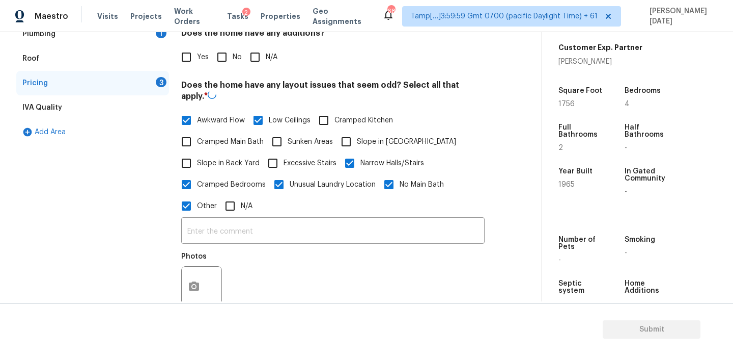
scroll to position [296, 0]
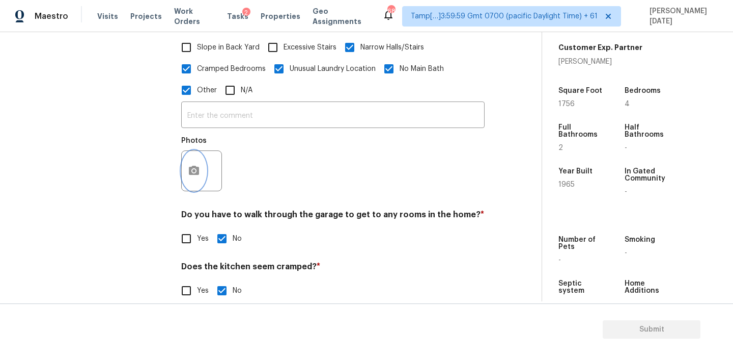
click at [187, 164] on button "button" at bounding box center [194, 171] width 24 height 40
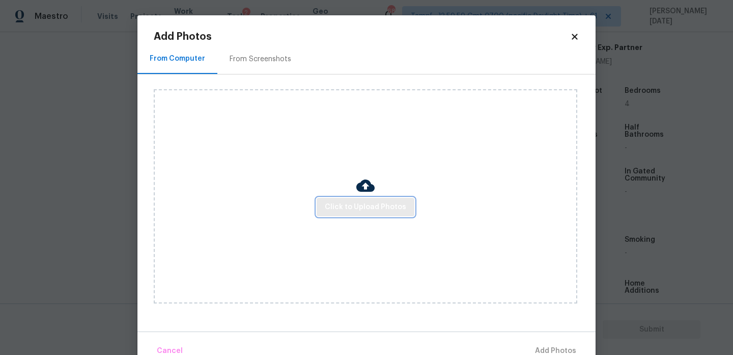
click at [352, 199] on button "Click to Upload Photos" at bounding box center [366, 207] width 98 height 19
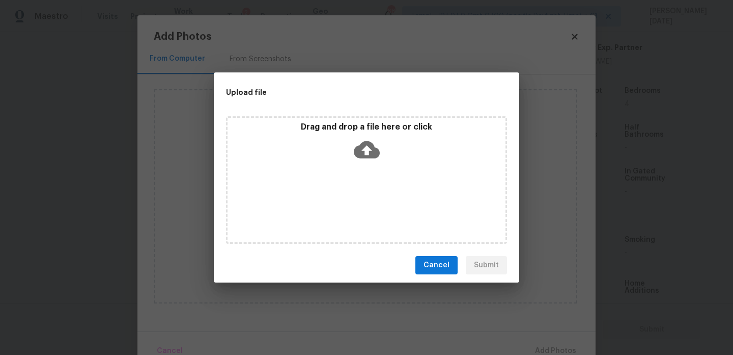
click at [352, 199] on div "Drag and drop a file here or click" at bounding box center [366, 179] width 281 height 127
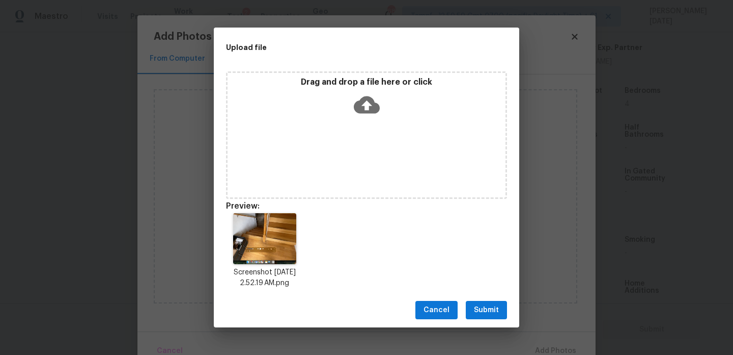
click at [484, 307] on span "Submit" at bounding box center [486, 310] width 25 height 13
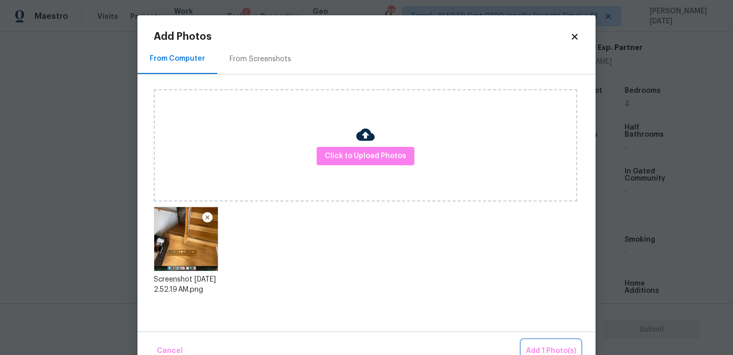
click at [543, 350] on span "Add 1 Photo(s)" at bounding box center [551, 350] width 50 height 13
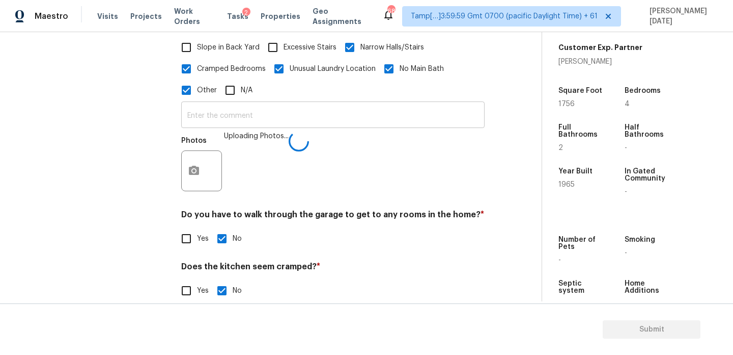
click at [235, 111] on input "text" at bounding box center [333, 116] width 304 height 24
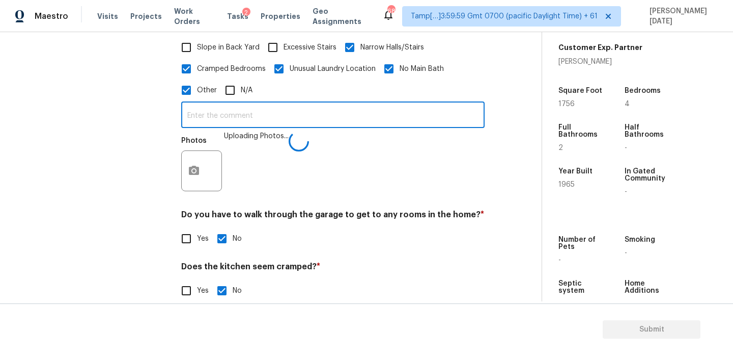
paste input "Split level home."
type input "Split level home."
click at [300, 147] on div "Photos Uploading Photos..." at bounding box center [333, 164] width 304 height 66
click at [300, 147] on icon at bounding box center [298, 140] width 23 height 23
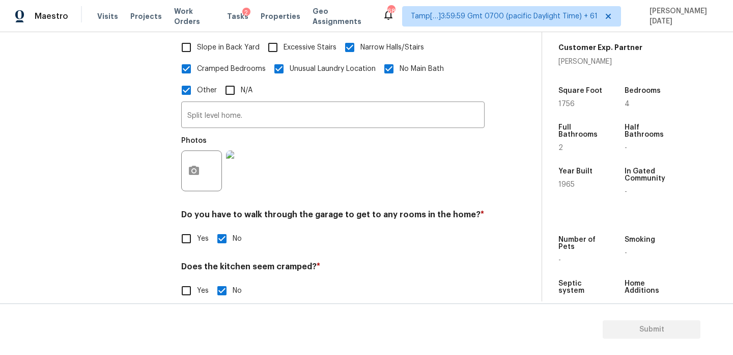
scroll to position [0, 0]
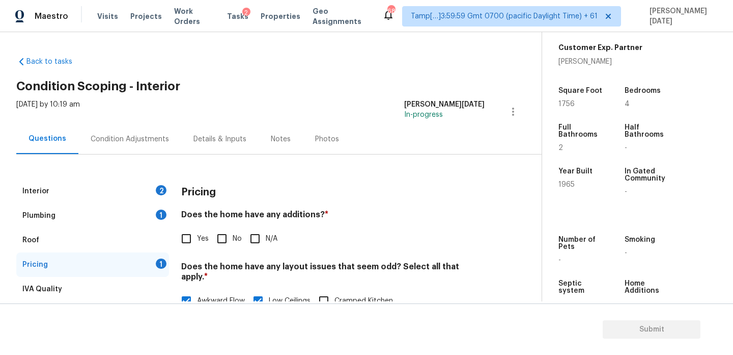
click at [129, 142] on div "Condition Adjustments" at bounding box center [130, 139] width 78 height 10
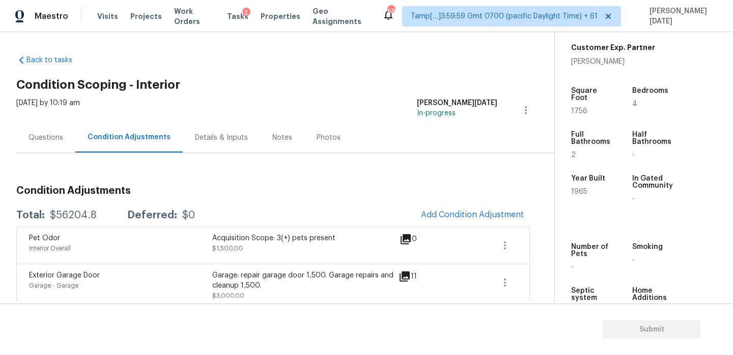
scroll to position [1, 0]
click at [52, 218] on div "$56204.8" at bounding box center [73, 216] width 47 height 10
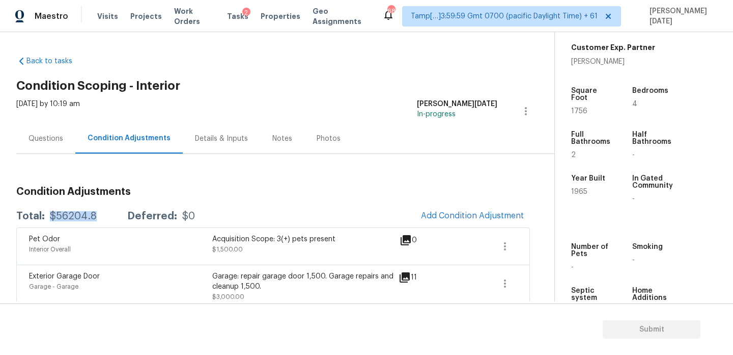
drag, startPoint x: 49, startPoint y: 213, endPoint x: 101, endPoint y: 213, distance: 52.5
click at [101, 213] on div "Total: $56204.8 Deferred: $0" at bounding box center [105, 216] width 179 height 10
copy div "$56204.8"
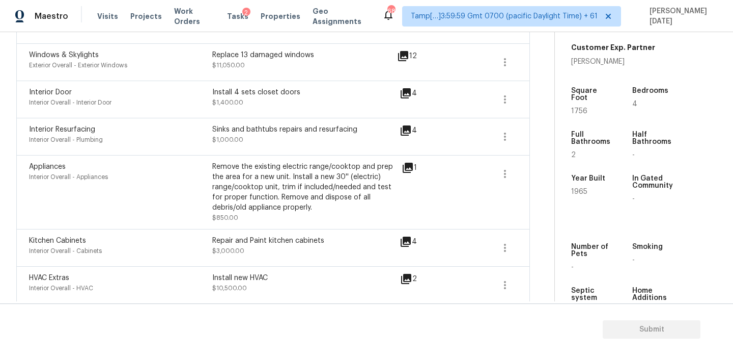
scroll to position [0, 0]
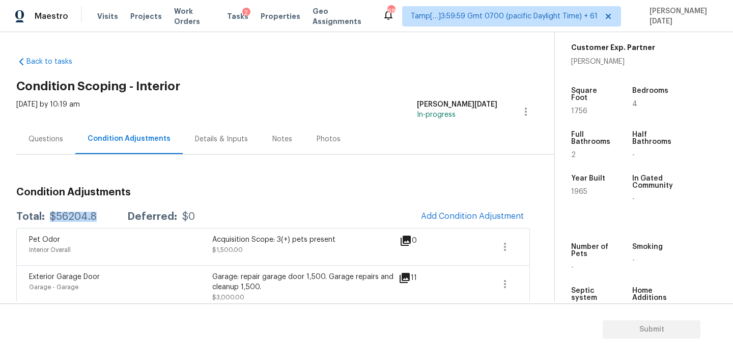
click at [45, 147] on div "Questions" at bounding box center [45, 139] width 59 height 30
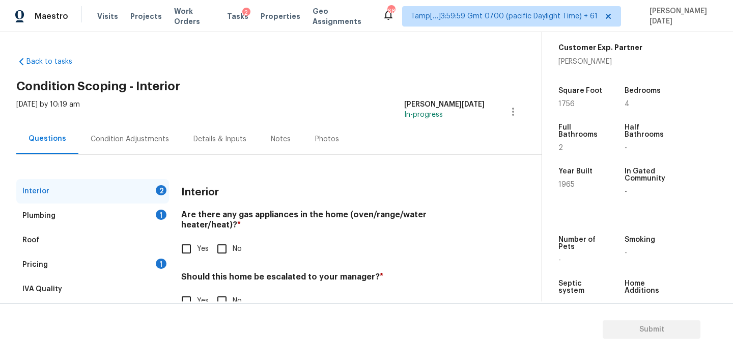
scroll to position [28, 0]
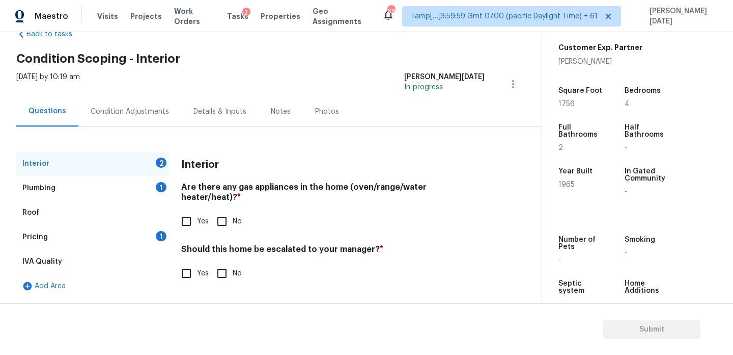
click at [182, 215] on input "Yes" at bounding box center [186, 220] width 21 height 21
checkbox input "true"
click at [195, 265] on input "Yes" at bounding box center [186, 272] width 21 height 21
checkbox input "true"
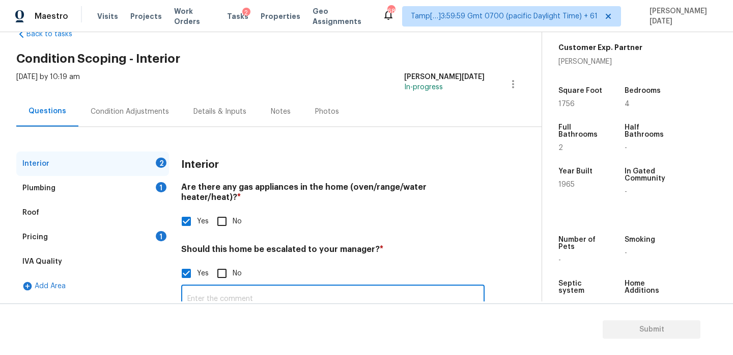
click at [227, 287] on input "text" at bounding box center [333, 299] width 304 height 24
paste input "Interior and exter have deferred maintenance. Interior will require major treat…"
type input "Interior and exter have deferred maintenance. Interior will require major treat…"
click at [378, 212] on div "Yes No" at bounding box center [333, 220] width 304 height 21
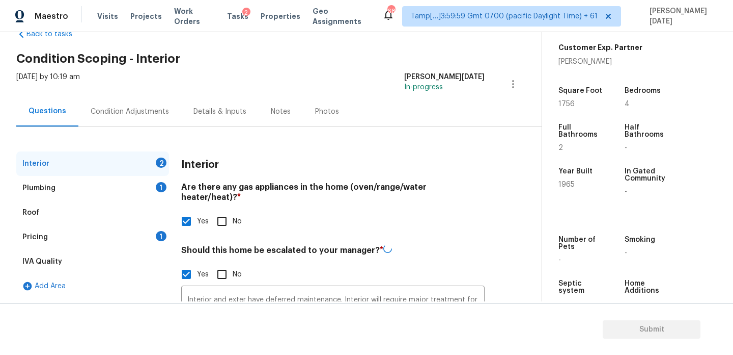
scroll to position [112, 0]
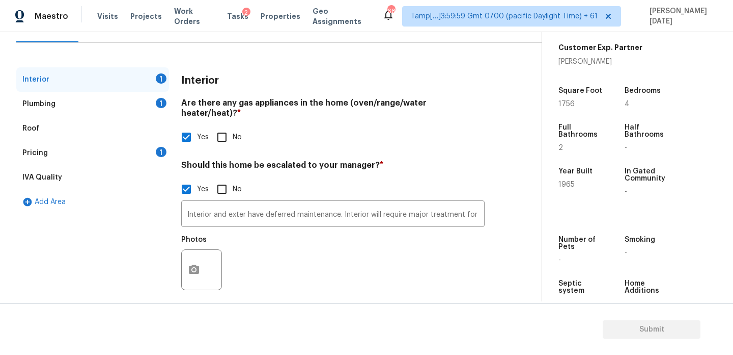
click at [282, 254] on div "Photos" at bounding box center [333, 263] width 304 height 66
click at [195, 264] on icon "button" at bounding box center [194, 268] width 10 height 9
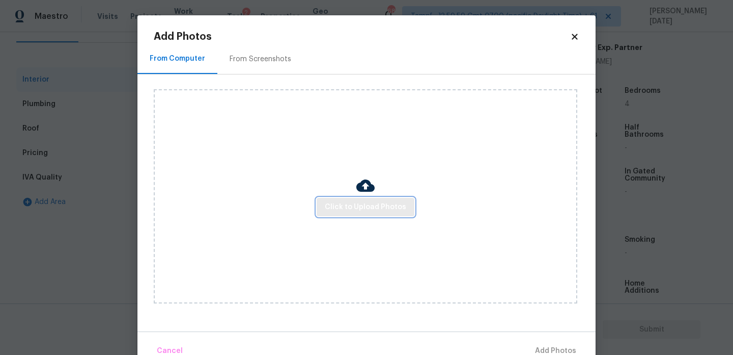
click at [334, 202] on span "Click to Upload Photos" at bounding box center [365, 207] width 81 height 13
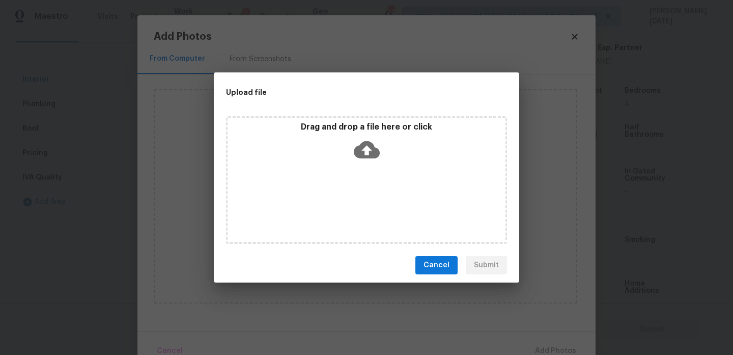
click at [334, 202] on div "Drag and drop a file here or click" at bounding box center [366, 179] width 281 height 127
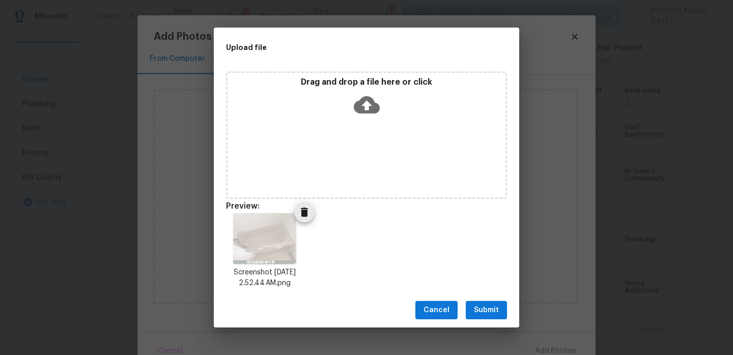
click at [308, 212] on icon "Delete" at bounding box center [304, 212] width 12 height 12
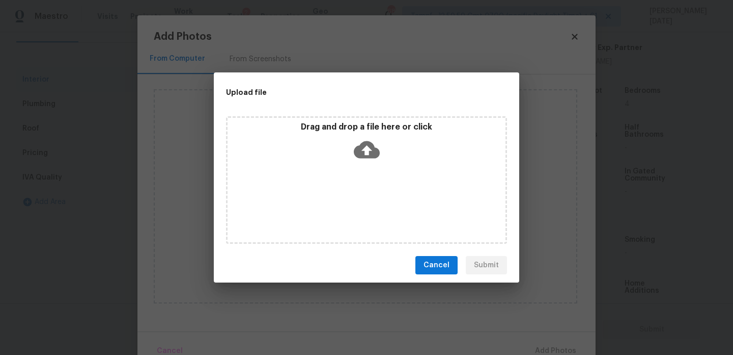
click at [361, 151] on icon at bounding box center [367, 149] width 26 height 17
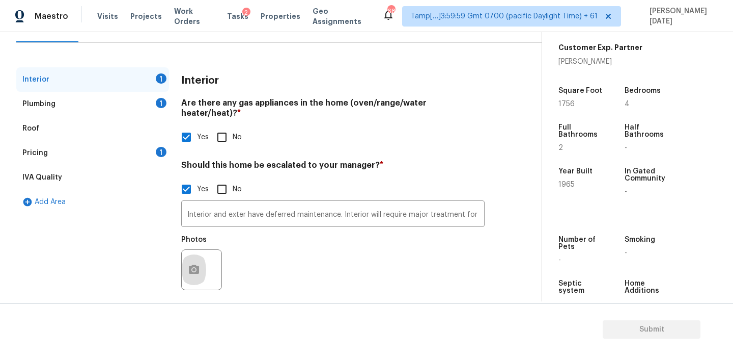
click at [224, 127] on input "No" at bounding box center [221, 136] width 21 height 21
checkbox input "true"
checkbox input "false"
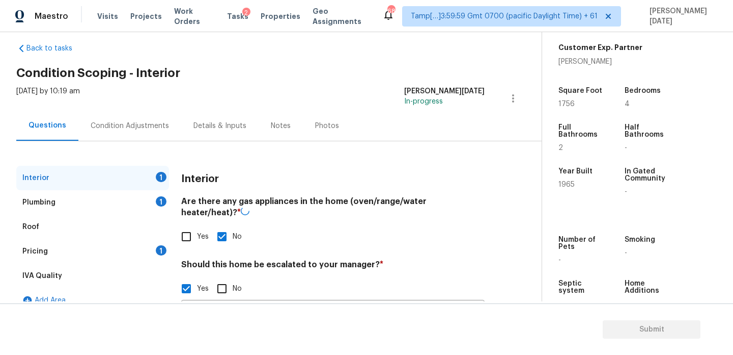
scroll to position [2, 0]
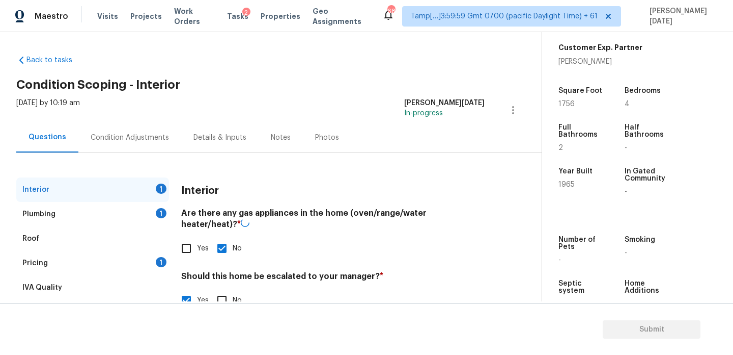
click at [122, 130] on div "Condition Adjustments" at bounding box center [129, 137] width 103 height 30
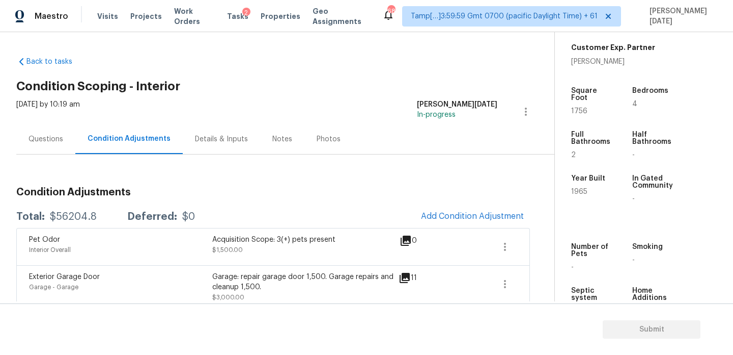
click at [49, 131] on div "Questions" at bounding box center [45, 139] width 59 height 30
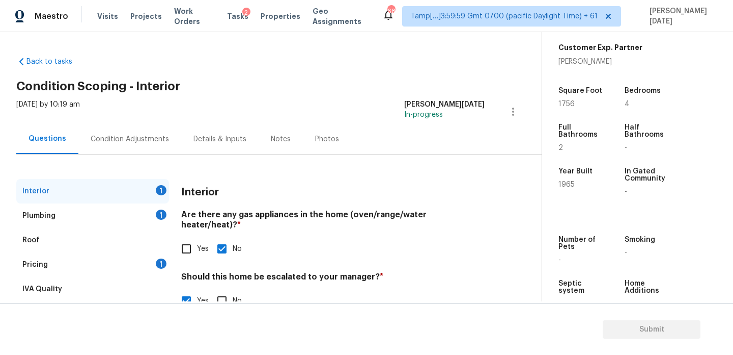
click at [161, 209] on div "1" at bounding box center [161, 214] width 11 height 10
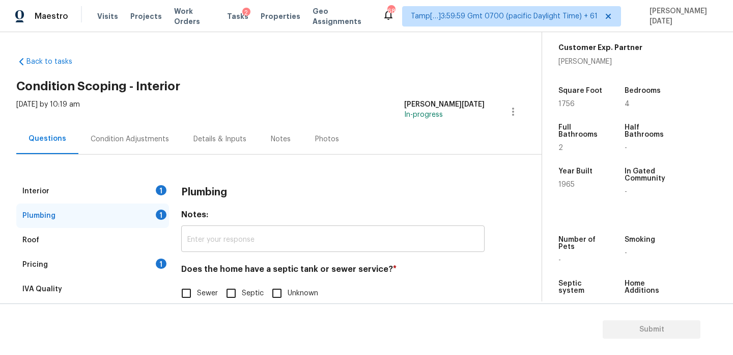
scroll to position [28, 0]
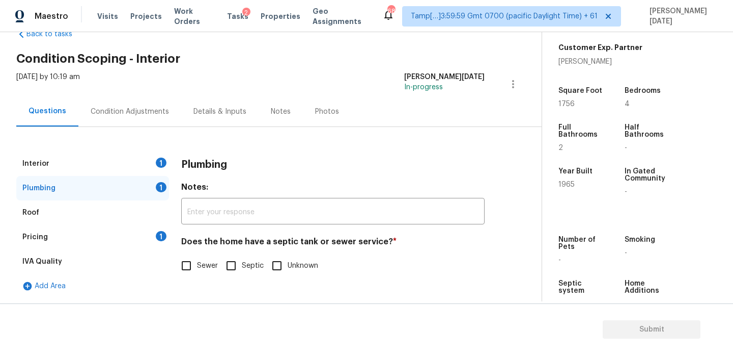
click at [194, 253] on div "Does the home have a septic tank or sewer service? * Sewer Septic Unknown" at bounding box center [333, 256] width 304 height 40
click at [183, 268] on input "Sewer" at bounding box center [186, 265] width 21 height 21
checkbox input "true"
click at [154, 235] on div "Pricing 1" at bounding box center [92, 237] width 153 height 24
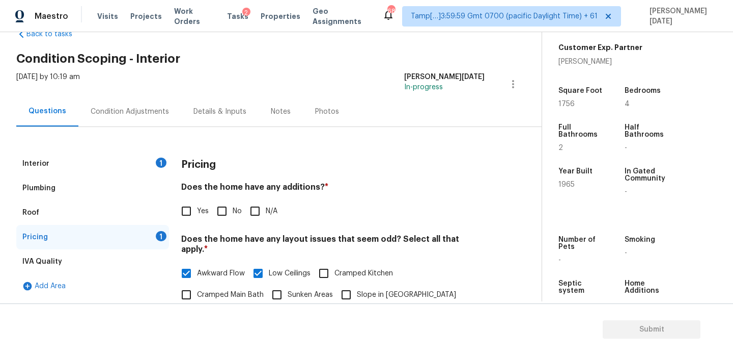
click at [230, 211] on input "No" at bounding box center [221, 210] width 21 height 21
checkbox input "true"
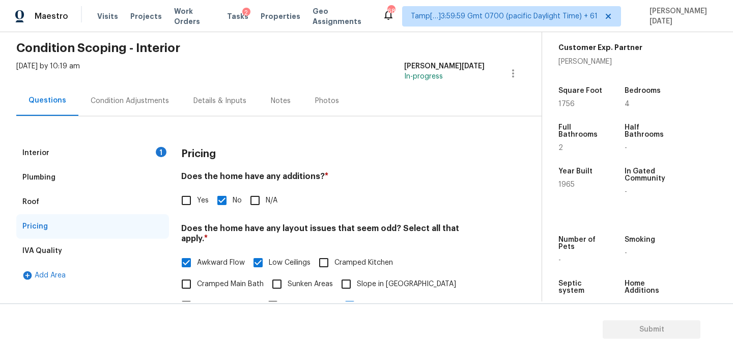
scroll to position [30, 0]
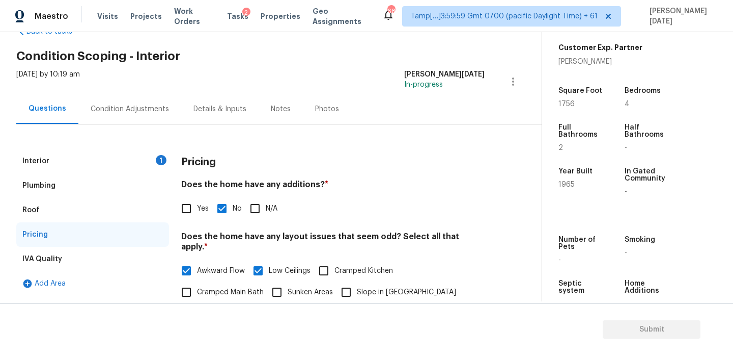
click at [151, 149] on div "Interior 1" at bounding box center [92, 161] width 153 height 24
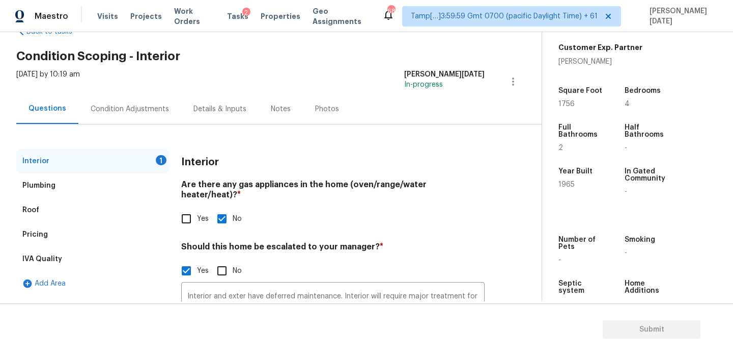
click at [154, 162] on div "Interior 1" at bounding box center [92, 161] width 153 height 24
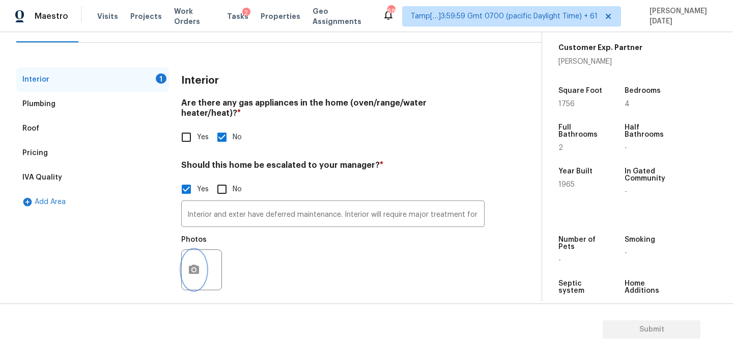
click at [194, 268] on circle "button" at bounding box center [194, 269] width 3 height 3
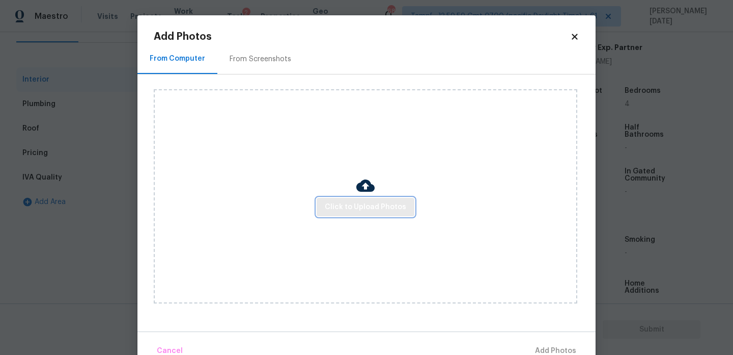
click at [392, 206] on span "Click to Upload Photos" at bounding box center [365, 207] width 81 height 13
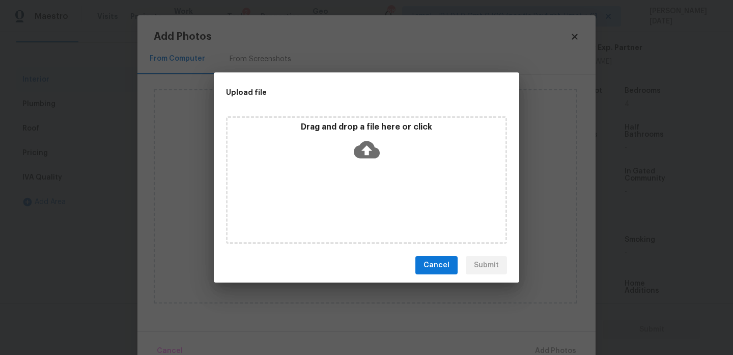
click at [392, 206] on div "Drag and drop a file here or click" at bounding box center [366, 179] width 281 height 127
click at [445, 261] on span "Cancel" at bounding box center [437, 265] width 26 height 13
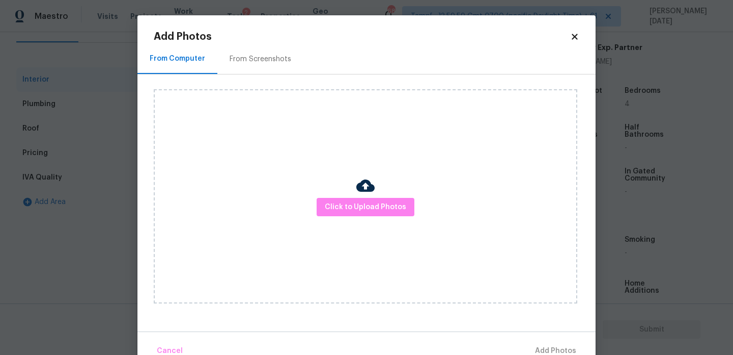
click at [577, 38] on icon at bounding box center [575, 37] width 6 height 6
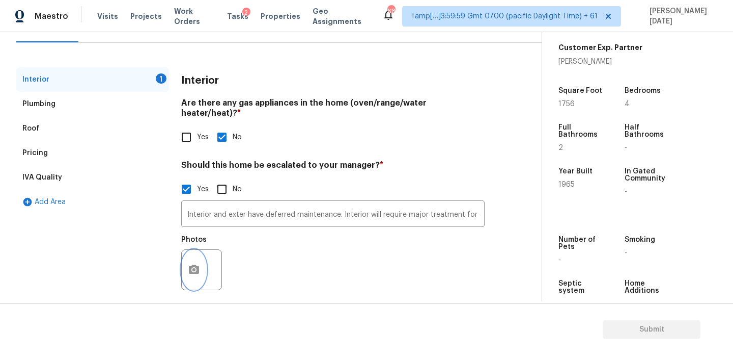
click at [195, 268] on circle "button" at bounding box center [194, 269] width 3 height 3
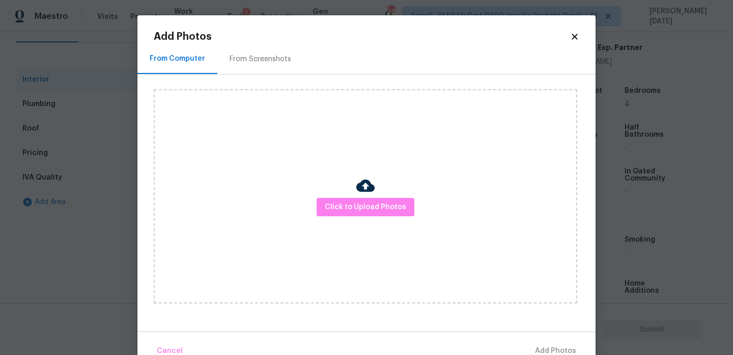
click at [363, 196] on div at bounding box center [366, 186] width 18 height 21
click at [362, 201] on span "Click to Upload Photos" at bounding box center [365, 207] width 81 height 13
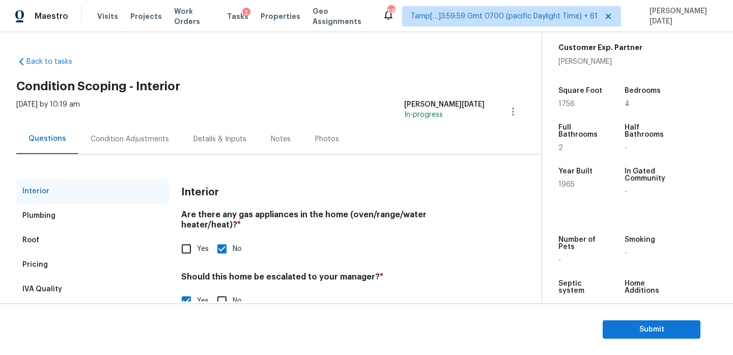
click at [122, 141] on div "Condition Adjustments" at bounding box center [130, 139] width 78 height 10
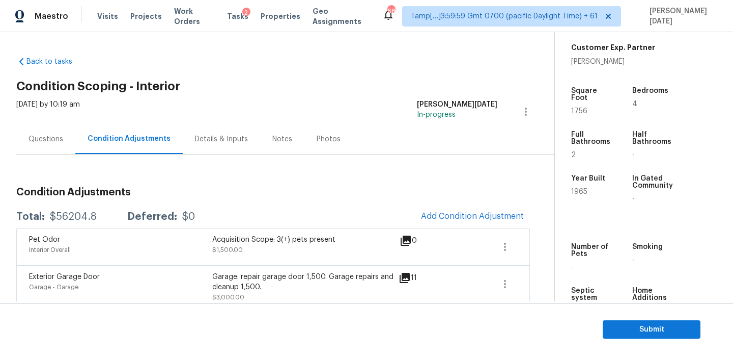
click at [42, 143] on div "Questions" at bounding box center [46, 139] width 35 height 10
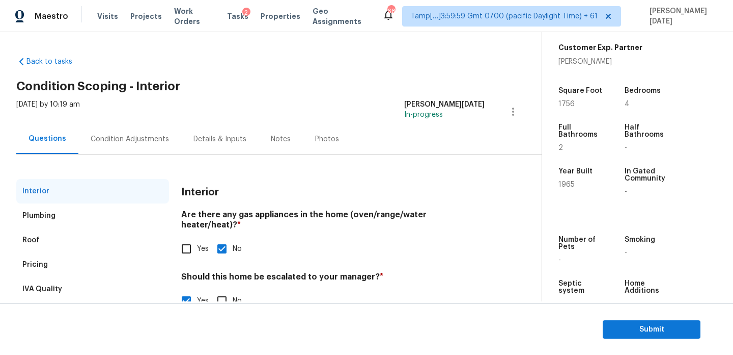
scroll to position [78, 0]
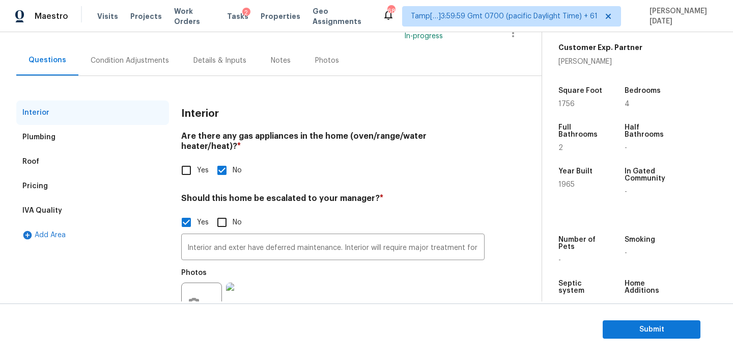
click at [107, 61] on div "Condition Adjustments" at bounding box center [130, 61] width 78 height 10
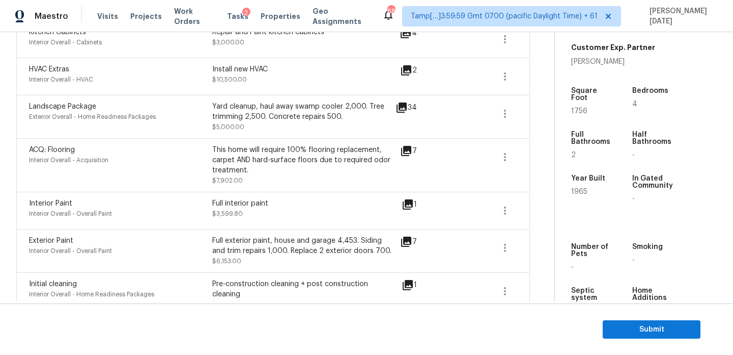
scroll to position [523, 0]
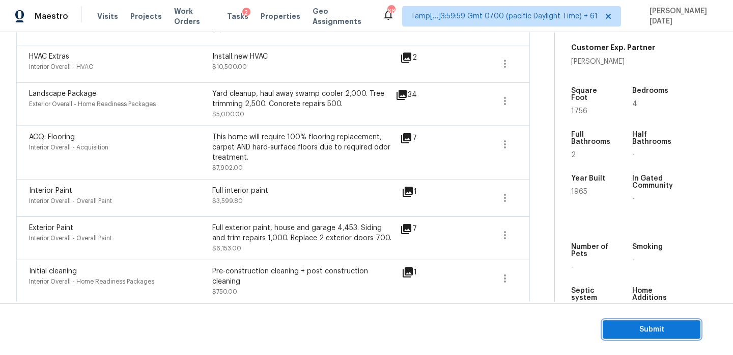
click at [625, 327] on span "Submit" at bounding box center [651, 329] width 81 height 13
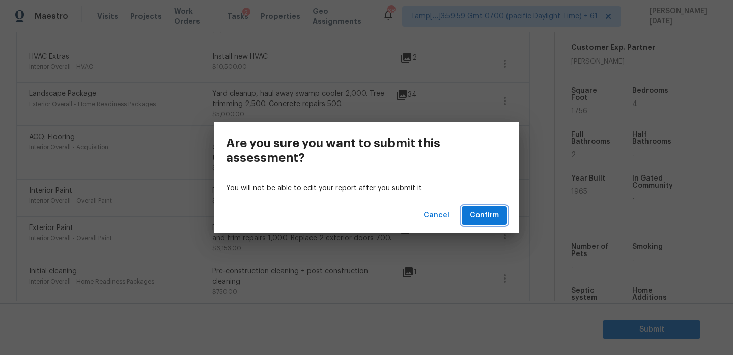
click at [483, 216] on span "Confirm" at bounding box center [484, 215] width 29 height 13
